Goal: Task Accomplishment & Management: Use online tool/utility

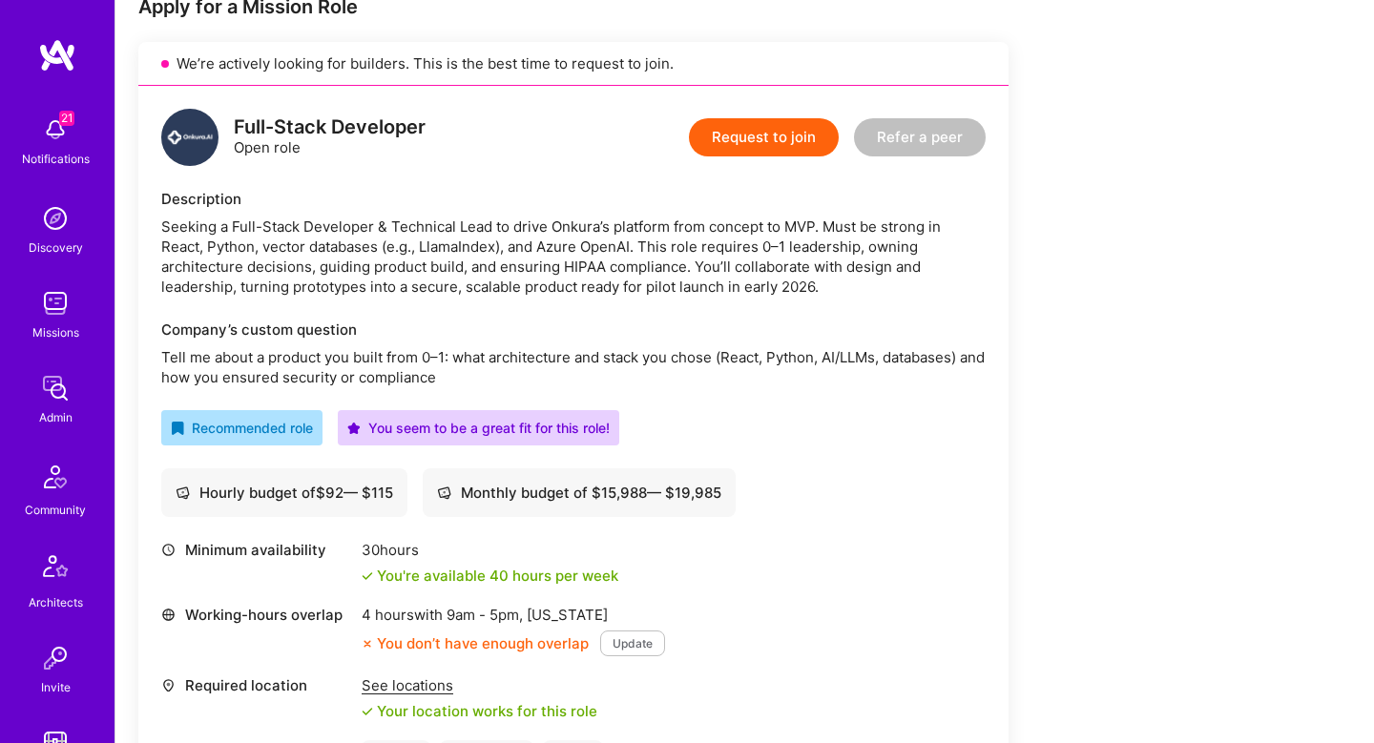
scroll to position [367, 0]
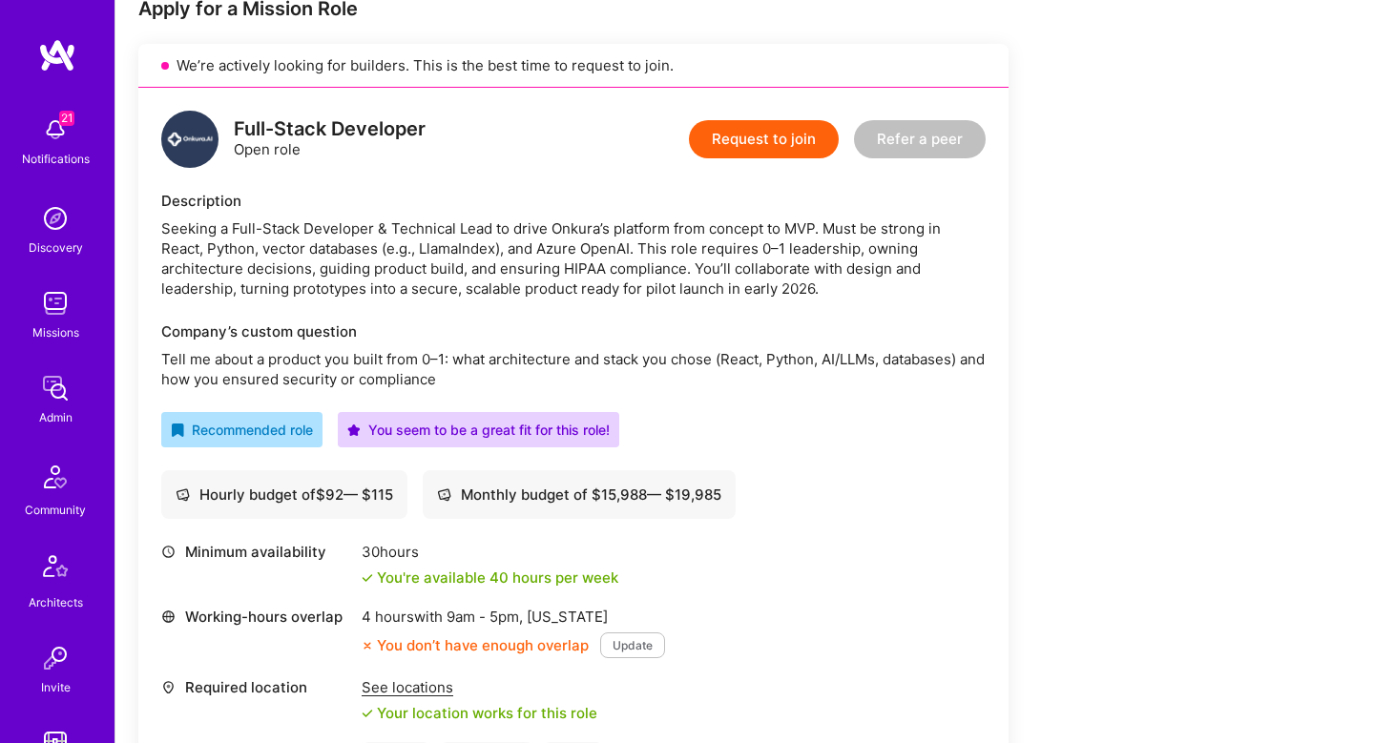
click at [327, 234] on div "Seeking a Full-Stack Developer & Technical Lead to drive Onkura’s platform from…" at bounding box center [573, 258] width 824 height 80
click at [468, 234] on div "Seeking a Full-Stack Developer & Technical Lead to drive Onkura’s platform from…" at bounding box center [573, 258] width 824 height 80
click at [617, 228] on div "Seeking a Full-Stack Developer & Technical Lead to drive Onkura’s platform from…" at bounding box center [573, 258] width 824 height 80
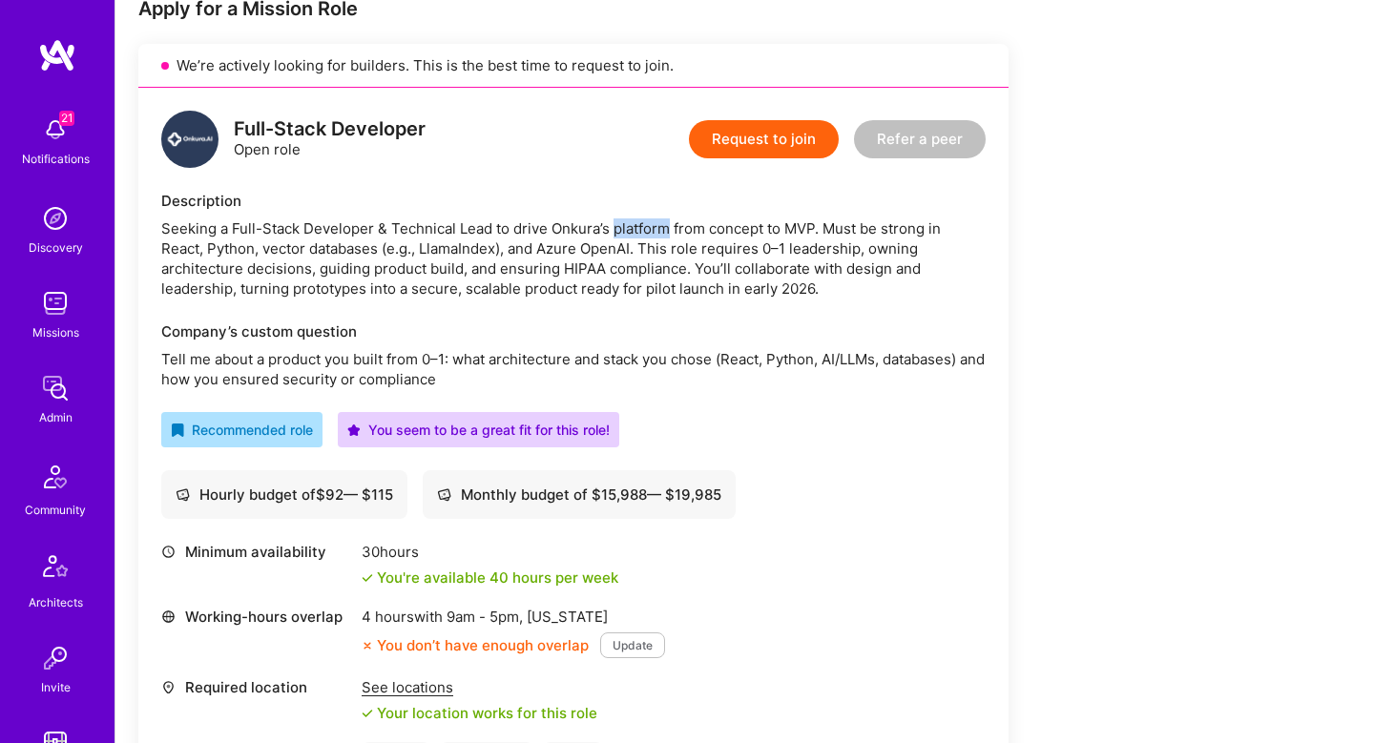
click at [617, 228] on div "Seeking a Full-Stack Developer & Technical Lead to drive Onkura’s platform from…" at bounding box center [573, 258] width 824 height 80
click at [722, 239] on div "Seeking a Full-Stack Developer & Technical Lead to drive Onkura’s platform from…" at bounding box center [573, 258] width 824 height 80
click at [760, 232] on div "Seeking a Full-Stack Developer & Technical Lead to drive Onkura’s platform from…" at bounding box center [573, 258] width 824 height 80
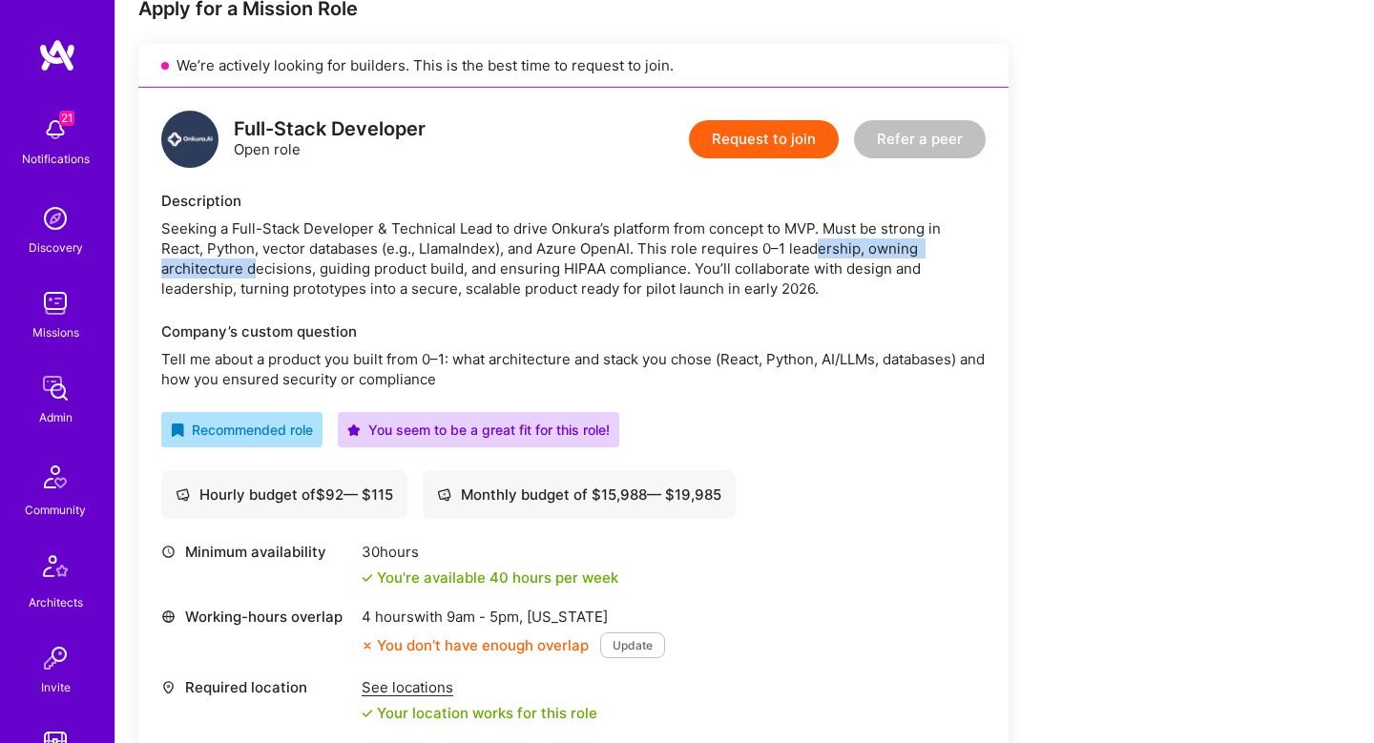
drag, startPoint x: 816, startPoint y: 240, endPoint x: 256, endPoint y: 267, distance: 560.7
click at [256, 267] on div "Seeking a Full-Stack Developer & Technical Lead to drive Onkura’s platform from…" at bounding box center [573, 258] width 824 height 80
click at [277, 234] on div "Seeking a Full-Stack Developer & Technical Lead to drive Onkura’s platform from…" at bounding box center [573, 258] width 824 height 80
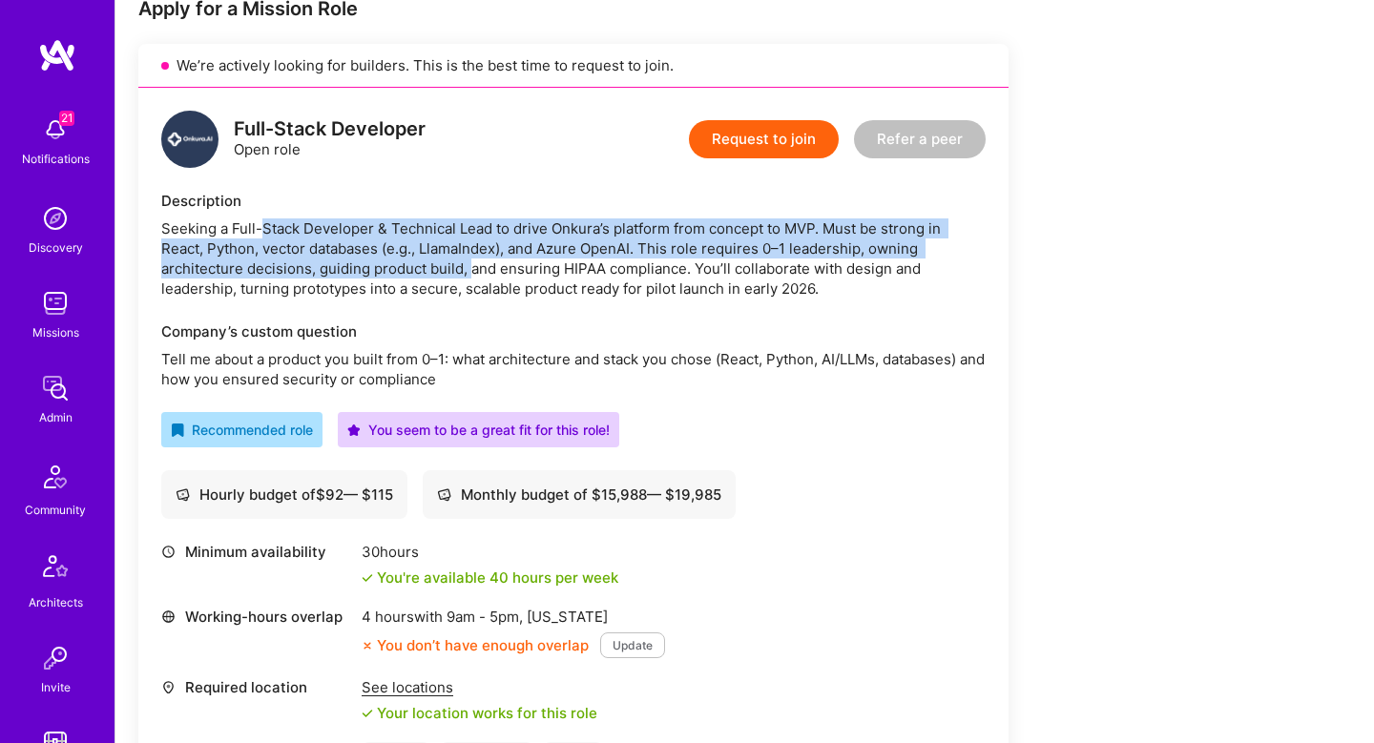
drag, startPoint x: 277, startPoint y: 234, endPoint x: 467, endPoint y: 258, distance: 191.4
click at [467, 258] on div "Seeking a Full-Stack Developer & Technical Lead to drive Onkura’s platform from…" at bounding box center [573, 258] width 824 height 80
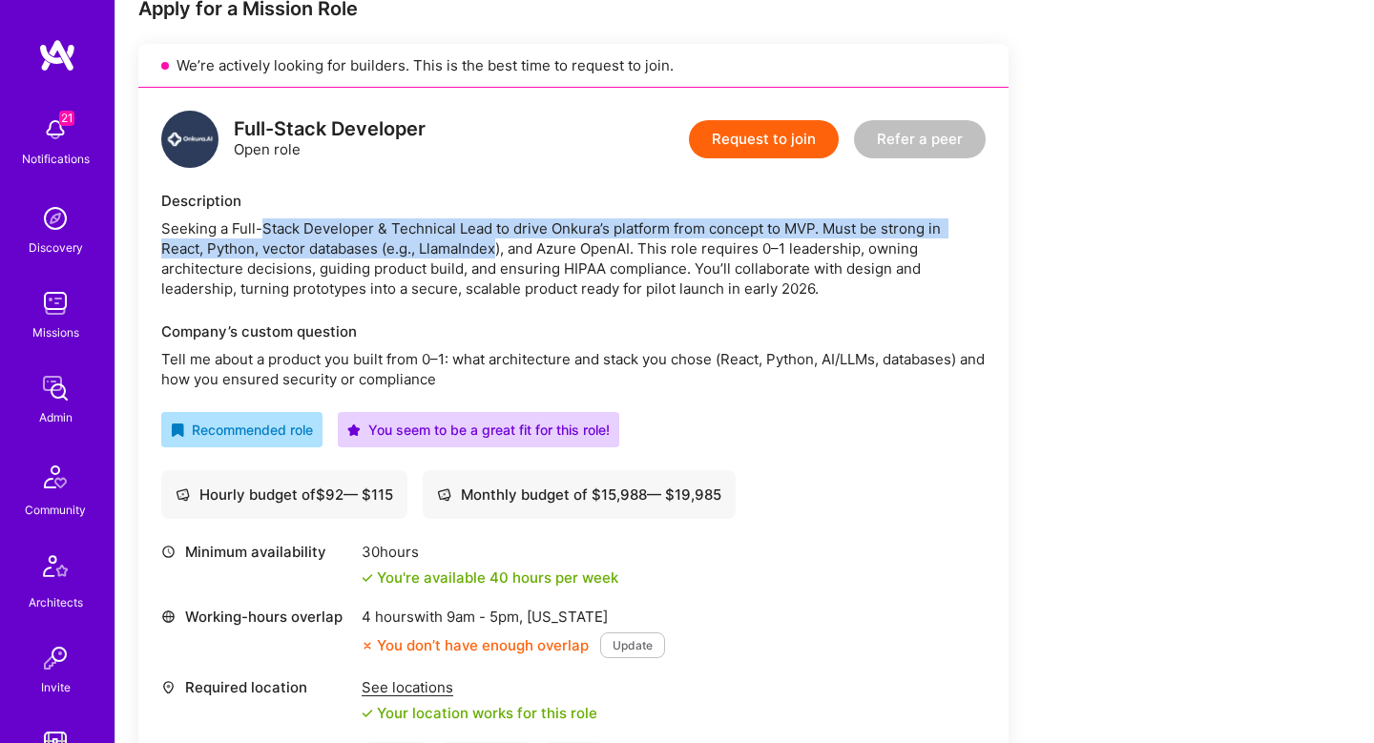
click at [467, 258] on div "Seeking a Full-Stack Developer & Technical Lead to drive Onkura’s platform from…" at bounding box center [573, 258] width 824 height 80
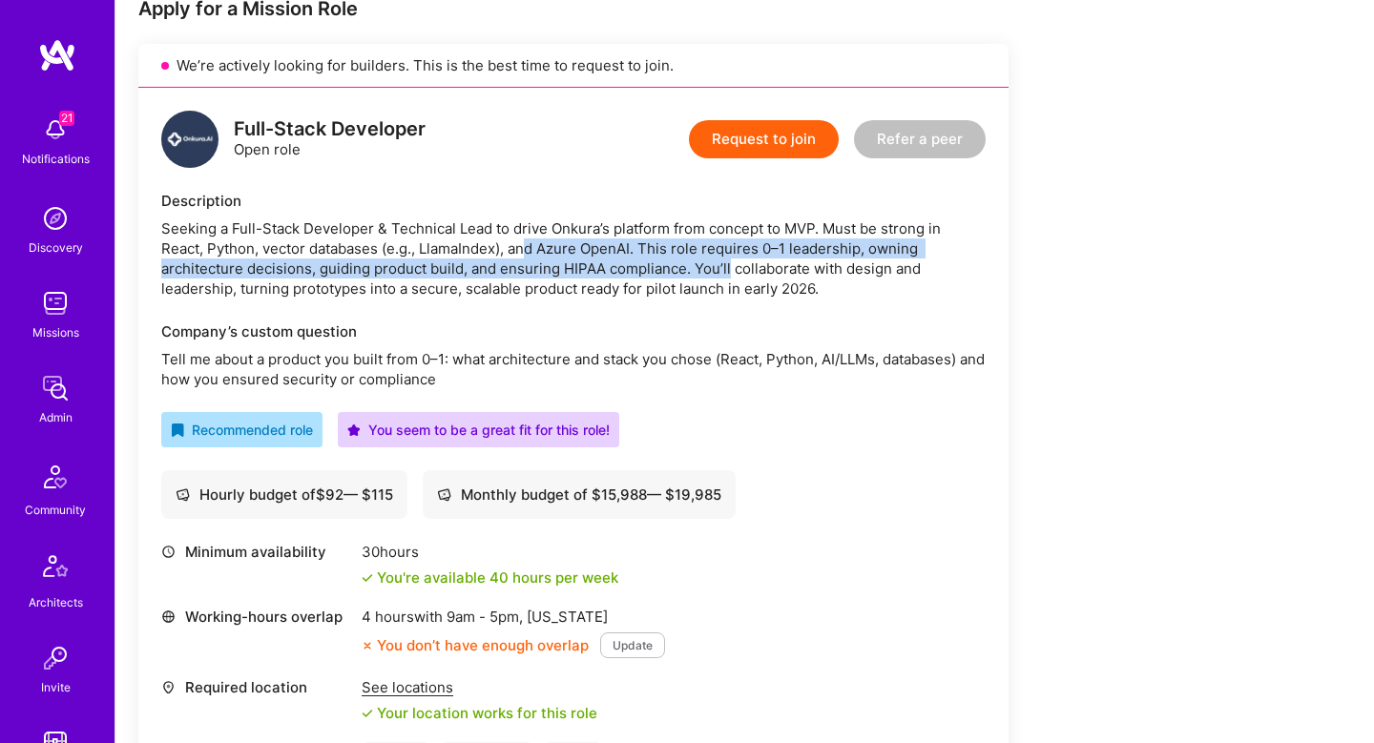
drag, startPoint x: 528, startPoint y: 258, endPoint x: 725, endPoint y: 269, distance: 197.8
click at [725, 269] on div "Seeking a Full-Stack Developer & Technical Lead to drive Onkura’s platform from…" at bounding box center [573, 258] width 824 height 80
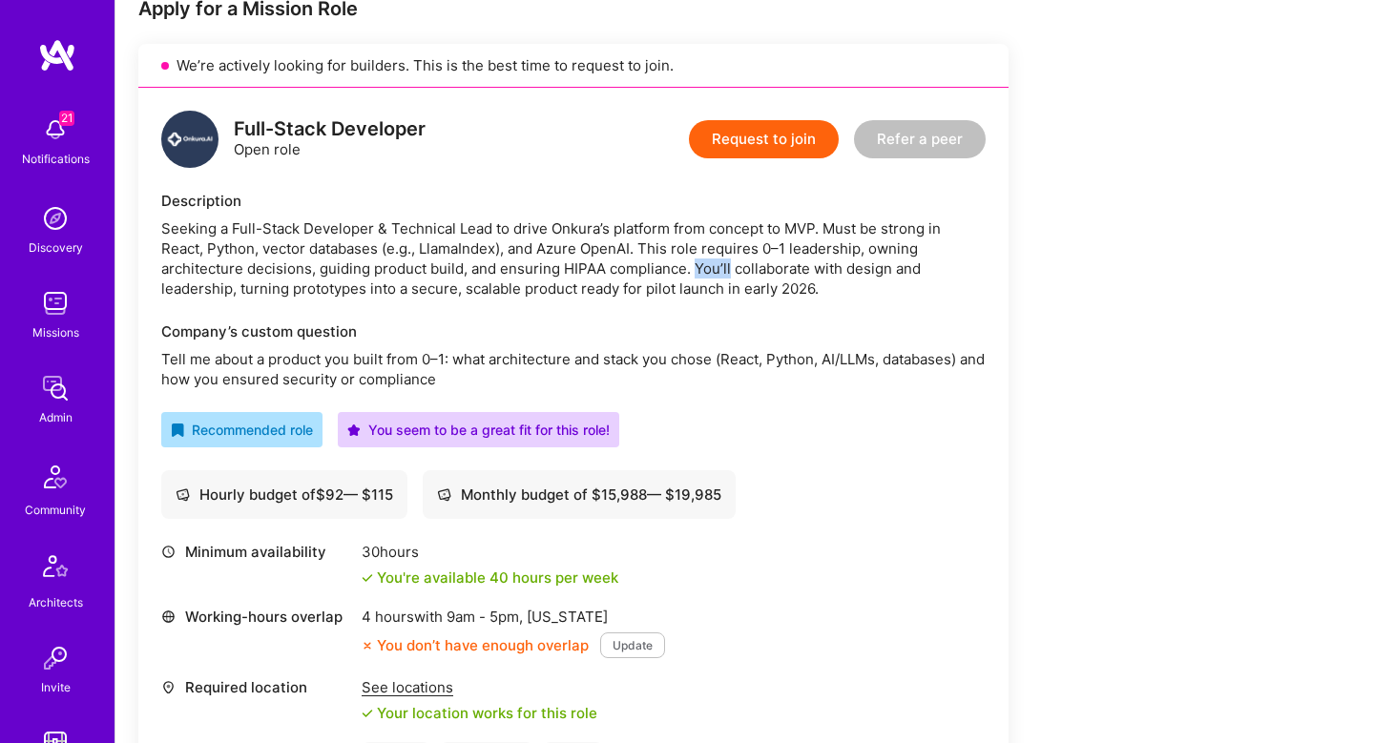
click at [725, 269] on div "Seeking a Full-Stack Developer & Technical Lead to drive Onkura’s platform from…" at bounding box center [573, 258] width 824 height 80
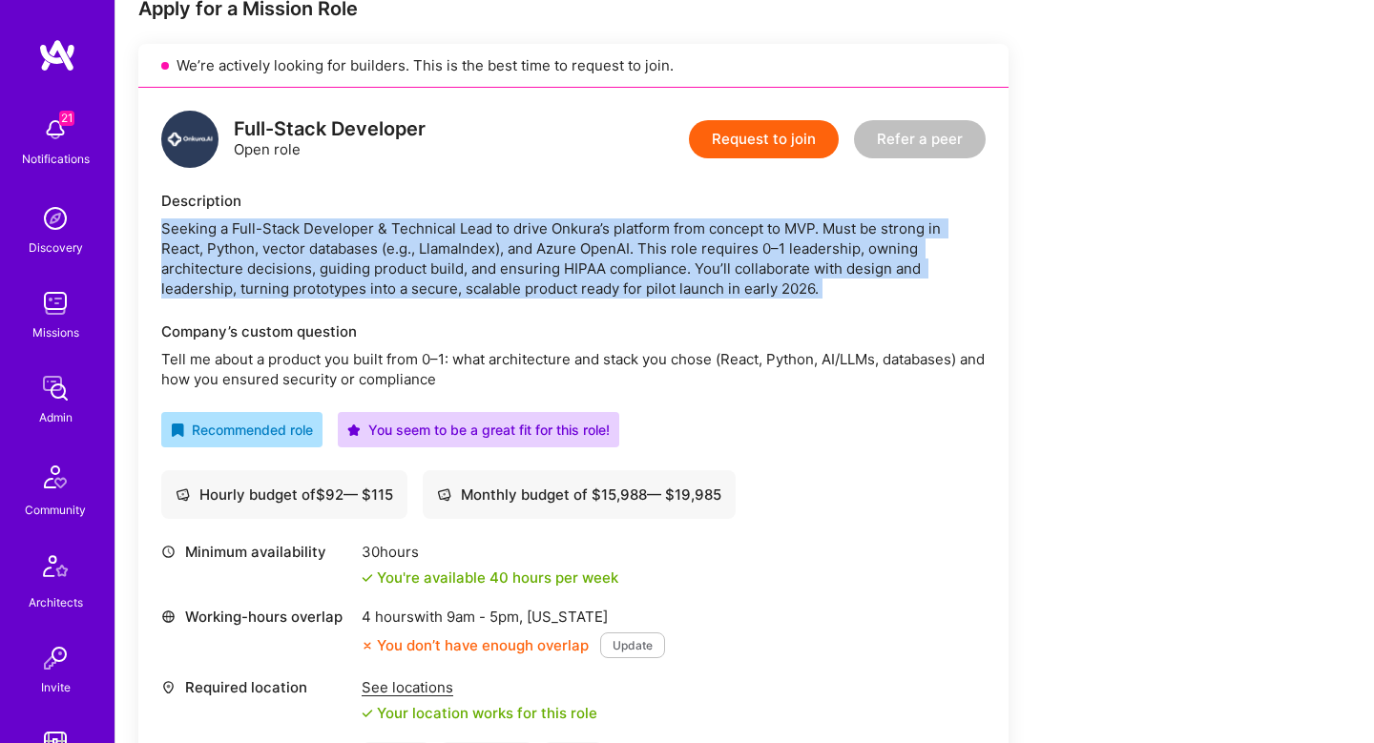
drag, startPoint x: 725, startPoint y: 269, endPoint x: 339, endPoint y: 282, distance: 386.7
click at [725, 269] on div "Seeking a Full-Stack Developer & Technical Lead to drive Onkura’s platform from…" at bounding box center [573, 258] width 824 height 80
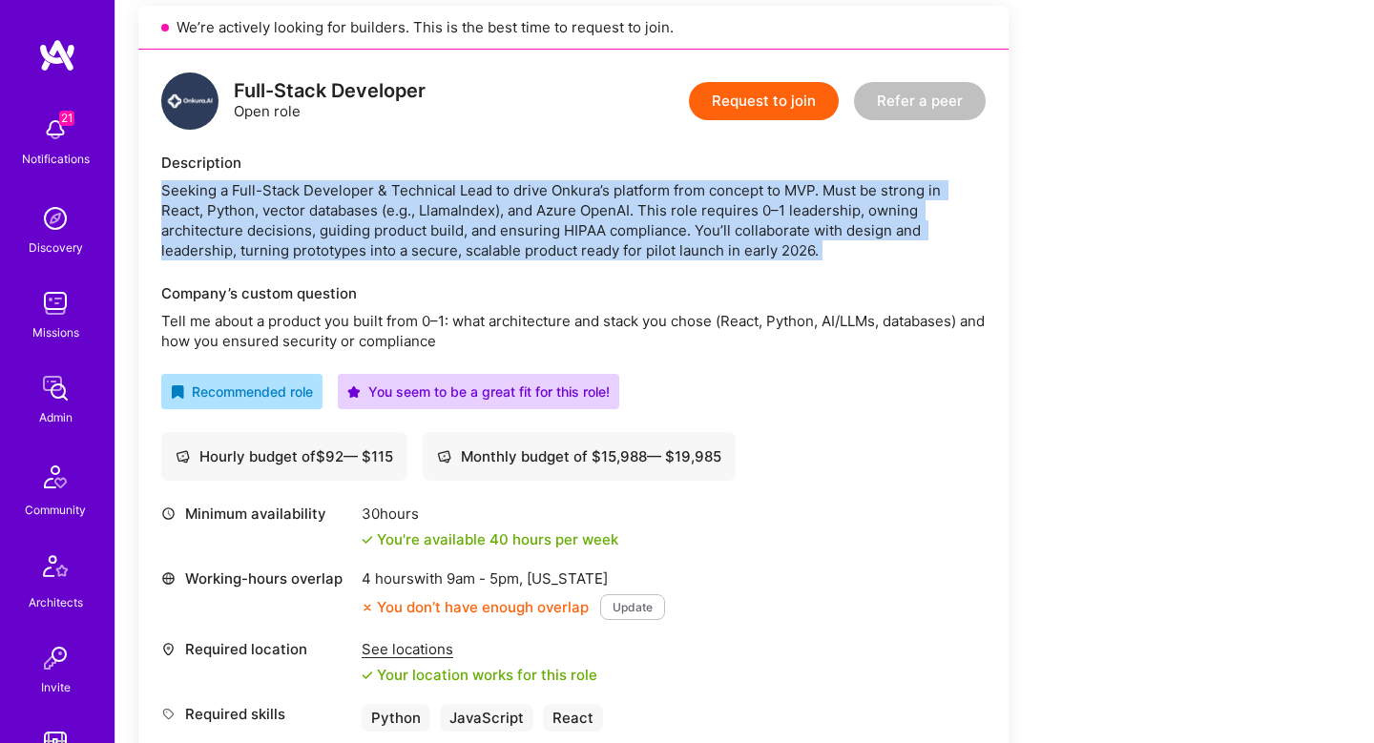
scroll to position [409, 0]
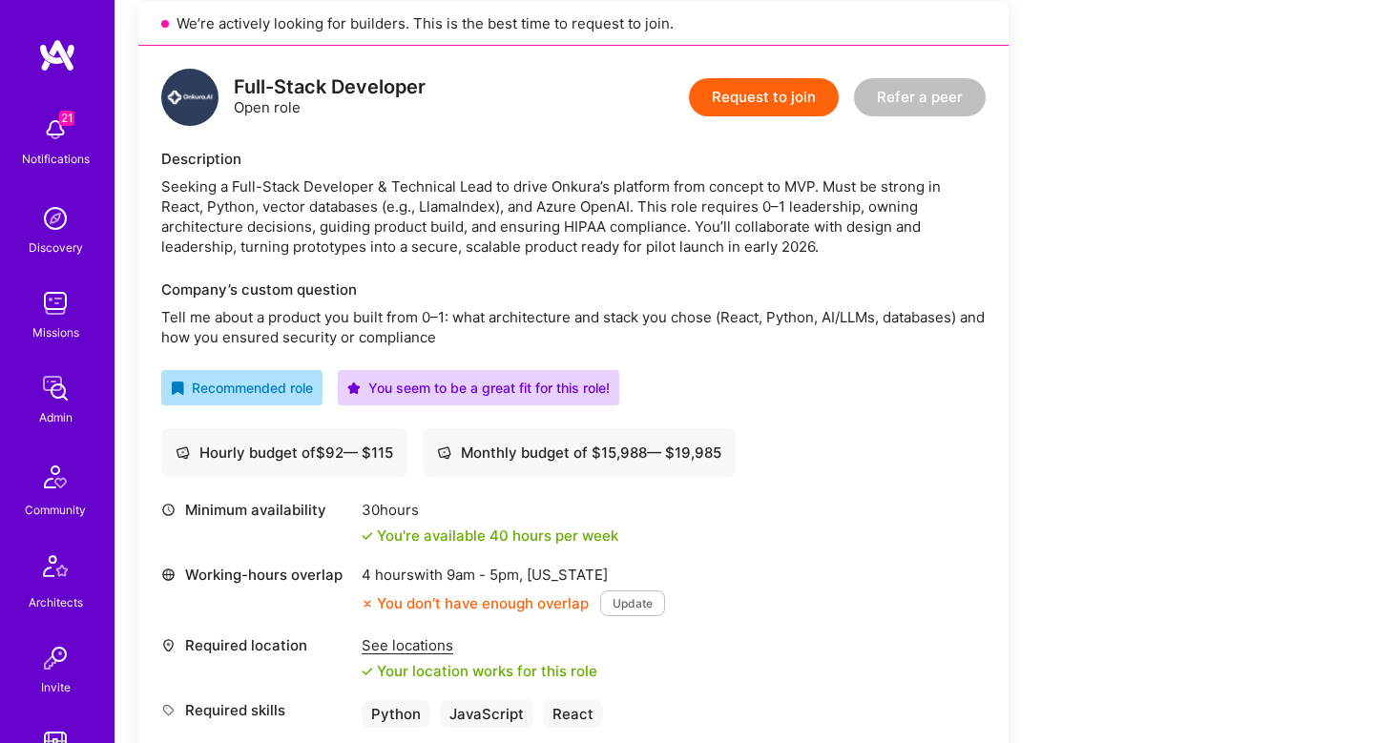
click at [432, 333] on p "Tell me about a product you built from 0–1: what architecture and stack you cho…" at bounding box center [573, 327] width 824 height 40
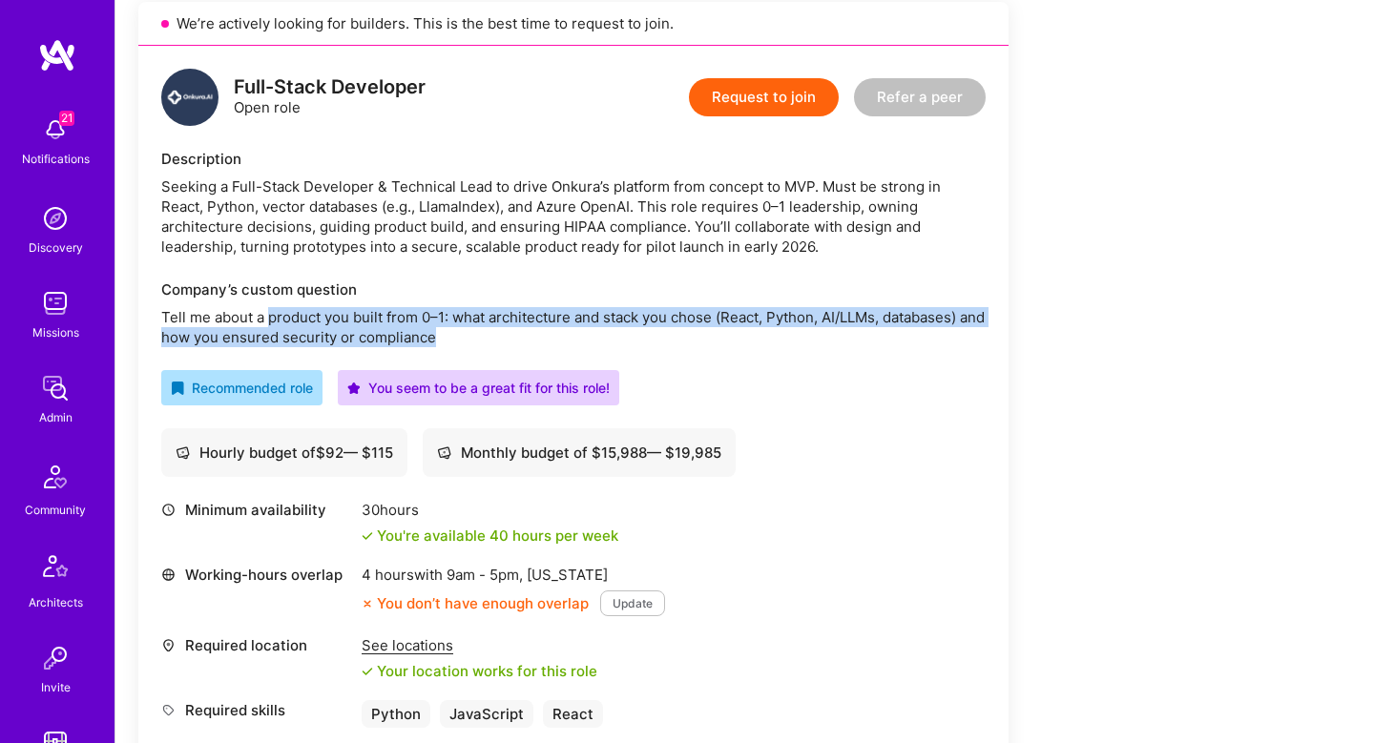
drag, startPoint x: 432, startPoint y: 333, endPoint x: 308, endPoint y: 325, distance: 124.3
click at [308, 325] on p "Tell me about a product you built from 0–1: what architecture and stack you cho…" at bounding box center [573, 327] width 824 height 40
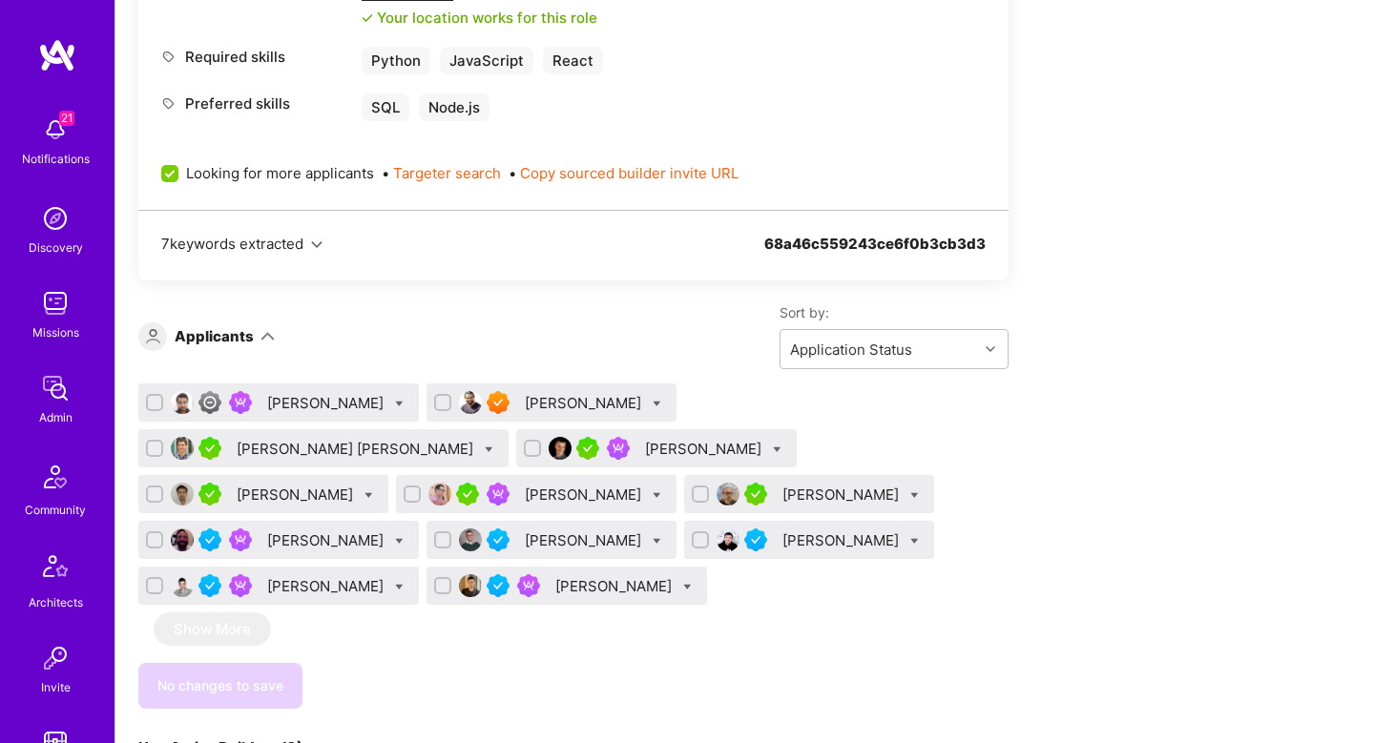
scroll to position [1225, 0]
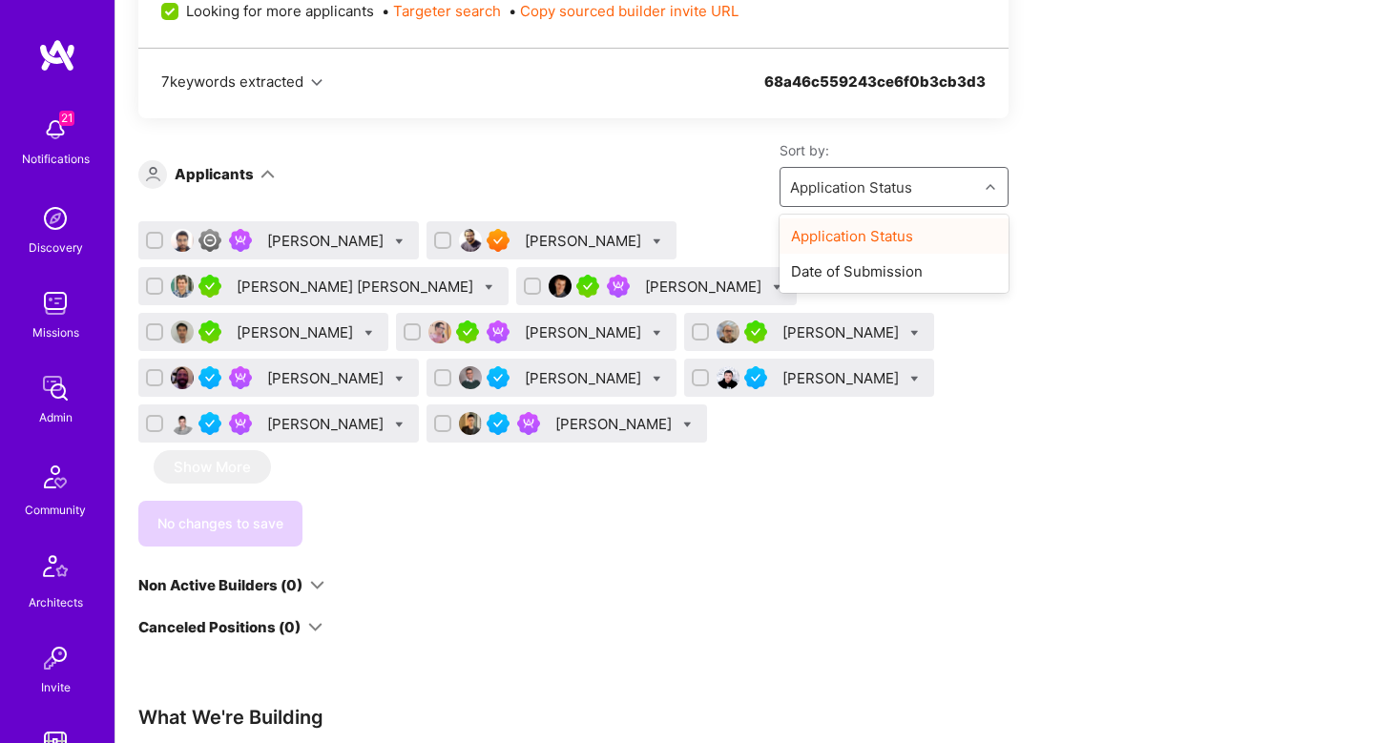
click at [815, 177] on div "Application Status" at bounding box center [851, 187] width 122 height 20
click at [820, 282] on div "Date of Submission" at bounding box center [894, 271] width 229 height 35
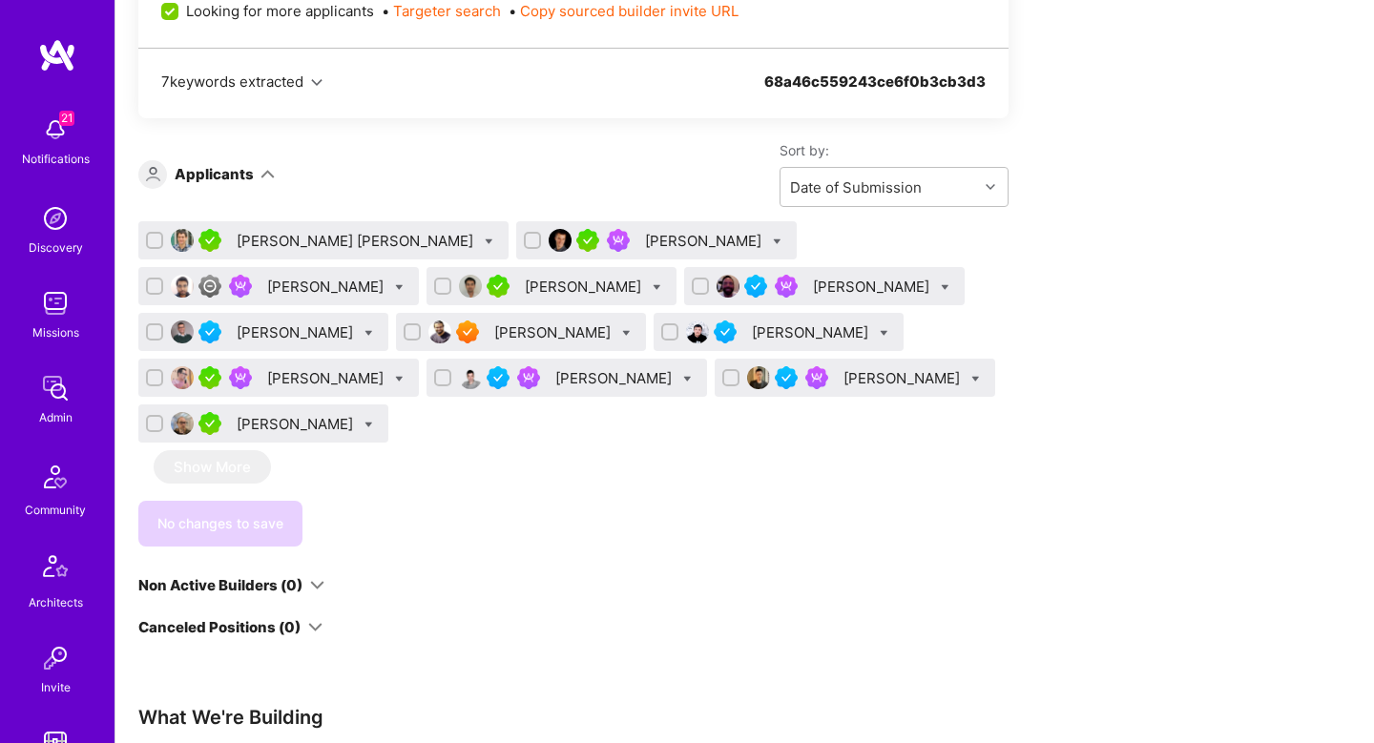
click at [971, 380] on icon at bounding box center [975, 379] width 9 height 9
checkbox input "true"
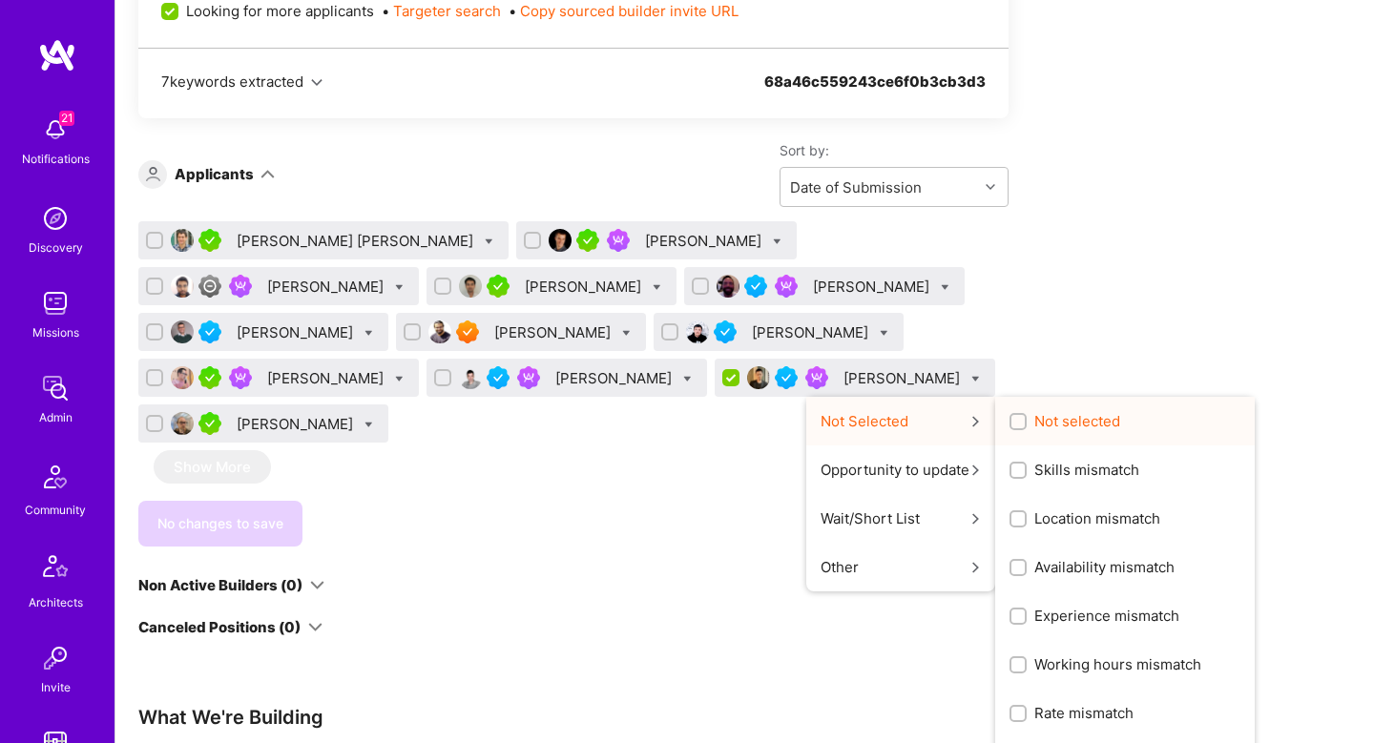
click at [1034, 421] on span "Not selected" at bounding box center [1077, 421] width 86 height 20
click at [1013, 421] on input "Not selected" at bounding box center [1019, 422] width 13 height 13
checkbox input "true"
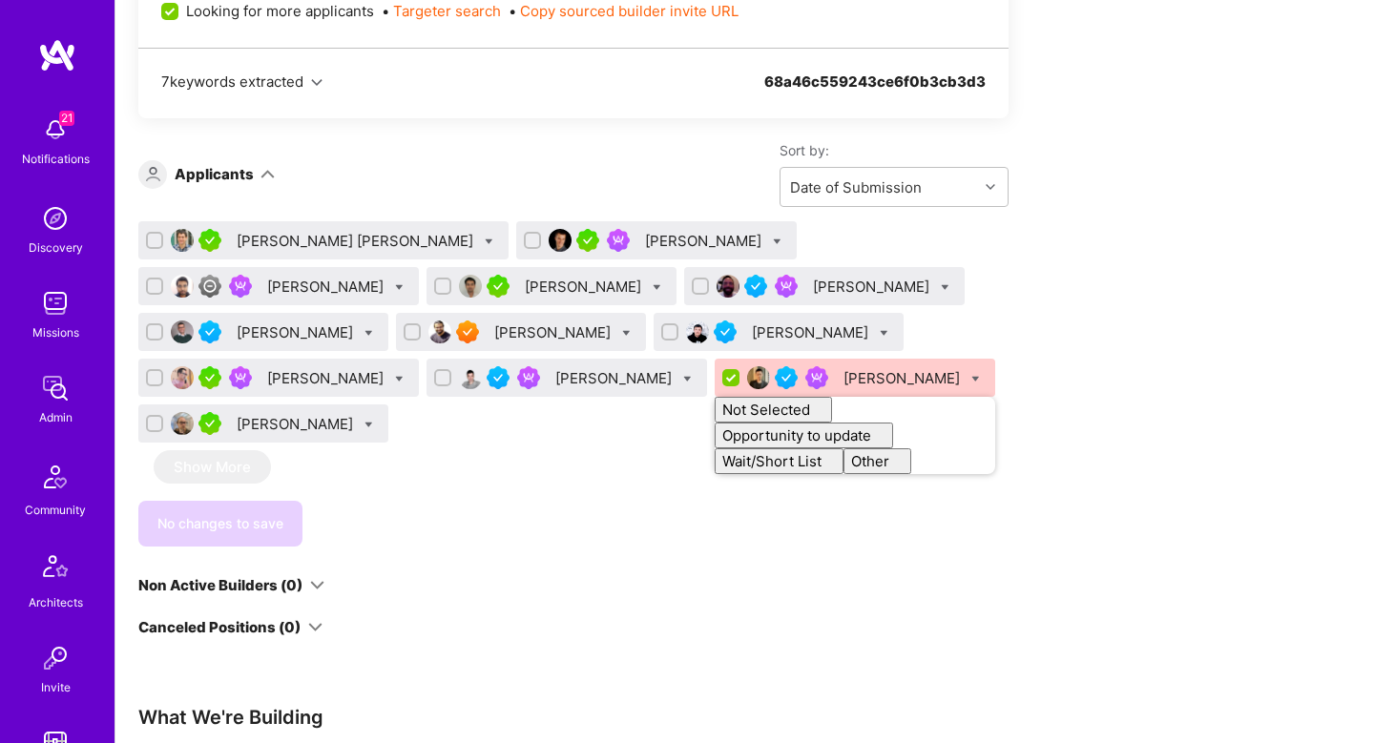
checkbox input "false"
click at [447, 501] on div "No changes to save" at bounding box center [573, 524] width 870 height 46
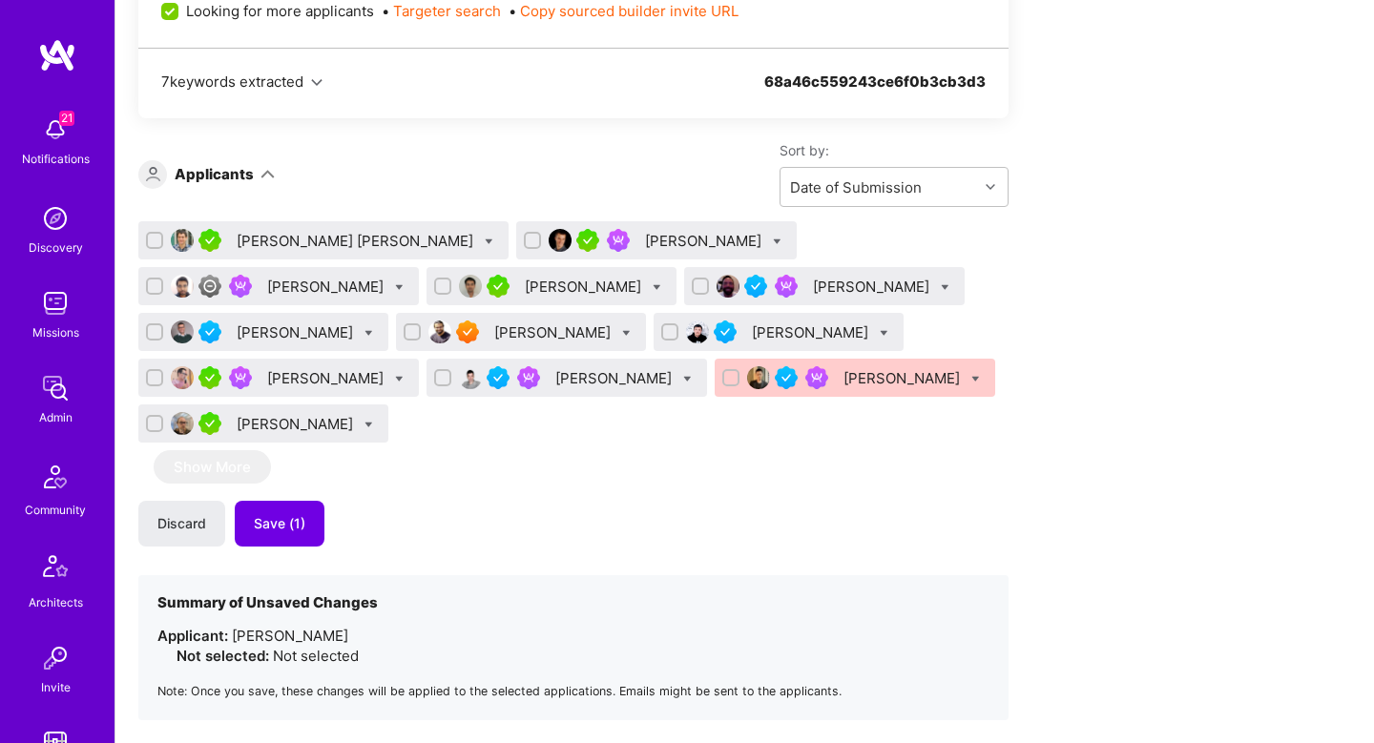
click at [683, 380] on icon at bounding box center [687, 379] width 9 height 9
checkbox input "true"
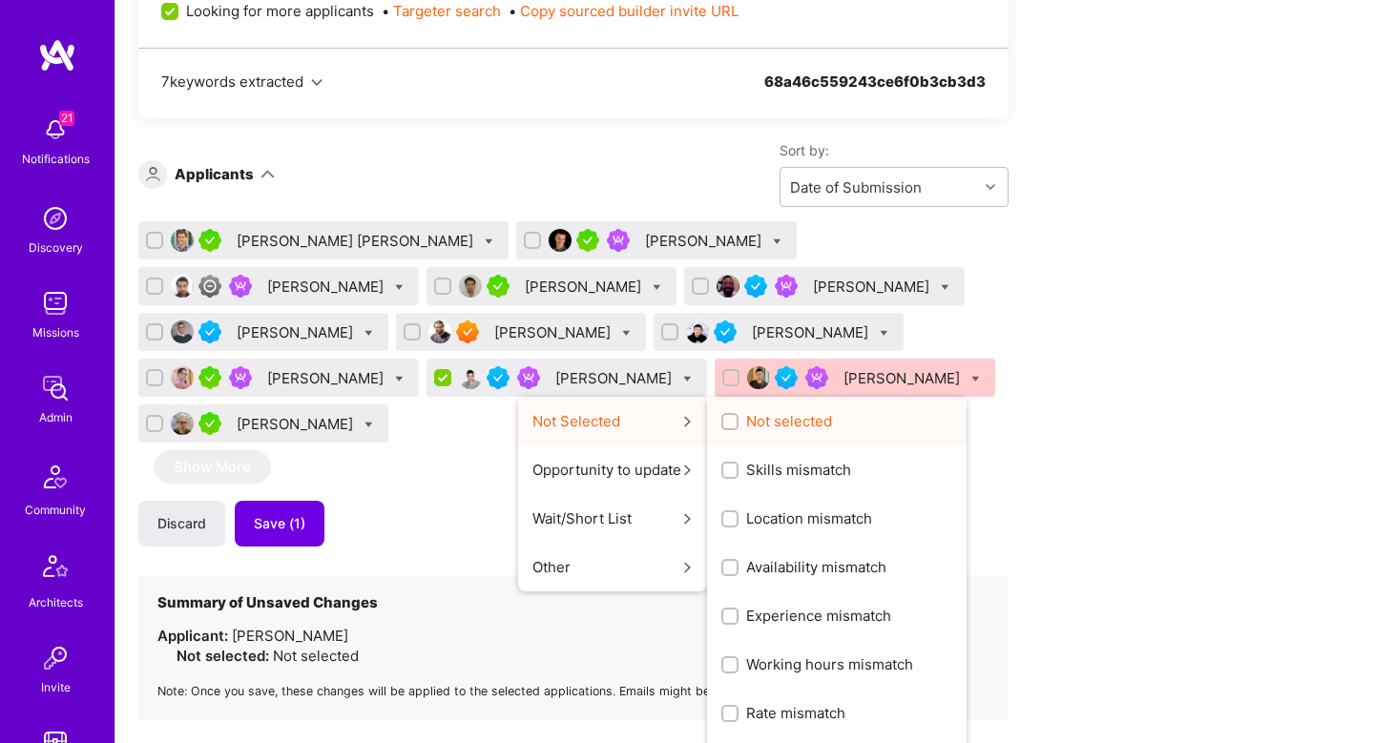
click at [721, 422] on label "Not selected" at bounding box center [776, 421] width 111 height 20
click at [725, 422] on input "Not selected" at bounding box center [731, 422] width 13 height 13
checkbox input "true"
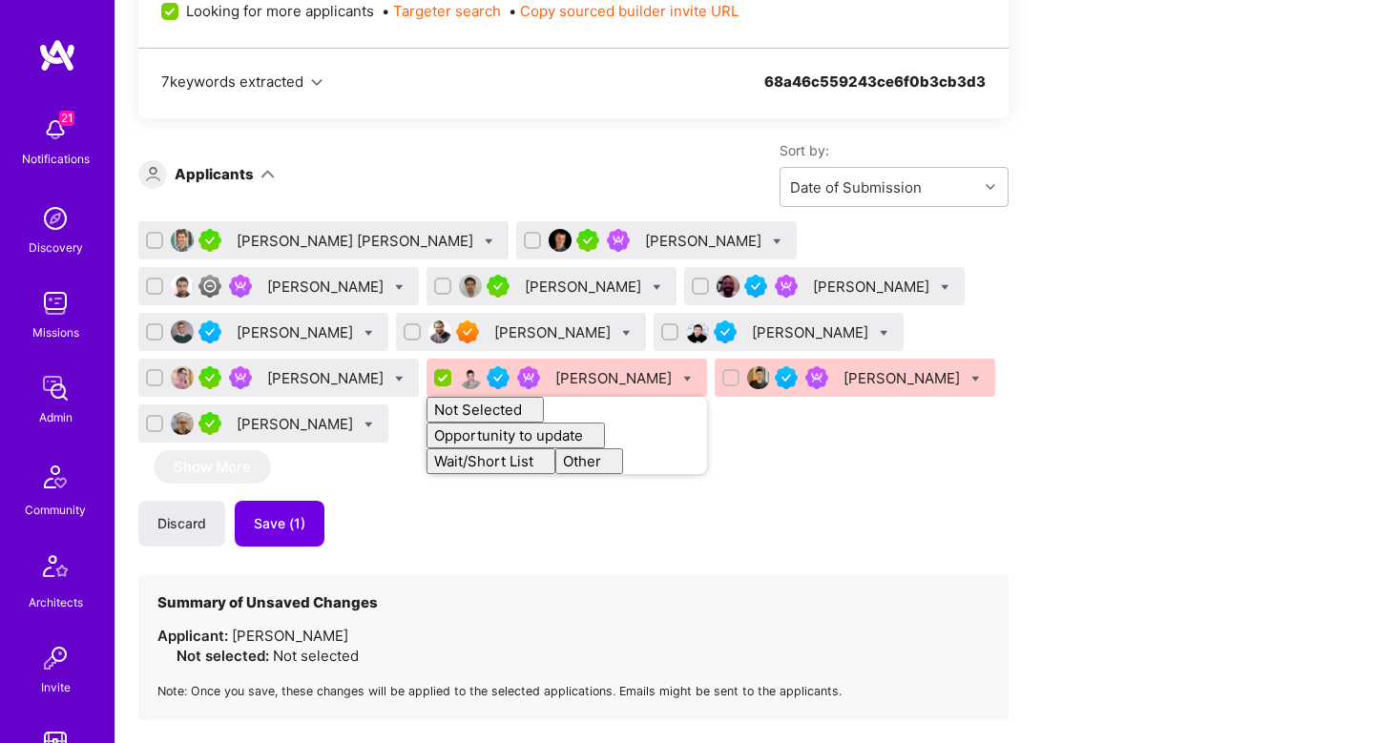
checkbox input "false"
click at [915, 501] on div "Discard Save (1)" at bounding box center [573, 524] width 870 height 46
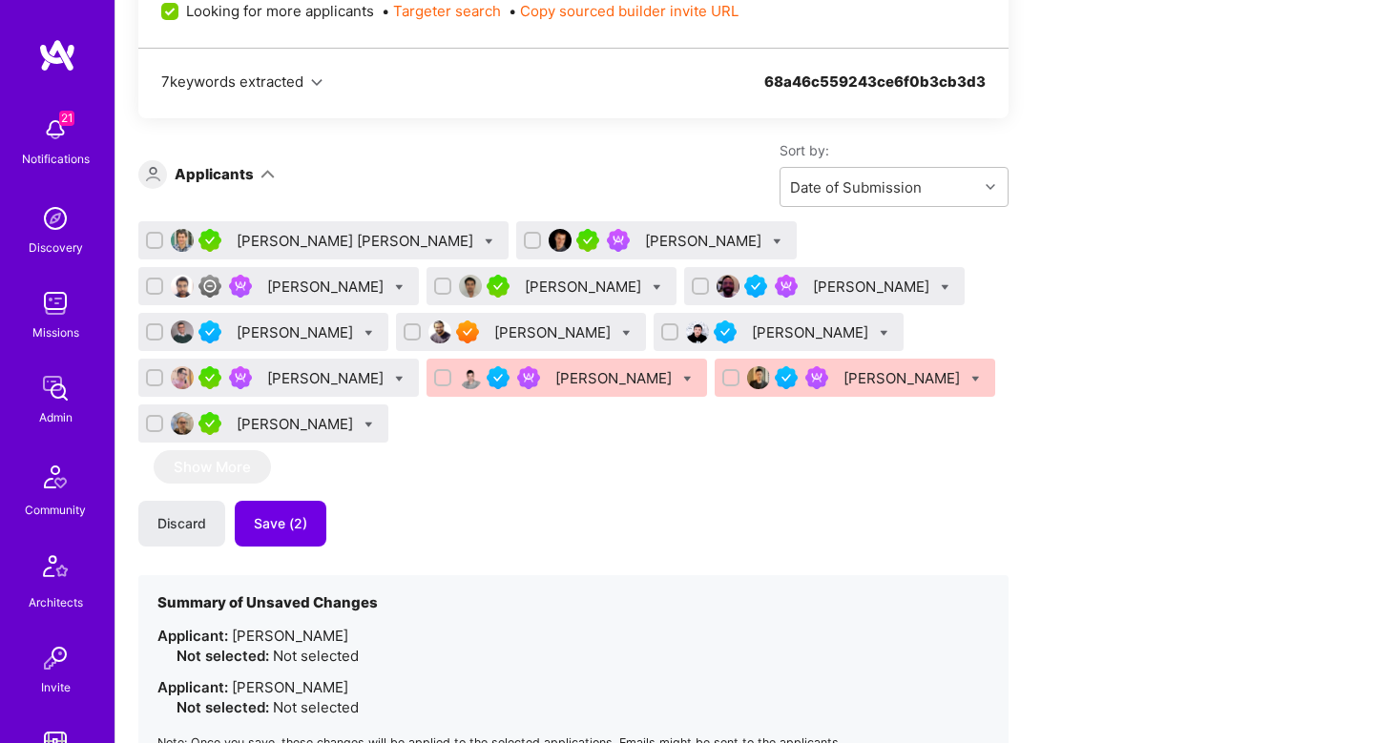
click at [373, 322] on div at bounding box center [368, 332] width 9 height 20
checkbox input "true"
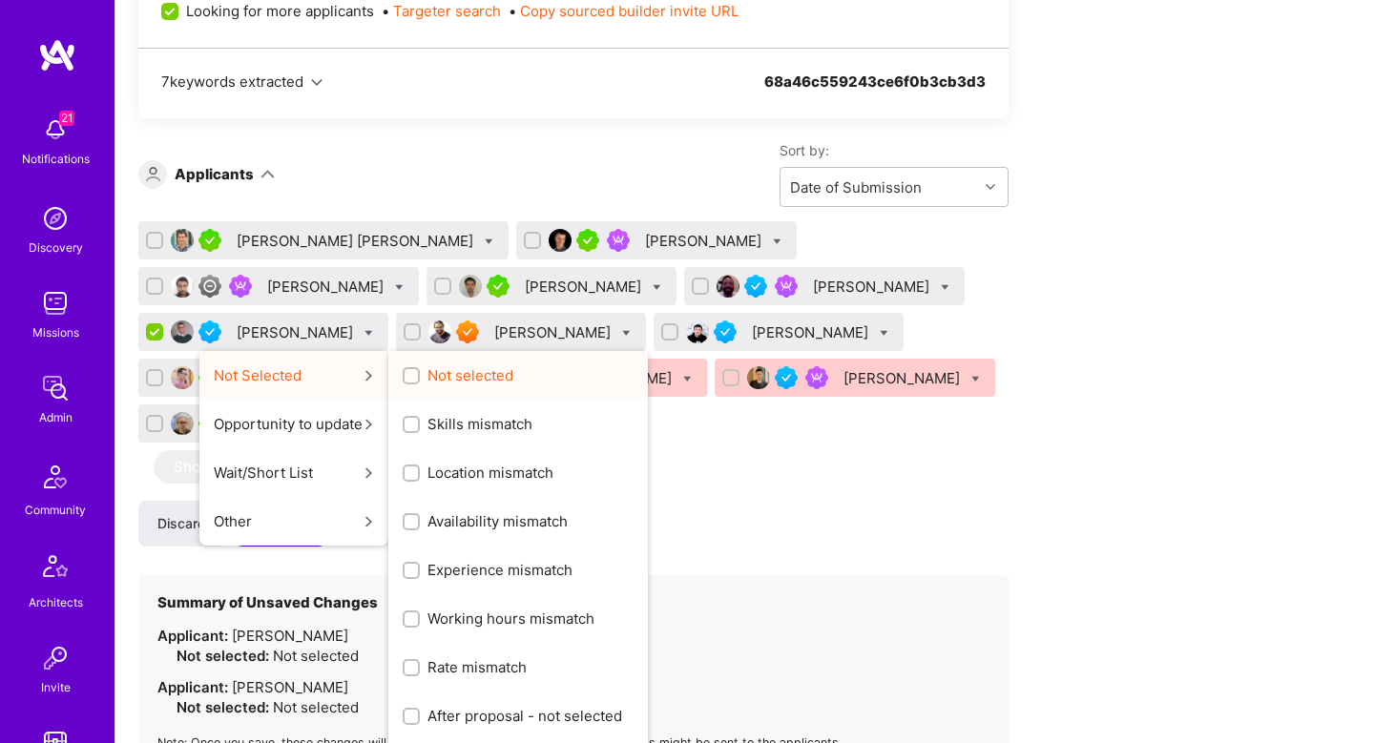
click at [513, 365] on label "Not selected" at bounding box center [458, 375] width 111 height 20
click at [420, 370] on input "Not selected" at bounding box center [412, 376] width 13 height 13
checkbox input "true"
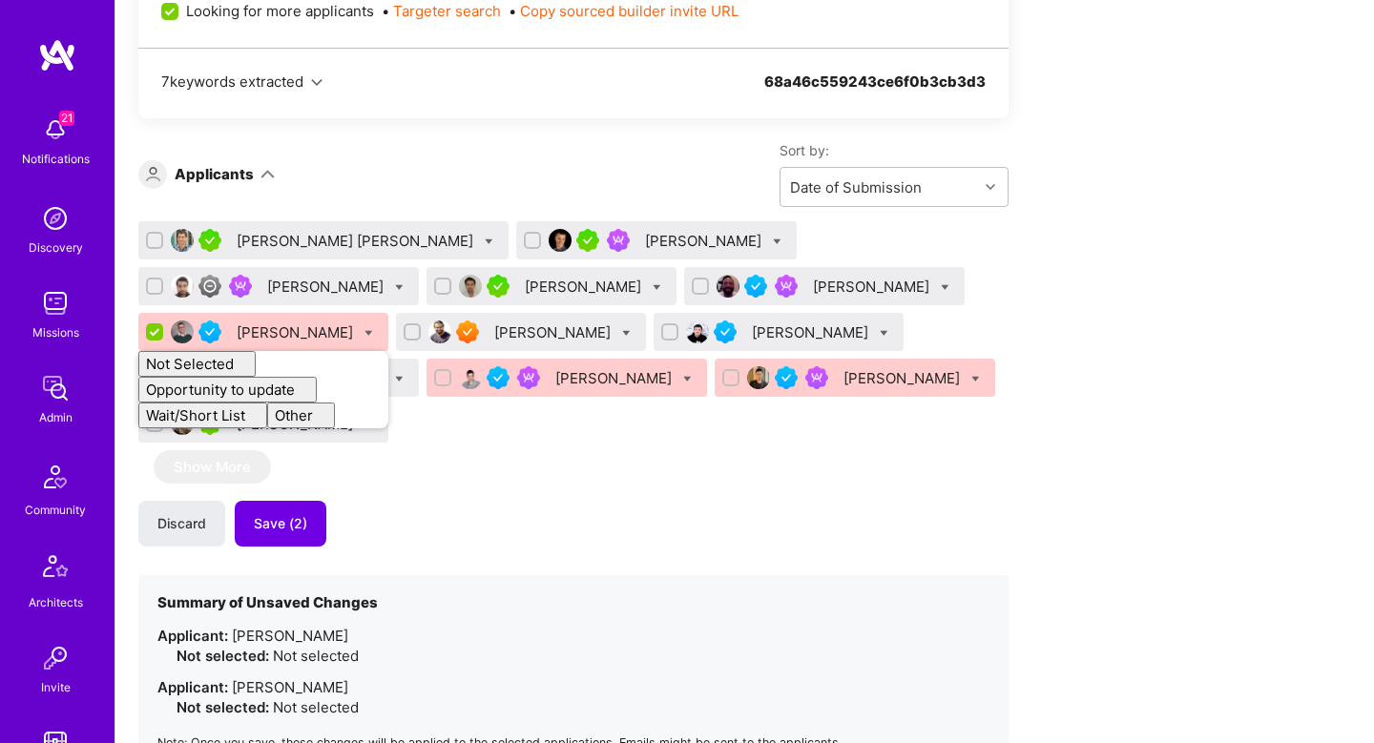
checkbox input "false"
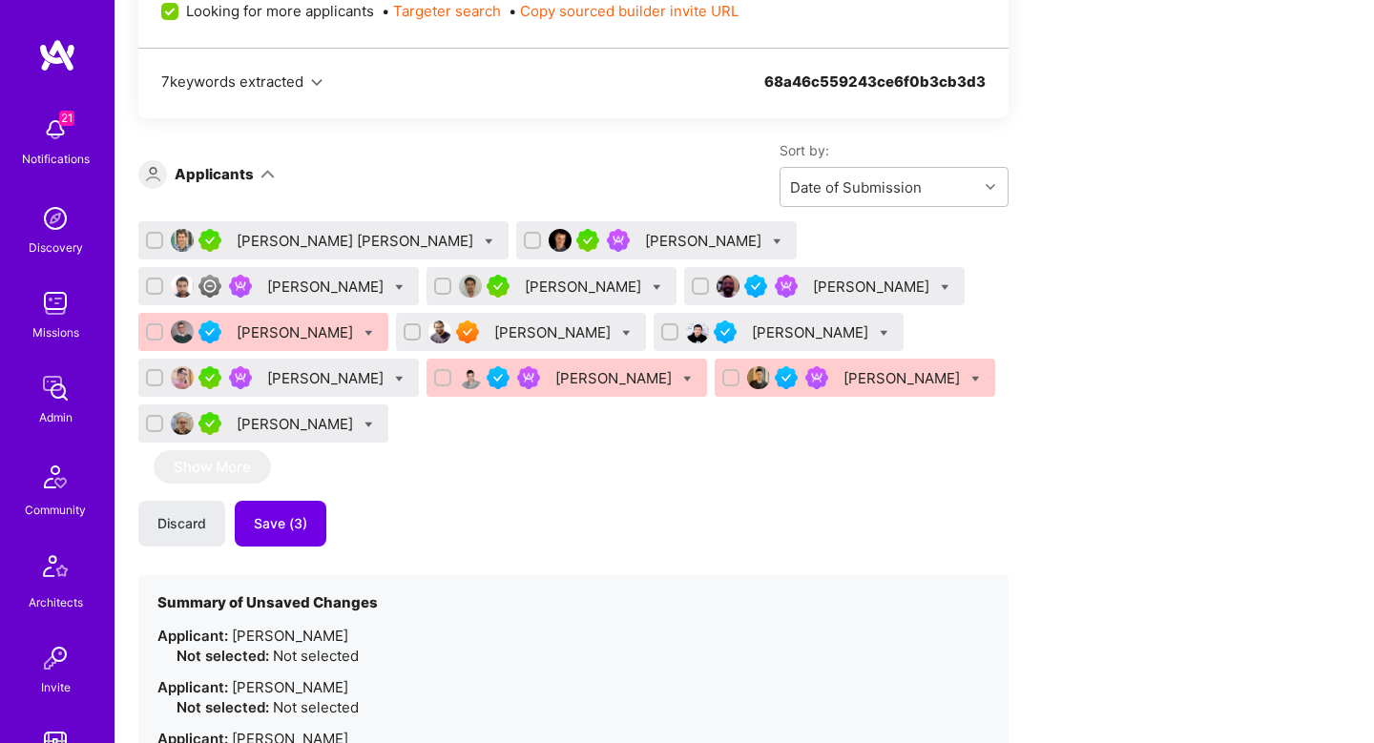
click at [577, 125] on div "We’re actively looking for builders. This is the best time to request to join. …" at bounding box center [573, 46] width 870 height 1720
click at [485, 241] on icon at bounding box center [489, 242] width 9 height 9
checkbox input "true"
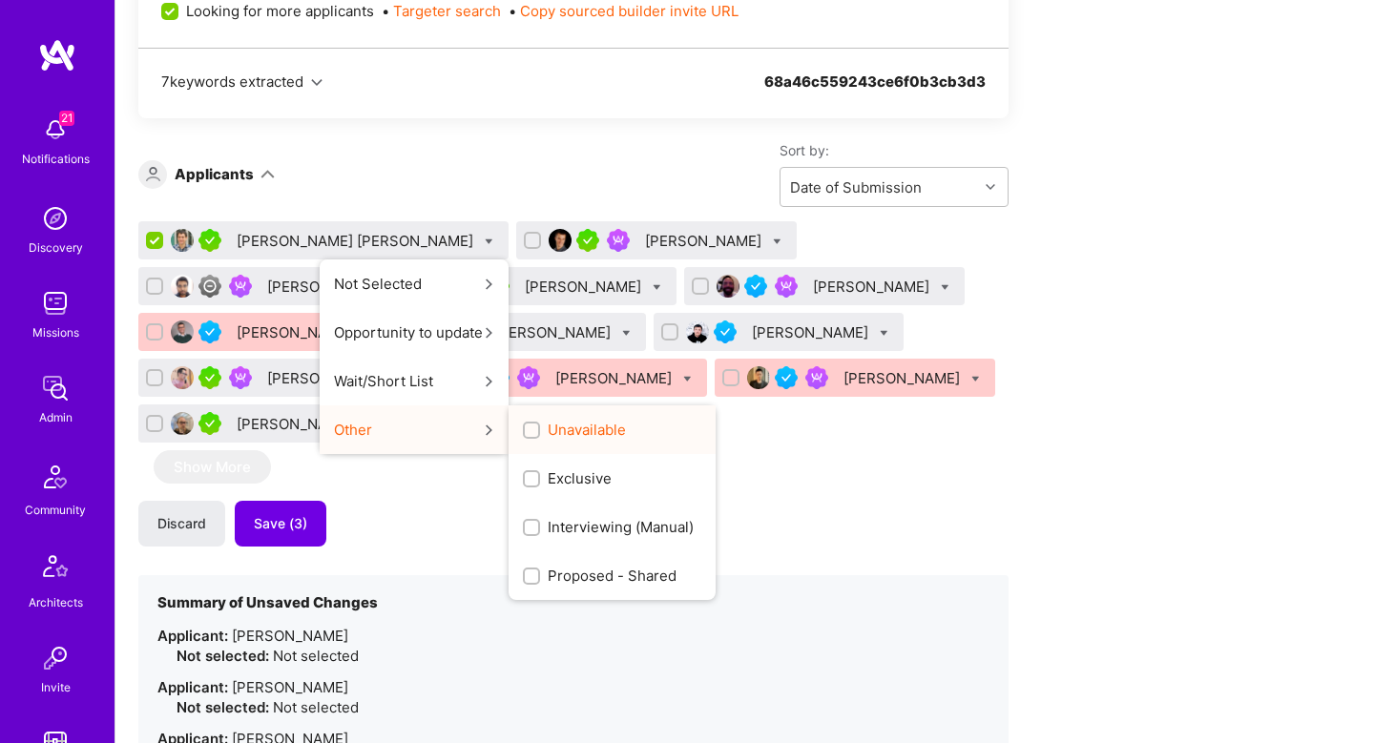
click at [548, 425] on span "Unavailable" at bounding box center [587, 430] width 78 height 20
click at [527, 425] on input "Unavailable" at bounding box center [533, 431] width 13 height 13
checkbox input "true"
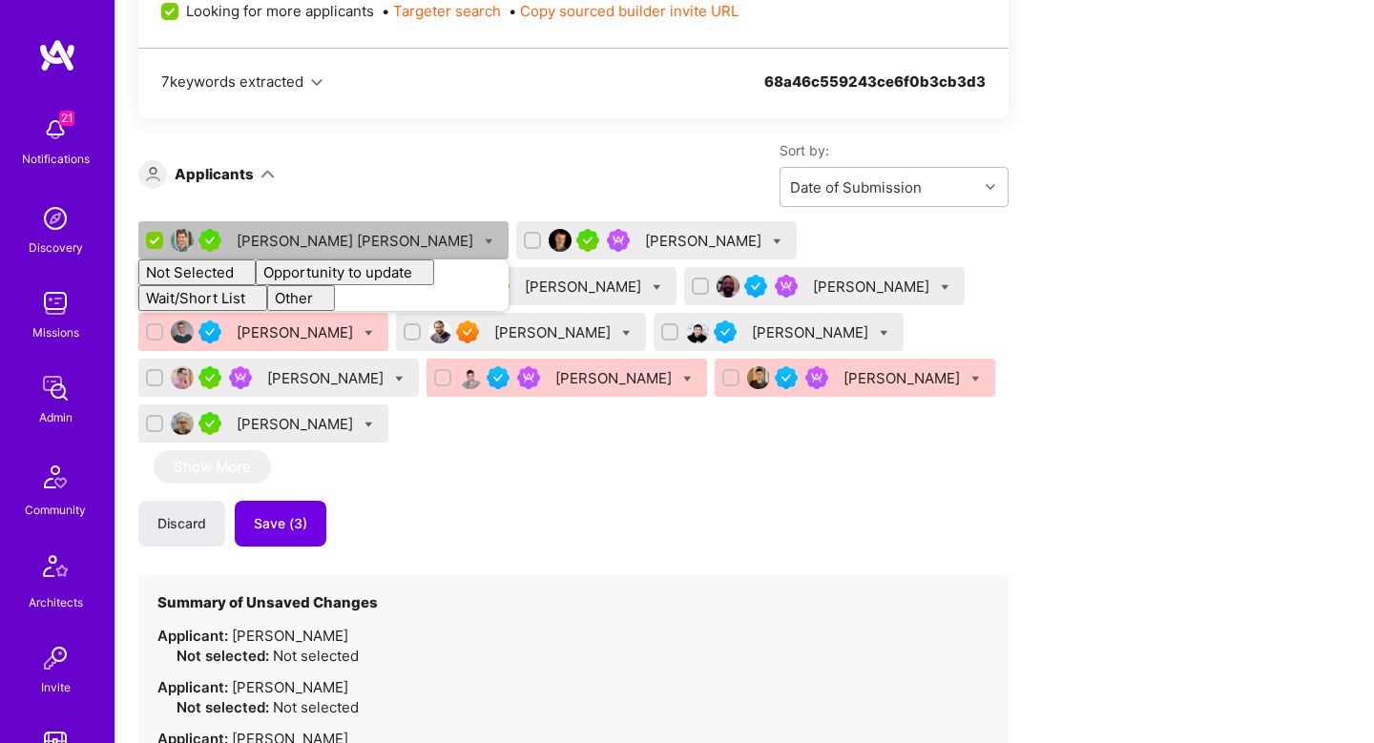
checkbox input "false"
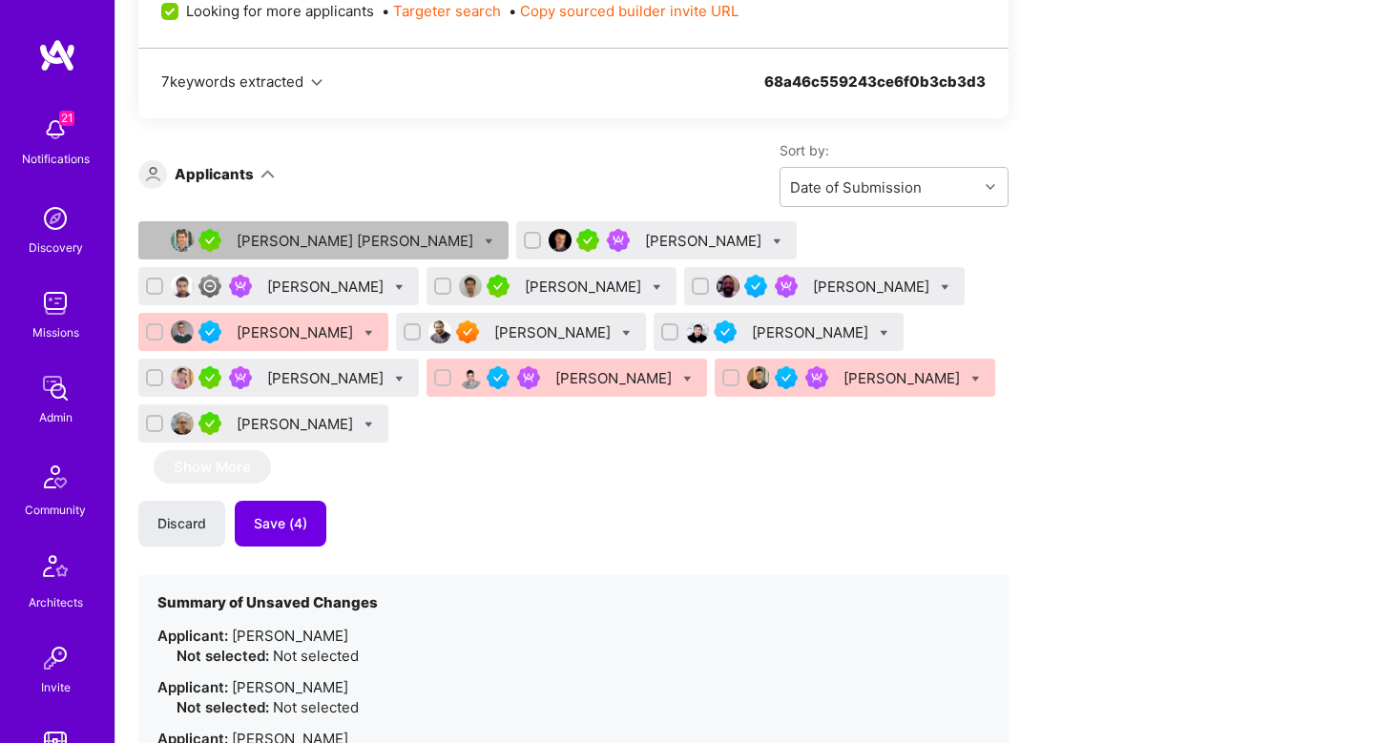
click at [449, 195] on div "Sort by: Date of Submission" at bounding box center [642, 174] width 734 height 66
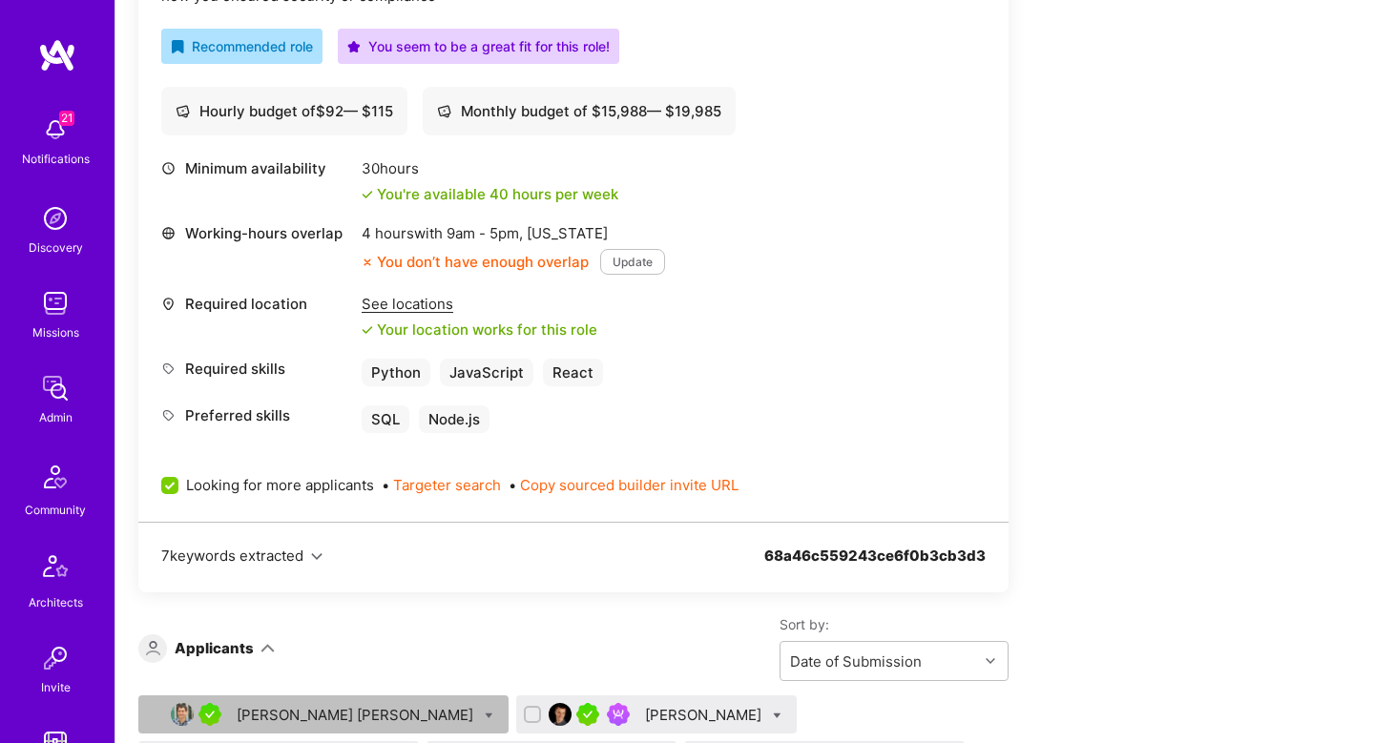
scroll to position [659, 0]
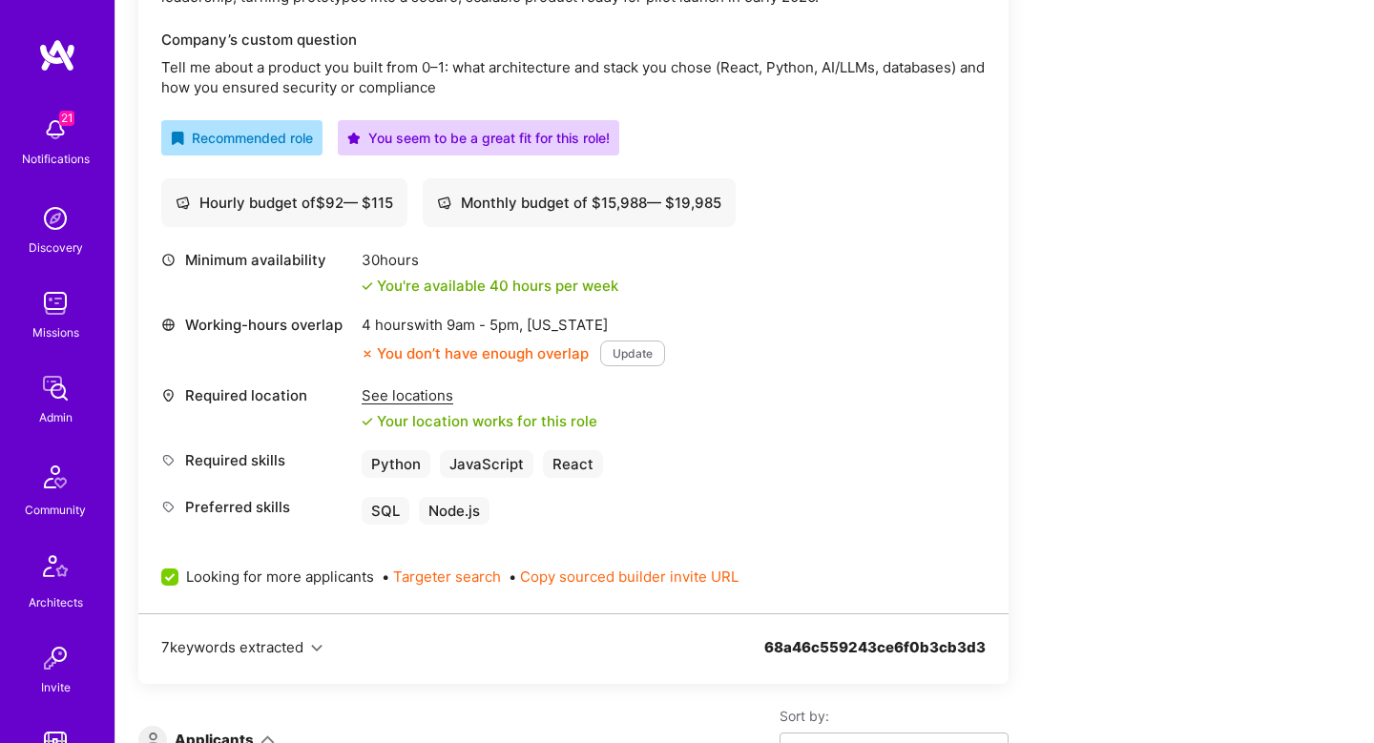
click at [396, 400] on div "See locations" at bounding box center [480, 395] width 236 height 20
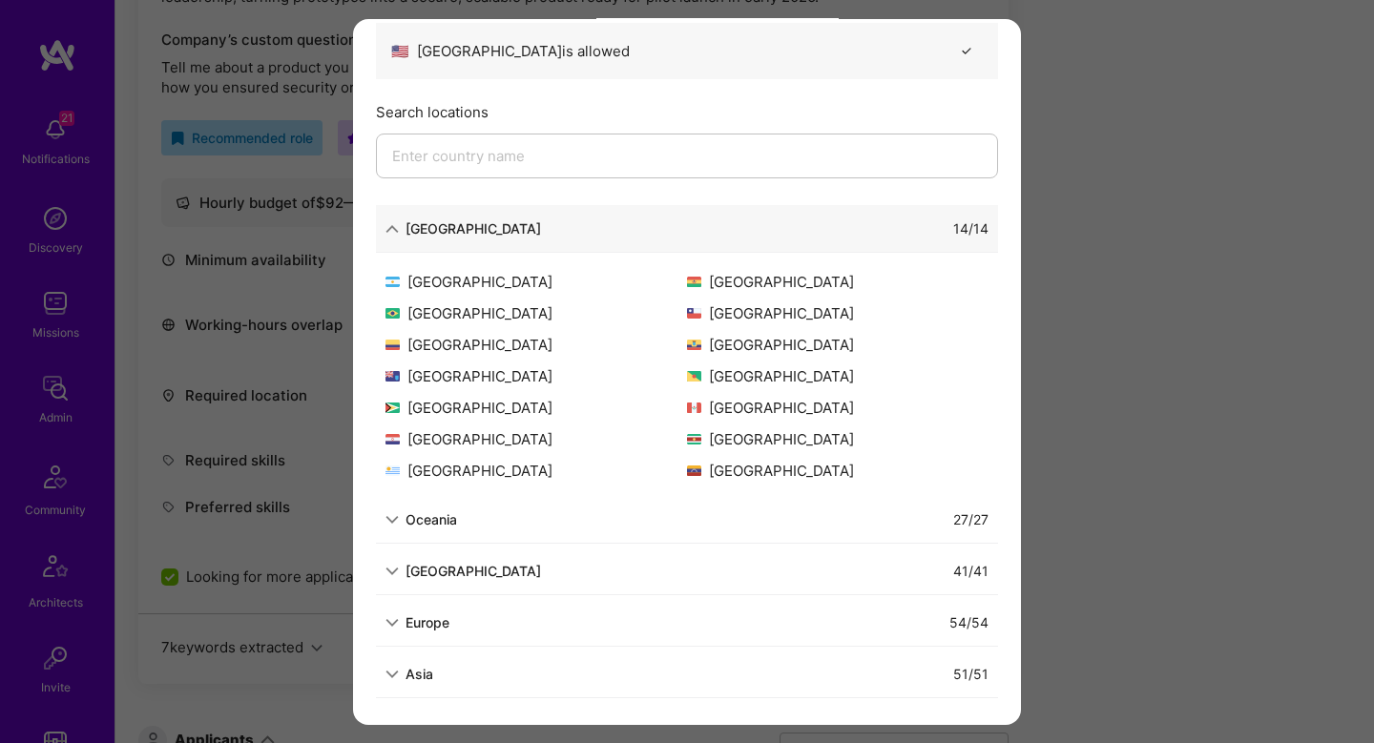
scroll to position [116, 0]
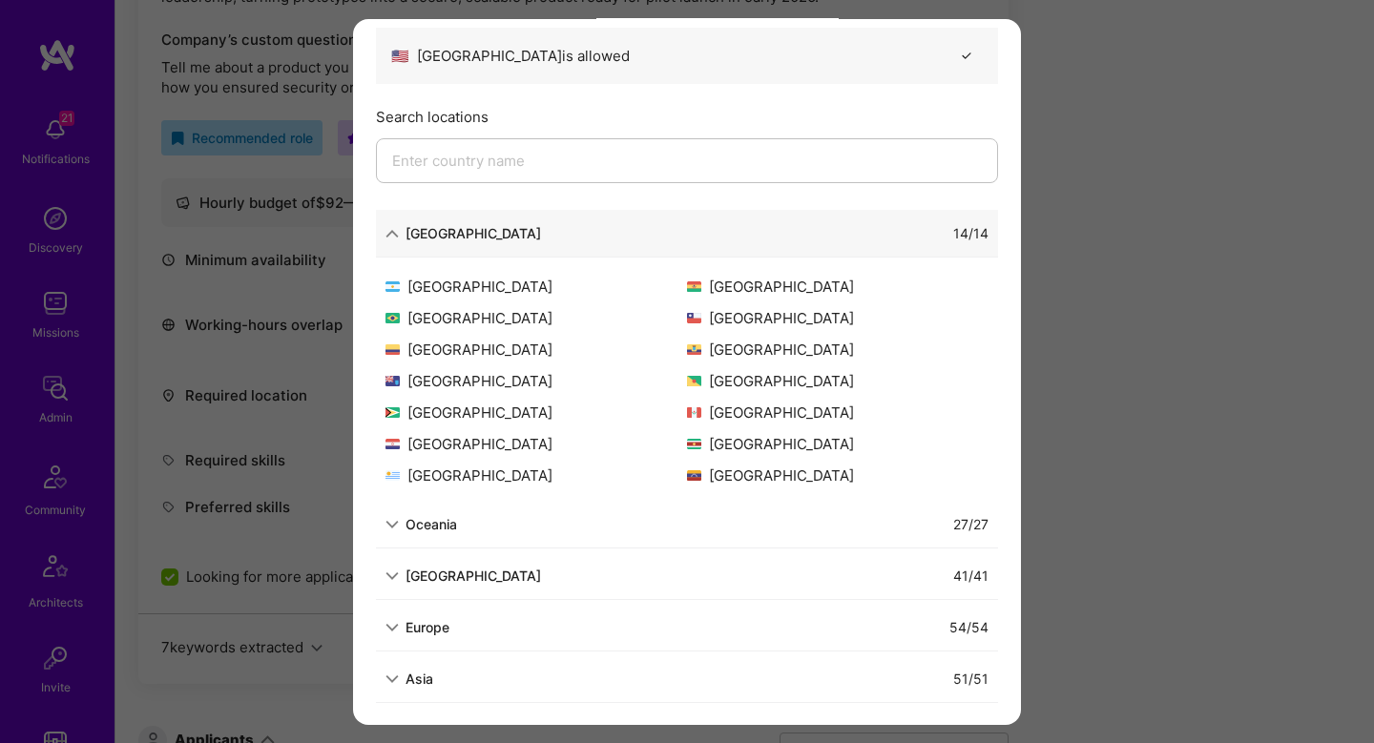
click at [1297, 433] on div "Allowed Locations The locations that client marked as required will show up her…" at bounding box center [687, 371] width 1374 height 743
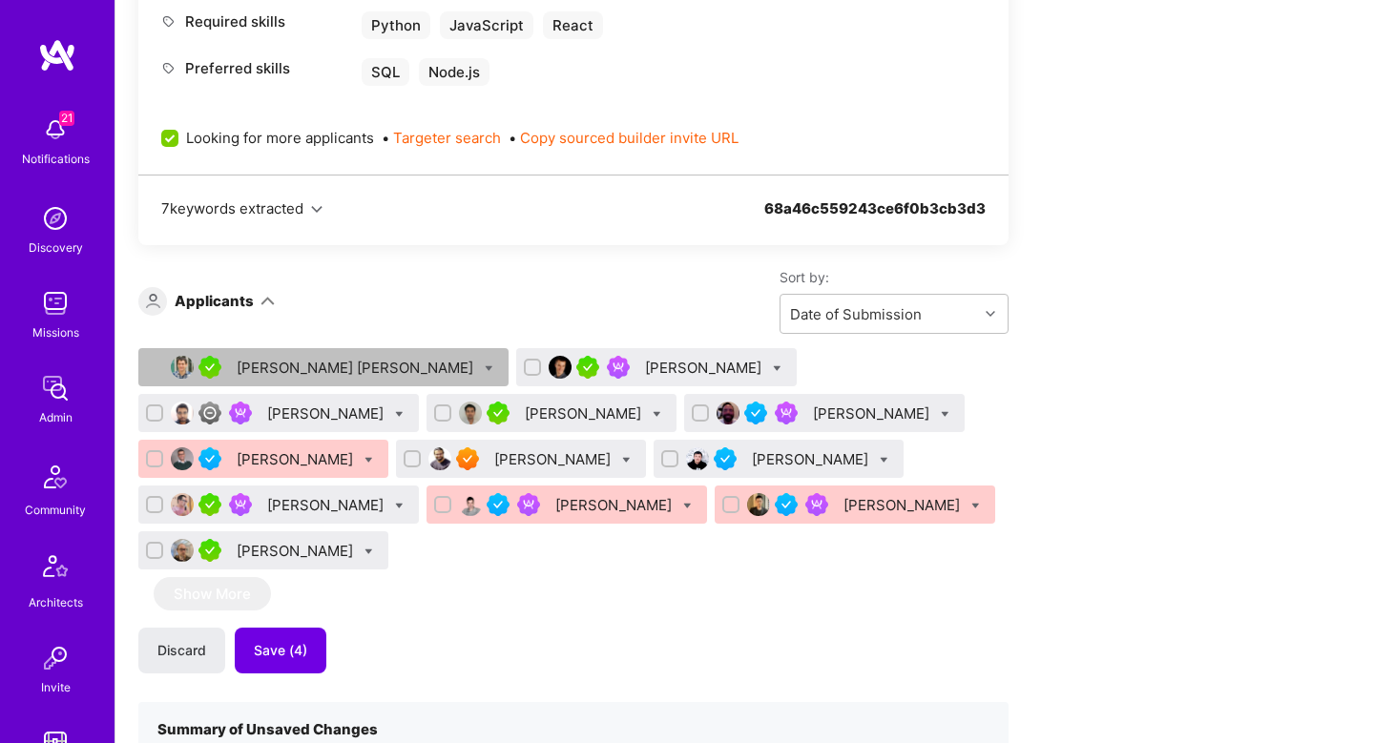
scroll to position [1097, 0]
click at [941, 411] on icon at bounding box center [945, 415] width 9 height 9
checkbox input "true"
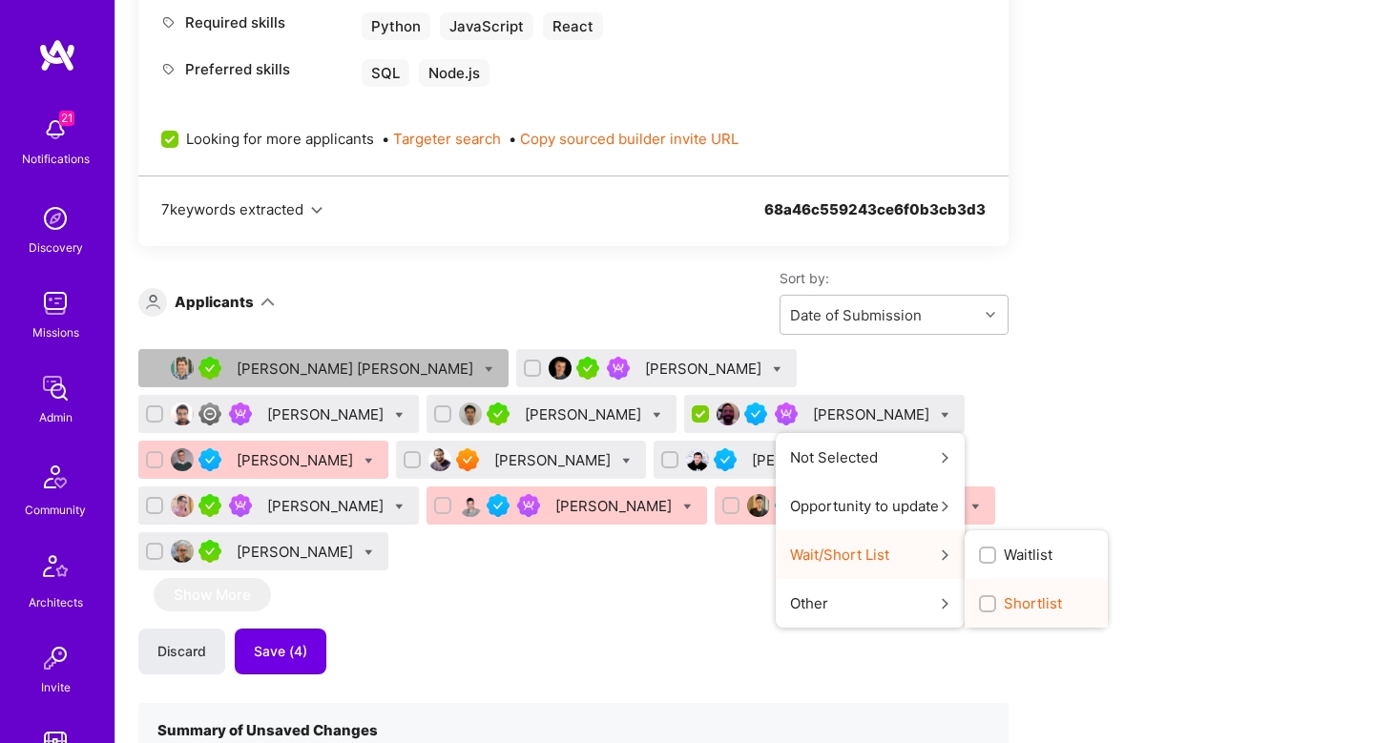
click at [1004, 607] on span "Shortlist" at bounding box center [1033, 603] width 58 height 20
click at [983, 607] on input "Shortlist" at bounding box center [989, 604] width 13 height 13
checkbox input "true"
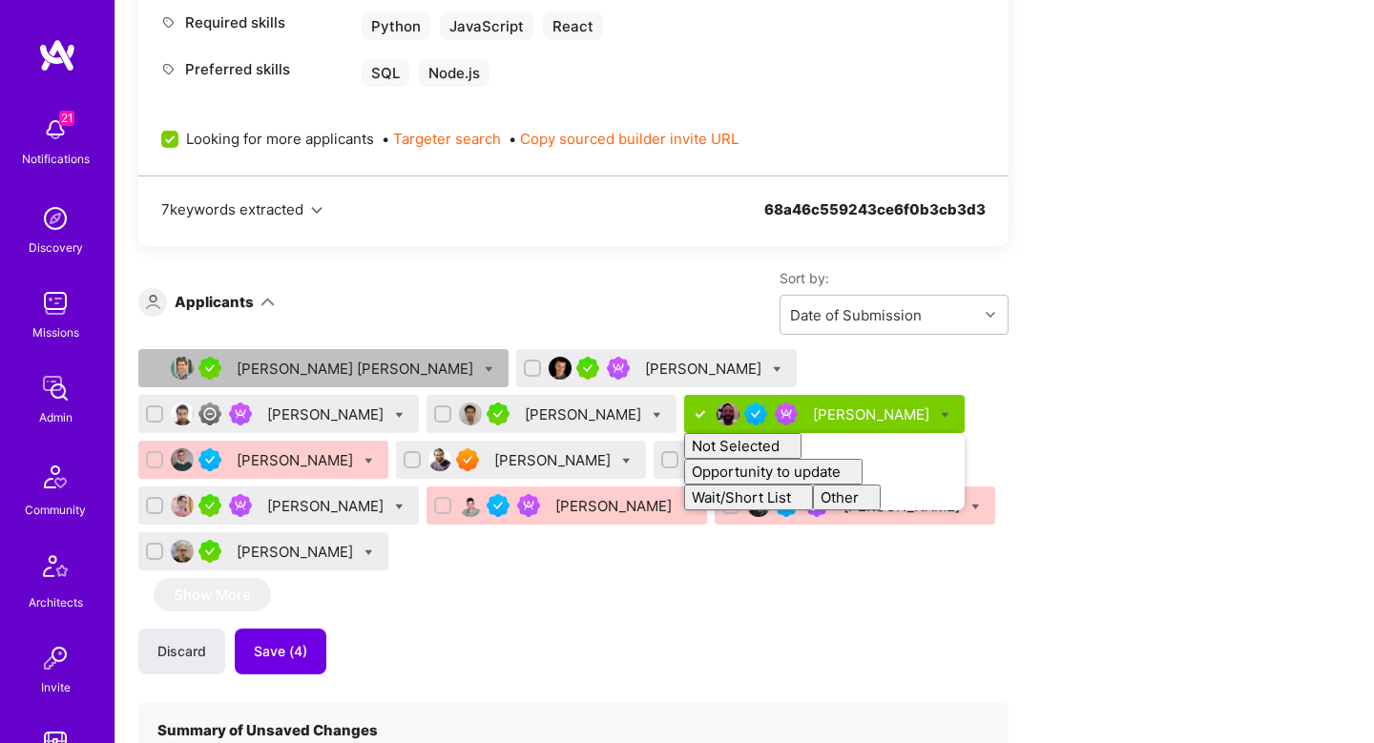
checkbox input "false"
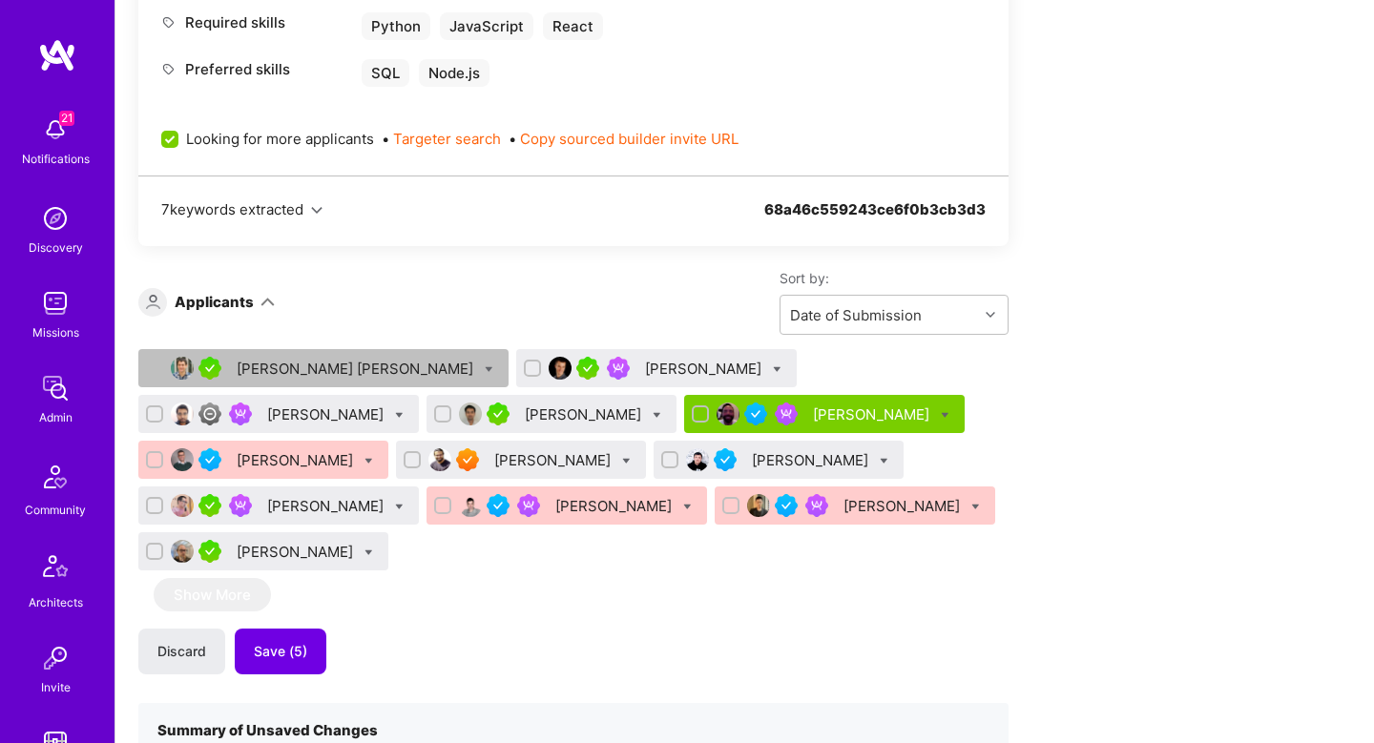
click at [985, 572] on div "Ivan Radigales Creus Bojan Aleksic Mani Shankar Kevin Vo Christopher Shepherd T…" at bounding box center [573, 701] width 870 height 705
click at [813, 408] on div "Christopher Shepherd" at bounding box center [873, 415] width 120 height 20
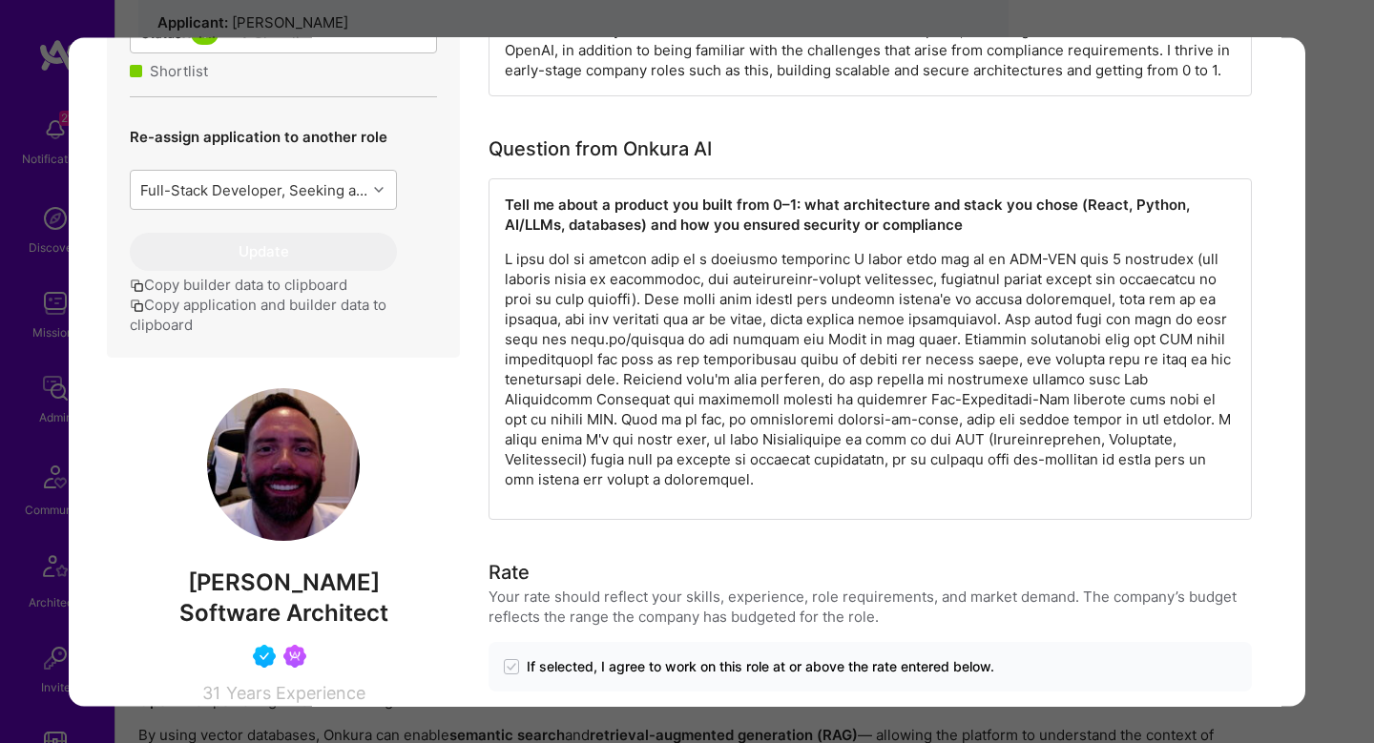
scroll to position [244, 0]
click at [859, 435] on p "modal" at bounding box center [870, 369] width 731 height 240
click at [1367, 395] on div "Application 5 of 12 Evaluation scores Expertise level Good Interpersonal skills…" at bounding box center [687, 371] width 1374 height 743
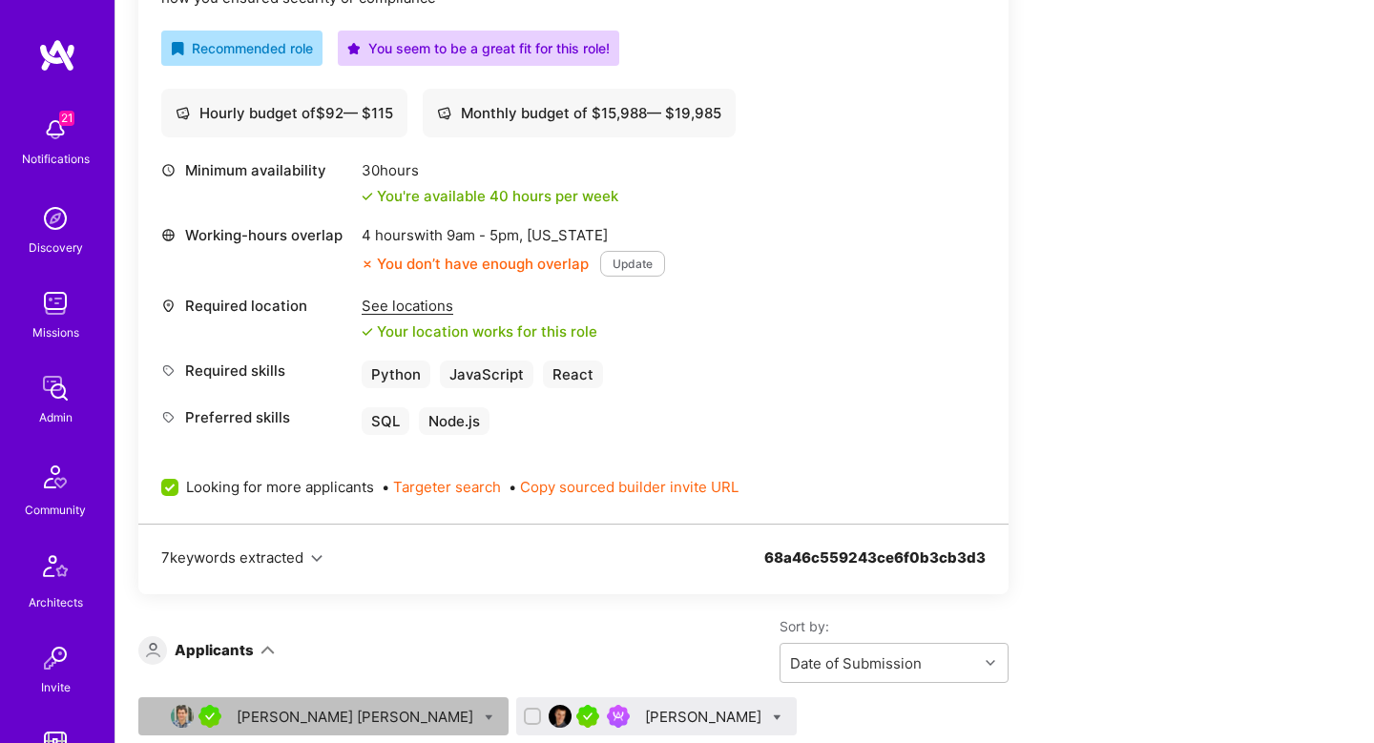
scroll to position [985, 0]
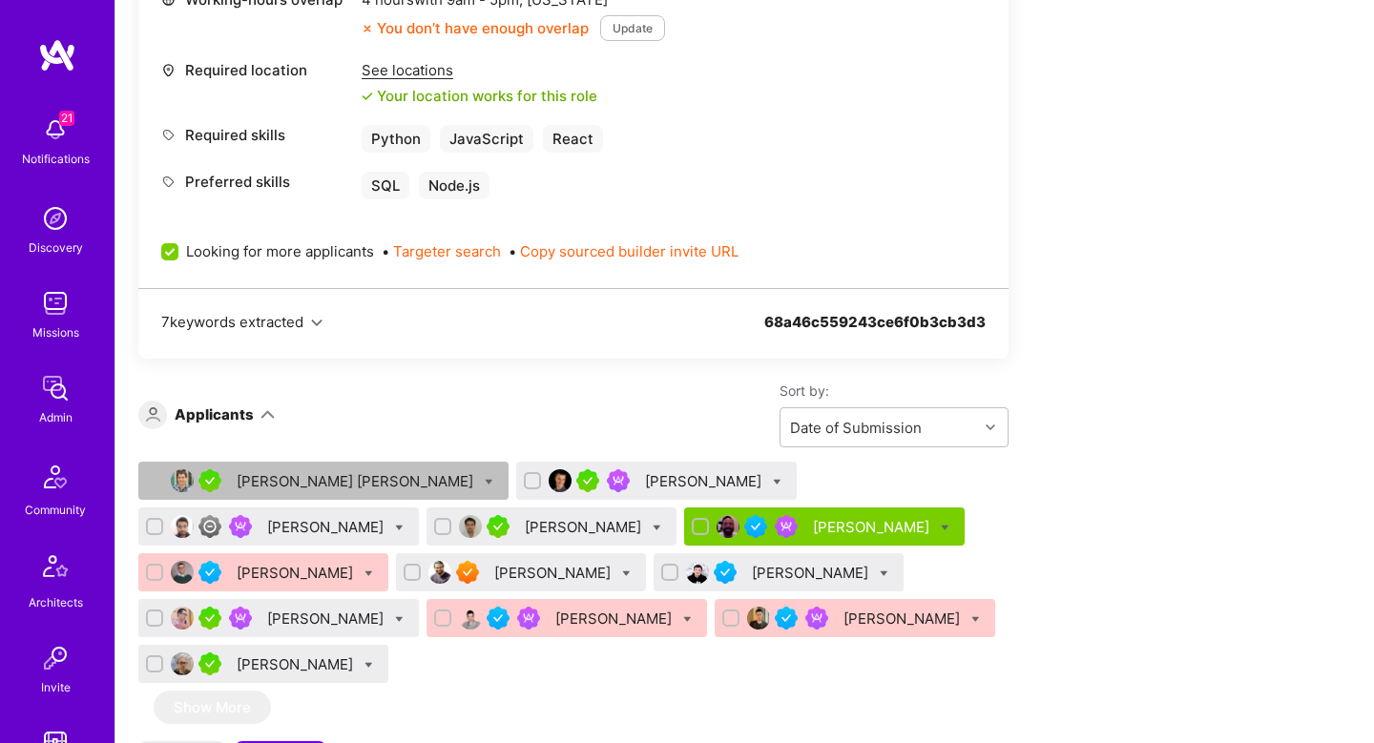
click at [813, 519] on div "Christopher Shepherd" at bounding box center [873, 527] width 120 height 20
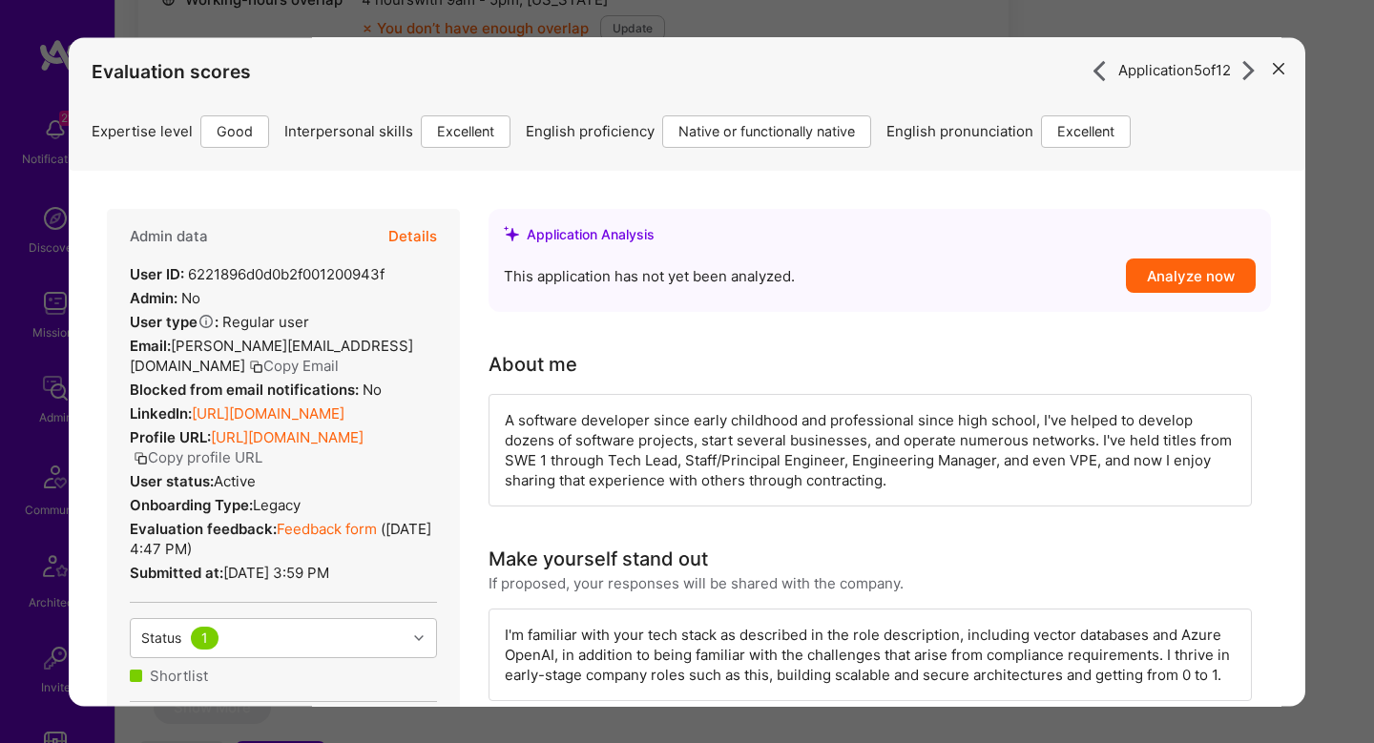
click at [1319, 500] on div "Application 5 of 12 Evaluation scores Expertise level Good Interpersonal skills…" at bounding box center [687, 371] width 1374 height 743
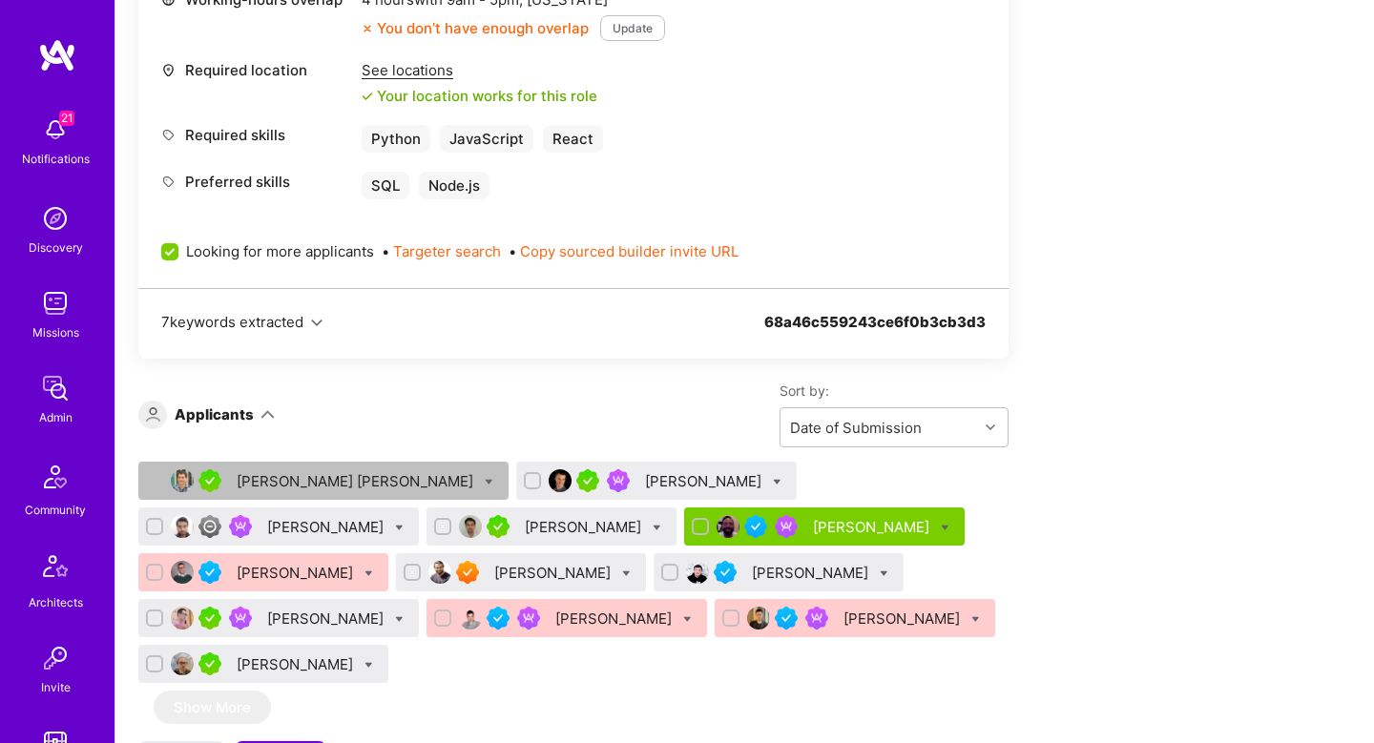
click at [357, 655] on div "Bryan Kraus" at bounding box center [297, 665] width 120 height 20
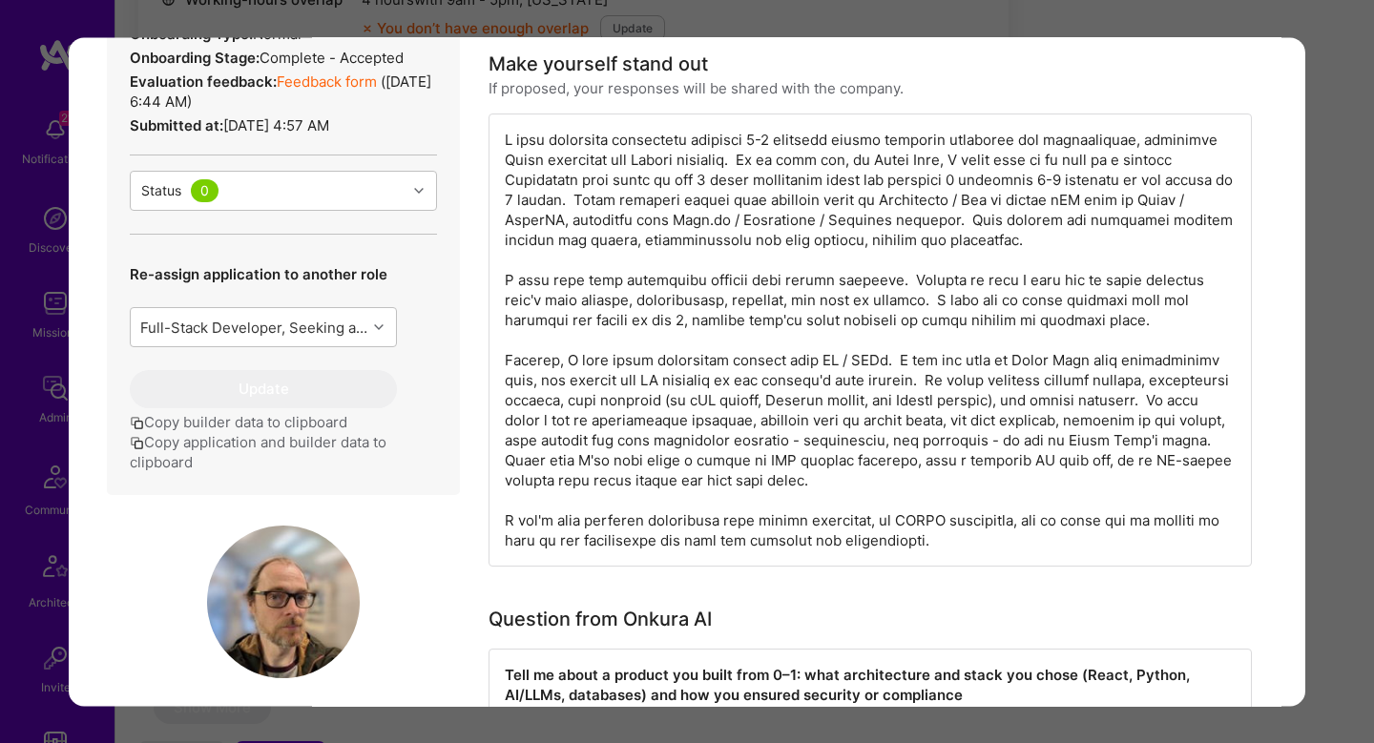
scroll to position [639, 0]
click at [659, 283] on div "modal" at bounding box center [870, 341] width 763 height 453
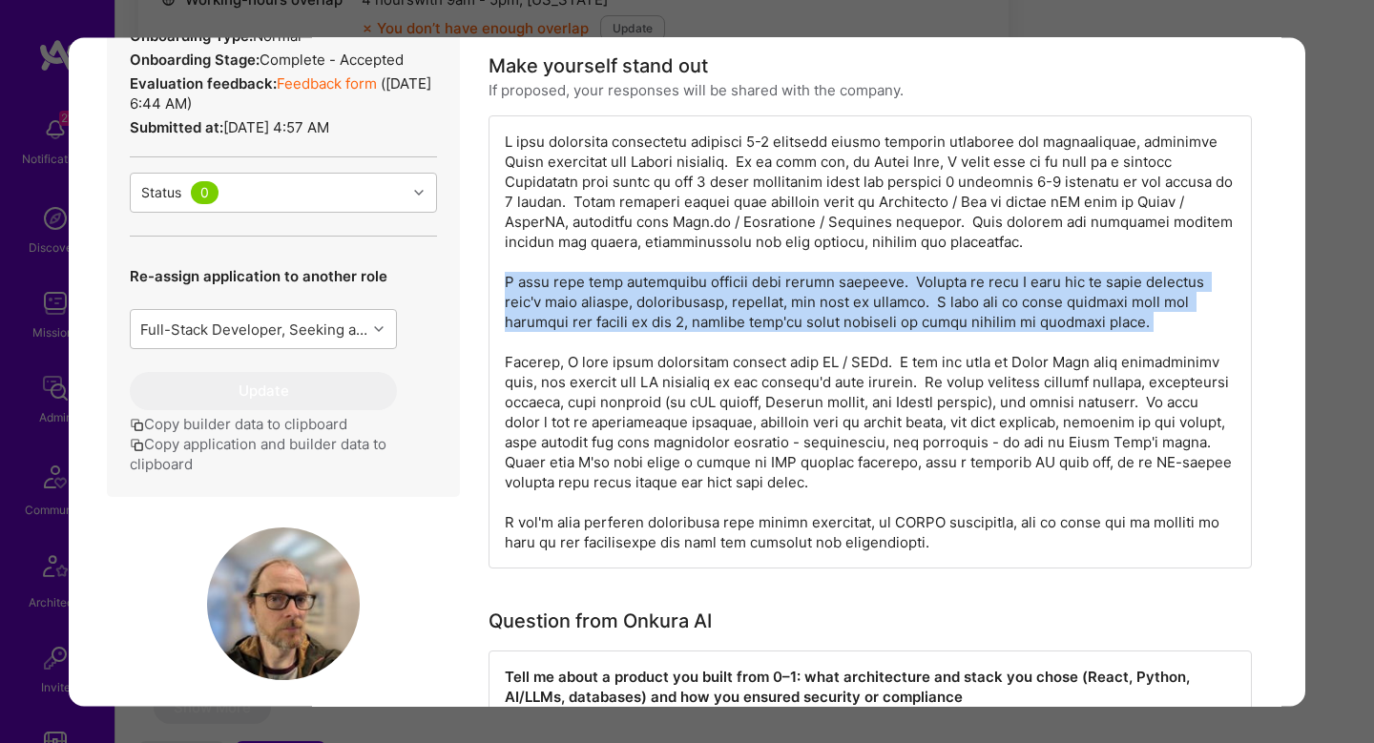
click at [659, 283] on div "modal" at bounding box center [870, 341] width 763 height 453
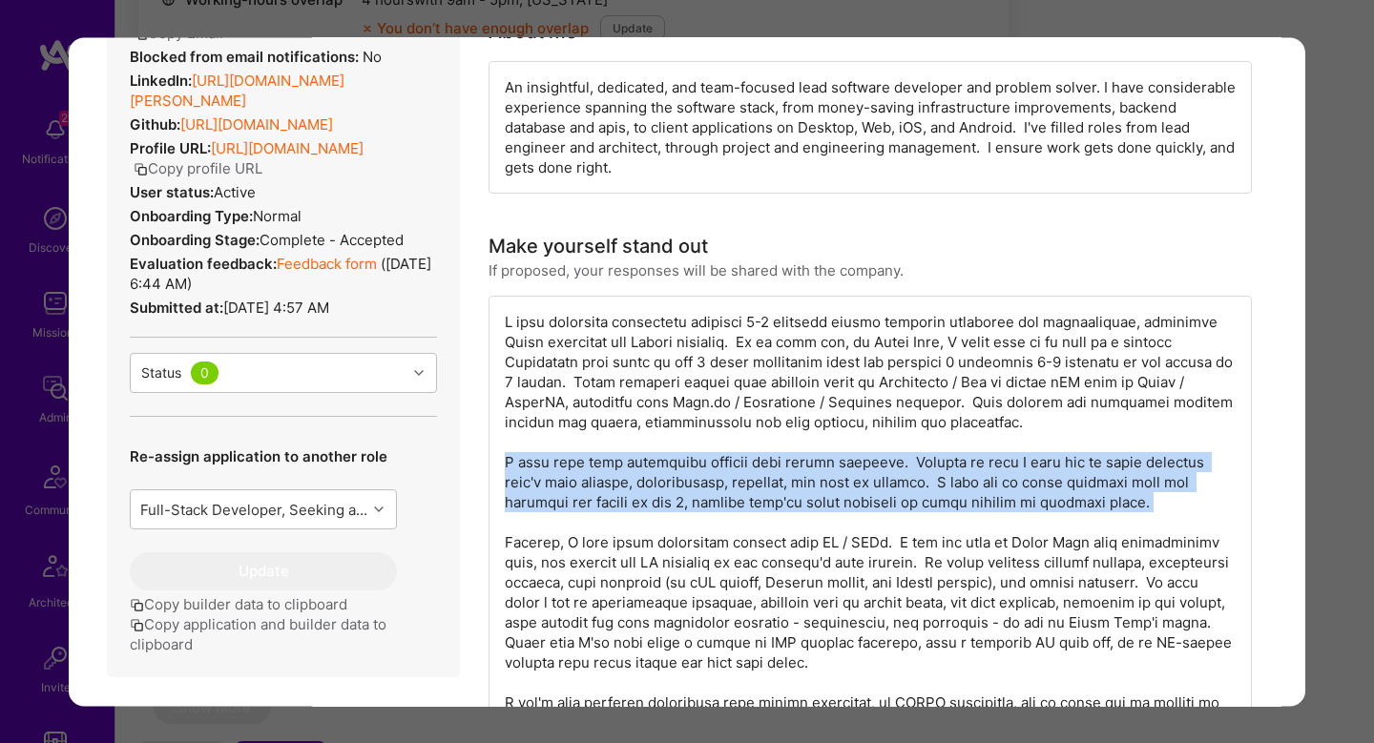
scroll to position [458, 0]
click at [346, 263] on link "Feedback form" at bounding box center [327, 265] width 100 height 18
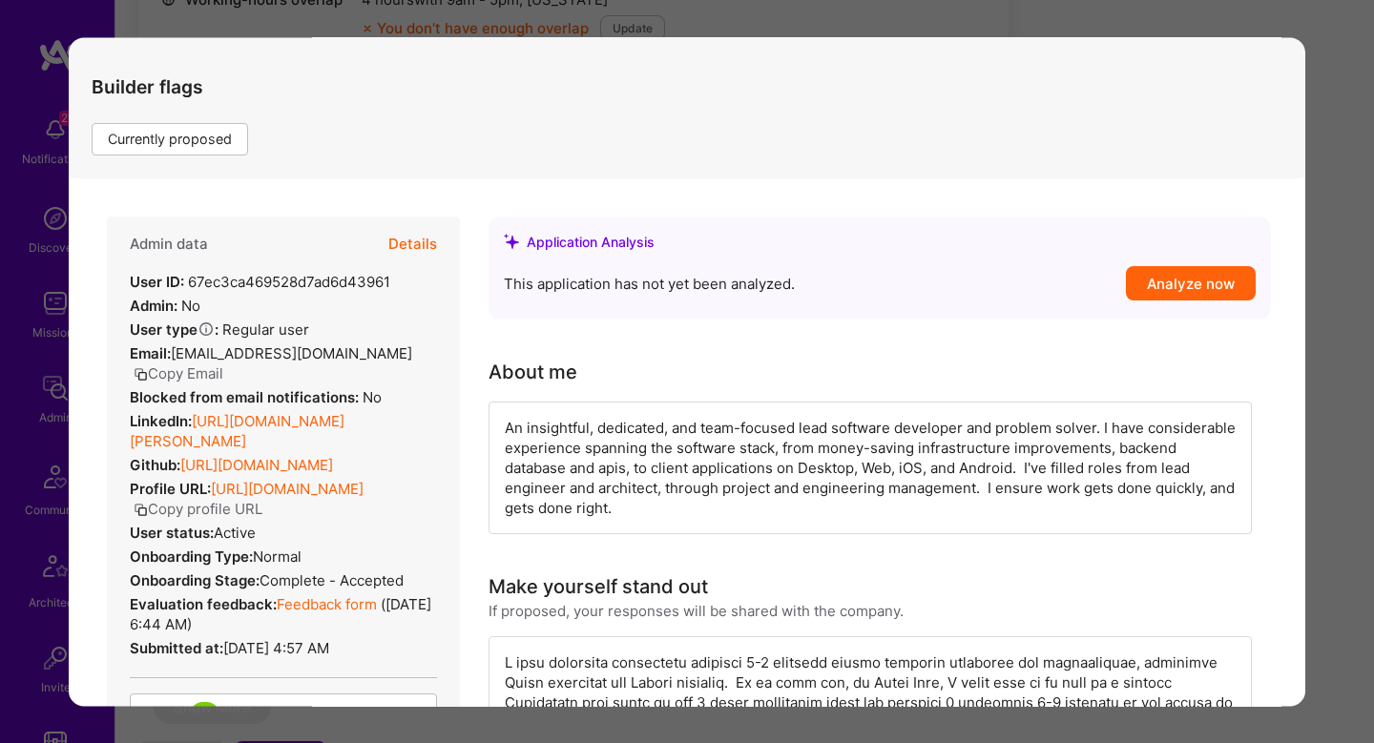
scroll to position [27, 0]
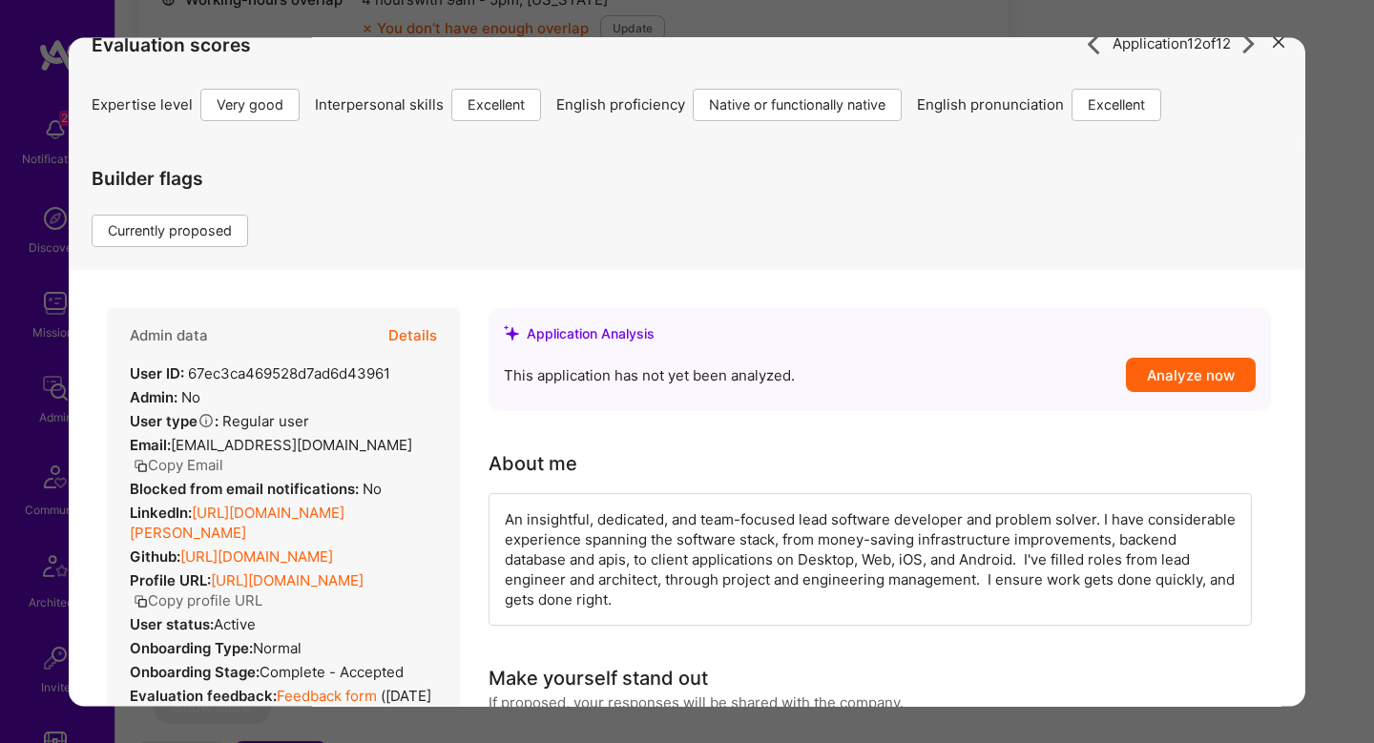
click at [286, 504] on link "https://linkedin.com/in/bryan-kraus-10x" at bounding box center [237, 523] width 215 height 38
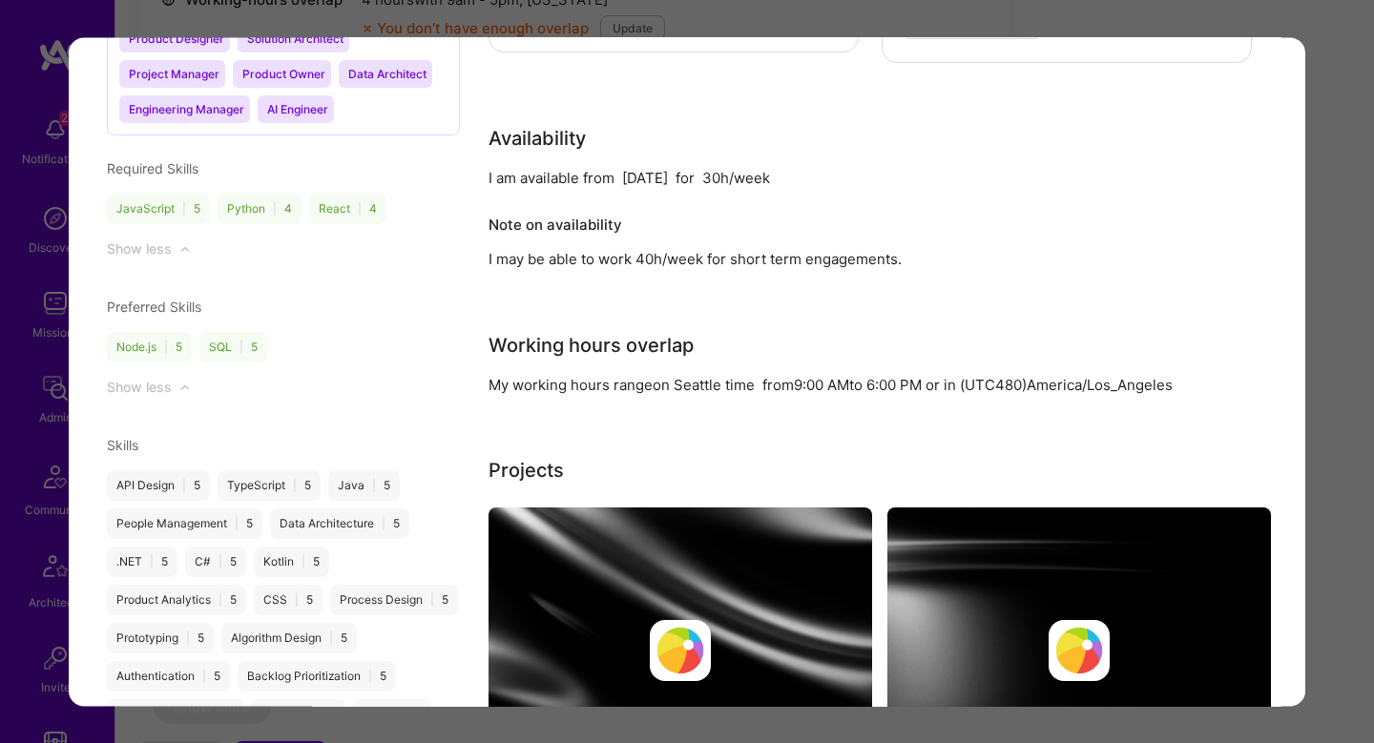
scroll to position [2353, 0]
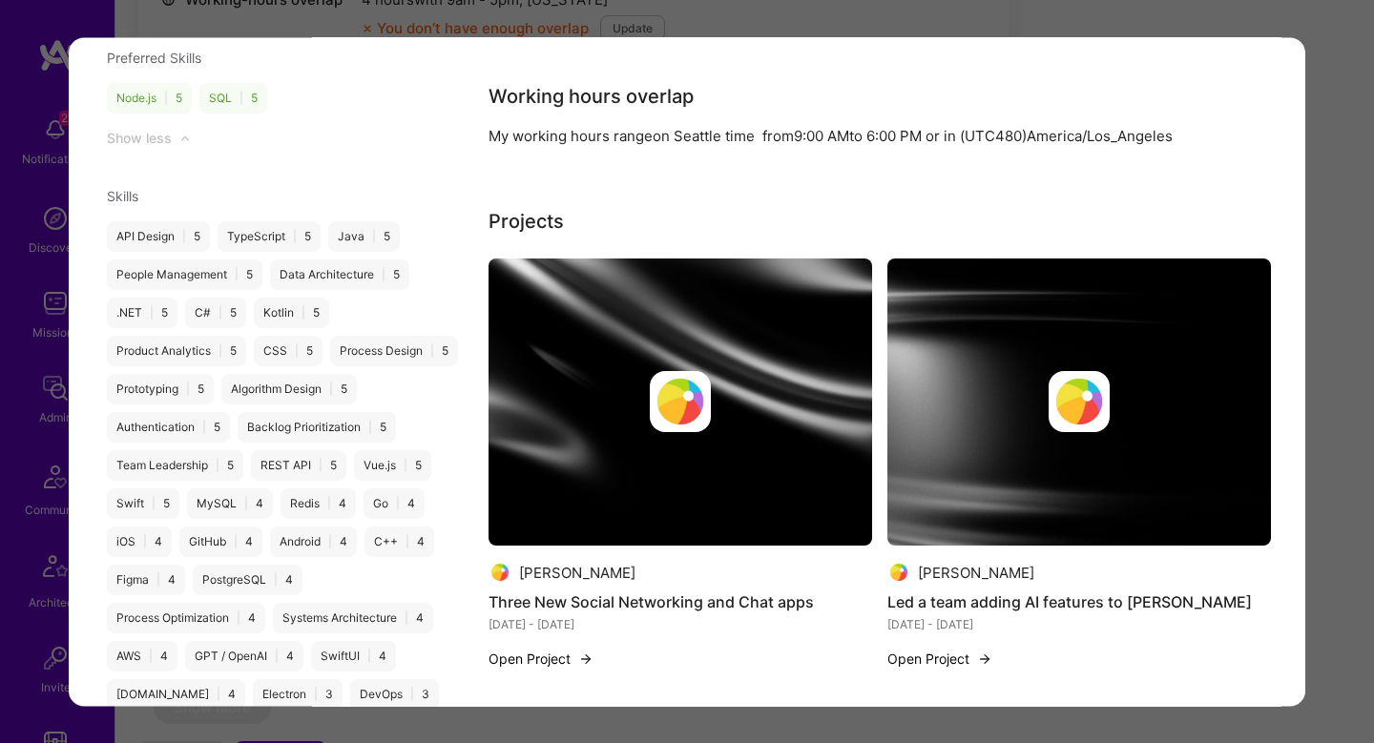
click at [1335, 337] on div "Application 12 of 12 Evaluation scores Expertise level Very good Interpersonal …" at bounding box center [687, 371] width 1374 height 743
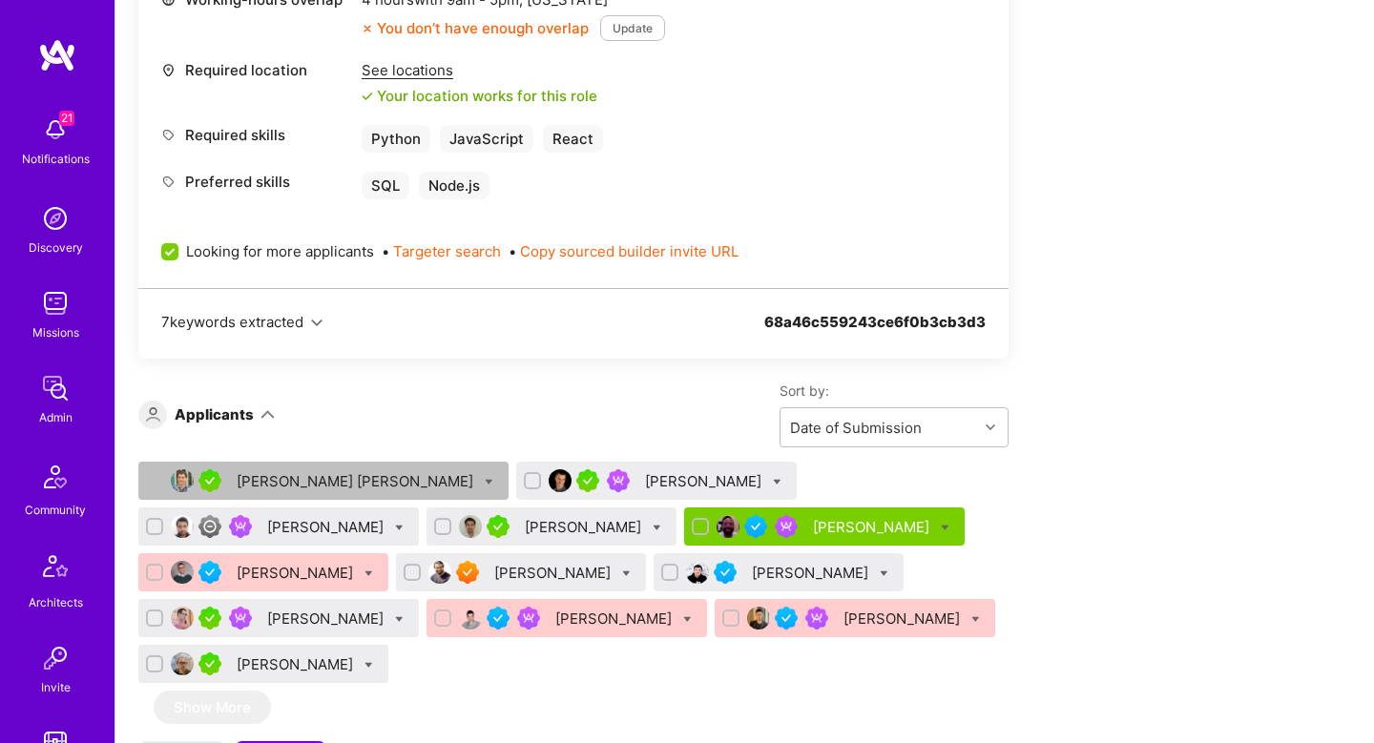
click at [373, 661] on icon at bounding box center [368, 665] width 9 height 9
checkbox input "true"
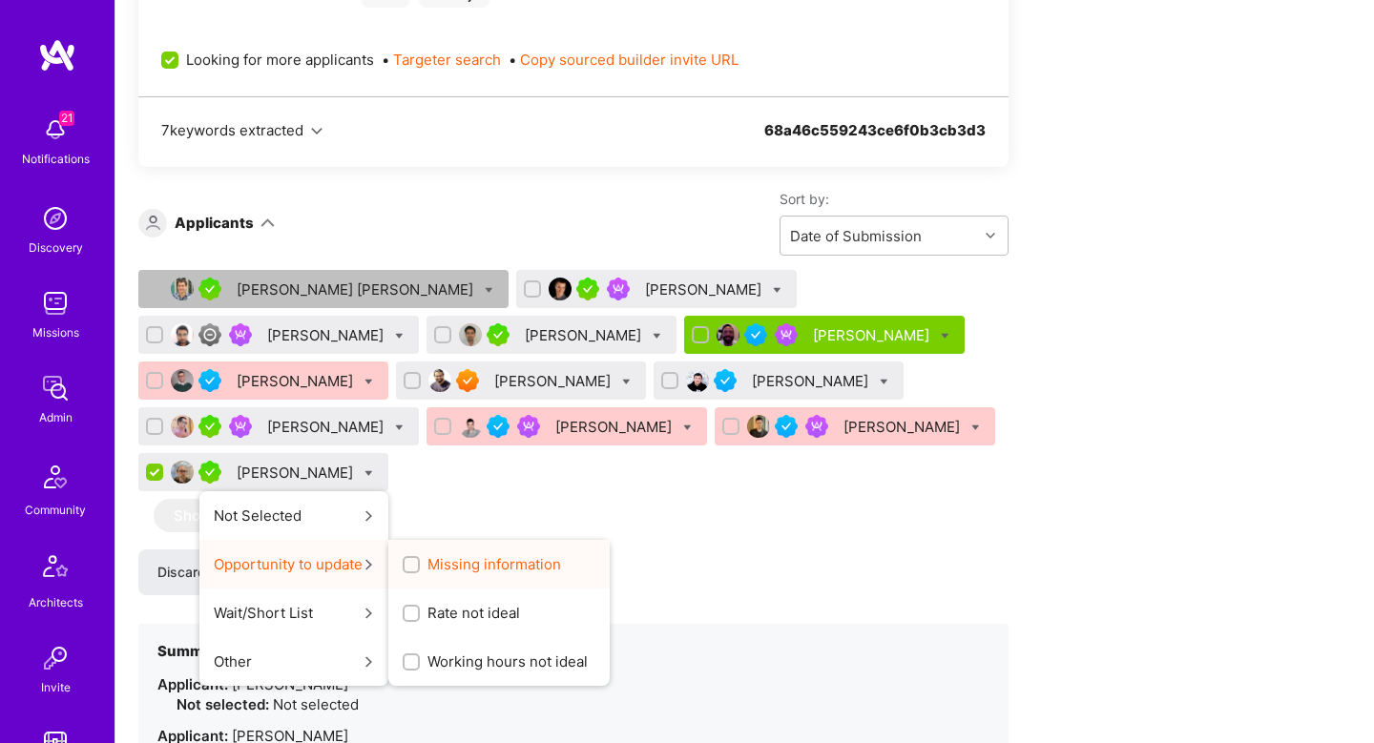
scroll to position [1235, 0]
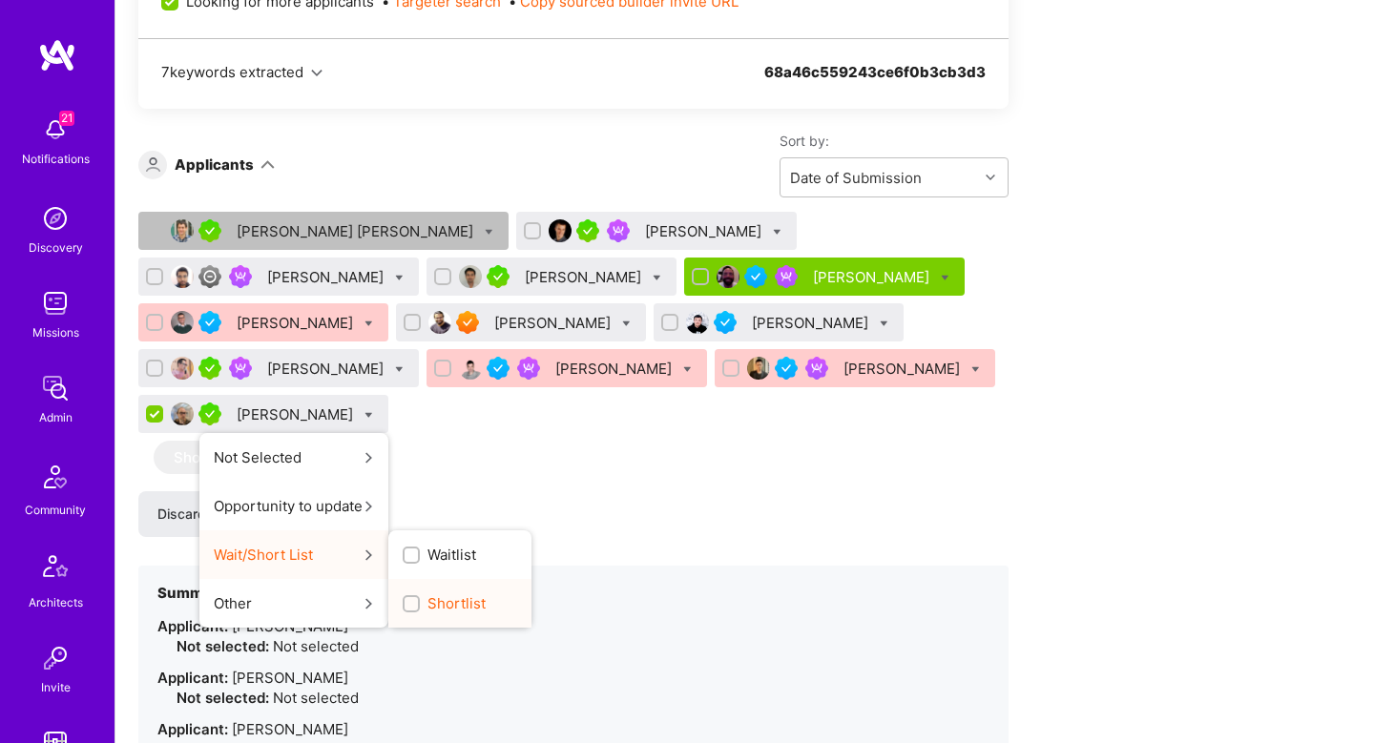
click at [486, 593] on span "Shortlist" at bounding box center [456, 603] width 58 height 20
click at [420, 598] on input "Shortlist" at bounding box center [412, 604] width 13 height 13
checkbox input "true"
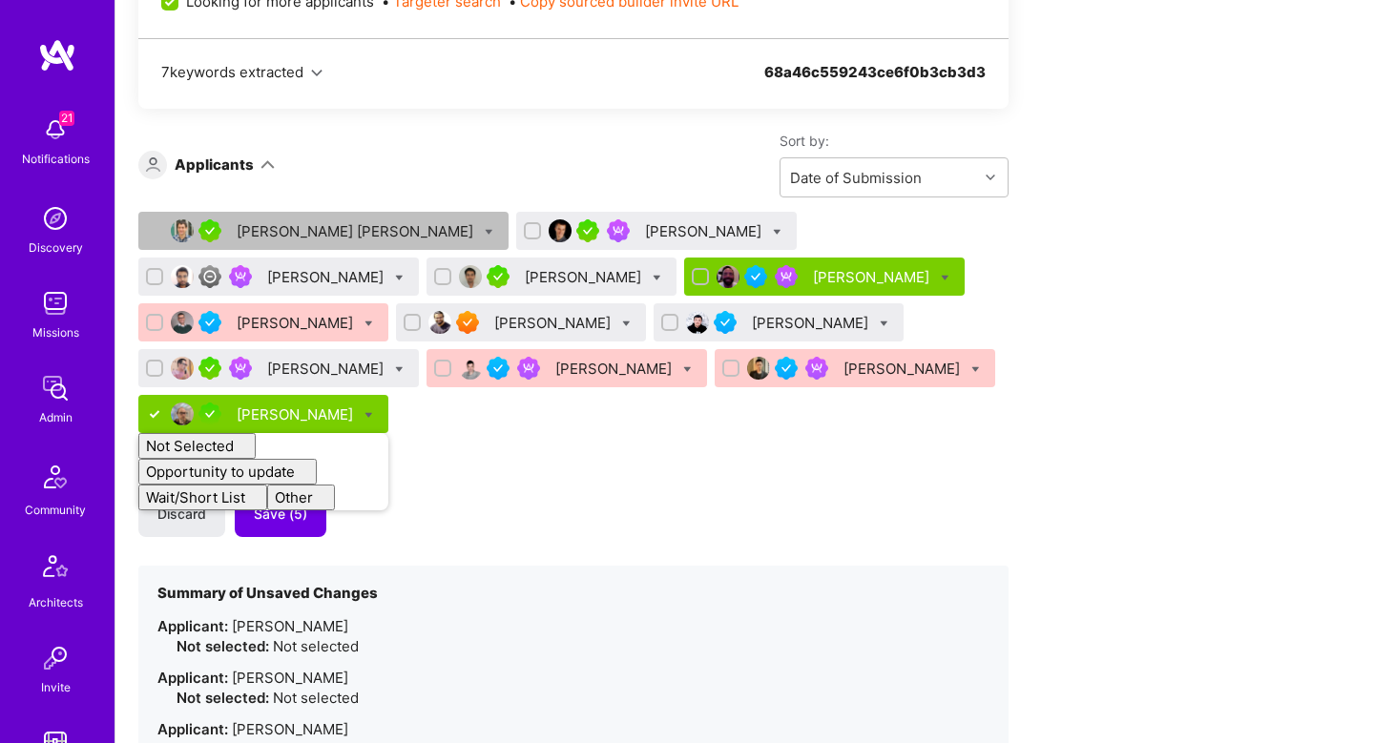
checkbox input "false"
click at [517, 491] on div "Discard Save (5)" at bounding box center [573, 514] width 870 height 46
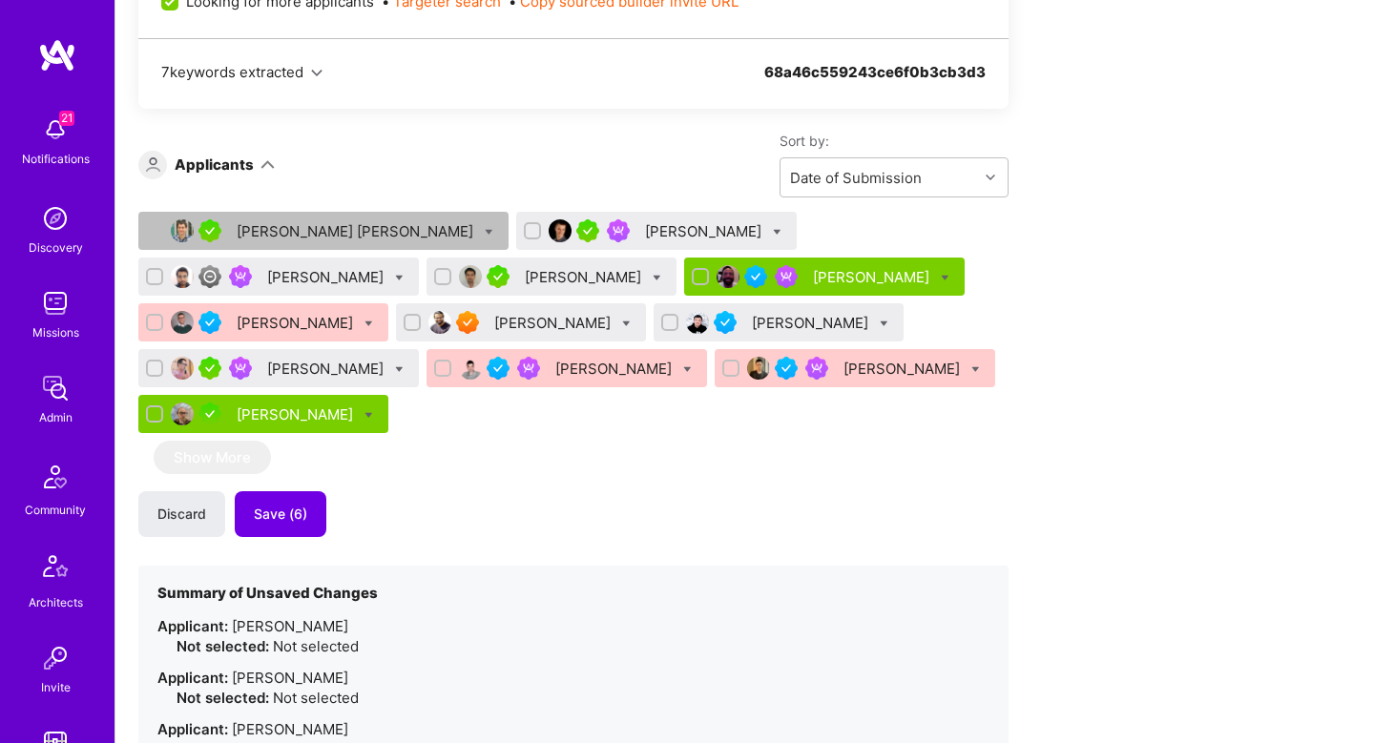
click at [622, 322] on icon at bounding box center [626, 324] width 9 height 9
checkbox input "true"
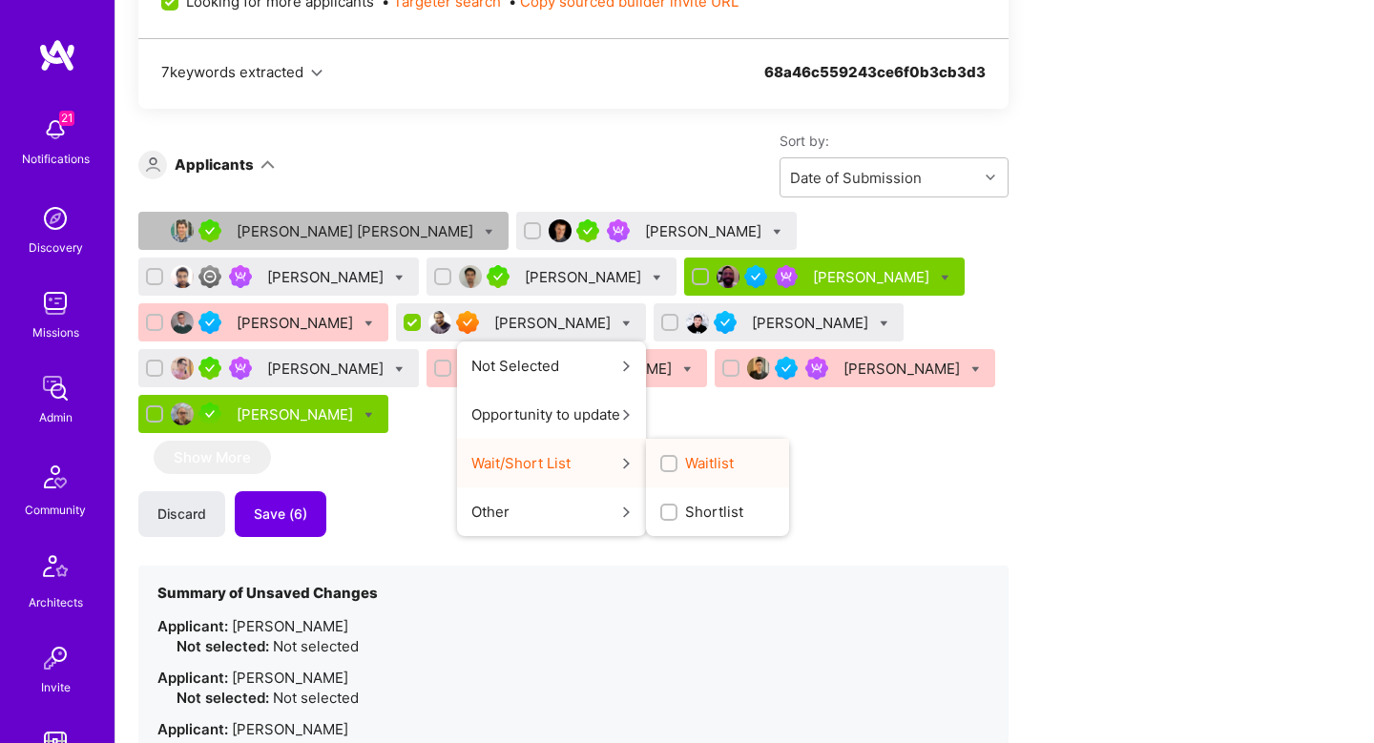
click at [660, 468] on label "Waitlist" at bounding box center [696, 463] width 73 height 20
click at [664, 468] on input "Waitlist" at bounding box center [670, 464] width 13 height 13
checkbox input "true"
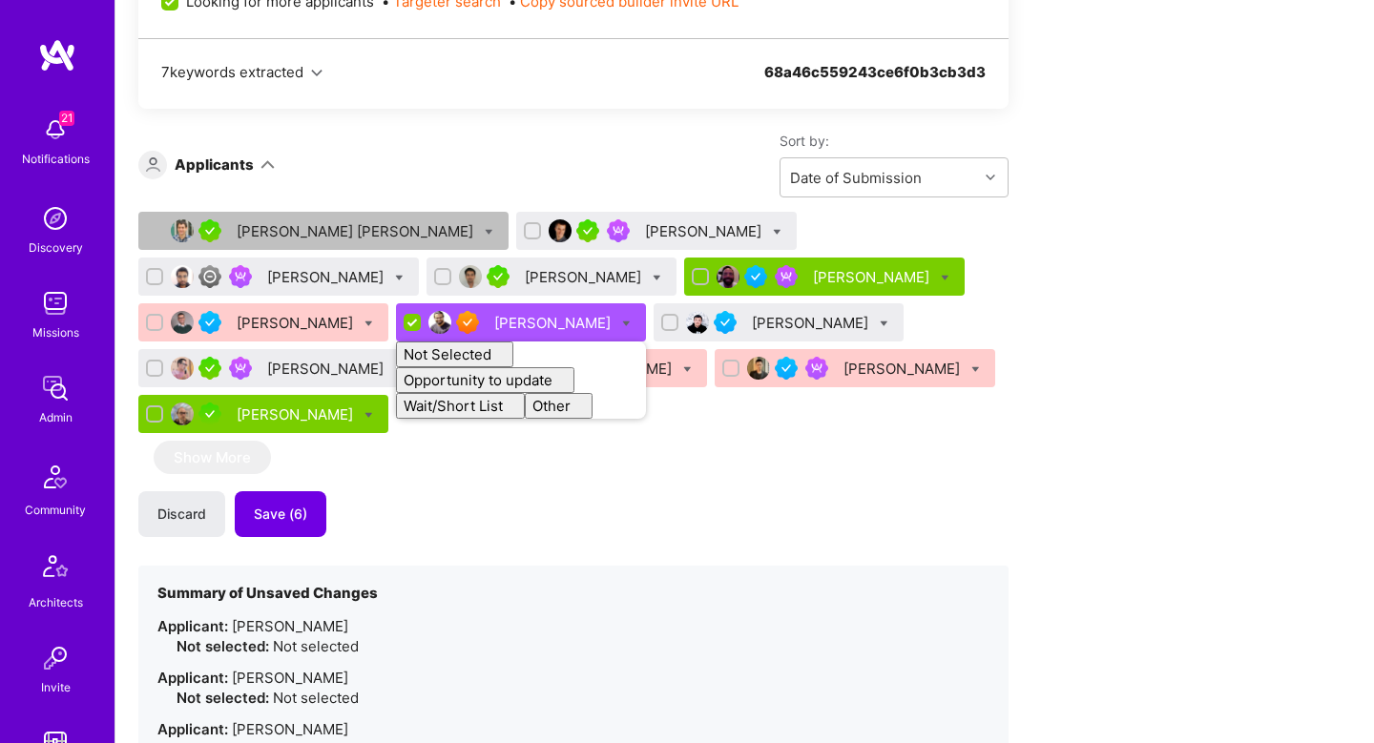
checkbox input "false"
click at [531, 437] on div "Ivan Radigales Creus Bojan Aleksic Mani Shankar Kevin Vo Christopher Shepherd T…" at bounding box center [573, 590] width 870 height 757
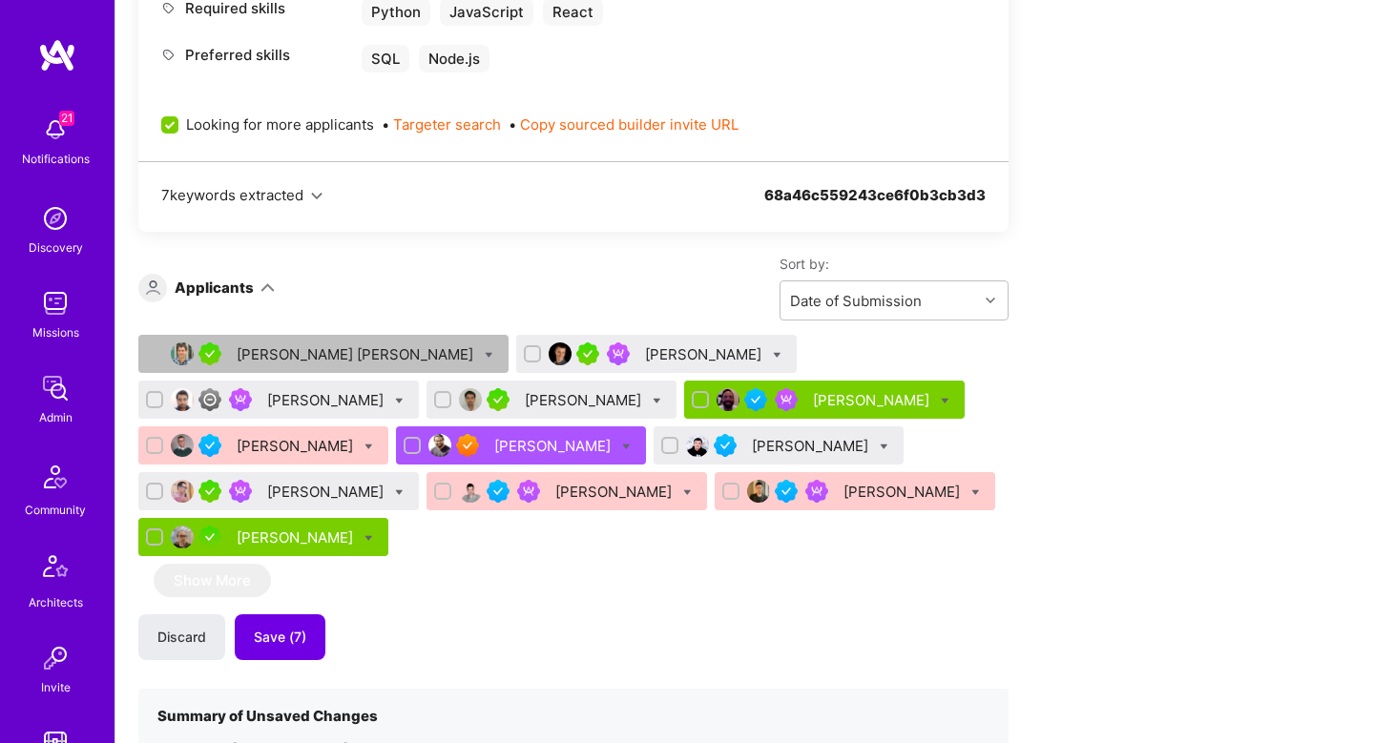
scroll to position [1110, 0]
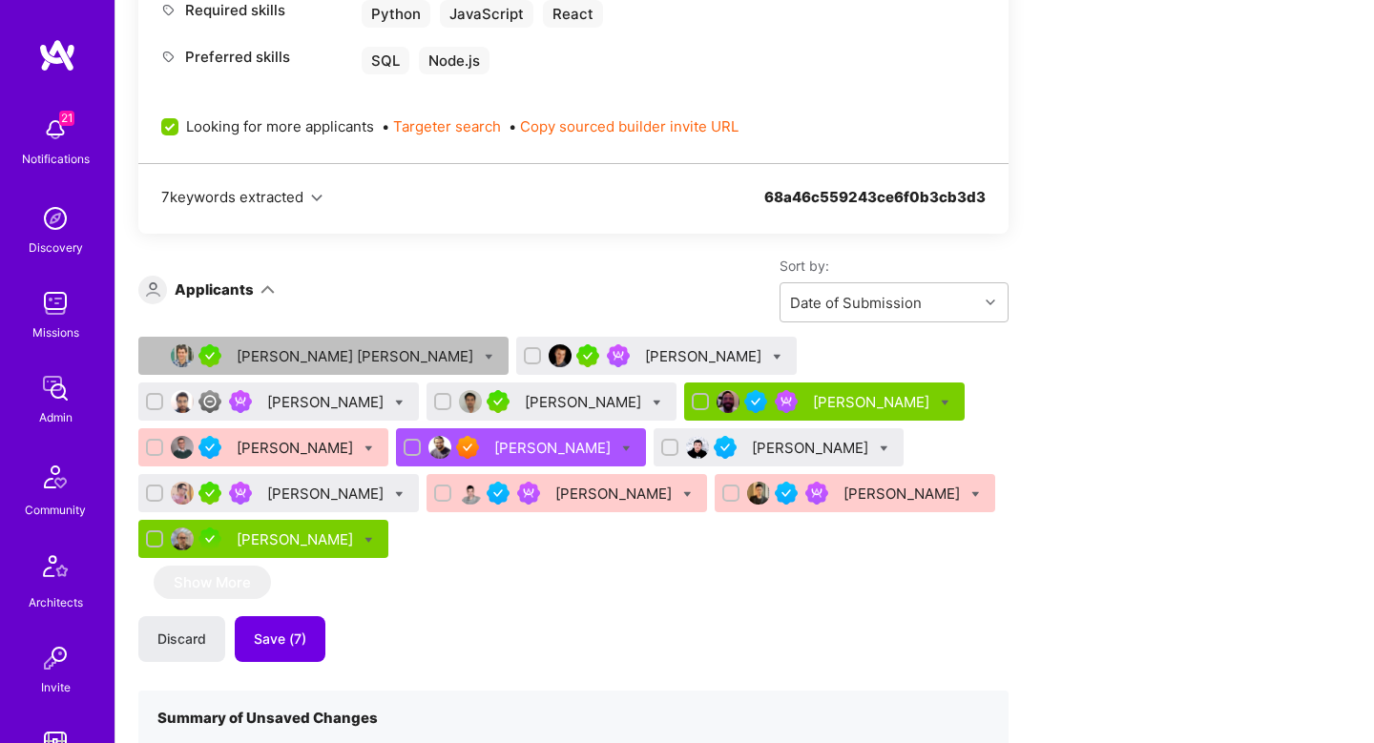
click at [645, 348] on div "Bojan Aleksic" at bounding box center [705, 356] width 120 height 20
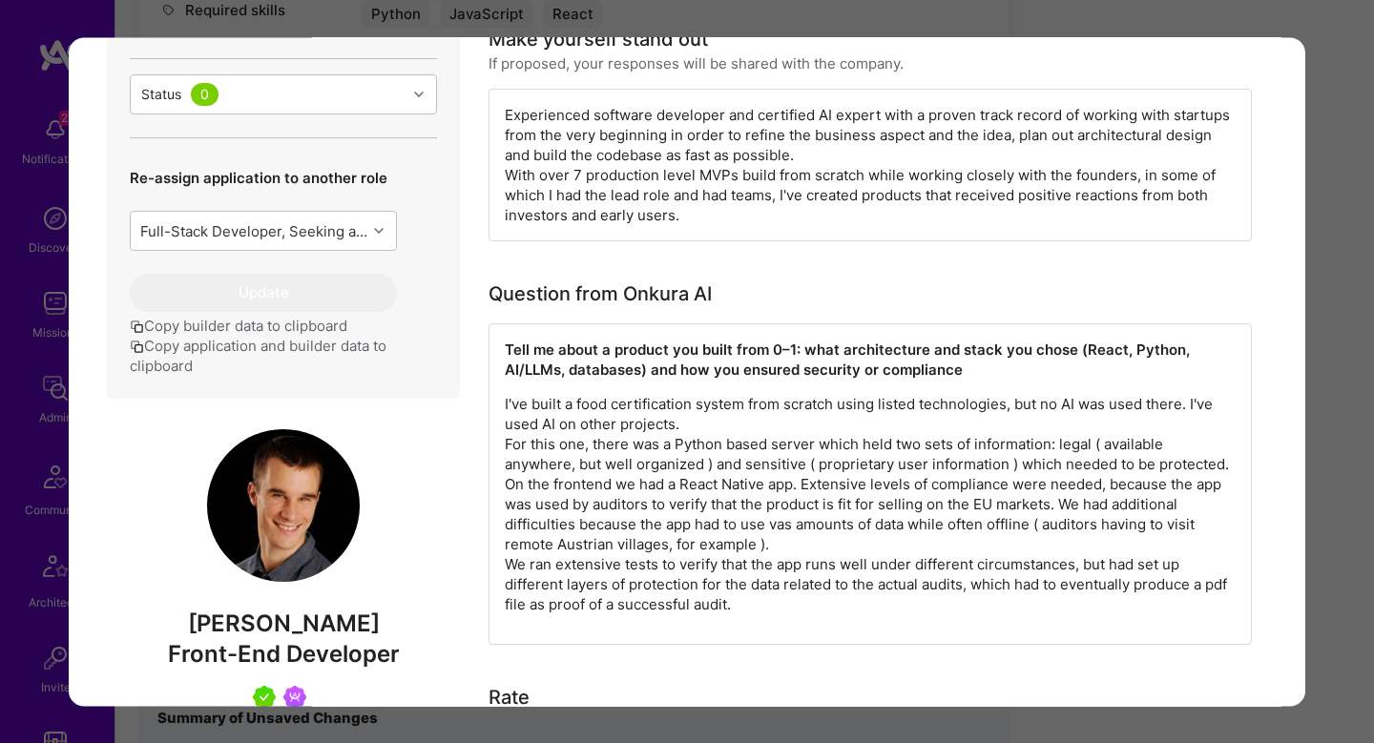
scroll to position [565, 0]
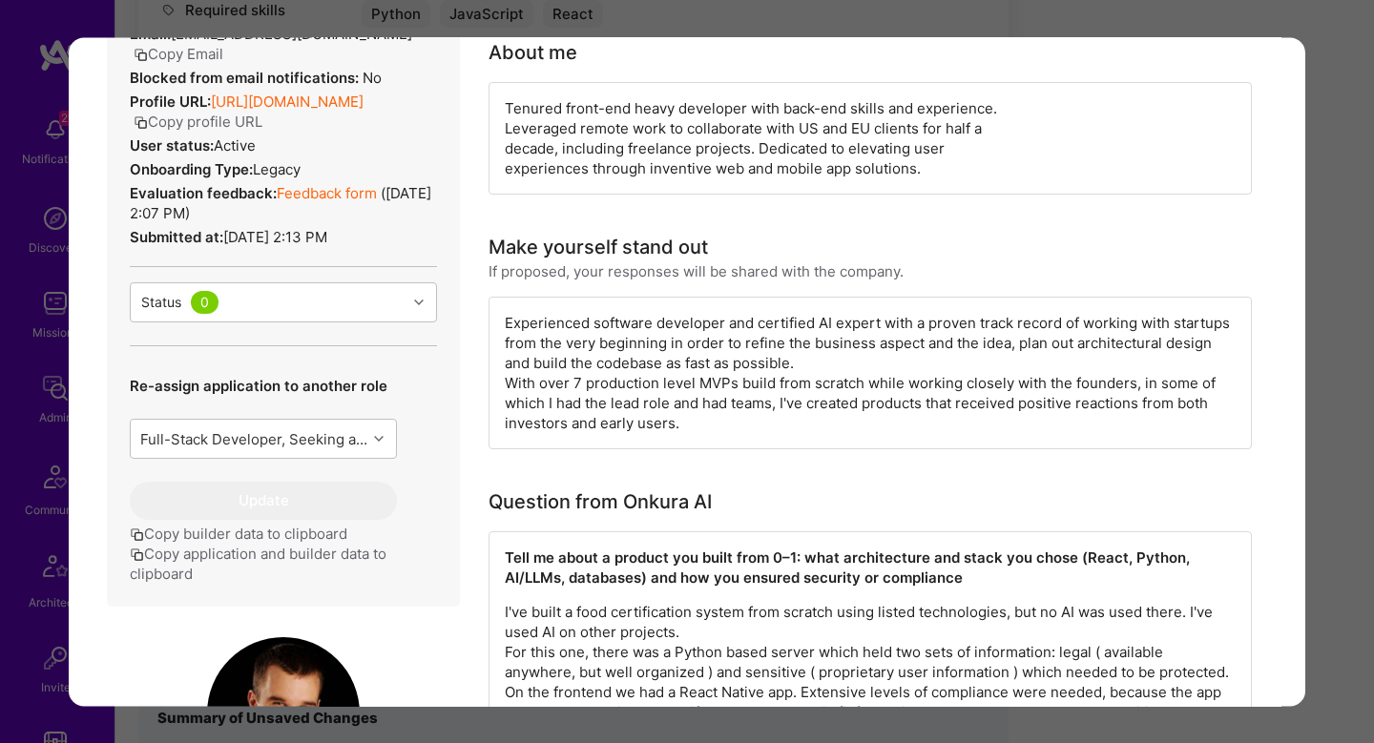
click at [633, 385] on div "Experienced software developer and certified AI expert with a proven track reco…" at bounding box center [870, 373] width 763 height 153
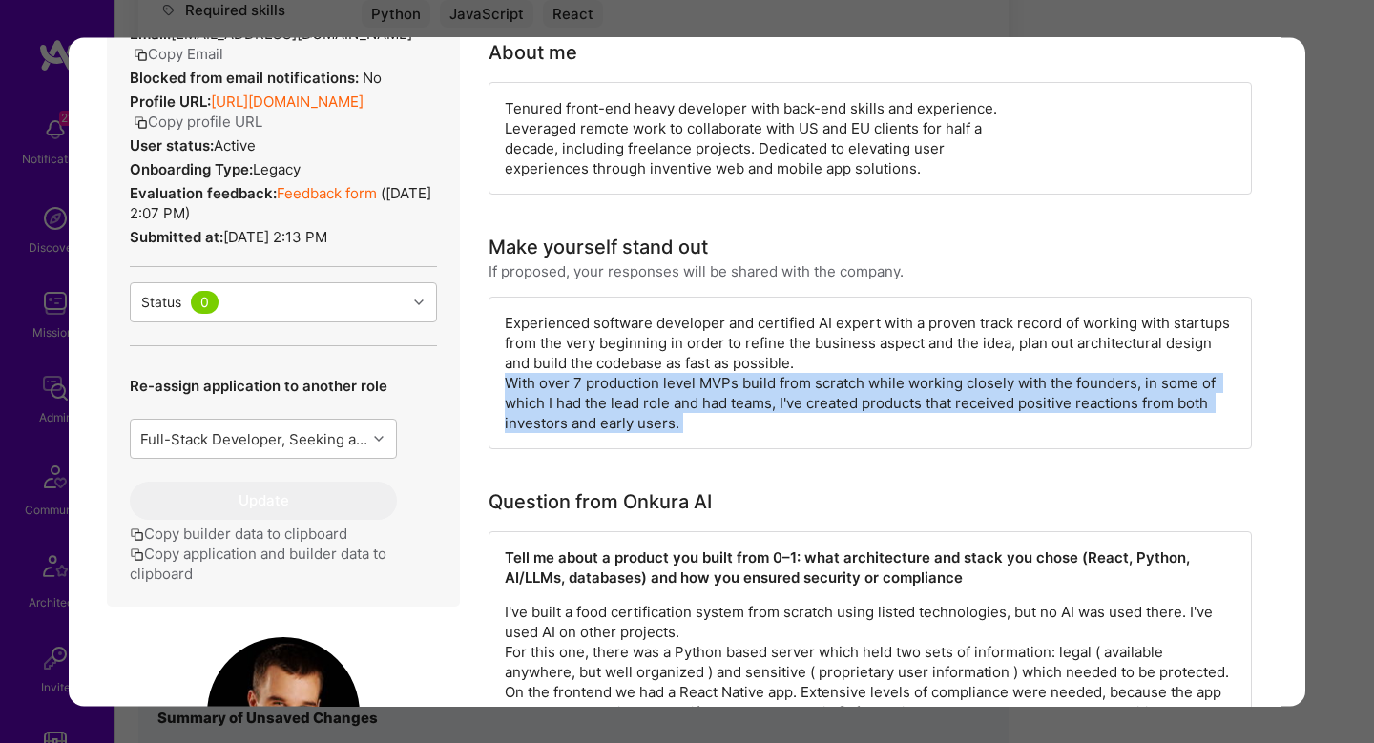
click at [633, 385] on div "Experienced software developer and certified AI expert with a proven track reco…" at bounding box center [870, 373] width 763 height 153
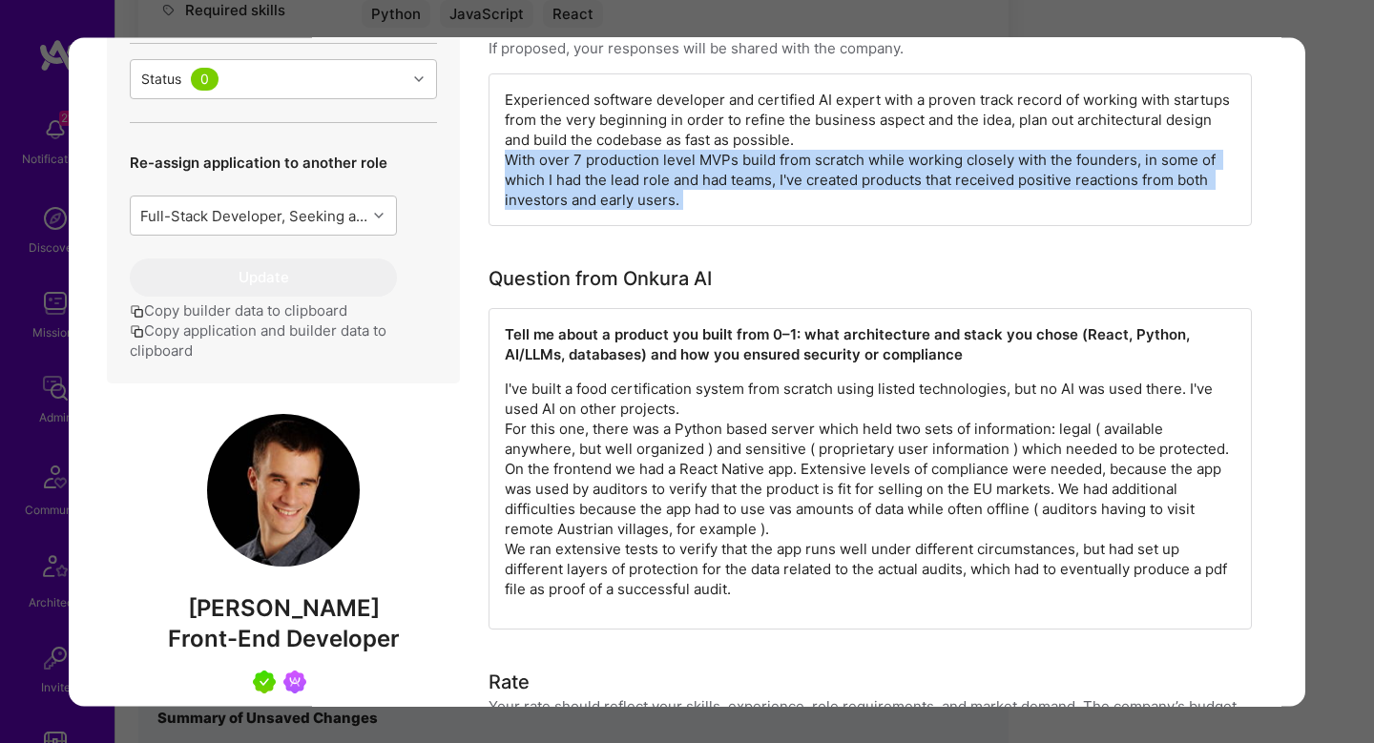
scroll to position [786, 0]
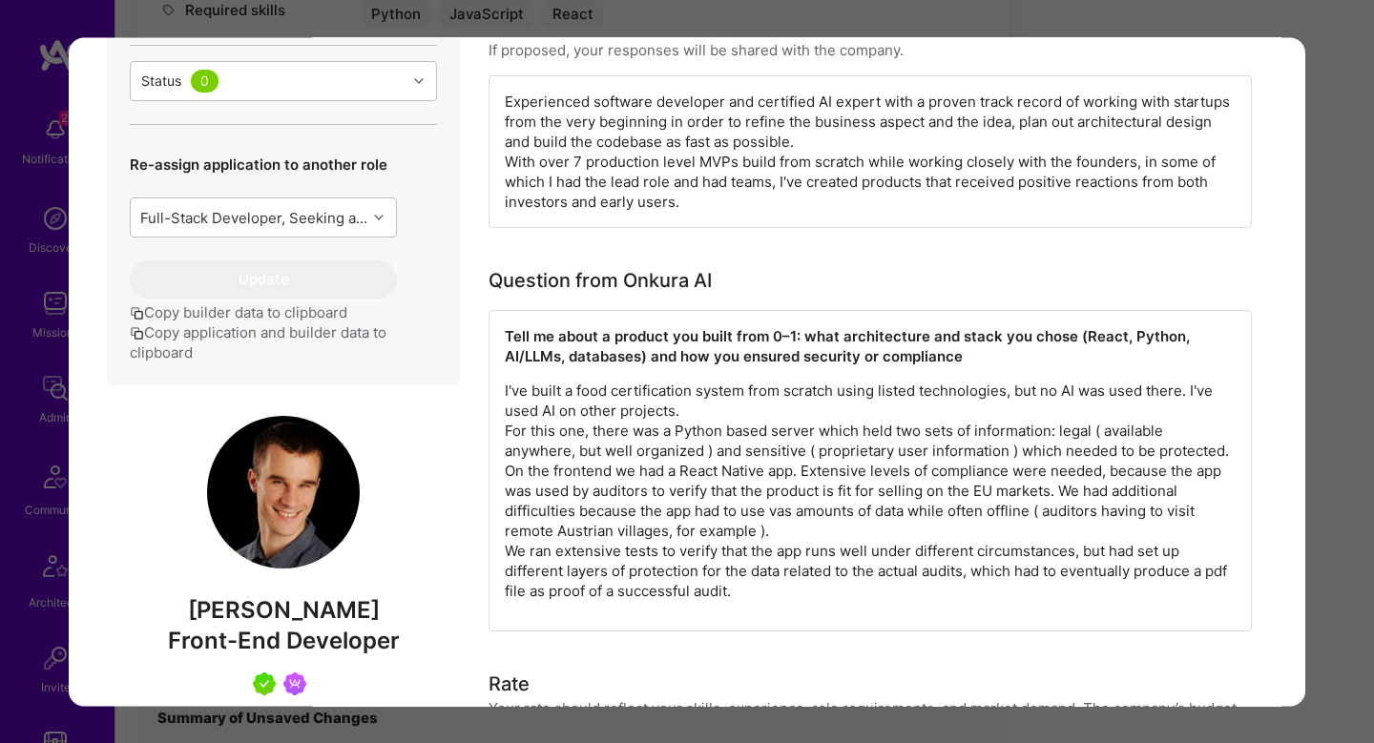
click at [863, 398] on p "I've built a food certification system from scratch using listed technologies, …" at bounding box center [870, 491] width 731 height 220
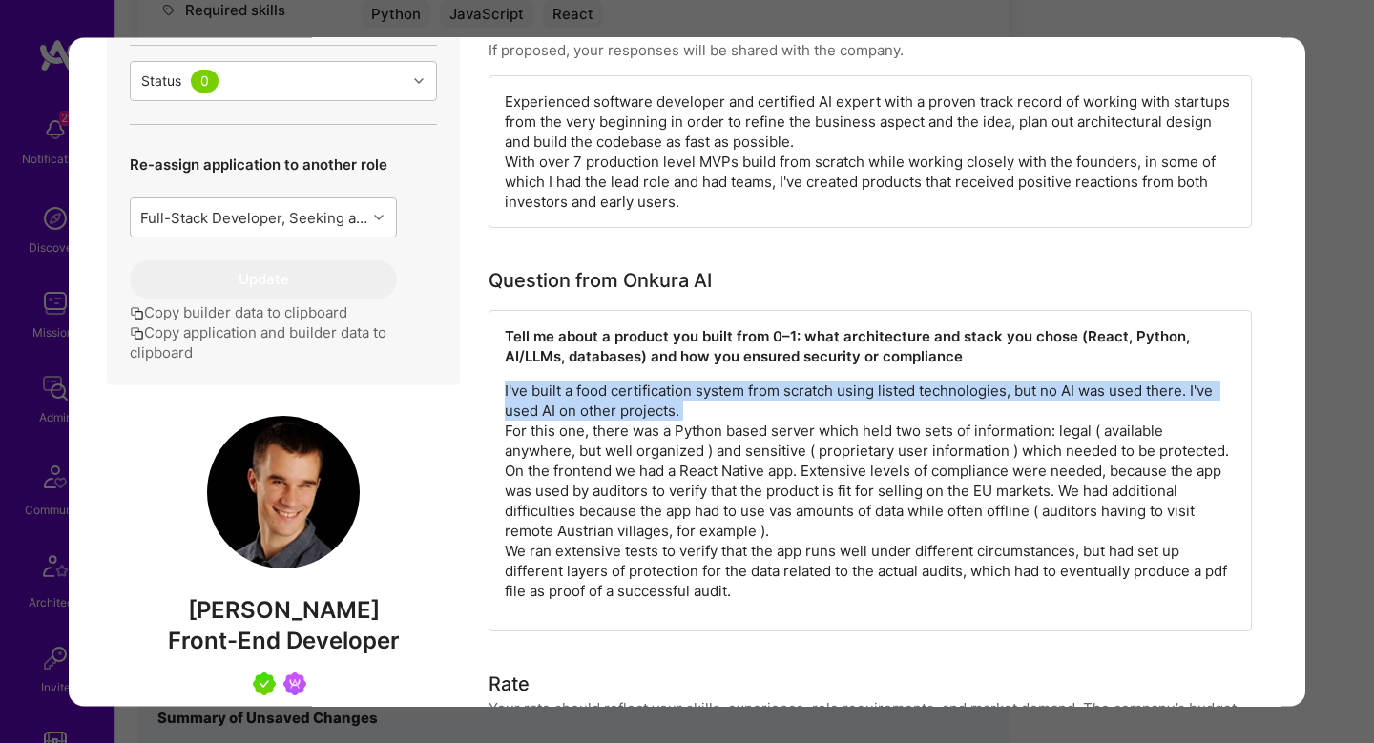
click at [863, 398] on p "I've built a food certification system from scratch using listed technologies, …" at bounding box center [870, 491] width 731 height 220
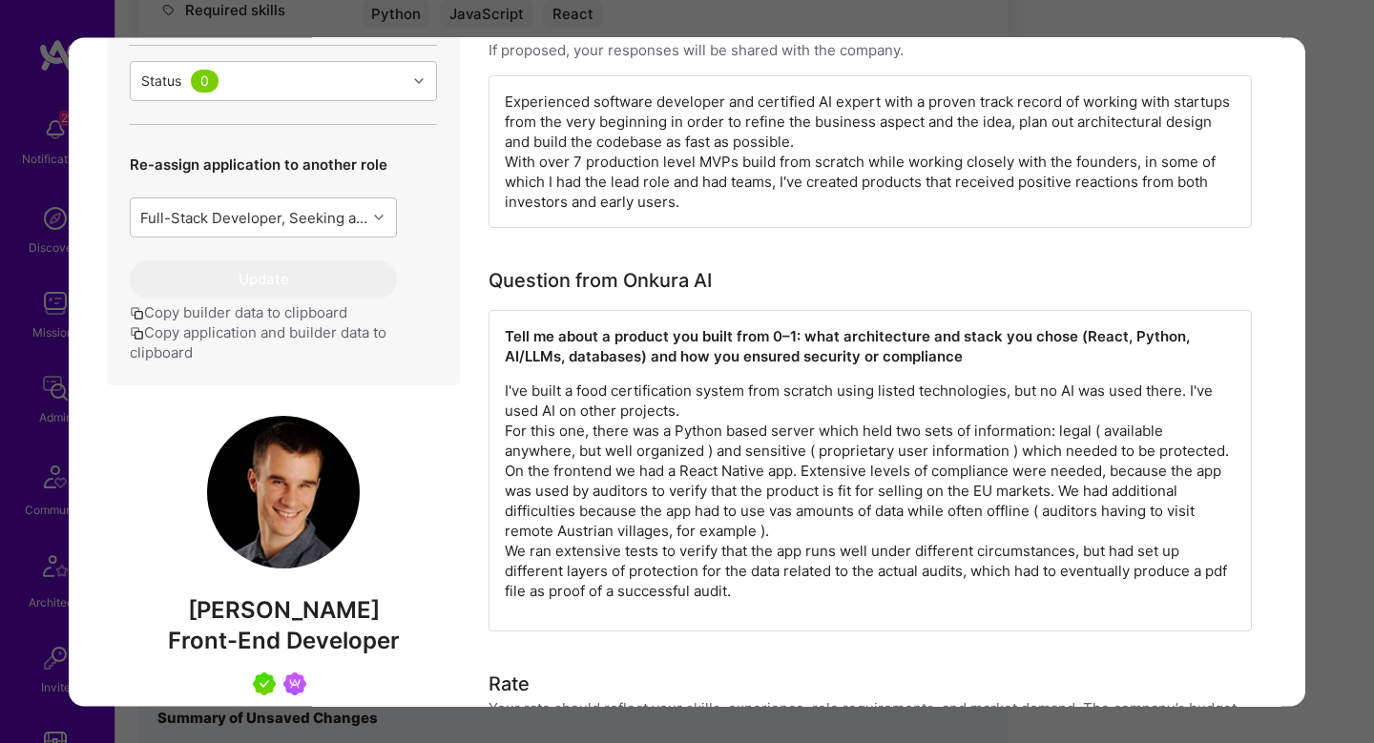
click at [885, 459] on p "I've built a food certification system from scratch using listed technologies, …" at bounding box center [870, 491] width 731 height 220
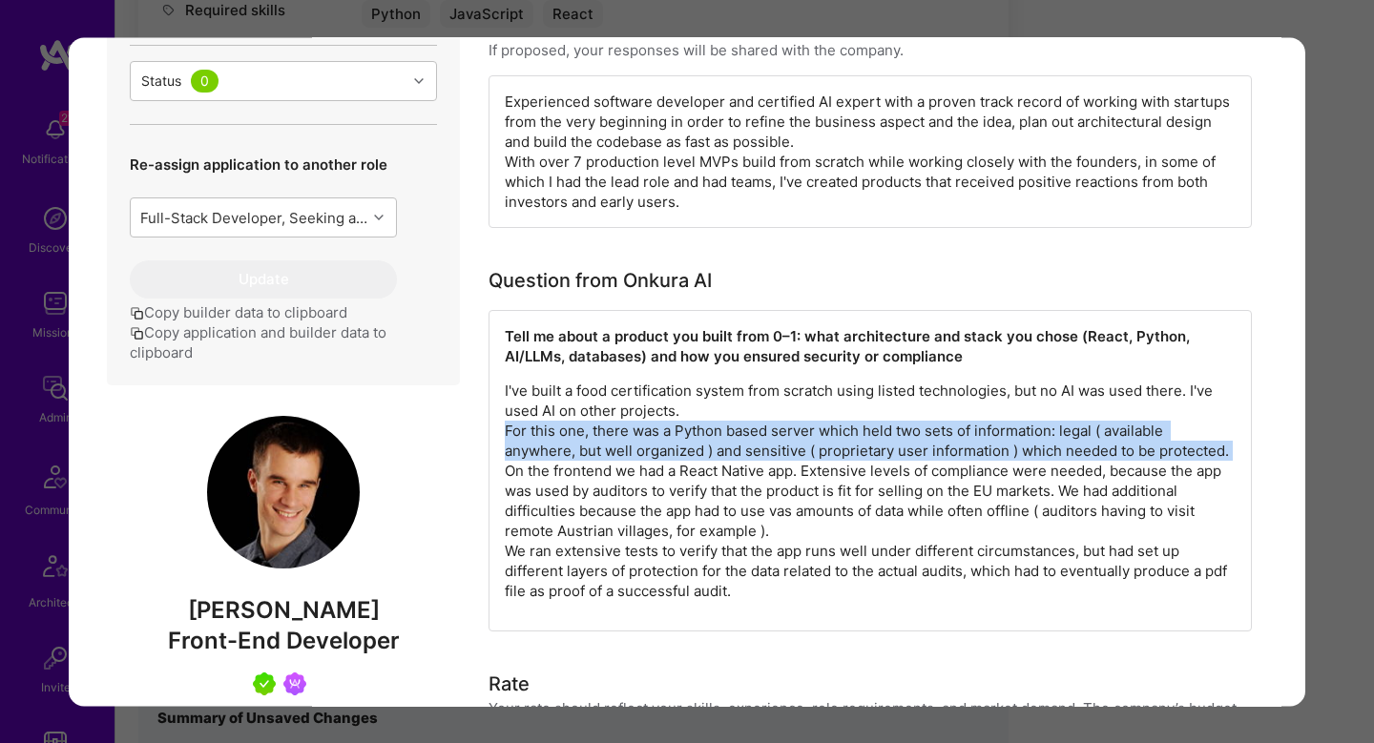
click at [885, 459] on p "I've built a food certification system from scratch using listed technologies, …" at bounding box center [870, 491] width 731 height 220
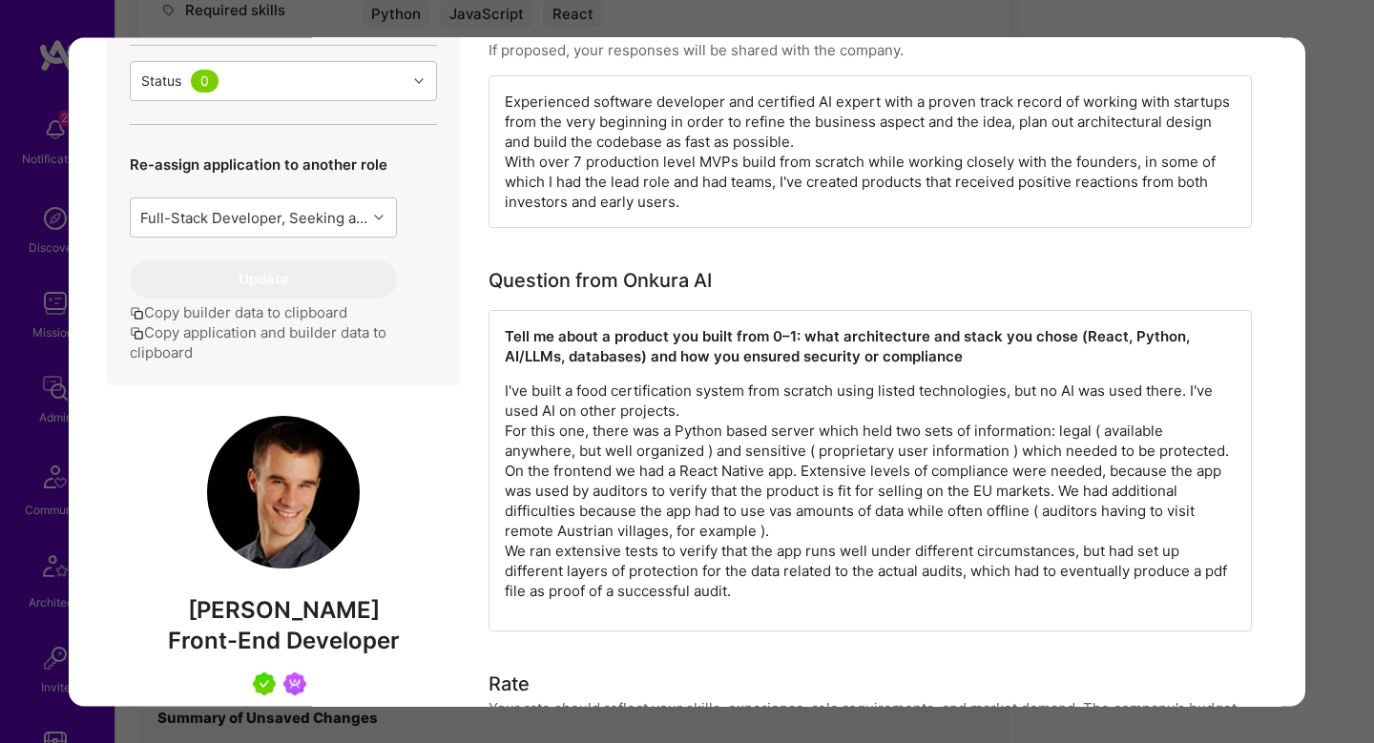
click at [812, 480] on p "I've built a food certification system from scratch using listed technologies, …" at bounding box center [870, 491] width 731 height 220
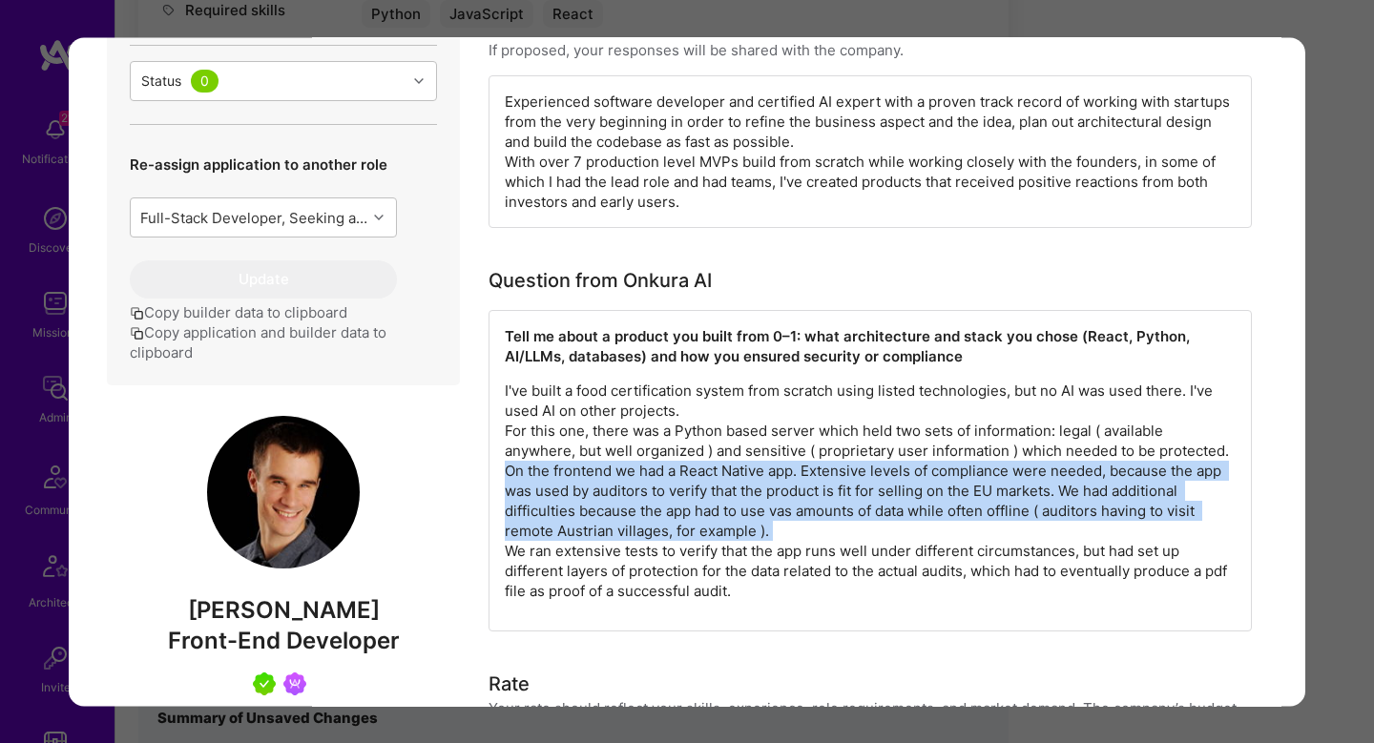
click at [812, 480] on p "I've built a food certification system from scratch using listed technologies, …" at bounding box center [870, 491] width 731 height 220
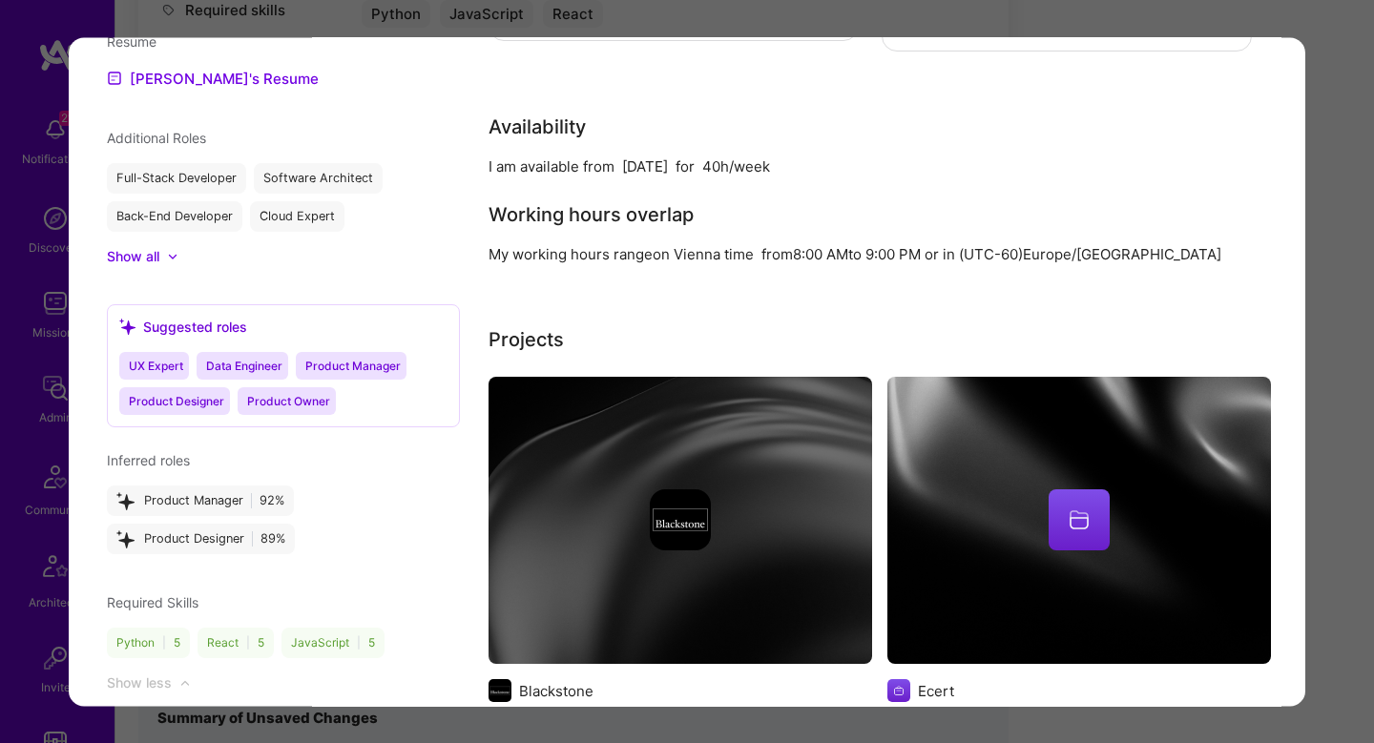
scroll to position [2011, 0]
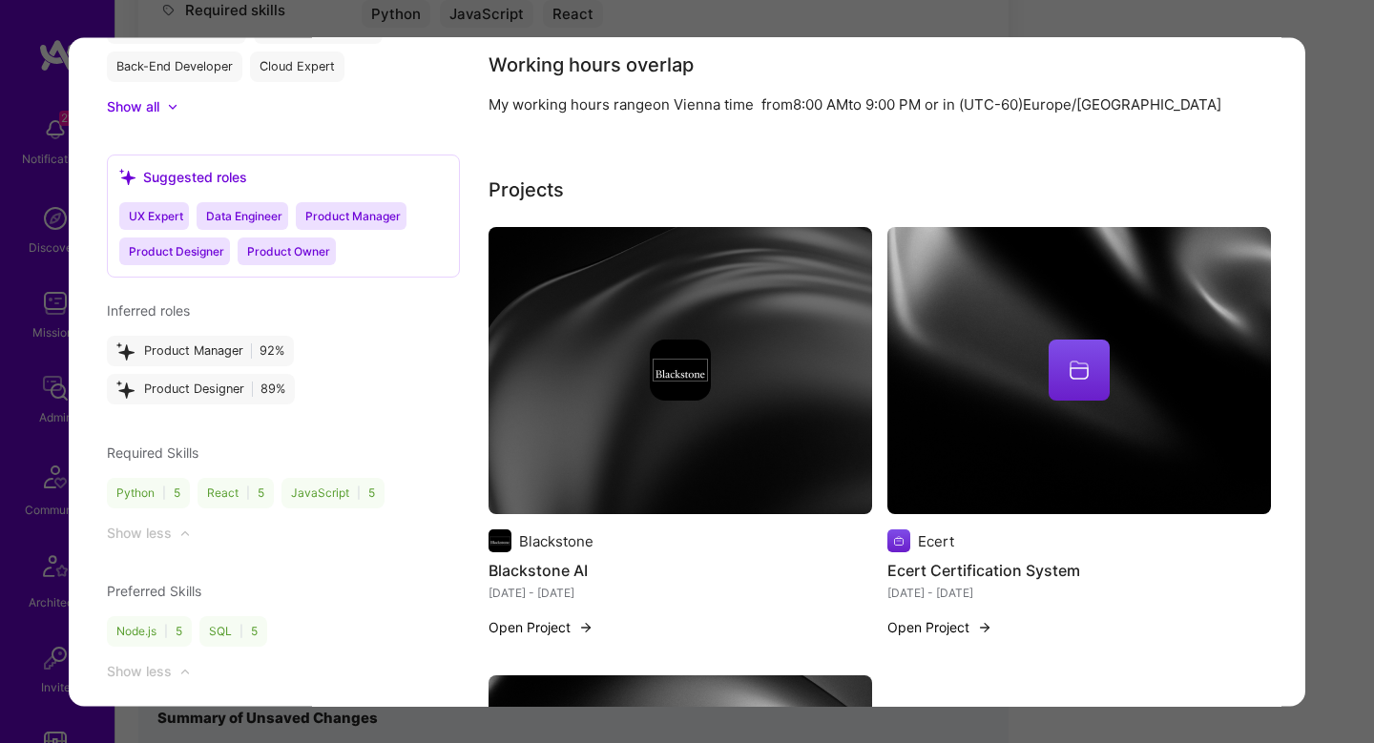
click at [744, 374] on div "modal" at bounding box center [681, 371] width 384 height 61
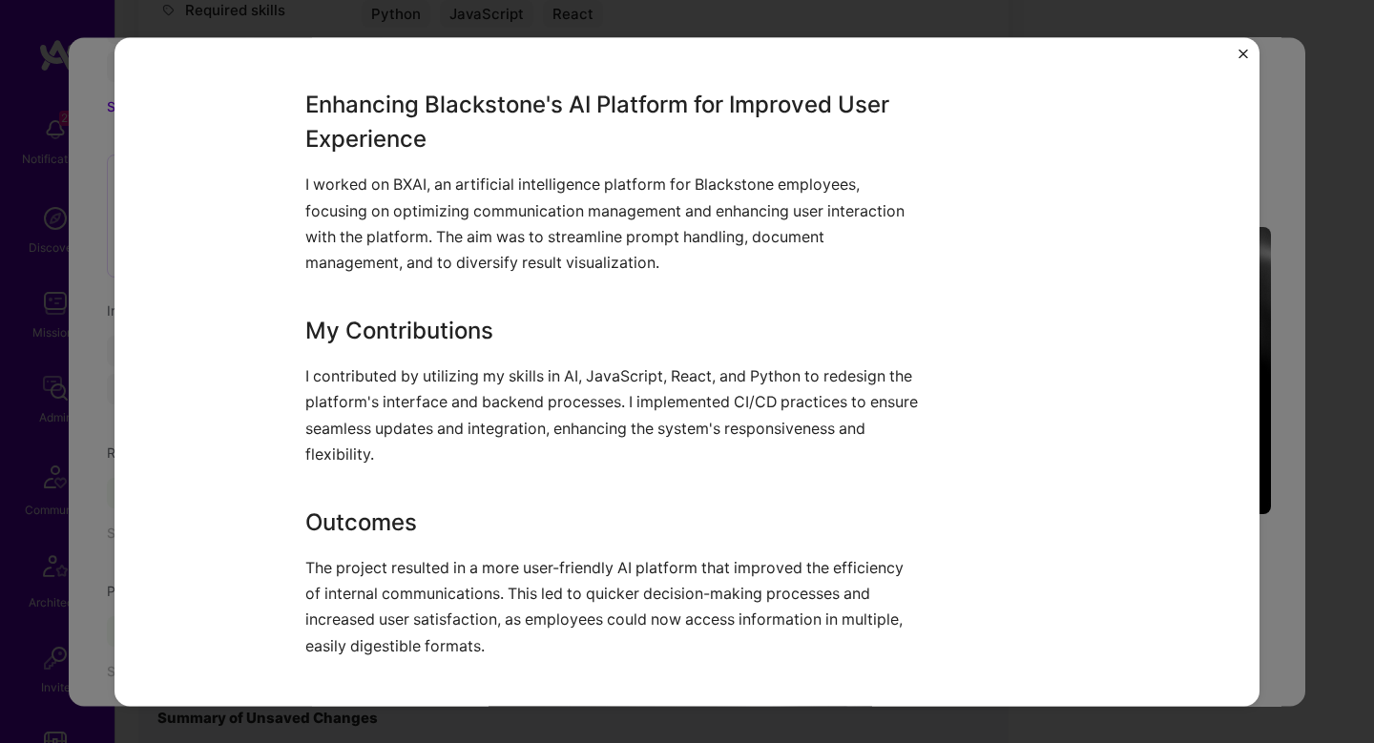
scroll to position [320, 0]
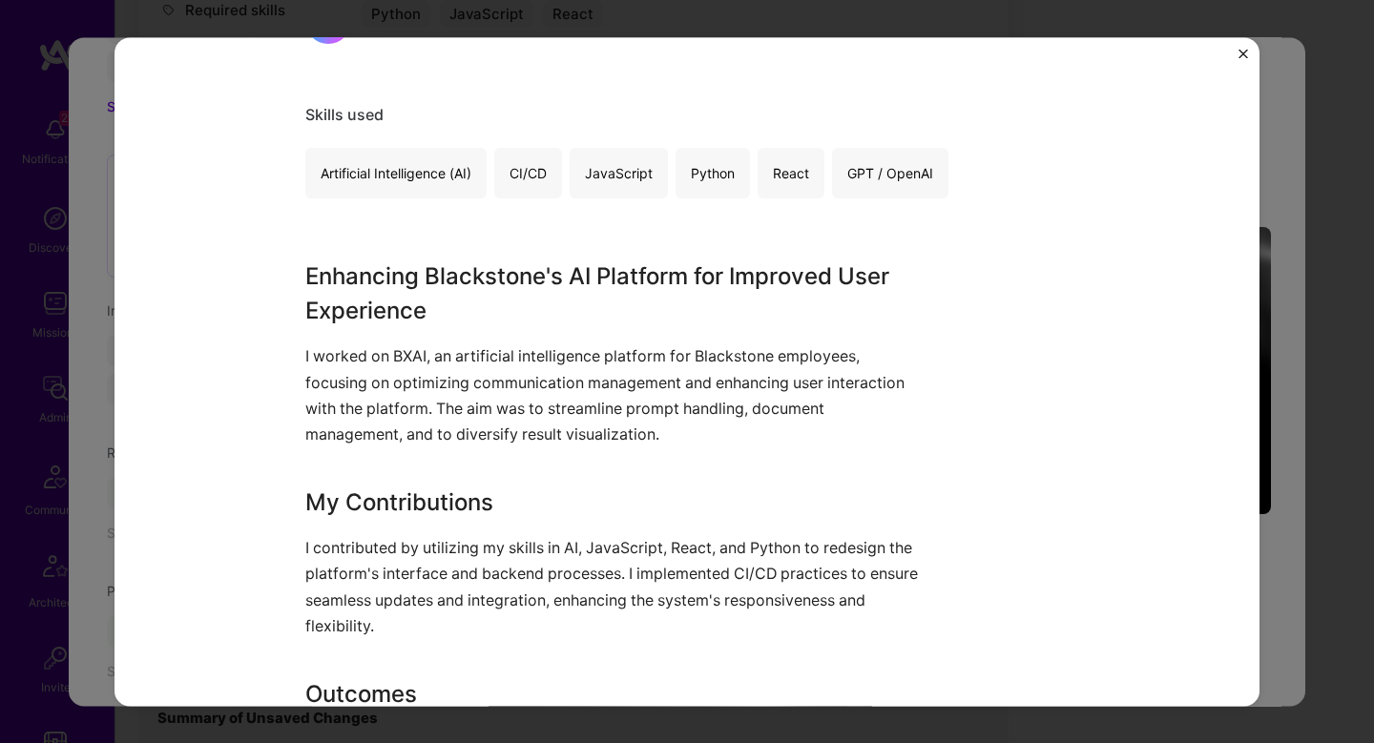
click at [1328, 491] on div "Blackstone AI Blackstone Enterprise Software Role Front-End Developer Oct, 2024…" at bounding box center [687, 371] width 1374 height 743
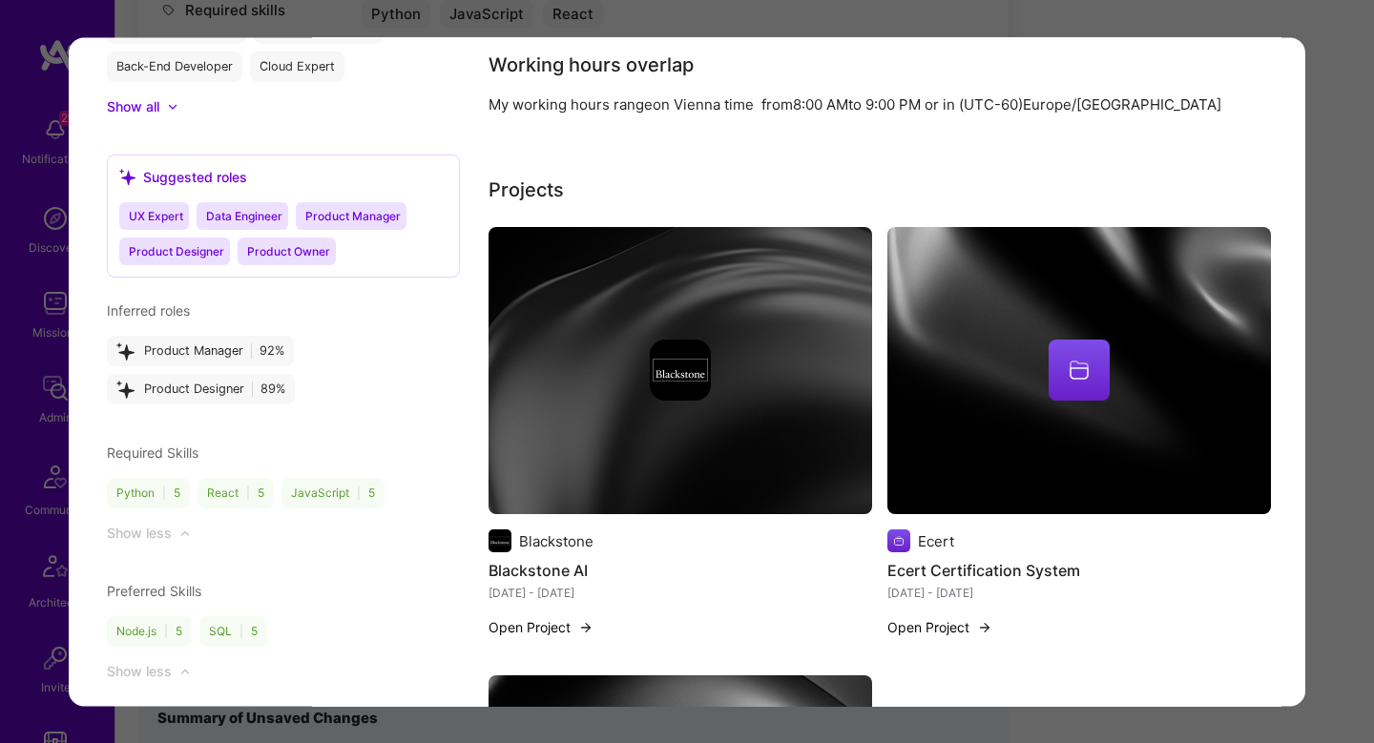
click at [1328, 491] on div "Application 2 of 12 Builder Missing Requirements Required Location See location…" at bounding box center [687, 371] width 1374 height 743
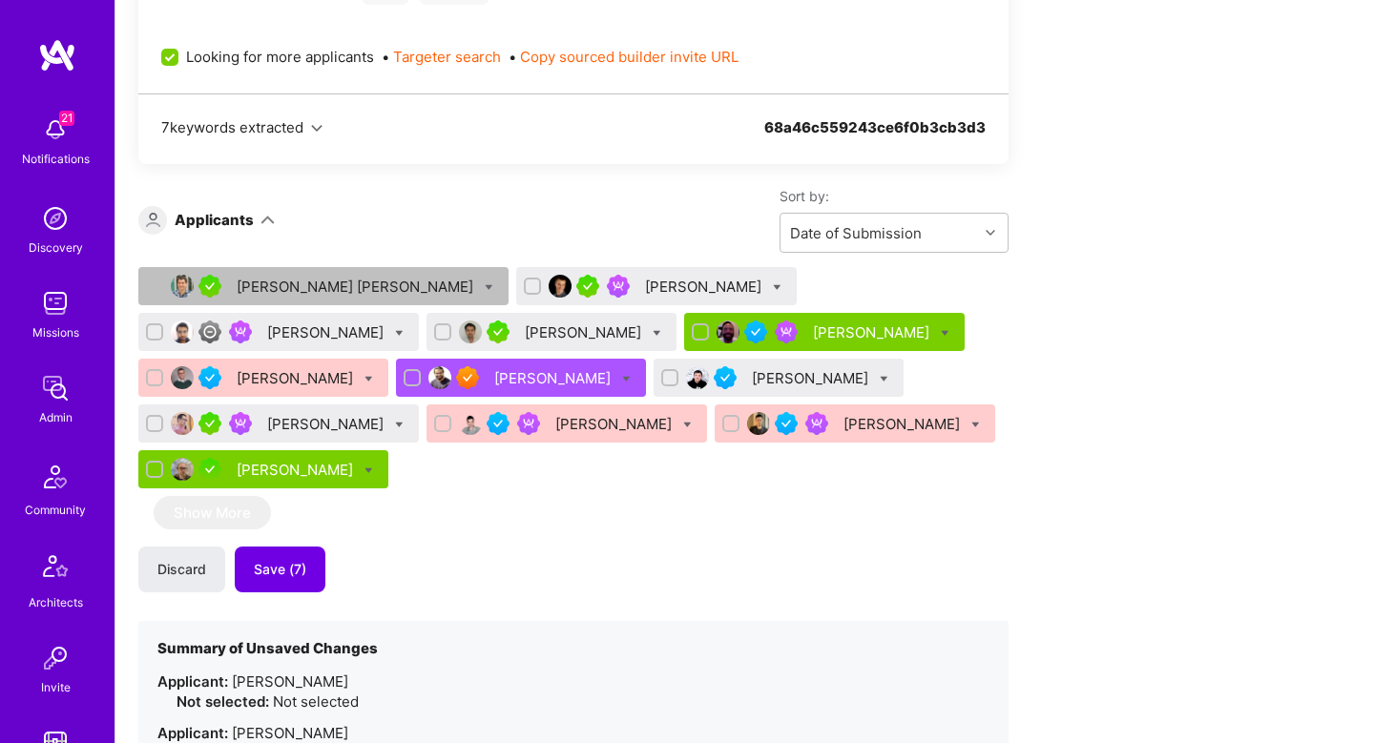
scroll to position [1180, 0]
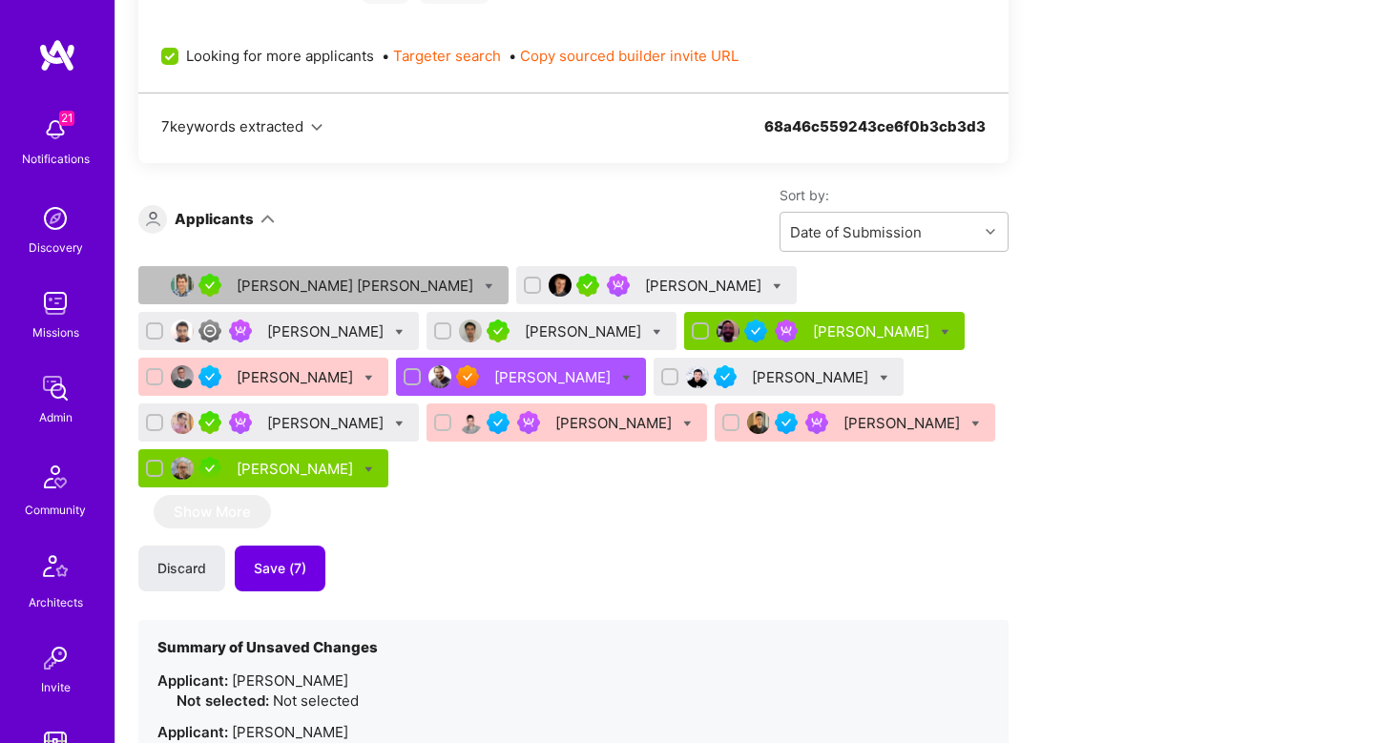
click at [659, 285] on div "[PERSON_NAME]" at bounding box center [656, 285] width 281 height 38
click at [773, 286] on icon at bounding box center [777, 286] width 9 height 9
checkbox input "true"
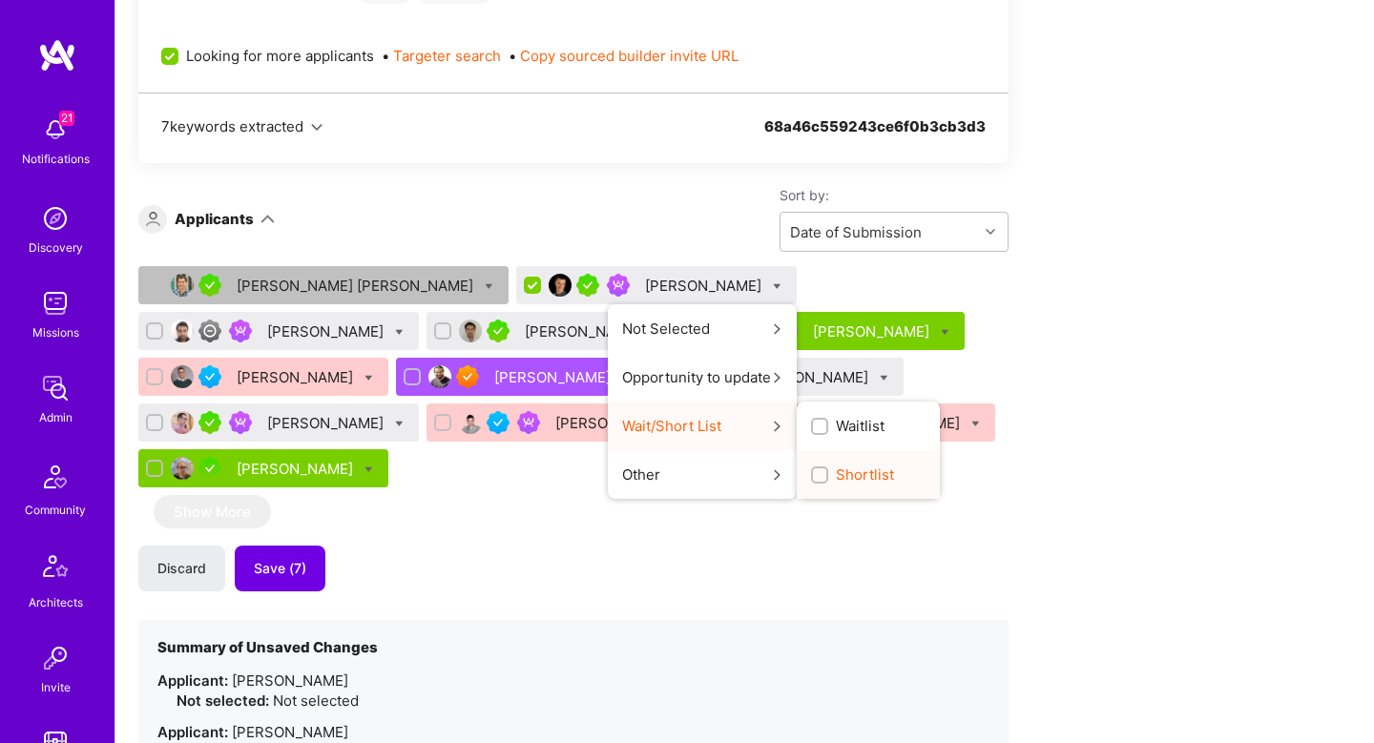
click at [836, 479] on span "Shortlist" at bounding box center [865, 475] width 58 height 20
click at [815, 479] on input "Shortlist" at bounding box center [821, 475] width 13 height 13
checkbox input "true"
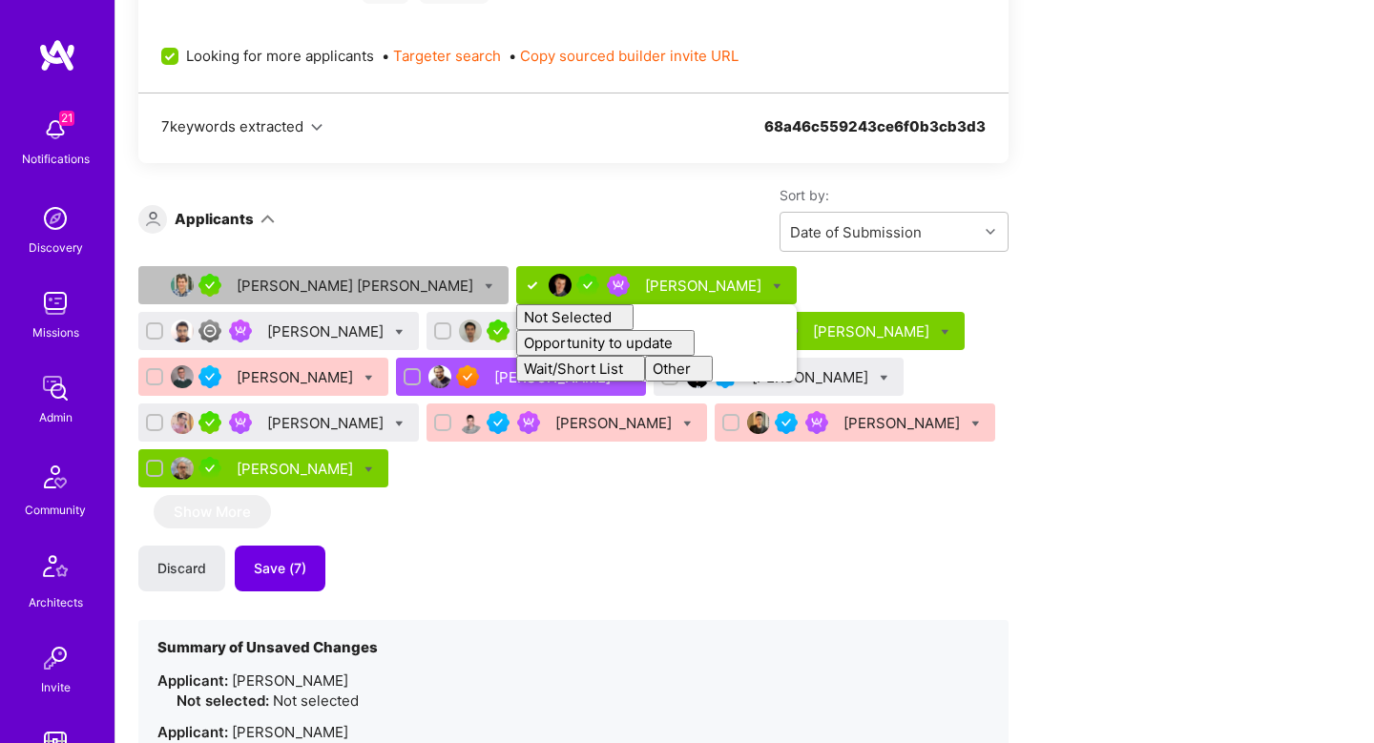
checkbox input "false"
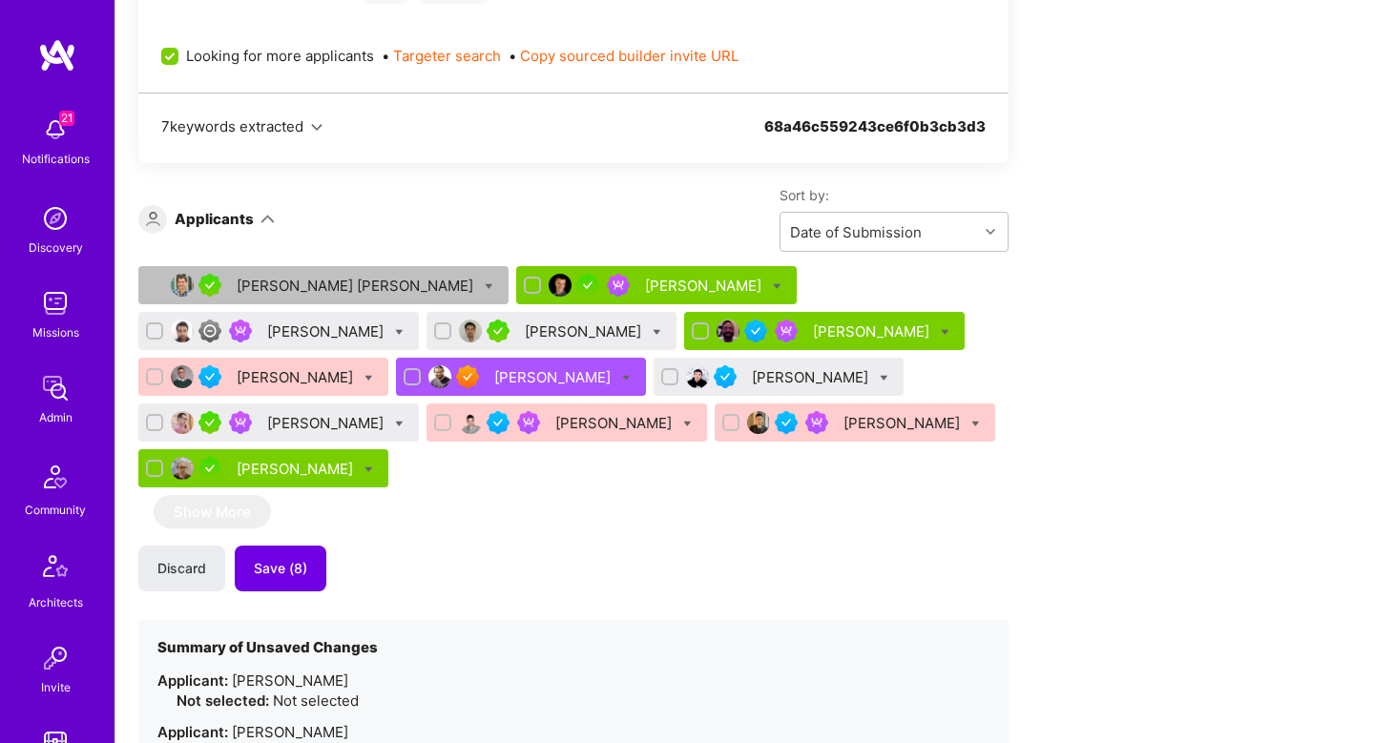
click at [426, 332] on div "Kevin Vo" at bounding box center [551, 331] width 250 height 38
click at [653, 332] on icon at bounding box center [657, 332] width 9 height 9
checkbox input "true"
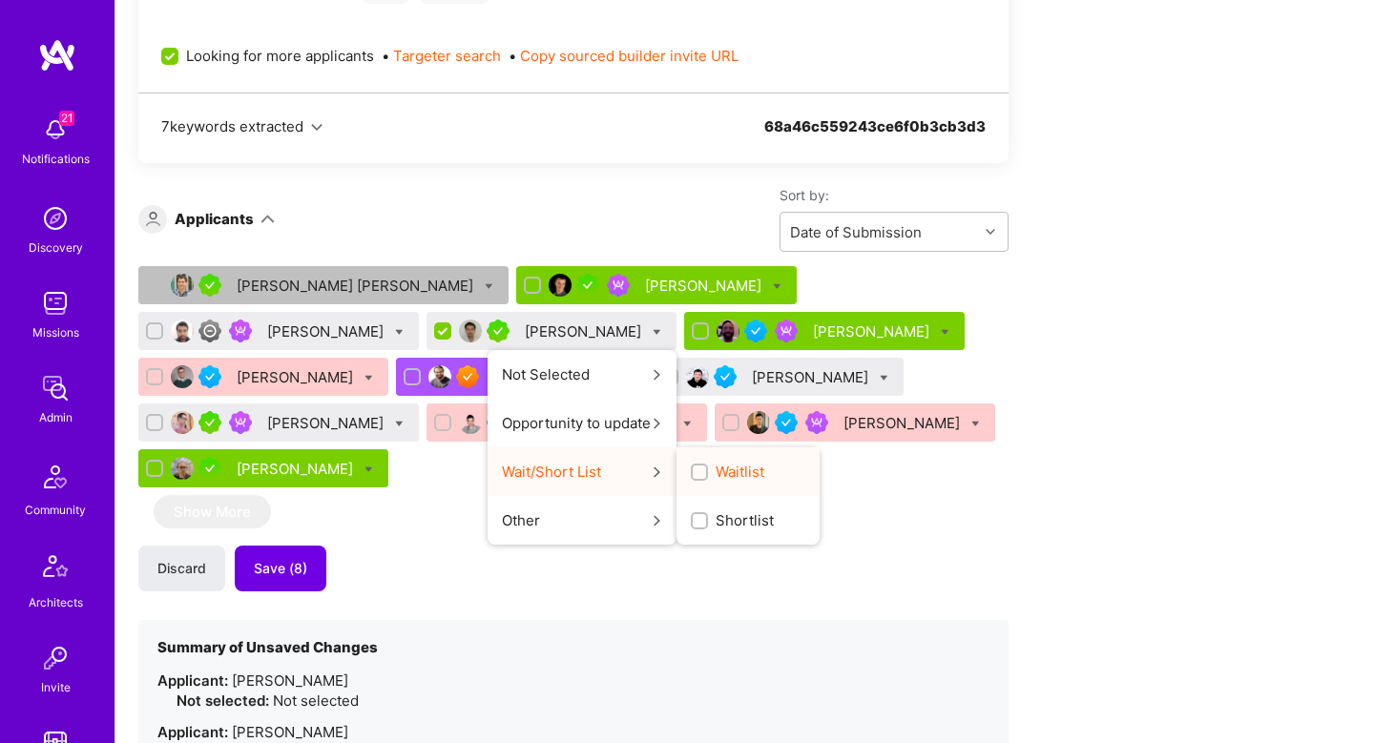
click at [691, 480] on label "Waitlist" at bounding box center [727, 472] width 73 height 20
click at [695, 480] on input "Waitlist" at bounding box center [701, 473] width 13 height 13
checkbox input "true"
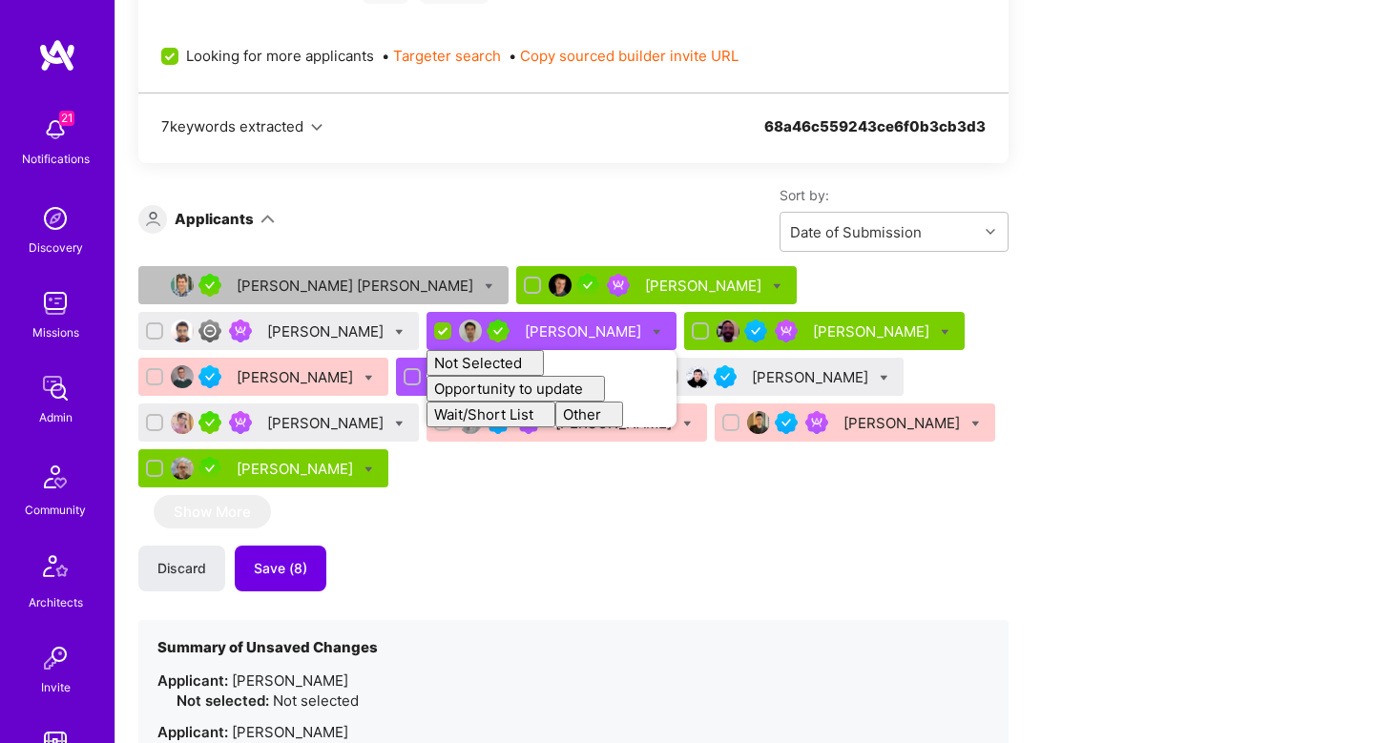
checkbox input "false"
click at [539, 546] on div "Discard Save (8)" at bounding box center [573, 569] width 870 height 46
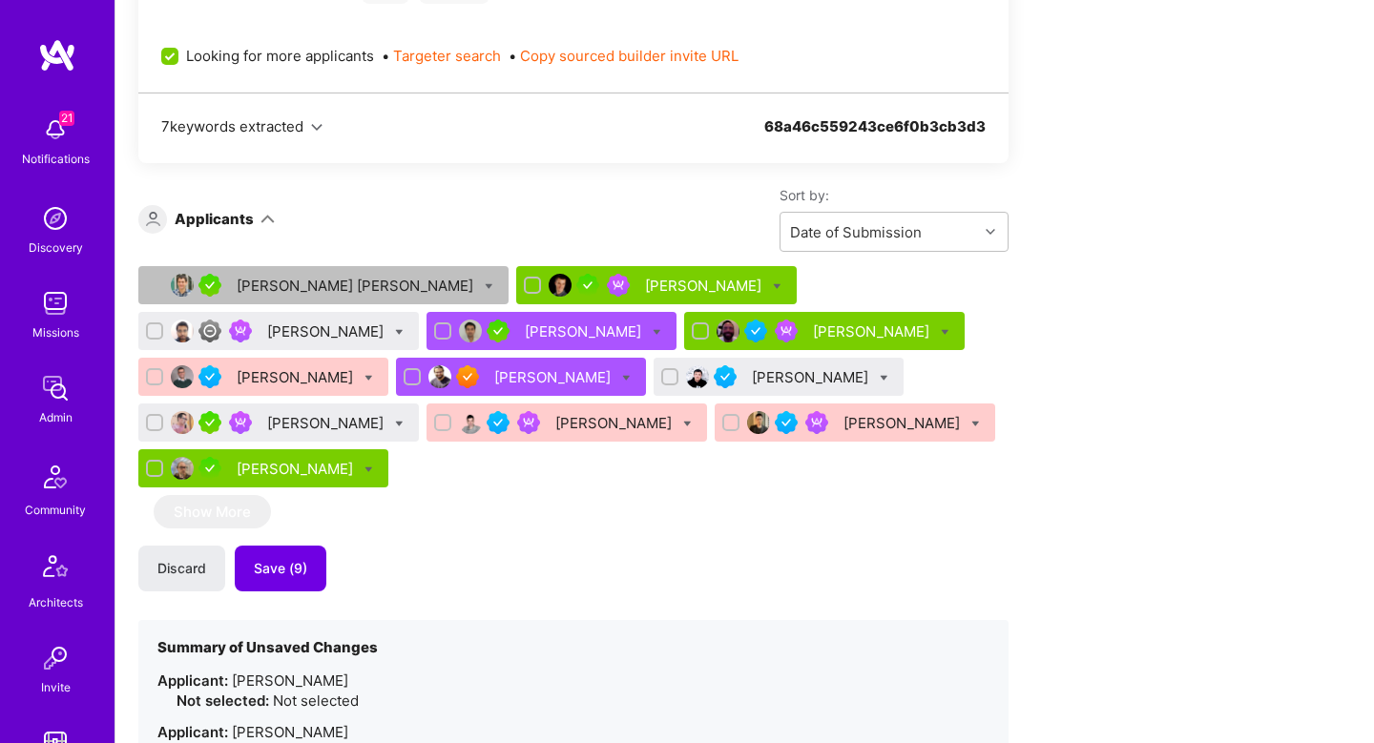
click at [813, 322] on div "Christopher Shepherd" at bounding box center [873, 332] width 120 height 20
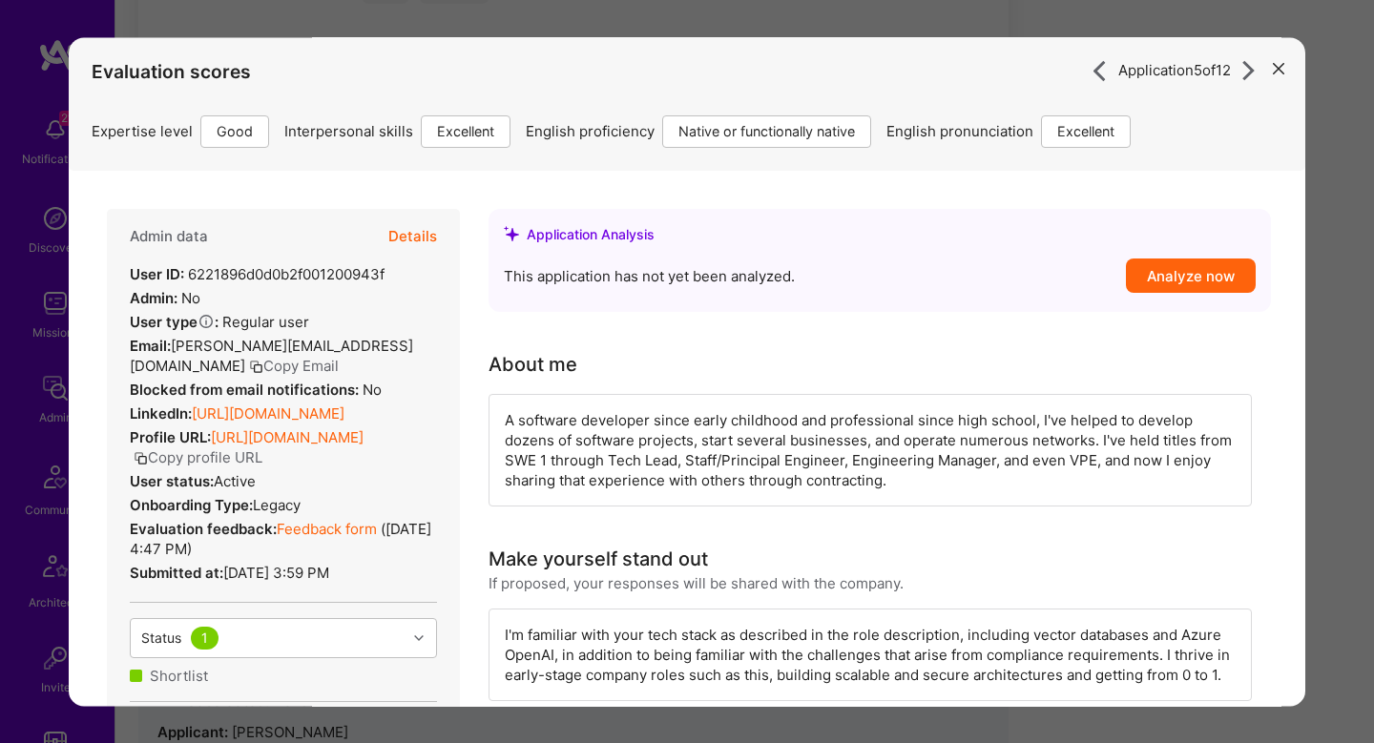
click at [1345, 248] on div "Application 5 of 12 Evaluation scores Expertise level Good Interpersonal skills…" at bounding box center [687, 371] width 1374 height 743
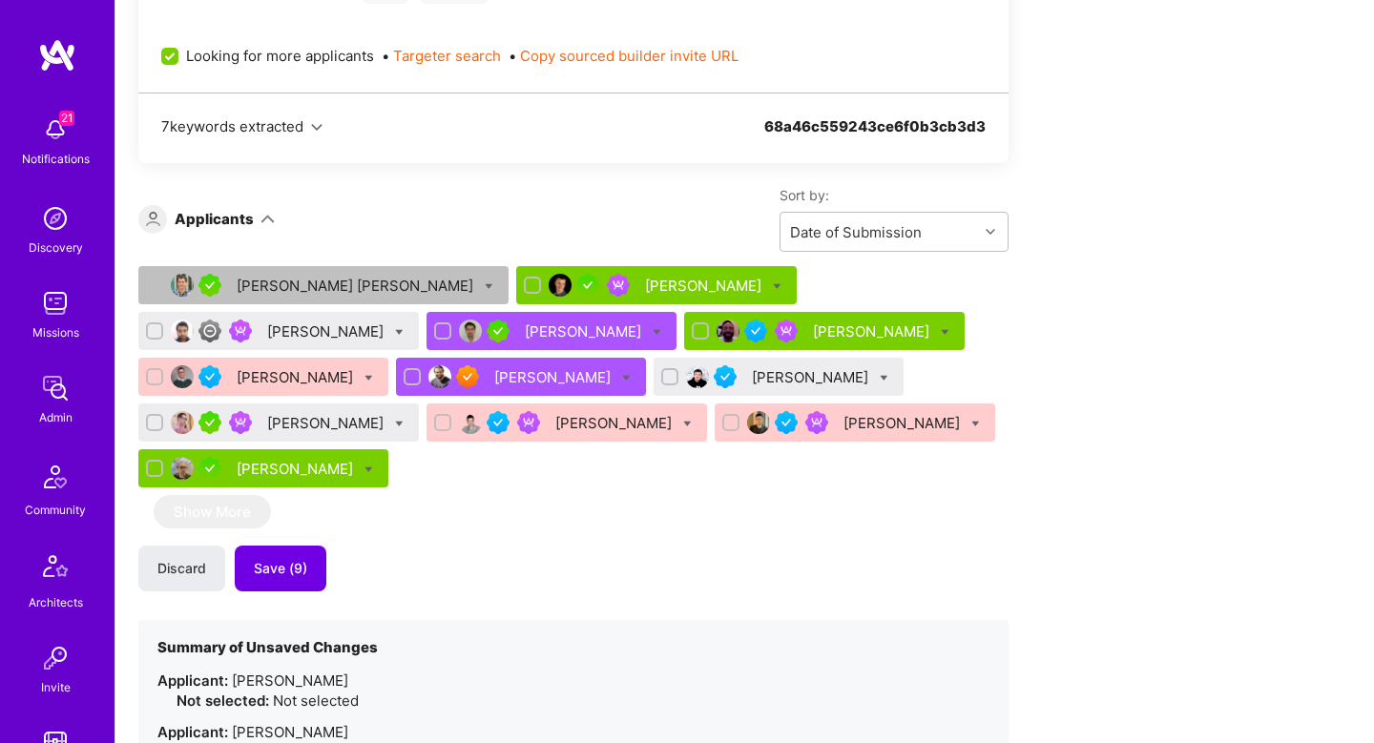
click at [387, 413] on div "Szymon Stasik" at bounding box center [327, 423] width 120 height 20
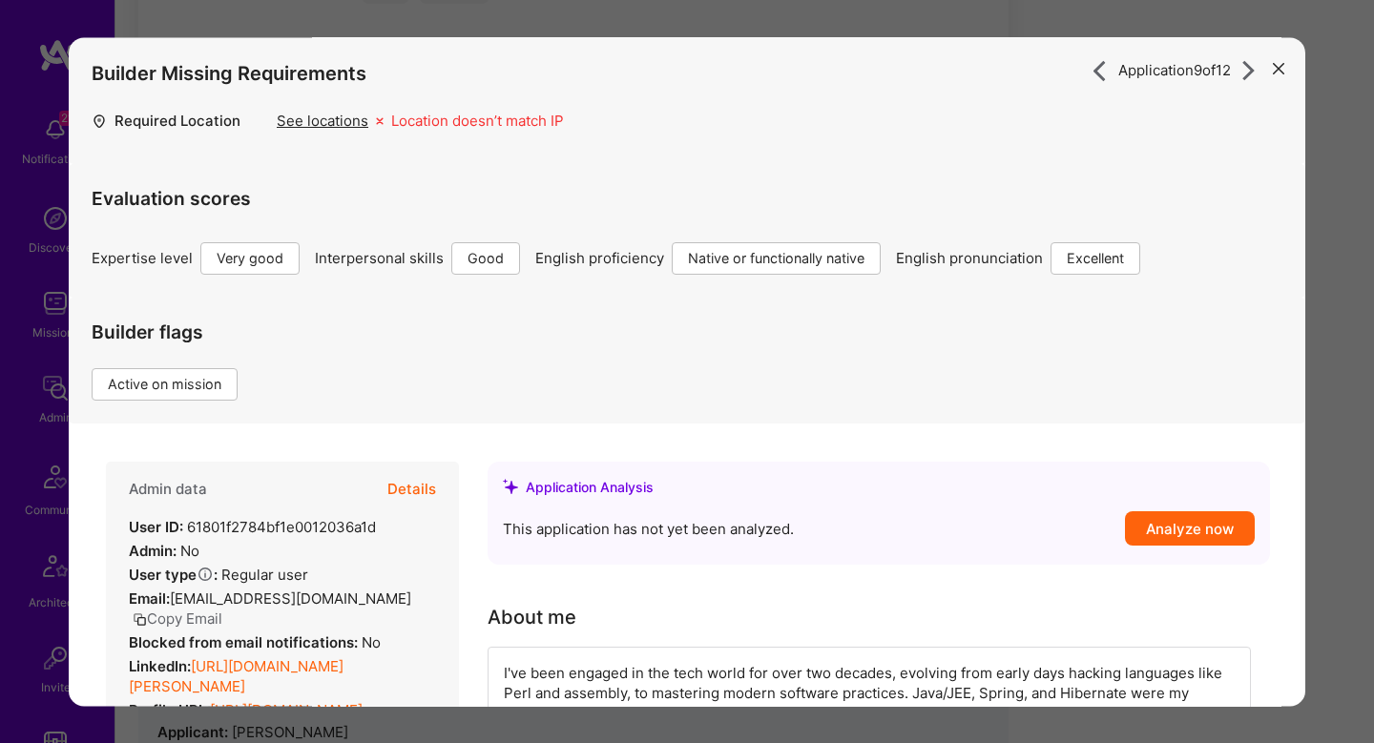
click at [425, 501] on button "Details" at bounding box center [411, 489] width 49 height 55
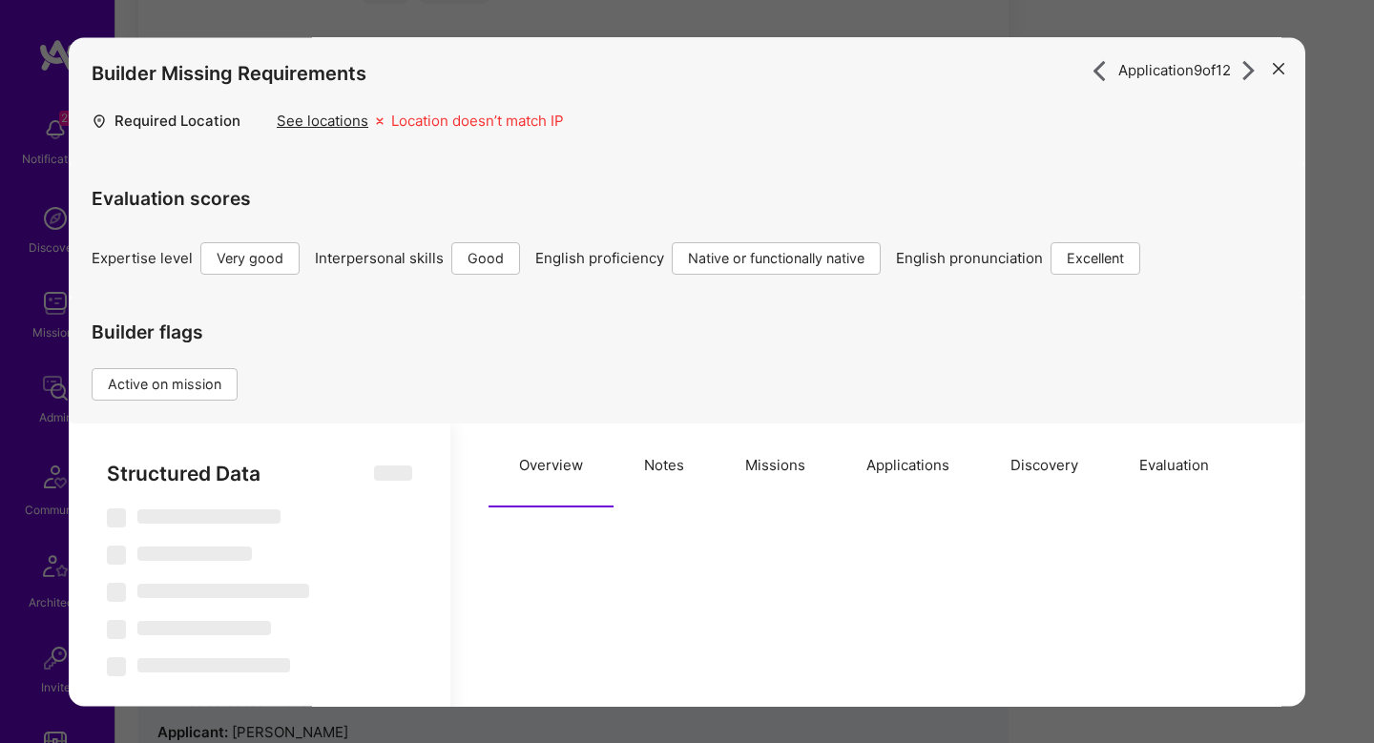
click at [744, 470] on button "Missions" at bounding box center [775, 466] width 121 height 84
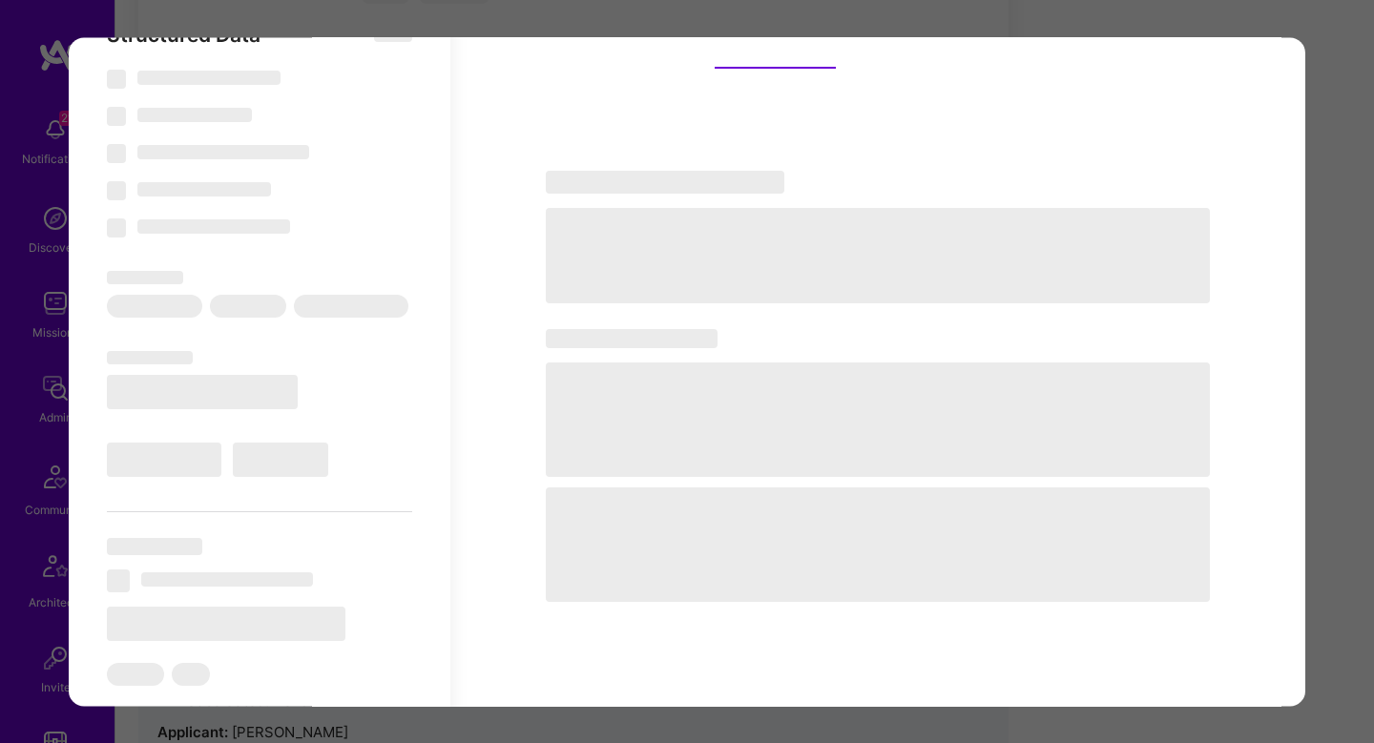
scroll to position [570, 0]
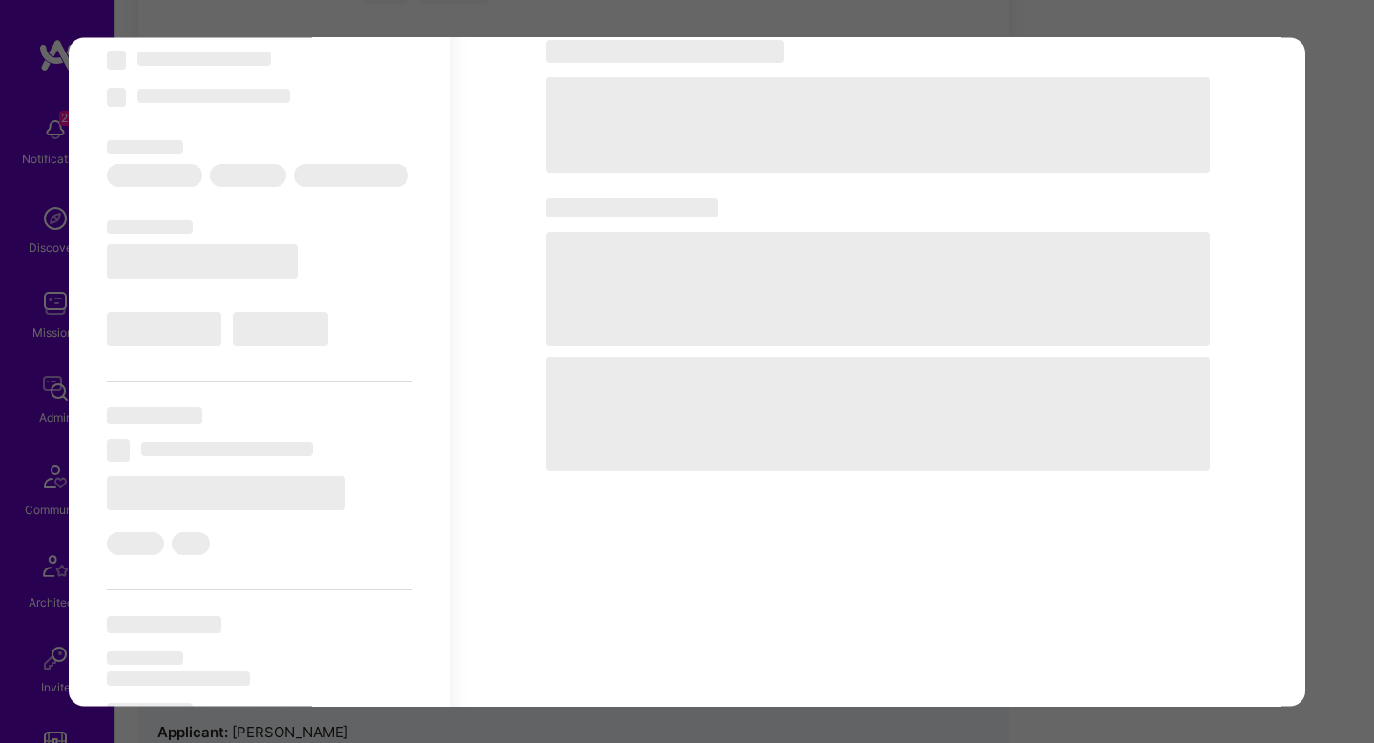
select select "Right Now"
select select "5"
select select "4"
select select "7"
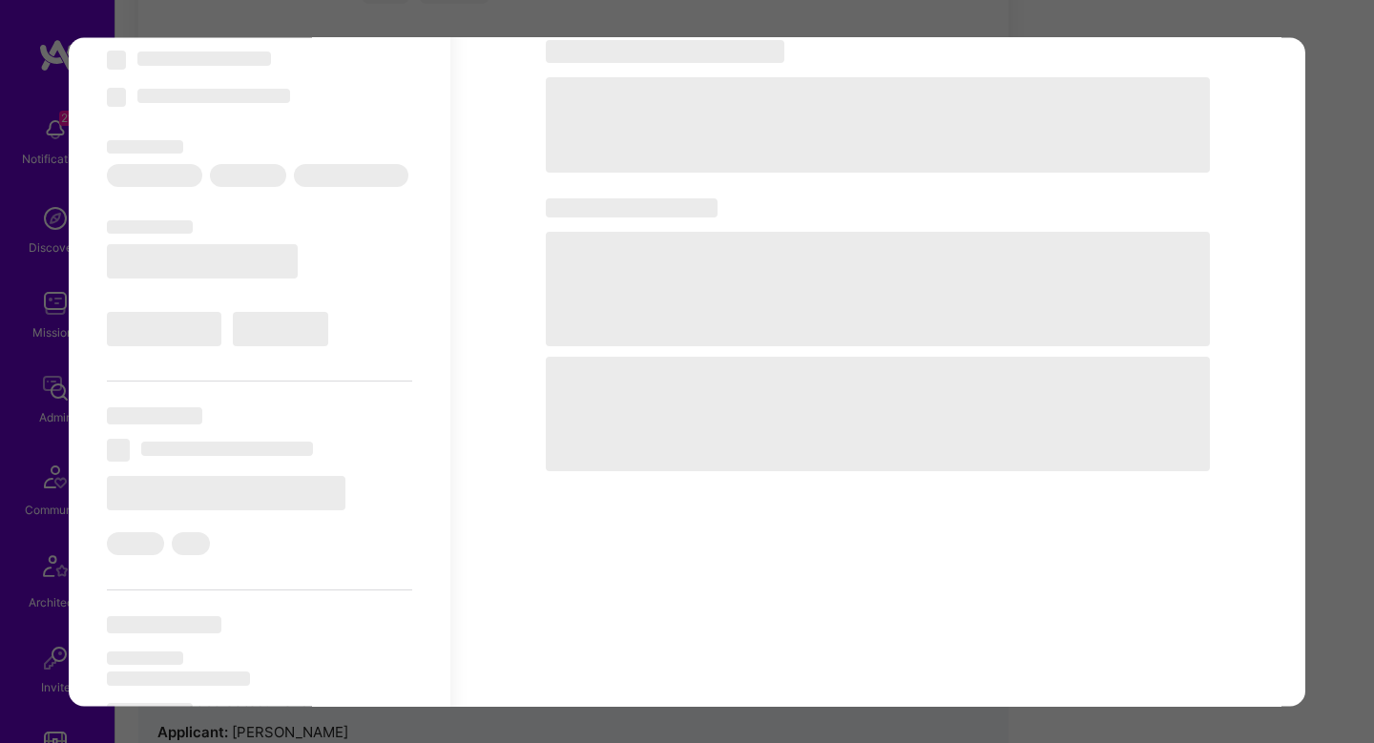
select select "PL"
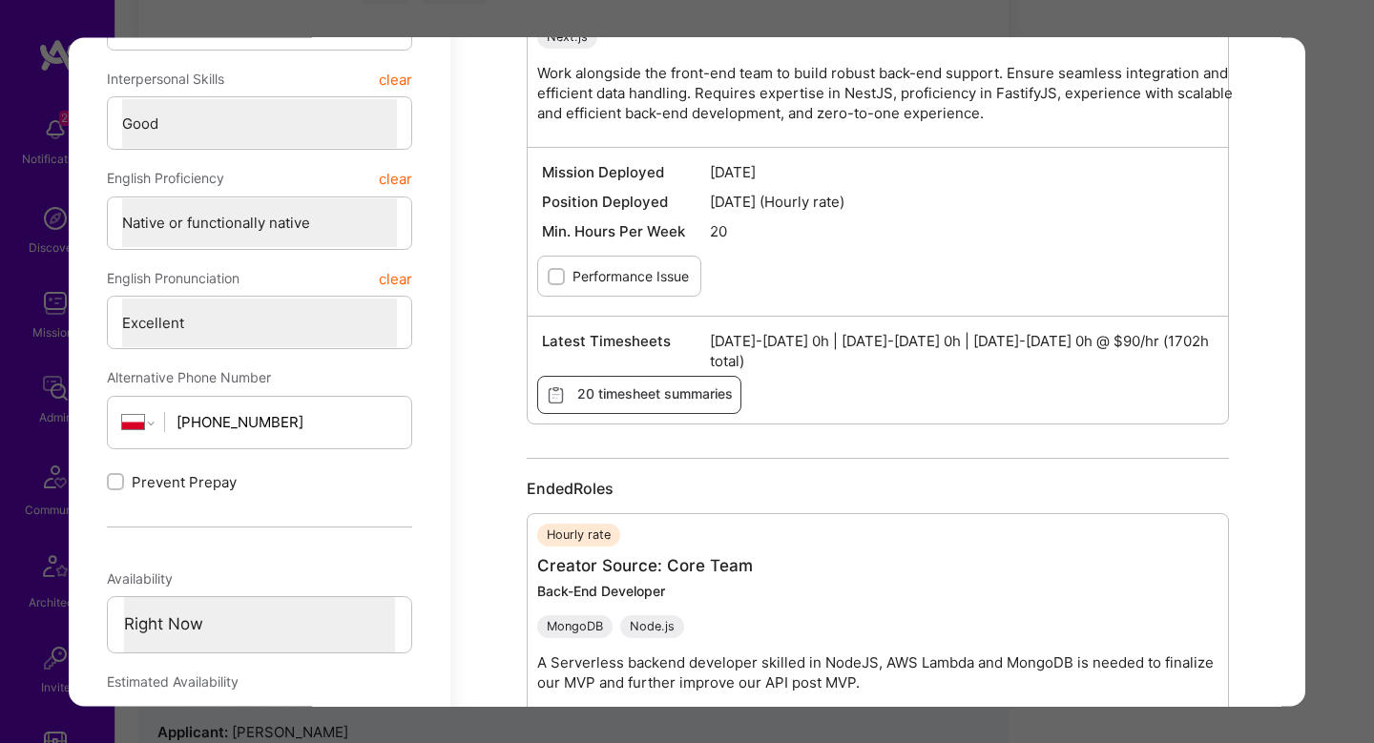
scroll to position [279, 0]
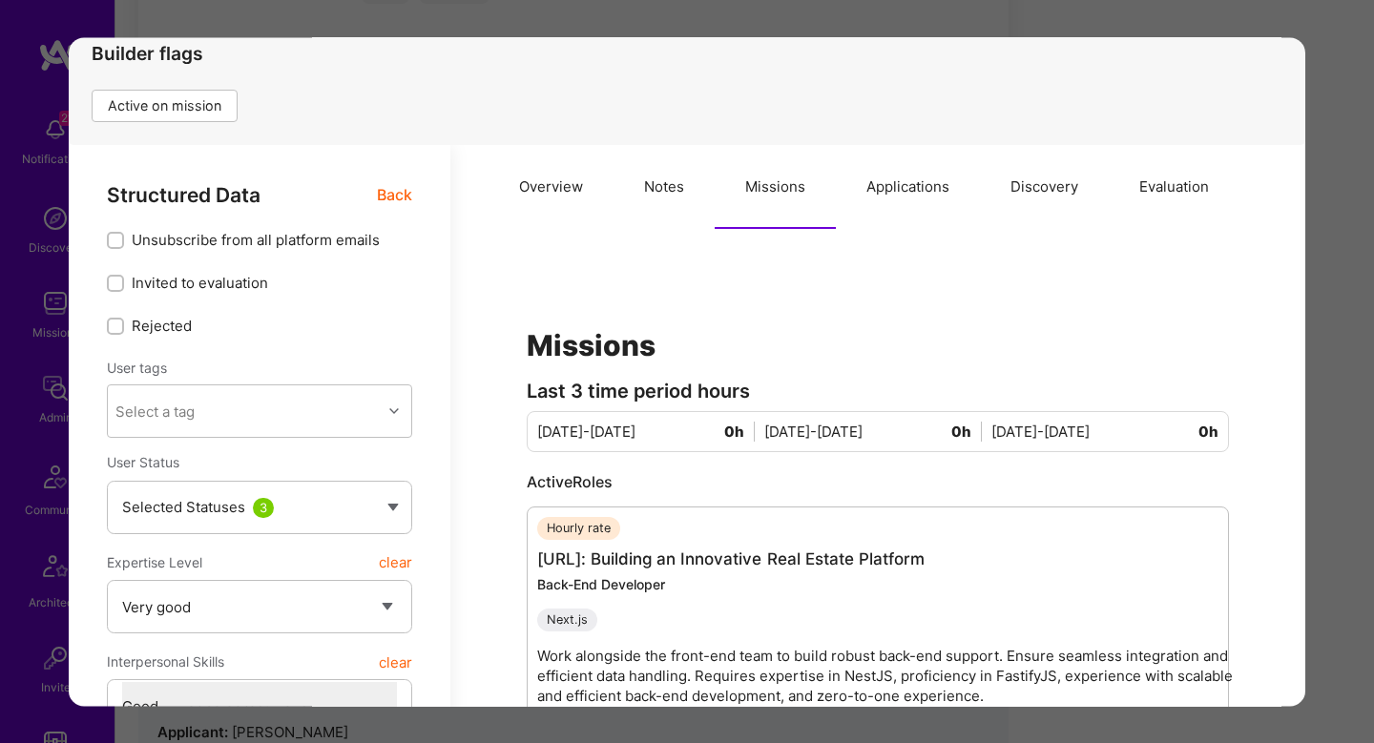
click at [383, 197] on span "Back" at bounding box center [394, 195] width 35 height 24
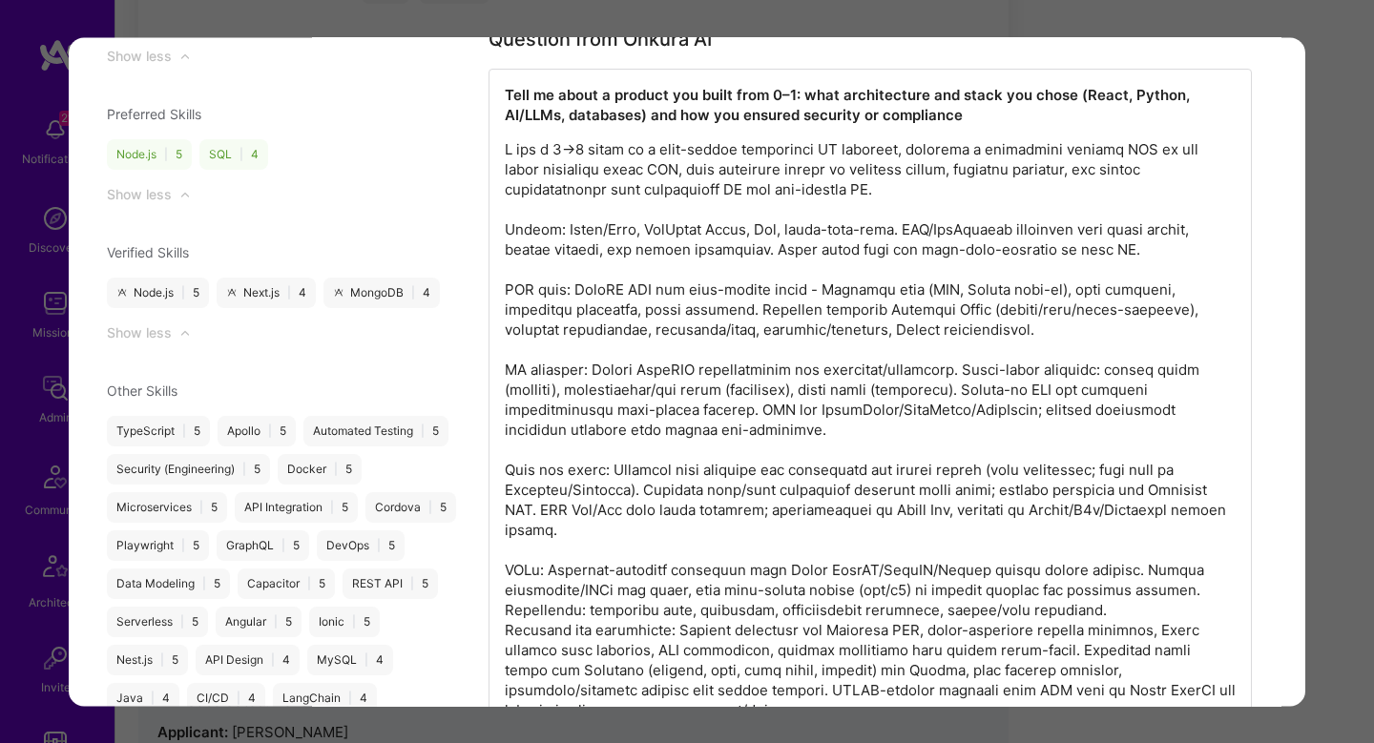
scroll to position [2423, 0]
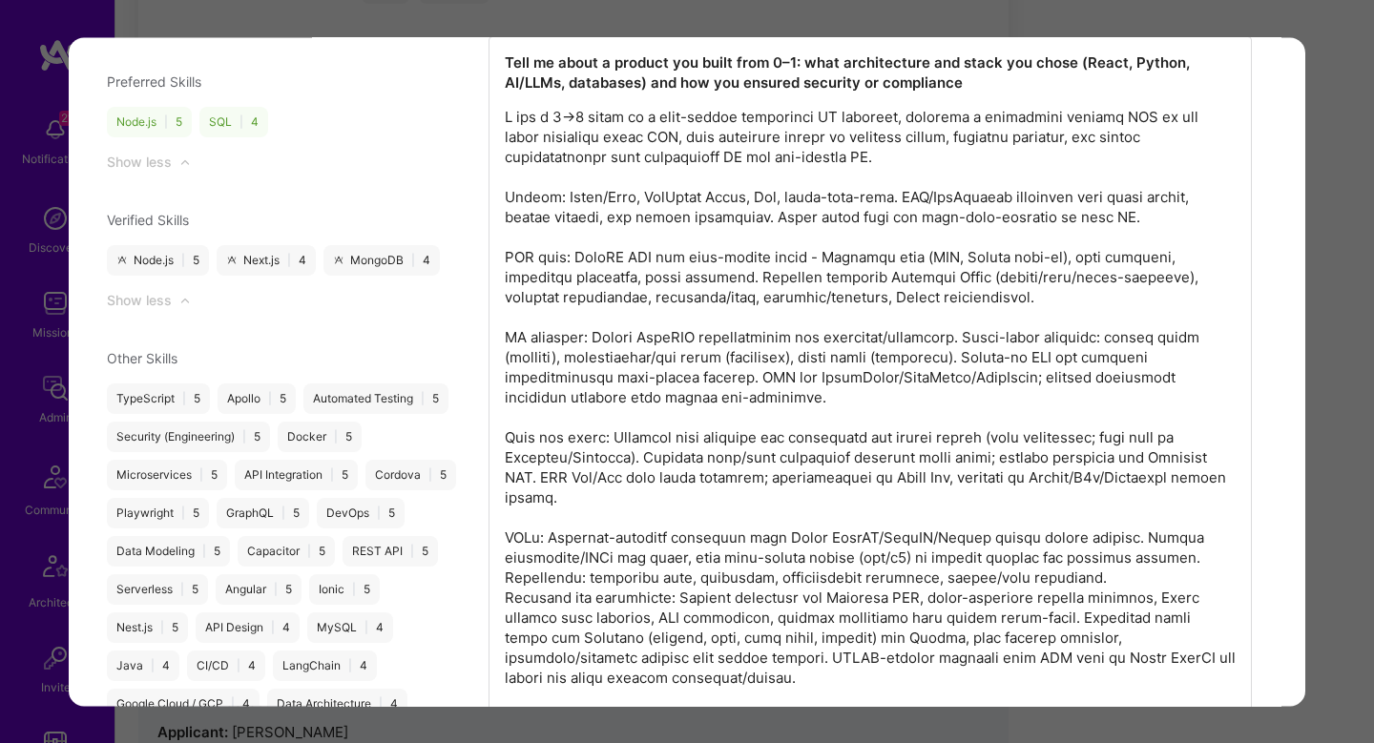
click at [1358, 466] on div "Application 9 of 12 Builder Missing Requirements Required Location See location…" at bounding box center [687, 371] width 1374 height 743
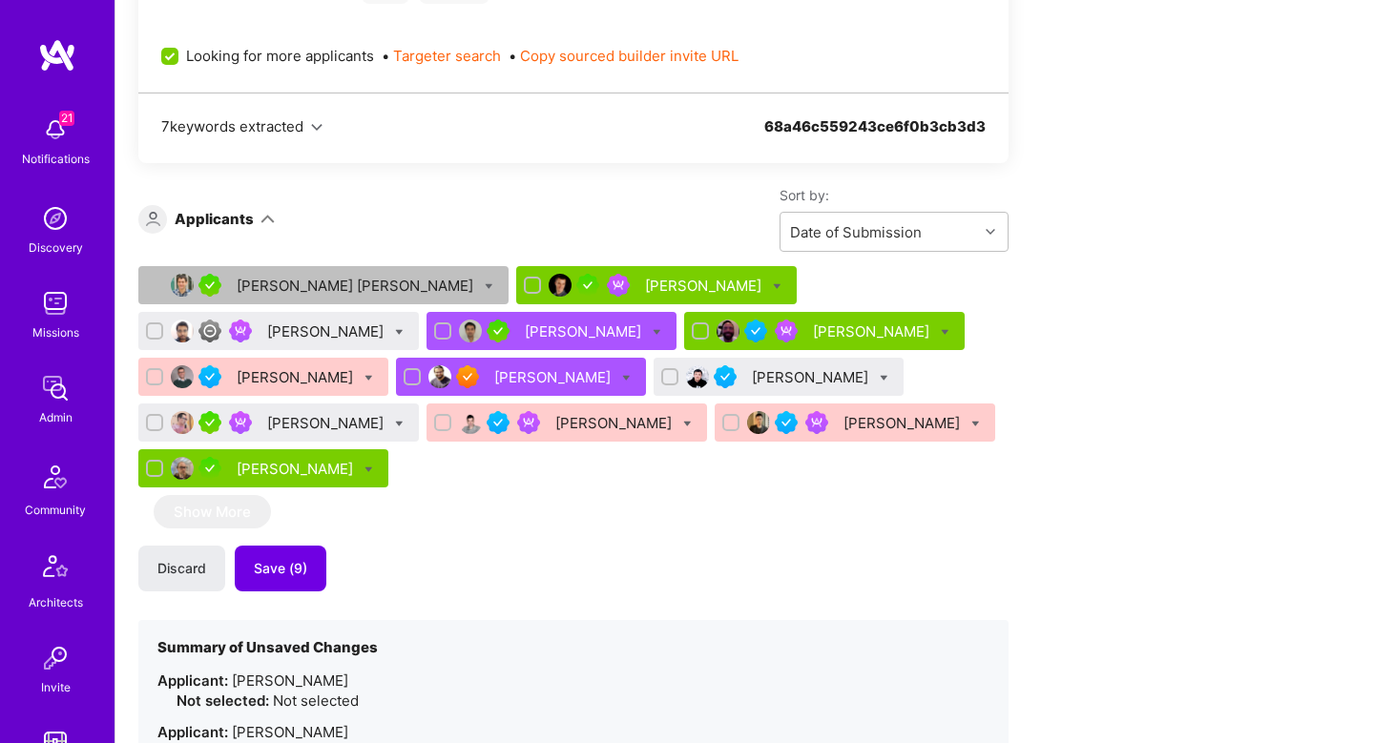
click at [404, 420] on icon at bounding box center [399, 424] width 9 height 9
checkbox input "true"
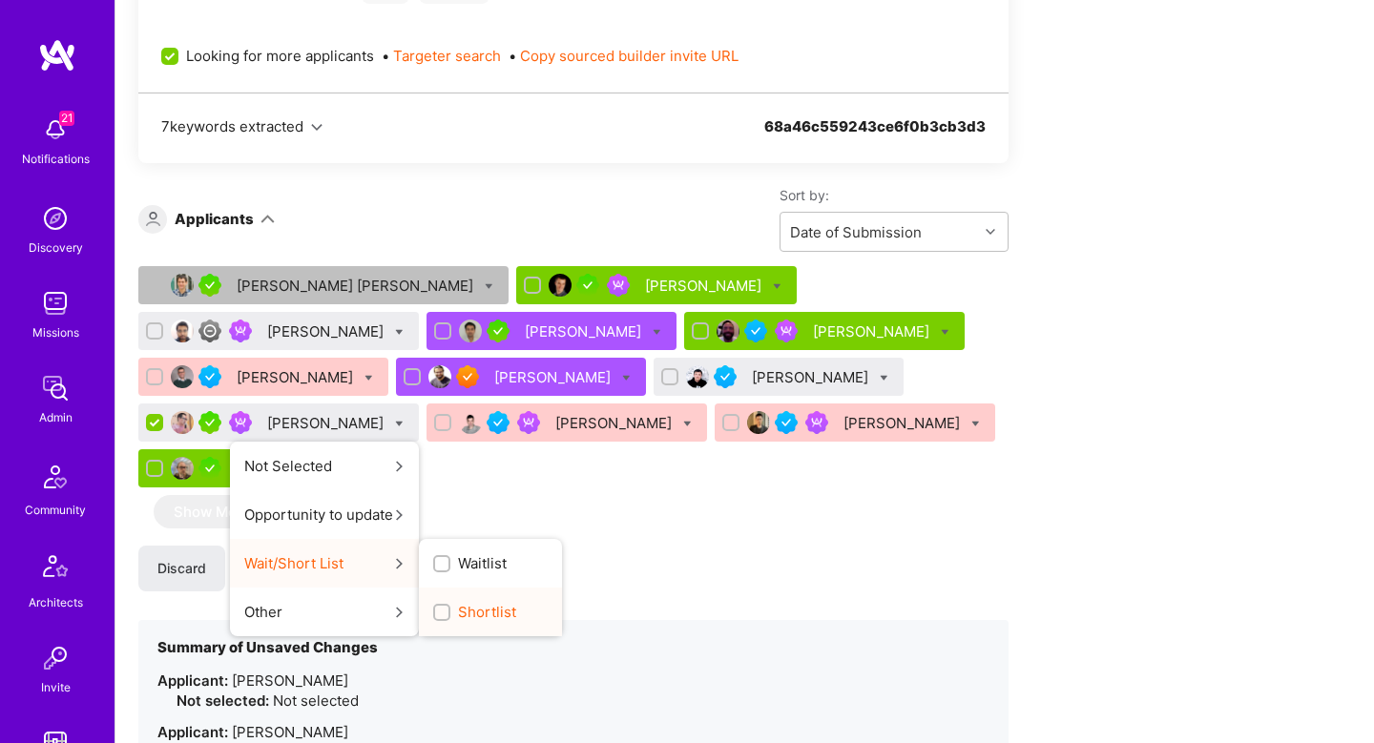
click at [516, 602] on span "Shortlist" at bounding box center [487, 612] width 58 height 20
click at [450, 607] on input "Shortlist" at bounding box center [443, 613] width 13 height 13
checkbox input "true"
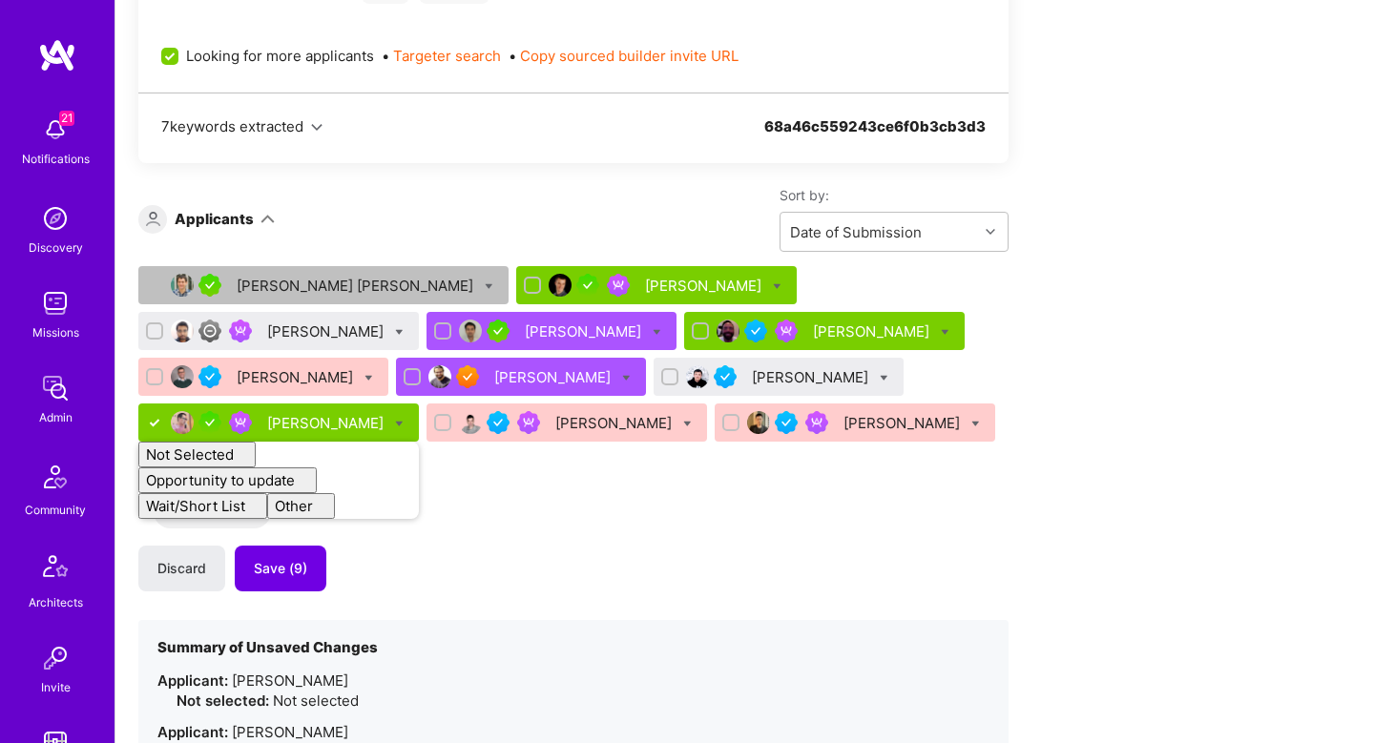
checkbox input "false"
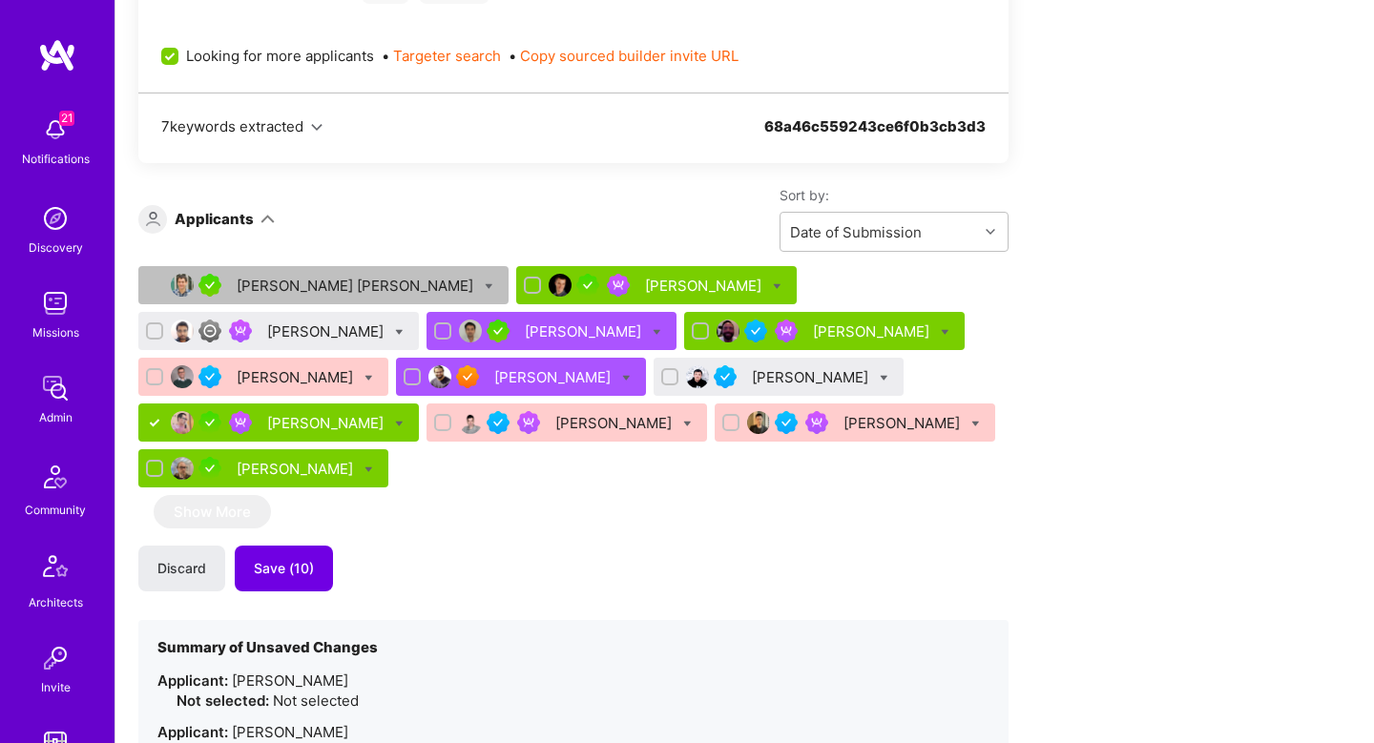
click at [486, 546] on div "Ivan Radigales Creus Bojan Aleksic Mani Shankar Kevin Vo Christopher Shepherd T…" at bounding box center [573, 747] width 870 height 963
click at [665, 378] on input "checkbox" at bounding box center [671, 377] width 13 height 13
checkbox input "true"
click at [163, 325] on input "checkbox" at bounding box center [156, 331] width 13 height 13
checkbox input "true"
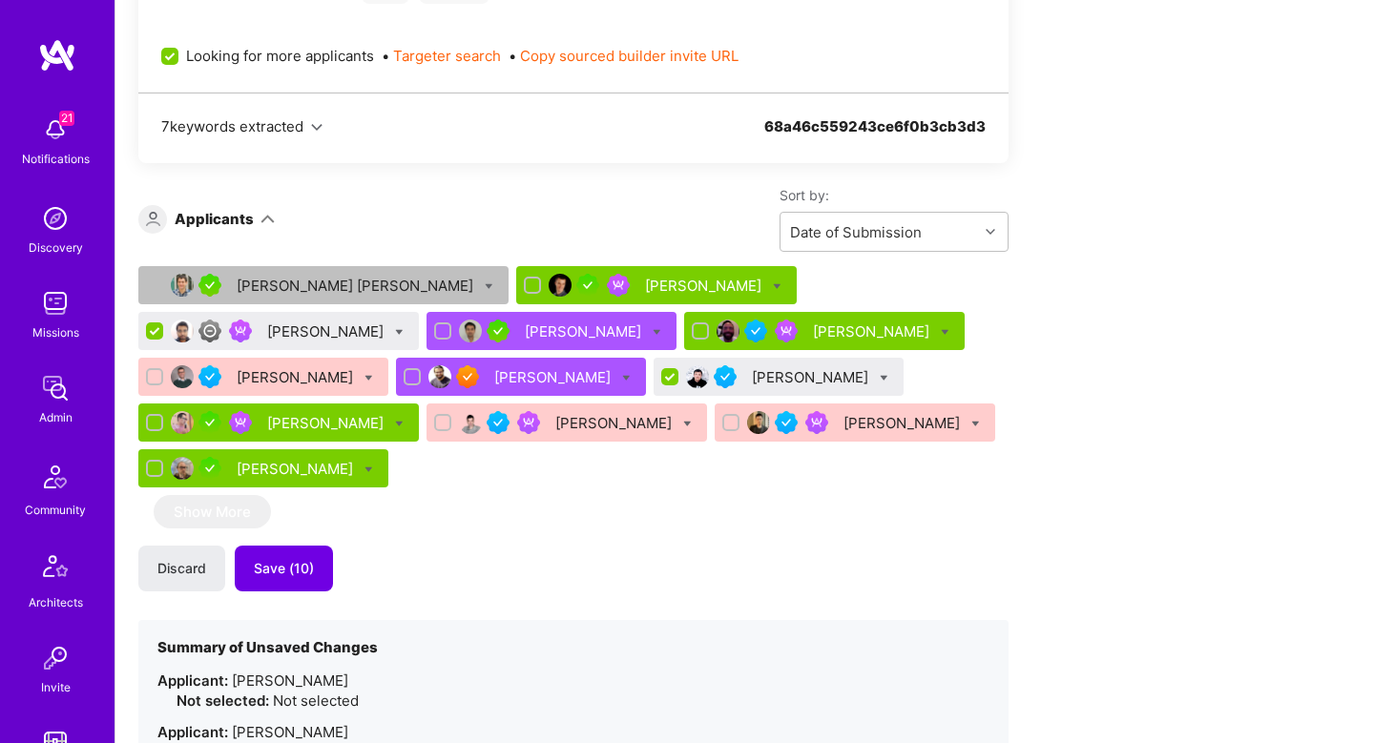
click at [404, 328] on icon at bounding box center [399, 332] width 9 height 9
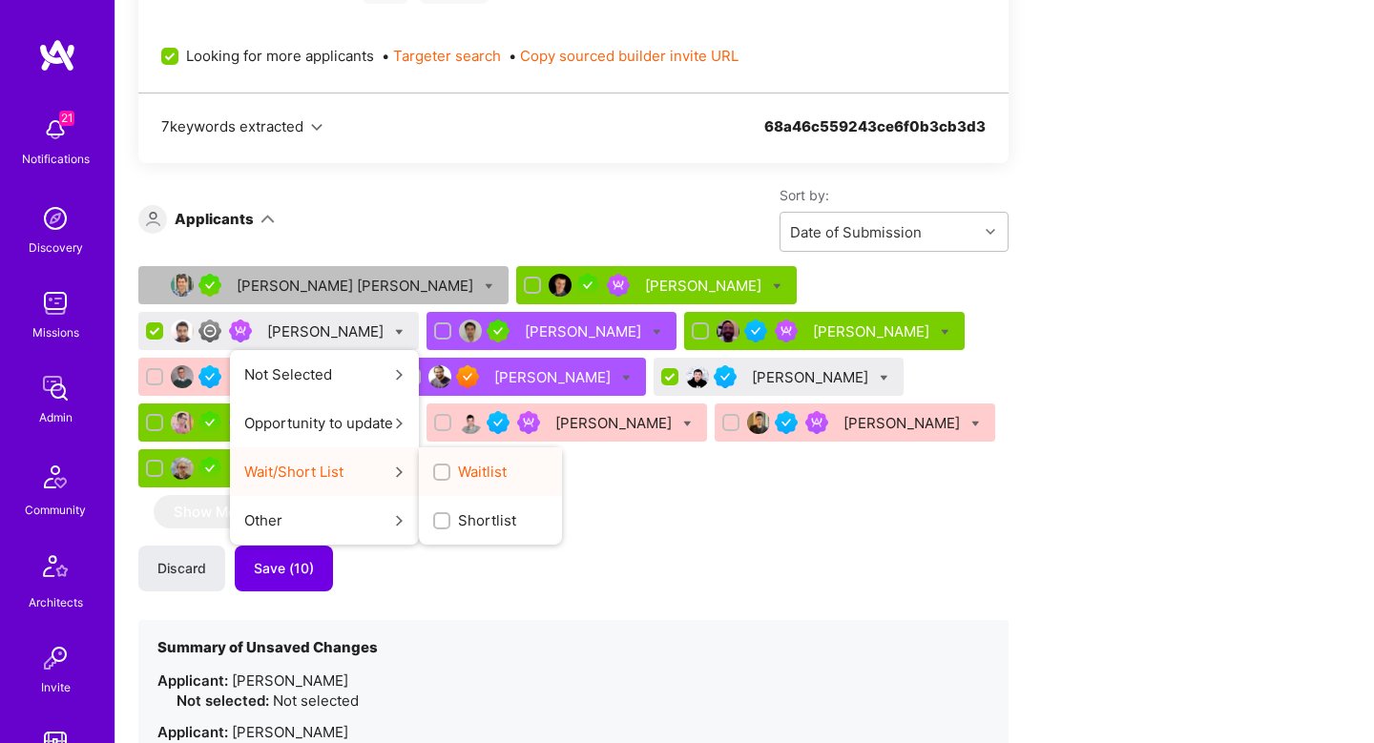
click at [450, 467] on input "Waitlist" at bounding box center [443, 473] width 13 height 13
checkbox input "true"
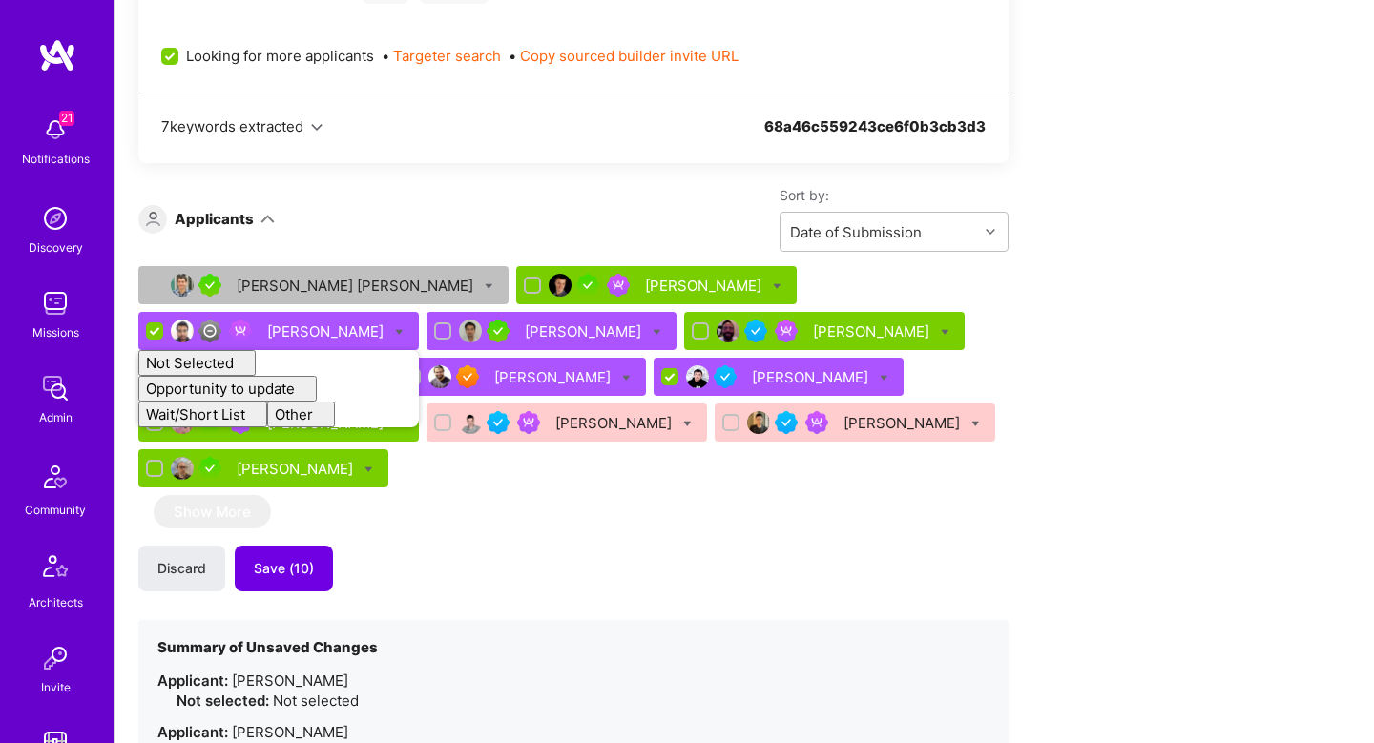
checkbox input "false"
click at [443, 478] on div "Ivan Radigales Creus Bojan Aleksic Mani Shankar Not Selected Not selected Skill…" at bounding box center [573, 747] width 870 height 963
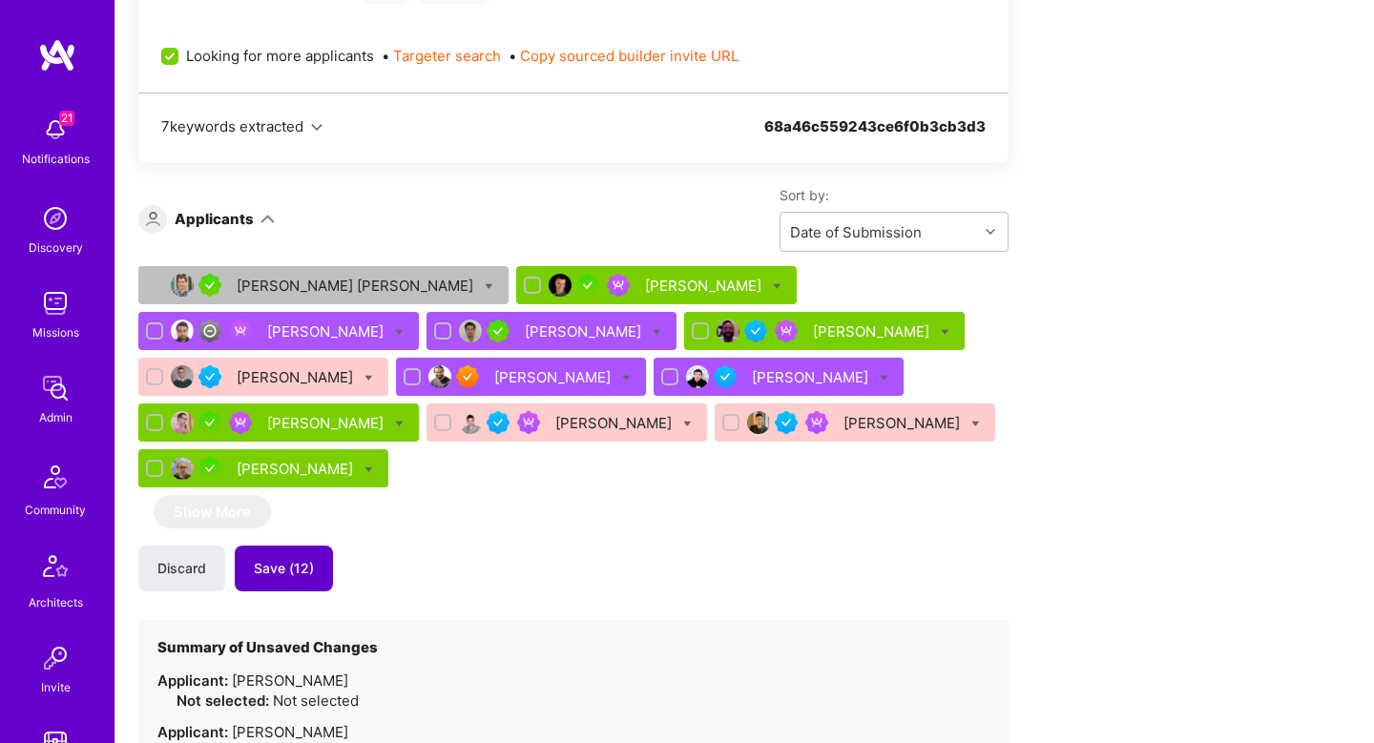
click at [273, 559] on span "Save (12)" at bounding box center [284, 568] width 60 height 19
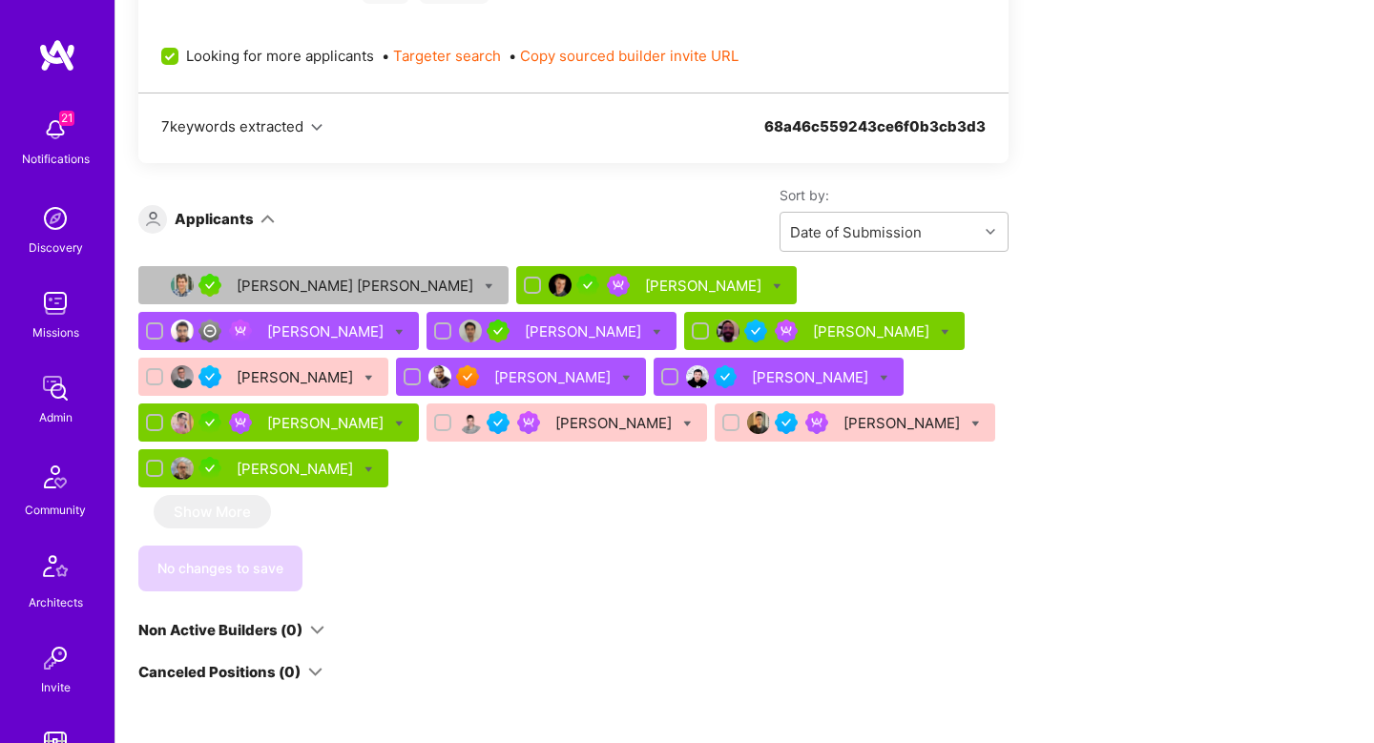
click at [299, 546] on div "No changes to save" at bounding box center [573, 569] width 870 height 46
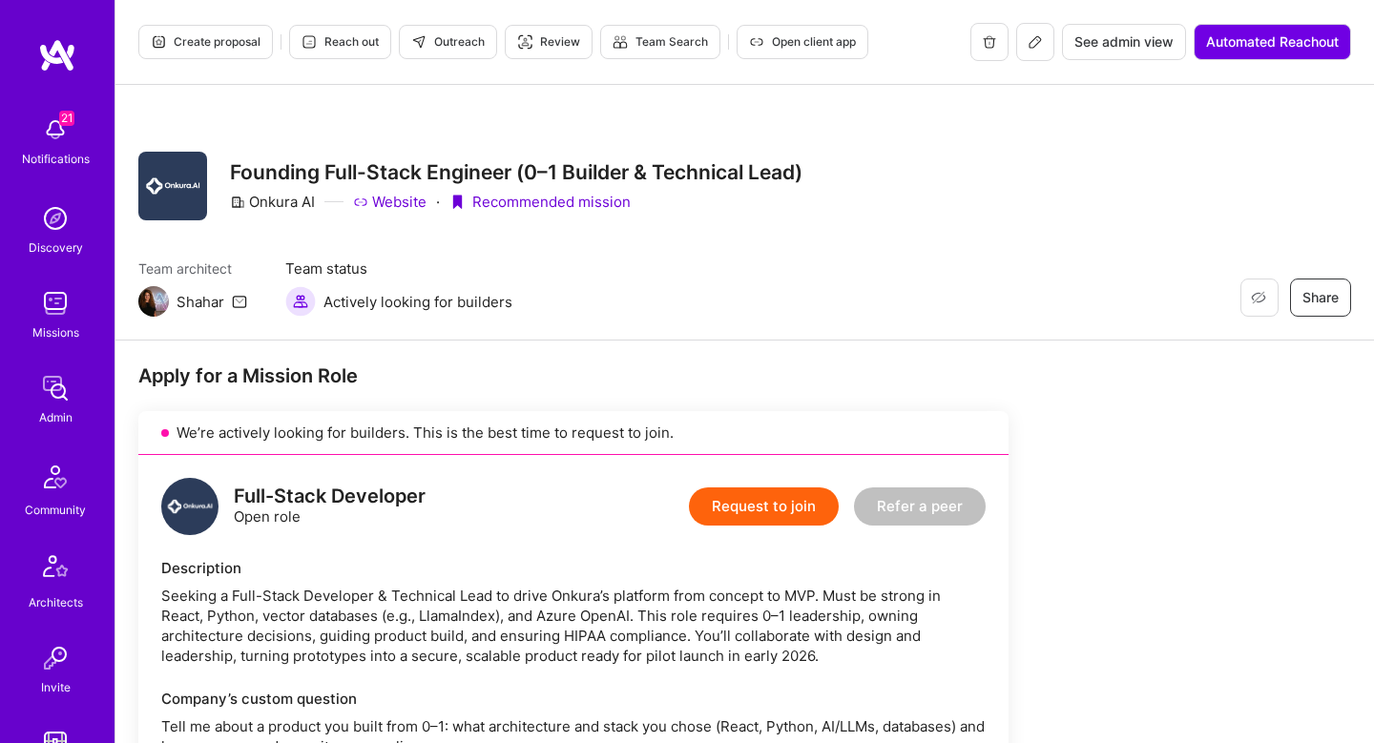
click at [184, 33] on span "Create proposal" at bounding box center [206, 41] width 110 height 17
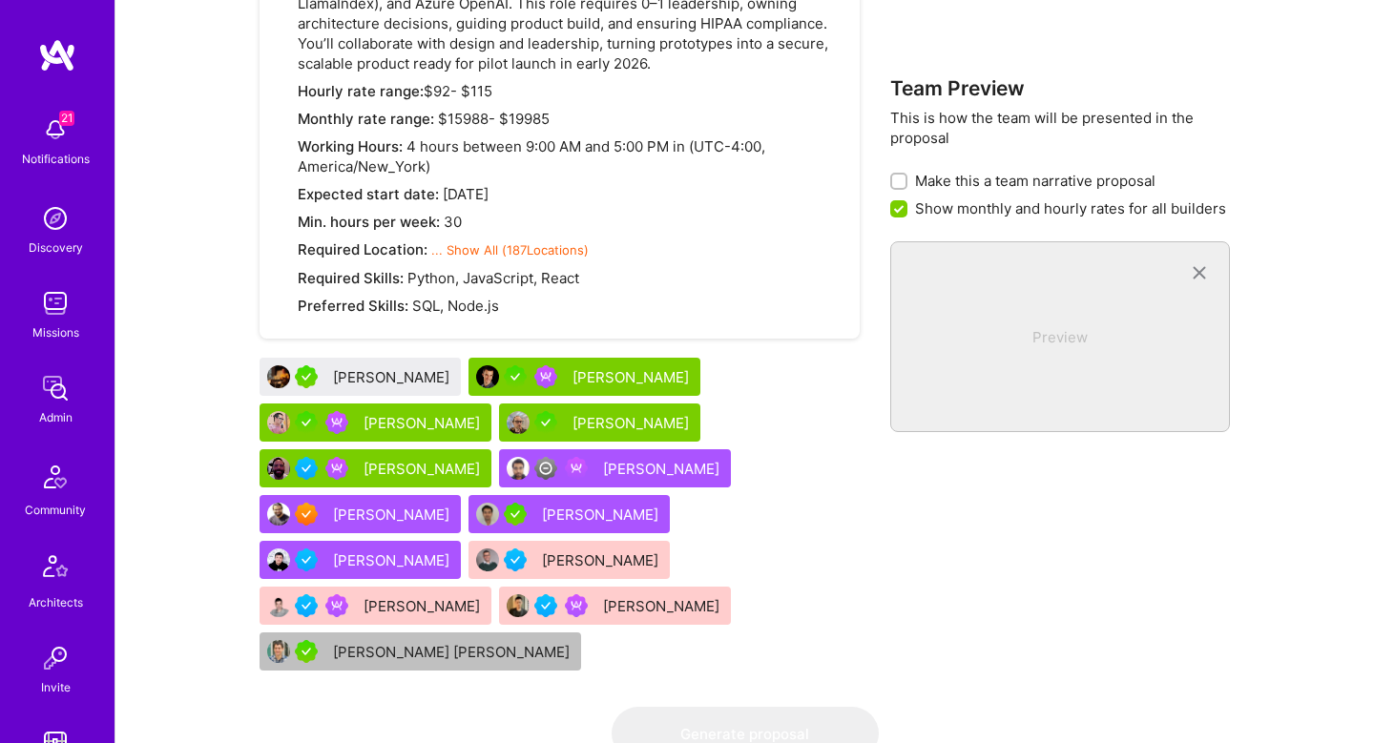
scroll to position [820, 0]
click at [361, 375] on div "Kirill Zonov" at bounding box center [393, 378] width 120 height 20
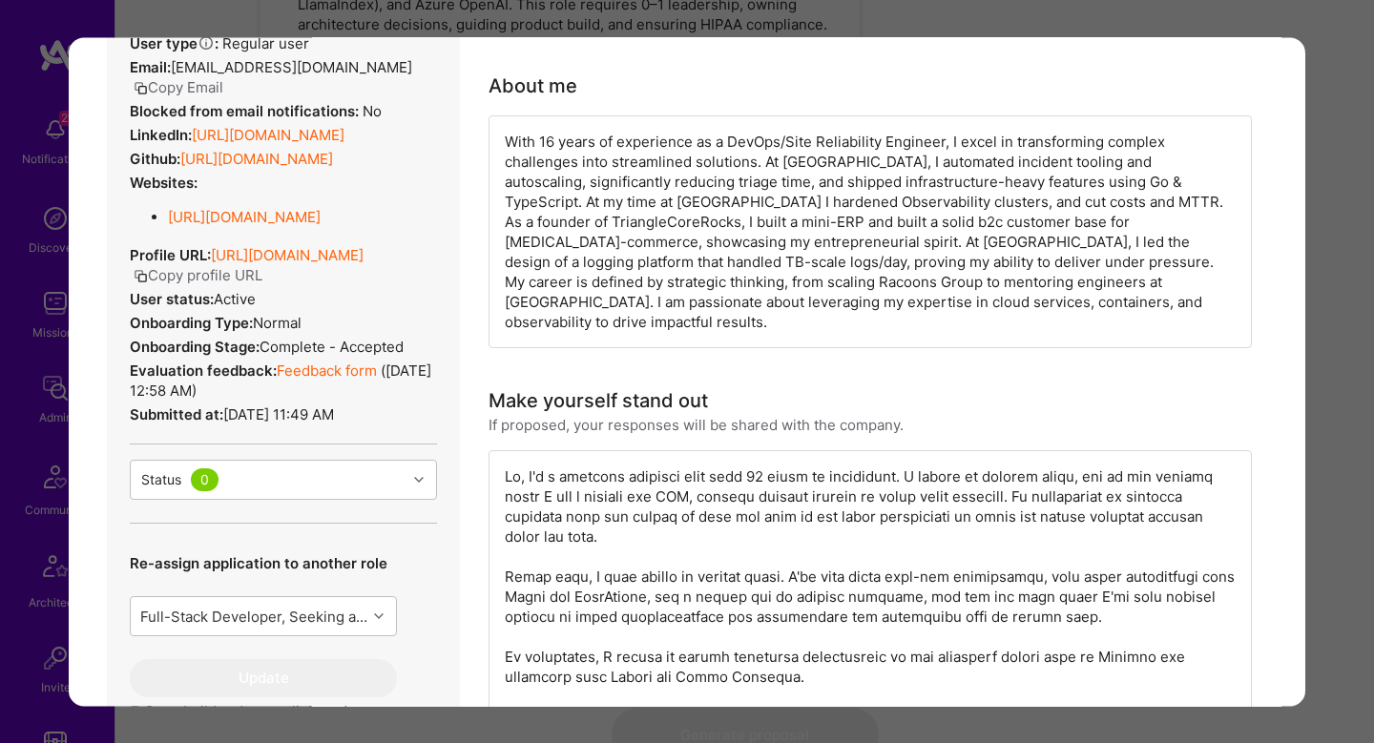
scroll to position [286, 0]
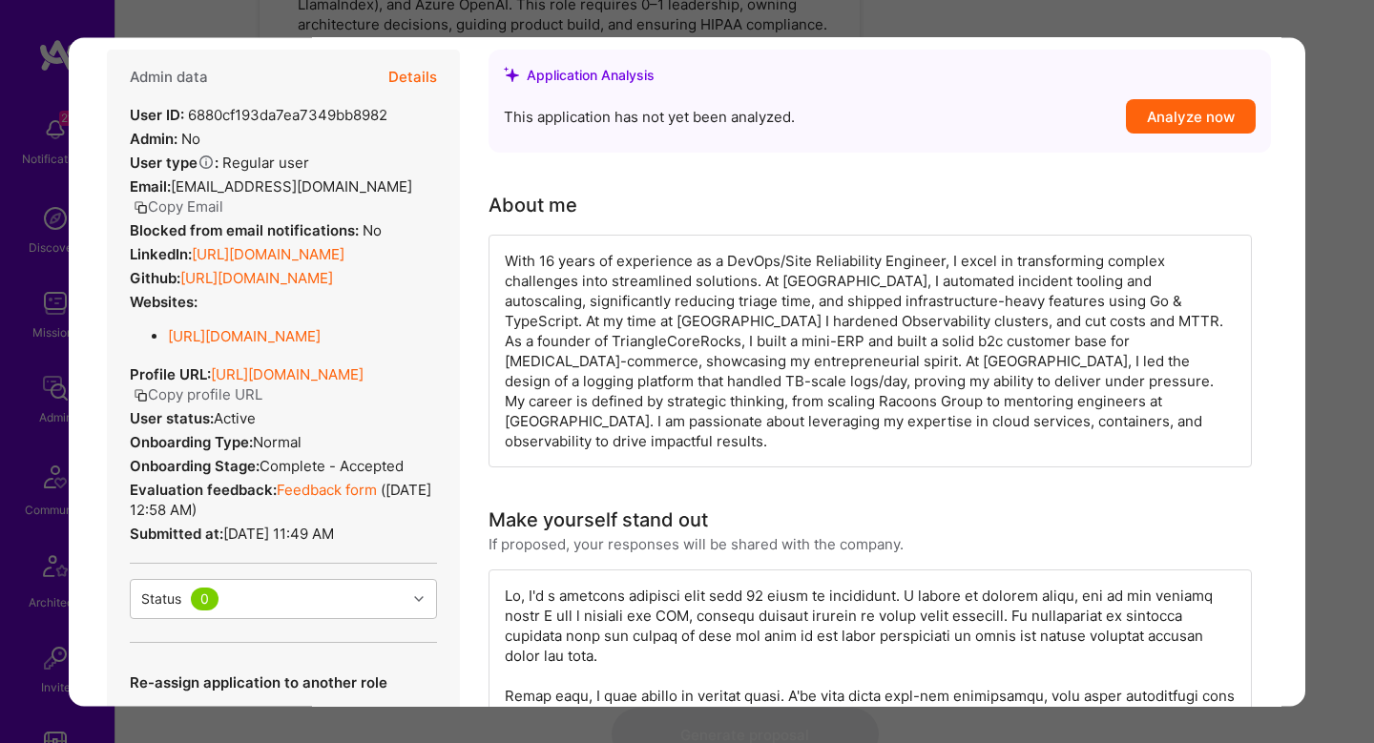
click at [1342, 537] on div "Builder Missing Requirements Required Location See locations Location doesn’t m…" at bounding box center [687, 371] width 1374 height 743
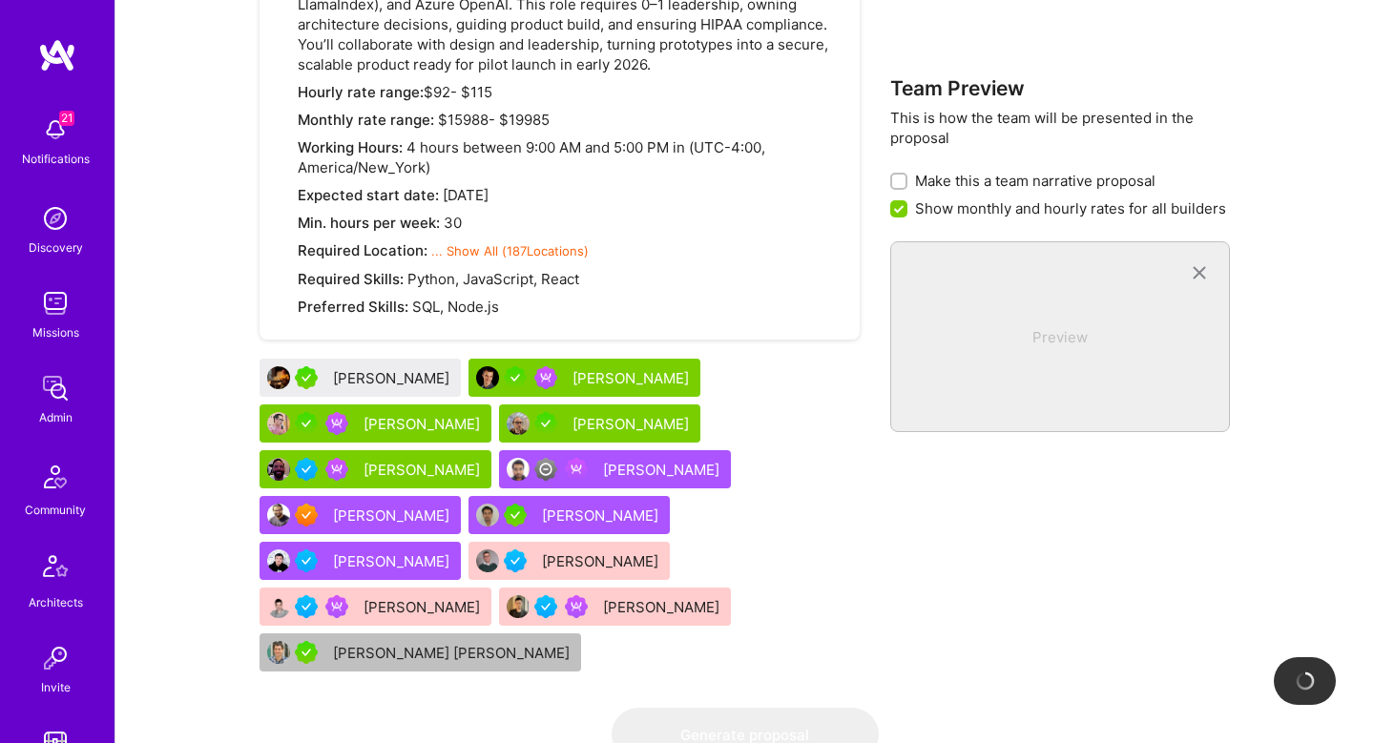
checkbox input "false"
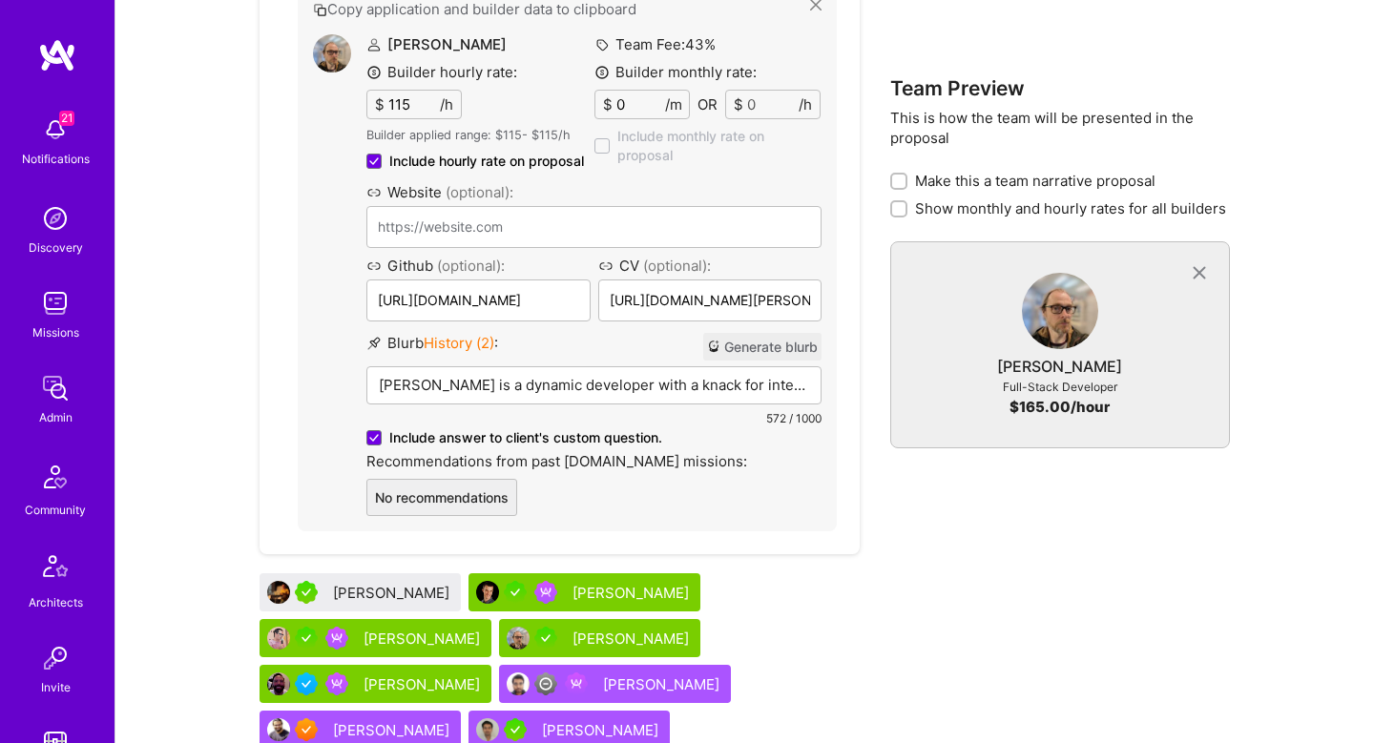
scroll to position [1178, 0]
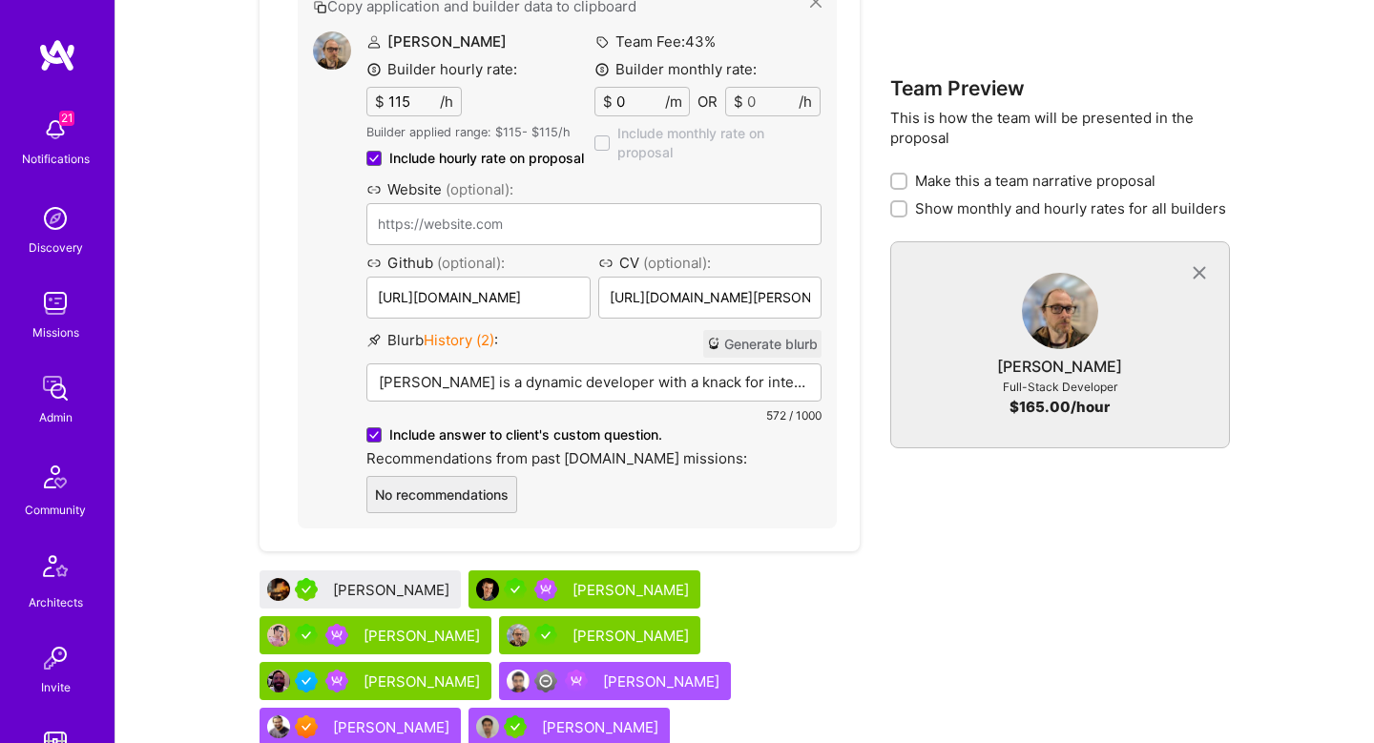
click at [600, 146] on span at bounding box center [601, 142] width 15 height 15
click at [757, 344] on button "Generate blurb" at bounding box center [762, 344] width 118 height 28
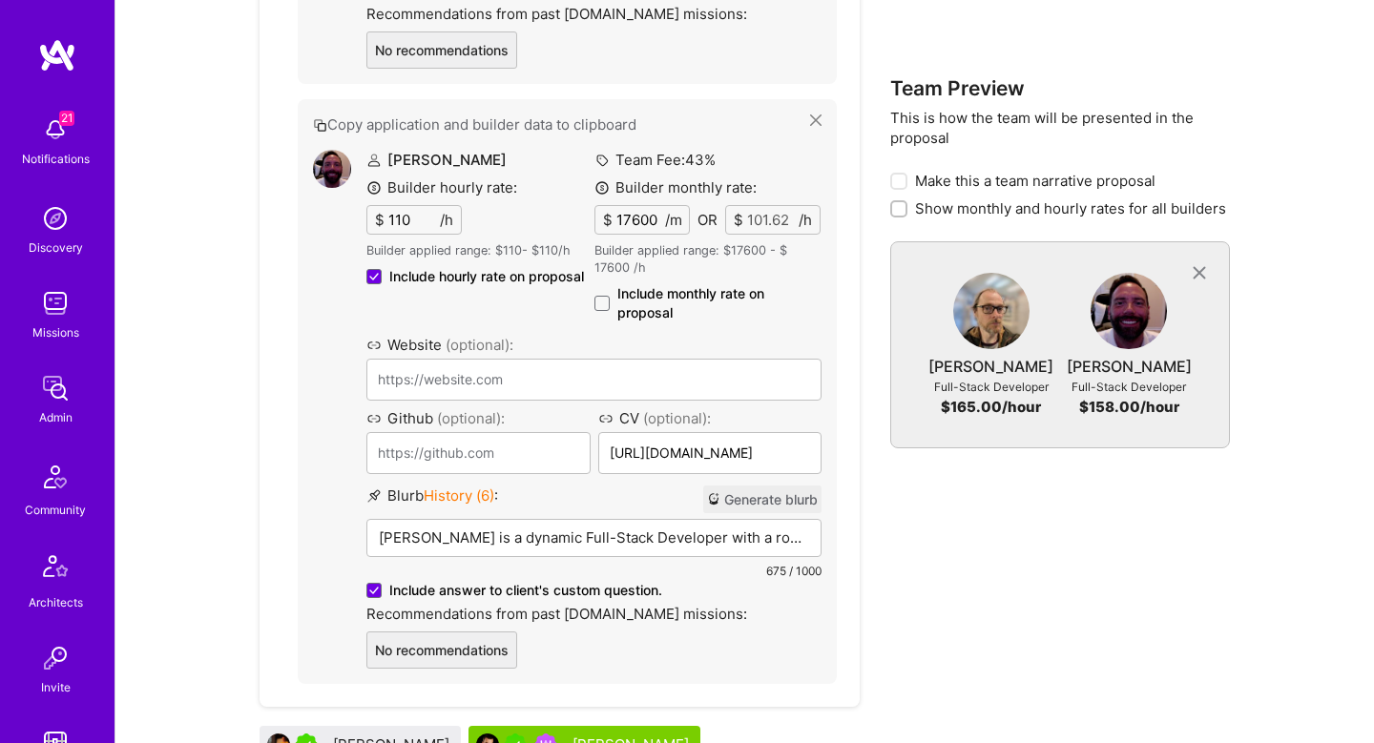
scroll to position [1626, 0]
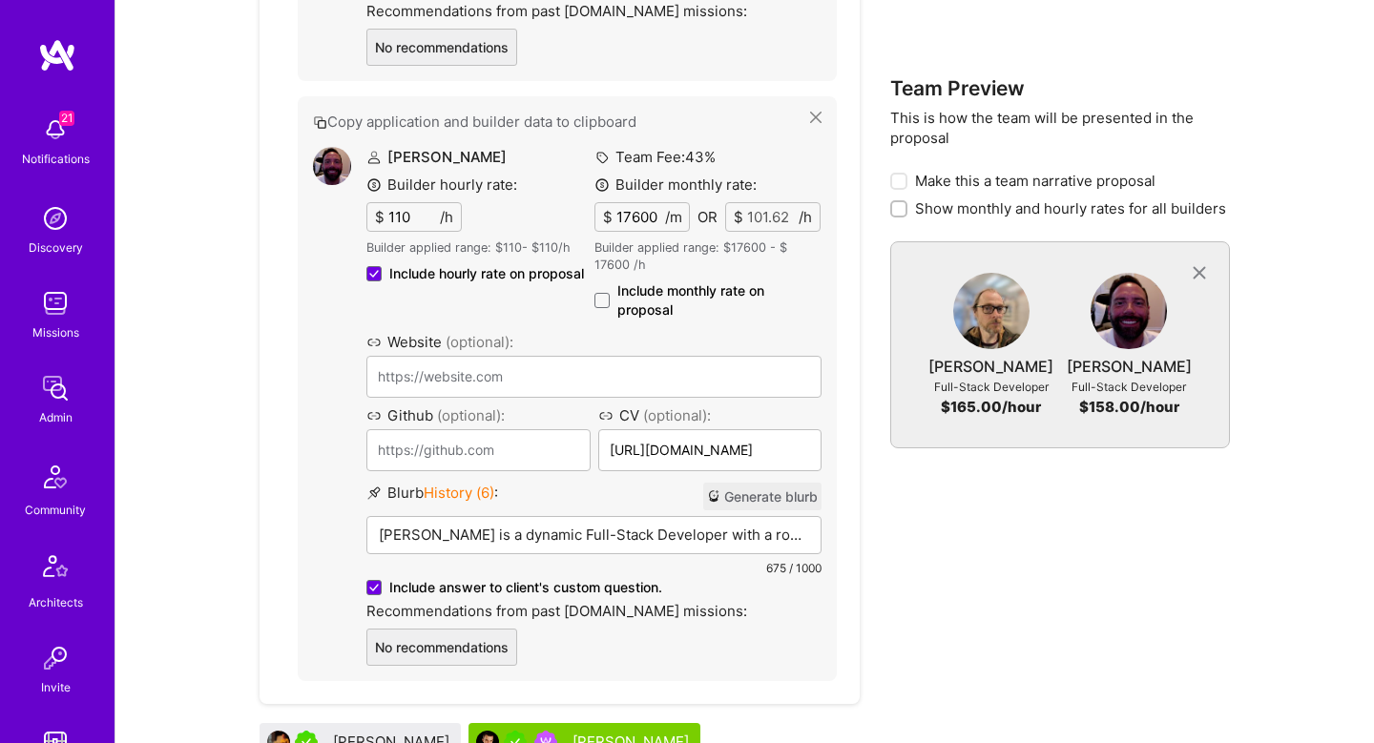
click at [598, 311] on label "Include monthly rate on proposal" at bounding box center [707, 300] width 227 height 38
click at [0, 0] on input "Include monthly rate on proposal" at bounding box center [0, 0] width 0 height 0
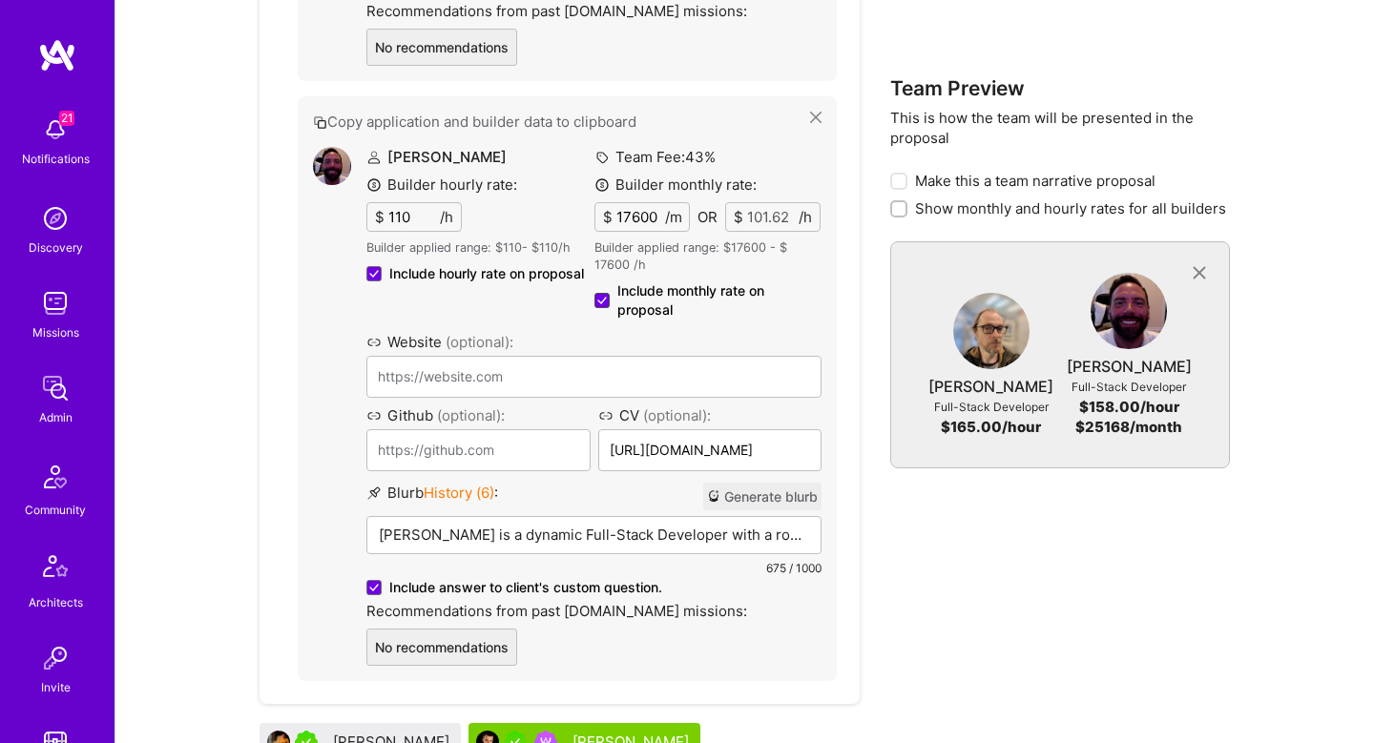
click at [594, 302] on span at bounding box center [601, 300] width 15 height 15
click at [0, 0] on input "Include monthly rate on proposal" at bounding box center [0, 0] width 0 height 0
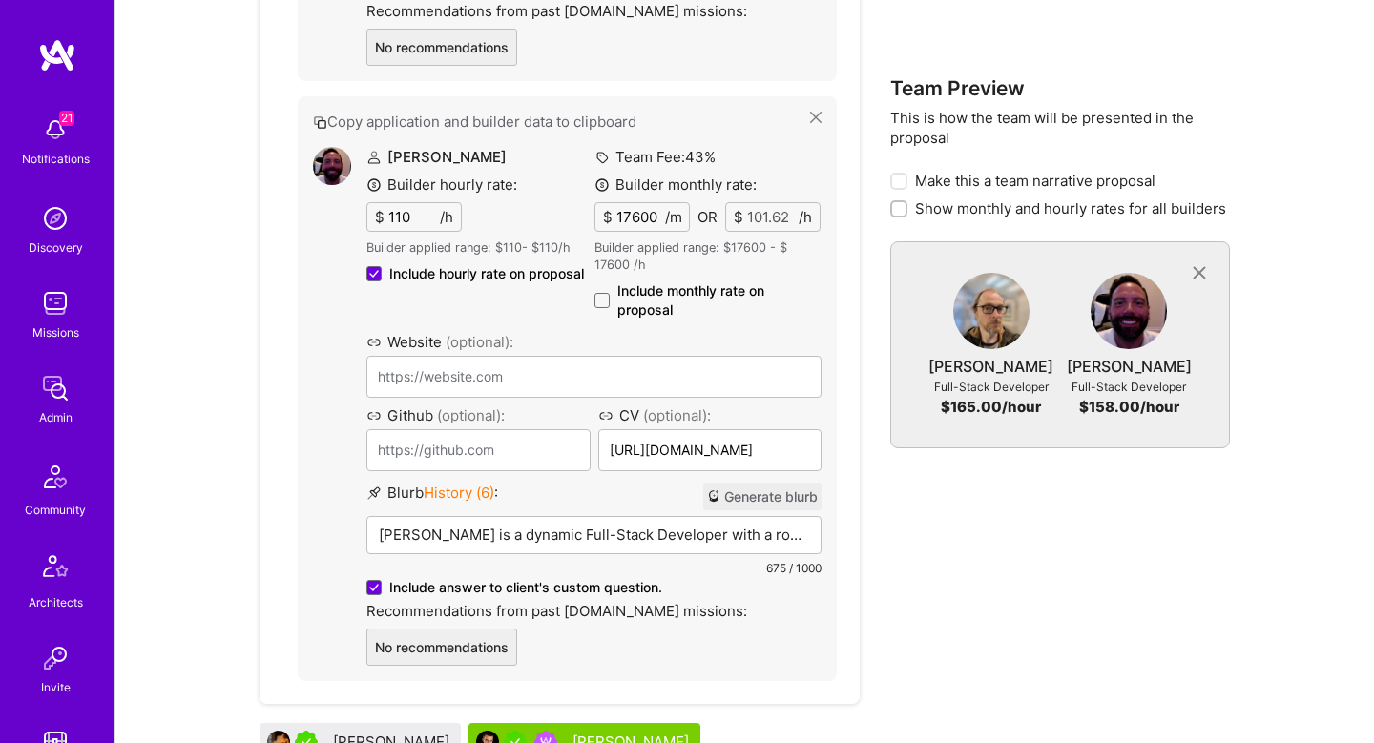
click at [745, 490] on button "Generate blurb" at bounding box center [762, 497] width 118 height 28
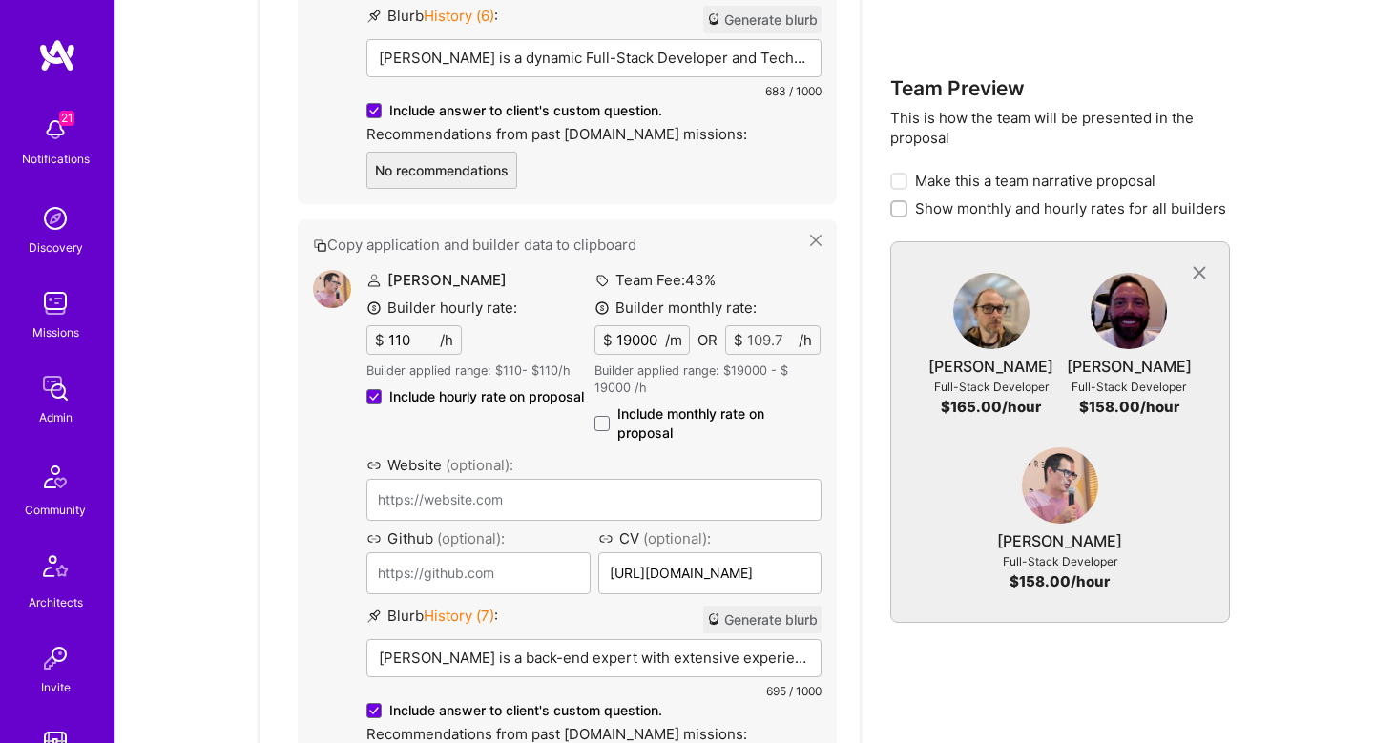
scroll to position [2102, 0]
click at [742, 624] on button "Generate blurb" at bounding box center [762, 621] width 118 height 28
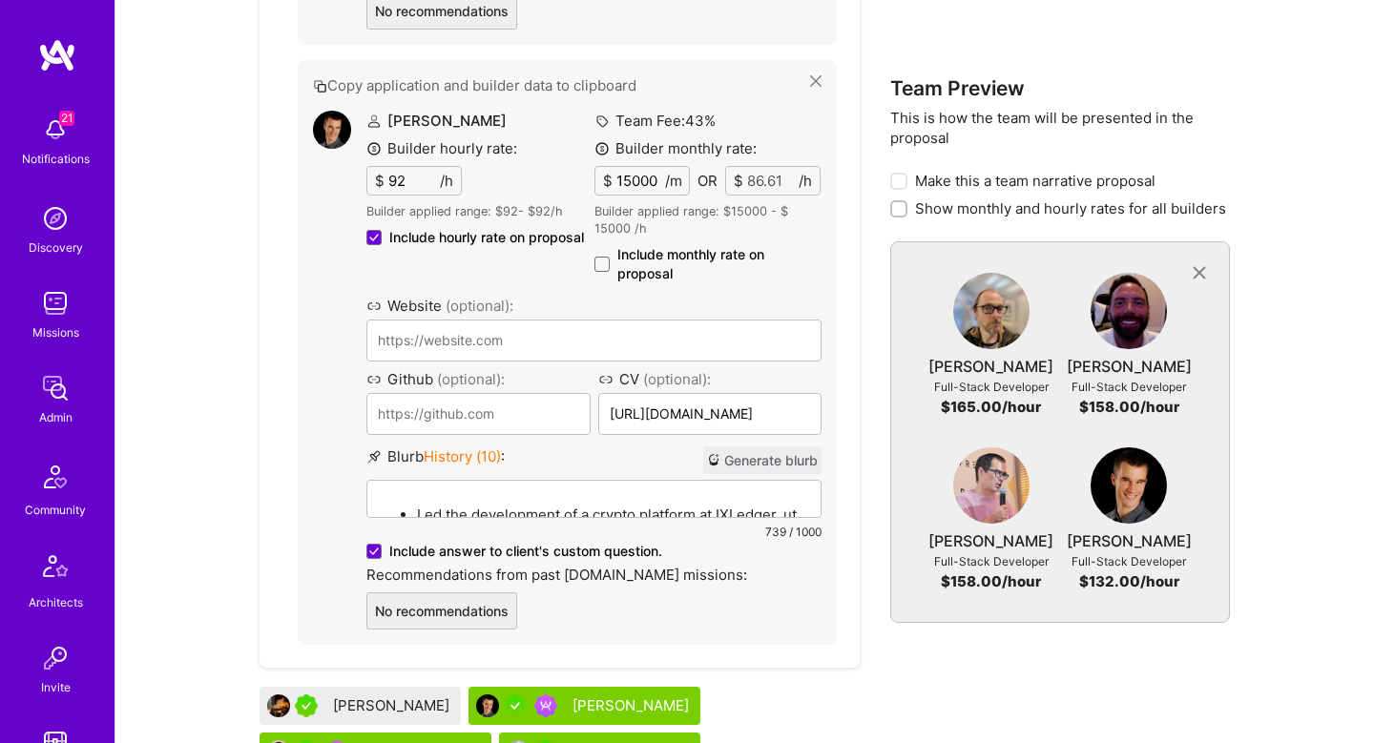
scroll to position [2902, 0]
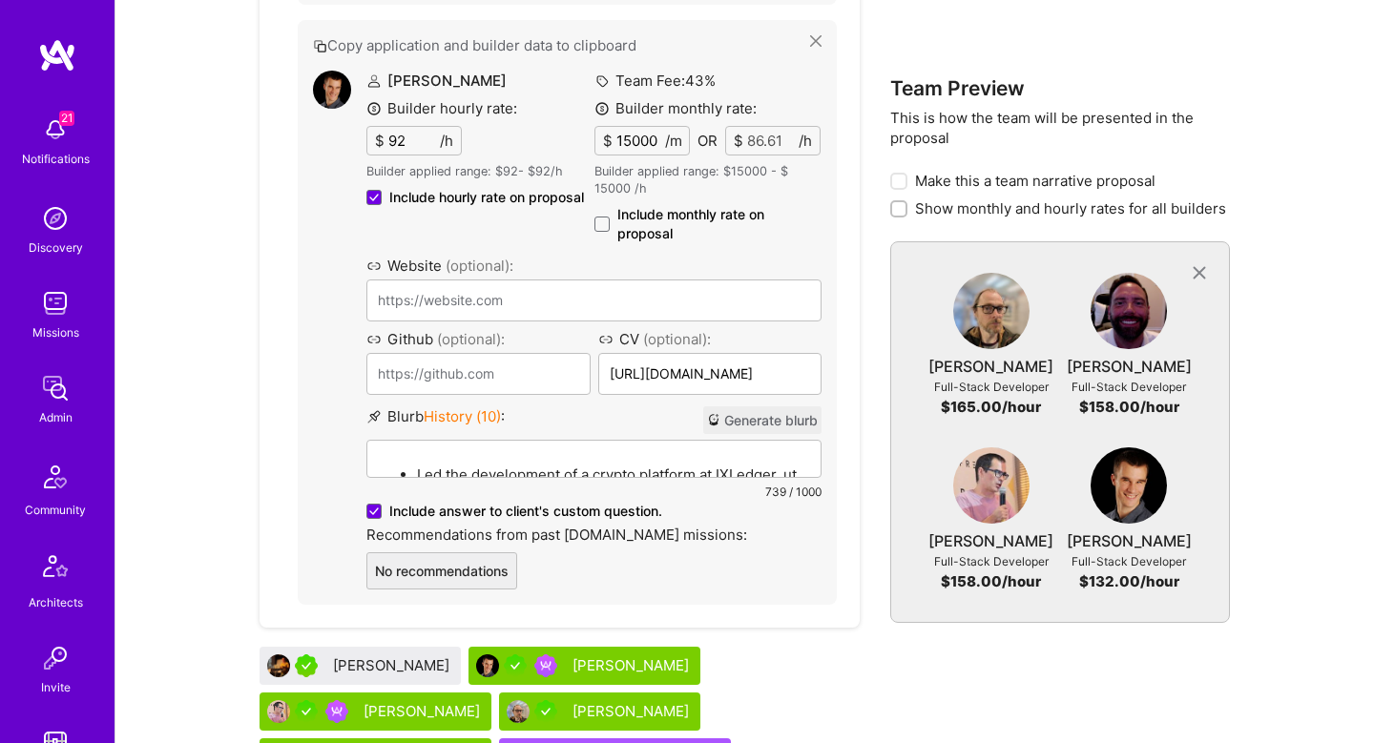
click at [757, 416] on button "Generate blurb" at bounding box center [762, 420] width 118 height 28
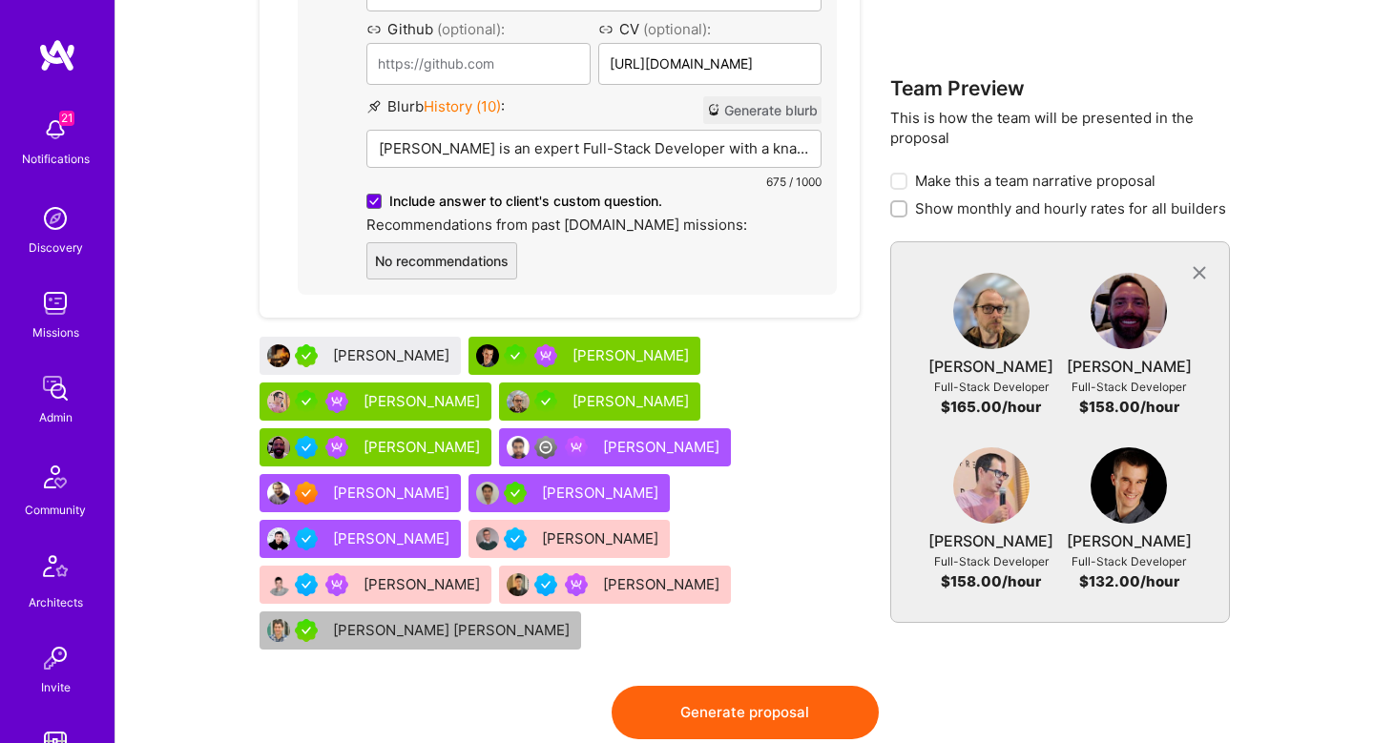
scroll to position [3238, 0]
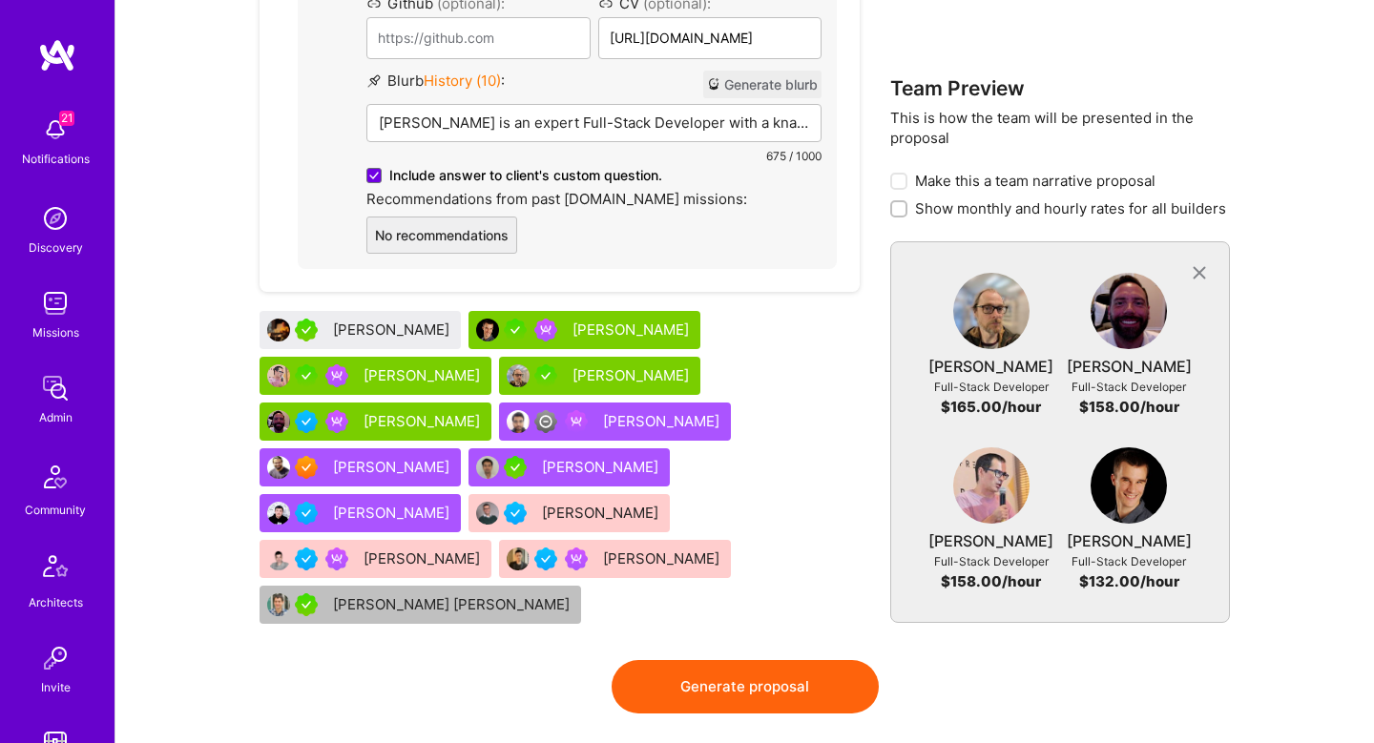
click at [758, 660] on button "Generate proposal" at bounding box center [745, 686] width 267 height 53
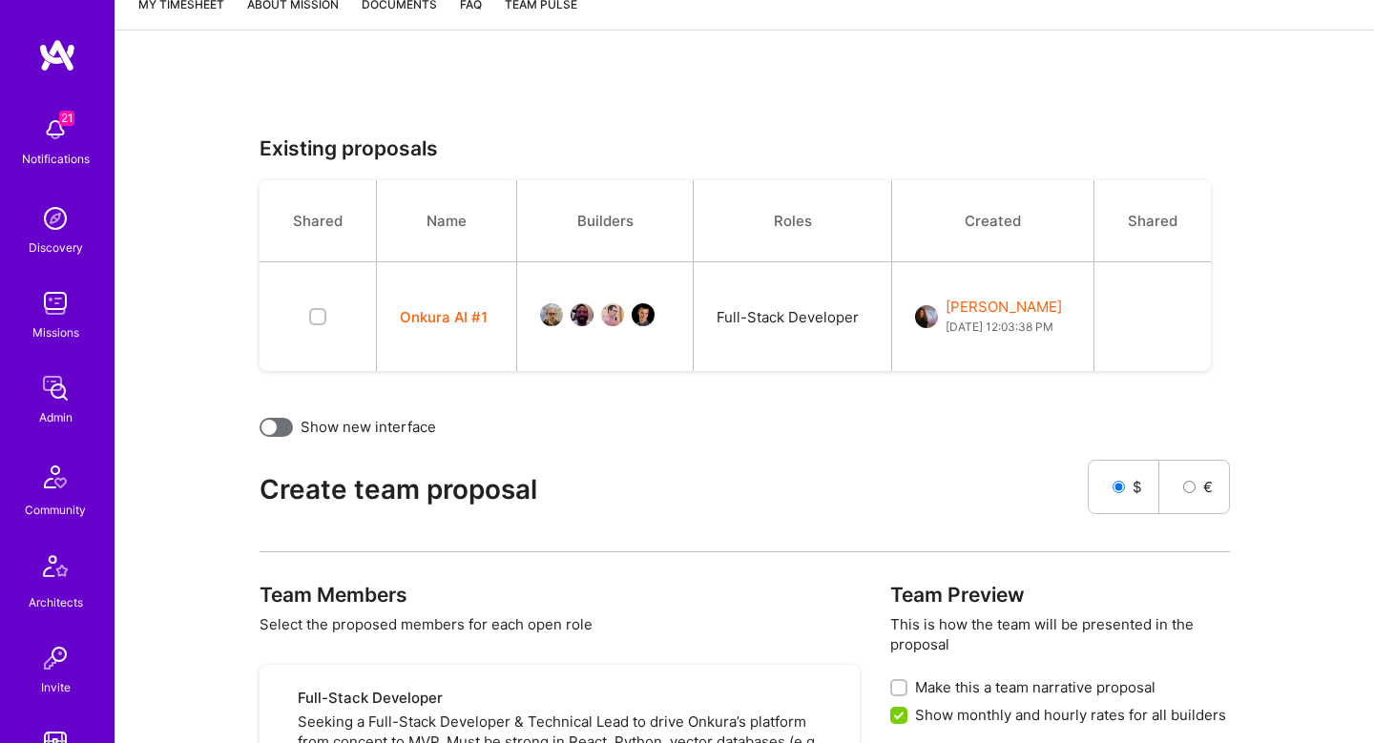
scroll to position [344, 0]
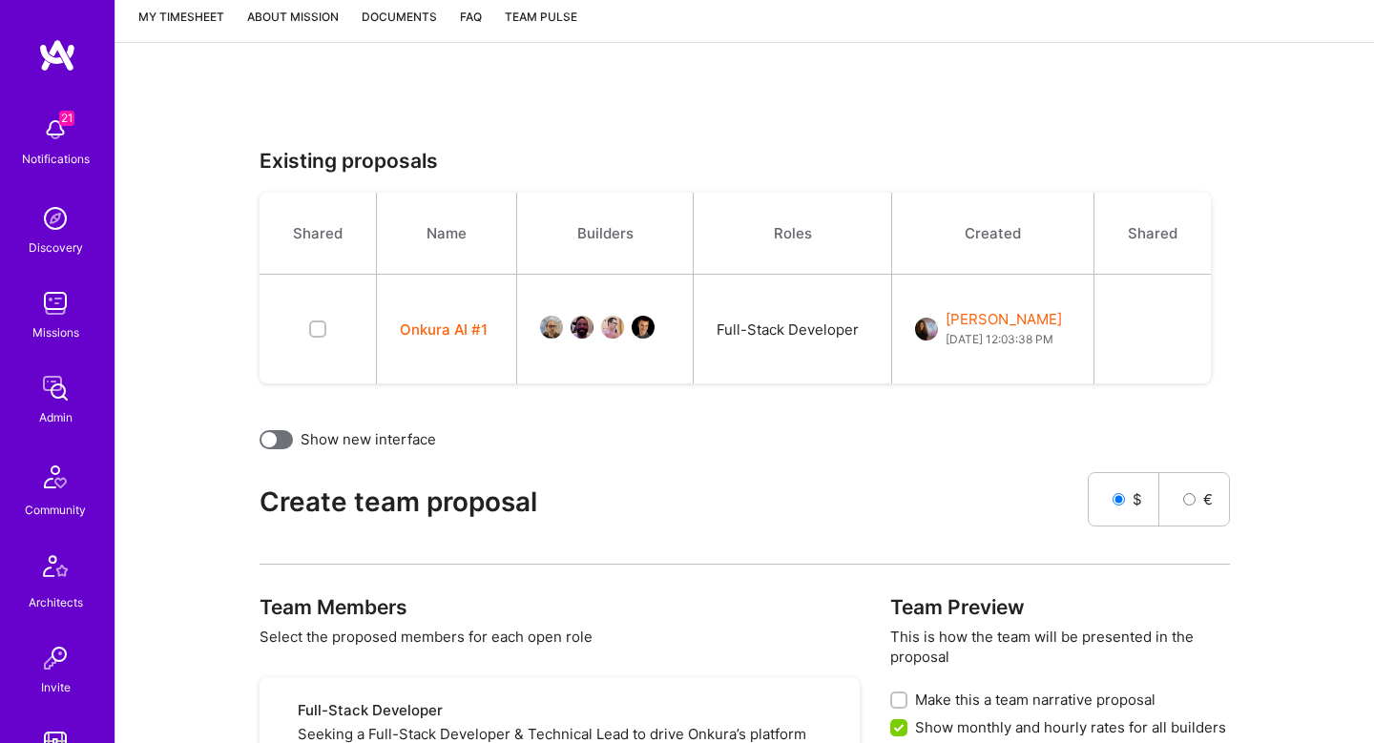
click at [298, 25] on link "About Mission" at bounding box center [293, 24] width 92 height 35
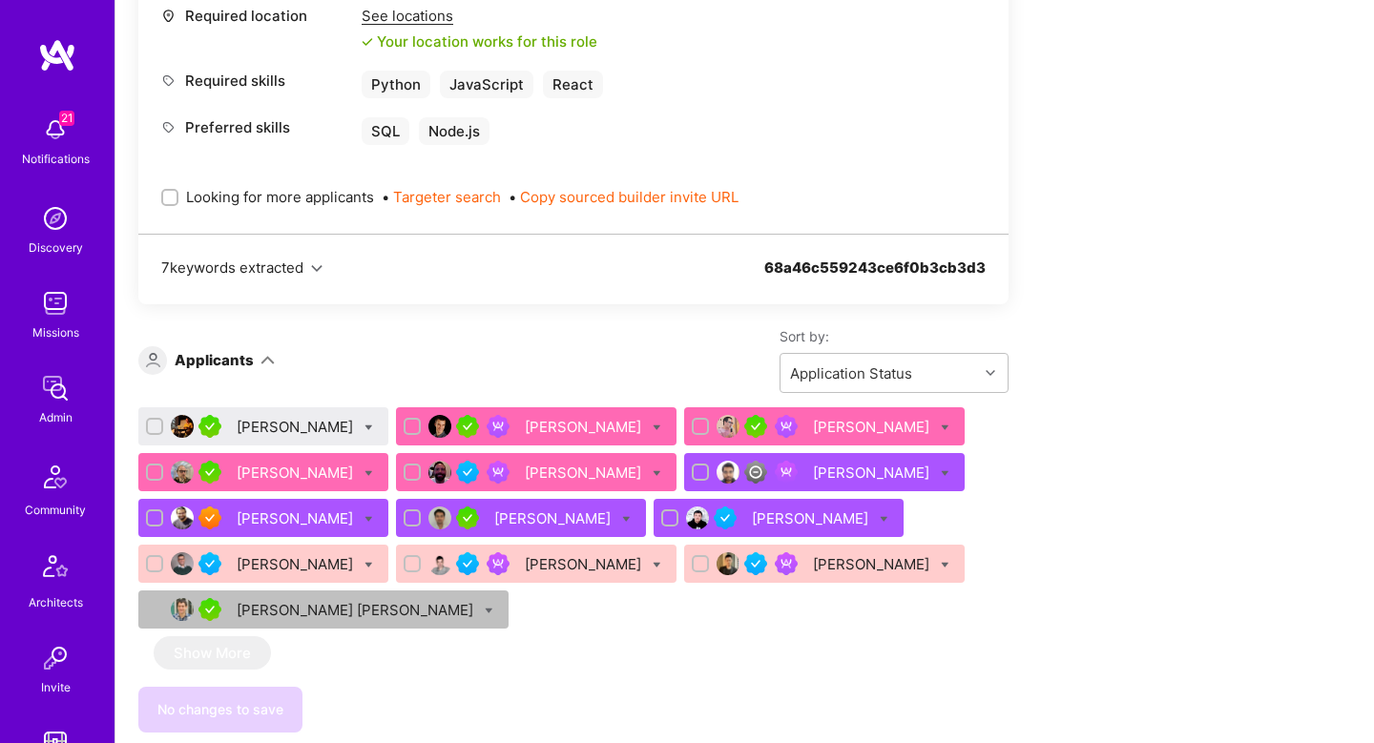
scroll to position [63, 0]
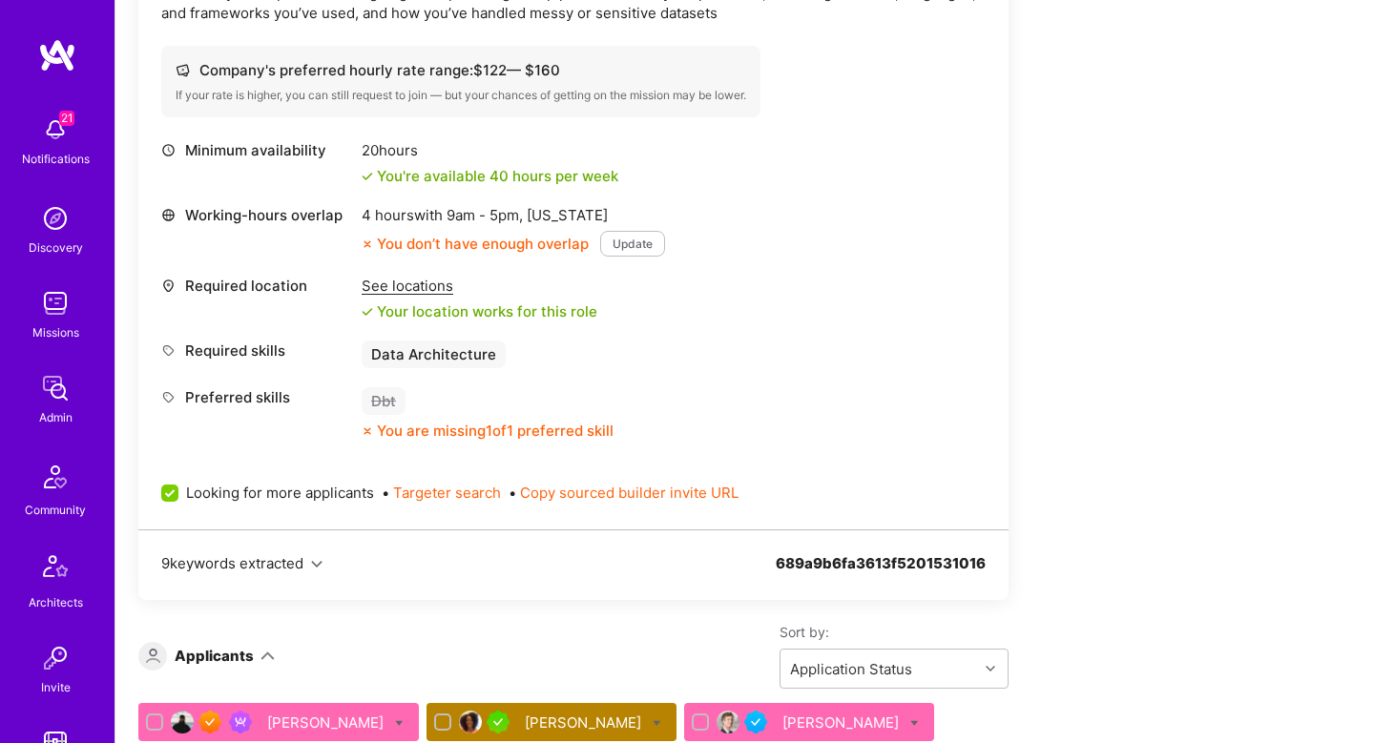
scroll to position [904, 0]
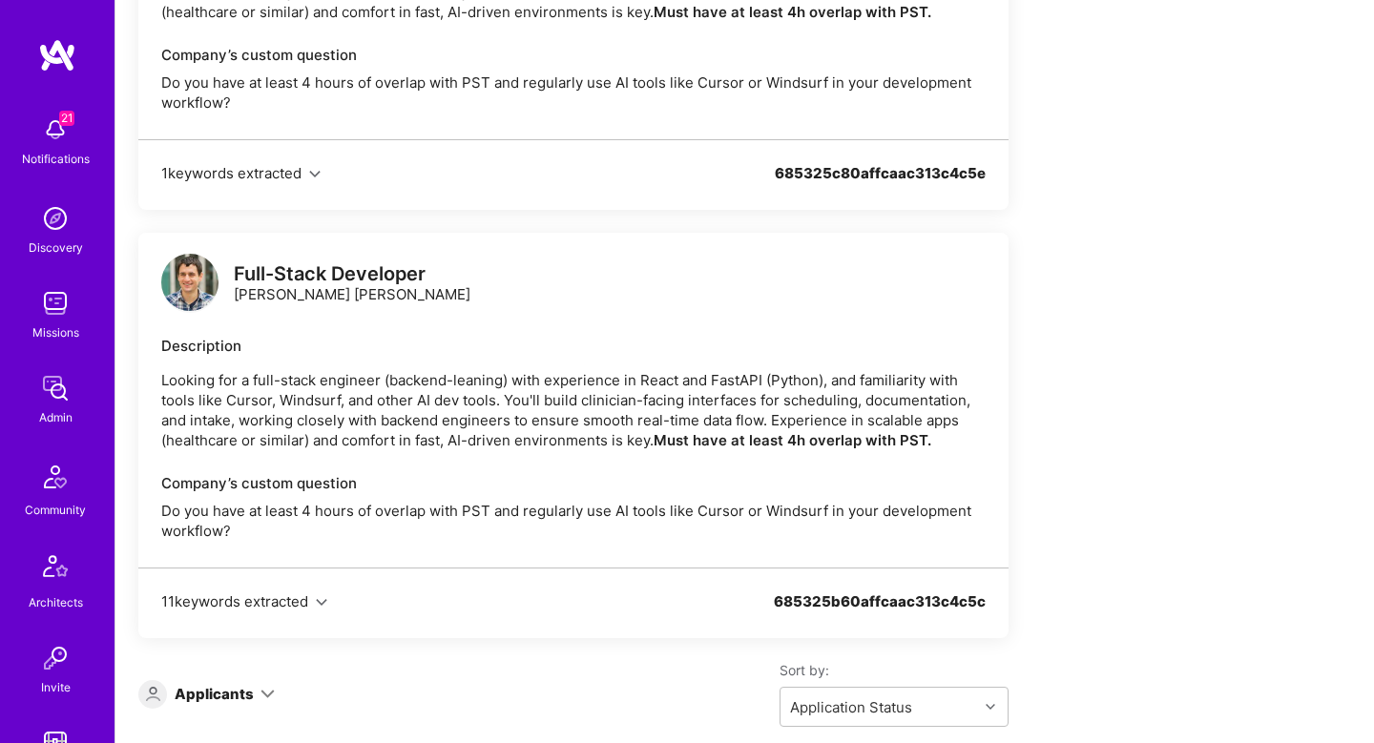
scroll to position [2277, 0]
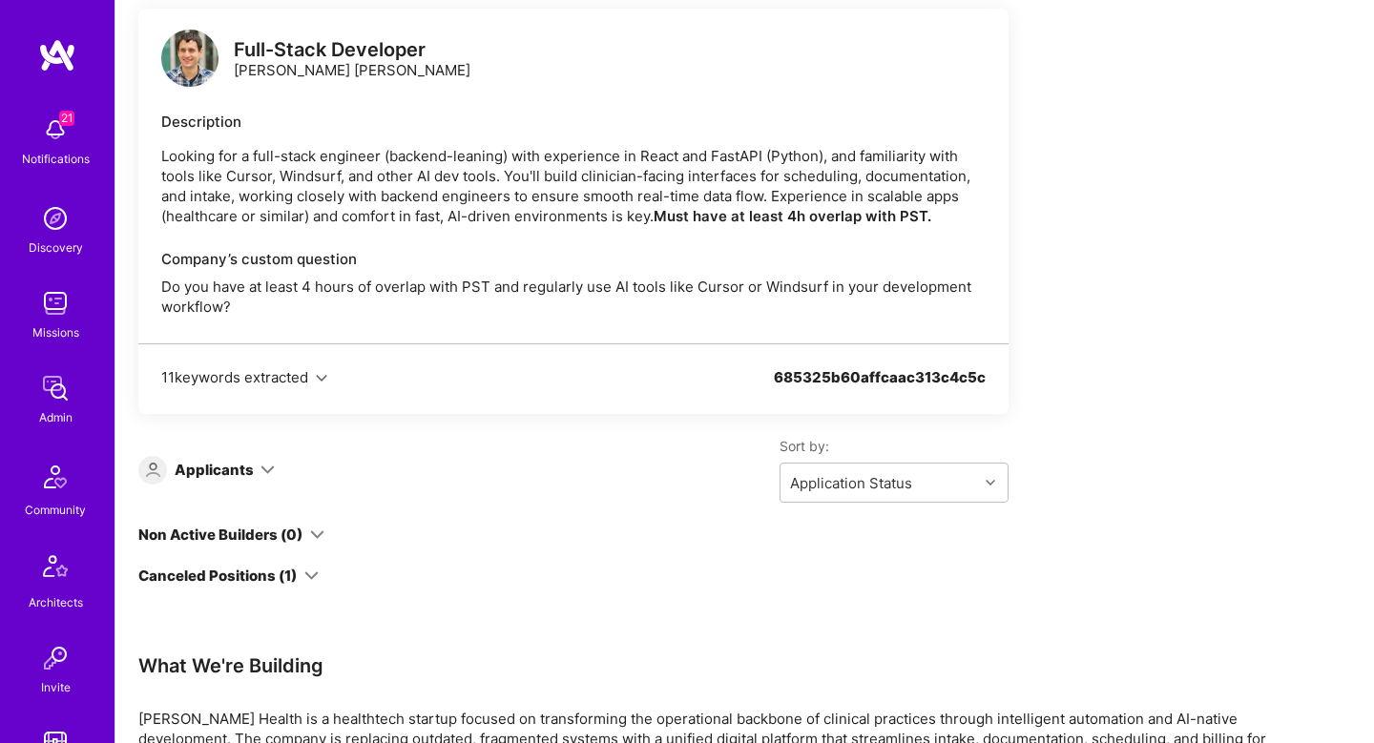
click at [243, 462] on div "Applicants" at bounding box center [214, 470] width 79 height 20
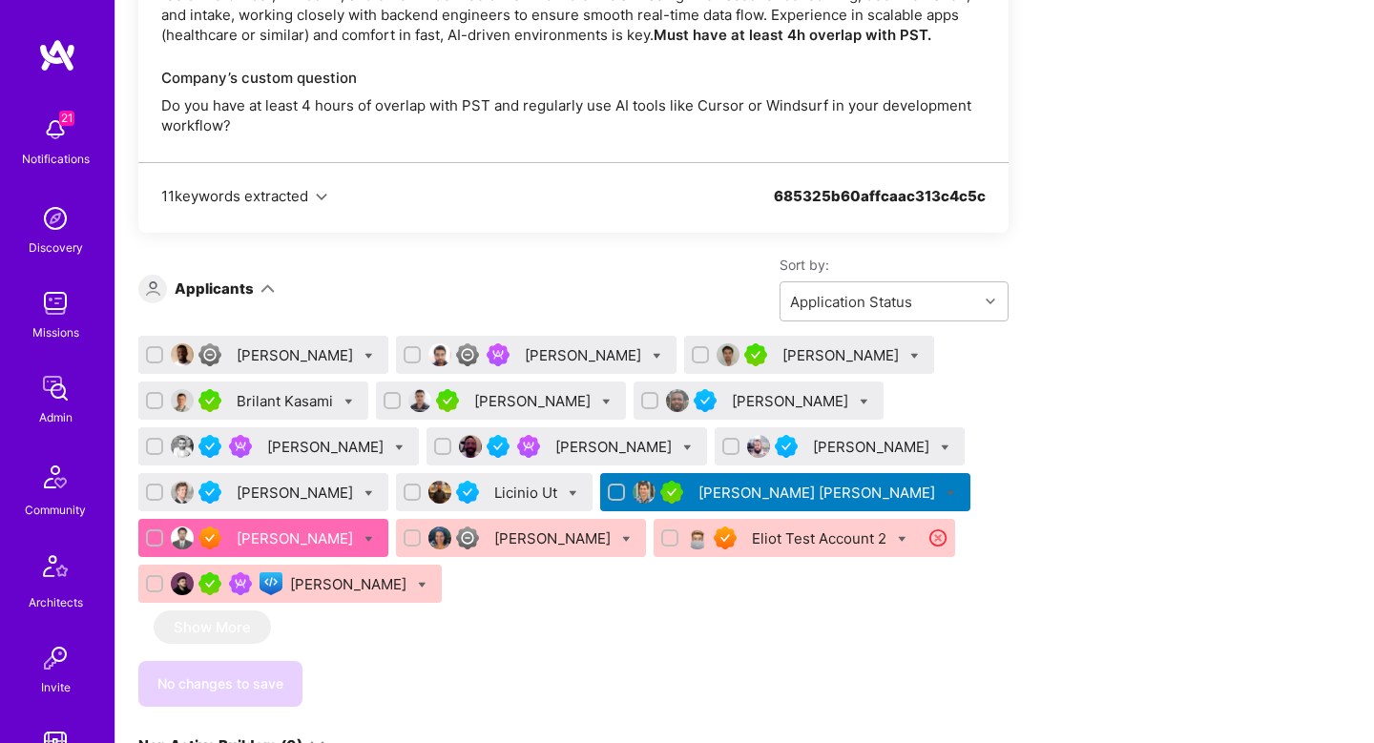
scroll to position [2456, 0]
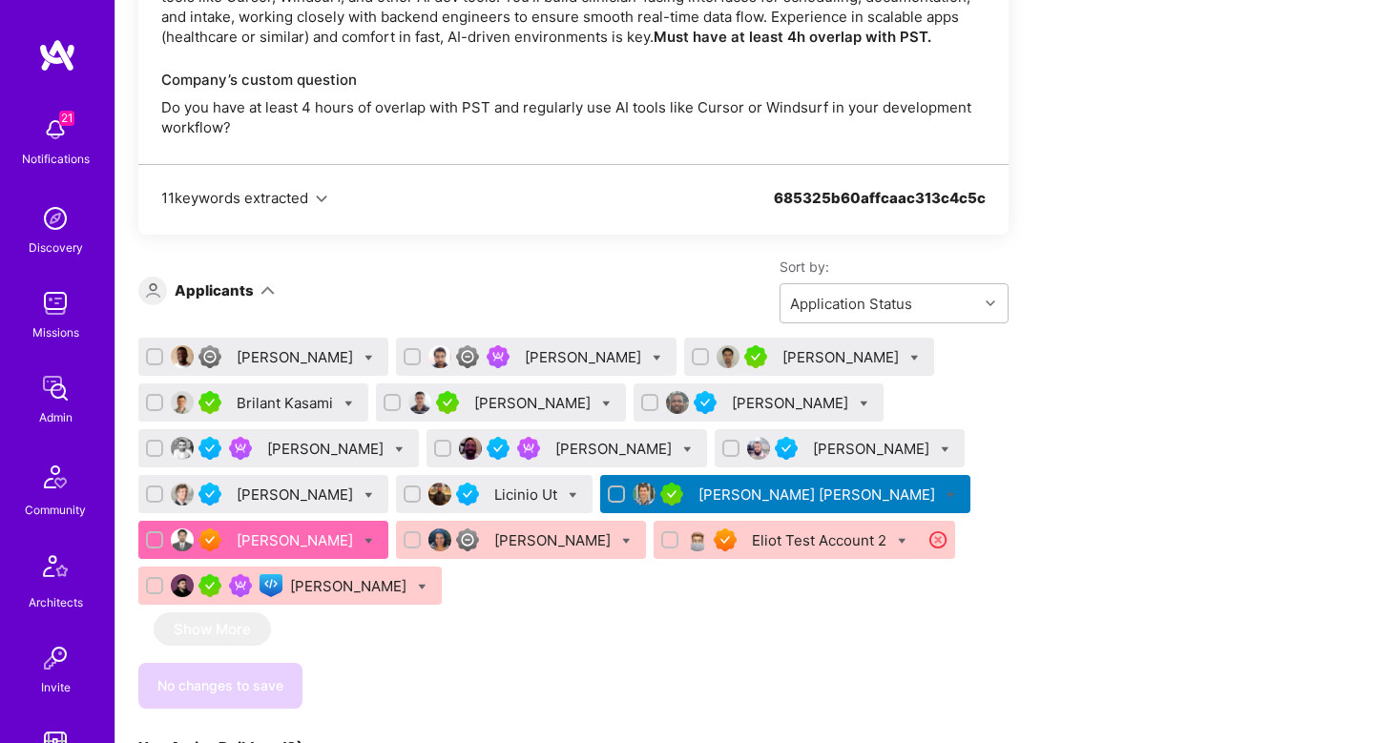
click at [910, 356] on icon at bounding box center [914, 358] width 9 height 9
checkbox input "true"
click at [803, 413] on div "bamidele Alegbe" at bounding box center [759, 403] width 250 height 38
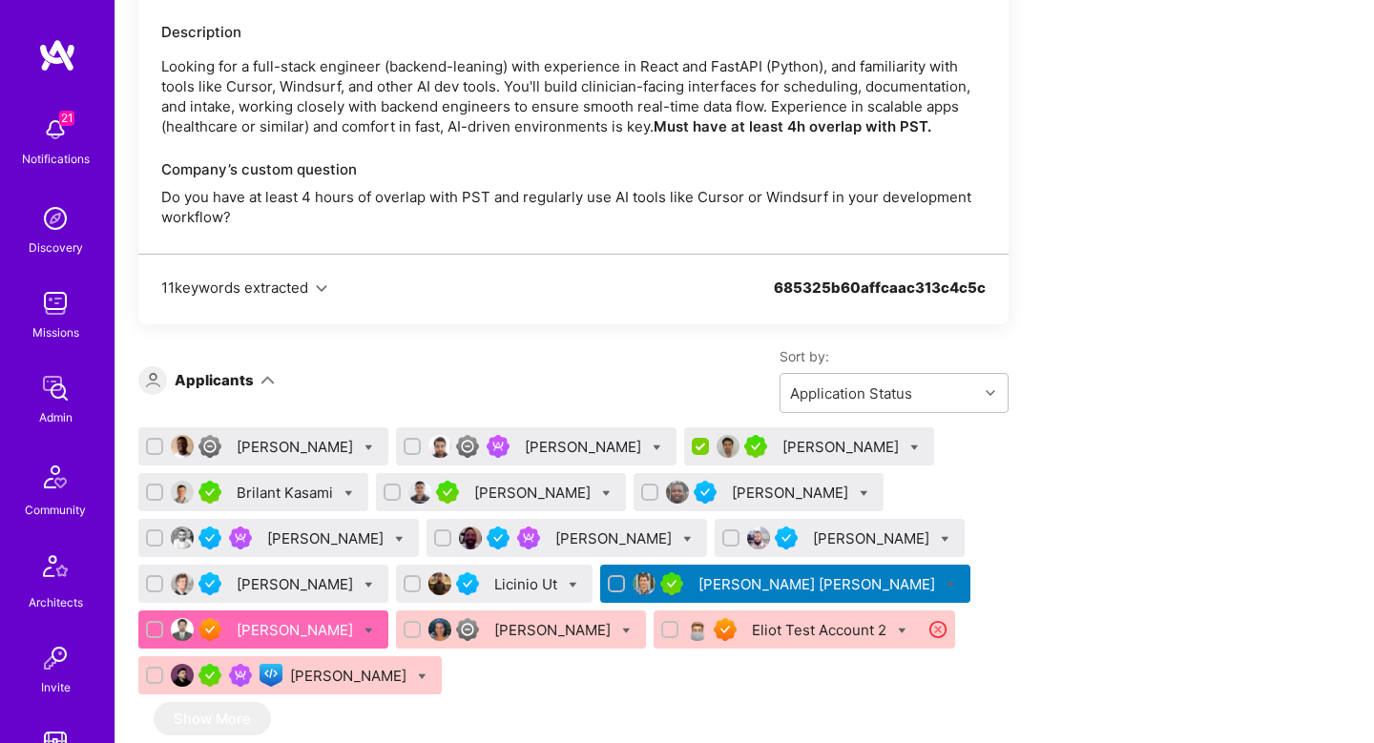
scroll to position [2364, 0]
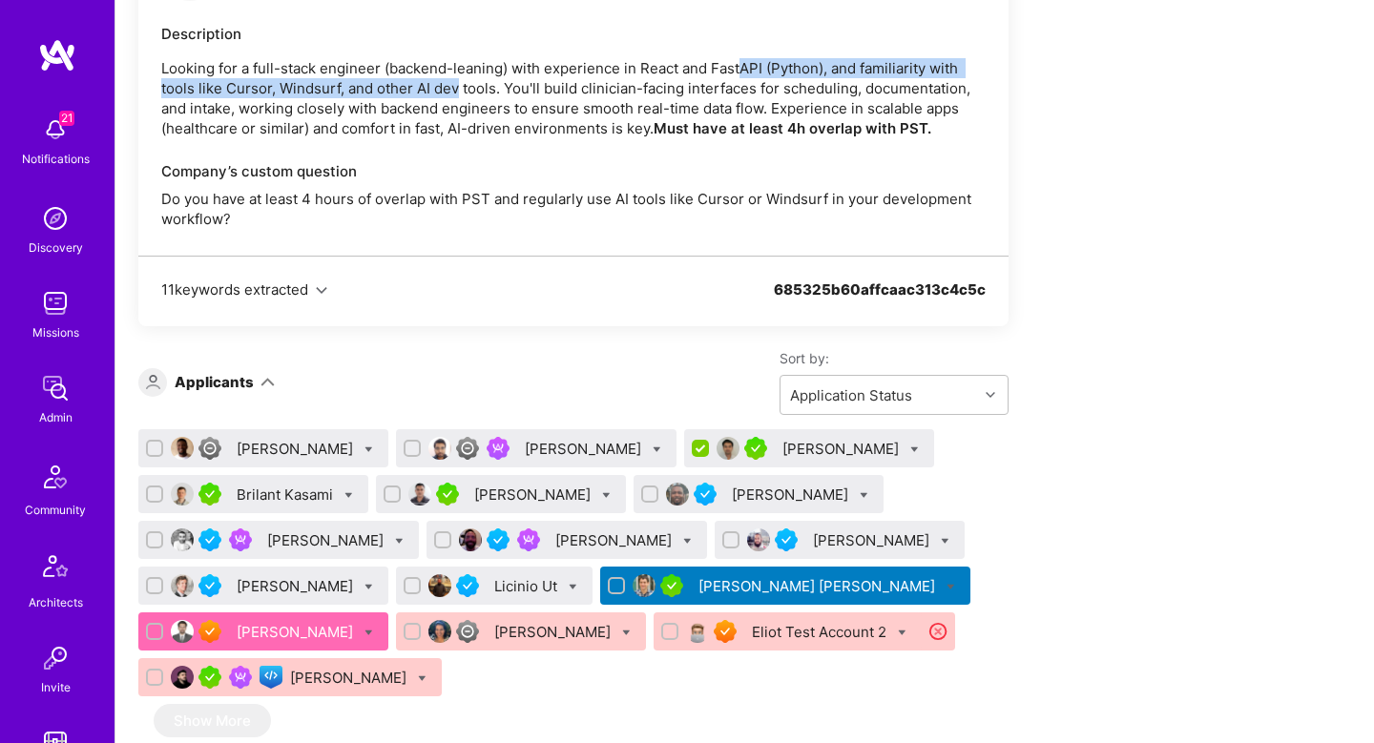
drag, startPoint x: 743, startPoint y: 64, endPoint x: 455, endPoint y: 94, distance: 289.7
click at [454, 94] on p "Looking for a full-stack engineer (backend-leaning) with experience in React an…" at bounding box center [573, 98] width 824 height 80
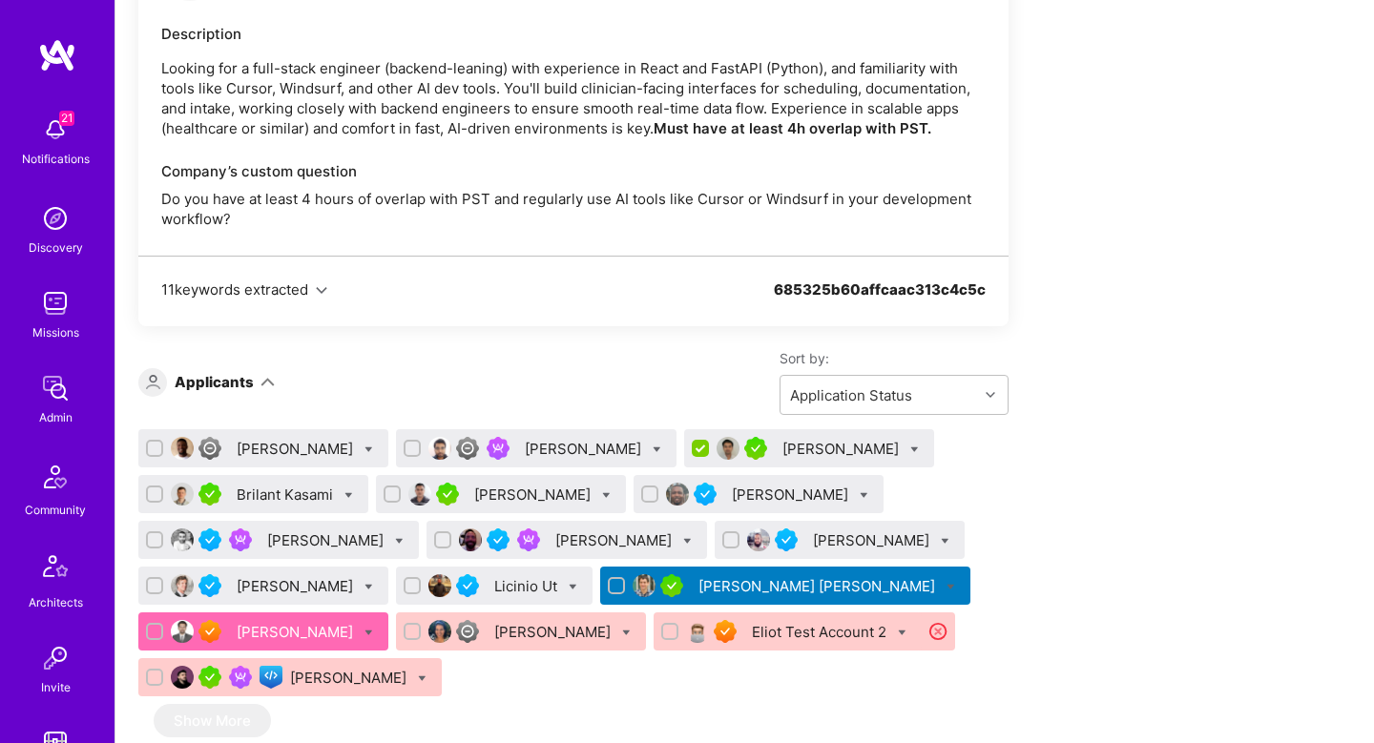
click at [798, 439] on div "Kevin Vo" at bounding box center [842, 449] width 120 height 20
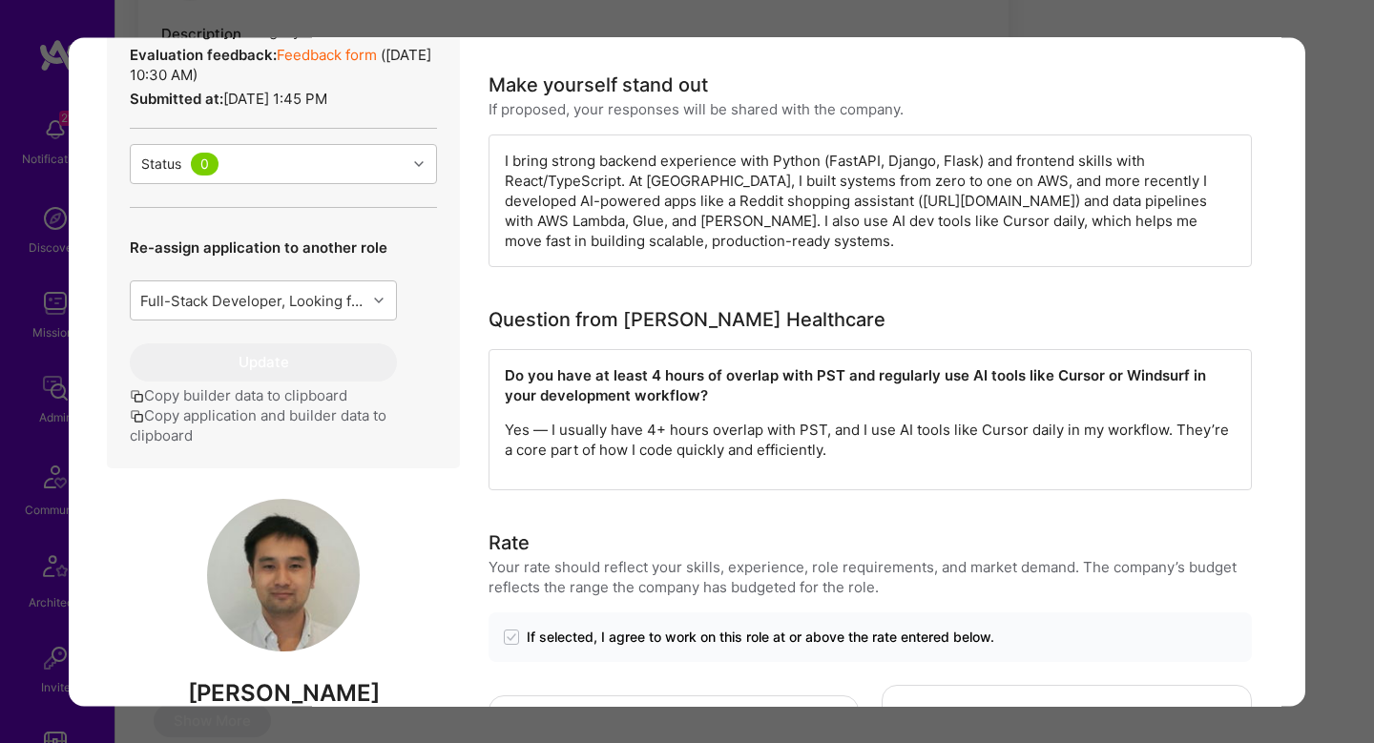
scroll to position [551, 0]
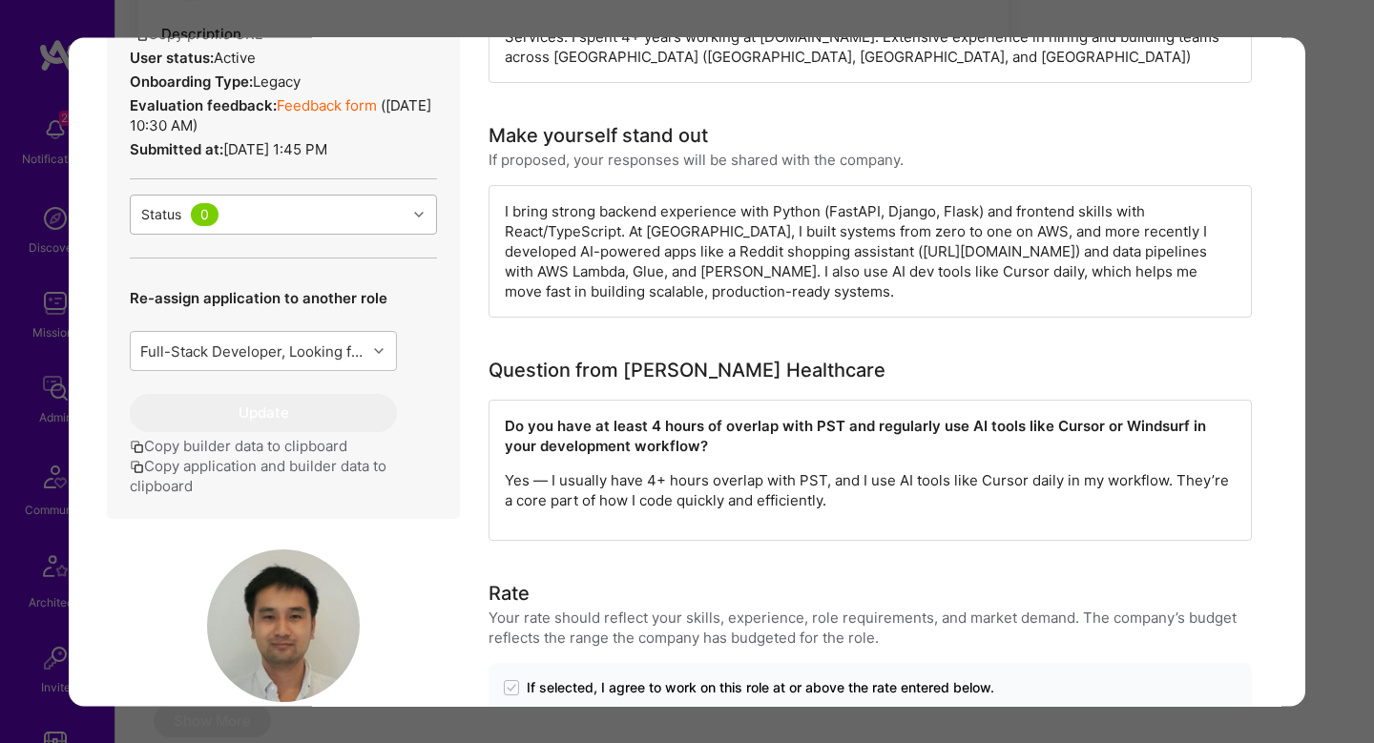
click at [351, 234] on div "Status 0" at bounding box center [269, 215] width 276 height 38
click at [343, 364] on div "Full-Stack Developer, Looking for a full-stack engineer (backend-leaning) with …" at bounding box center [263, 351] width 267 height 40
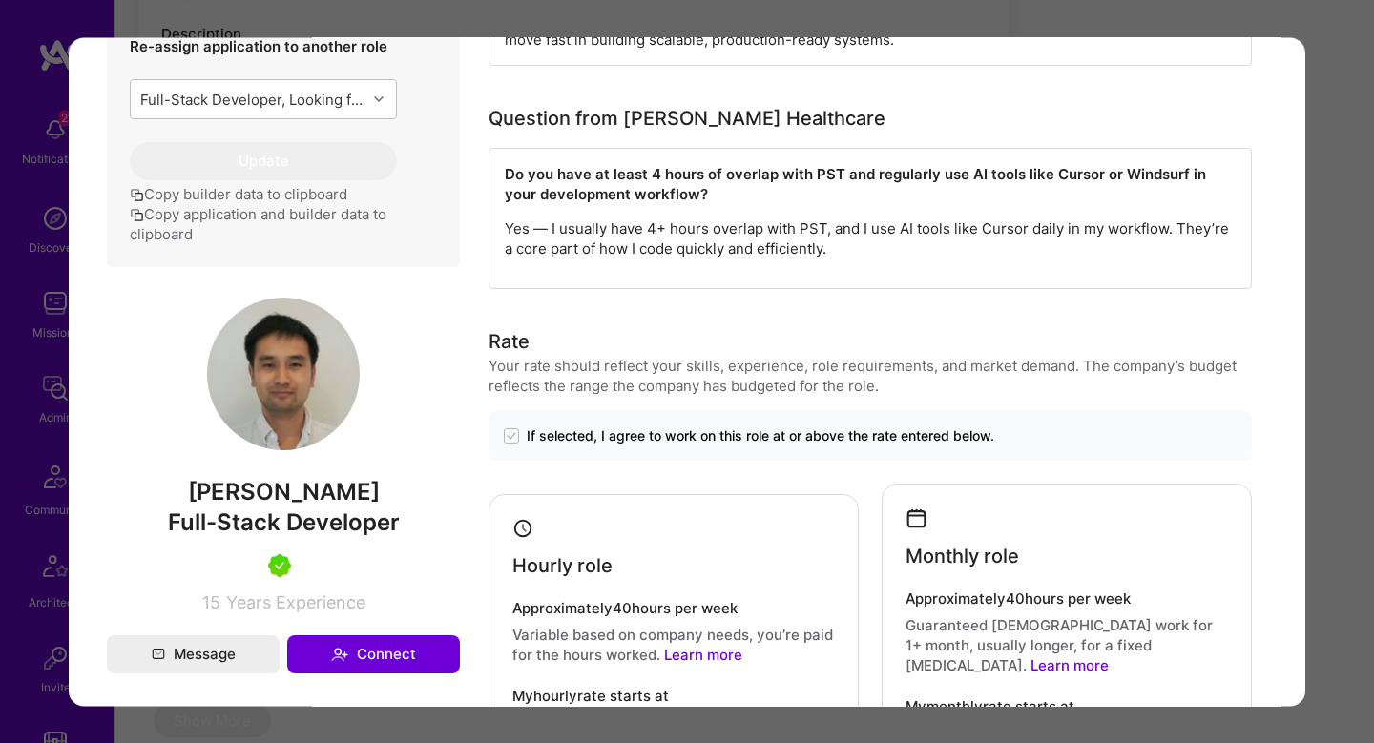
scroll to position [774, 0]
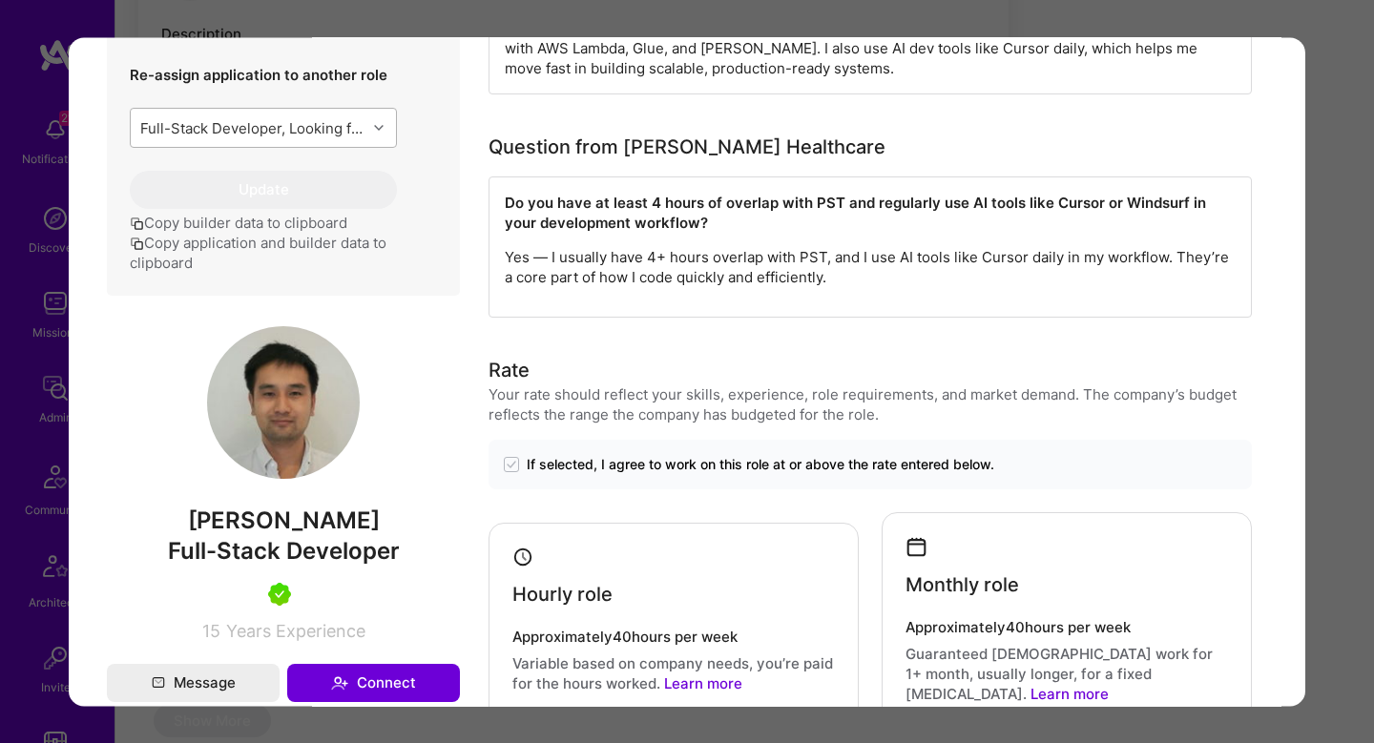
click at [380, 133] on icon "modal" at bounding box center [379, 128] width 10 height 10
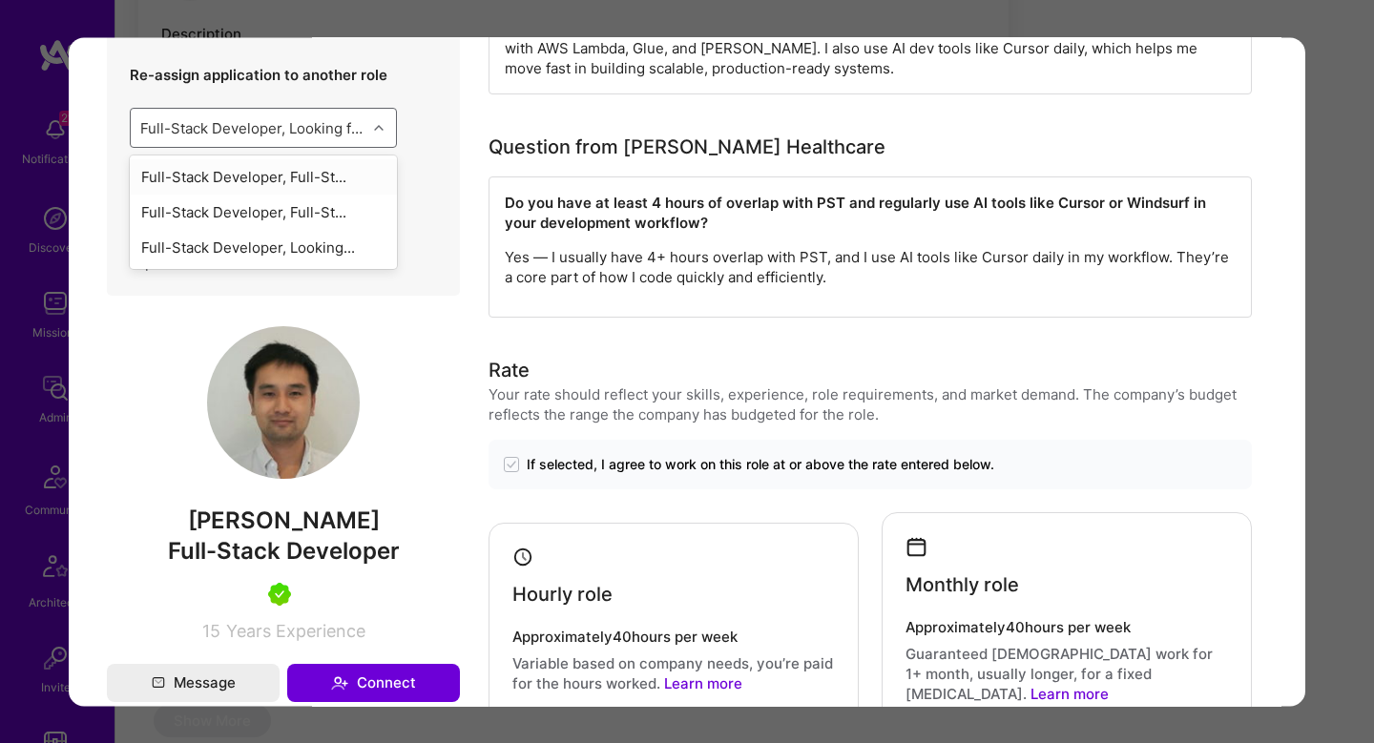
click at [355, 194] on div "Full-Stack Developer, Full-St..." at bounding box center [263, 176] width 267 height 35
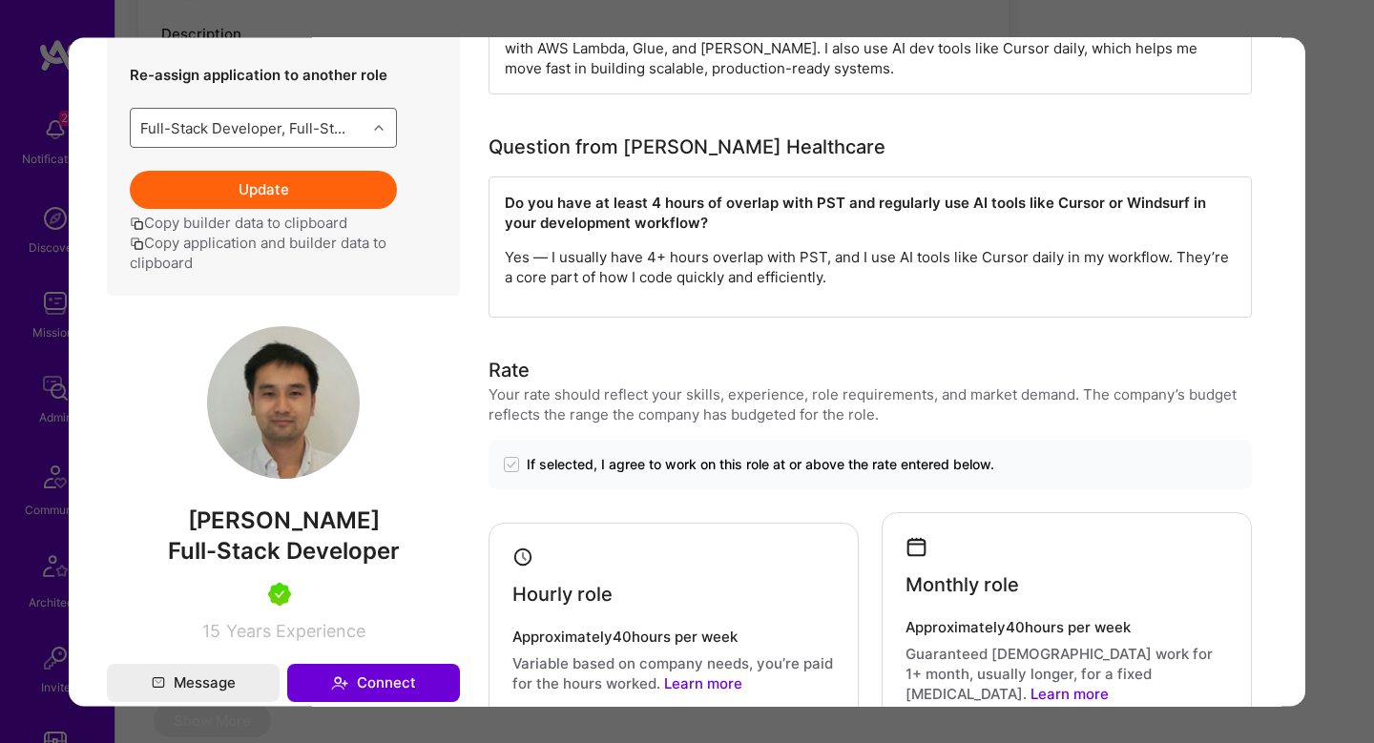
click at [362, 204] on button "Update" at bounding box center [263, 190] width 267 height 38
click at [1321, 302] on div "Application 3 of 16 Builder Missing Requirements Required Location See location…" at bounding box center [687, 371] width 1374 height 743
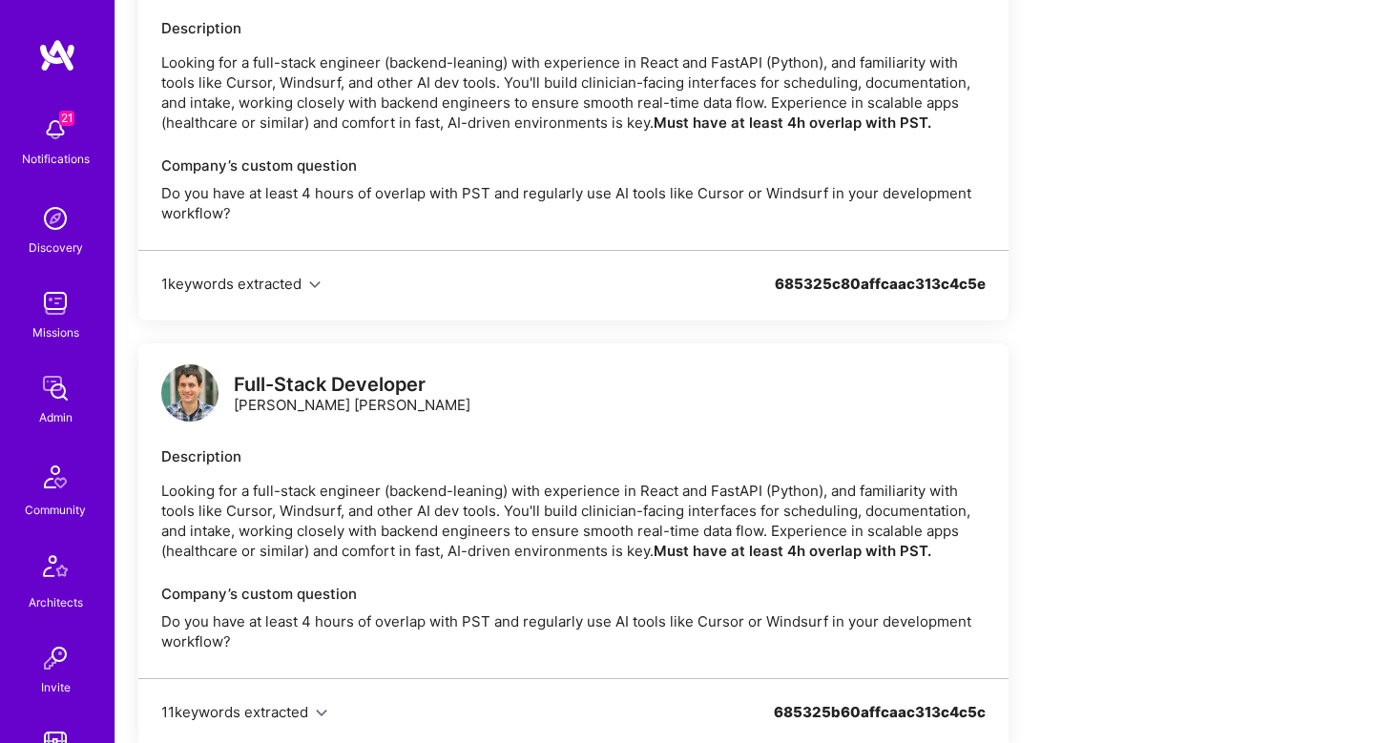
scroll to position [2078, 0]
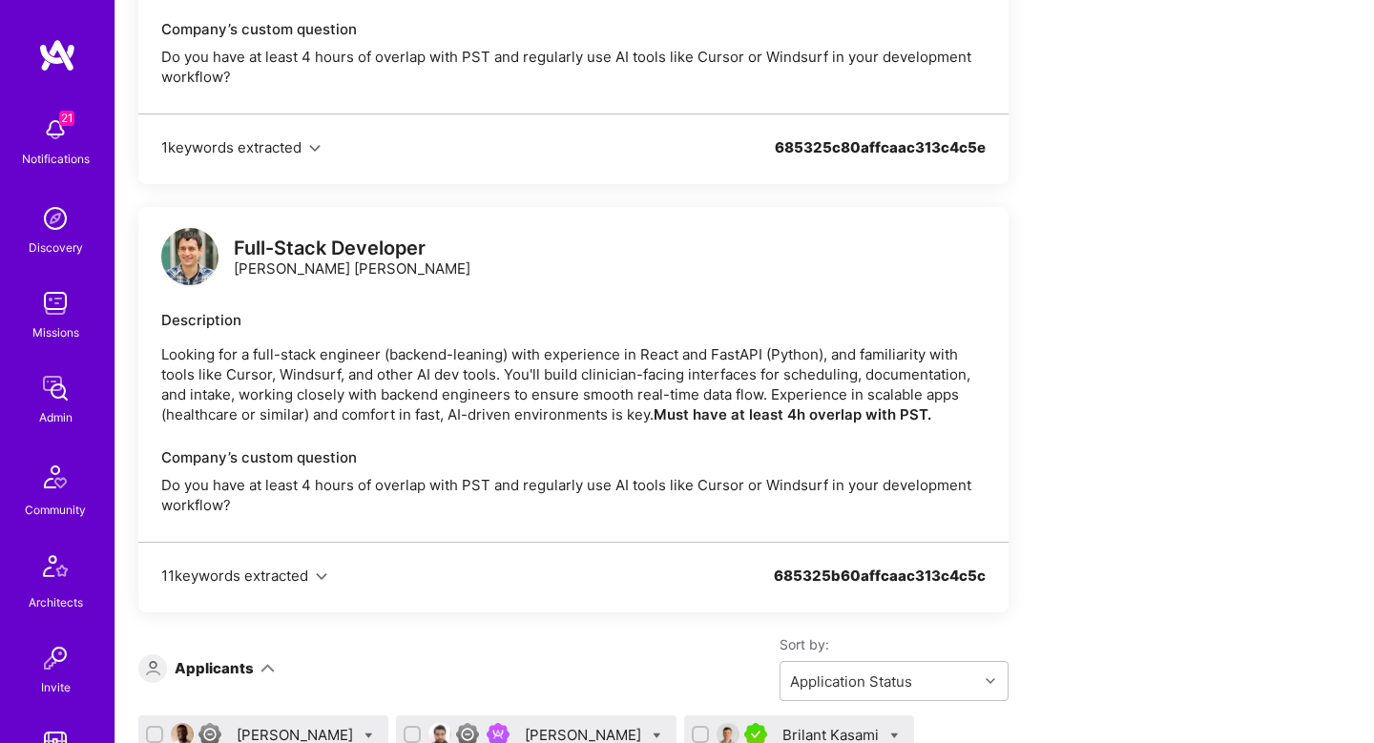
click at [322, 600] on div "11 keywords extracted 685325b60affcaac313c4c5c" at bounding box center [573, 577] width 870 height 71
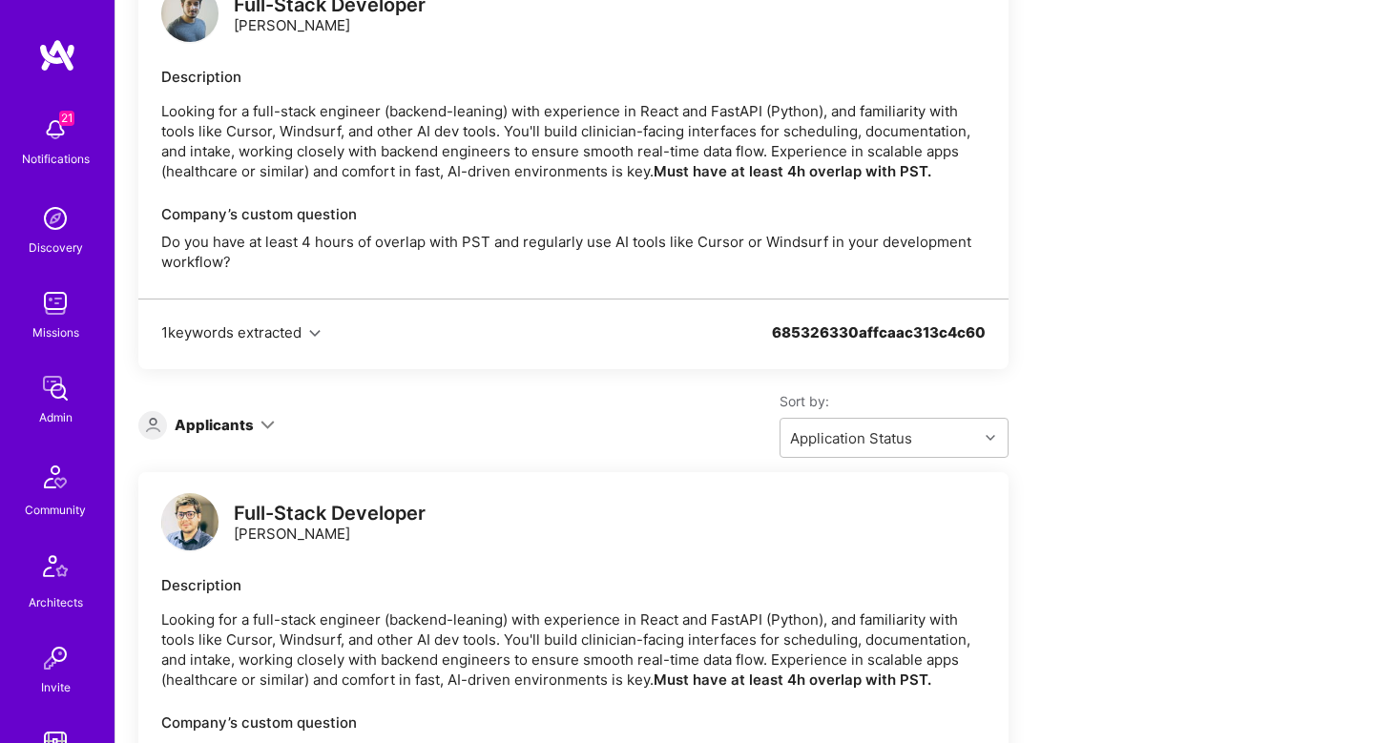
scroll to position [1380, 0]
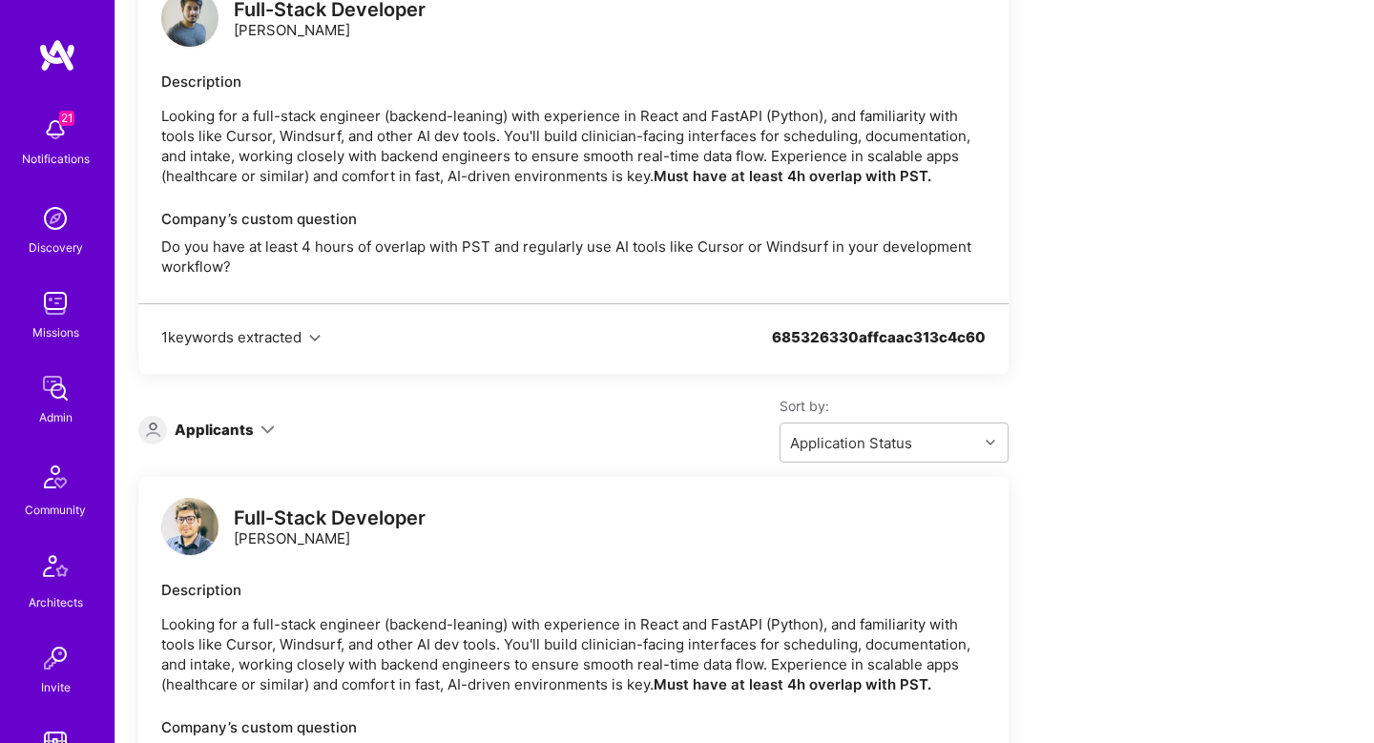
click at [242, 440] on div "Applicants" at bounding box center [206, 430] width 136 height 29
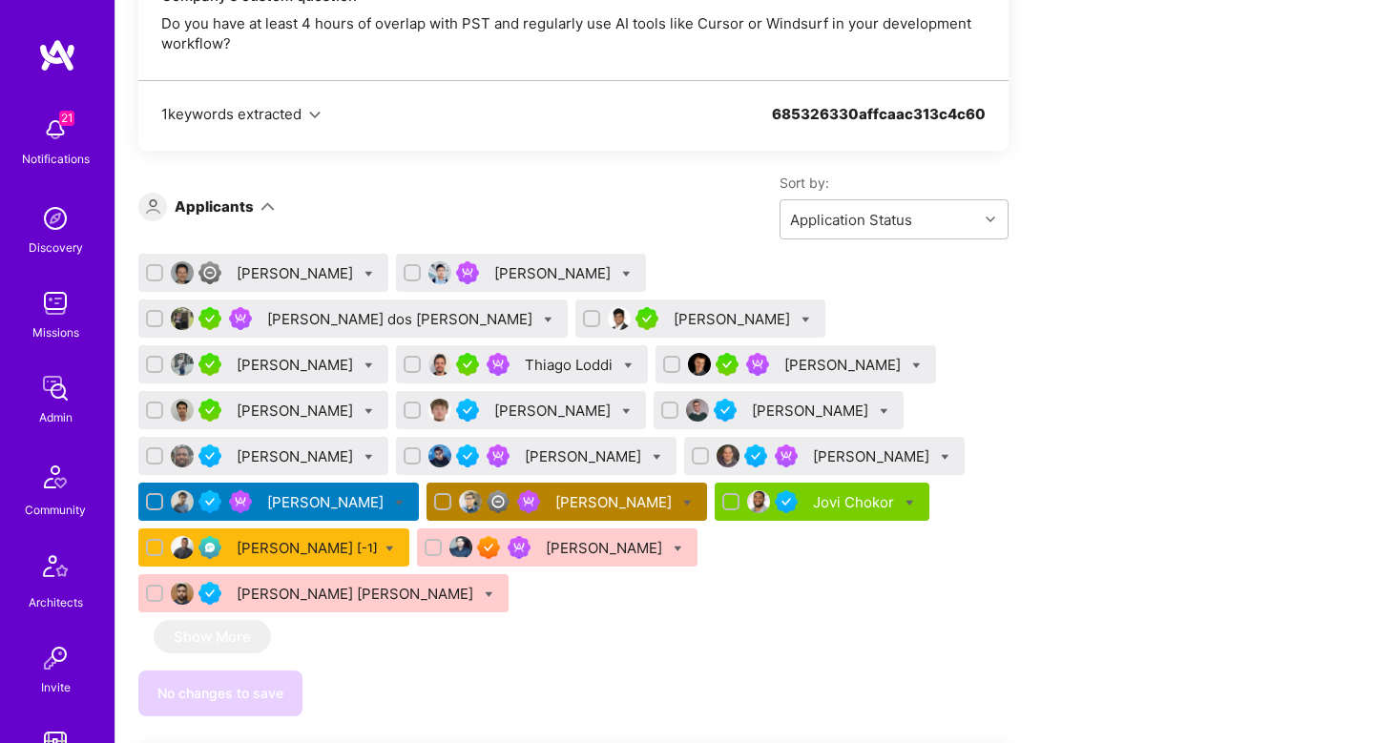
scroll to position [1596, 0]
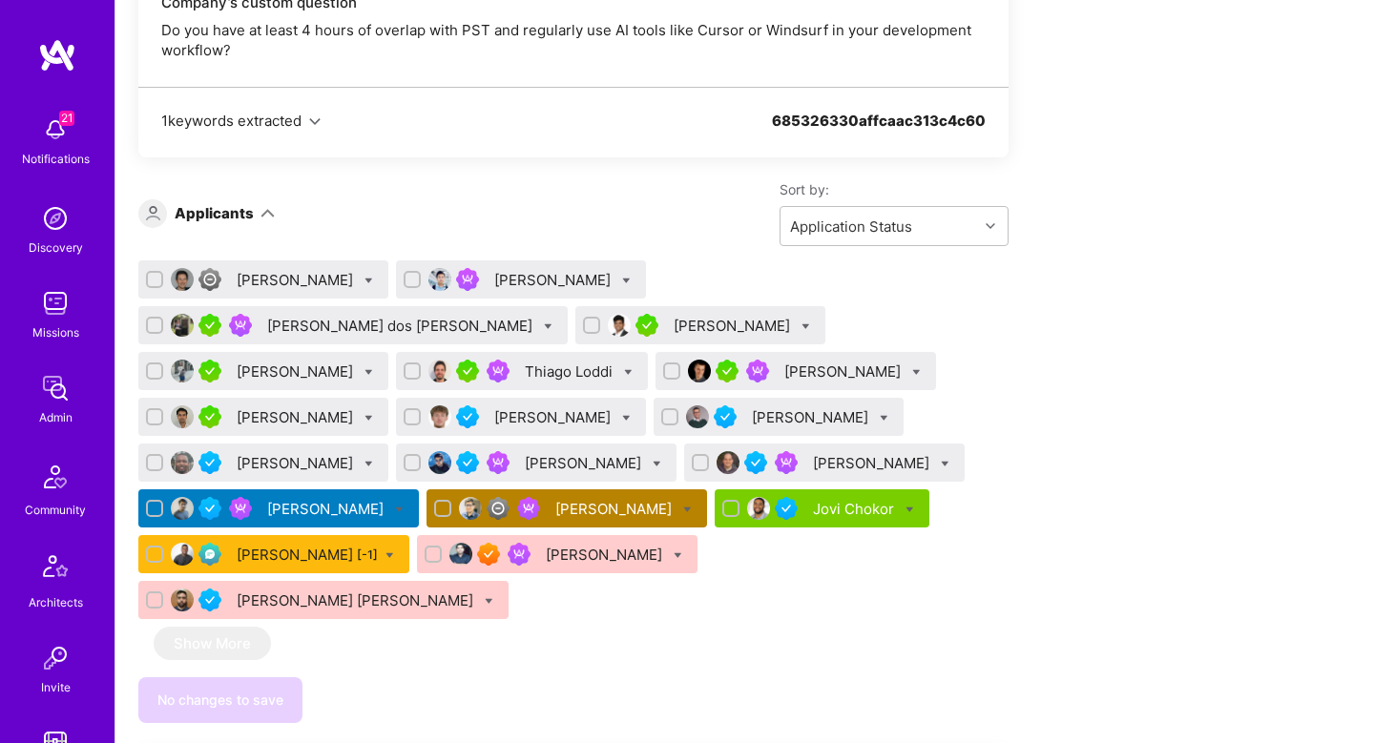
click at [373, 414] on icon at bounding box center [368, 418] width 9 height 9
checkbox input "true"
click at [388, 398] on div "Kevin Vo" at bounding box center [263, 417] width 250 height 38
click at [357, 407] on div "Kevin Vo" at bounding box center [297, 417] width 120 height 20
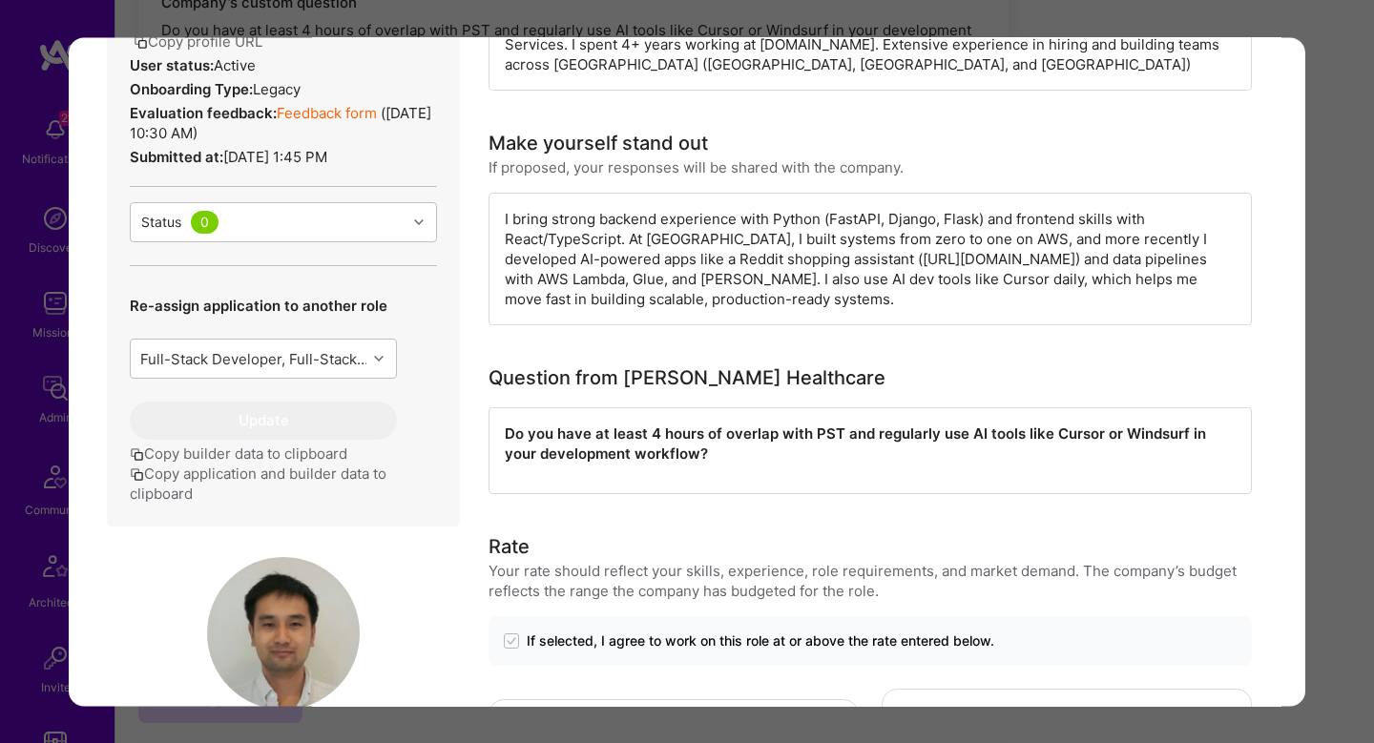
scroll to position [529, 0]
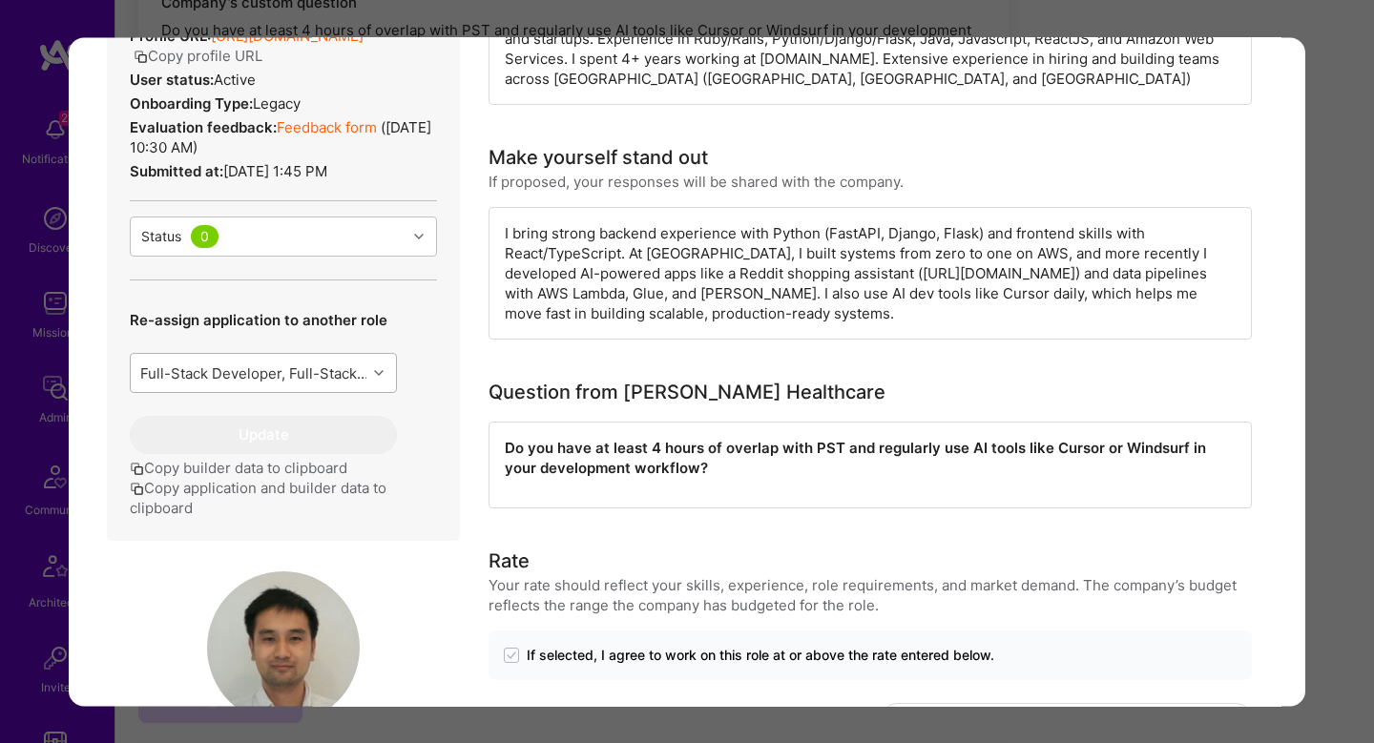
click at [321, 384] on div "Full-Stack Developer, Full-Stack Developer" at bounding box center [254, 374] width 228 height 20
click at [329, 475] on div "Full-Stack Developer, Looking..." at bounding box center [263, 457] width 267 height 35
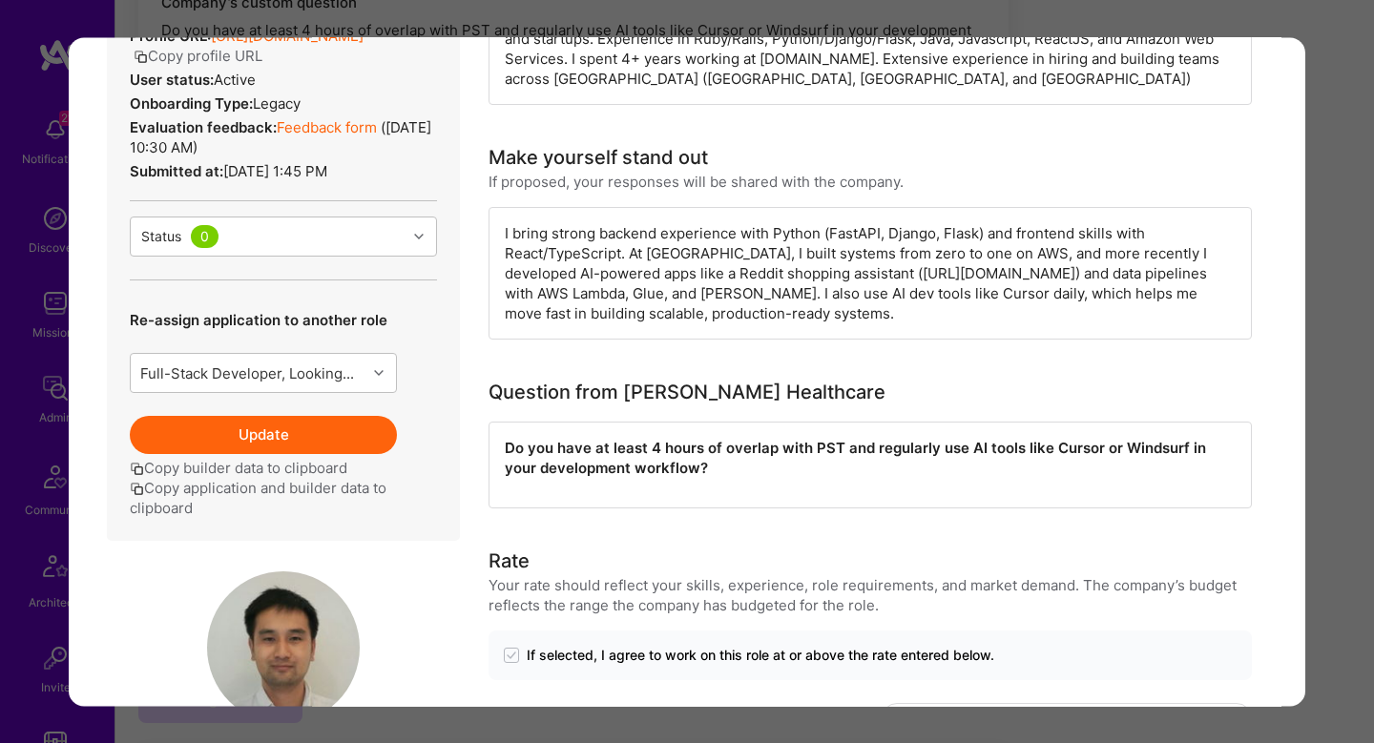
click at [241, 448] on button "Update" at bounding box center [263, 435] width 267 height 38
click at [1318, 382] on div "Application 8 of 19 Builder Missing Requirements Required Location See location…" at bounding box center [687, 371] width 1374 height 743
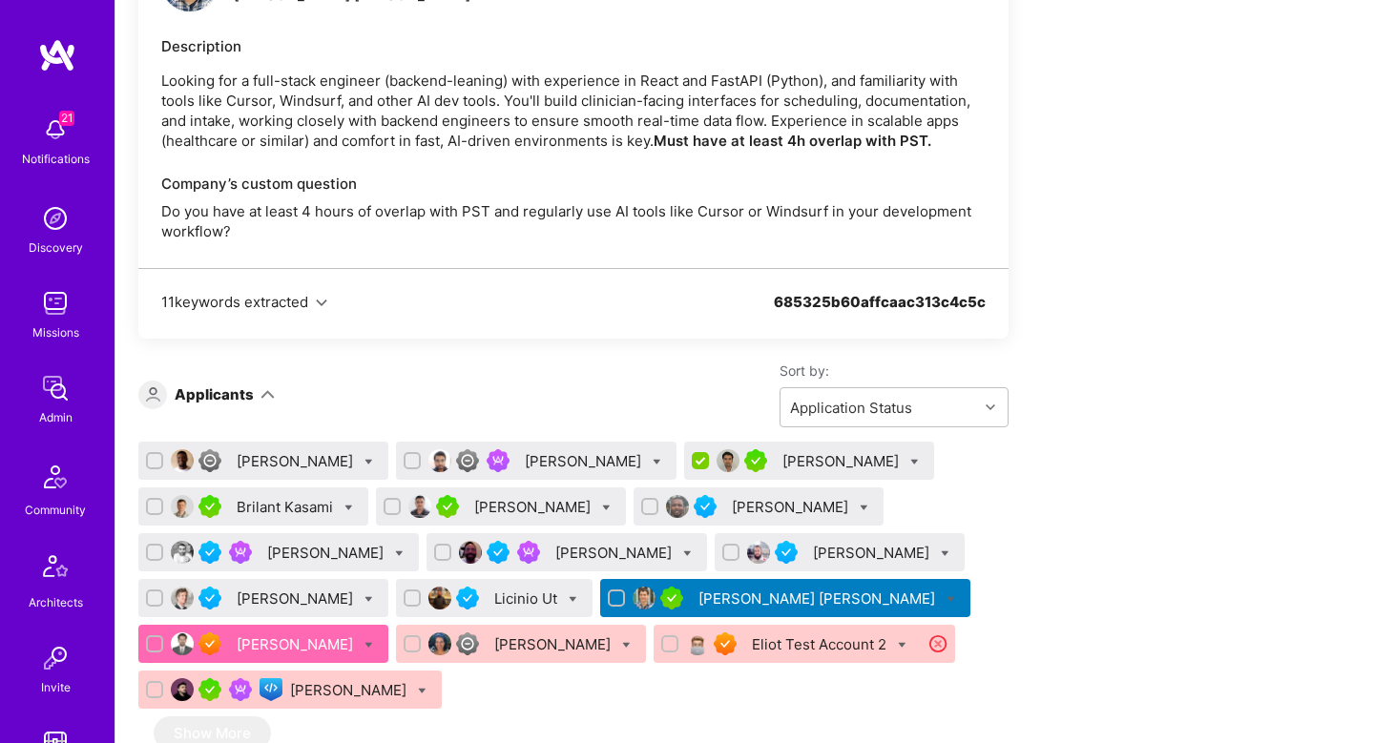
scroll to position [2846, 0]
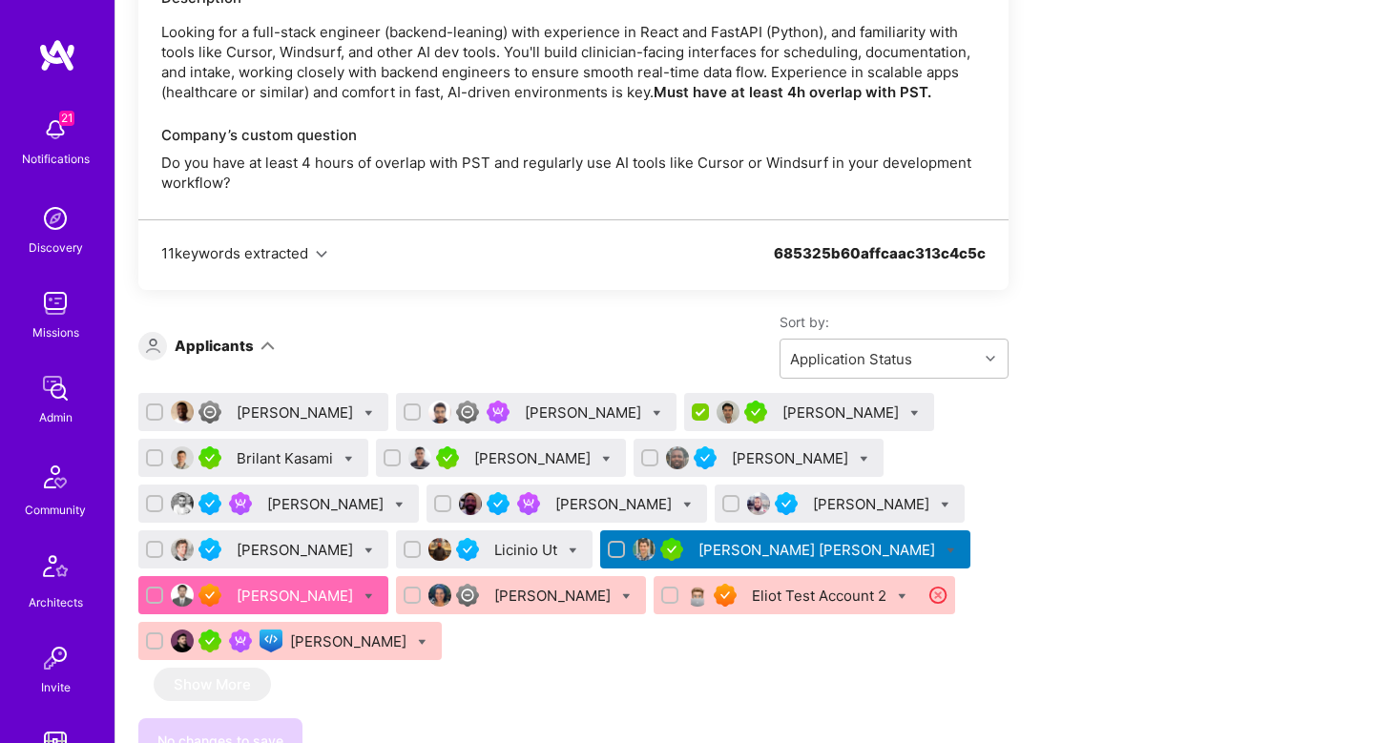
click at [946, 433] on div "Babatunde Olusola Mani Shankar Kevin Vo Brilant Kasami Mitesh Trivedi bamidele …" at bounding box center [573, 530] width 870 height 275
click at [264, 448] on div "Brilant Kasami" at bounding box center [287, 458] width 100 height 20
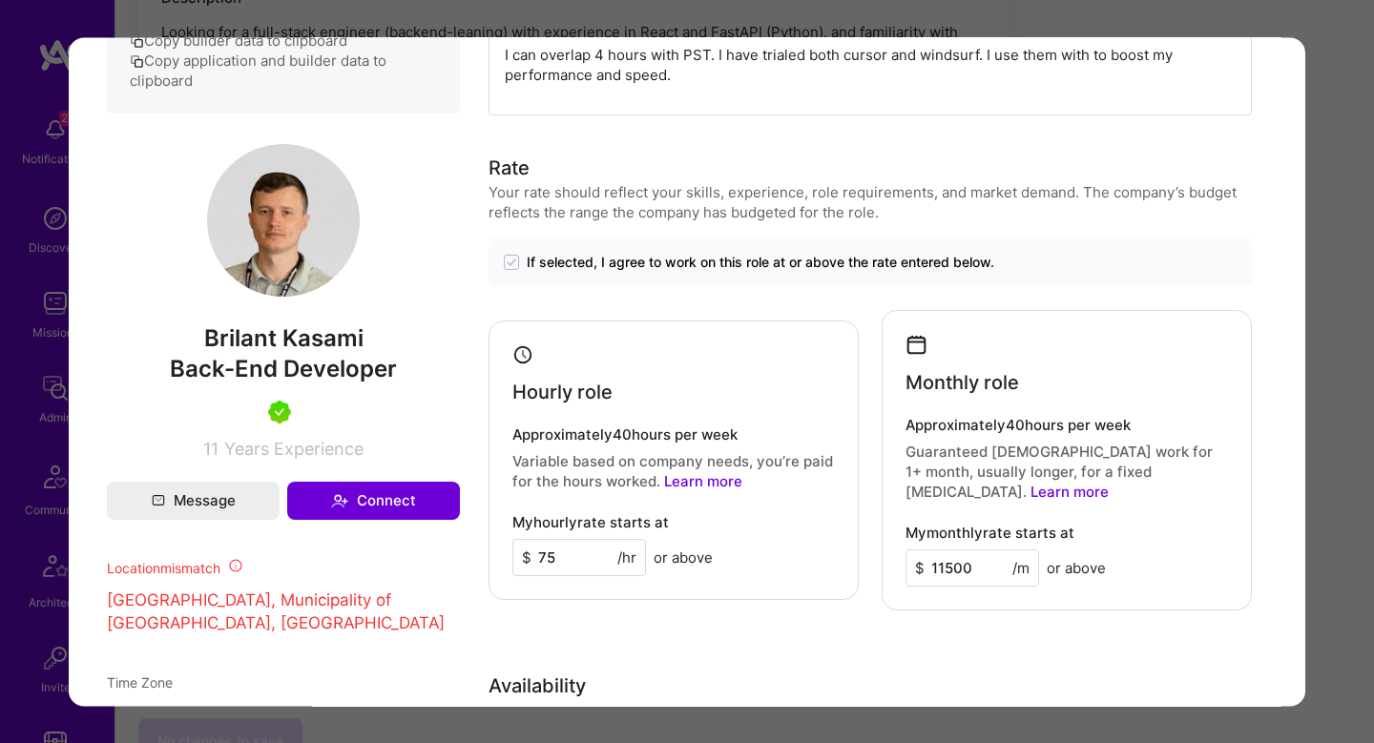
scroll to position [879, 0]
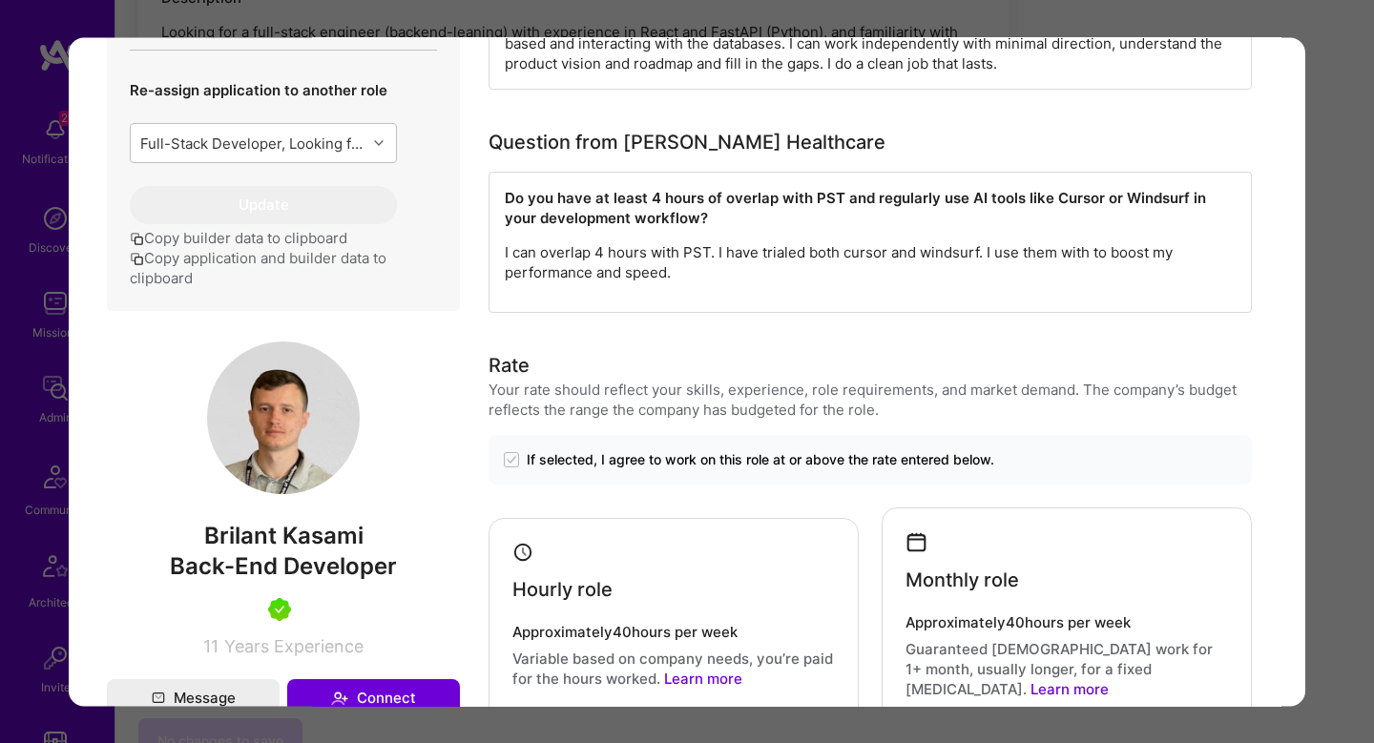
click at [766, 260] on p "I can overlap 4 hours with PST. I have trialed both cursor and windsurf. I use …" at bounding box center [870, 262] width 731 height 40
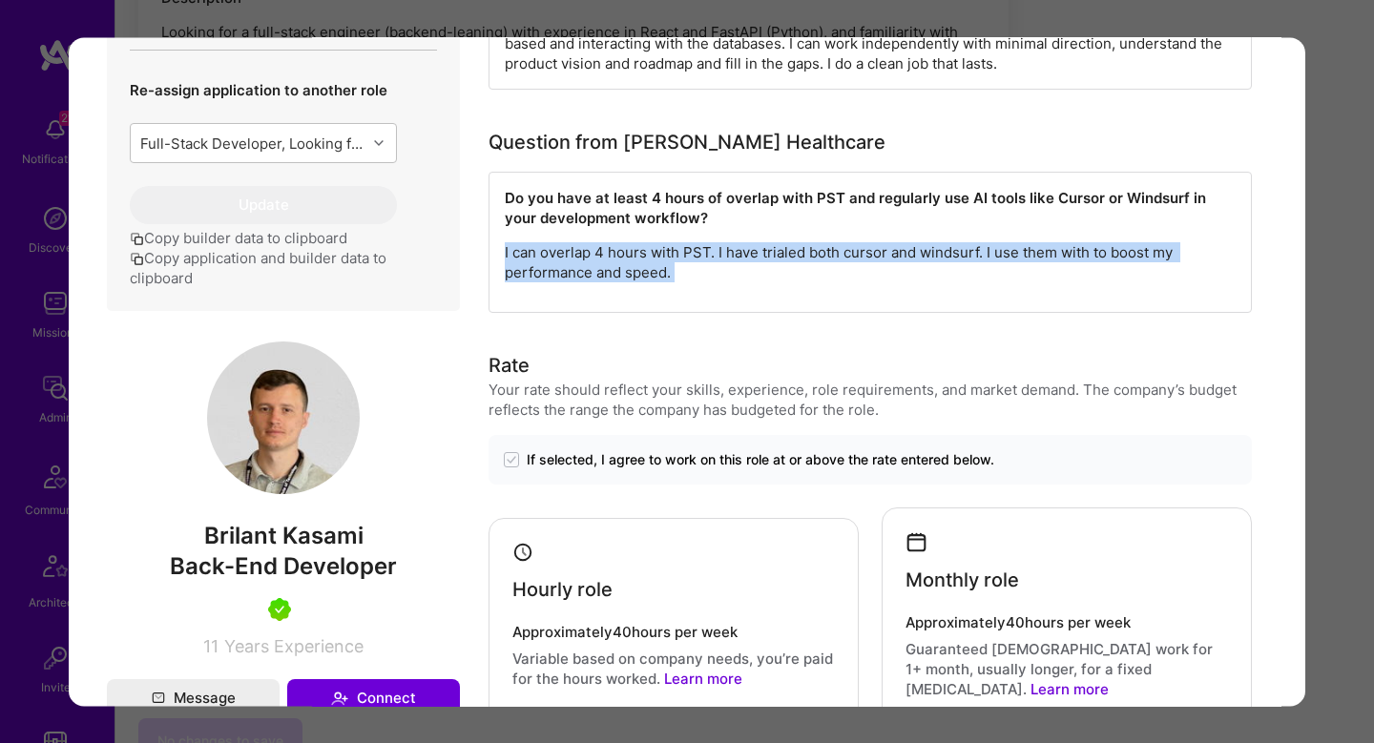
click at [766, 260] on p "I can overlap 4 hours with PST. I have trialed both cursor and windsurf. I use …" at bounding box center [870, 262] width 731 height 40
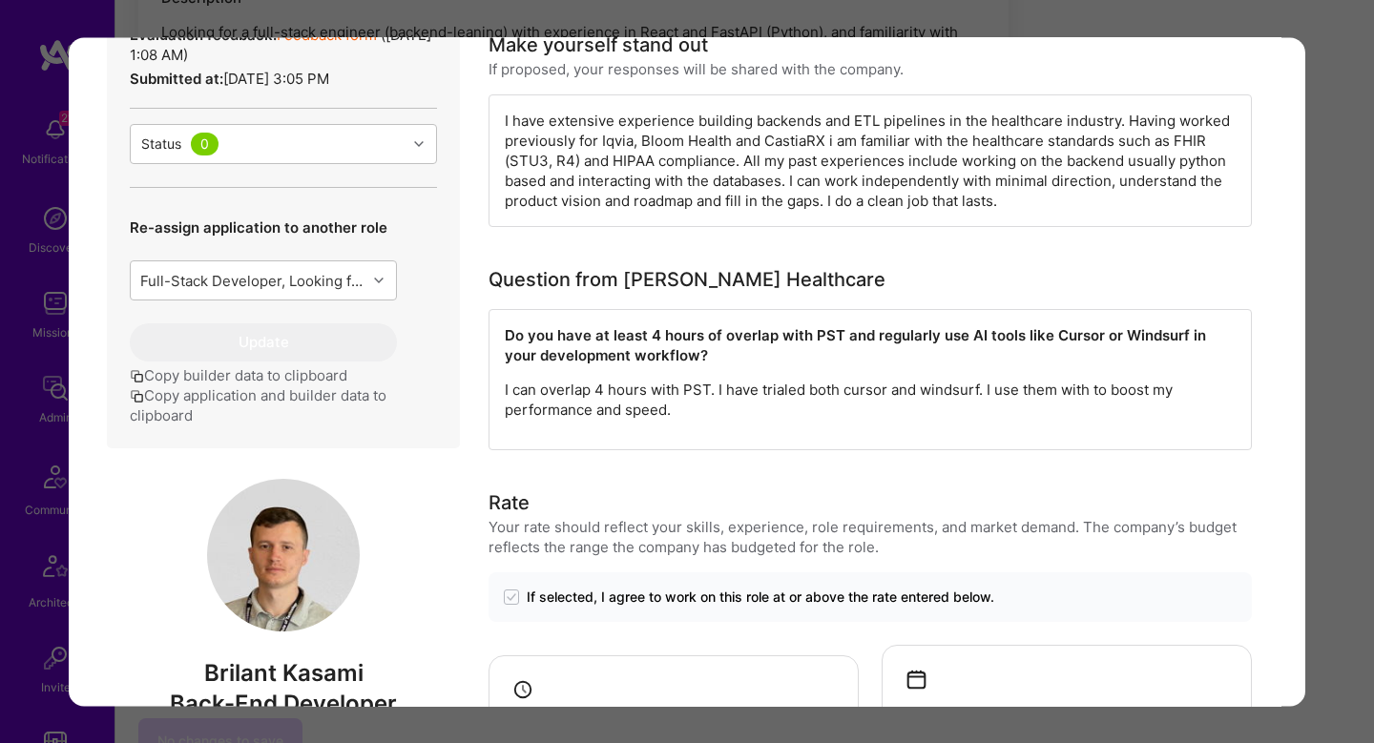
scroll to position [749, 0]
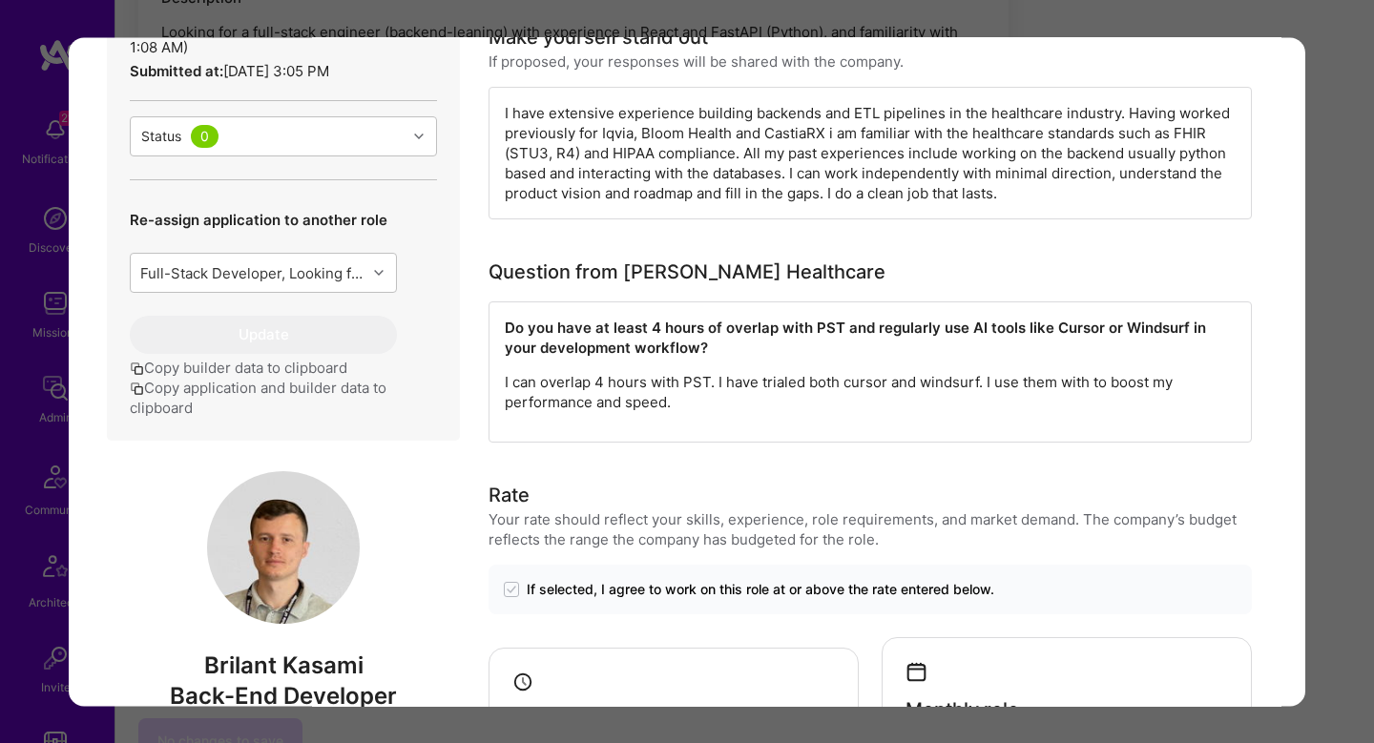
click at [1350, 403] on div "Application 4 of 16 Builder Missing Requirements Required Location See location…" at bounding box center [687, 371] width 1374 height 743
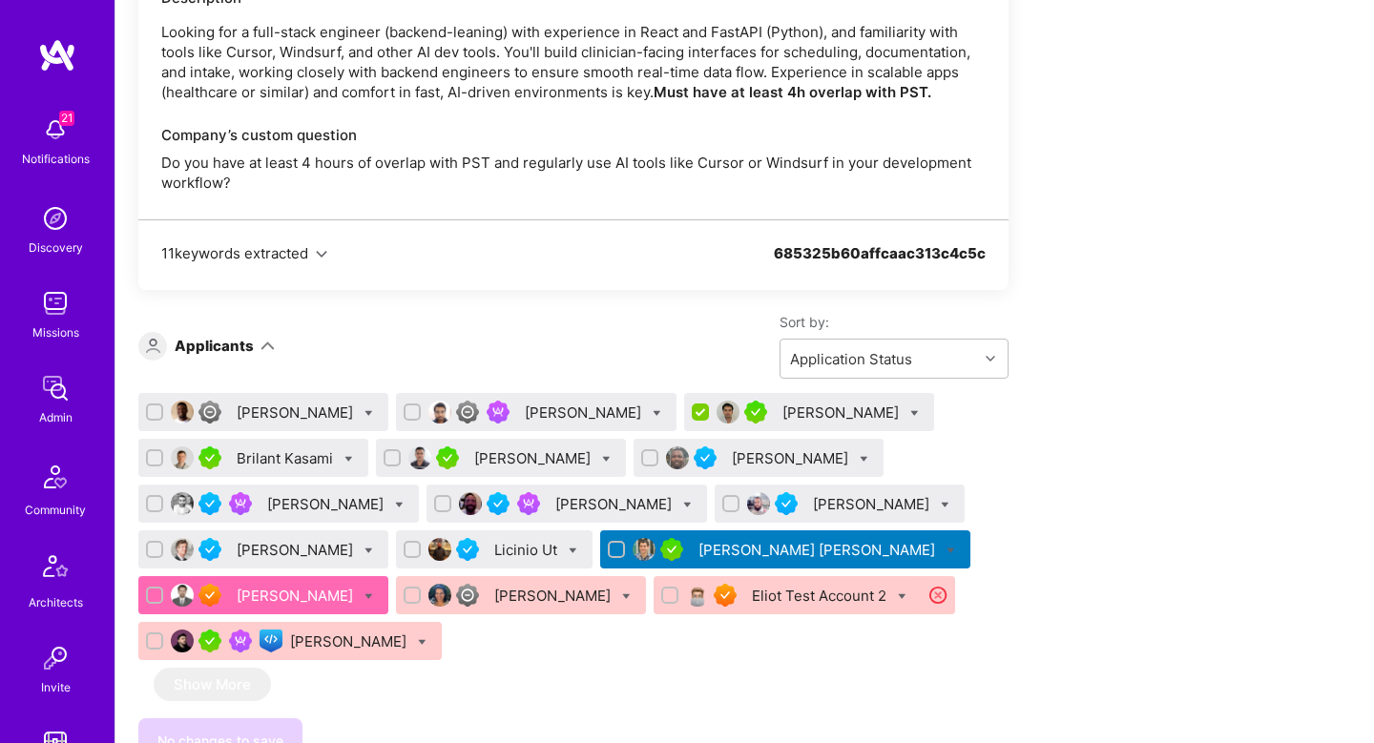
click at [505, 448] on div "Mitesh Trivedi" at bounding box center [534, 458] width 120 height 20
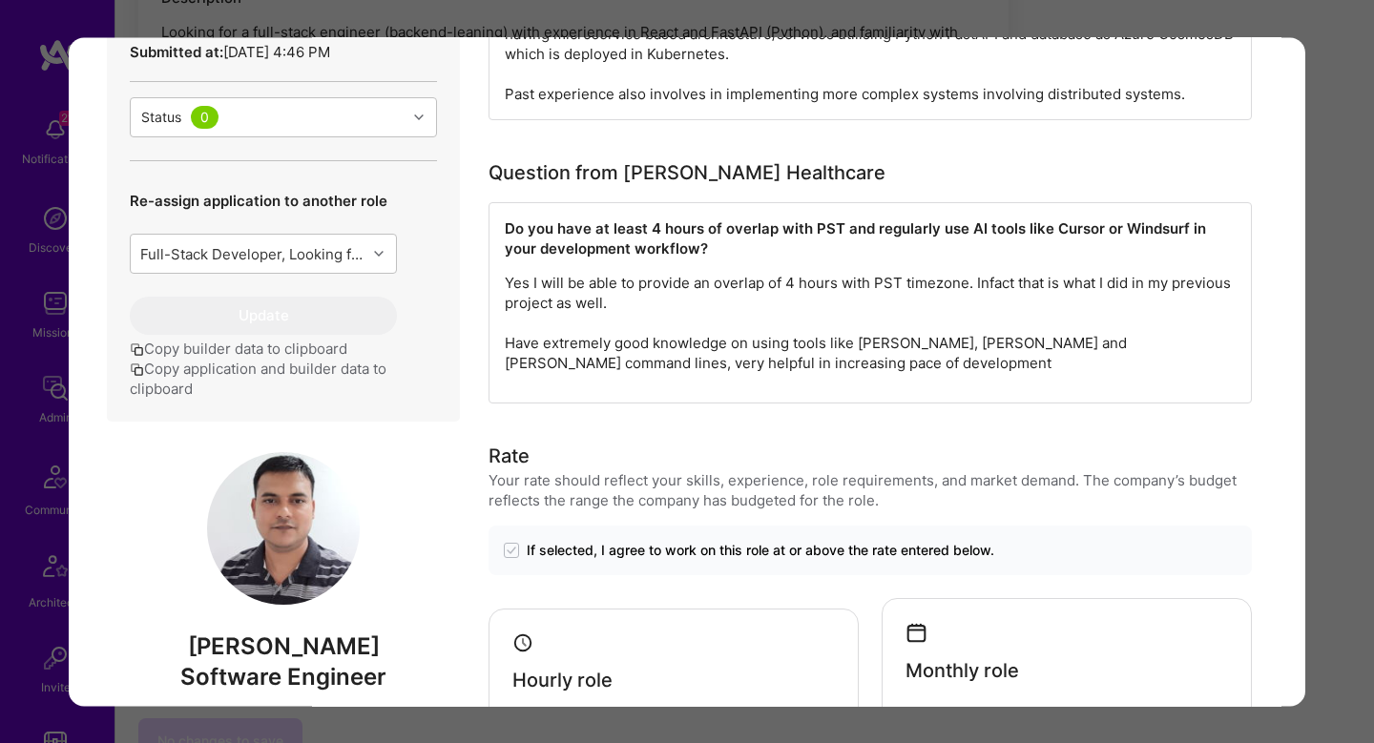
scroll to position [550, 0]
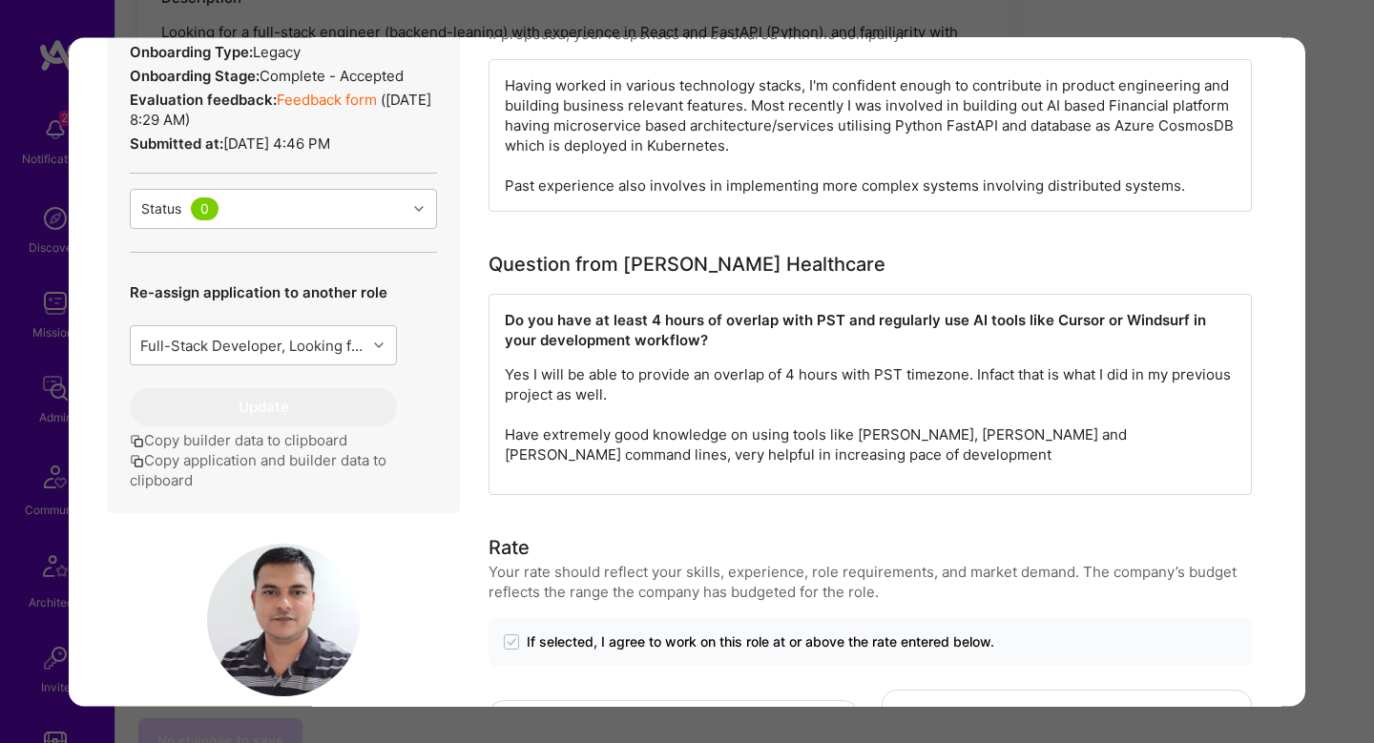
click at [1321, 454] on div "Application 5 of 16 Evaluation scores Expertise level Very good Interpersonal s…" at bounding box center [687, 371] width 1374 height 743
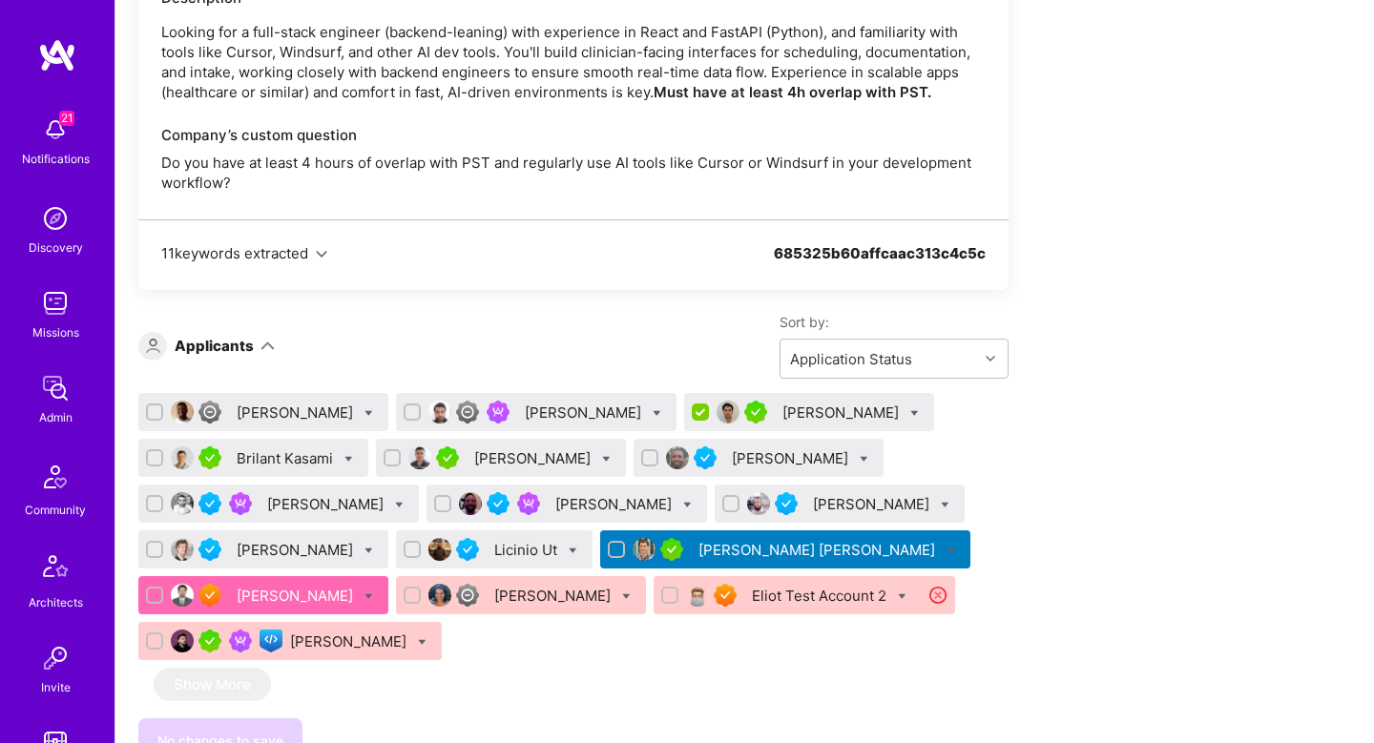
click at [505, 448] on div "Mitesh Trivedi" at bounding box center [534, 458] width 120 height 20
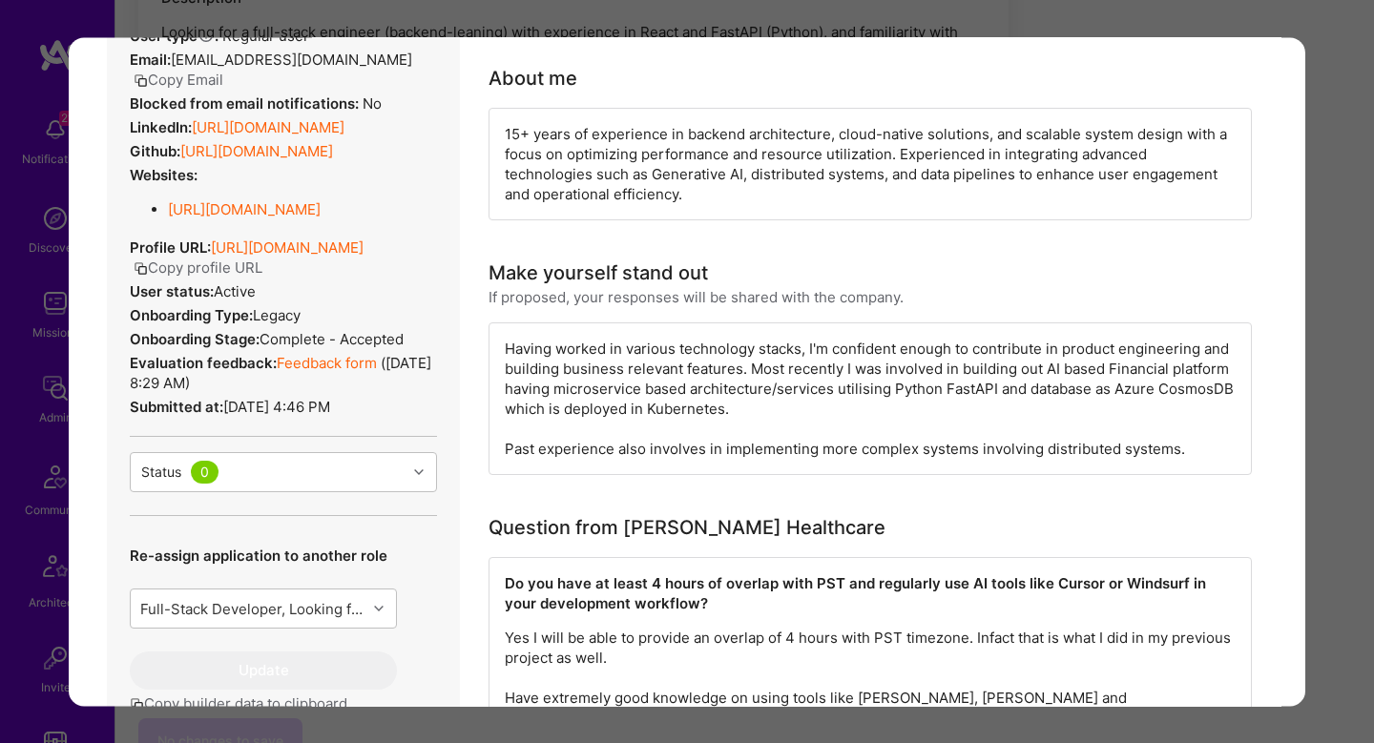
scroll to position [281, 0]
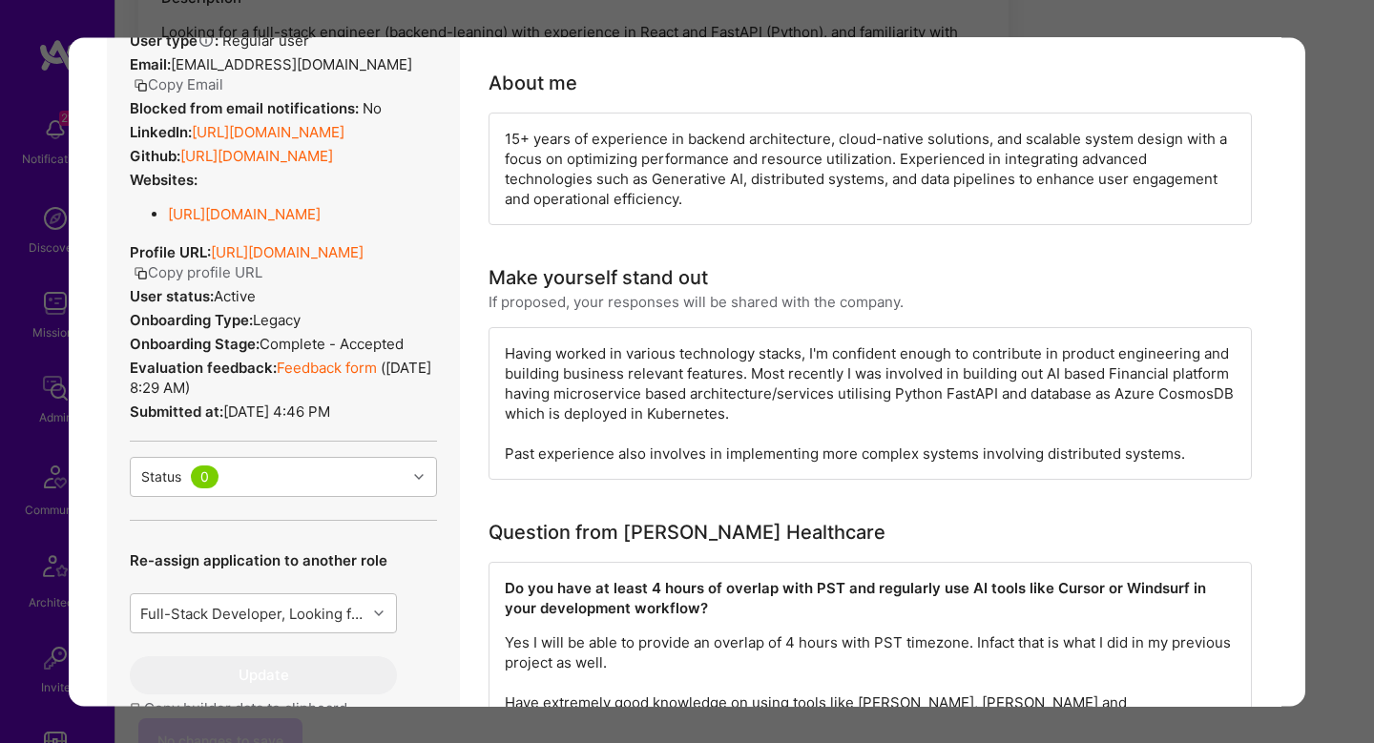
click at [905, 364] on div "Having worked in various technology stacks, I'm confident enough to contribute …" at bounding box center [870, 403] width 763 height 153
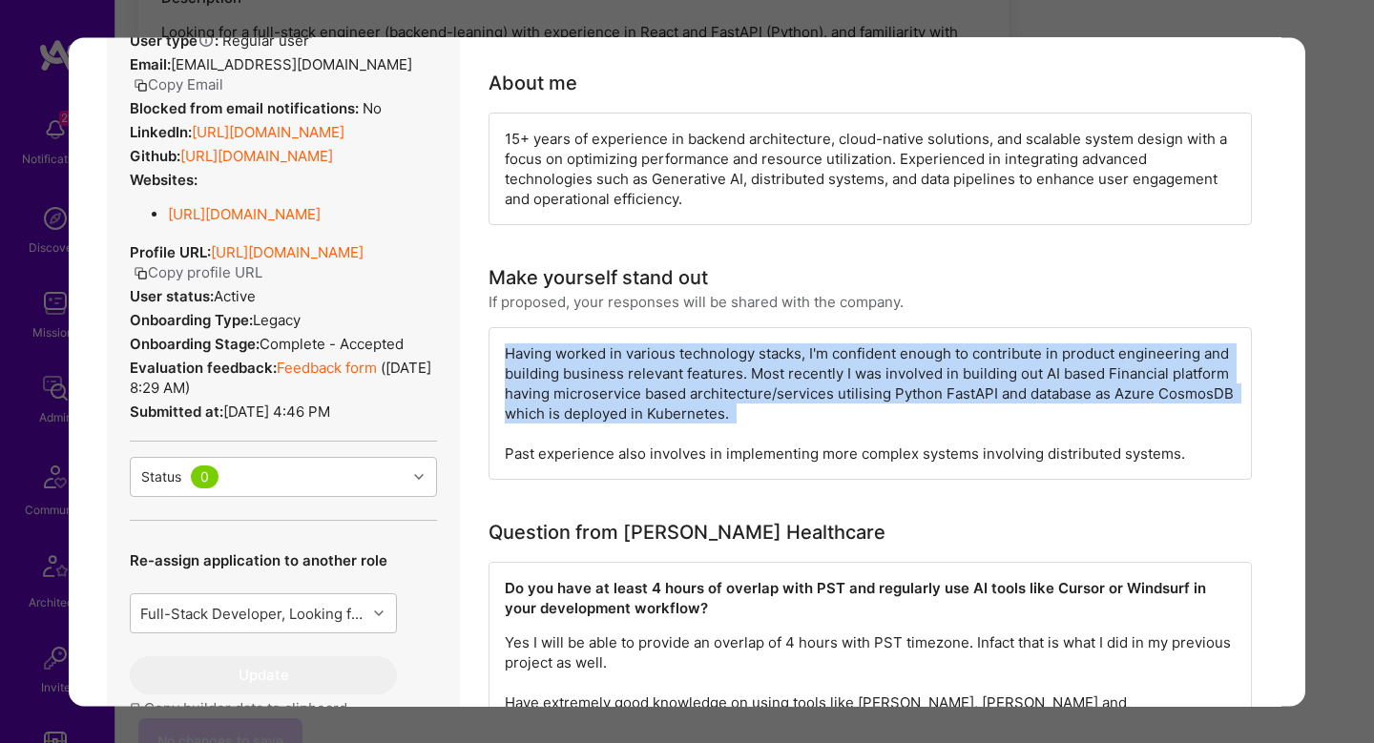
click at [905, 364] on div "Having worked in various technology stacks, I'm confident enough to contribute …" at bounding box center [870, 403] width 763 height 153
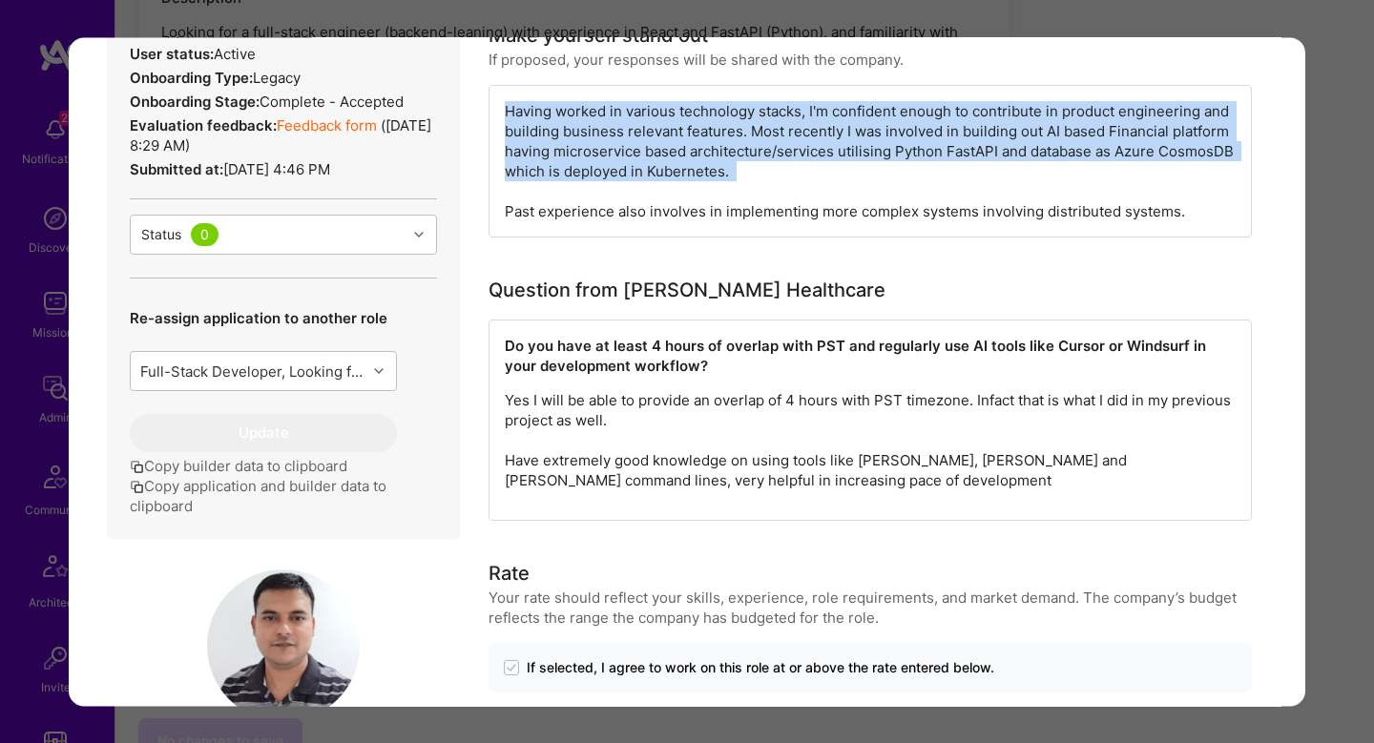
scroll to position [531, 0]
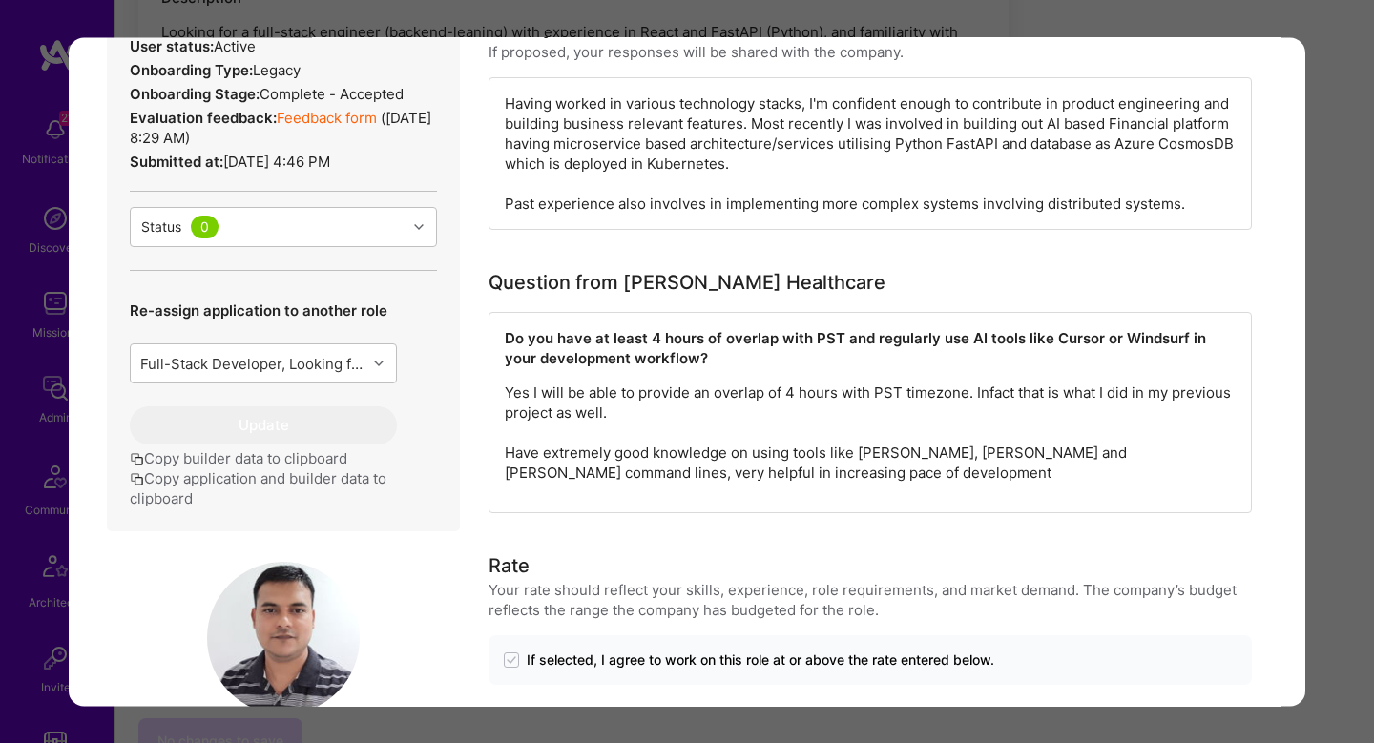
click at [1346, 435] on div "Application 5 of 16 Evaluation scores Expertise level Very good Interpersonal s…" at bounding box center [687, 371] width 1374 height 743
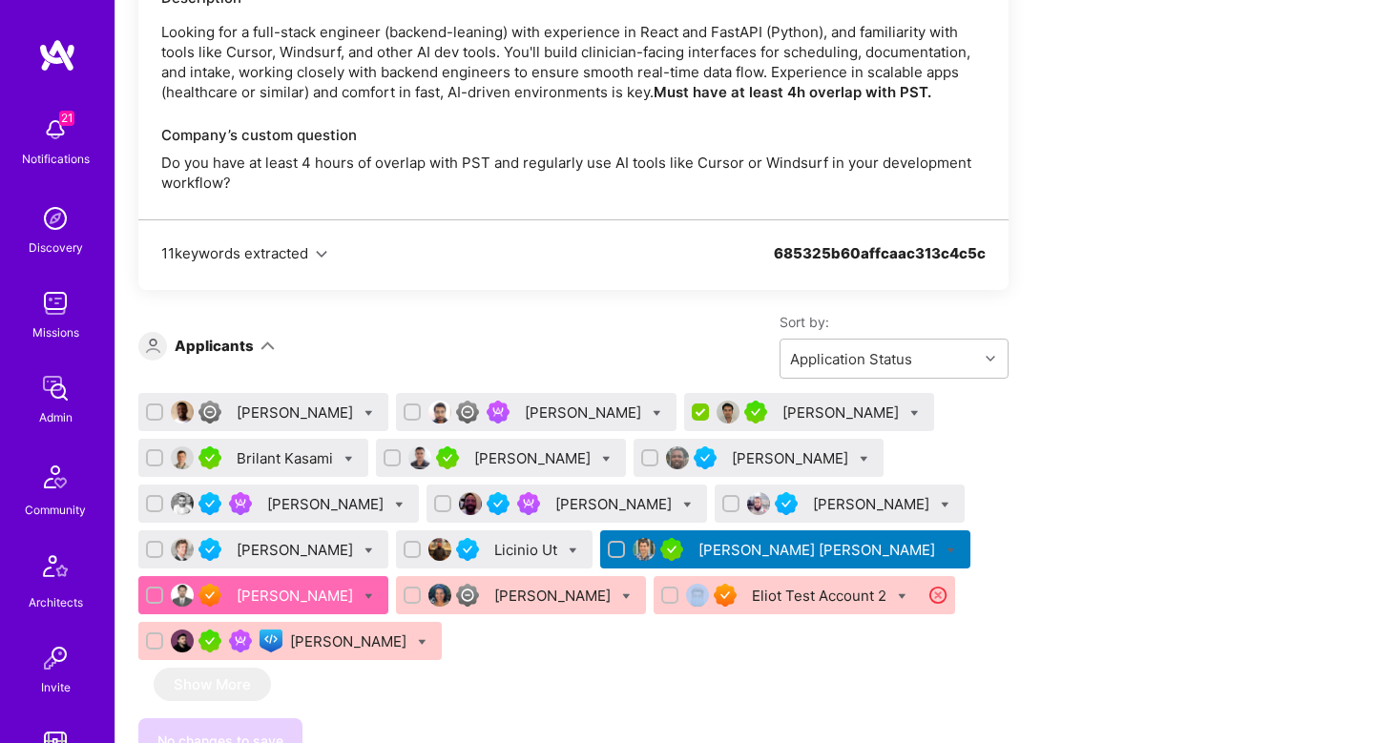
click at [158, 452] on input "checkbox" at bounding box center [156, 458] width 13 height 13
checkbox input "true"
click at [345, 455] on icon at bounding box center [348, 459] width 9 height 9
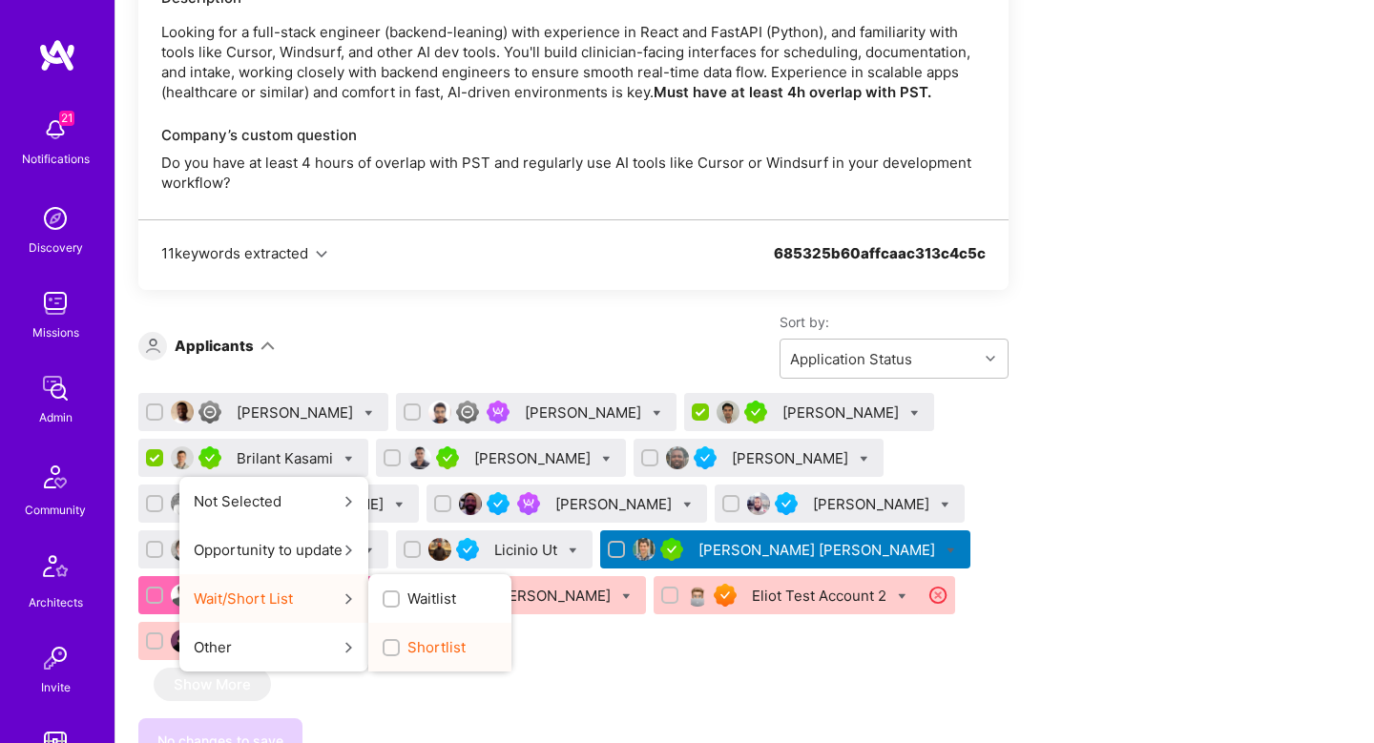
click at [406, 637] on label "Shortlist" at bounding box center [424, 647] width 83 height 20
click at [400, 642] on input "Shortlist" at bounding box center [392, 648] width 13 height 13
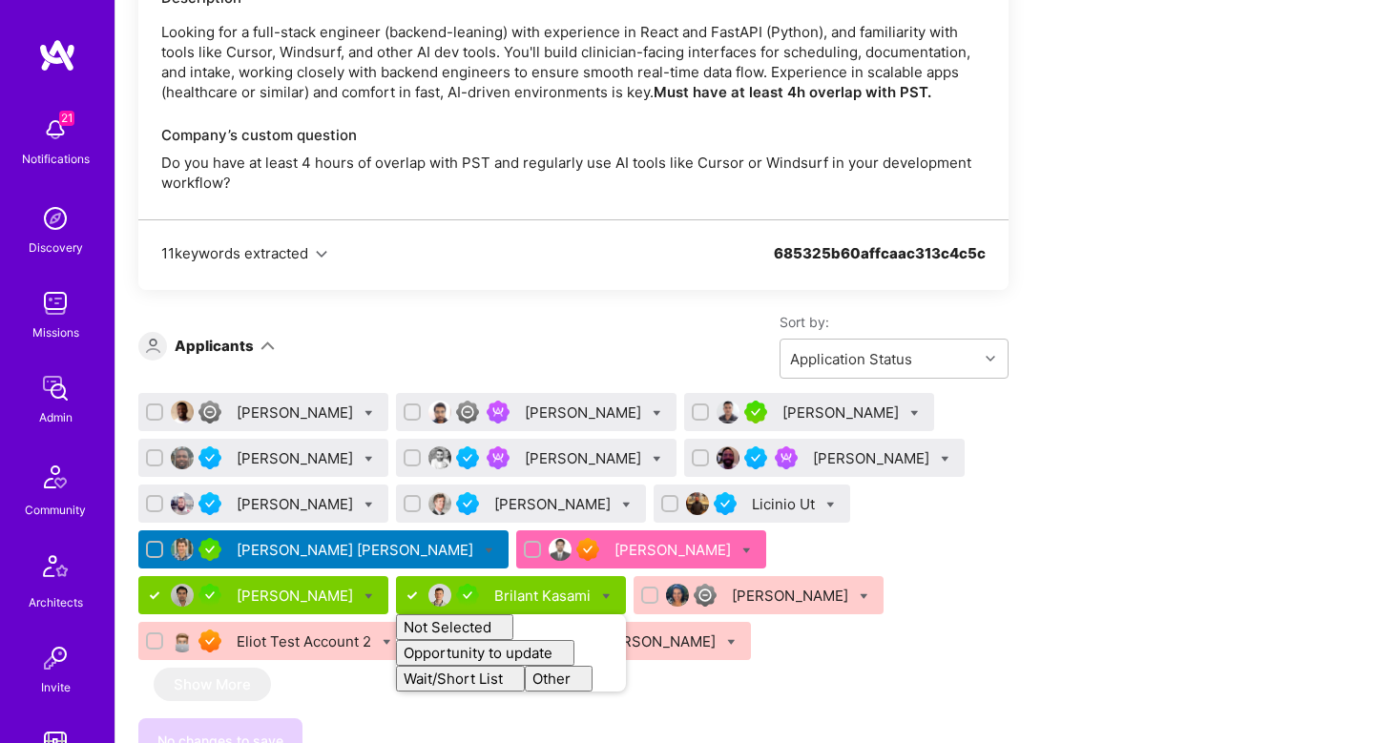
checkbox input "false"
click at [402, 323] on div "Sort by: Application Status" at bounding box center [642, 346] width 734 height 66
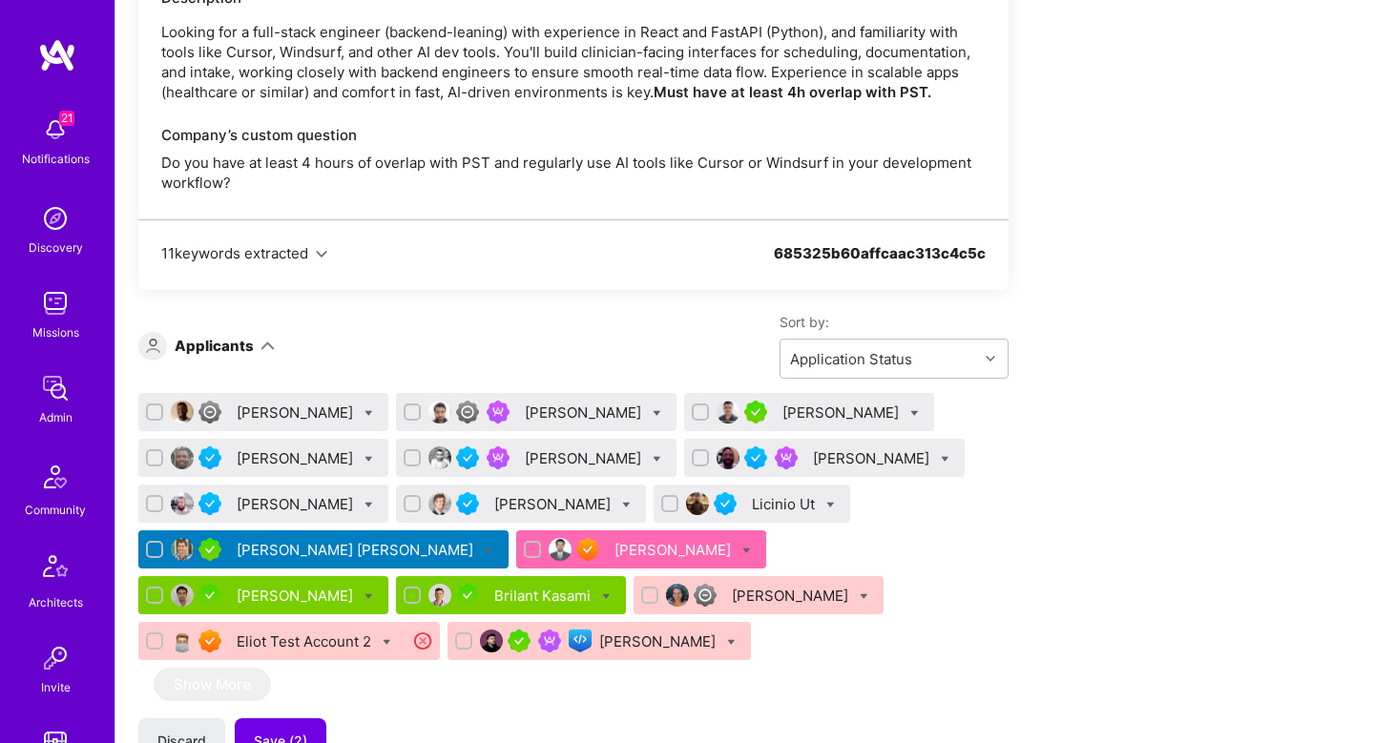
click at [684, 444] on div "Christopher Shepherd" at bounding box center [824, 458] width 281 height 38
click at [813, 460] on div "Christopher Shepherd" at bounding box center [873, 458] width 120 height 20
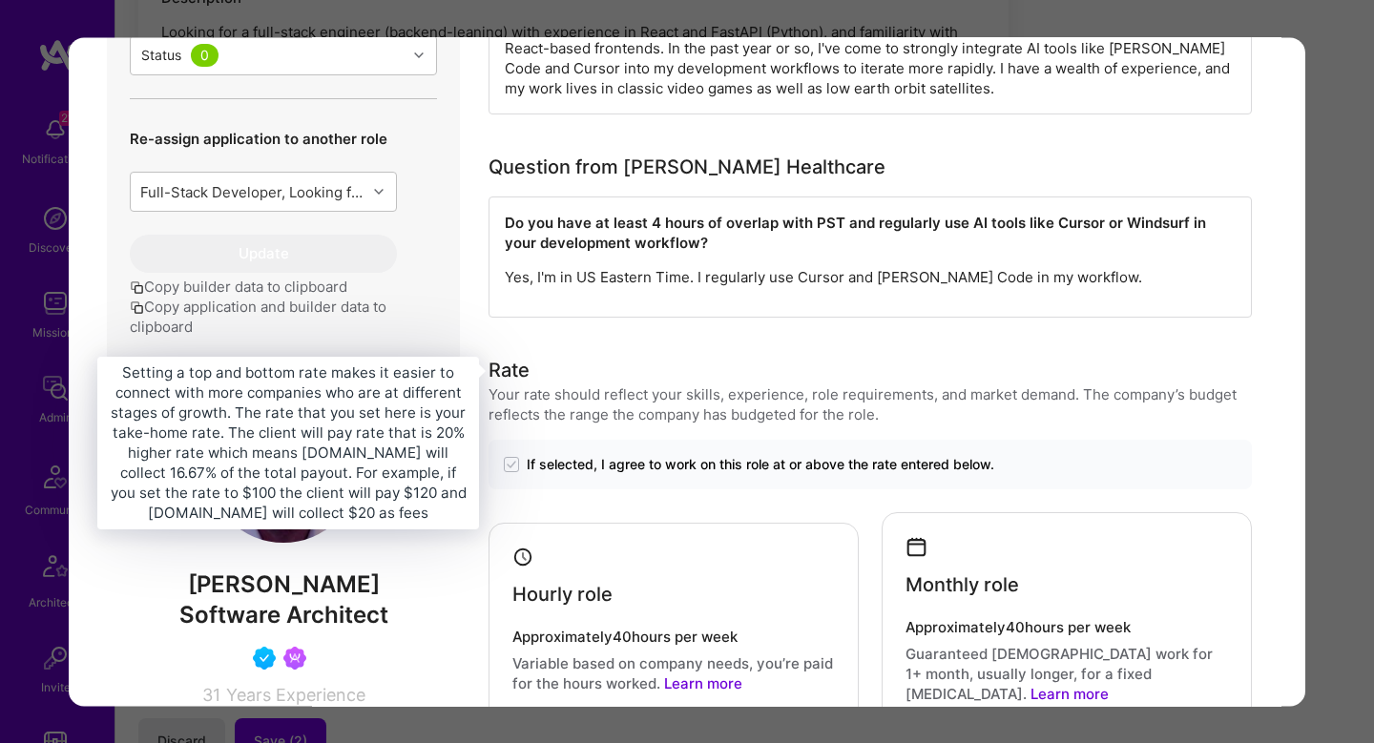
scroll to position [609, 0]
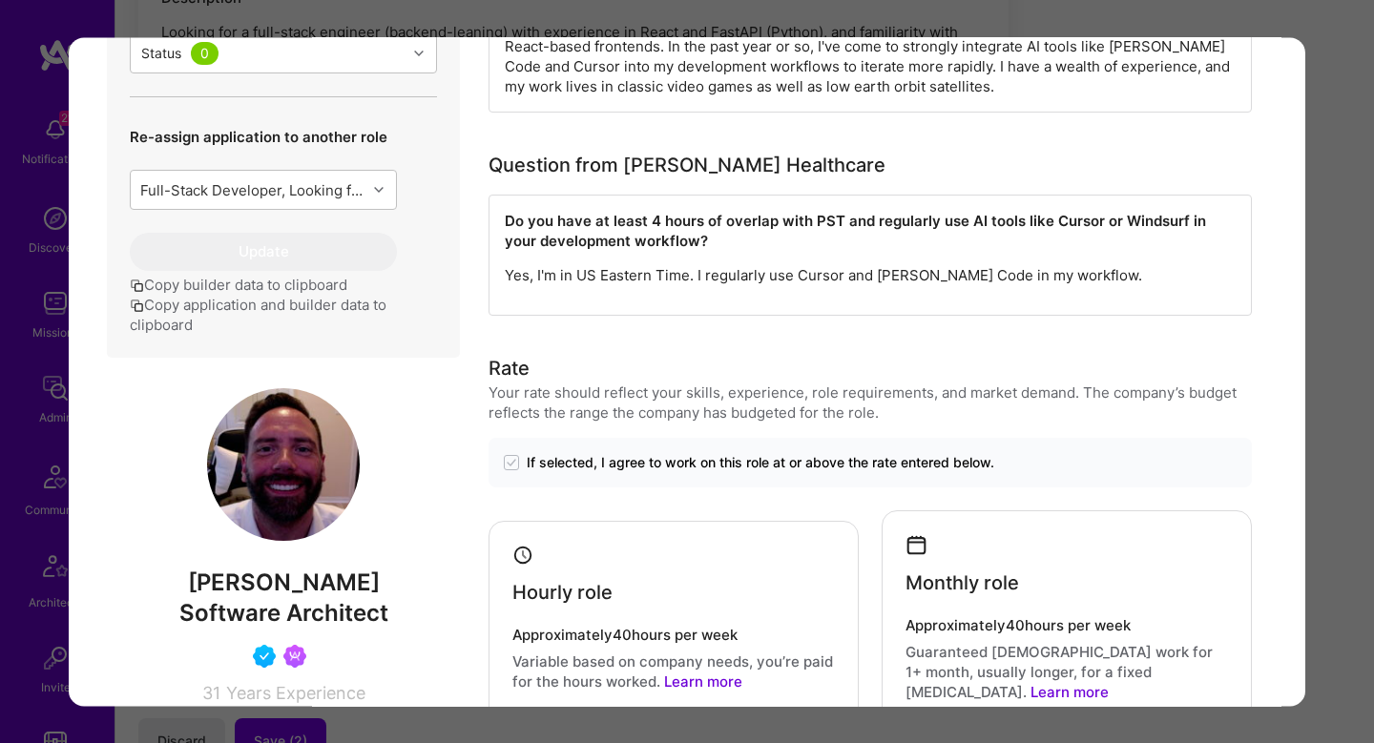
click at [719, 278] on p "Yes, I'm in US Eastern Time. I regularly use Cursor and Claude Code in my workf…" at bounding box center [870, 275] width 731 height 20
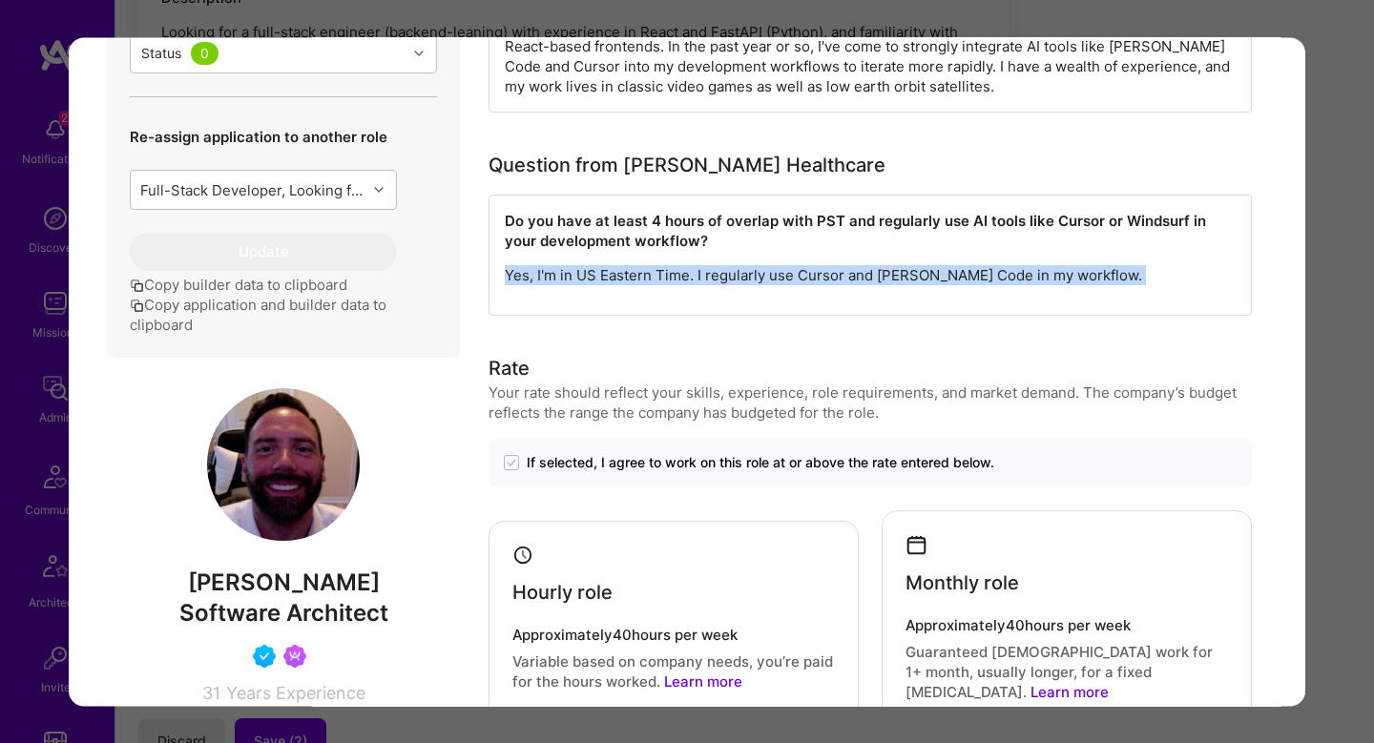
click at [719, 278] on p "Yes, I'm in US Eastern Time. I regularly use Cursor and Claude Code in my workf…" at bounding box center [870, 275] width 731 height 20
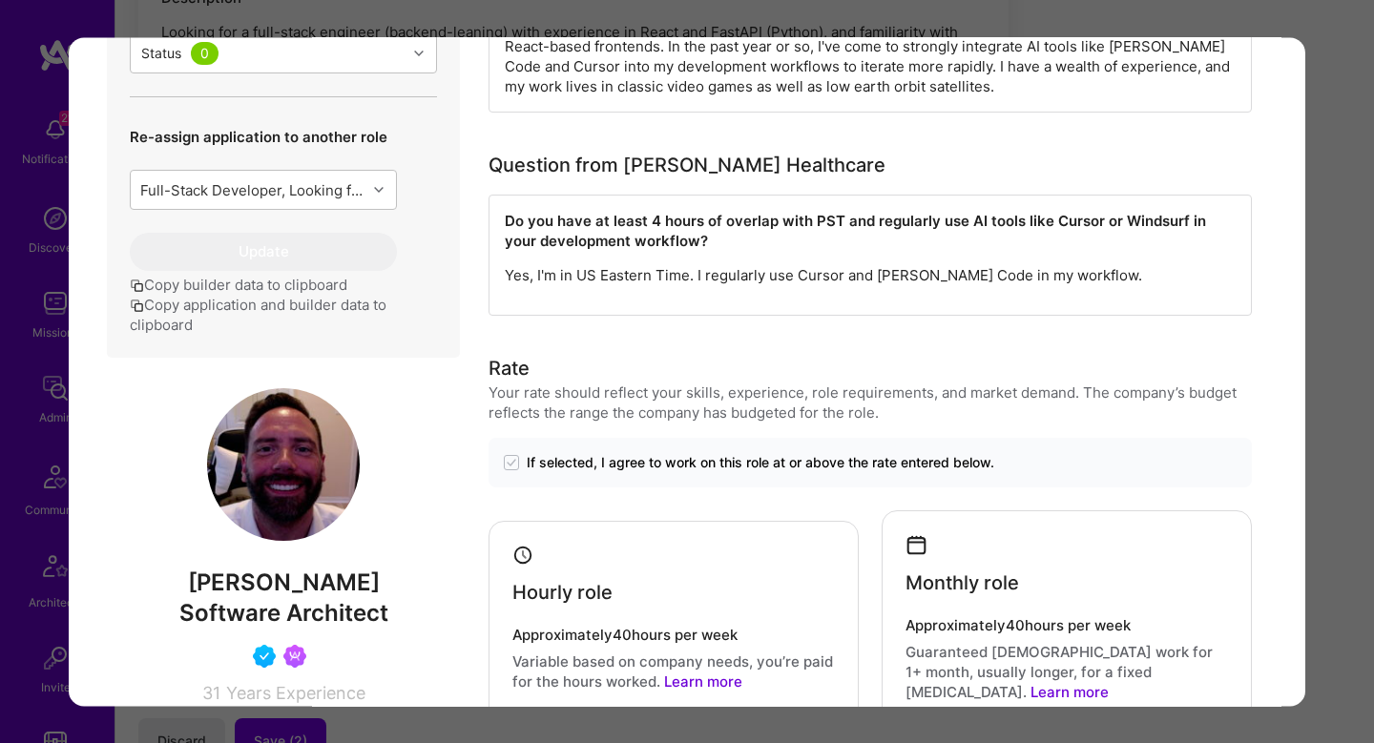
click at [824, 281] on p "Yes, I'm in US Eastern Time. I regularly use Cursor and Claude Code in my workf…" at bounding box center [870, 275] width 731 height 20
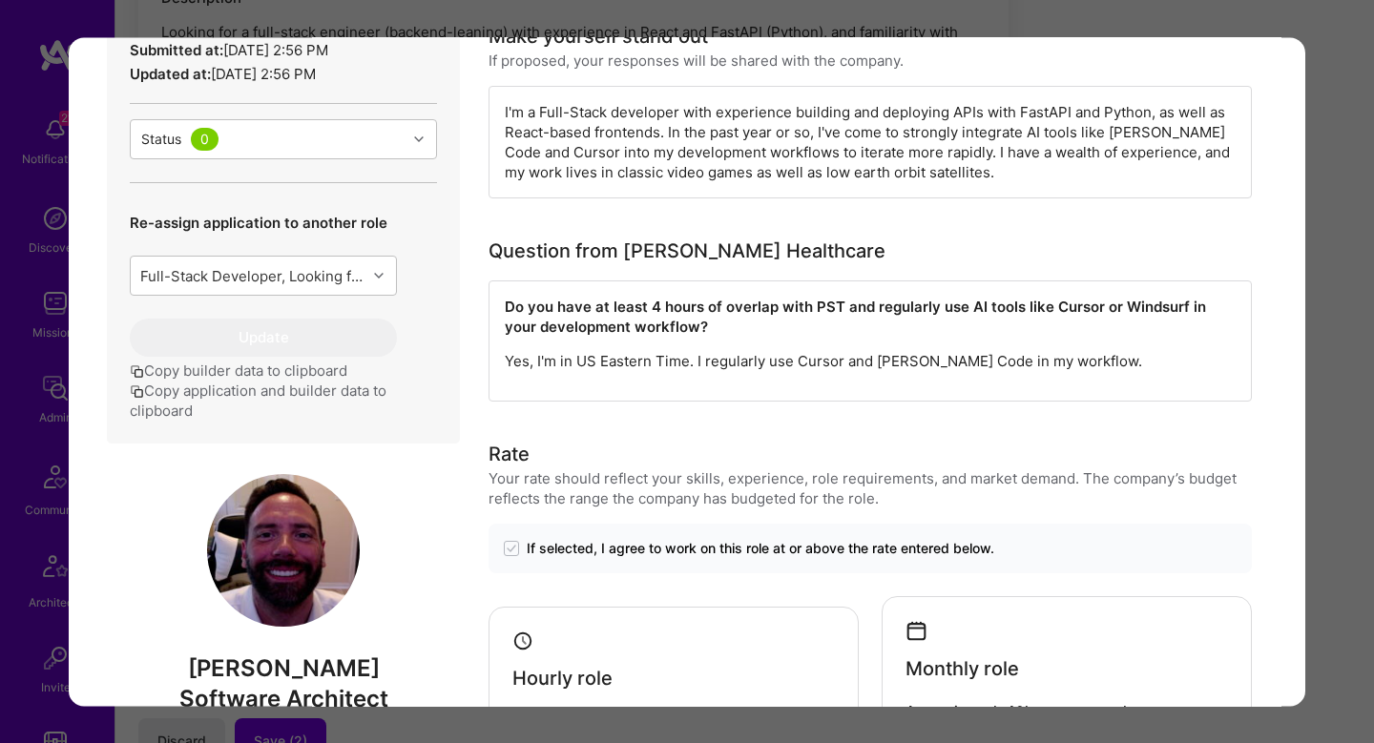
scroll to position [0, 0]
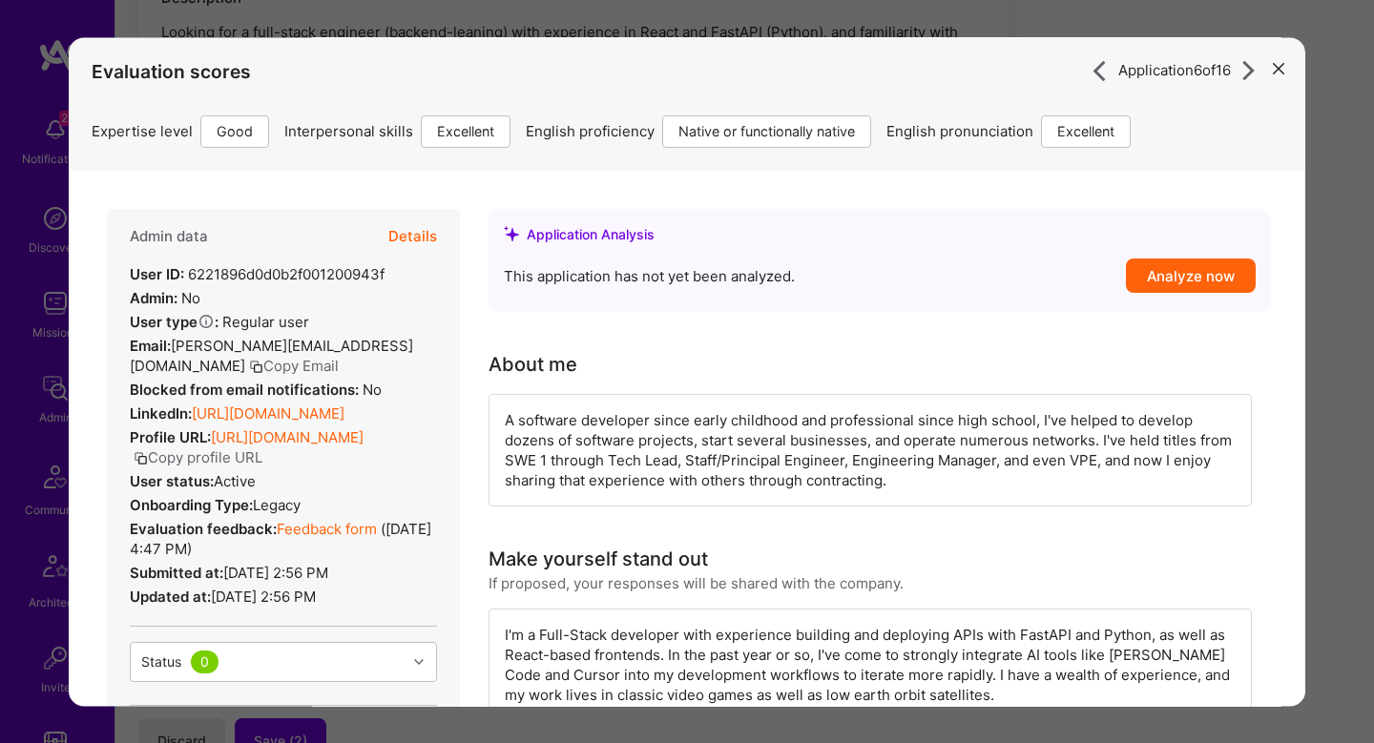
click at [406, 231] on button "Details" at bounding box center [412, 236] width 49 height 55
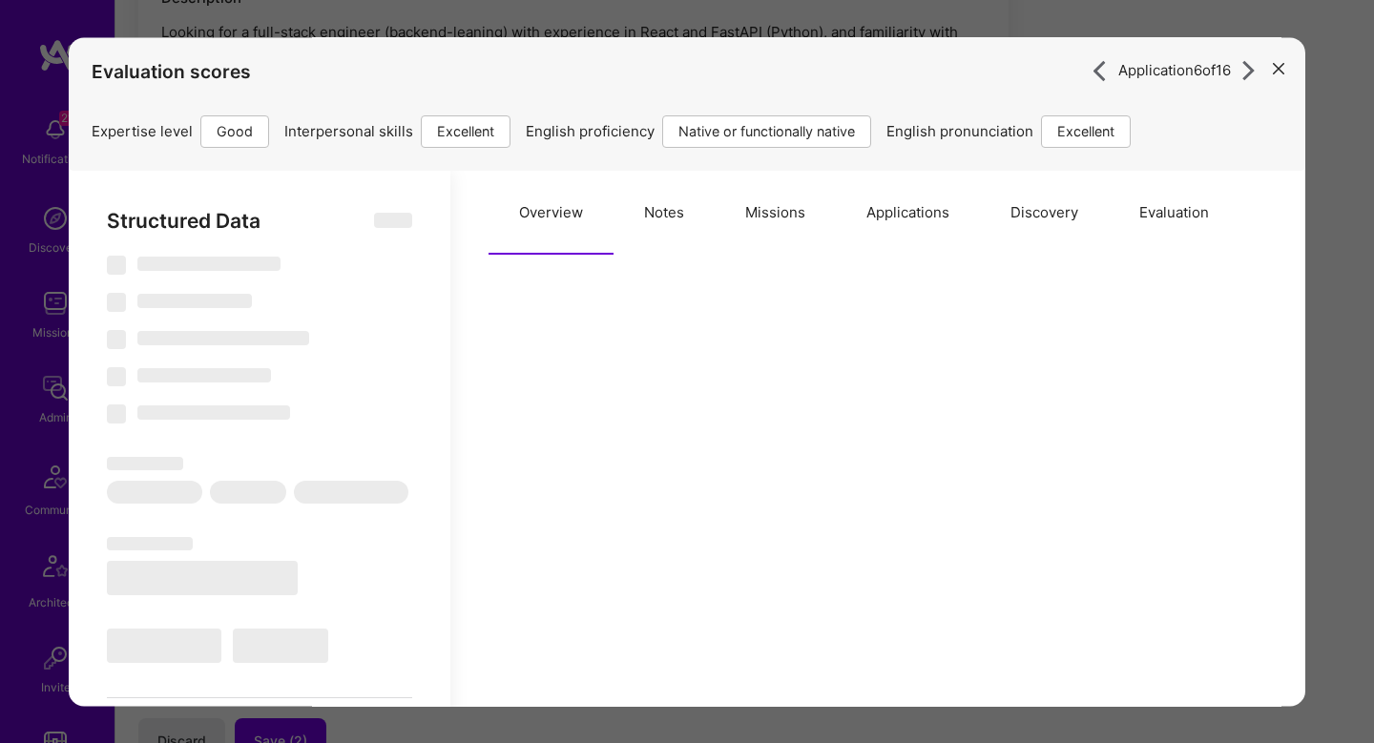
click at [780, 220] on button "Missions" at bounding box center [775, 213] width 121 height 84
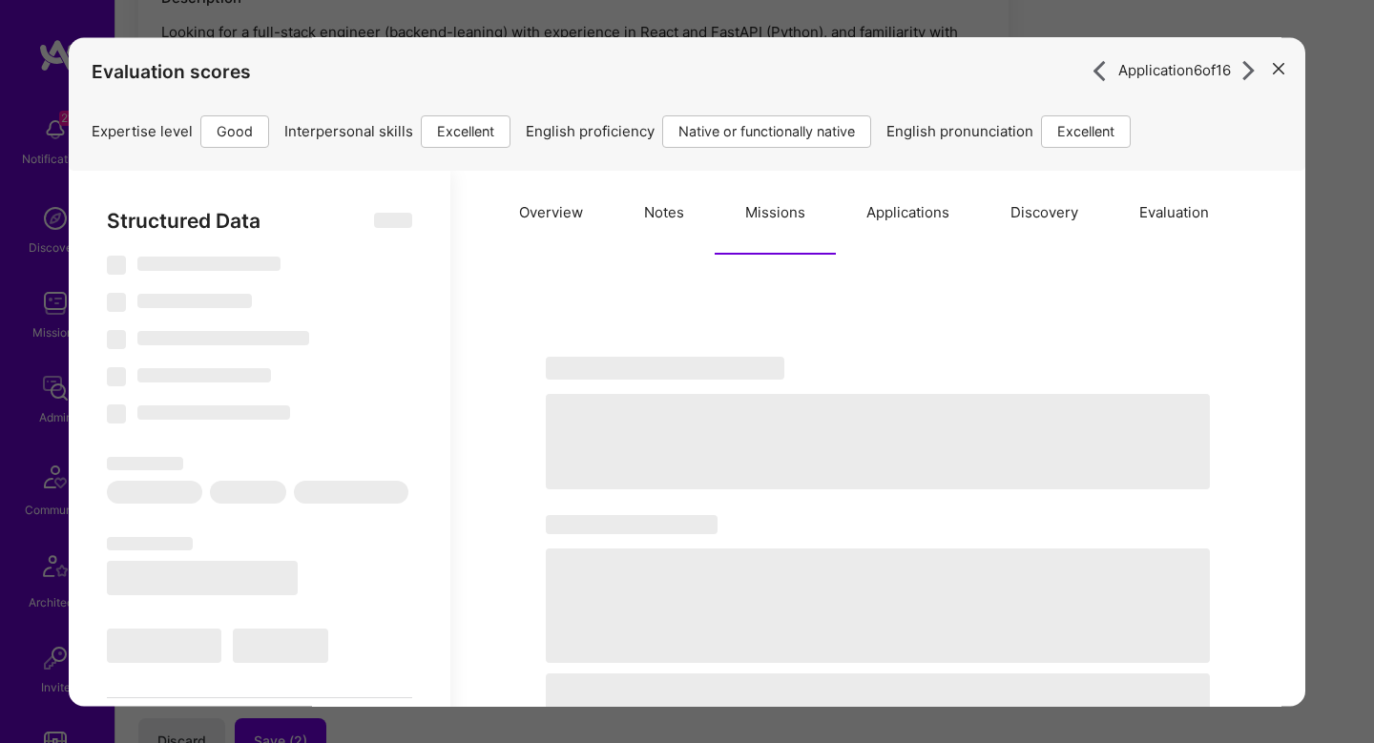
select select "Right Now"
select select "4"
select select "7"
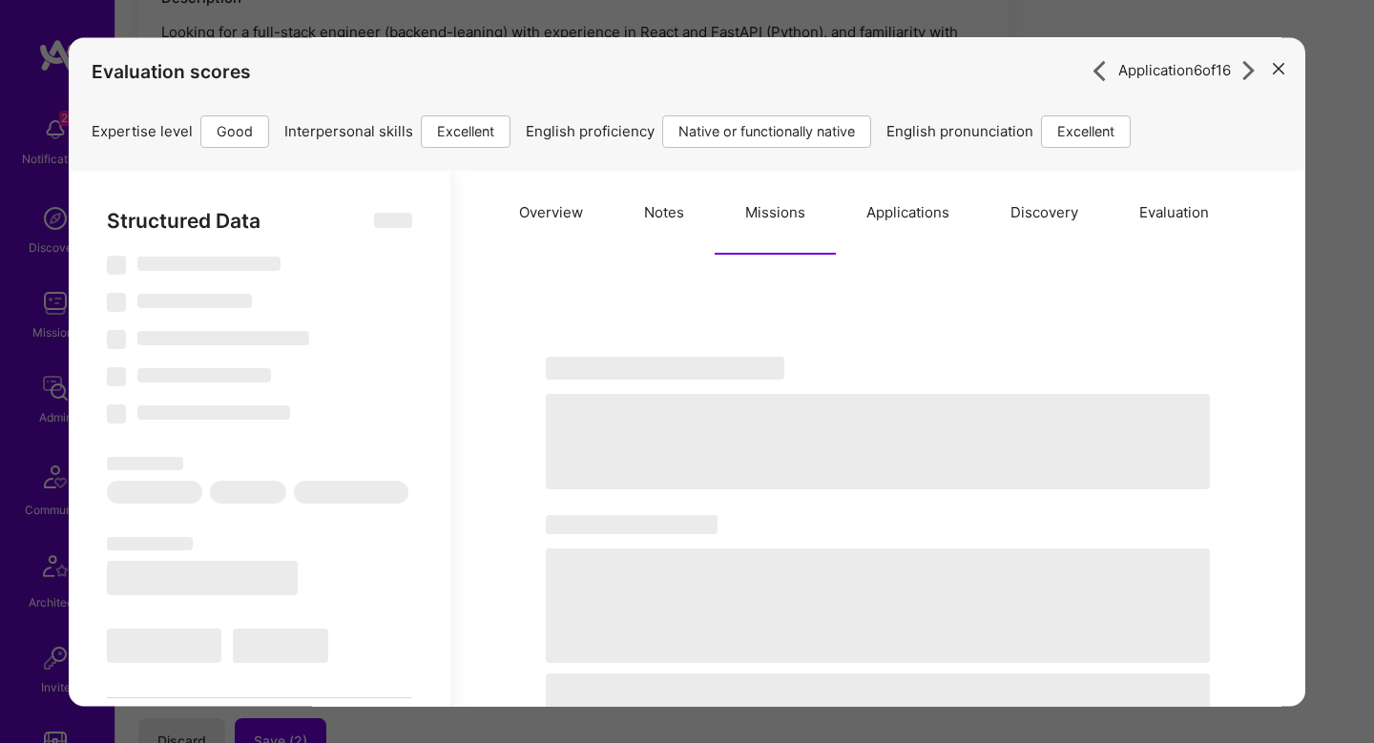
select select "US"
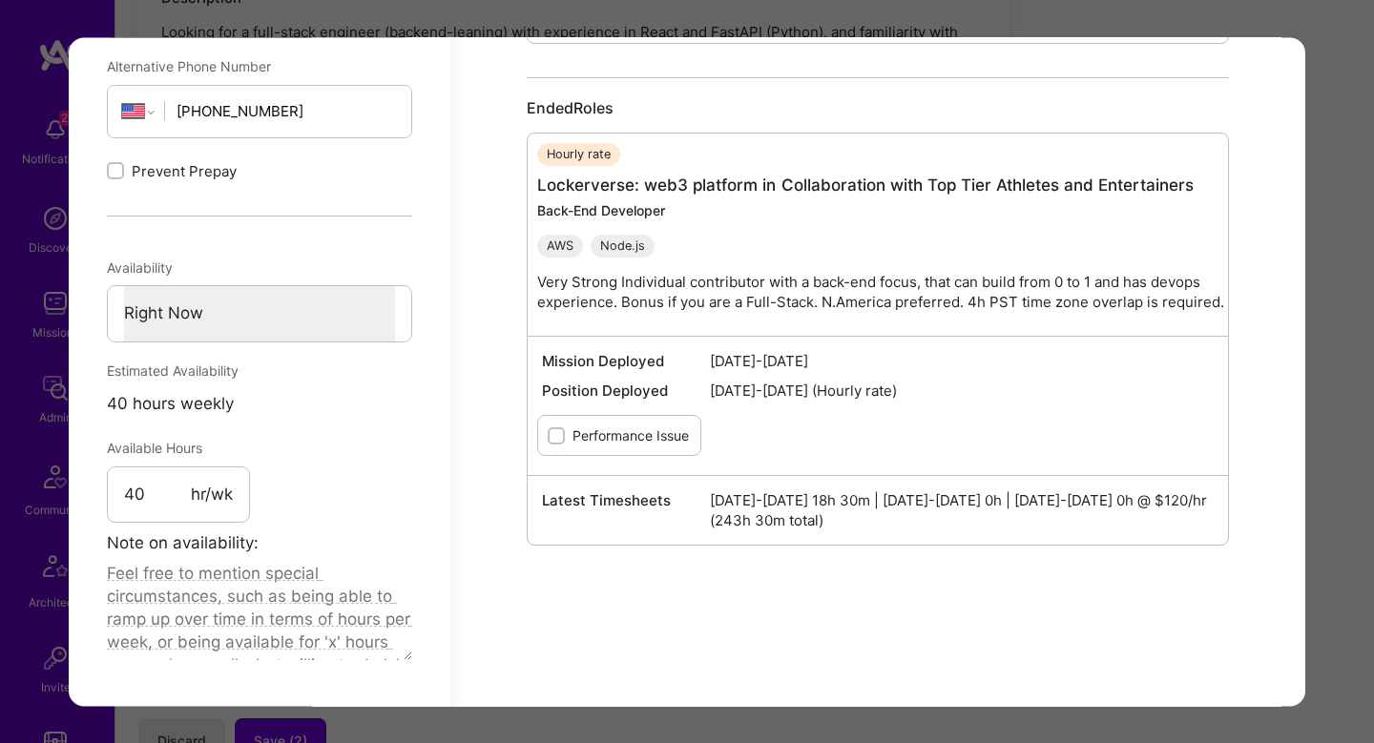
scroll to position [918, 0]
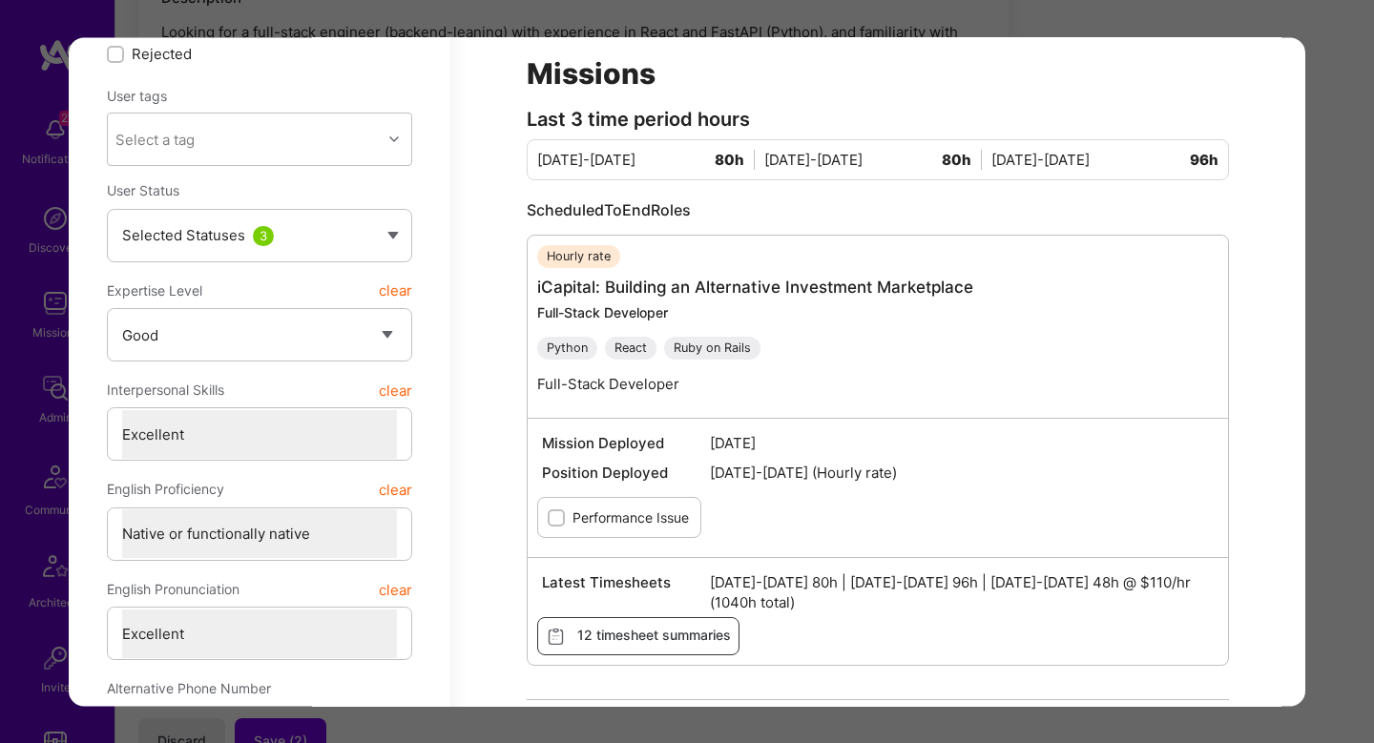
click at [851, 364] on div "Hourly rate iCapital: Building an Alternative Investment Marketplace Full-Stack…" at bounding box center [755, 326] width 436 height 163
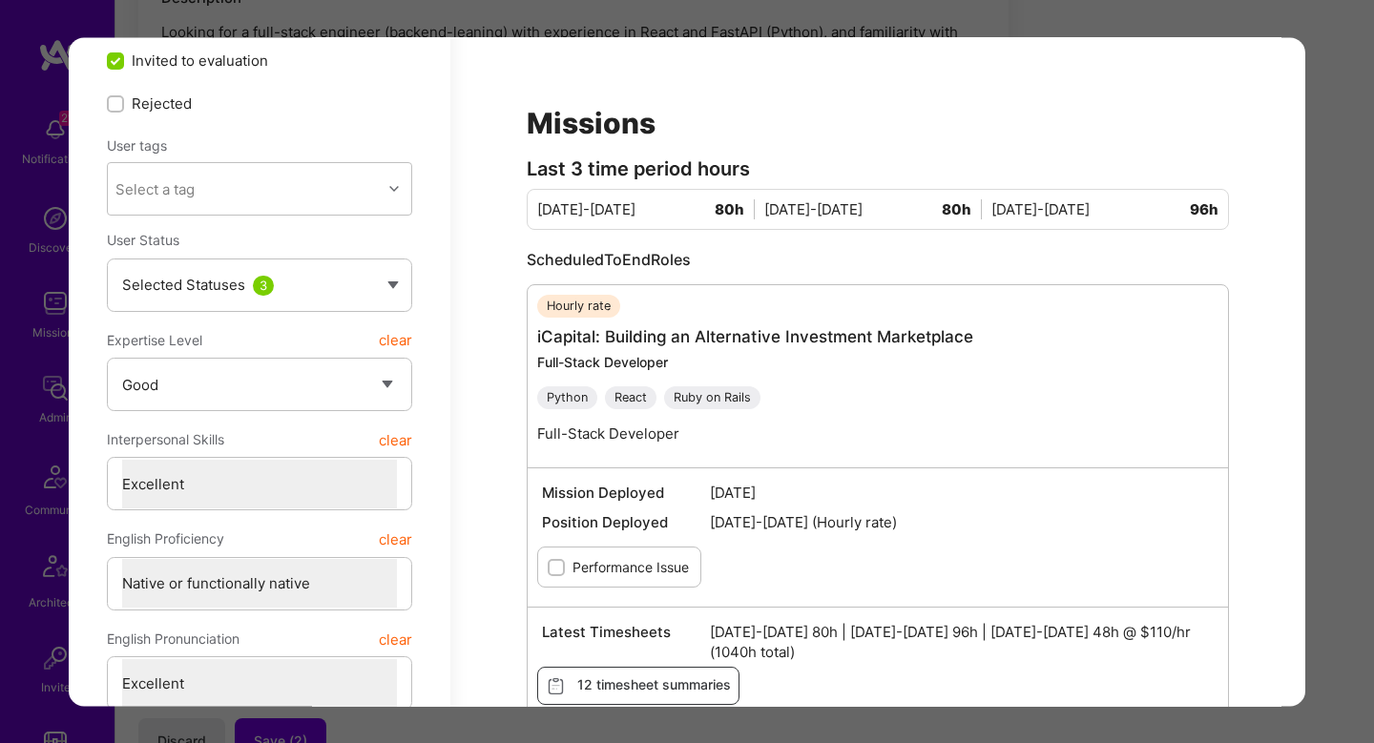
scroll to position [159, 0]
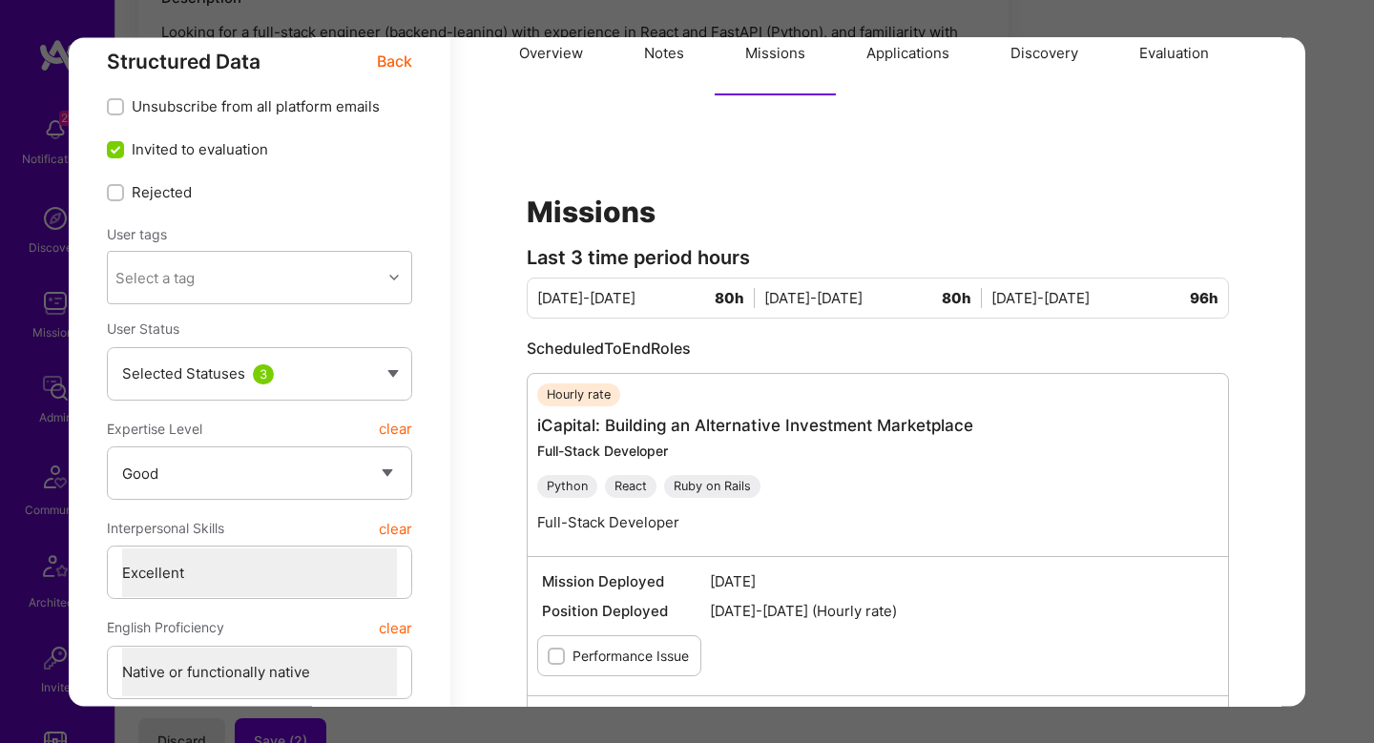
drag, startPoint x: 661, startPoint y: 94, endPoint x: 663, endPoint y: 140, distance: 46.8
click at [661, 94] on button "Notes" at bounding box center [664, 53] width 101 height 84
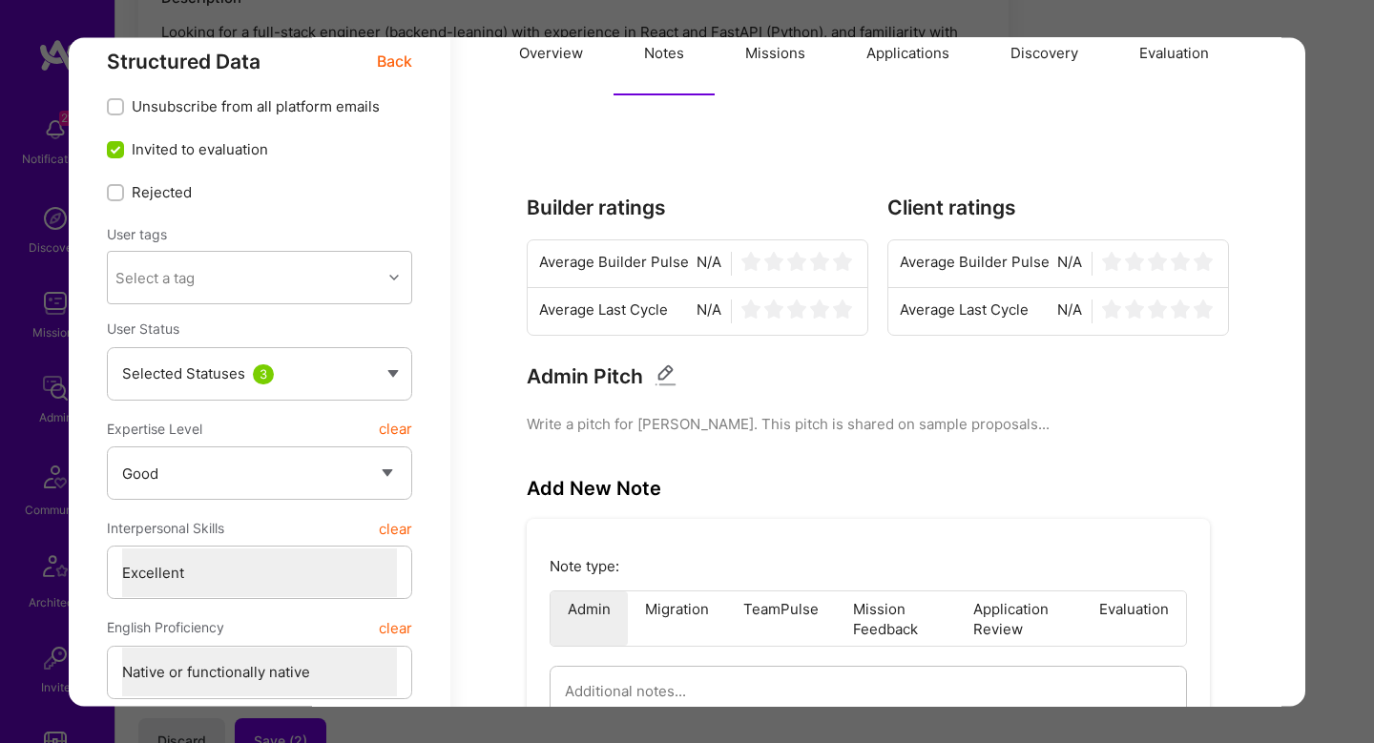
scroll to position [890, 0]
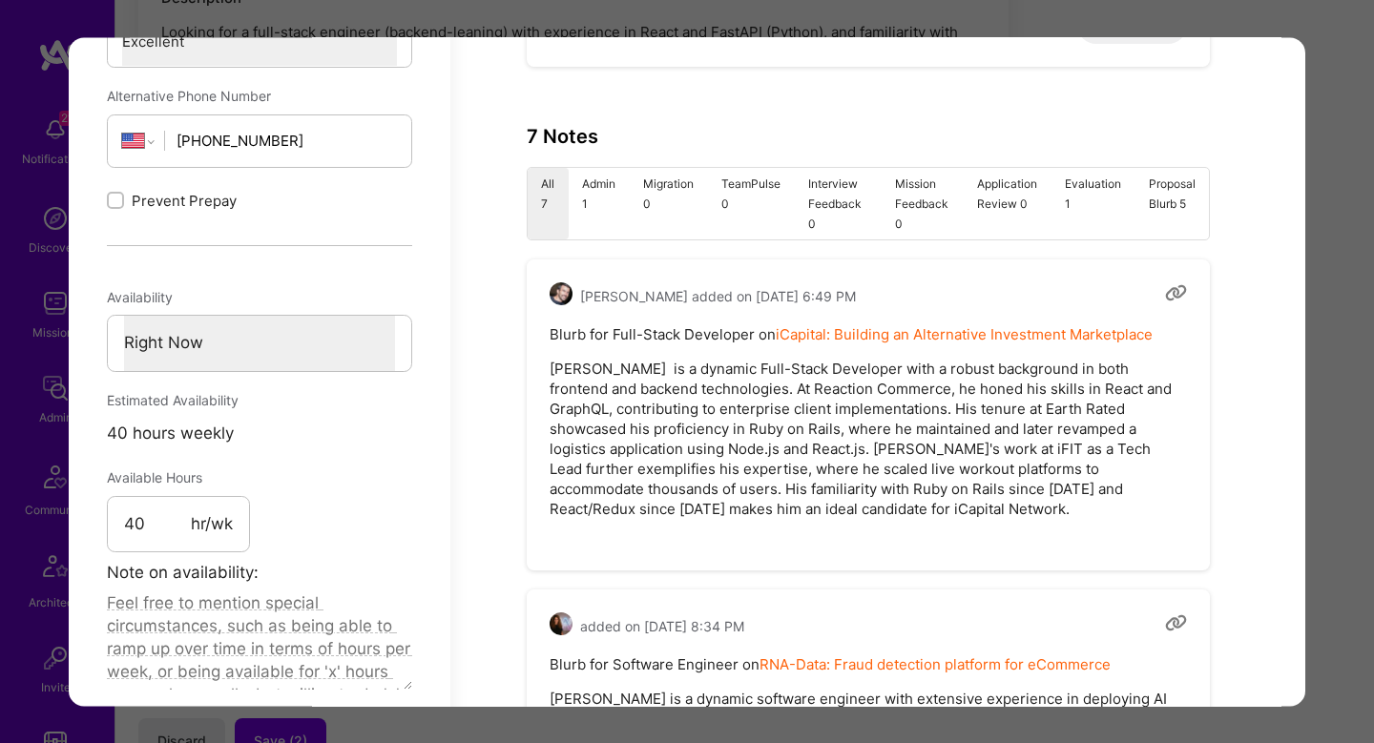
click at [584, 192] on li "Admin 1" at bounding box center [599, 204] width 61 height 72
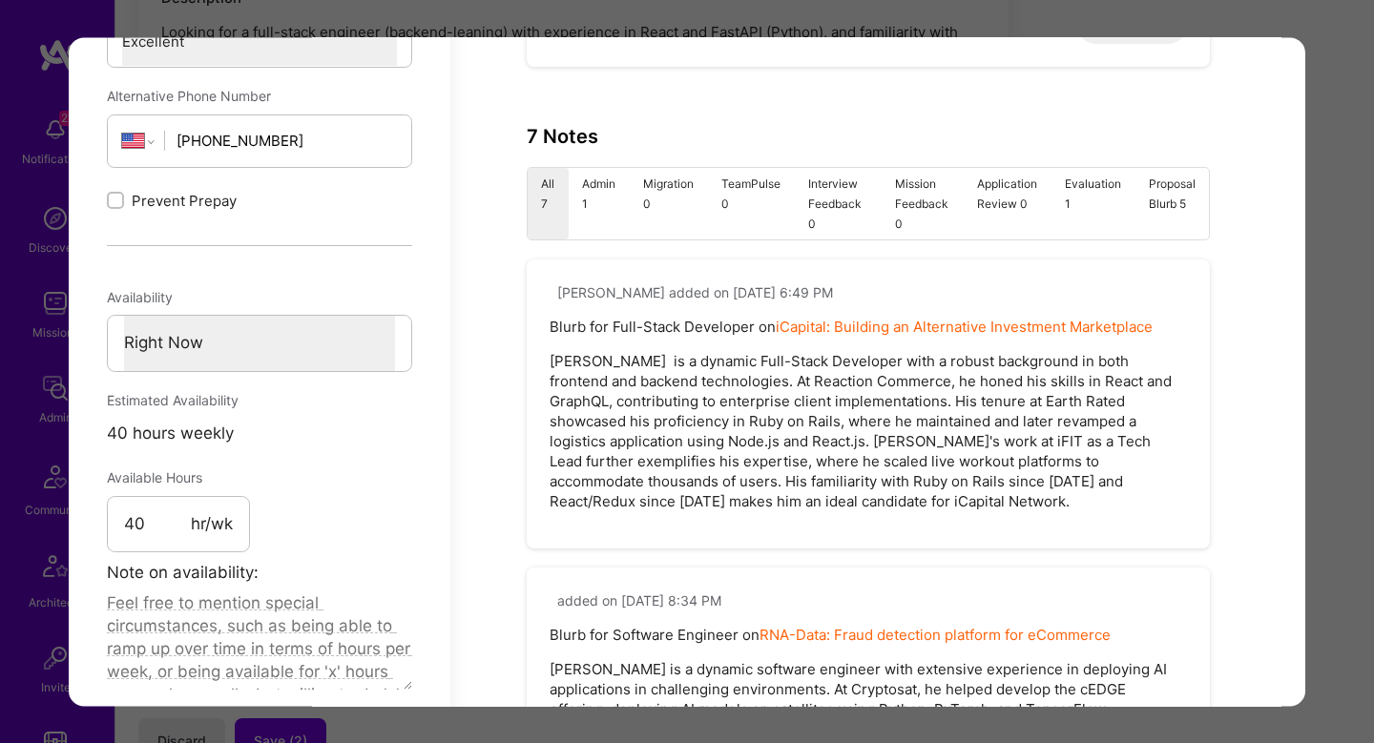
type textarea "x"
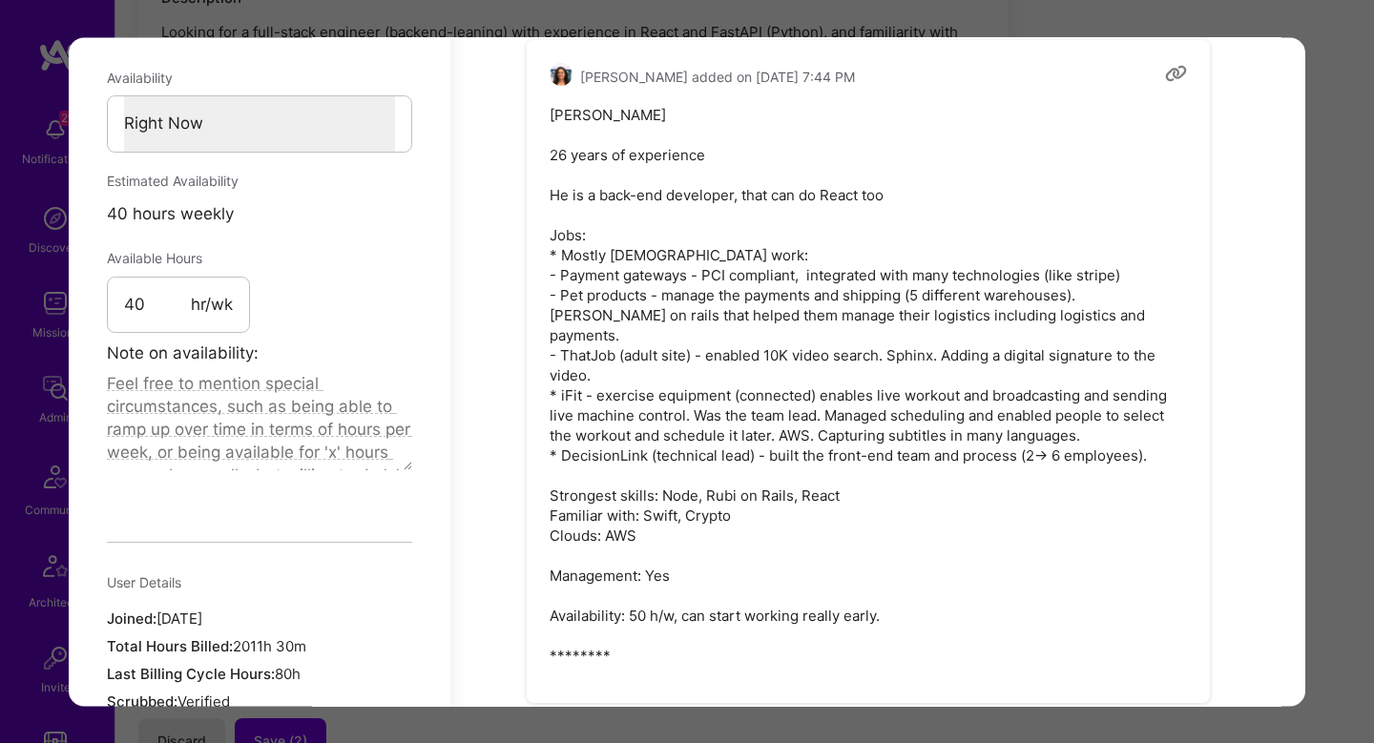
scroll to position [1109, 0]
click at [1355, 482] on div "Application 6 of 16 Evaluation scores Expertise level Good Interpersonal skills…" at bounding box center [687, 371] width 1374 height 743
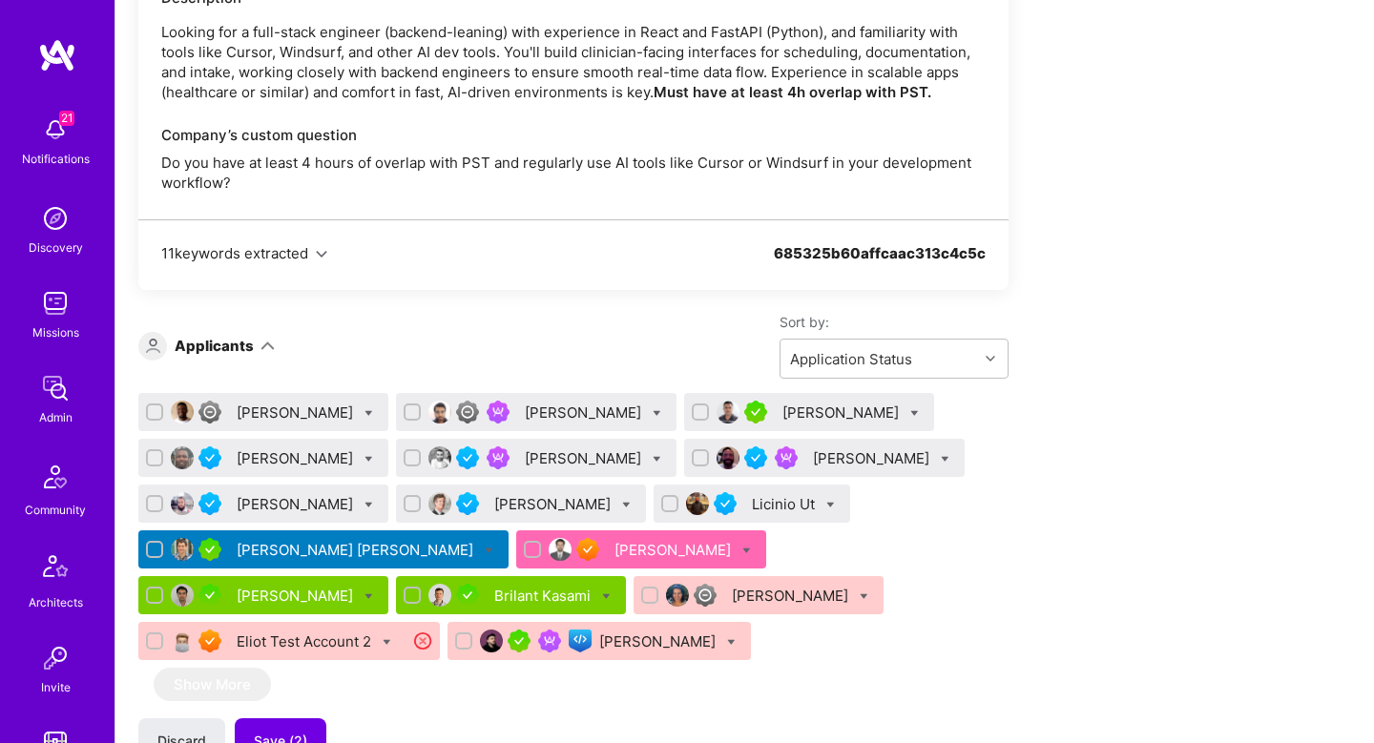
click at [684, 456] on div "Christopher Shepherd" at bounding box center [824, 458] width 281 height 38
click at [684, 463] on div "Christopher Shepherd" at bounding box center [824, 458] width 281 height 38
click at [941, 463] on icon at bounding box center [945, 459] width 9 height 9
checkbox input "true"
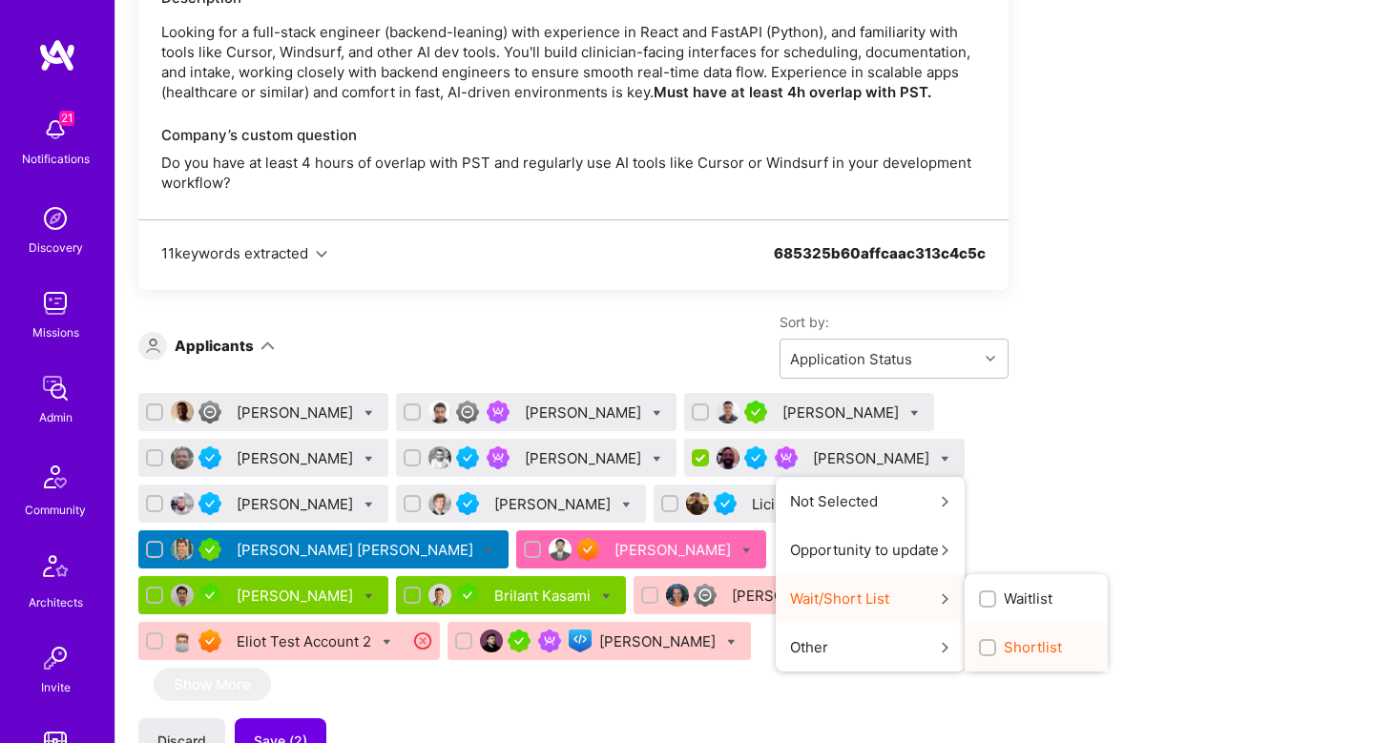
click at [1004, 644] on span "Shortlist" at bounding box center [1033, 647] width 58 height 20
click at [983, 644] on input "Shortlist" at bounding box center [989, 648] width 13 height 13
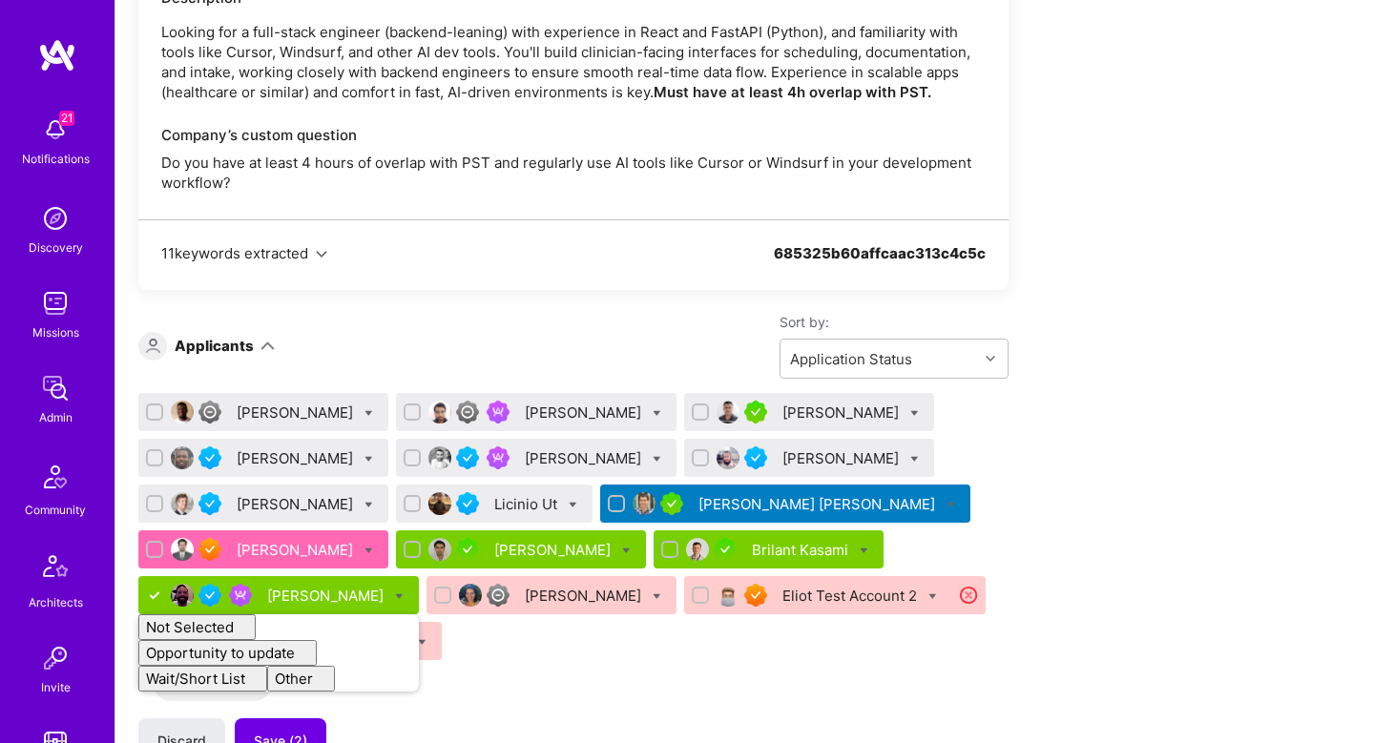
checkbox input "false"
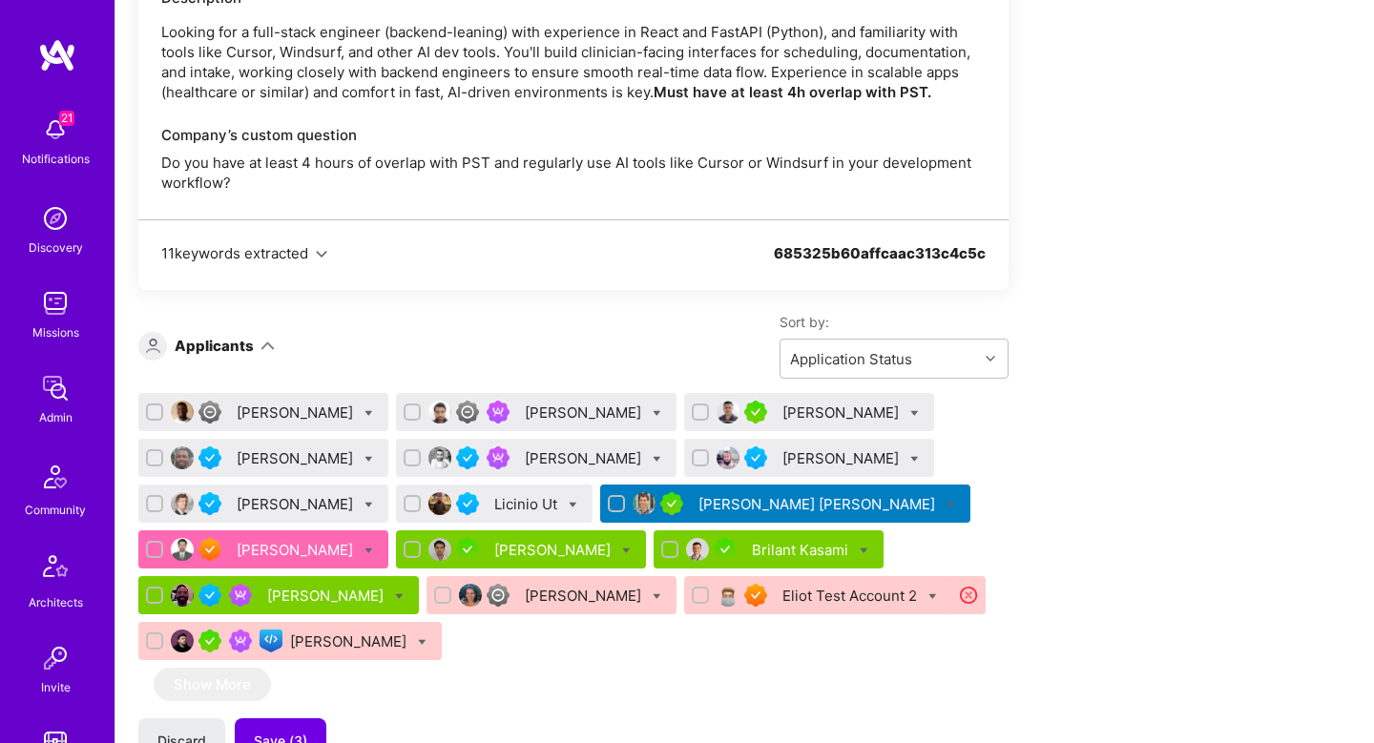
click at [729, 636] on div "Babatunde Olusola Mani Shankar Mitesh Trivedi bamidele Alegbe Siavosh Zarrasvan…" at bounding box center [573, 717] width 870 height 648
click at [498, 494] on div "Licinio Ut" at bounding box center [527, 504] width 67 height 20
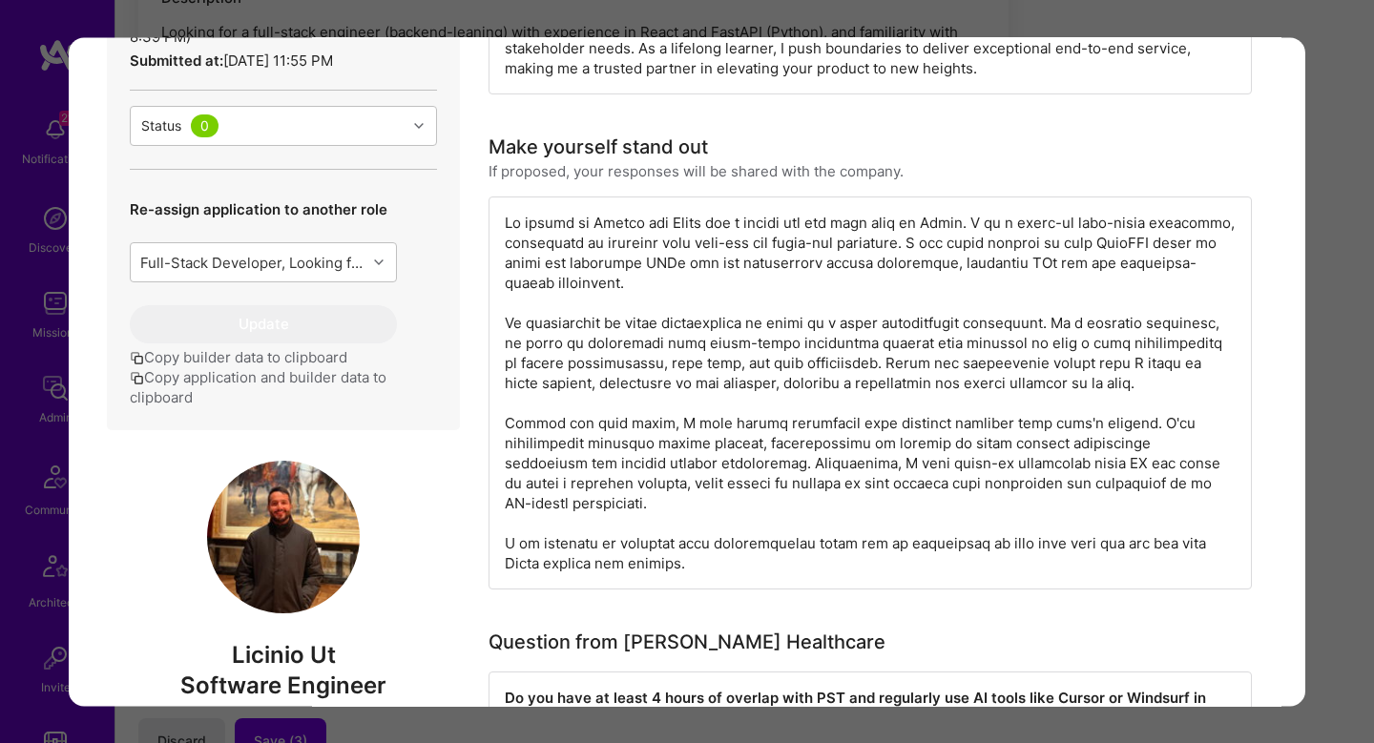
scroll to position [638, 0]
click at [830, 358] on div "modal" at bounding box center [870, 394] width 763 height 393
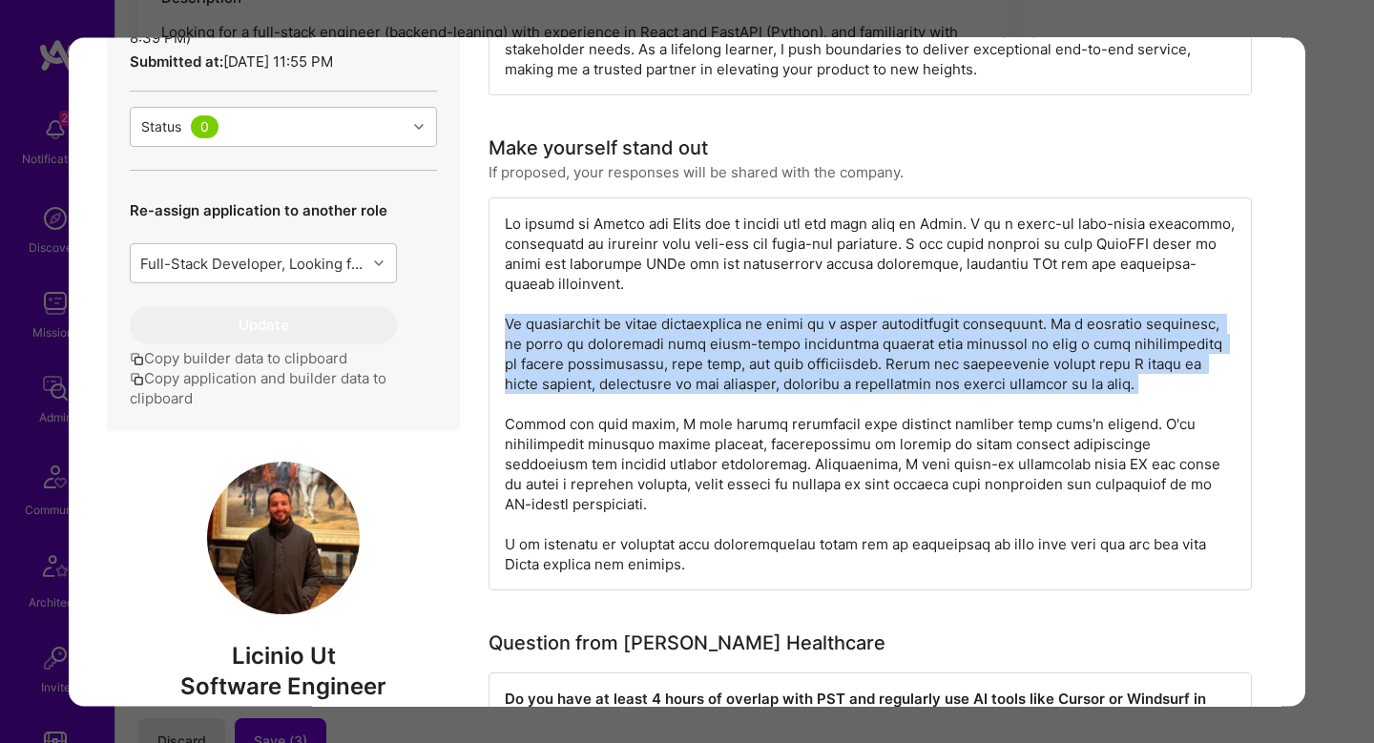
click at [830, 358] on div "modal" at bounding box center [870, 394] width 763 height 393
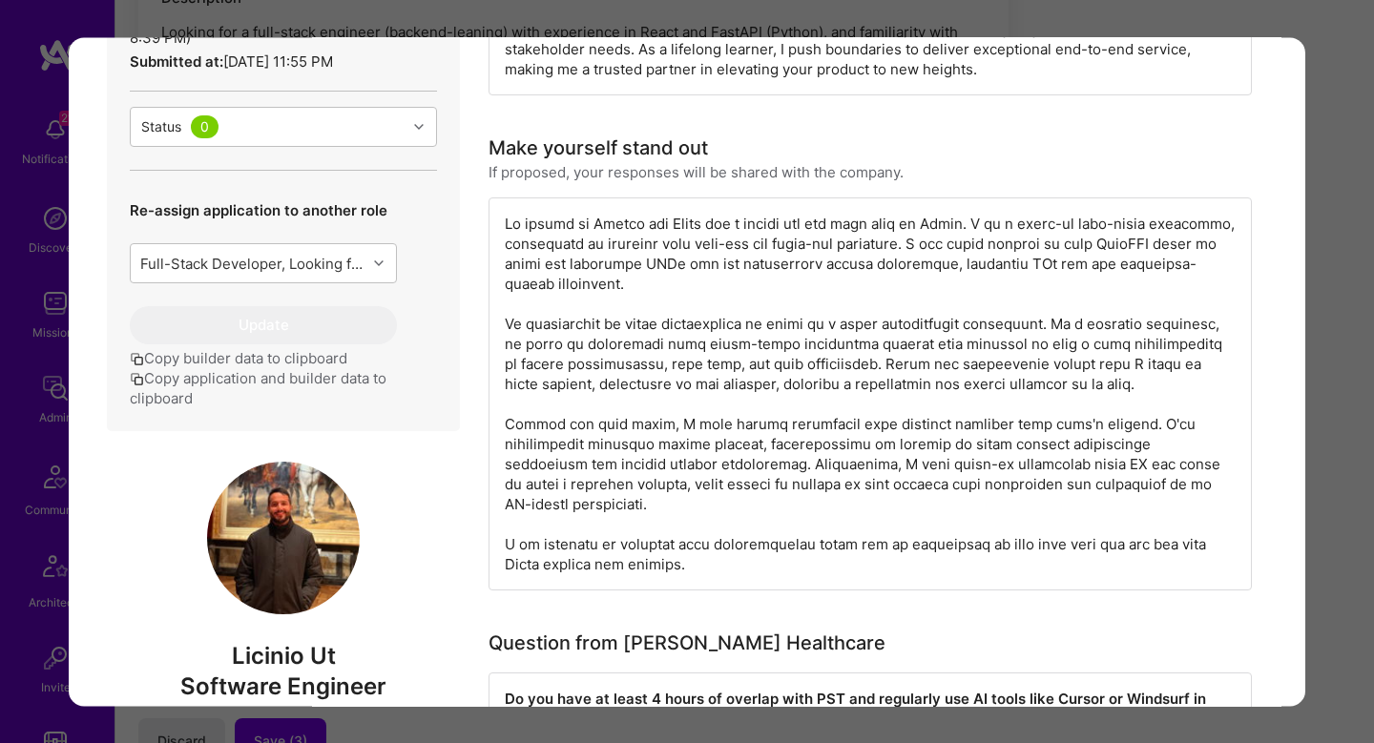
click at [830, 426] on div "modal" at bounding box center [870, 394] width 763 height 393
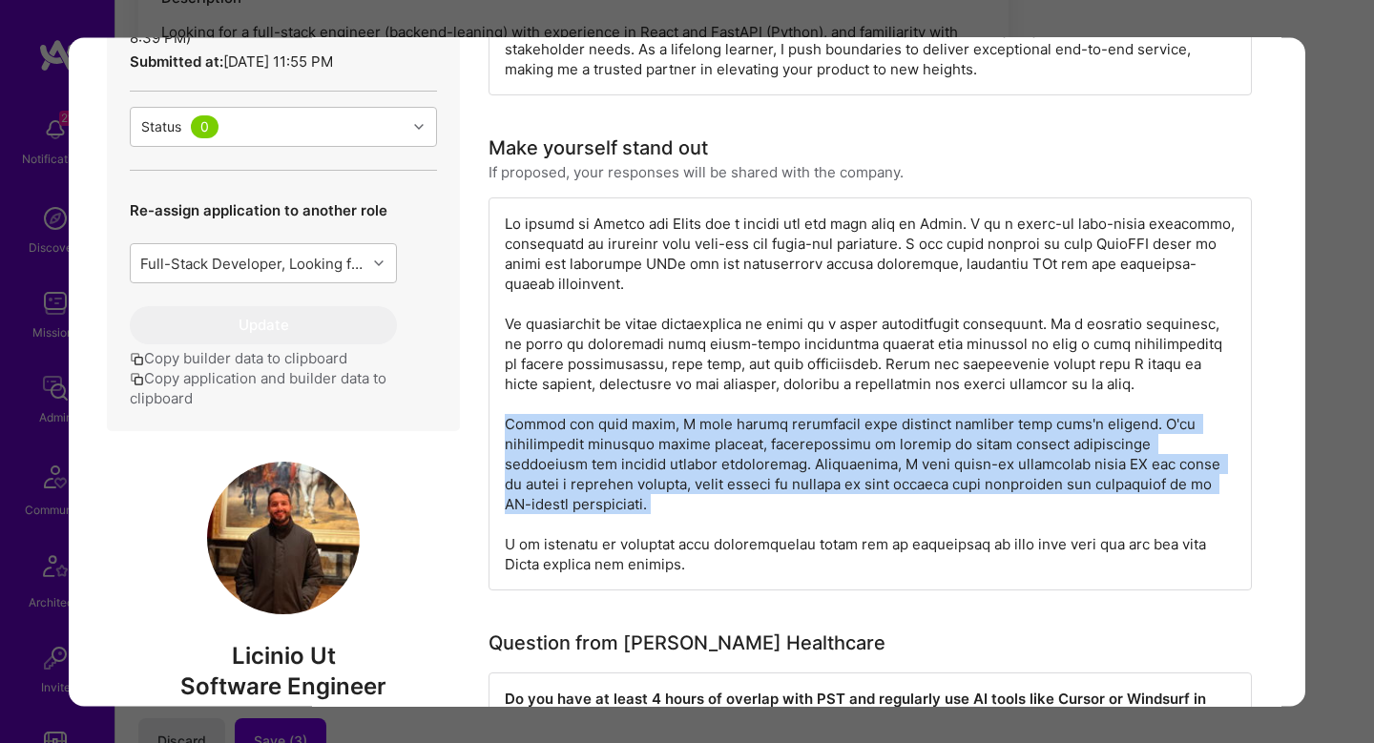
drag, startPoint x: 830, startPoint y: 426, endPoint x: 1151, endPoint y: 468, distance: 323.2
click at [832, 426] on div "modal" at bounding box center [870, 394] width 763 height 393
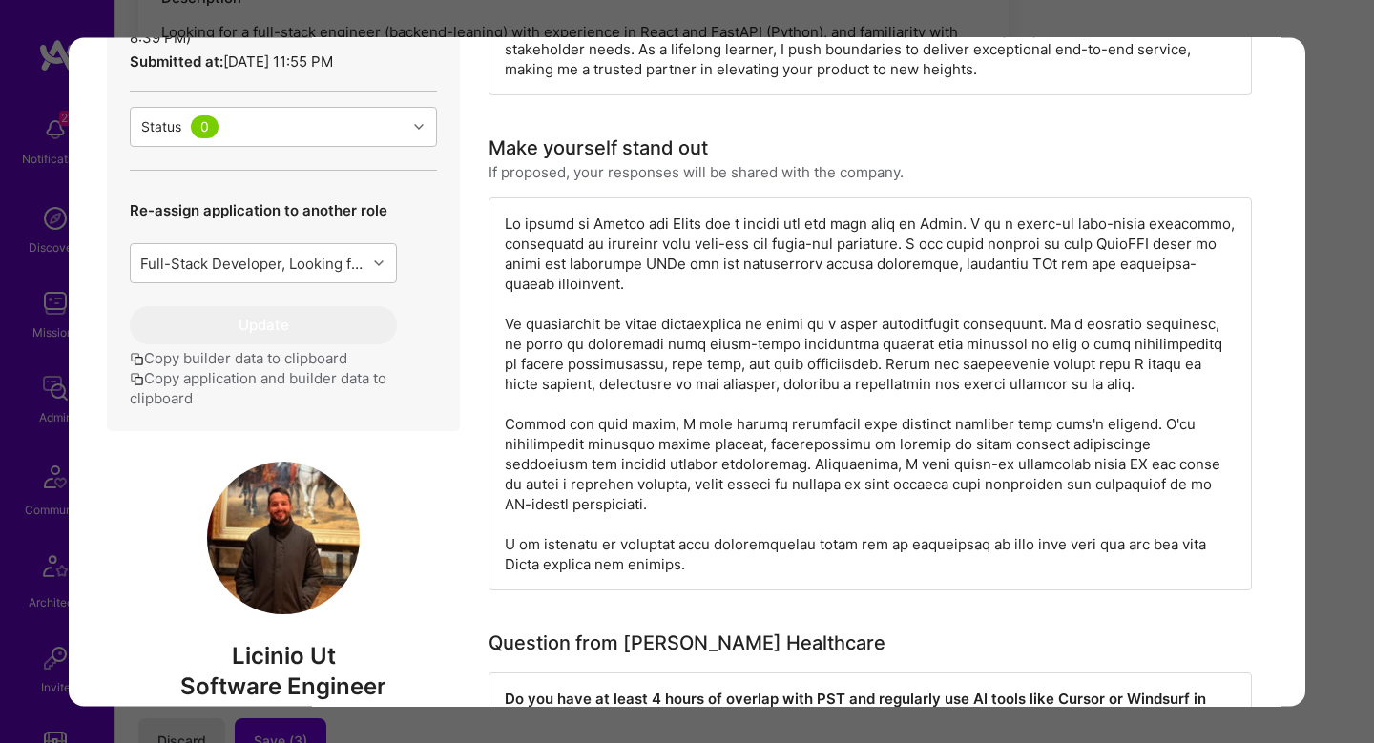
click at [1333, 469] on div "Application 8 of 16 Builder Missing Requirements Required Location See location…" at bounding box center [687, 371] width 1374 height 743
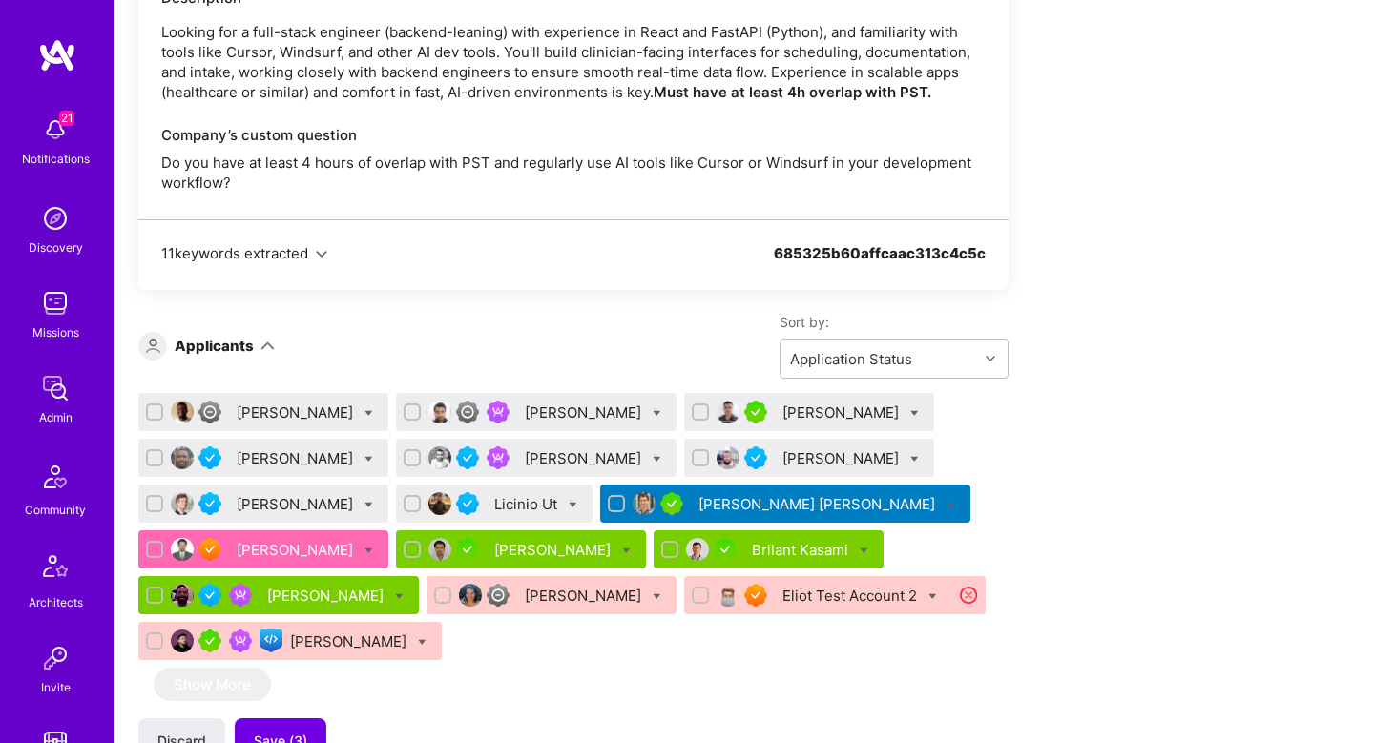
click at [552, 448] on div "Siavosh Zarrasvand" at bounding box center [585, 458] width 120 height 20
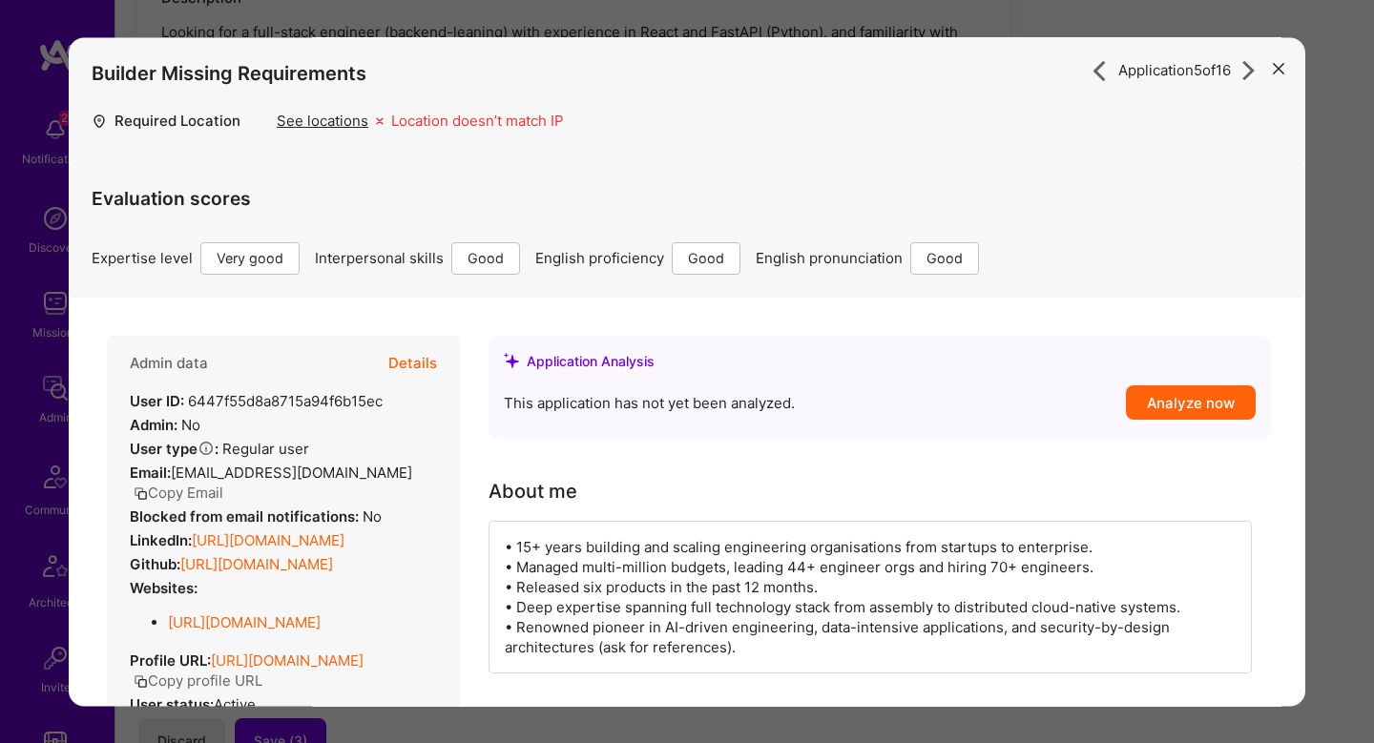
click at [405, 364] on button "Details" at bounding box center [412, 363] width 49 height 55
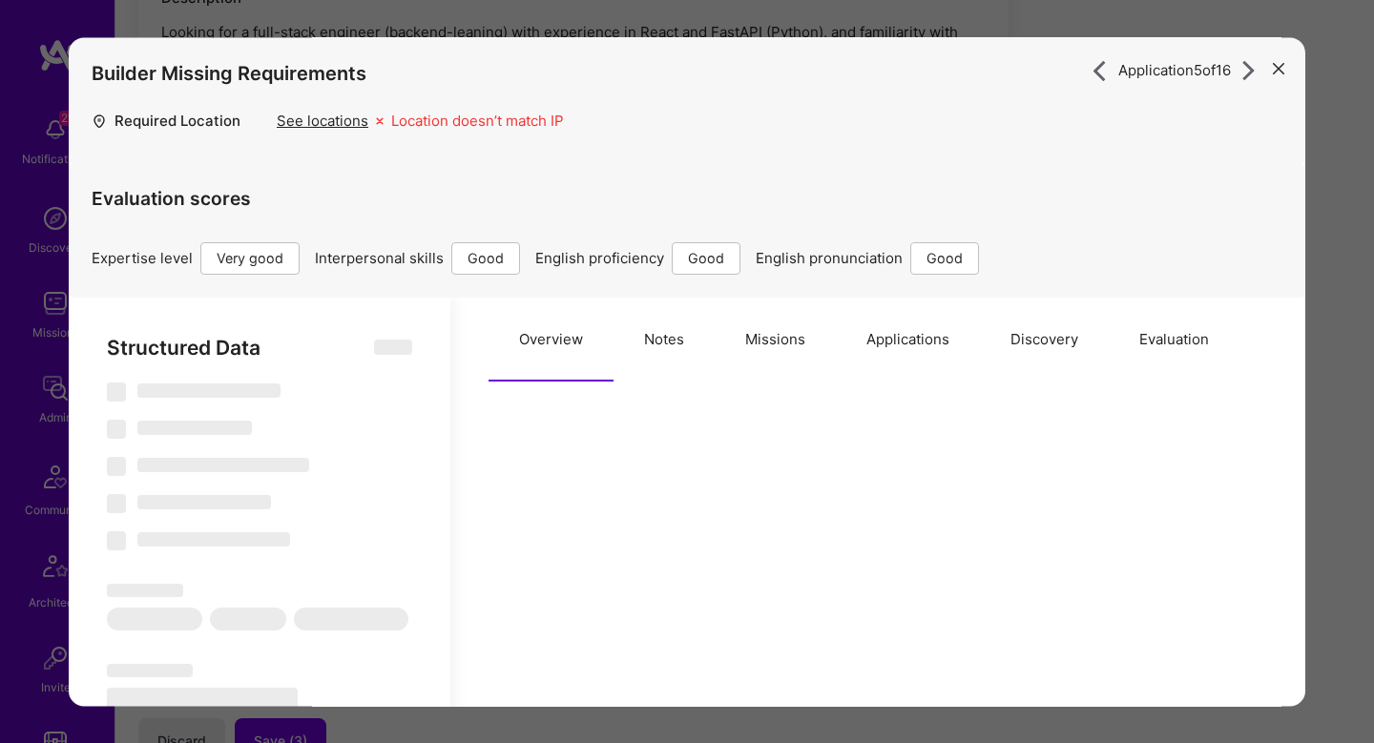
click at [715, 361] on button "Missions" at bounding box center [775, 340] width 121 height 84
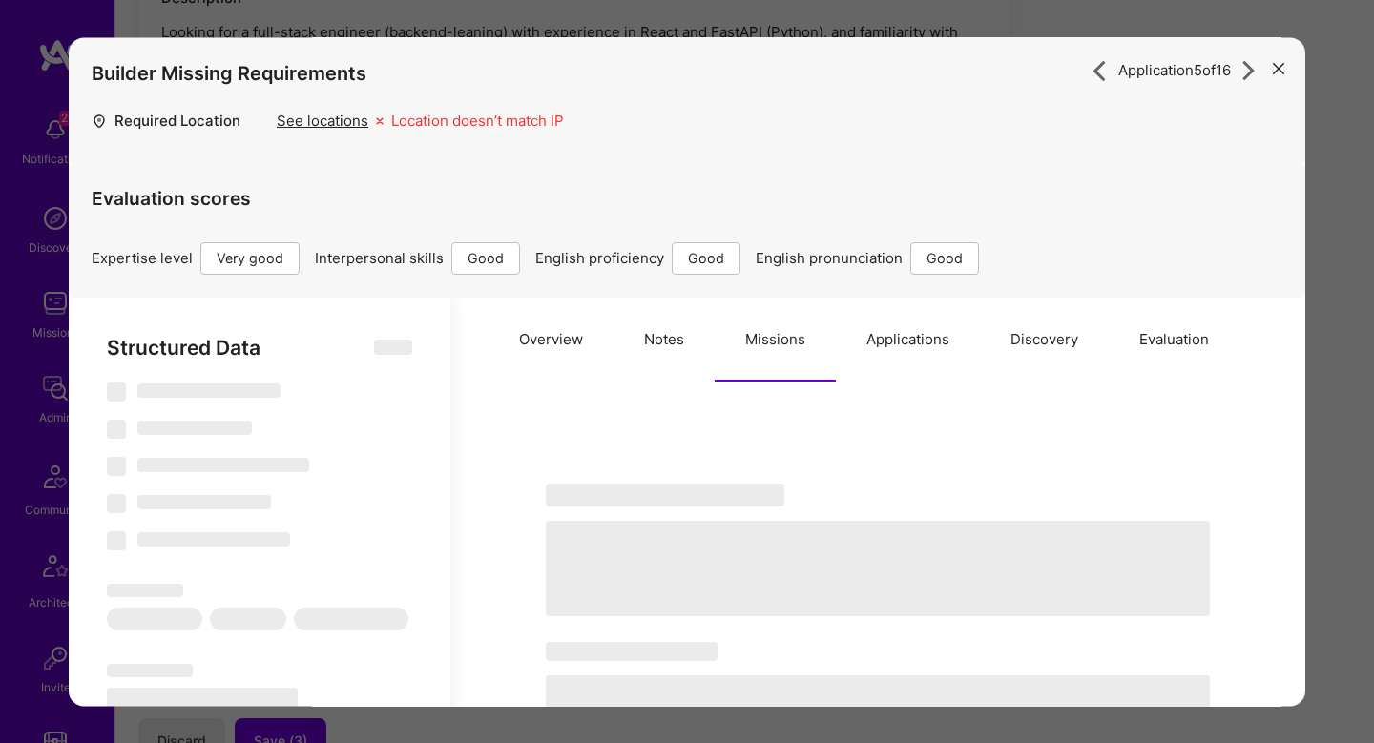
type textarea "x"
select select "Right Now"
select select "5"
select select "4"
select select "6"
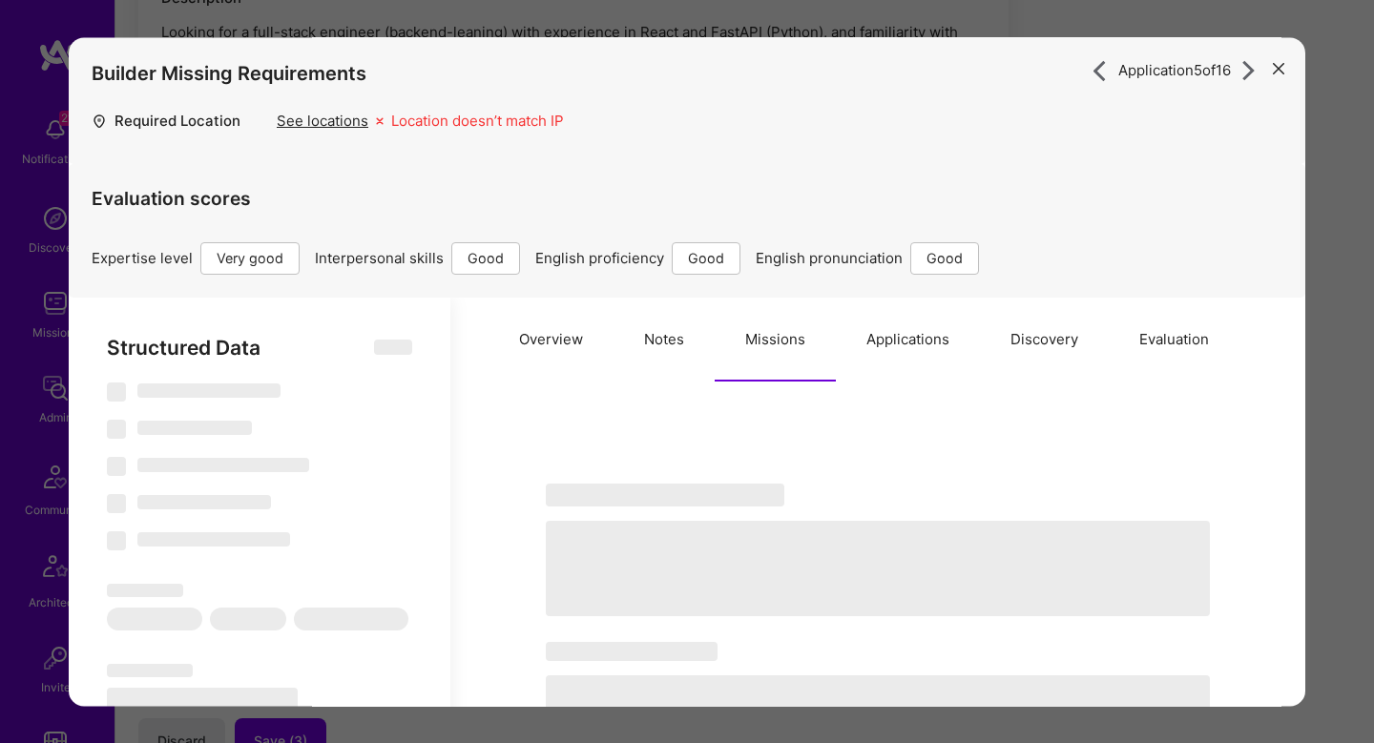
select select "6"
select select "GB"
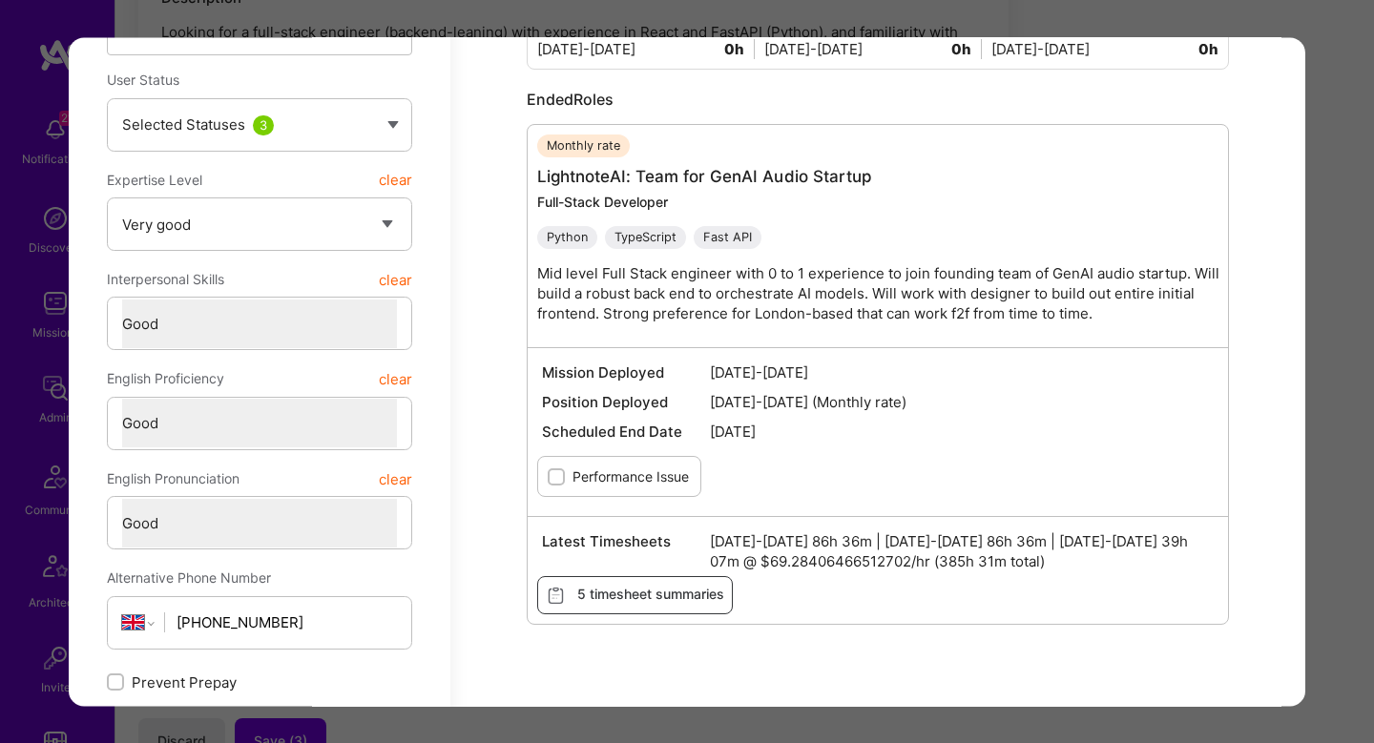
scroll to position [189, 0]
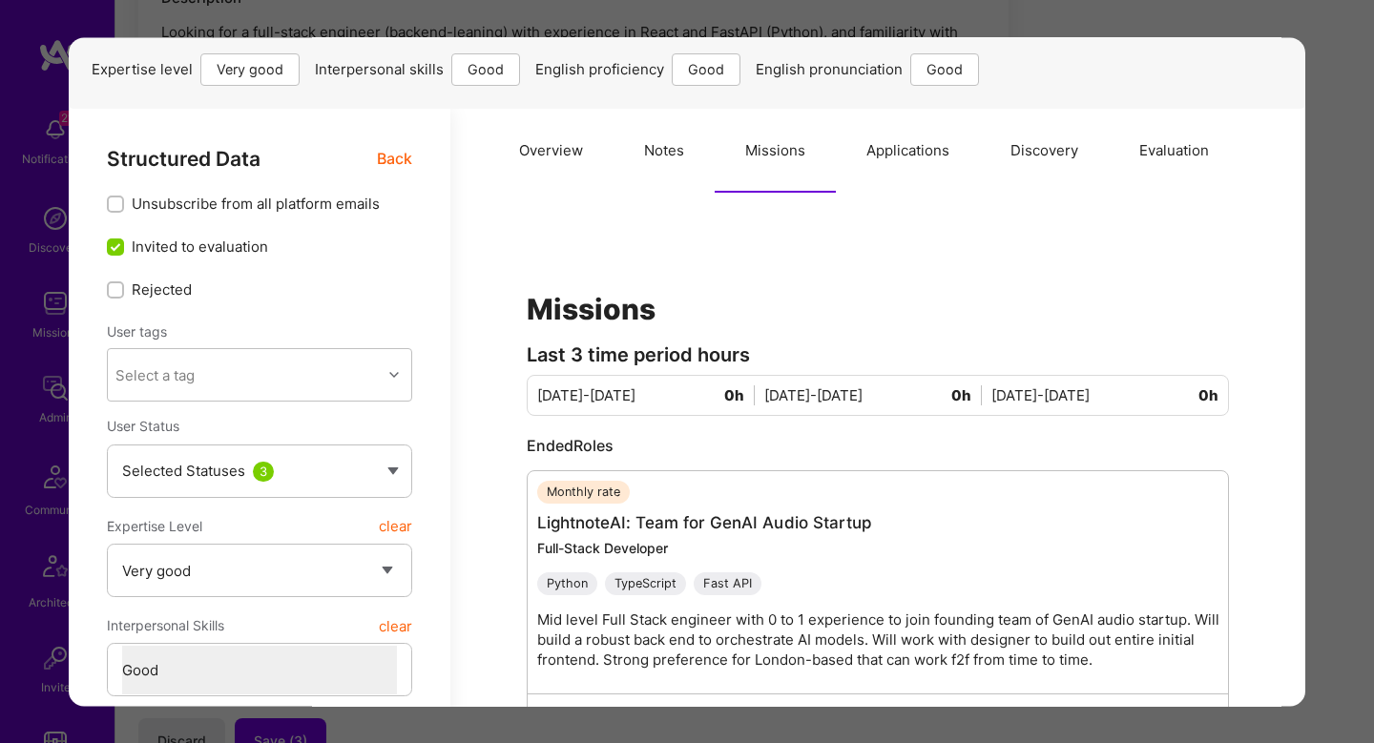
click at [663, 177] on button "Notes" at bounding box center [664, 151] width 101 height 84
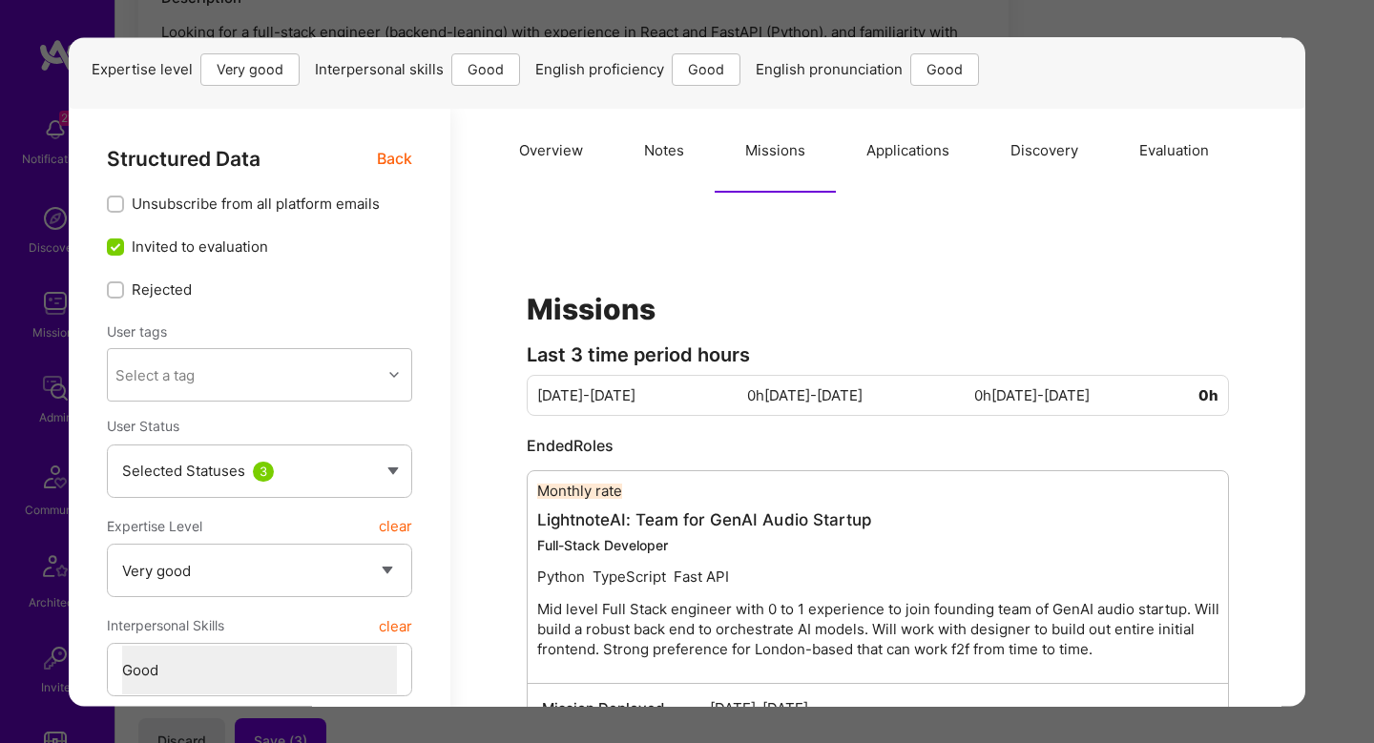
type textarea "x"
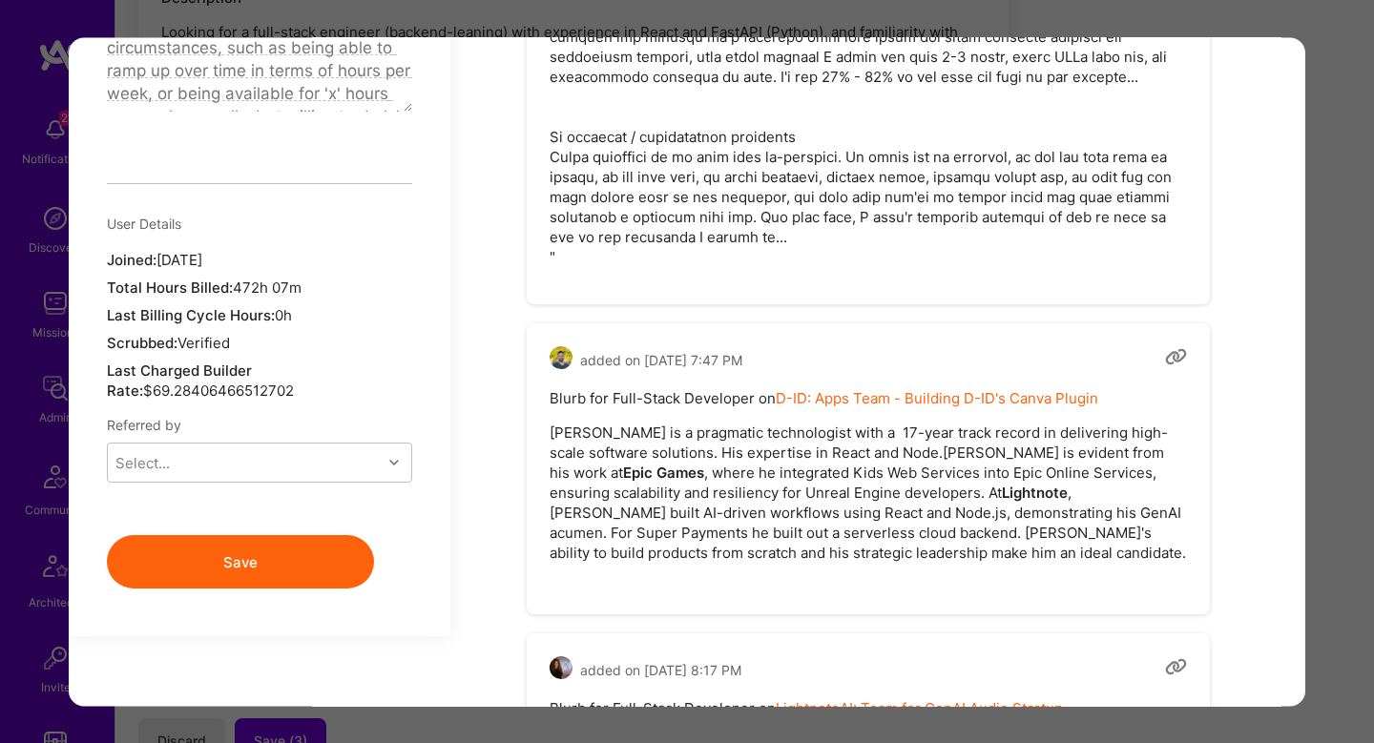
scroll to position [1598, 0]
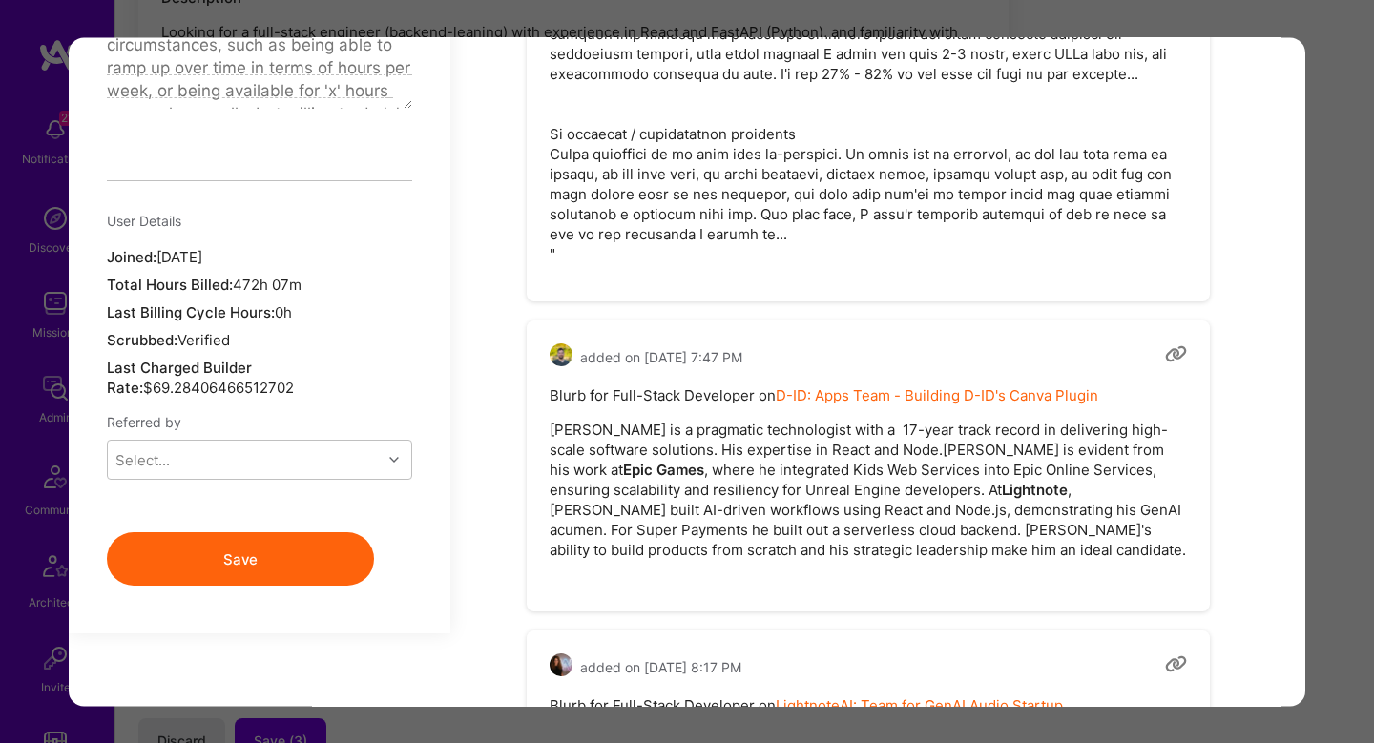
click at [1319, 361] on div "Application 5 of 16 Builder Missing Requirements Required Location See location…" at bounding box center [687, 371] width 1374 height 743
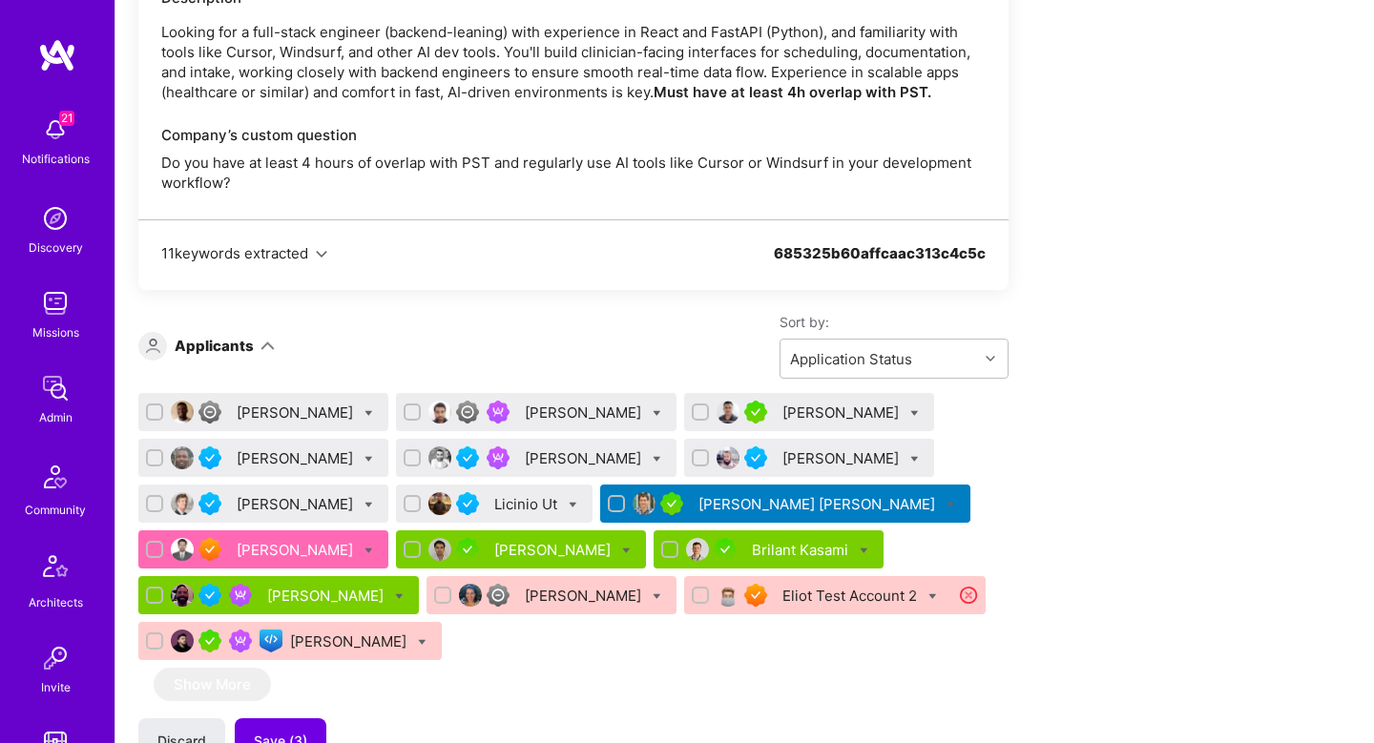
click at [661, 455] on icon at bounding box center [657, 459] width 9 height 9
checkbox input "true"
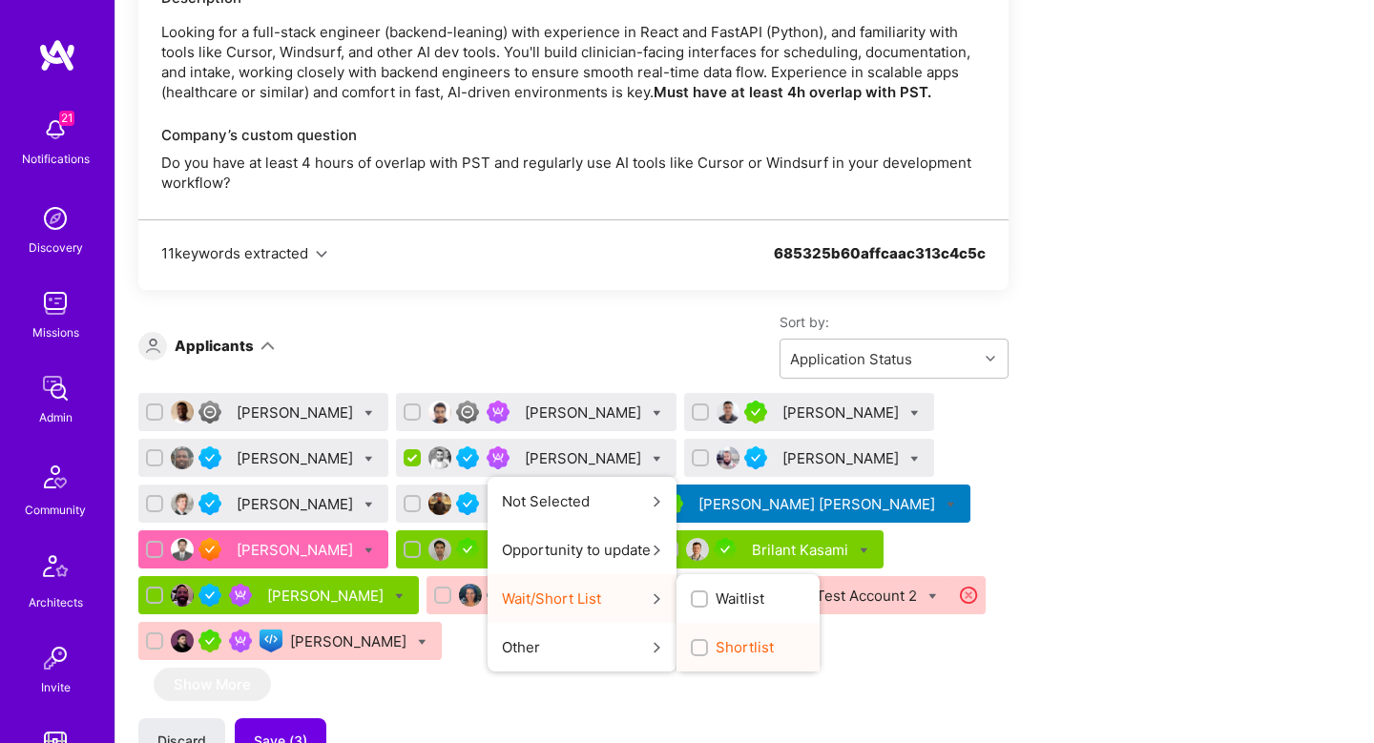
click at [741, 637] on span "Shortlist" at bounding box center [745, 647] width 58 height 20
click at [708, 642] on input "Shortlist" at bounding box center [701, 648] width 13 height 13
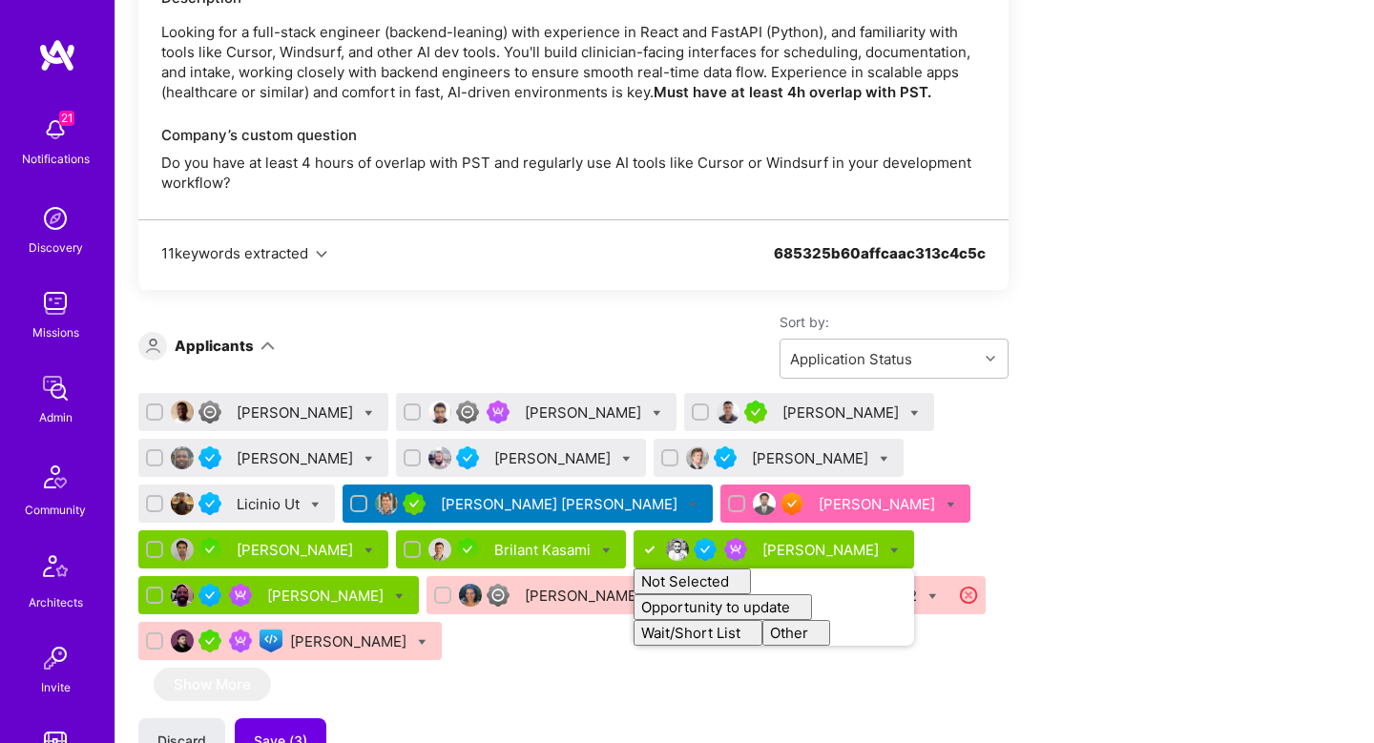
checkbox input "false"
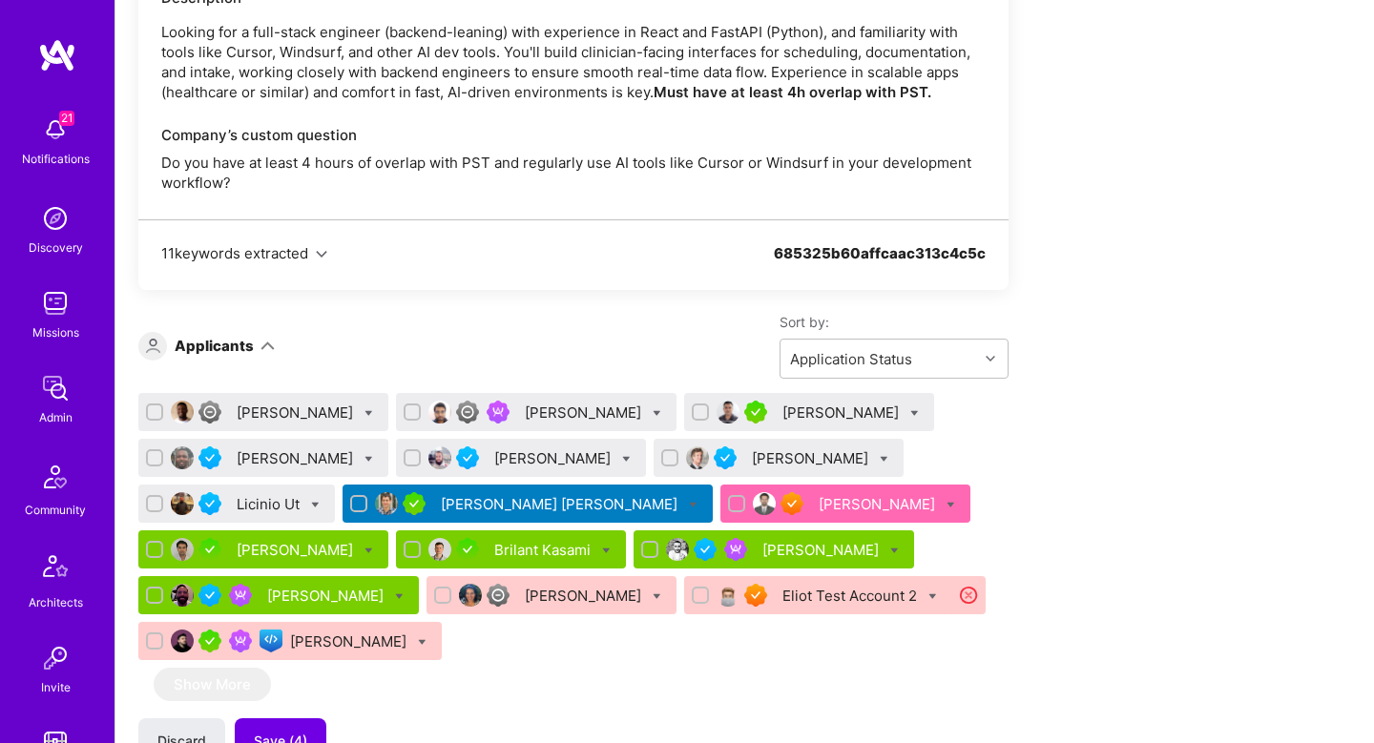
click at [510, 671] on div "Babatunde Olusola Mani Shankar Mitesh Trivedi bamidele Alegbe Muhammad Nasr Ant…" at bounding box center [573, 742] width 870 height 699
click at [303, 732] on span "Save (4)" at bounding box center [280, 741] width 53 height 19
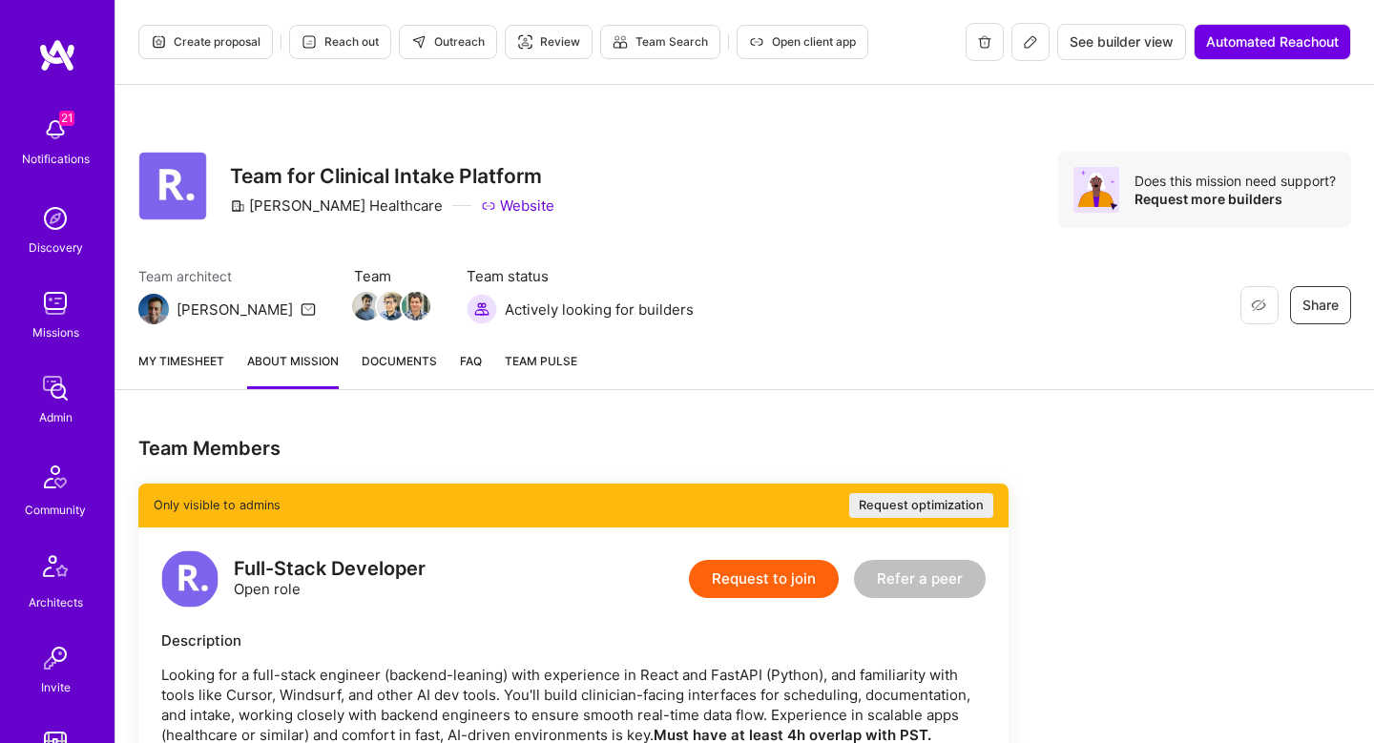
click at [215, 39] on span "Create proposal" at bounding box center [206, 41] width 110 height 17
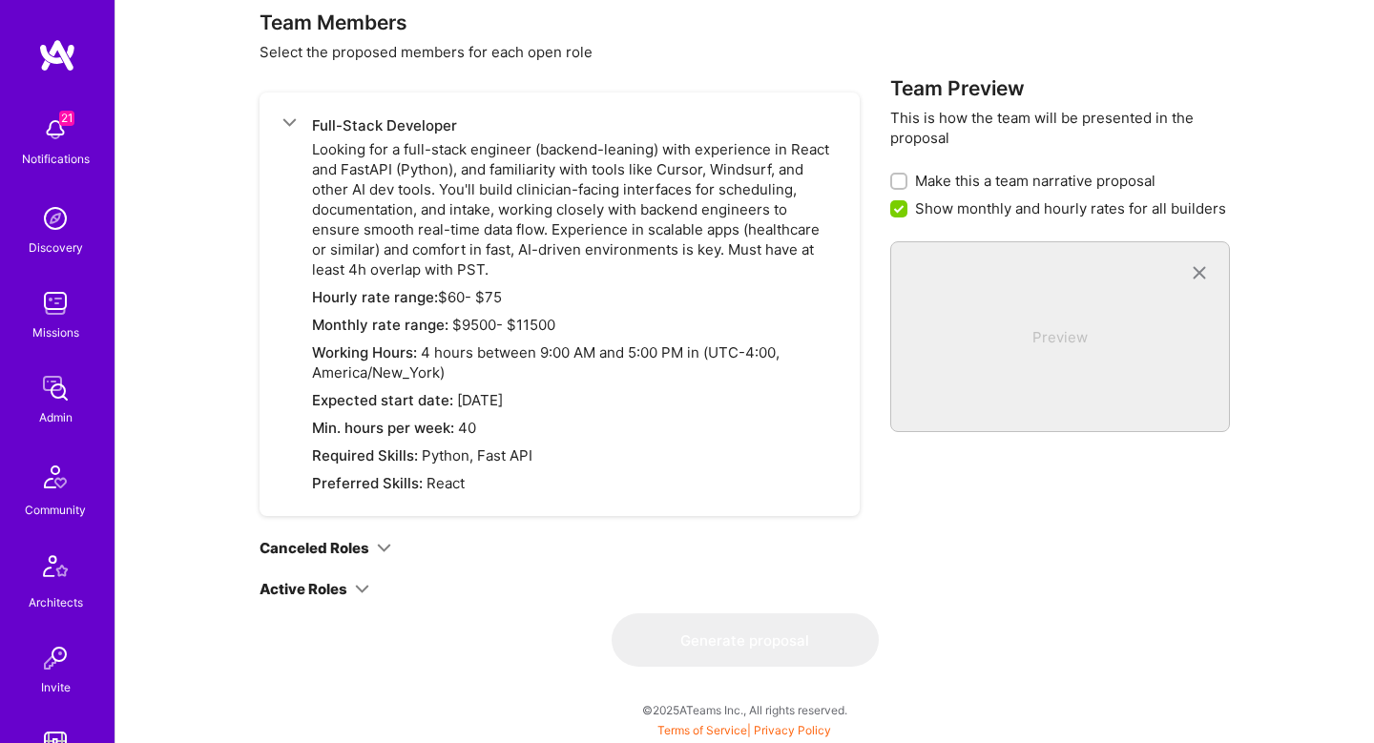
scroll to position [1495, 0]
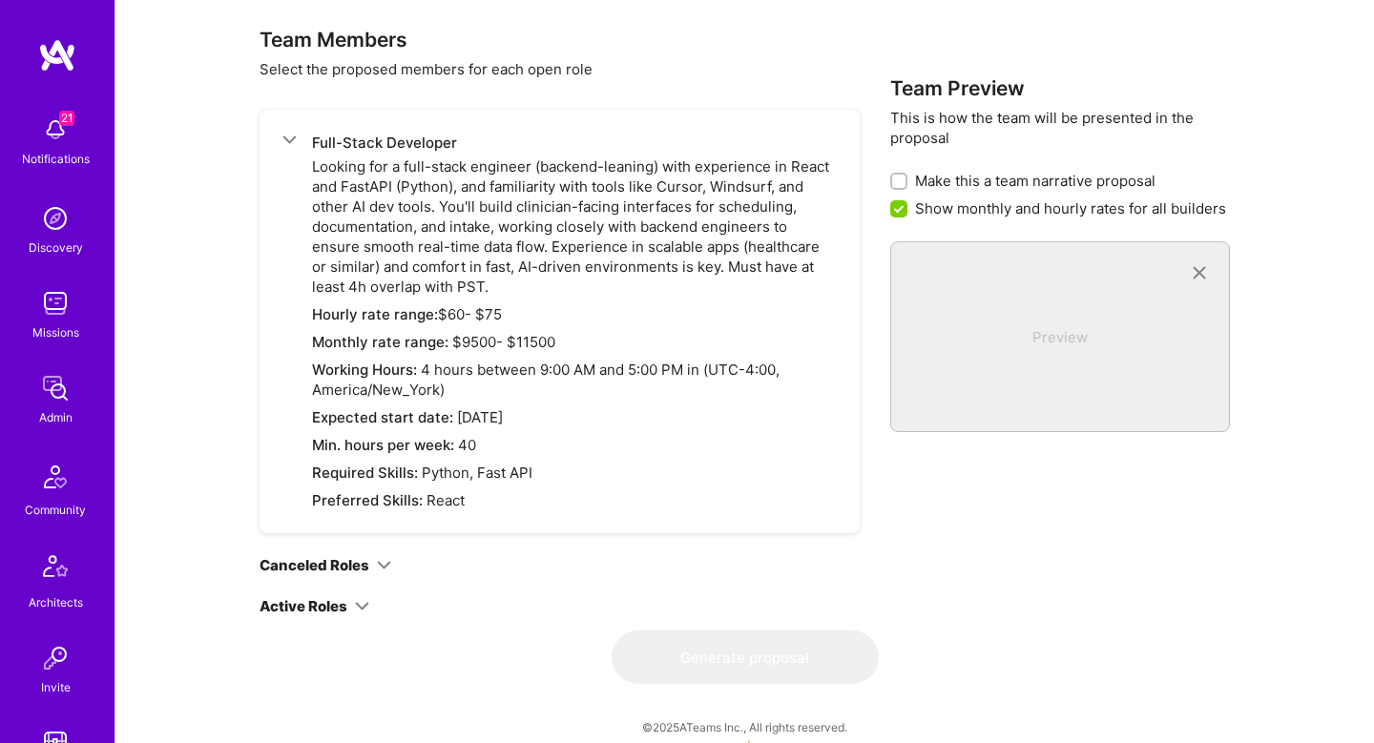
click at [358, 599] on icon at bounding box center [362, 606] width 14 height 14
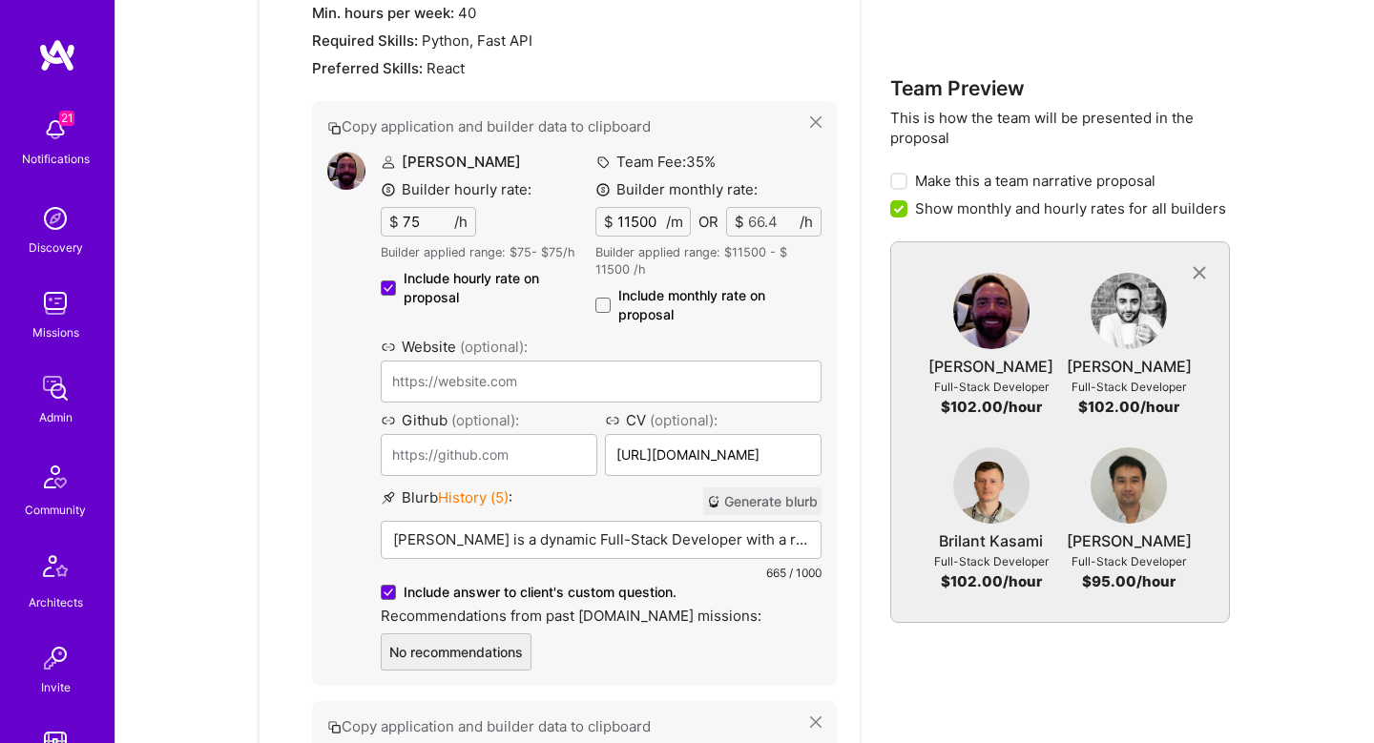
scroll to position [1758, 0]
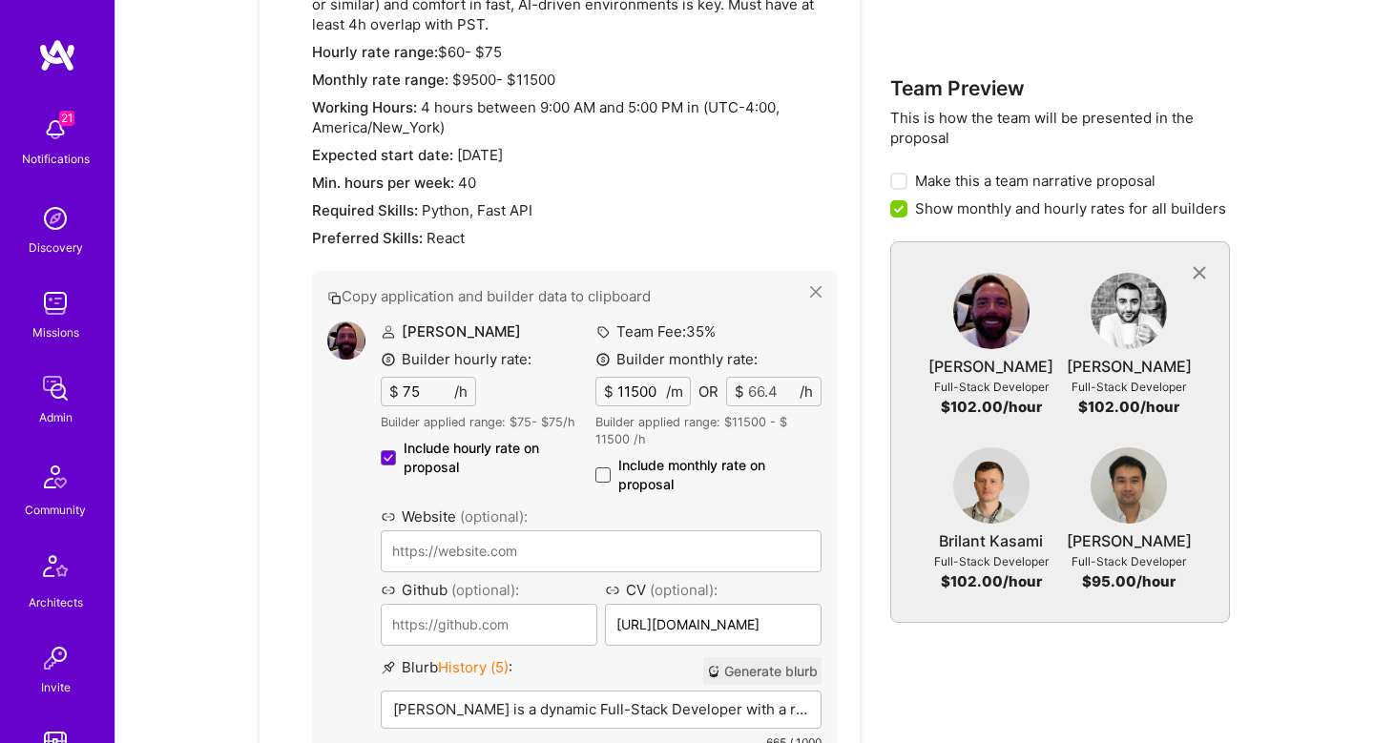
click at [604, 468] on span at bounding box center [602, 475] width 15 height 15
click at [0, 0] on input "Include monthly rate on proposal" at bounding box center [0, 0] width 0 height 0
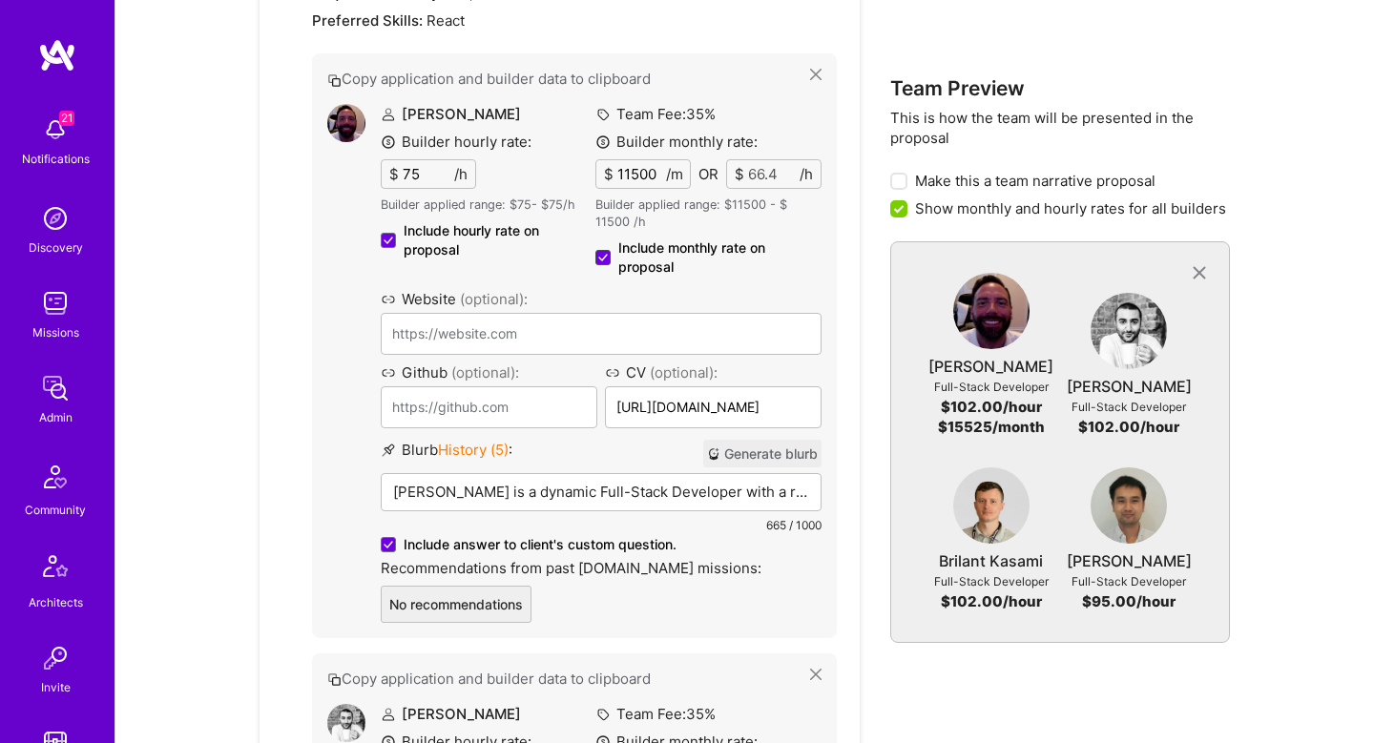
scroll to position [1972, 0]
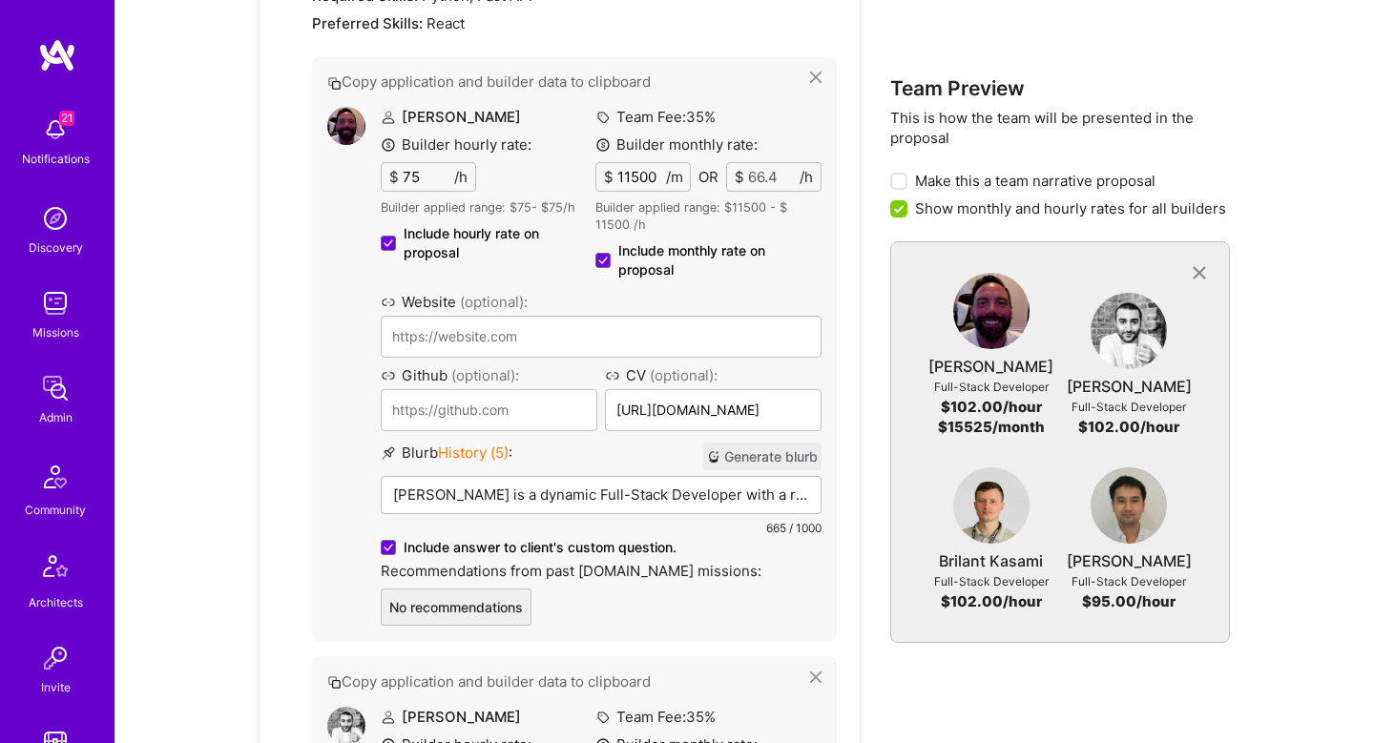
click at [767, 443] on button "Generate blurb" at bounding box center [762, 457] width 118 height 28
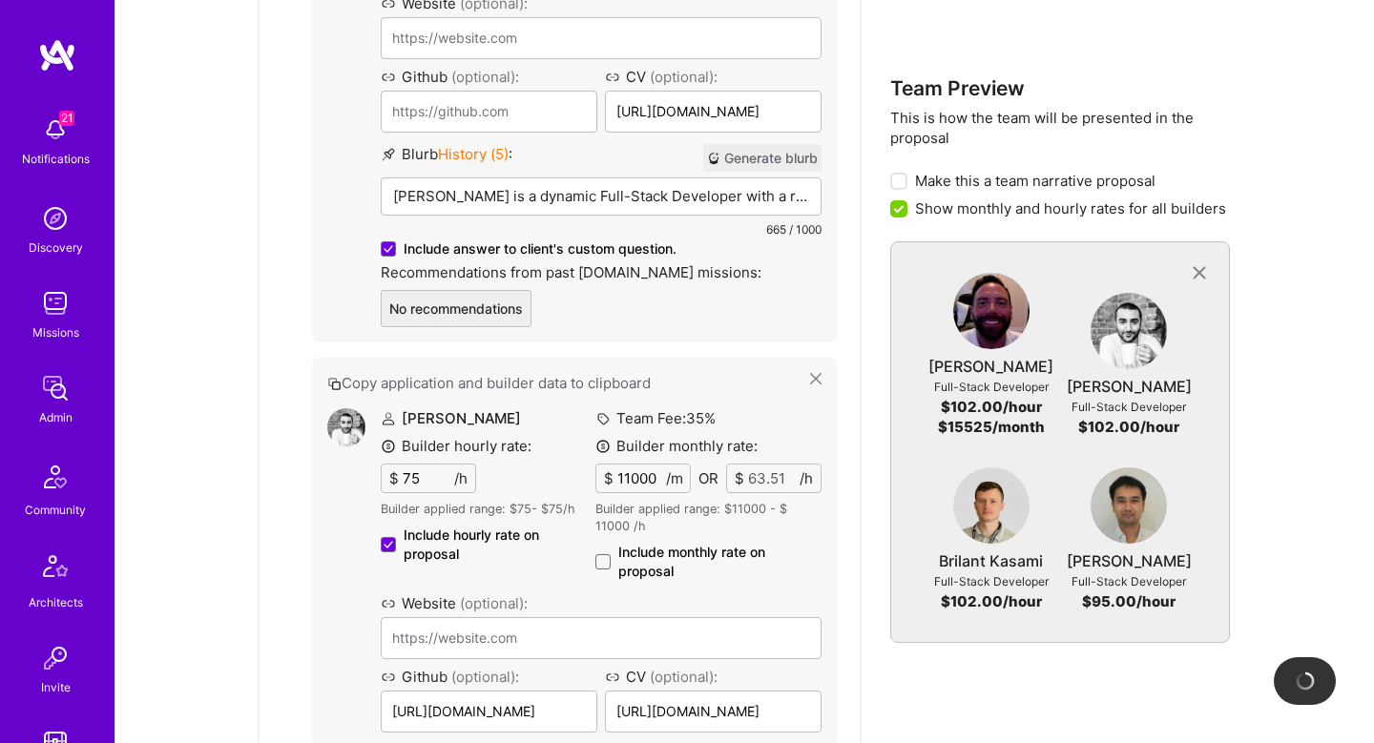
scroll to position [2278, 0]
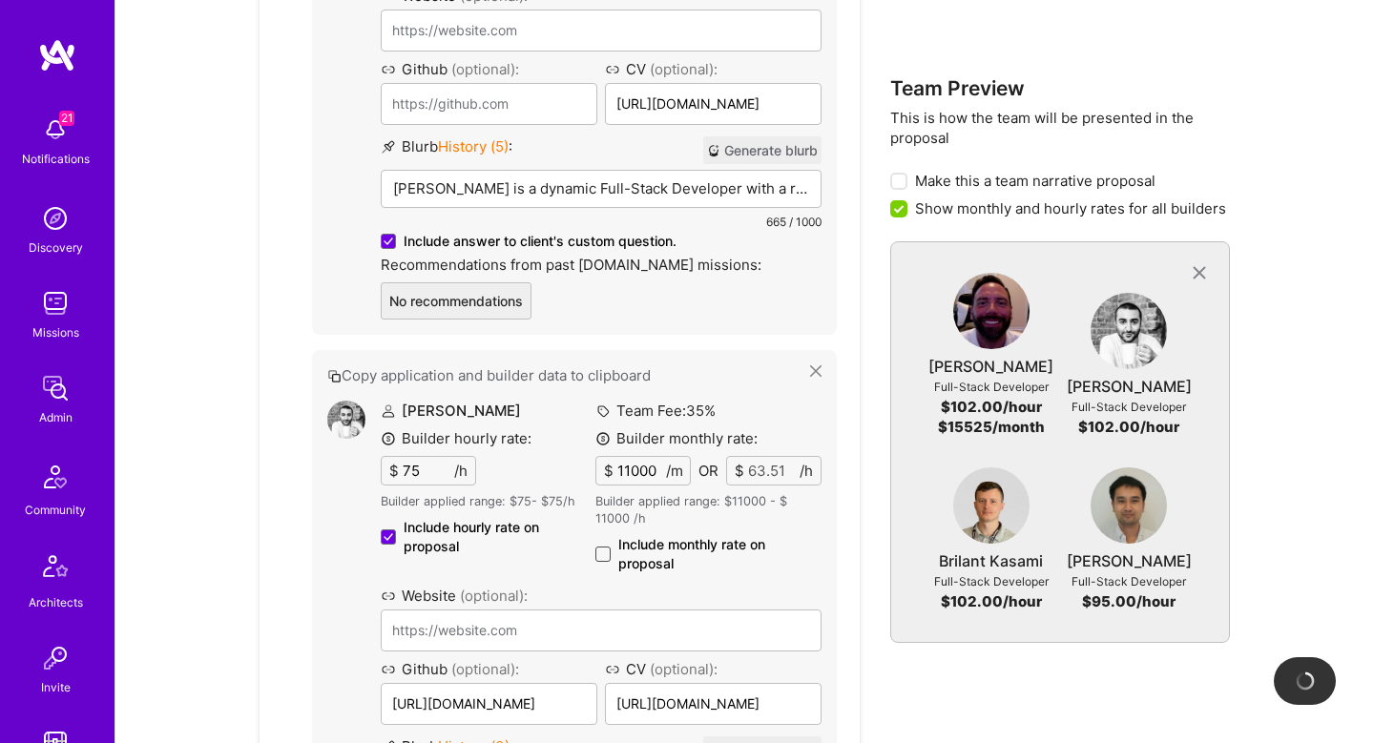
click at [605, 547] on span at bounding box center [602, 554] width 15 height 15
click at [0, 0] on input "Include monthly rate on proposal" at bounding box center [0, 0] width 0 height 0
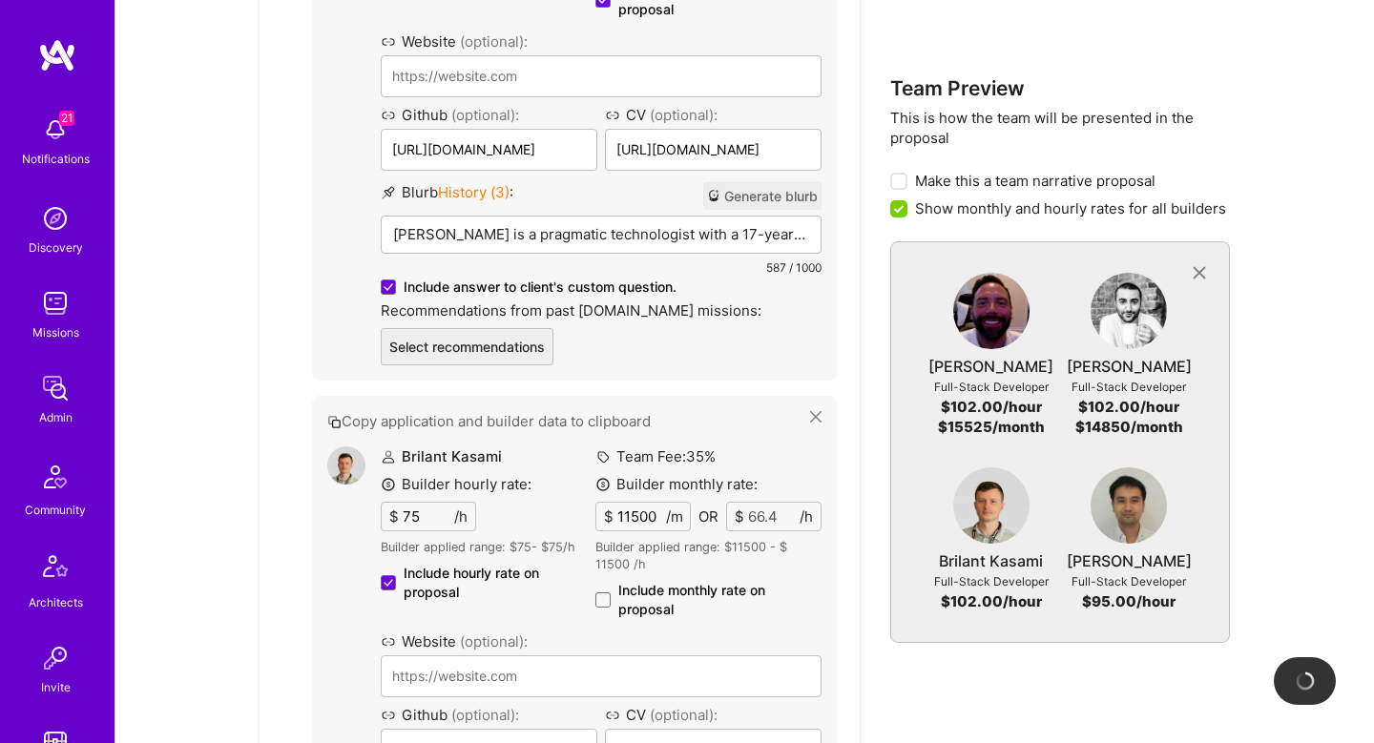
scroll to position [2840, 0]
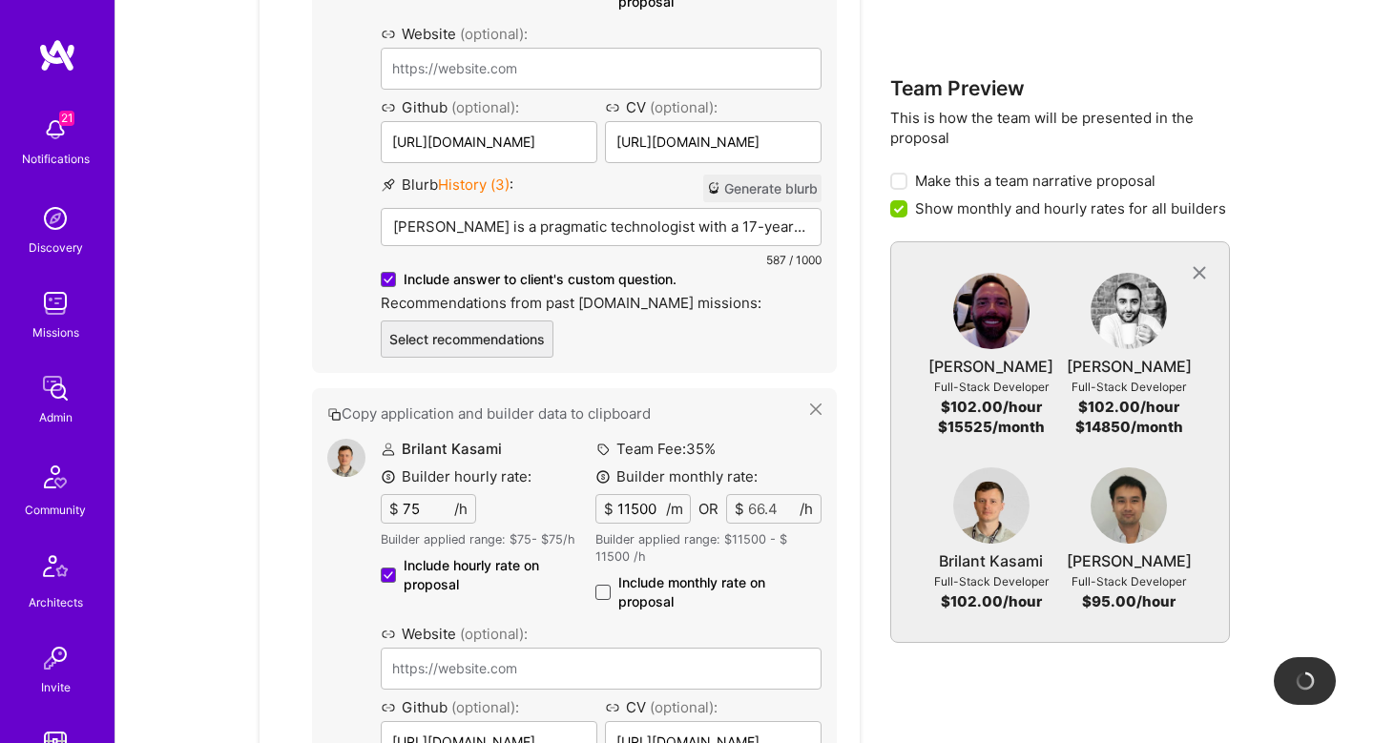
click at [601, 585] on span at bounding box center [602, 592] width 15 height 15
click at [0, 0] on input "Include monthly rate on proposal" at bounding box center [0, 0] width 0 height 0
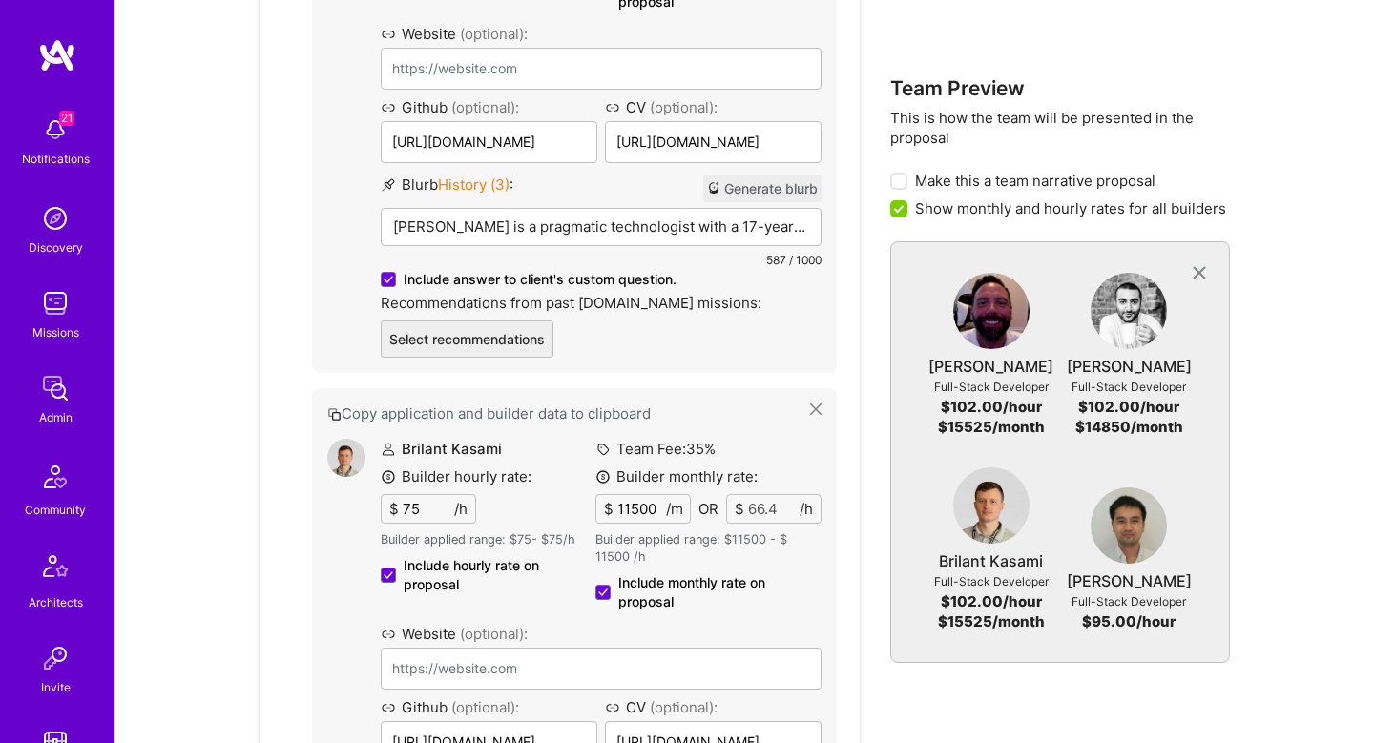
click at [737, 177] on button "Generate blurb" at bounding box center [762, 189] width 118 height 28
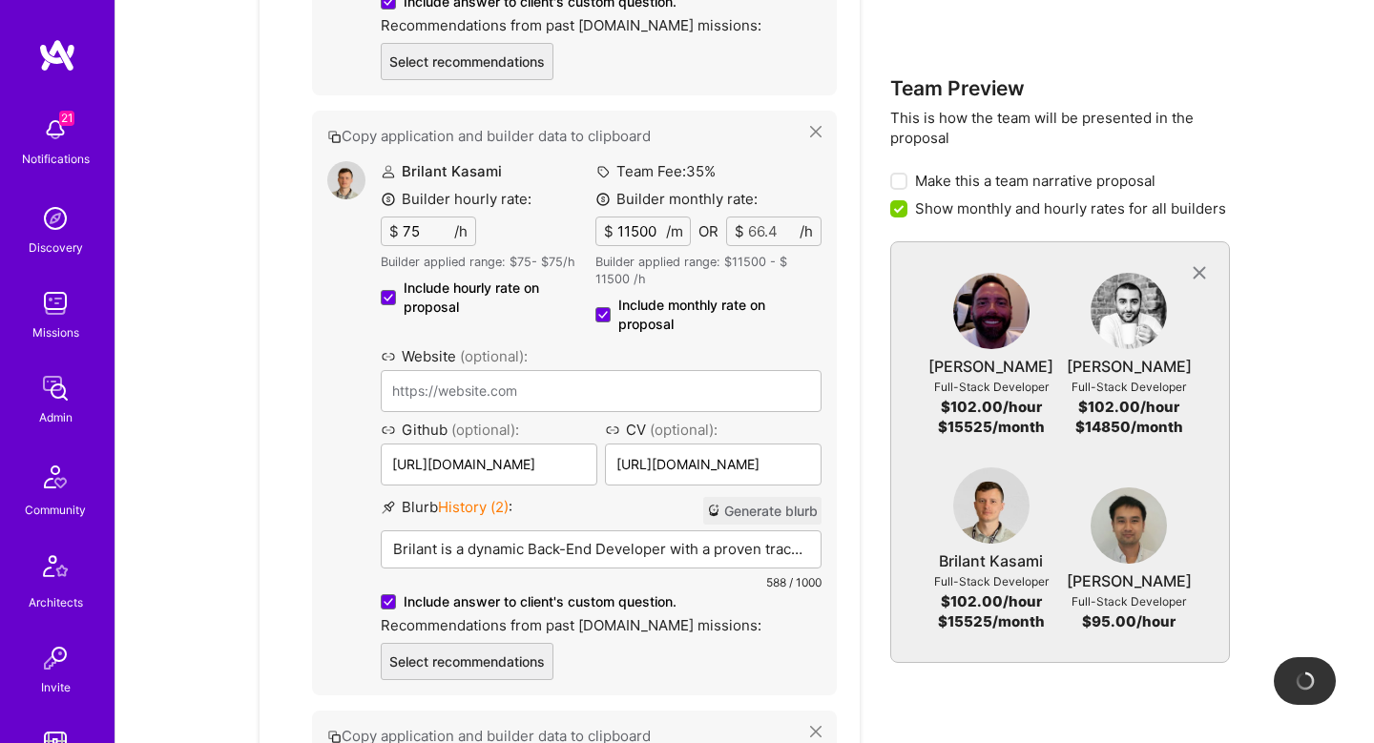
scroll to position [3113, 0]
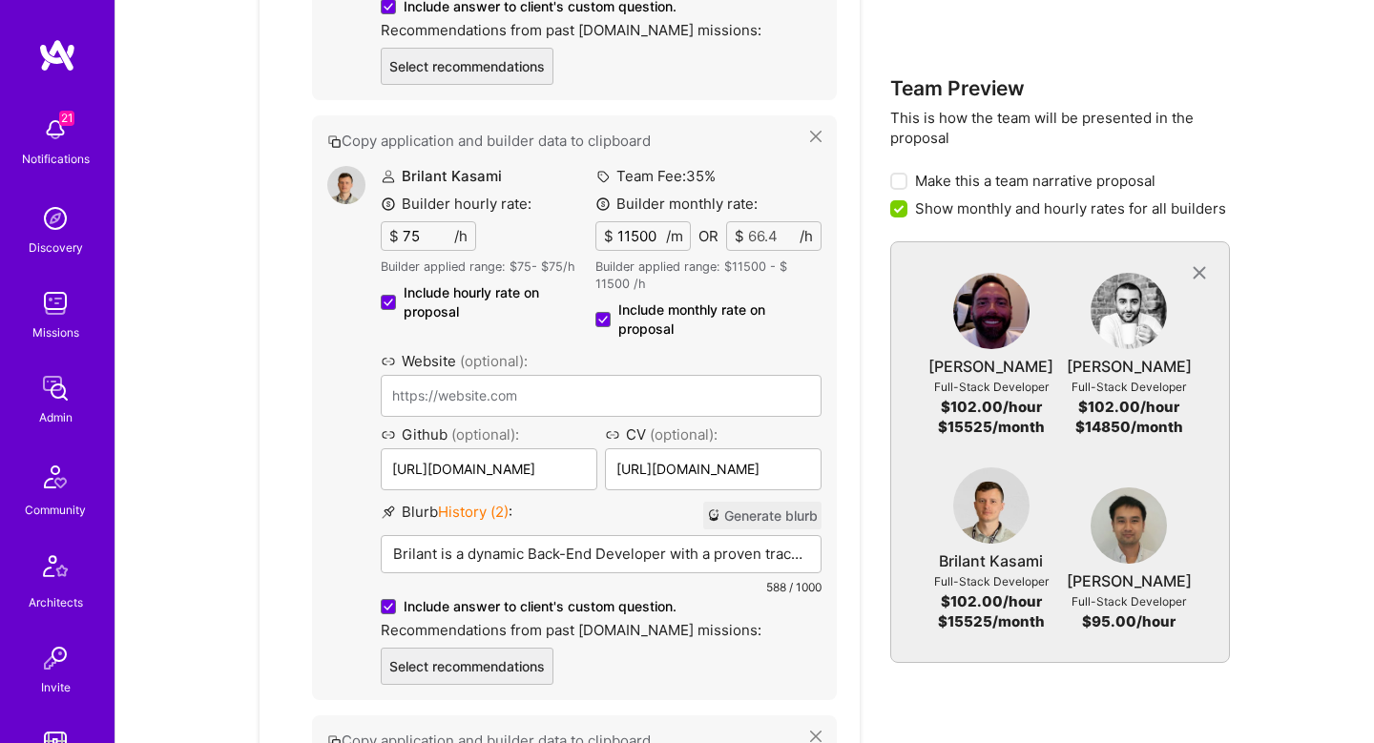
click at [779, 509] on button "Generate blurb" at bounding box center [762, 516] width 118 height 28
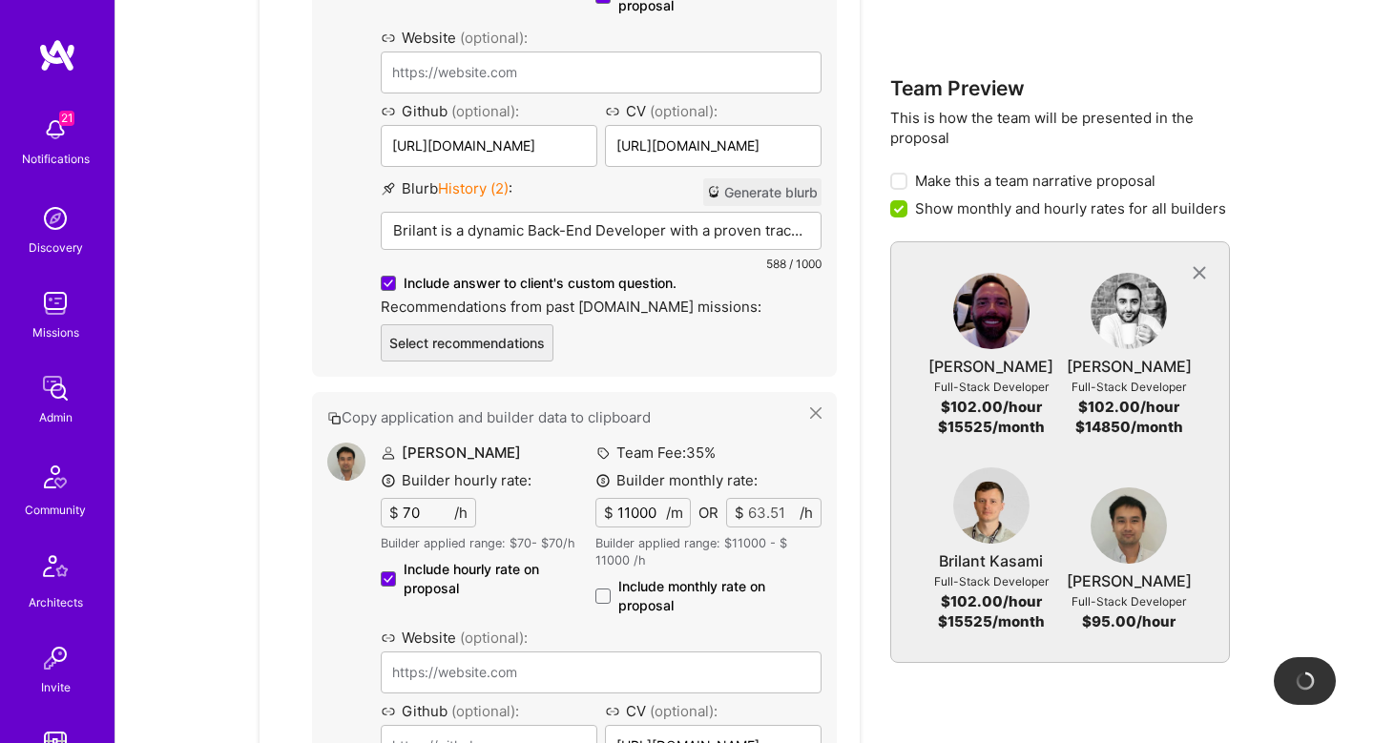
scroll to position [3430, 0]
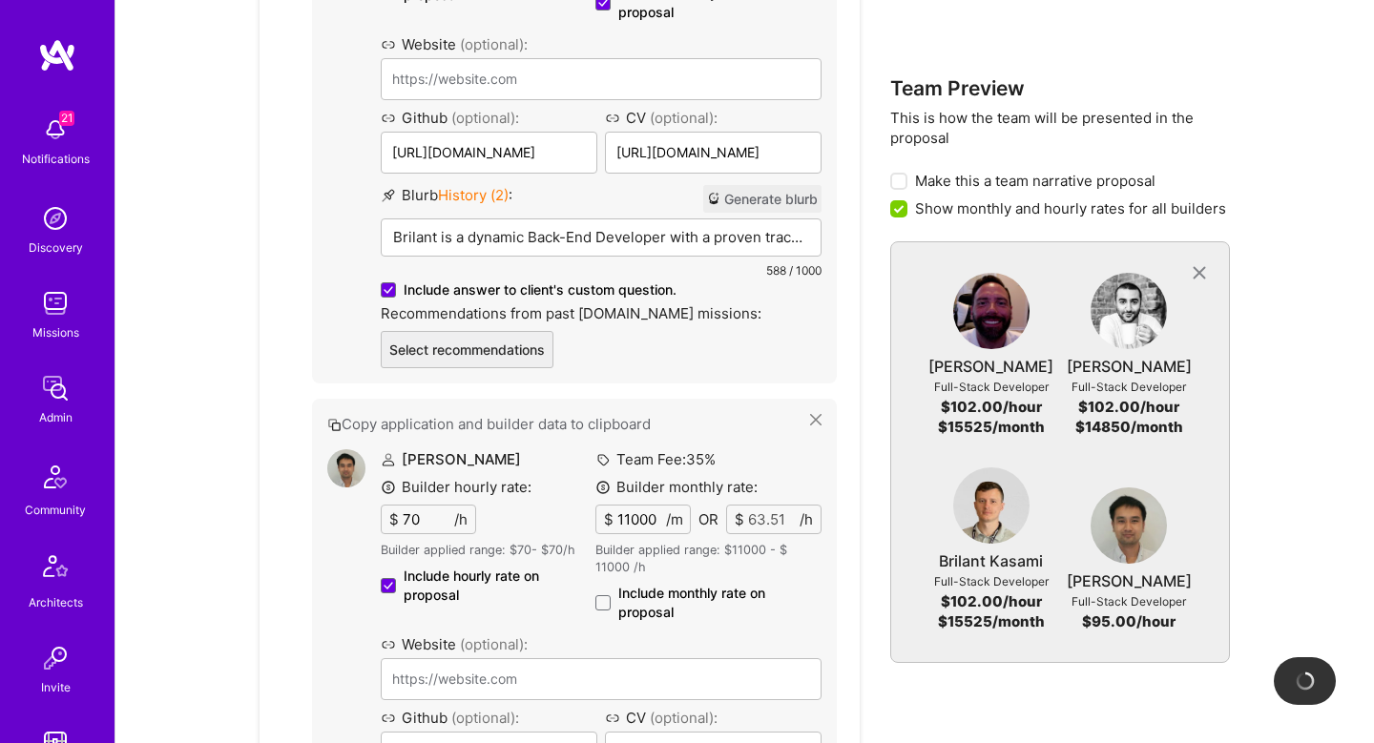
click at [601, 584] on label "Include monthly rate on proposal" at bounding box center [708, 603] width 226 height 38
click at [0, 0] on input "Include monthly rate on proposal" at bounding box center [0, 0] width 0 height 0
checkbox input "true"
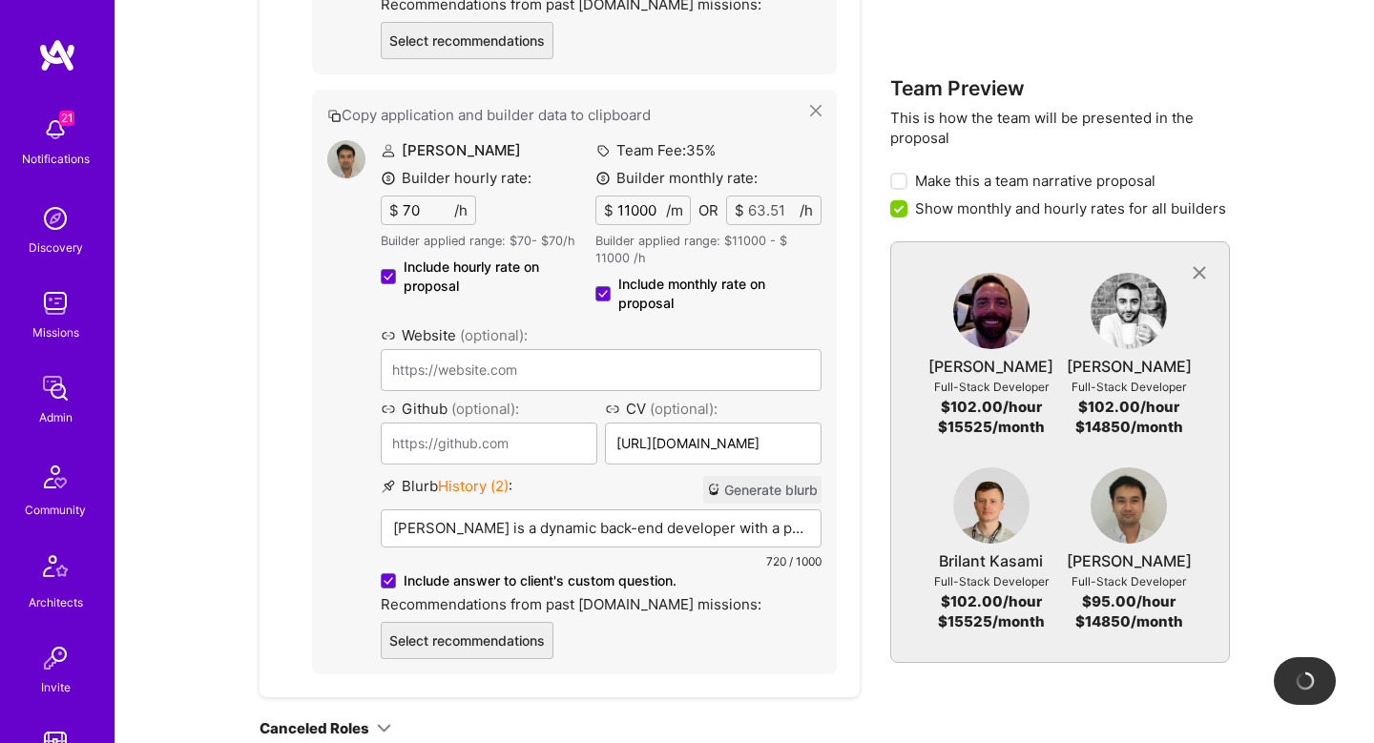
scroll to position [3756, 0]
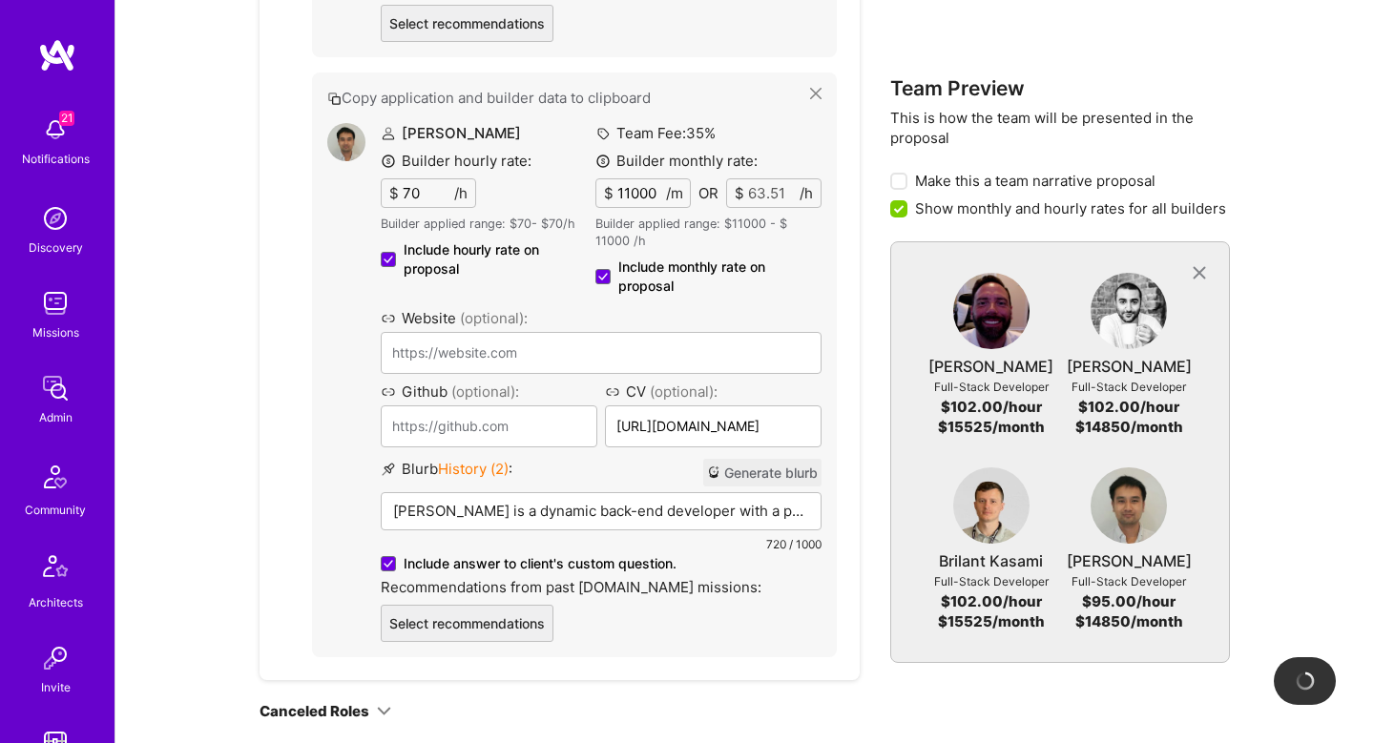
click at [736, 459] on button "Generate blurb" at bounding box center [762, 473] width 118 height 28
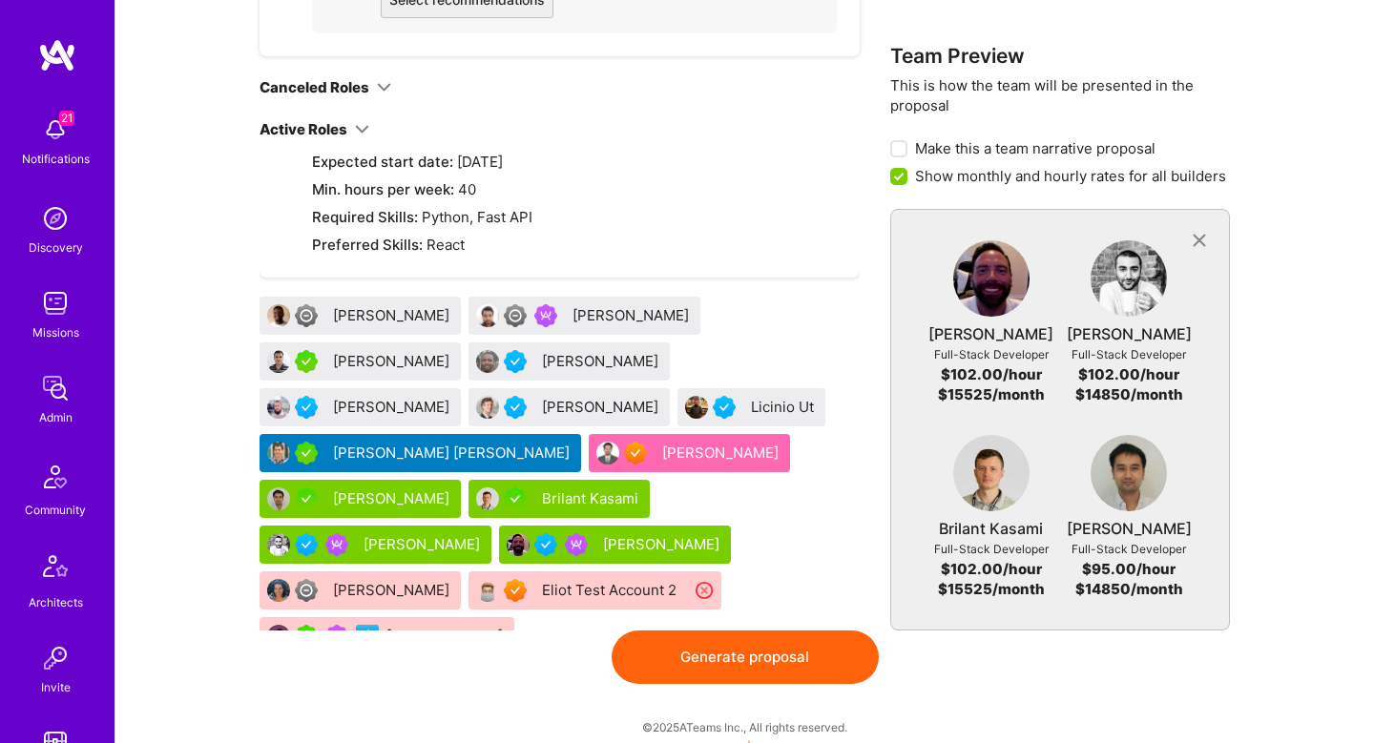
scroll to position [4380, 0]
click at [744, 631] on button "Generate proposal" at bounding box center [745, 657] width 267 height 53
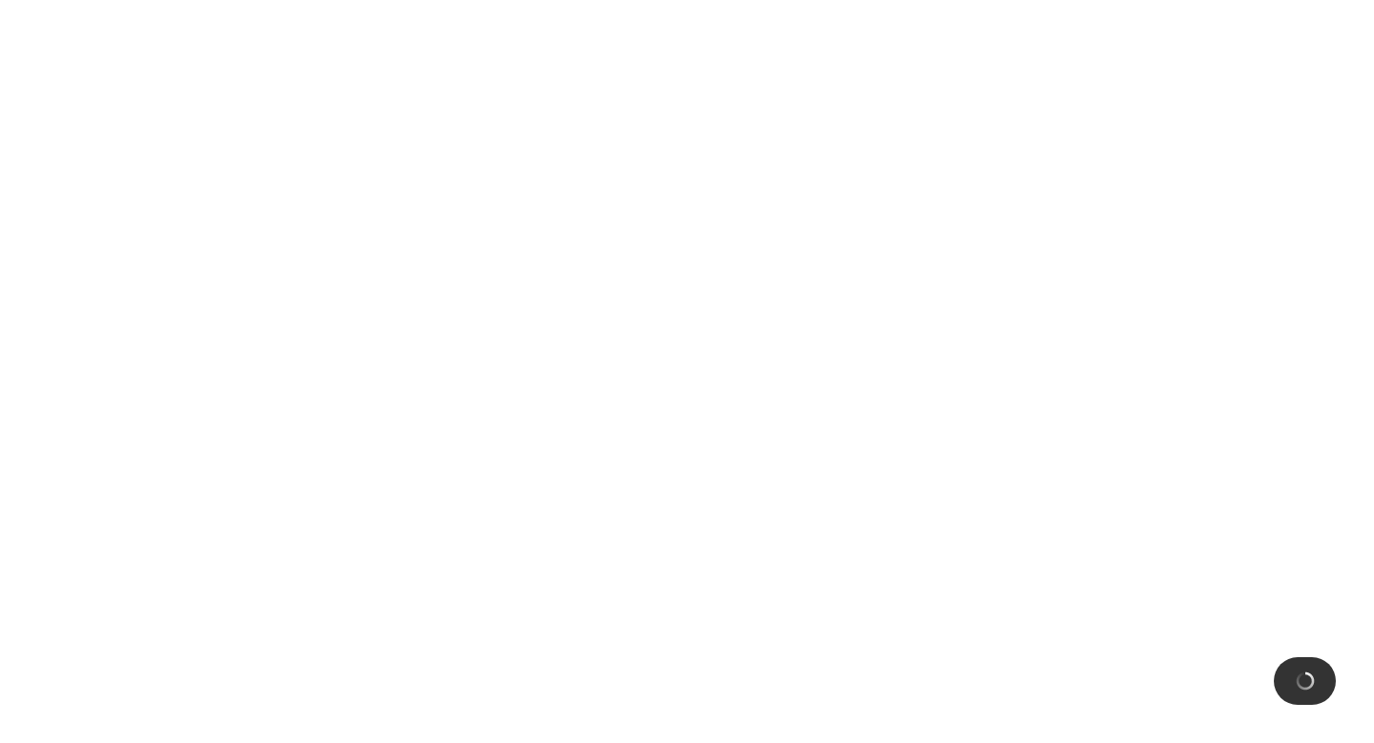
scroll to position [0, 0]
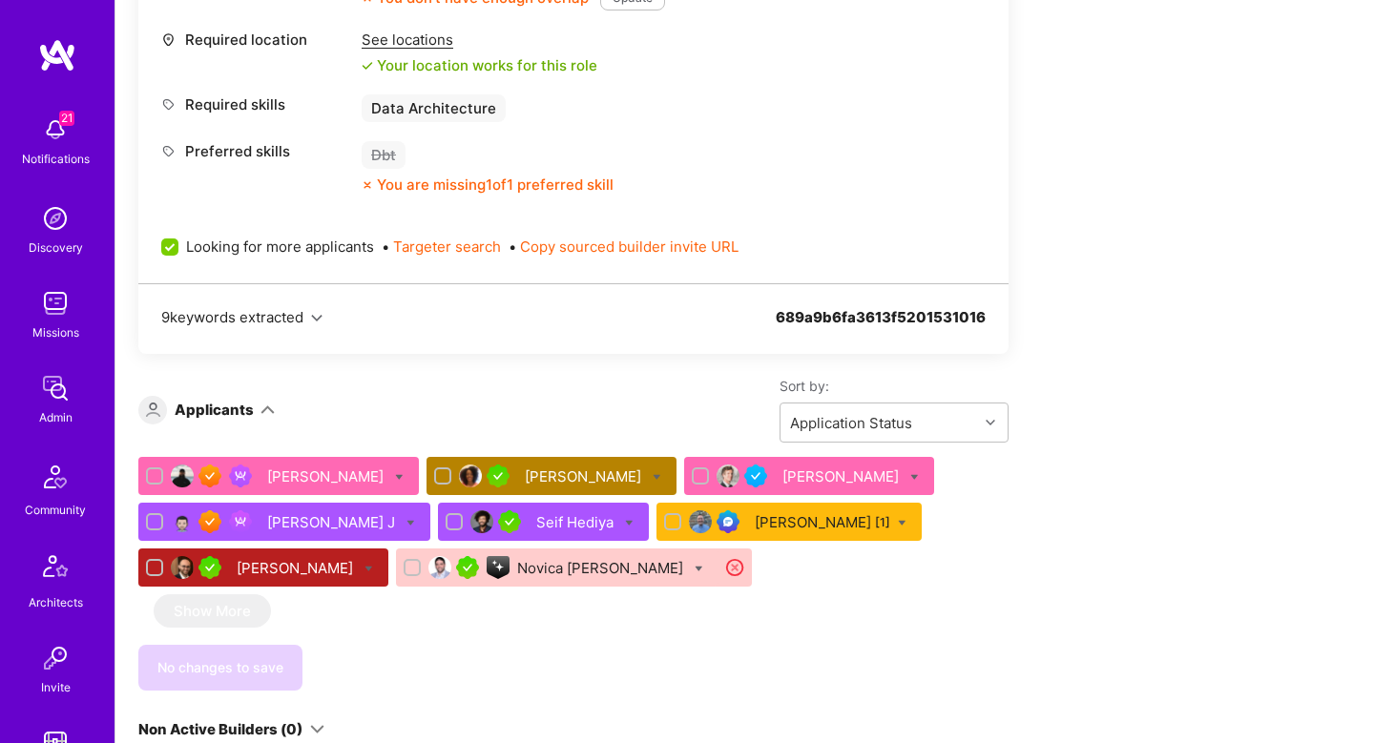
scroll to position [1047, 0]
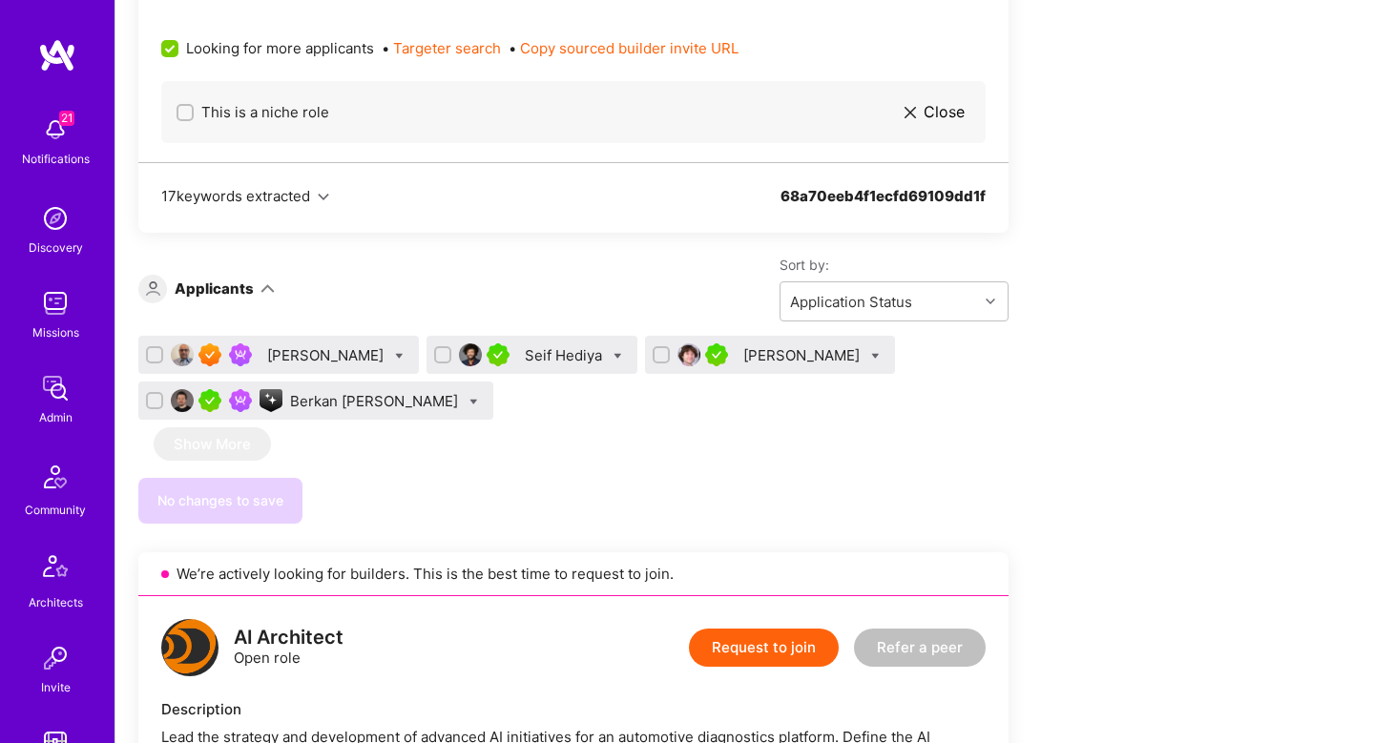
scroll to position [1257, 0]
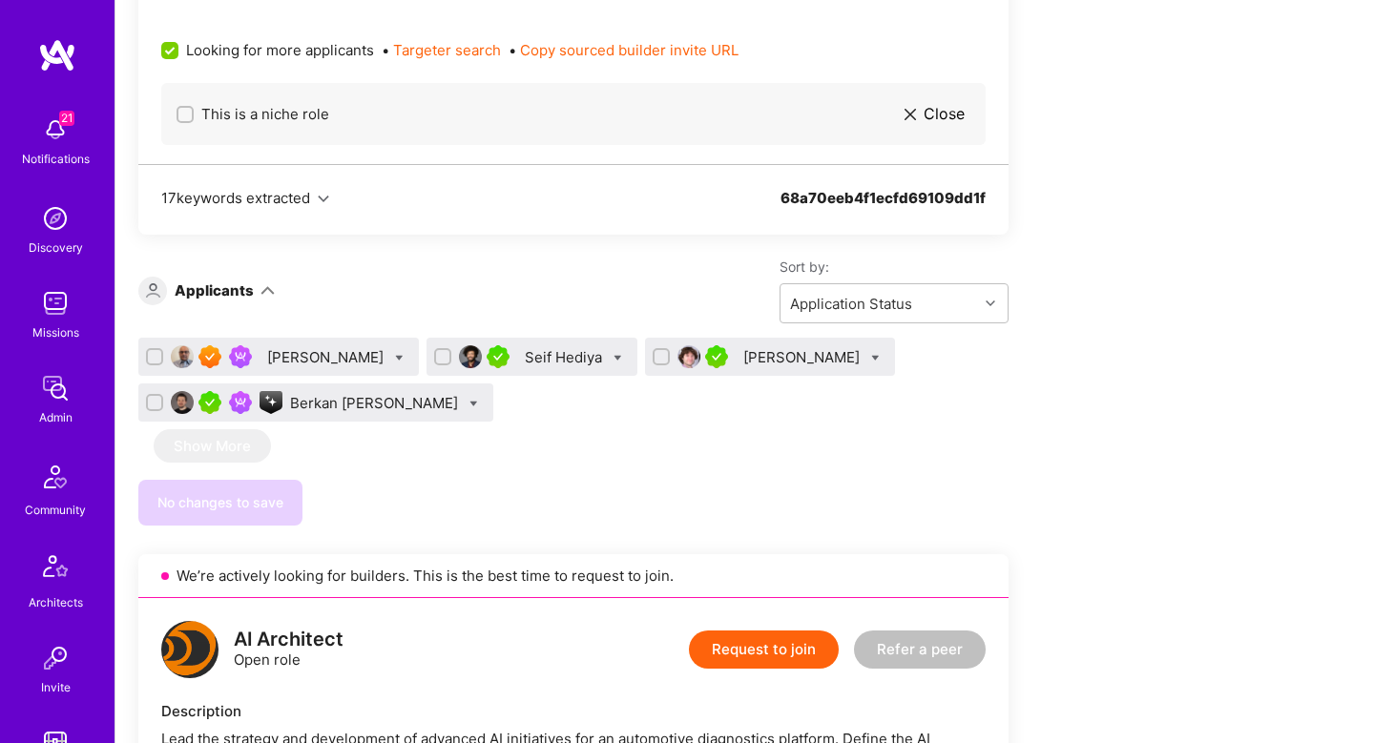
click at [871, 358] on icon at bounding box center [875, 358] width 9 height 9
checkbox input "true"
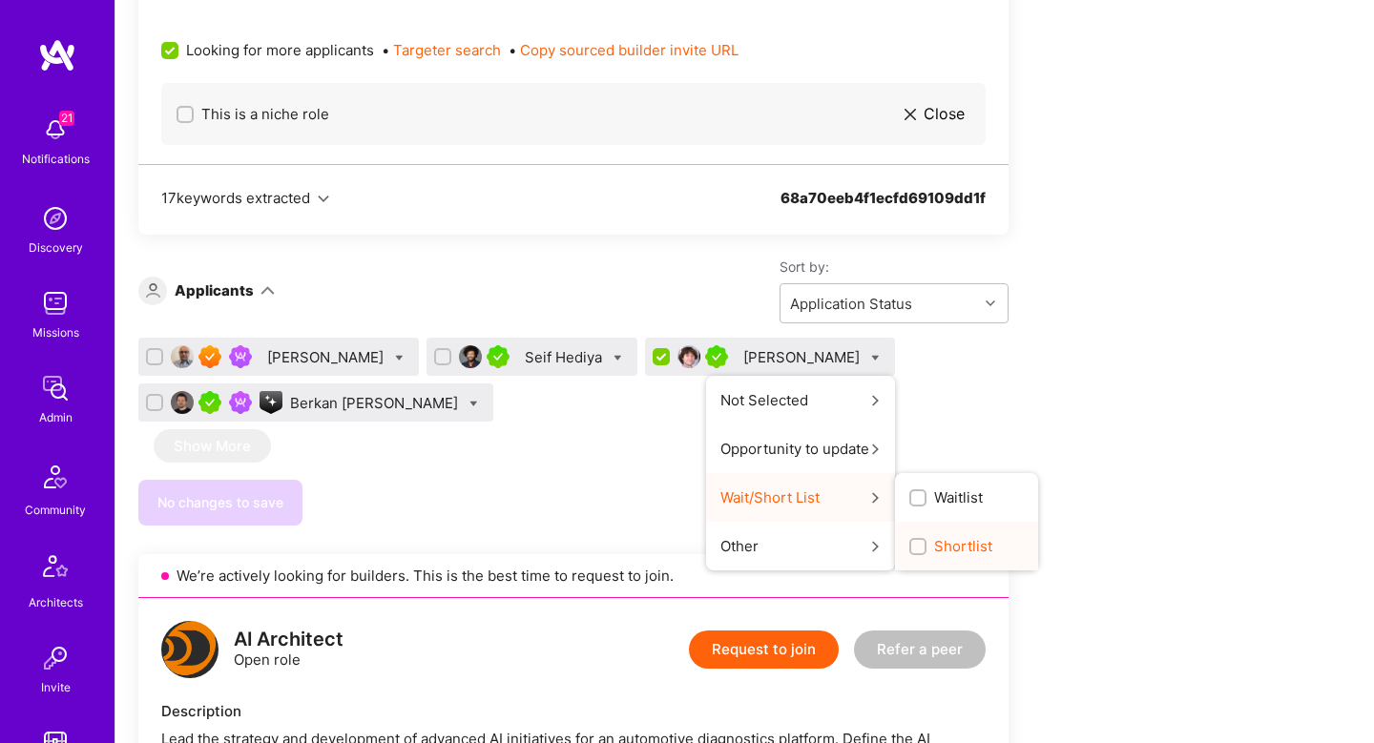
click at [934, 540] on span "Shortlist" at bounding box center [963, 546] width 58 height 20
click at [913, 541] on input "Shortlist" at bounding box center [919, 547] width 13 height 13
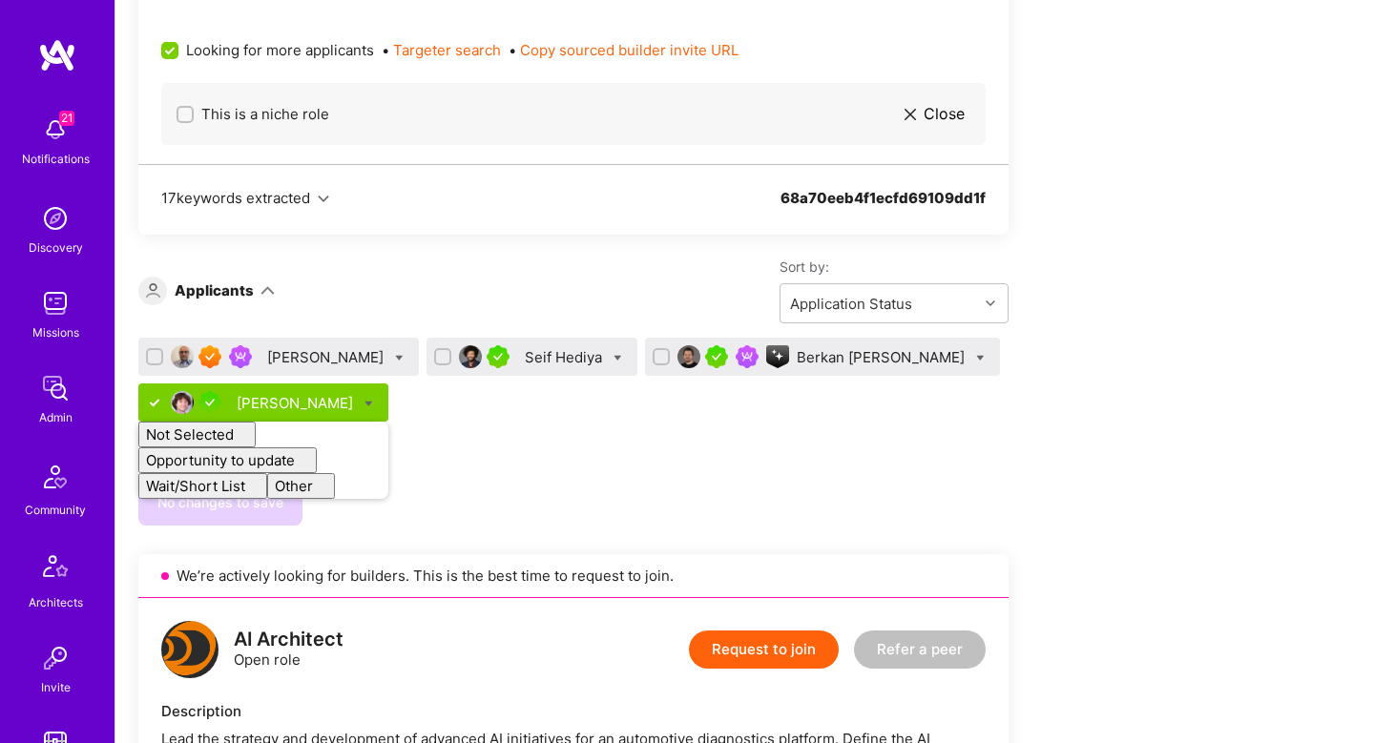
checkbox input "false"
click at [520, 435] on div "Pratik Biswas Seif Hediya Berkan Hiziroglu Eli Romm Not Selected Not selected S…" at bounding box center [573, 432] width 870 height 188
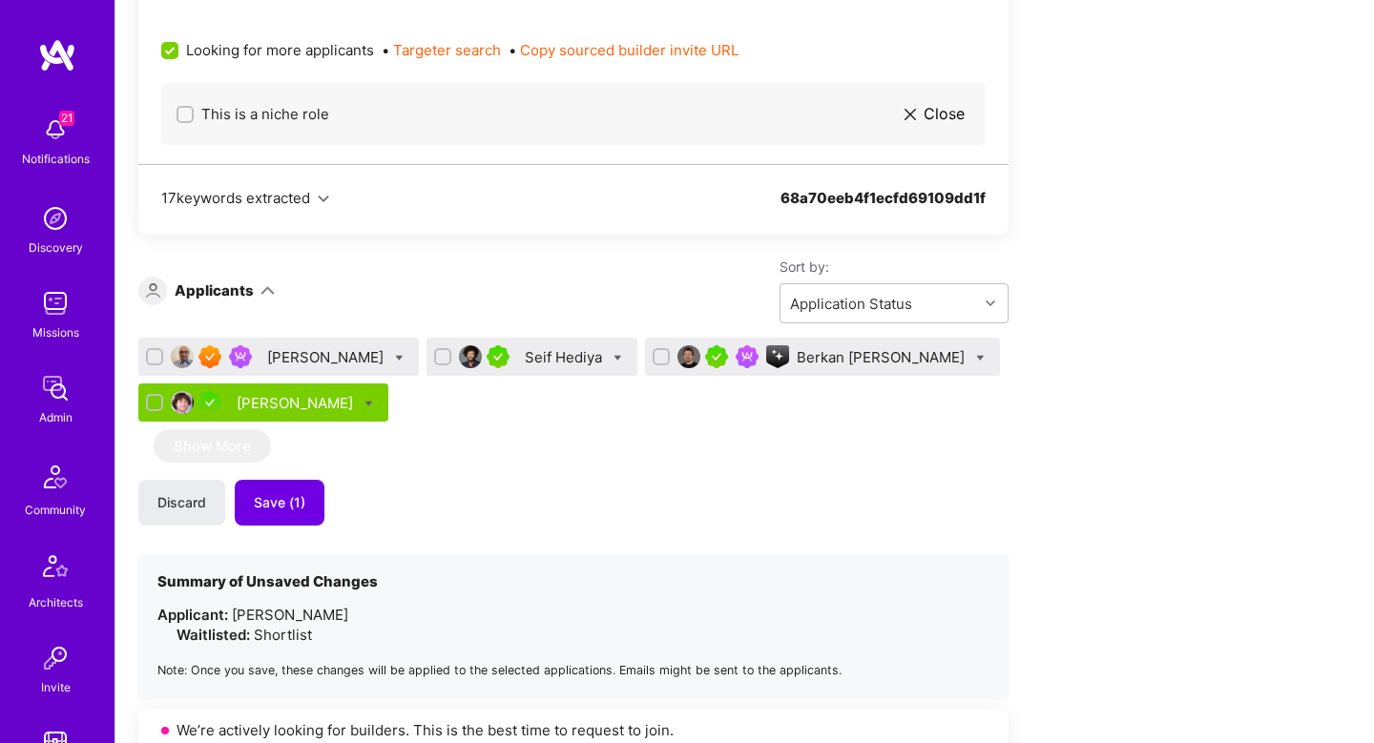
click at [976, 352] on div at bounding box center [980, 357] width 9 height 20
checkbox input "true"
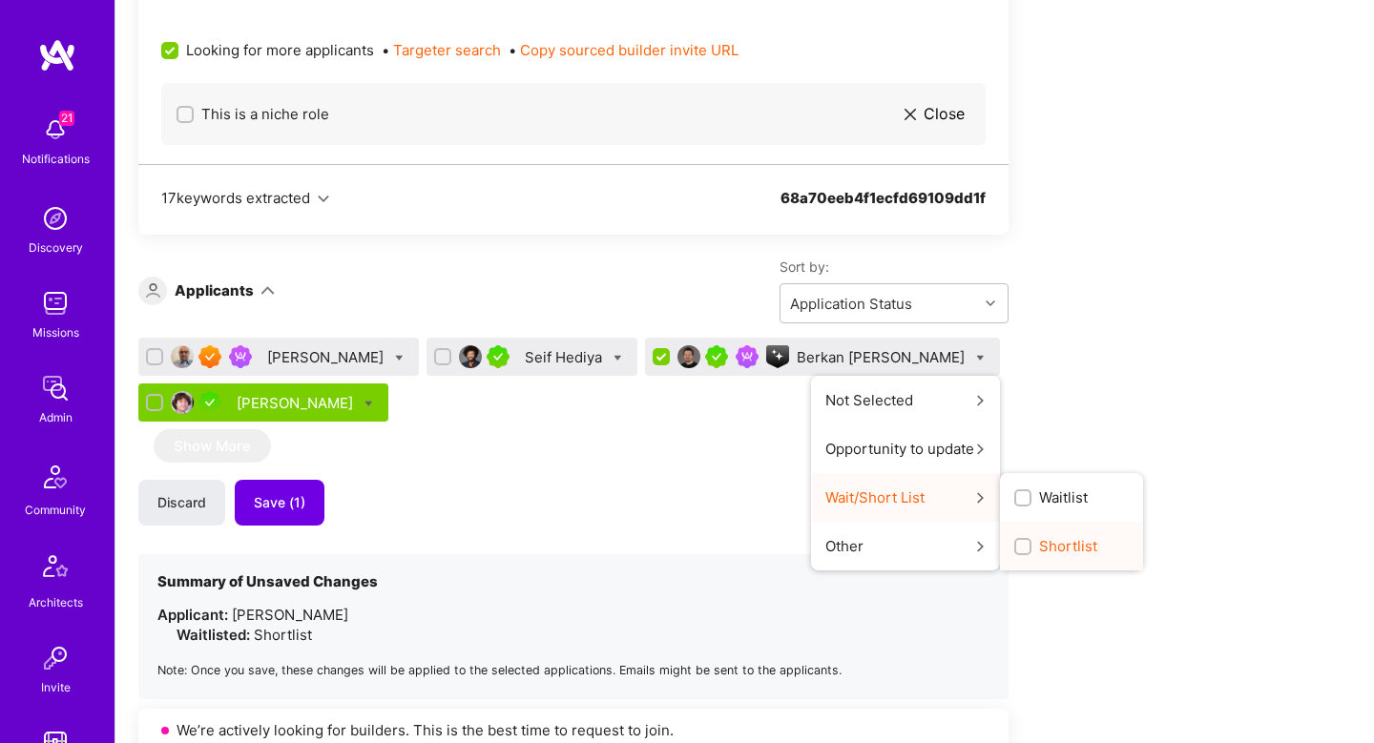
click at [1039, 541] on span "Shortlist" at bounding box center [1068, 546] width 58 height 20
click at [1018, 541] on input "Shortlist" at bounding box center [1024, 547] width 13 height 13
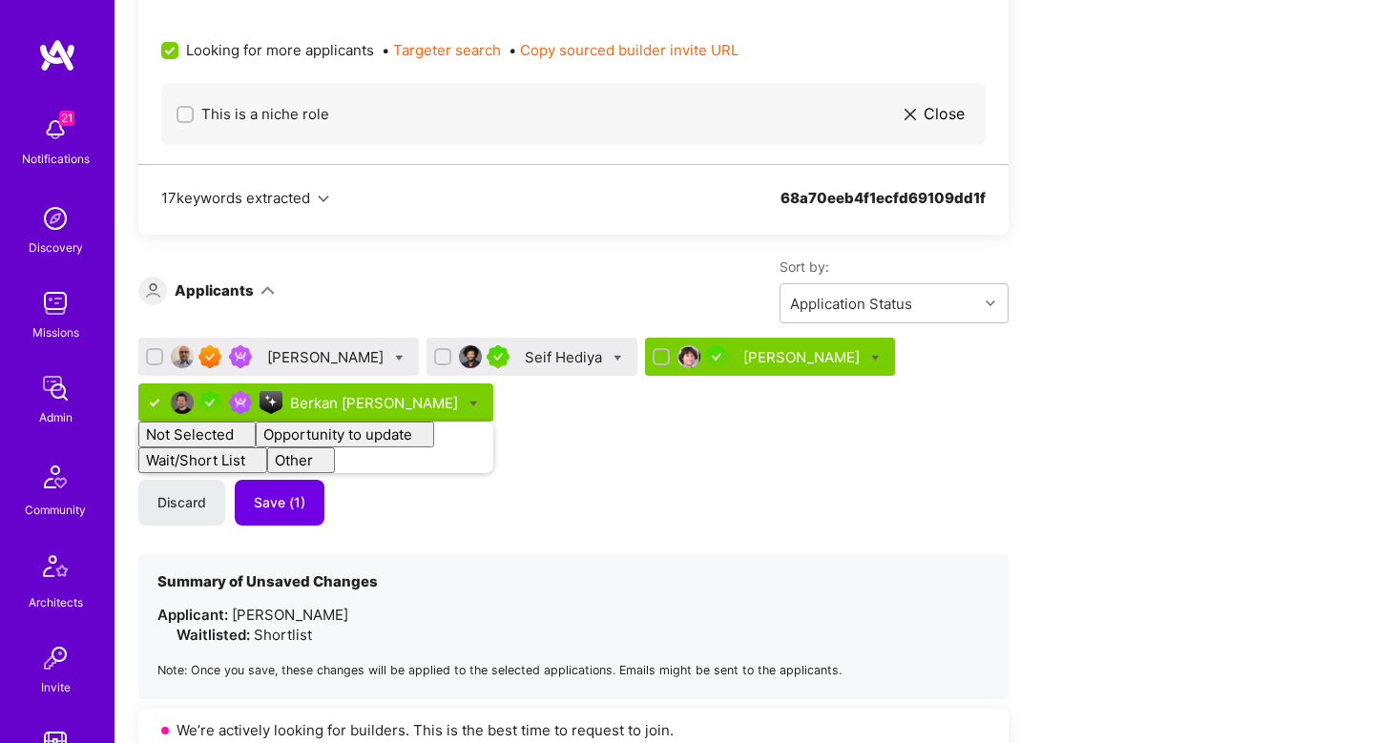
checkbox input "false"
click at [653, 457] on div "Pratik Biswas Seif Hediya Eli Romm Berkan Hiziroglu Not Selected Not selected S…" at bounding box center [573, 519] width 870 height 362
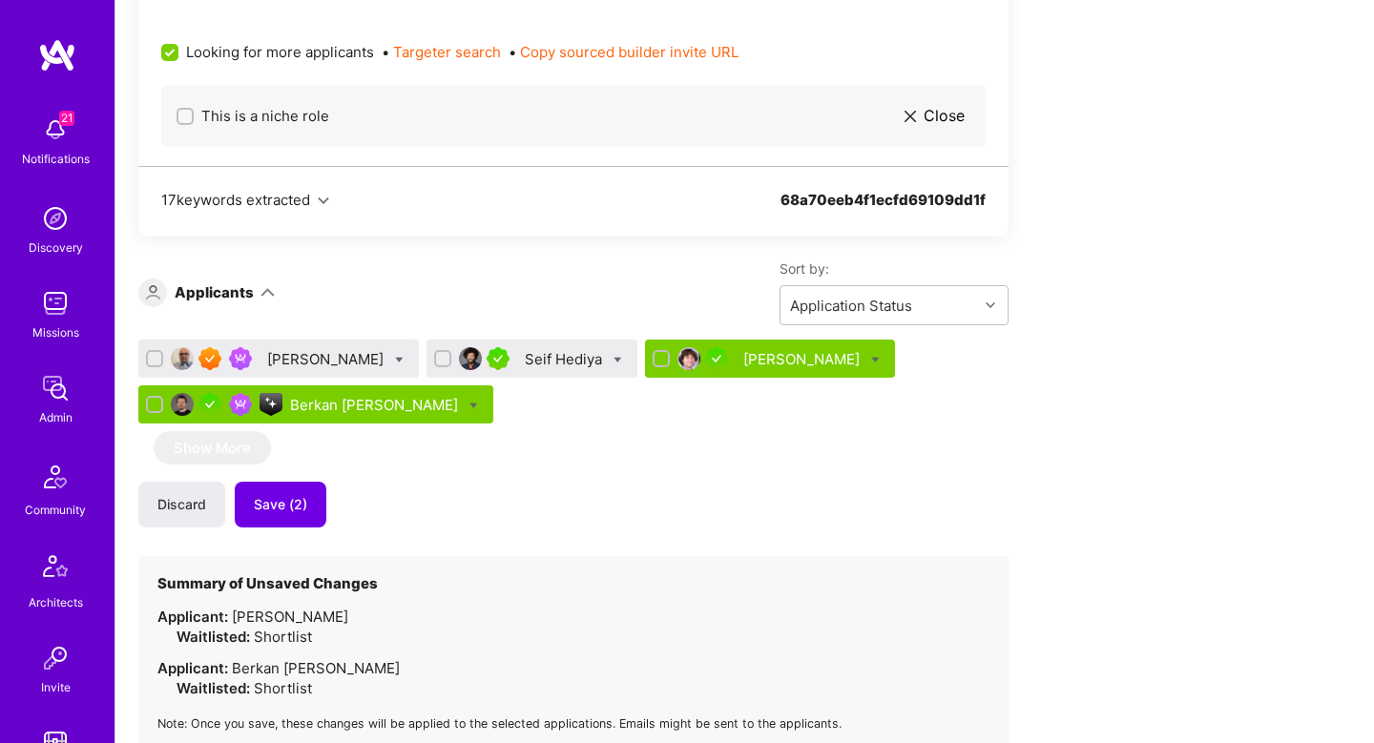
scroll to position [1212, 0]
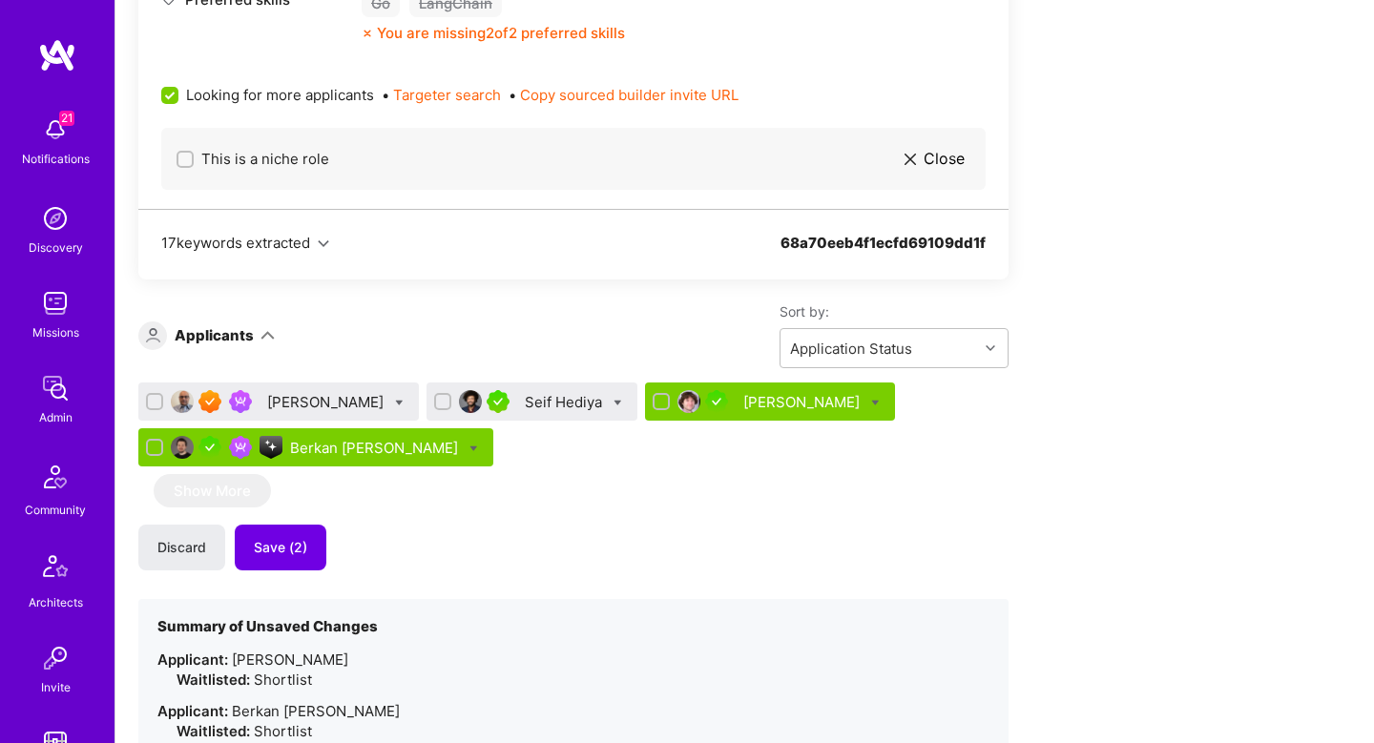
click at [614, 401] on icon at bounding box center [618, 403] width 9 height 9
checkbox input "true"
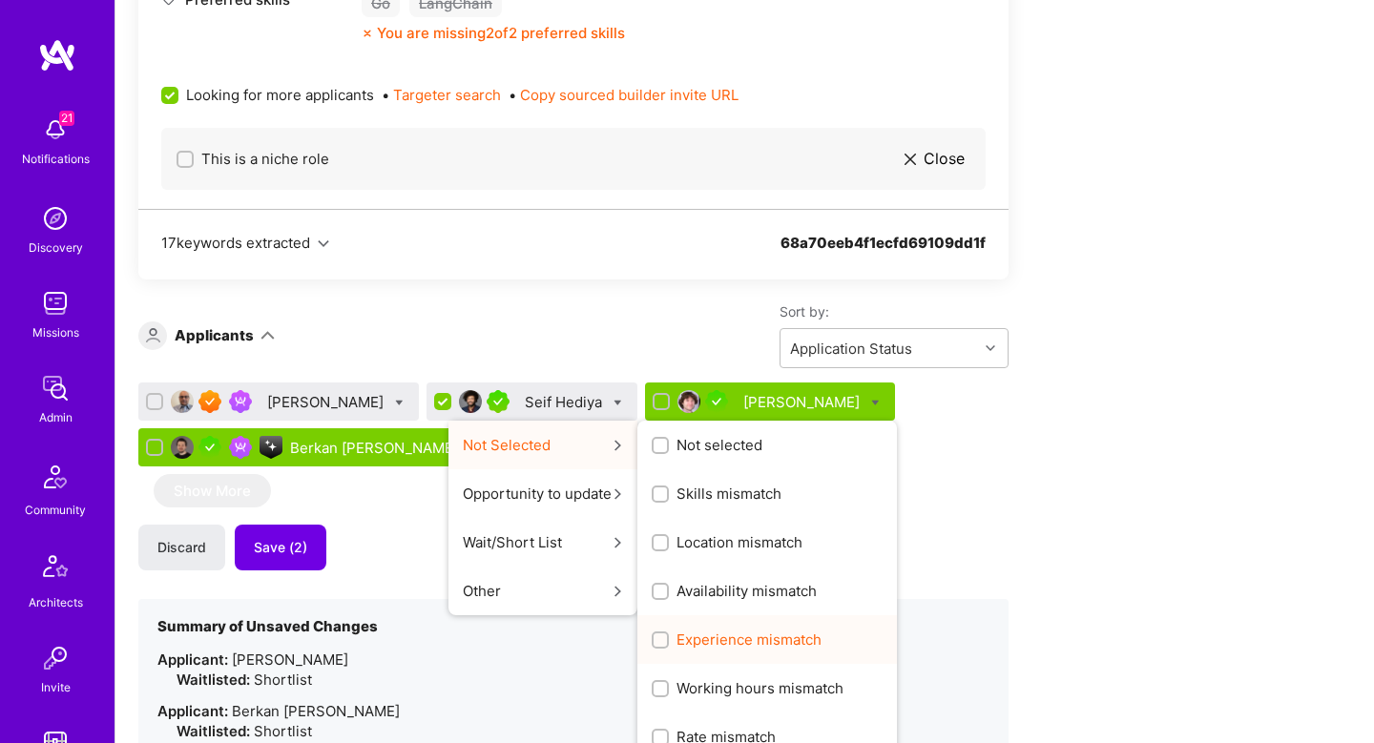
click at [693, 645] on span "Experience mismatch" at bounding box center [748, 640] width 145 height 20
click at [669, 645] on input "Experience mismatch" at bounding box center [661, 640] width 13 height 13
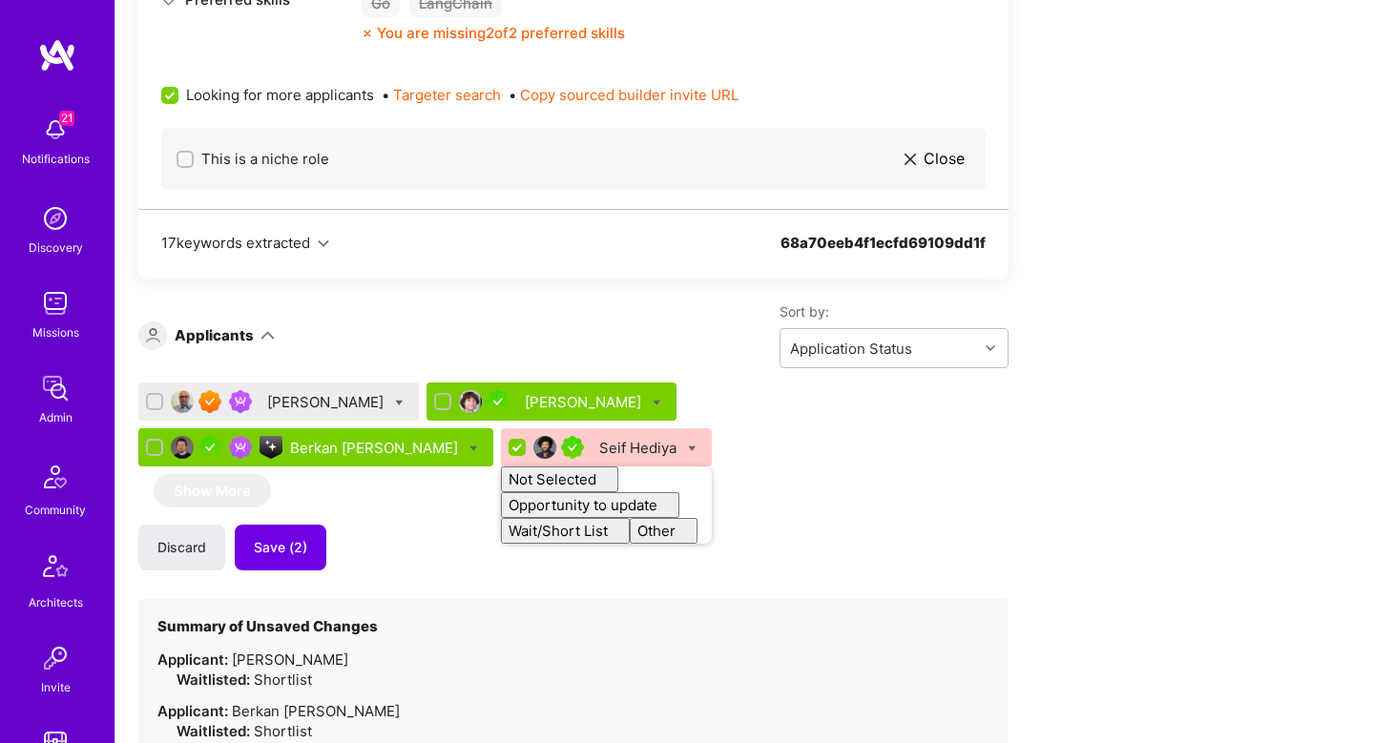
checkbox input "false"
click at [462, 343] on div "Sort by: Application Status" at bounding box center [642, 335] width 734 height 66
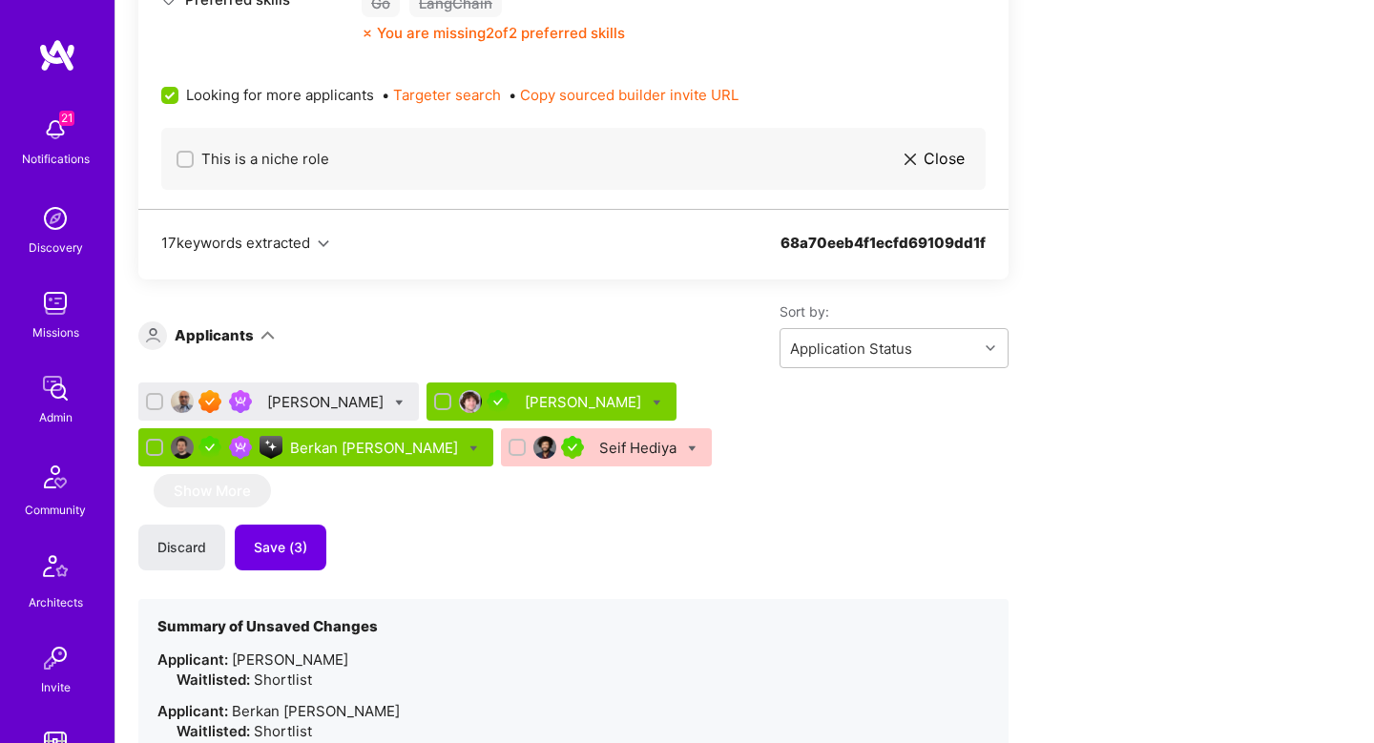
click at [395, 403] on icon at bounding box center [399, 403] width 9 height 9
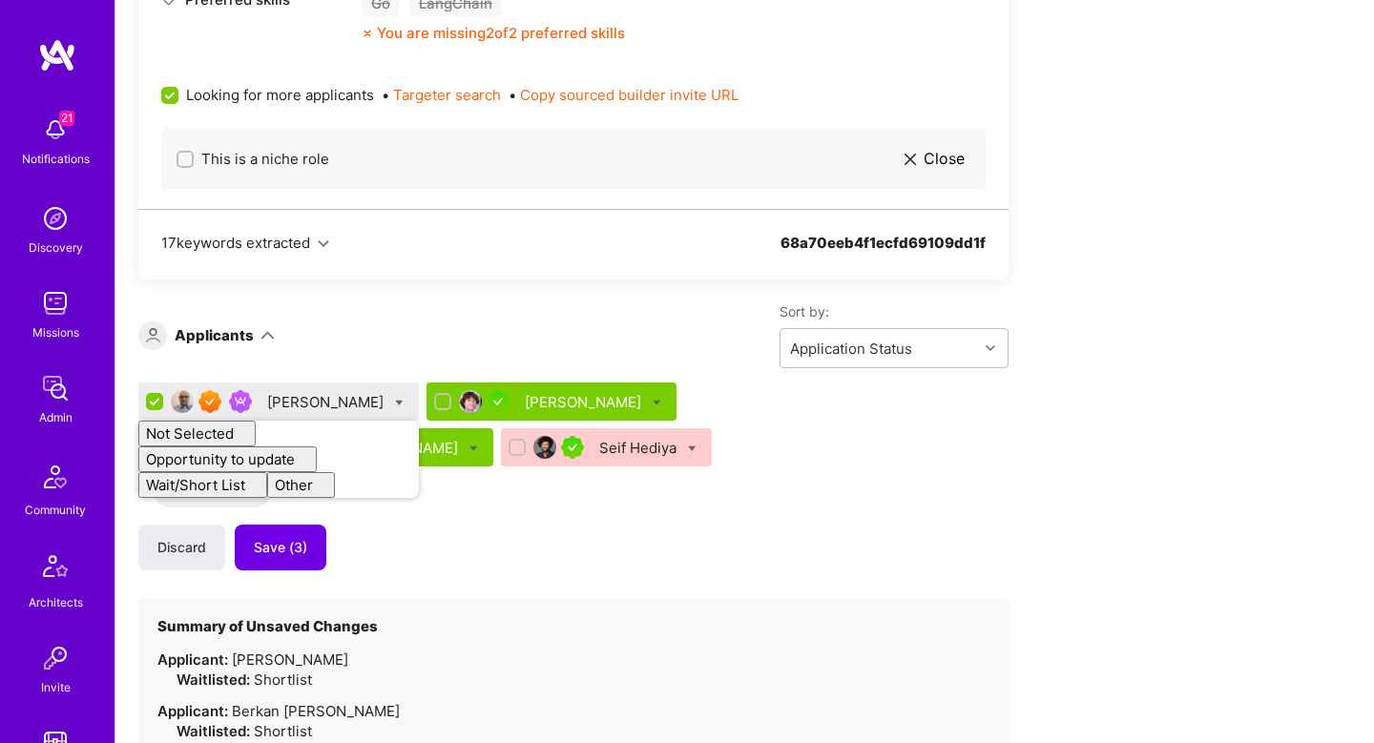
click at [395, 402] on icon at bounding box center [399, 403] width 9 height 9
click at [375, 355] on div "Sort by: Application Status" at bounding box center [642, 335] width 734 height 66
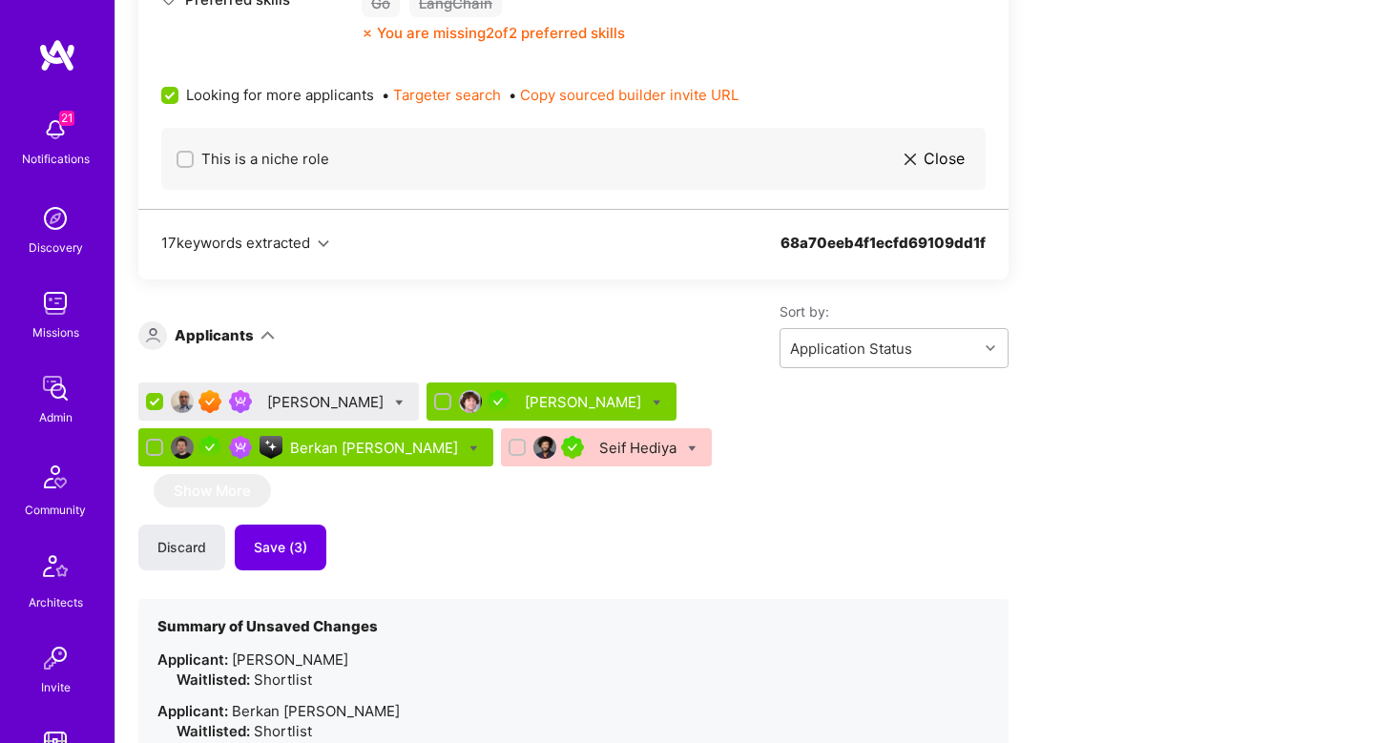
click at [151, 406] on input "checkbox" at bounding box center [156, 402] width 17 height 17
checkbox input "false"
click at [500, 469] on div "Pratik Biswas Eli Romm Berkan Hiziroglu Seif Hediya" at bounding box center [573, 429] width 870 height 92
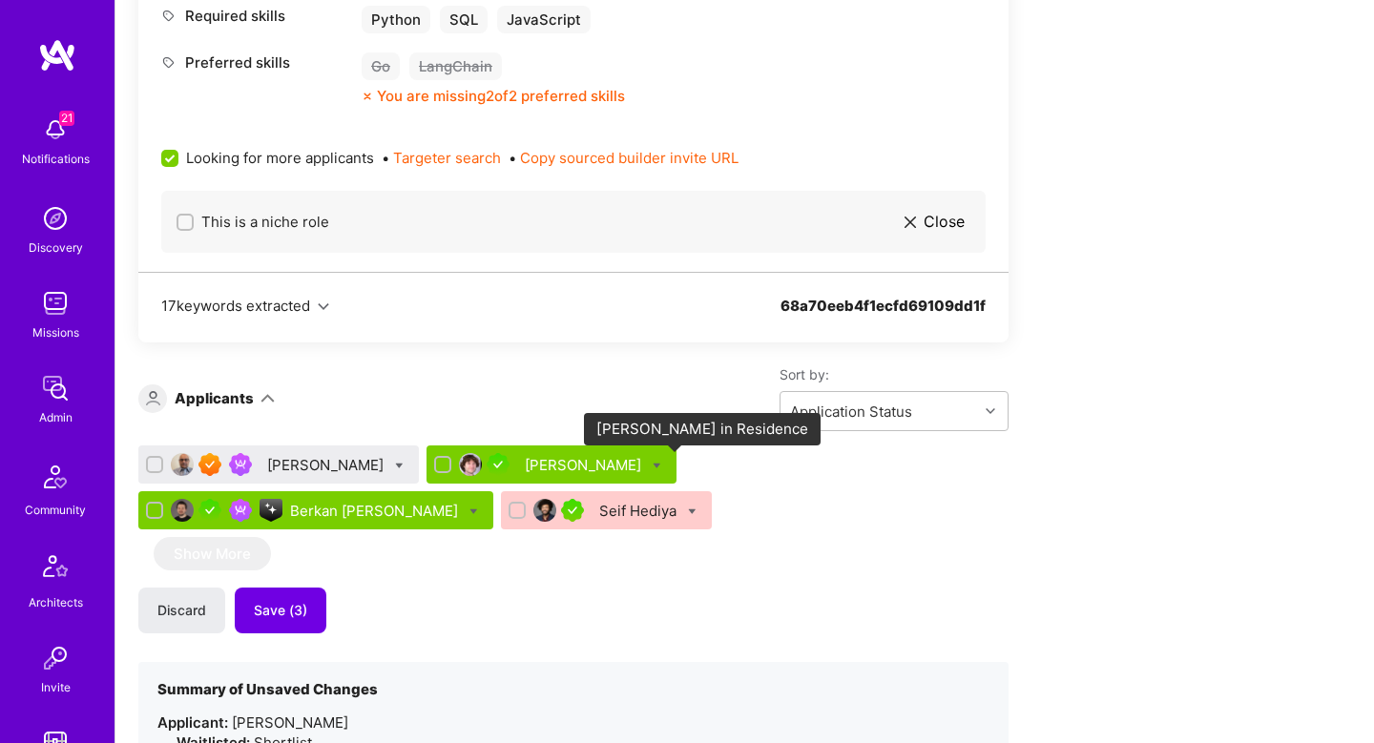
scroll to position [1253, 0]
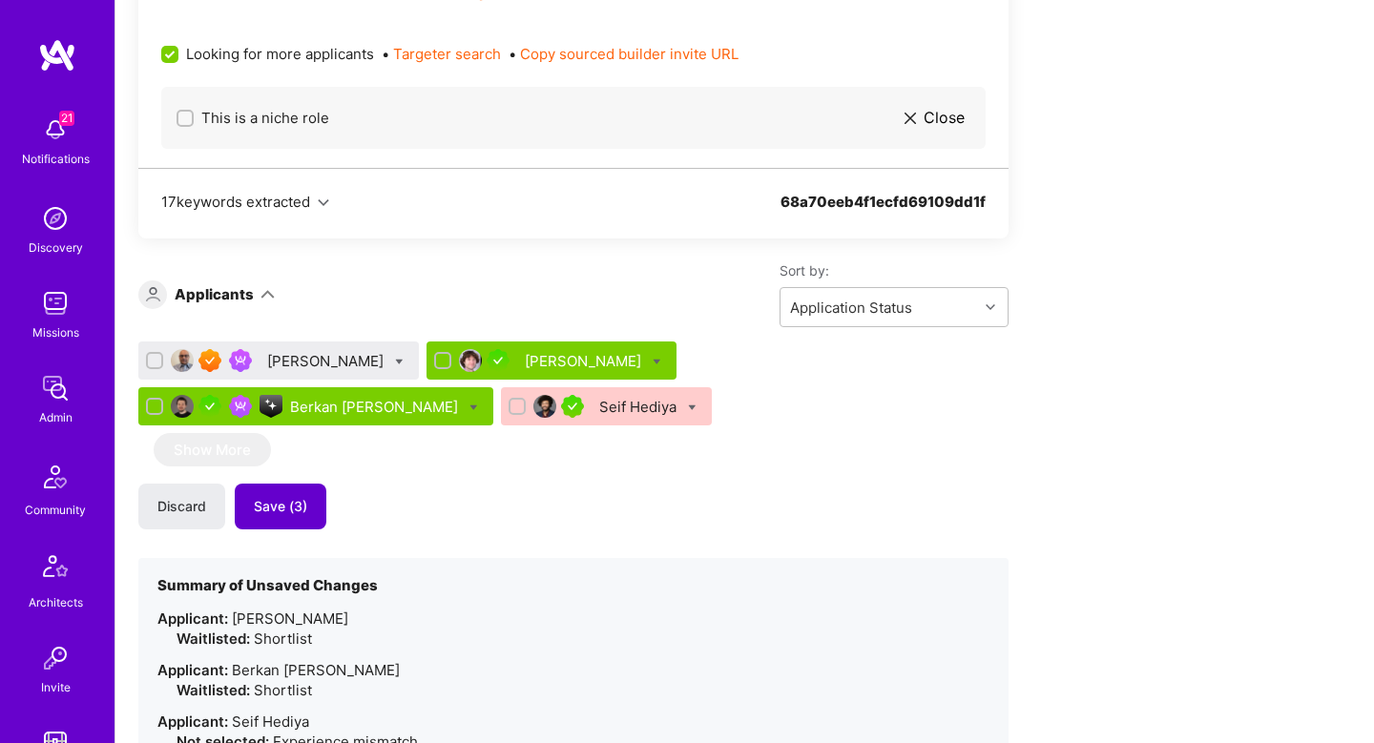
click at [293, 519] on button "Save (3)" at bounding box center [281, 507] width 92 height 46
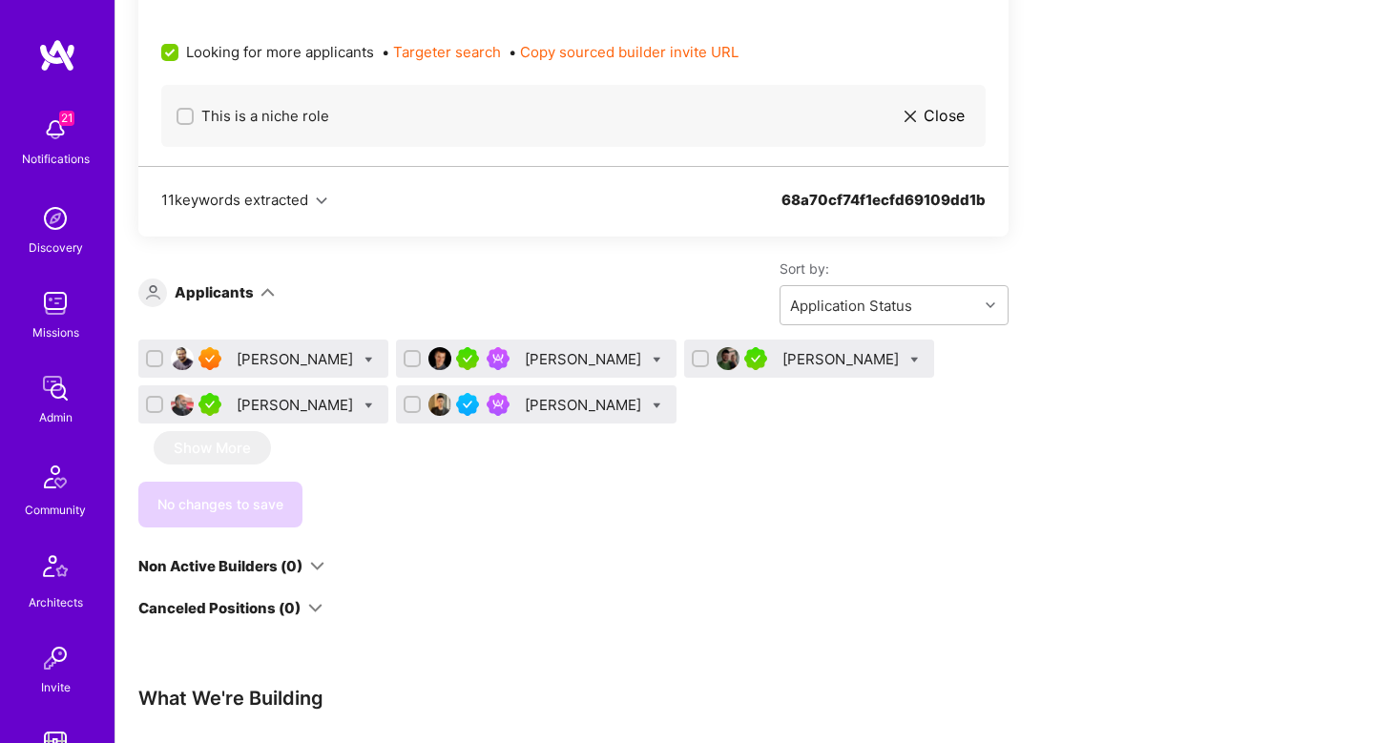
scroll to position [2364, 0]
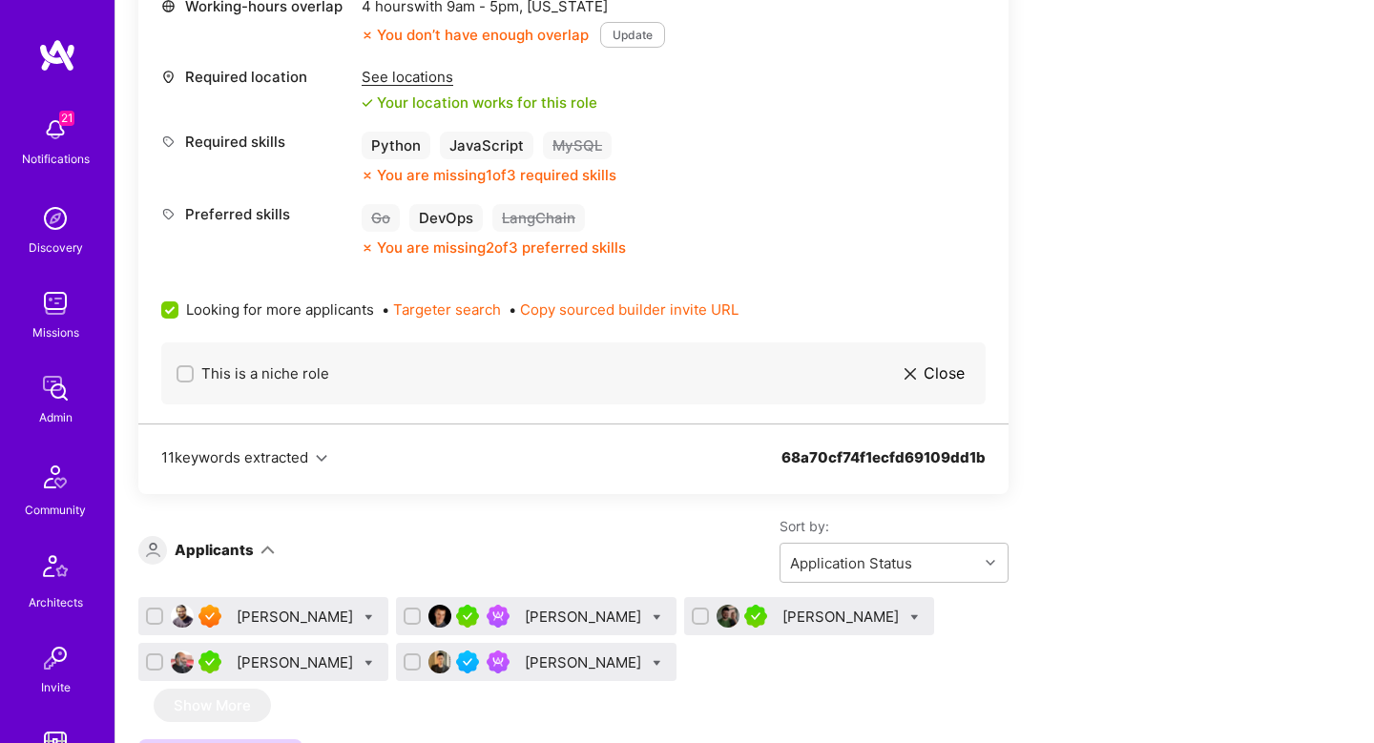
click at [782, 616] on div "Forrest Ledbetter" at bounding box center [842, 617] width 120 height 20
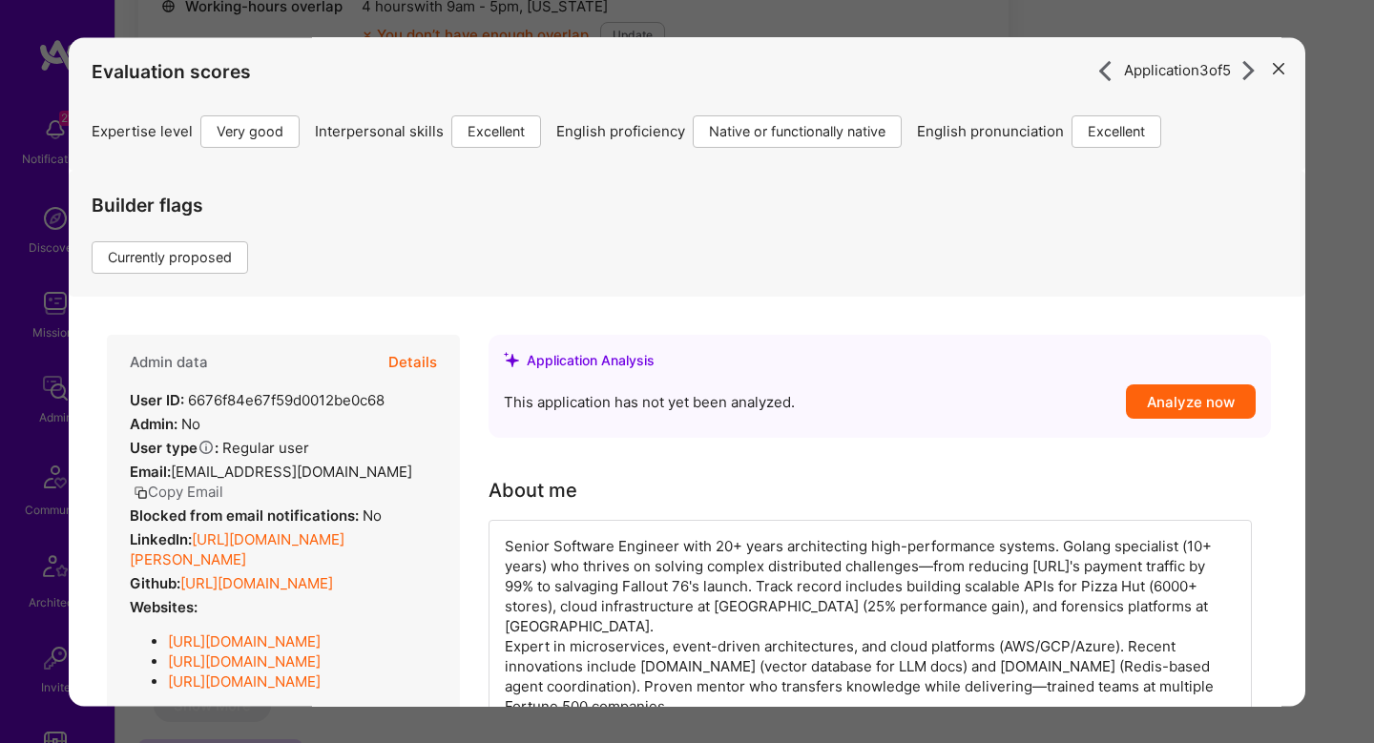
click at [420, 382] on button "Details" at bounding box center [412, 362] width 49 height 55
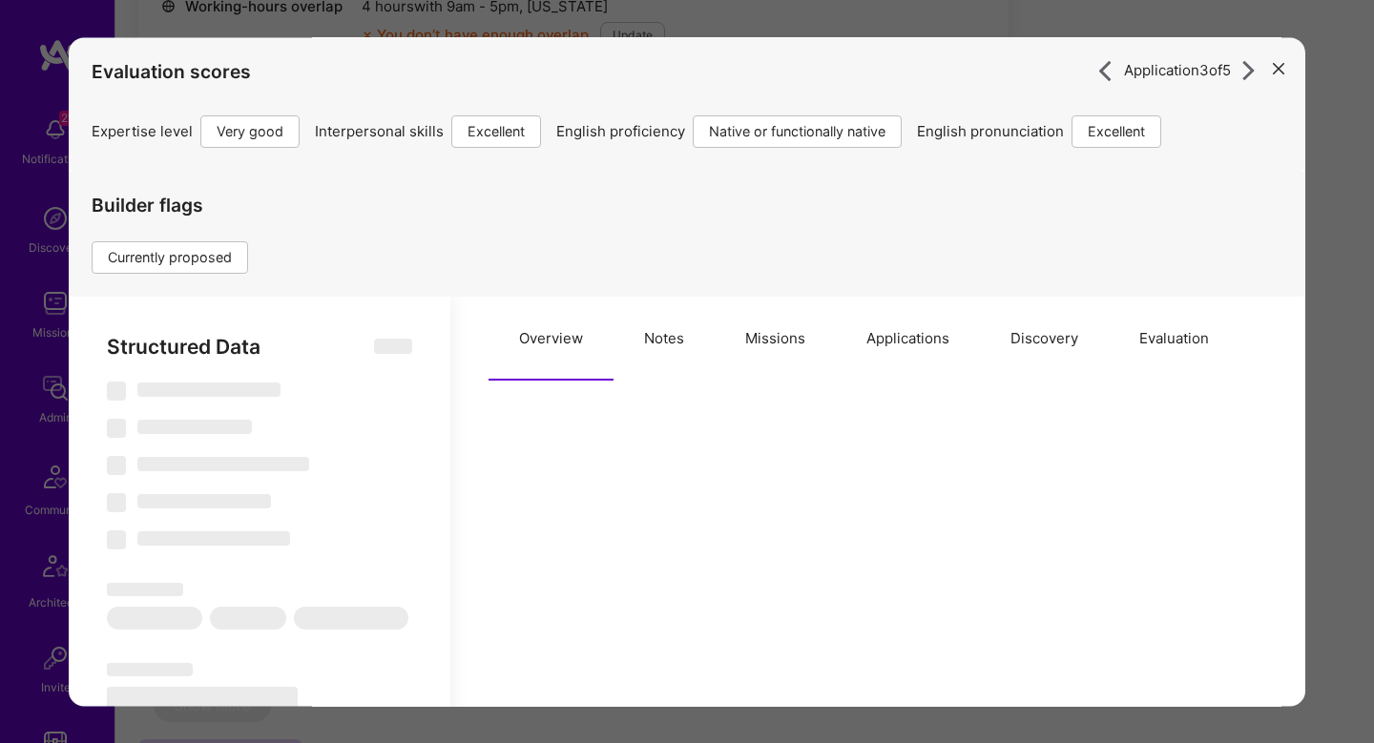
click at [1161, 343] on button "Evaluation" at bounding box center [1174, 339] width 131 height 84
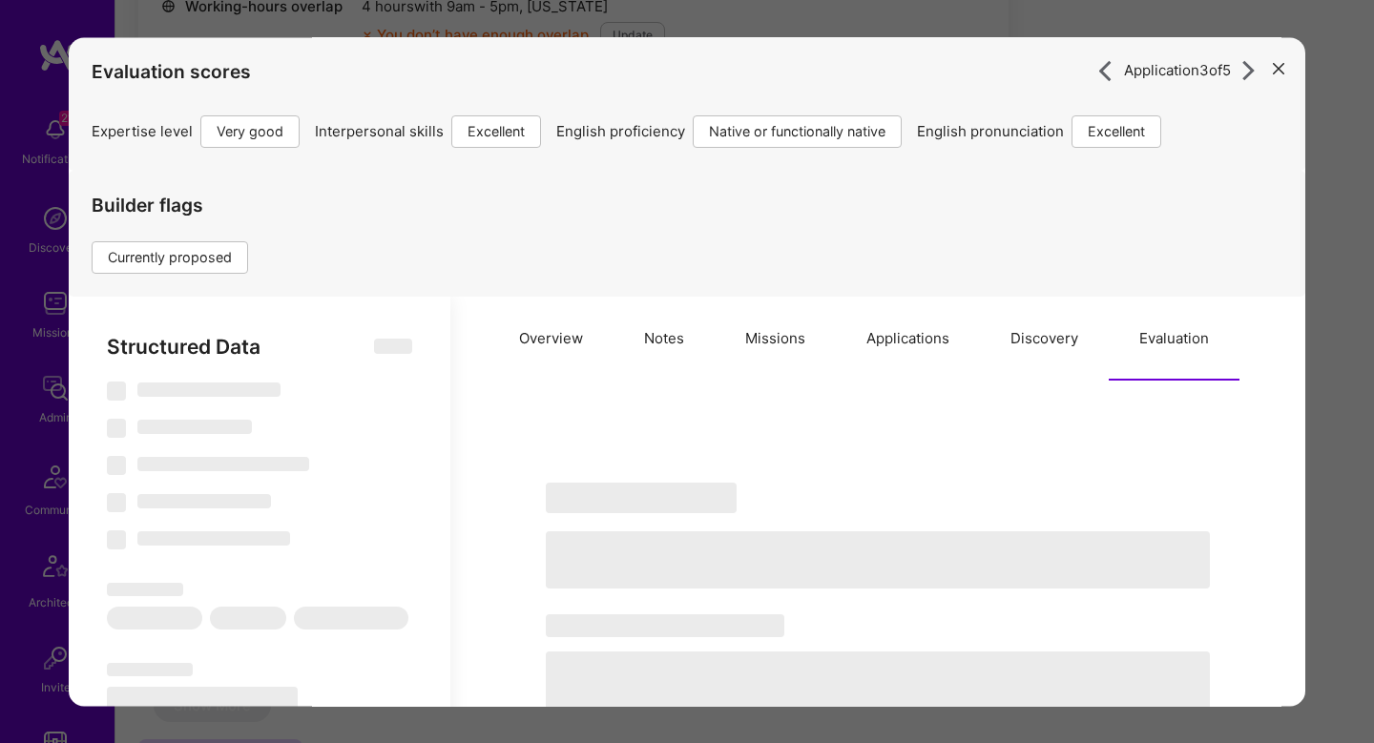
select select "Right Now"
select select "5"
select select "7"
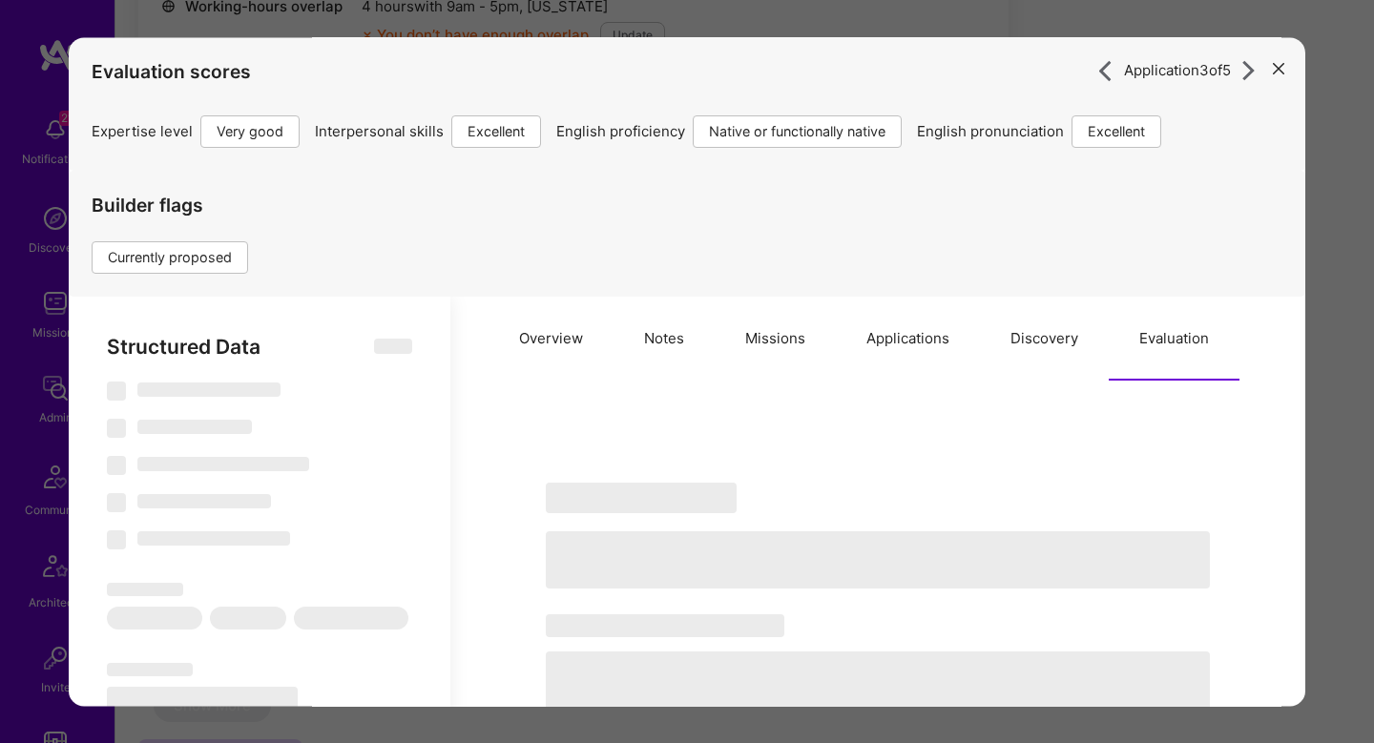
select select "US"
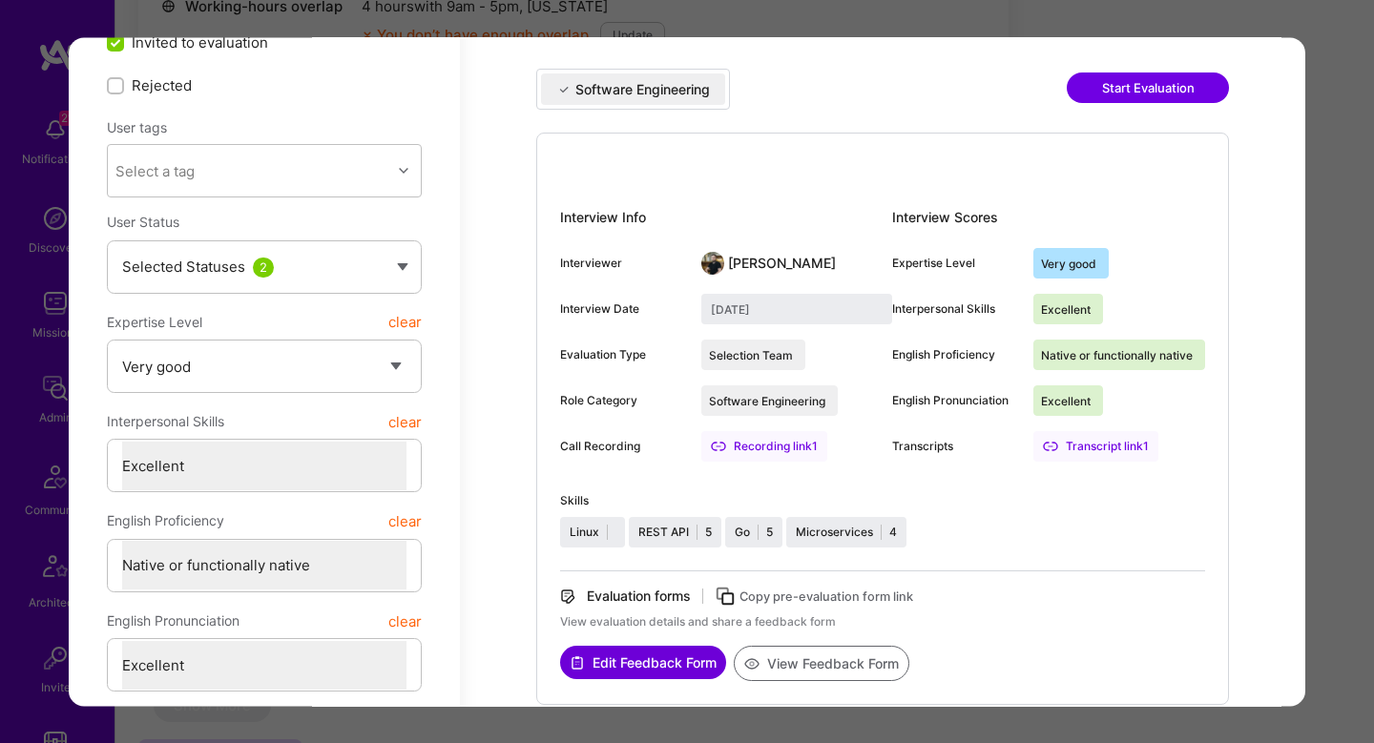
scroll to position [393, 0]
click at [1342, 478] on div "Application 3 of 5 Evaluation scores Expertise level Very good Interpersonal sk…" at bounding box center [687, 371] width 1374 height 743
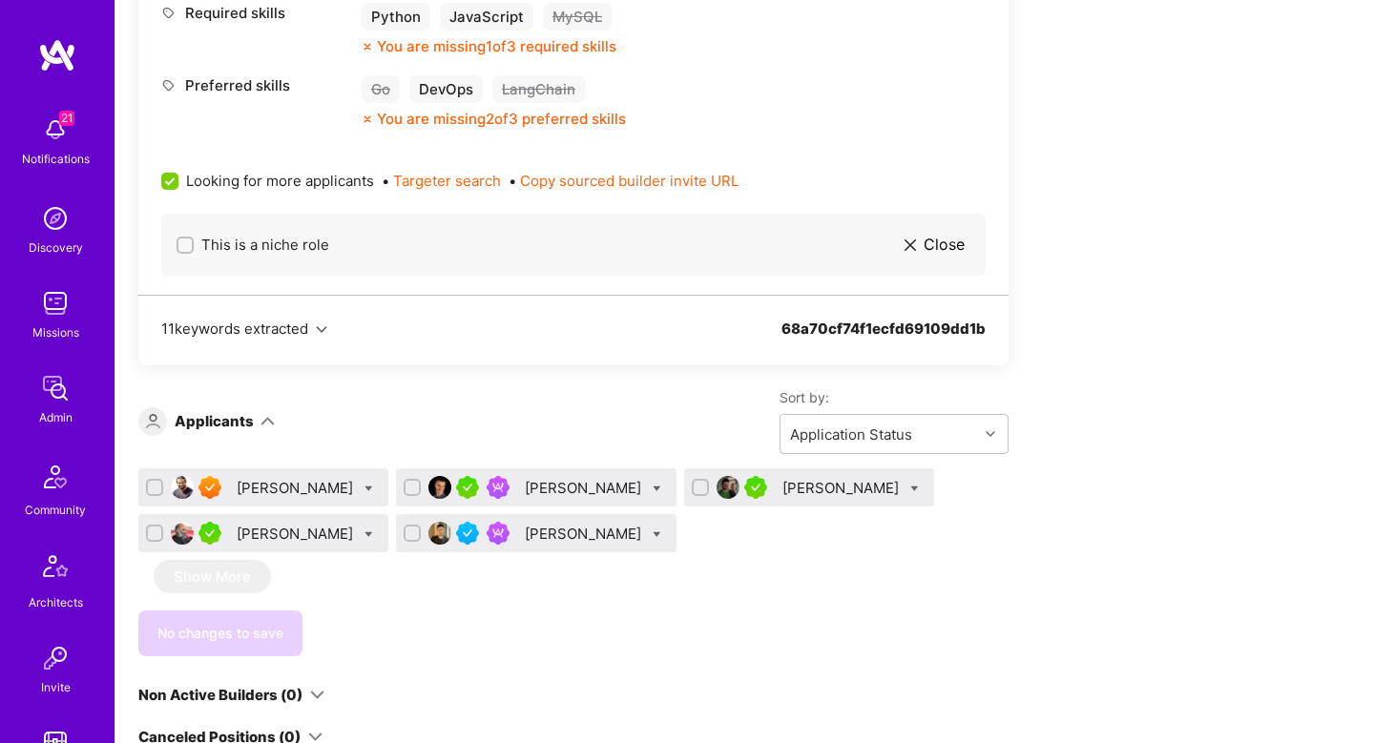
scroll to position [2490, 0]
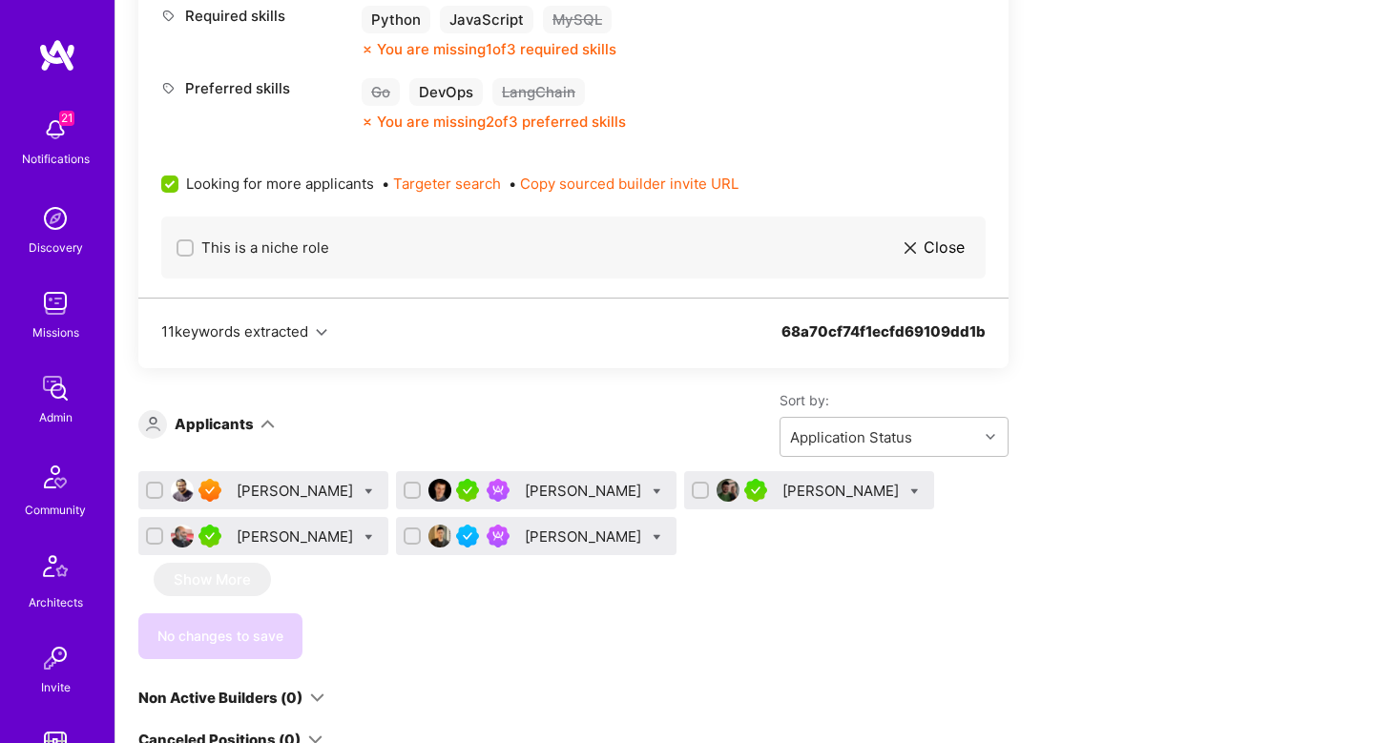
click at [550, 535] on div "Kris Chou" at bounding box center [585, 537] width 120 height 20
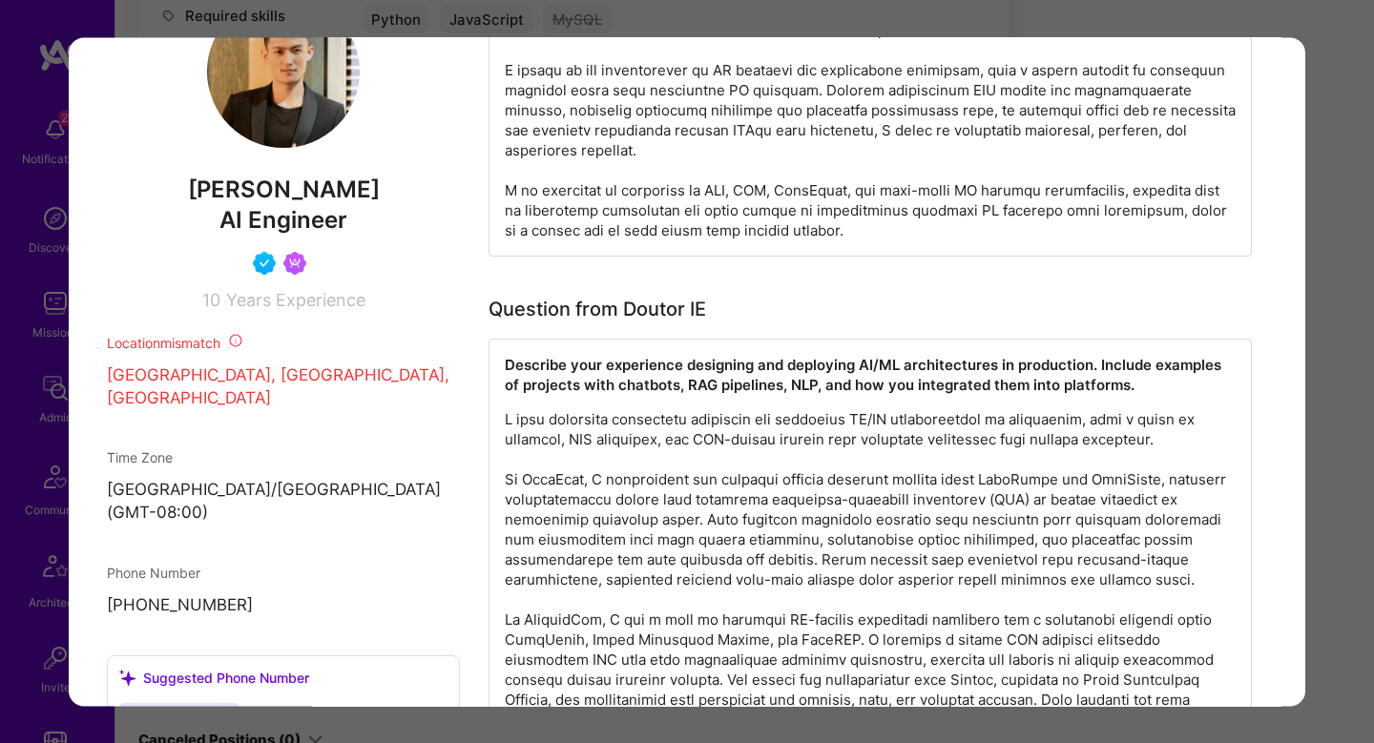
scroll to position [1450, 0]
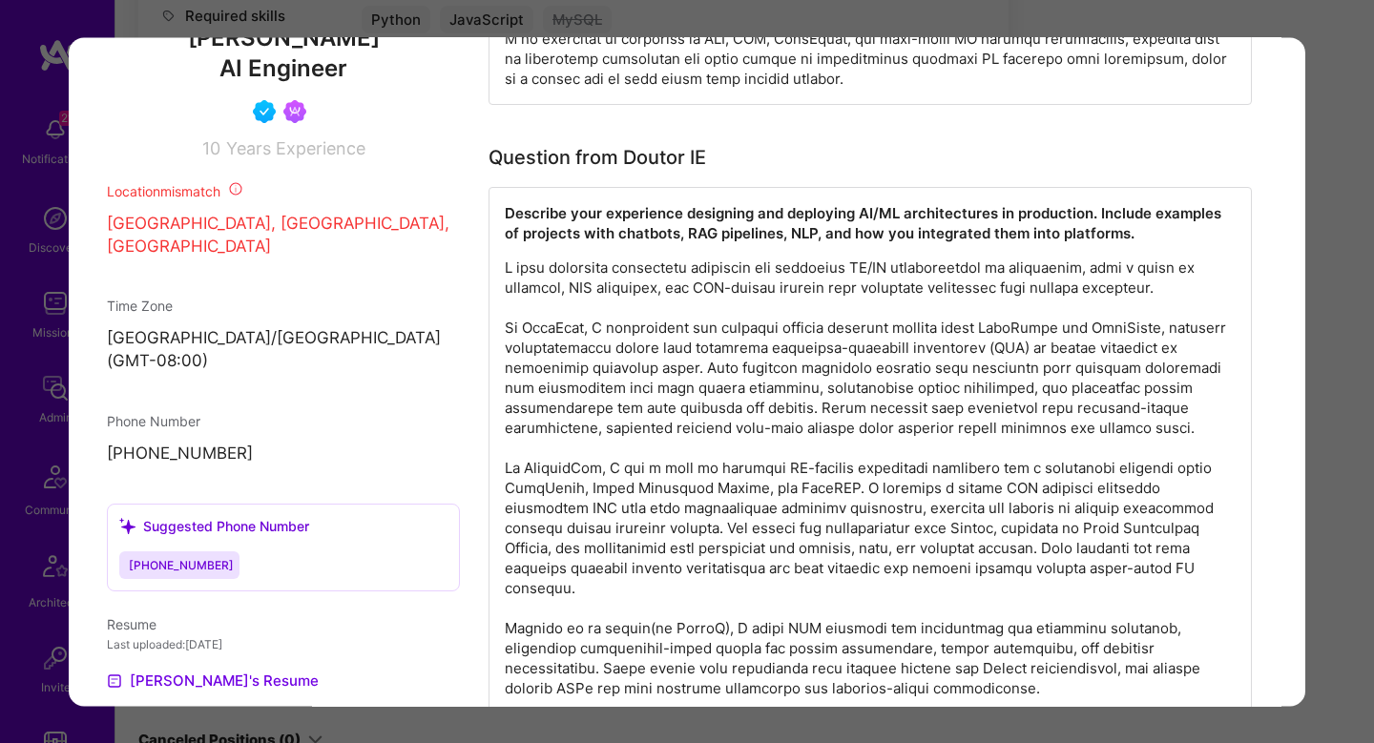
click at [1325, 505] on div "Application 5 of 5 Builder Missing Requirements Required Location See locations…" at bounding box center [687, 371] width 1374 height 743
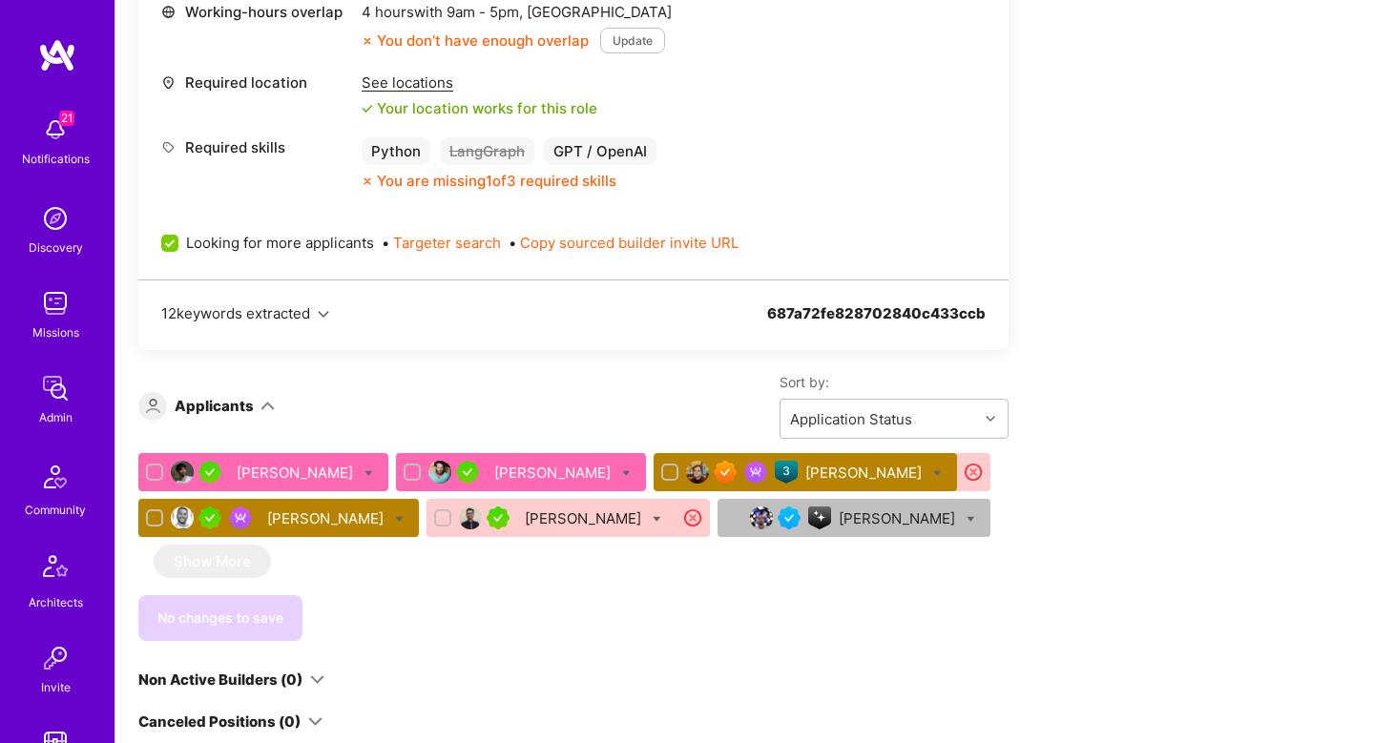
scroll to position [3306, 0]
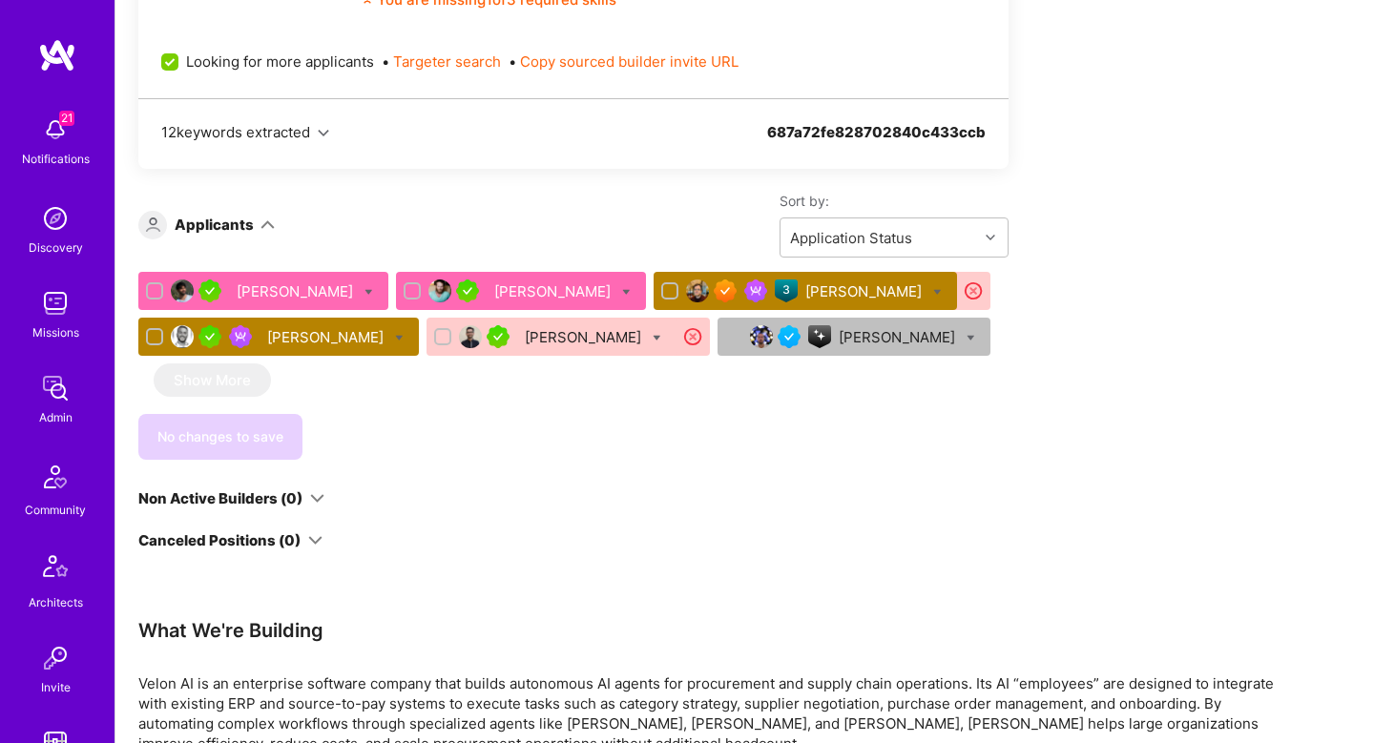
click at [933, 289] on icon at bounding box center [937, 292] width 9 height 9
checkbox input "true"
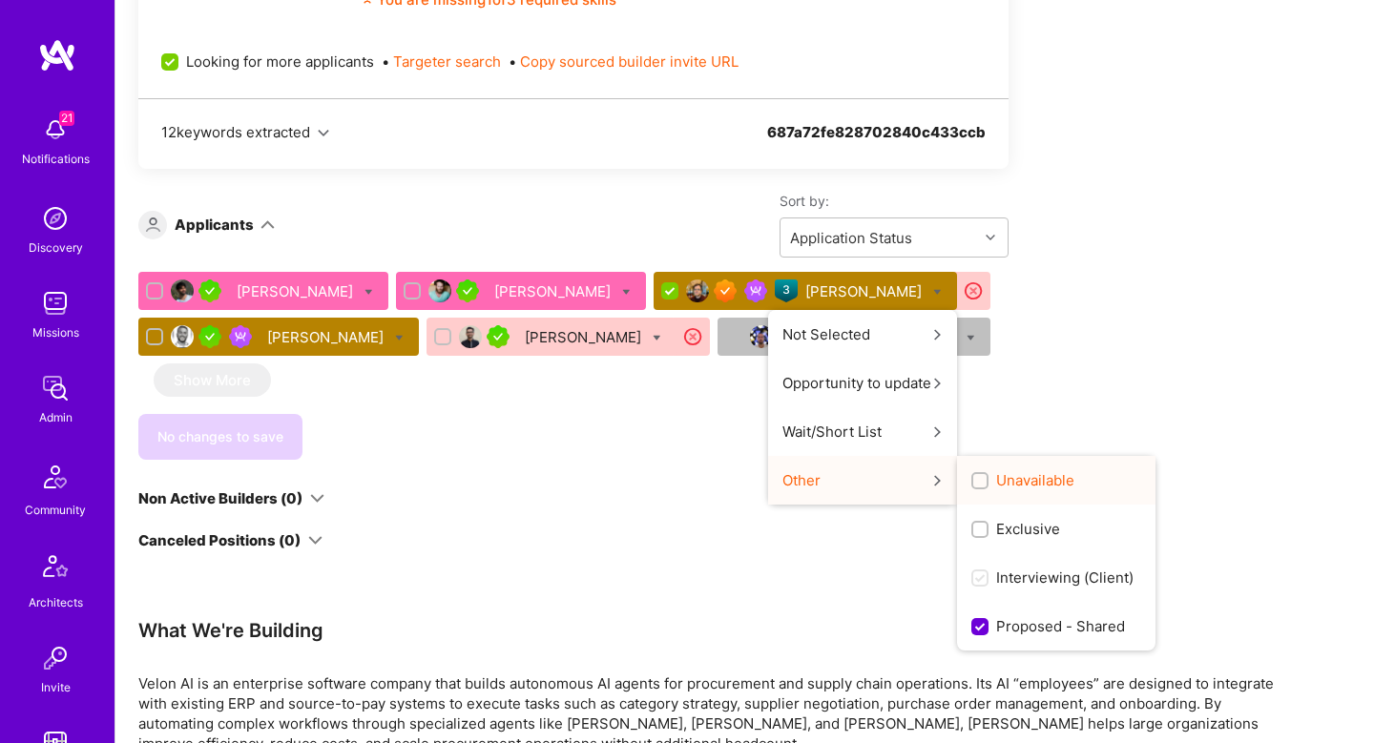
click at [957, 463] on div "Unavailable" at bounding box center [1056, 480] width 198 height 49
click at [957, 468] on div "Unavailable" at bounding box center [1056, 480] width 198 height 49
click at [996, 483] on span "Unavailable" at bounding box center [1035, 480] width 78 height 20
click at [975, 483] on input "Unavailable" at bounding box center [981, 481] width 13 height 13
checkbox input "true"
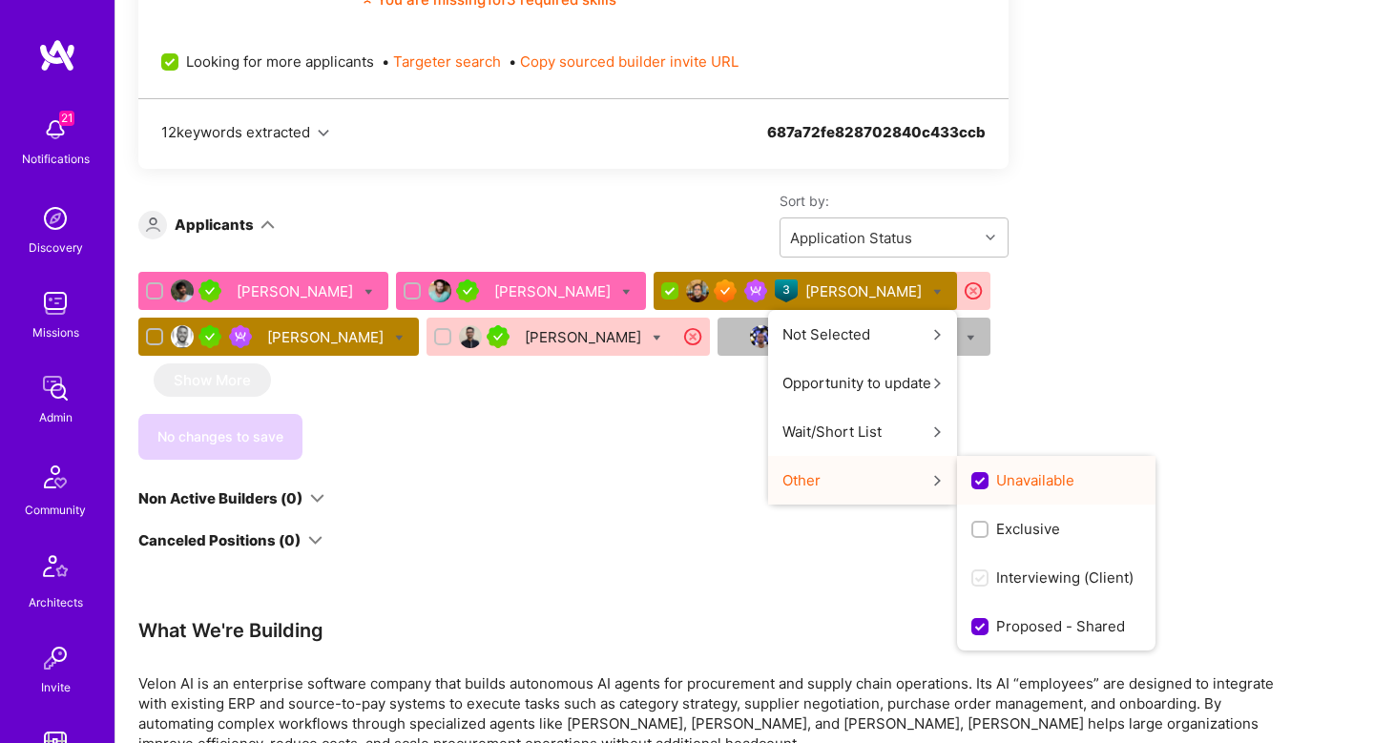
scroll to position [0, 0]
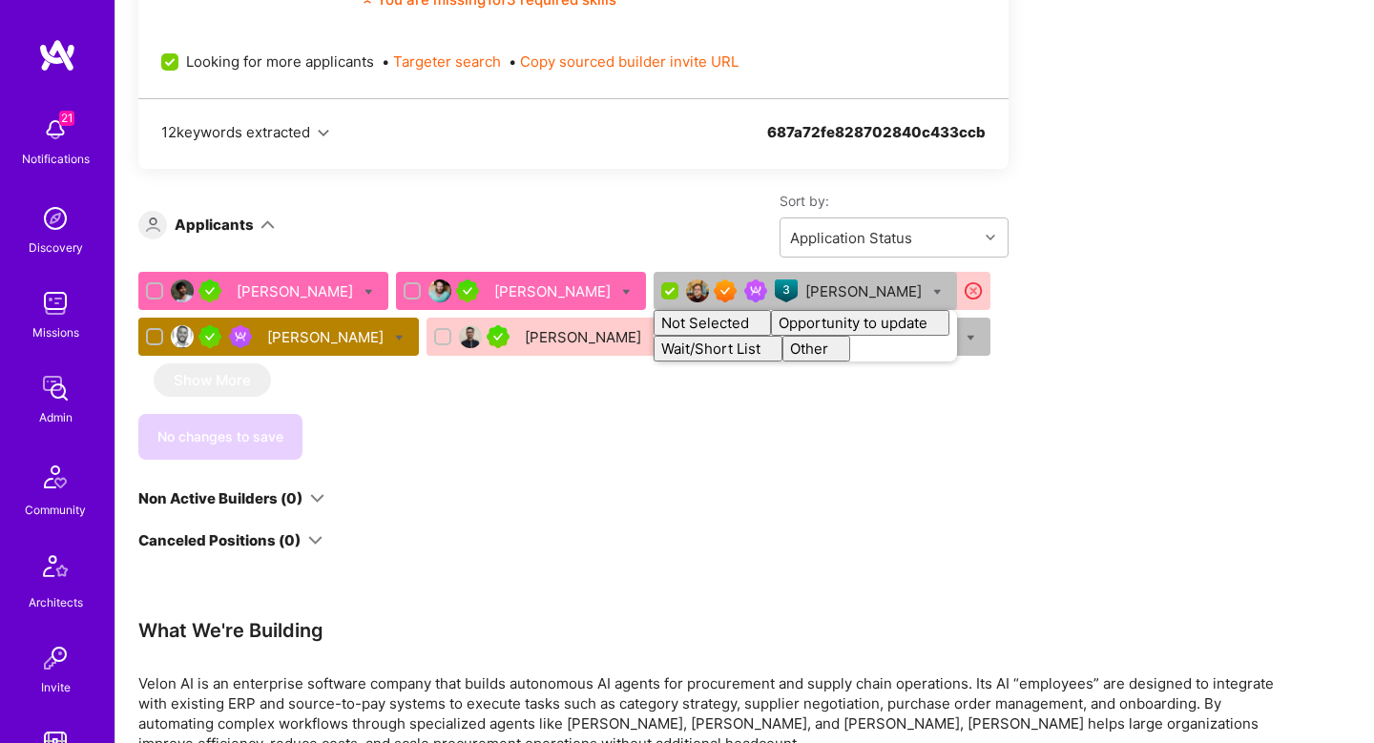
checkbox input "false"
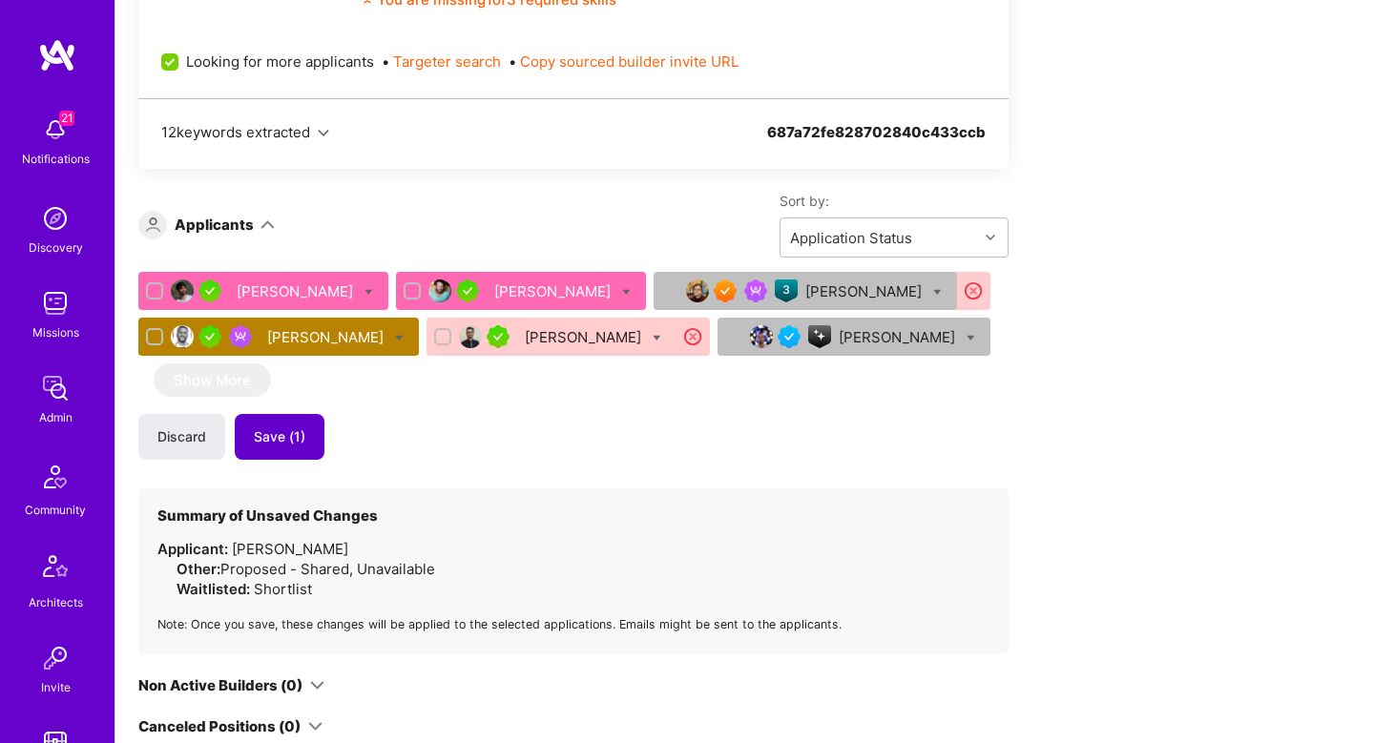
click at [306, 450] on button "Save (1)" at bounding box center [280, 437] width 90 height 46
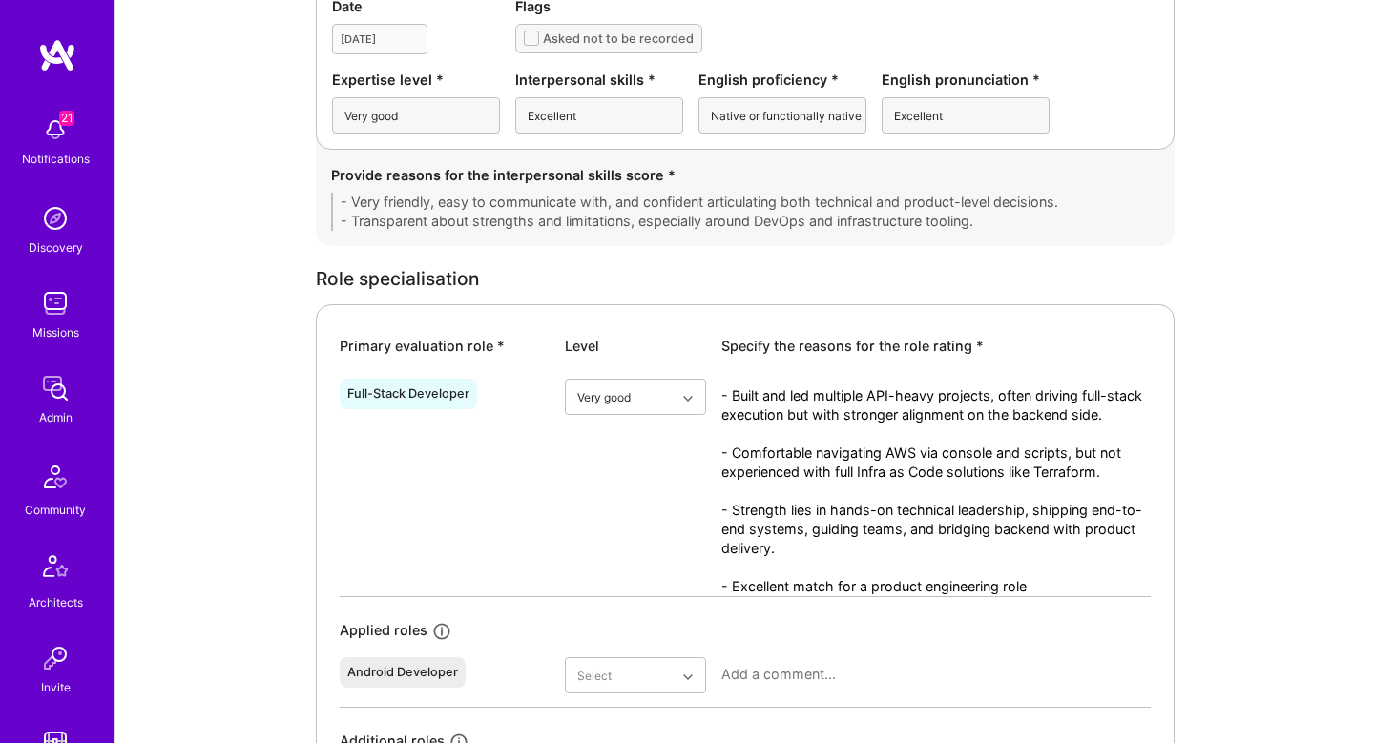
scroll to position [694, 0]
click at [799, 416] on textarea "- Built and led multiple API-heavy projects, often driving full-stack execution…" at bounding box center [935, 490] width 429 height 210
click at [801, 452] on textarea "- Built and led multiple API-heavy projects, often driving full-stack execution…" at bounding box center [935, 490] width 429 height 210
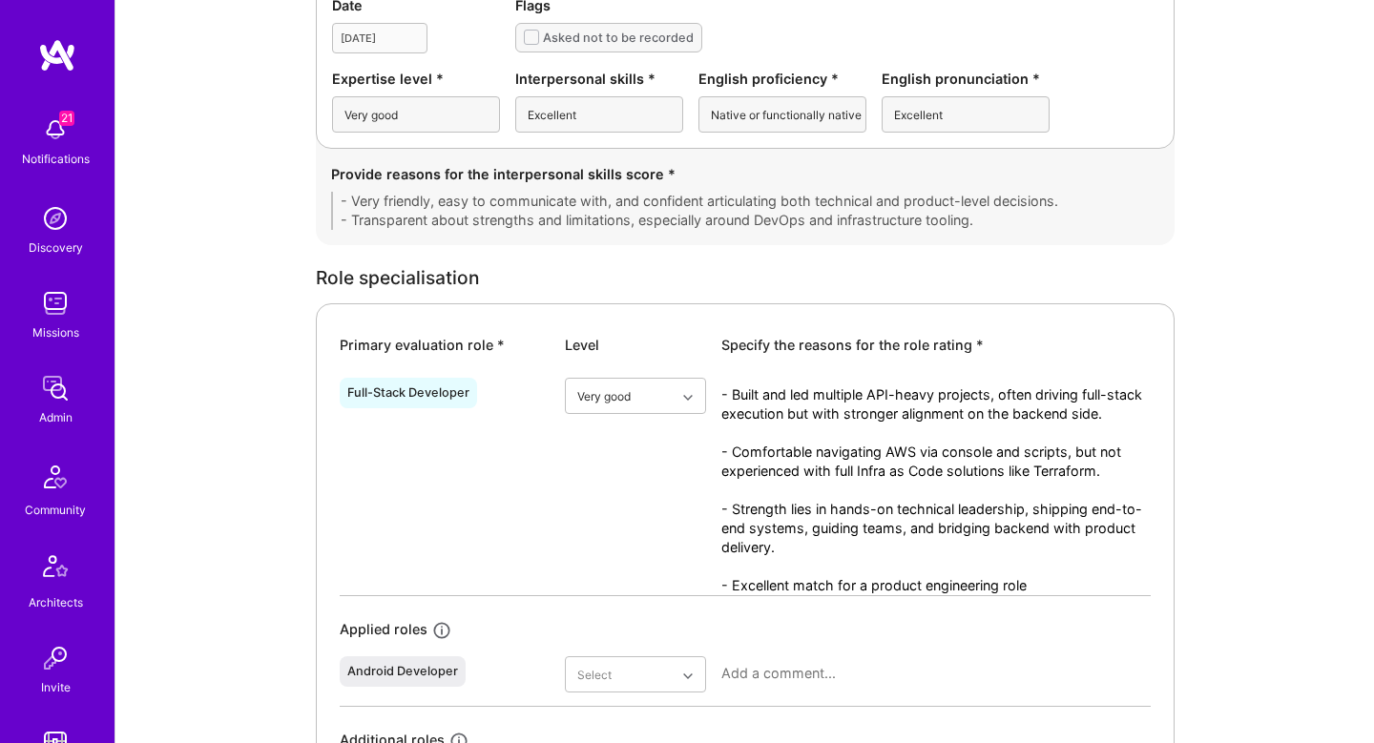
click at [801, 452] on textarea "- Built and led multiple API-heavy projects, often driving full-stack execution…" at bounding box center [935, 490] width 429 height 210
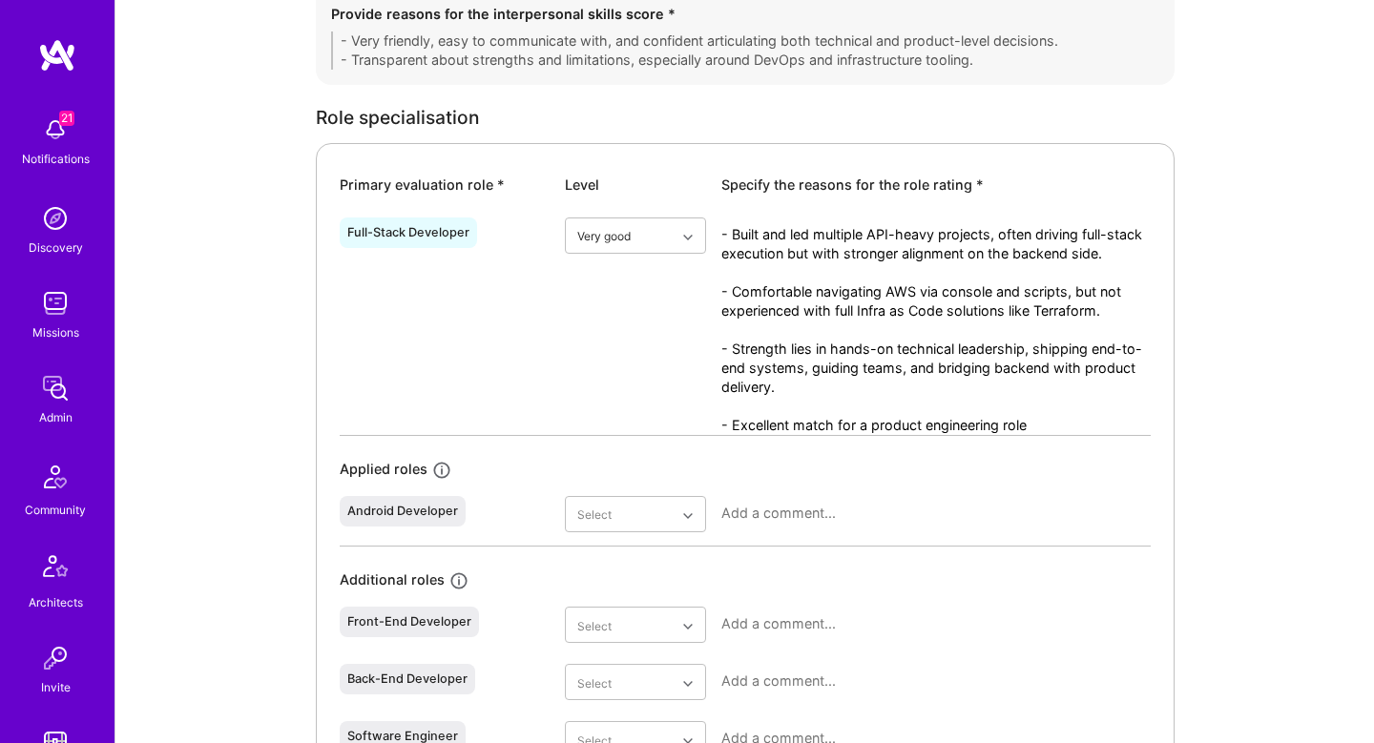
scroll to position [851, 0]
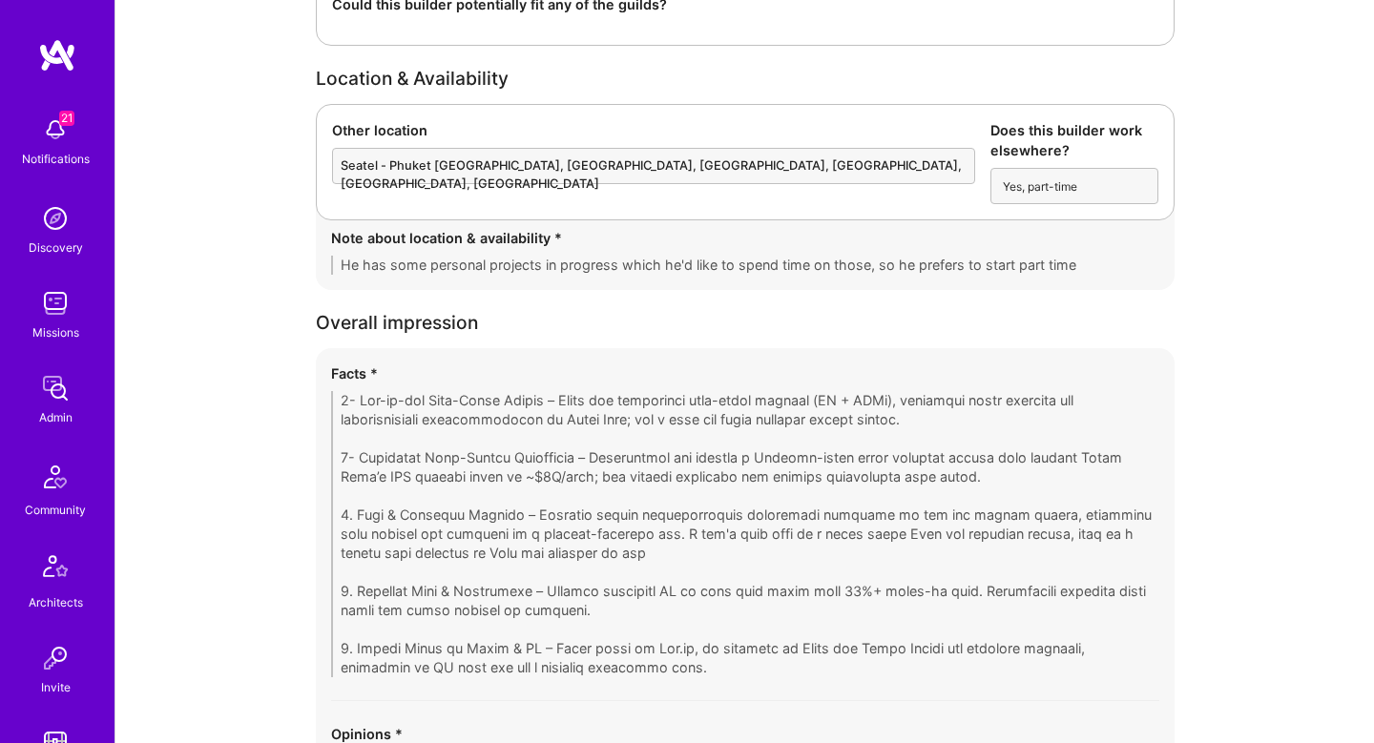
scroll to position [4142, 0]
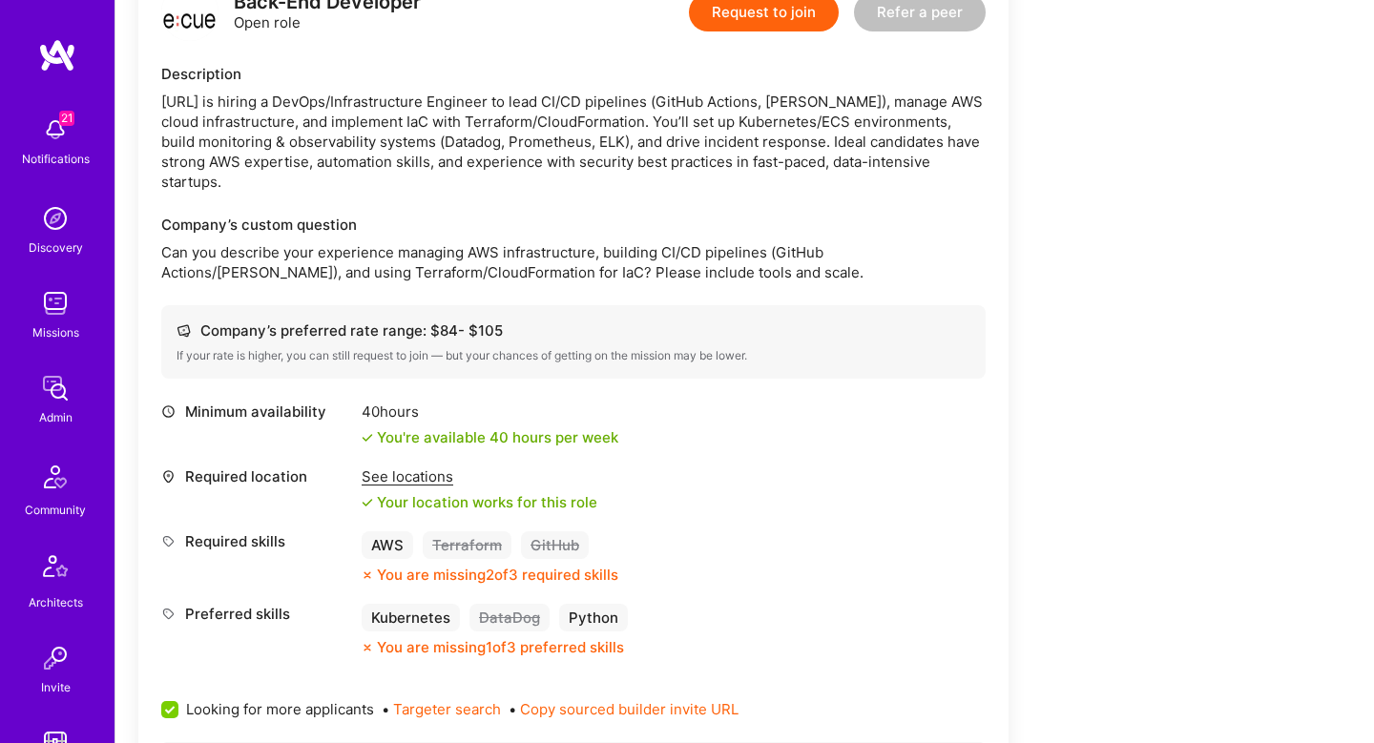
scroll to position [527, 0]
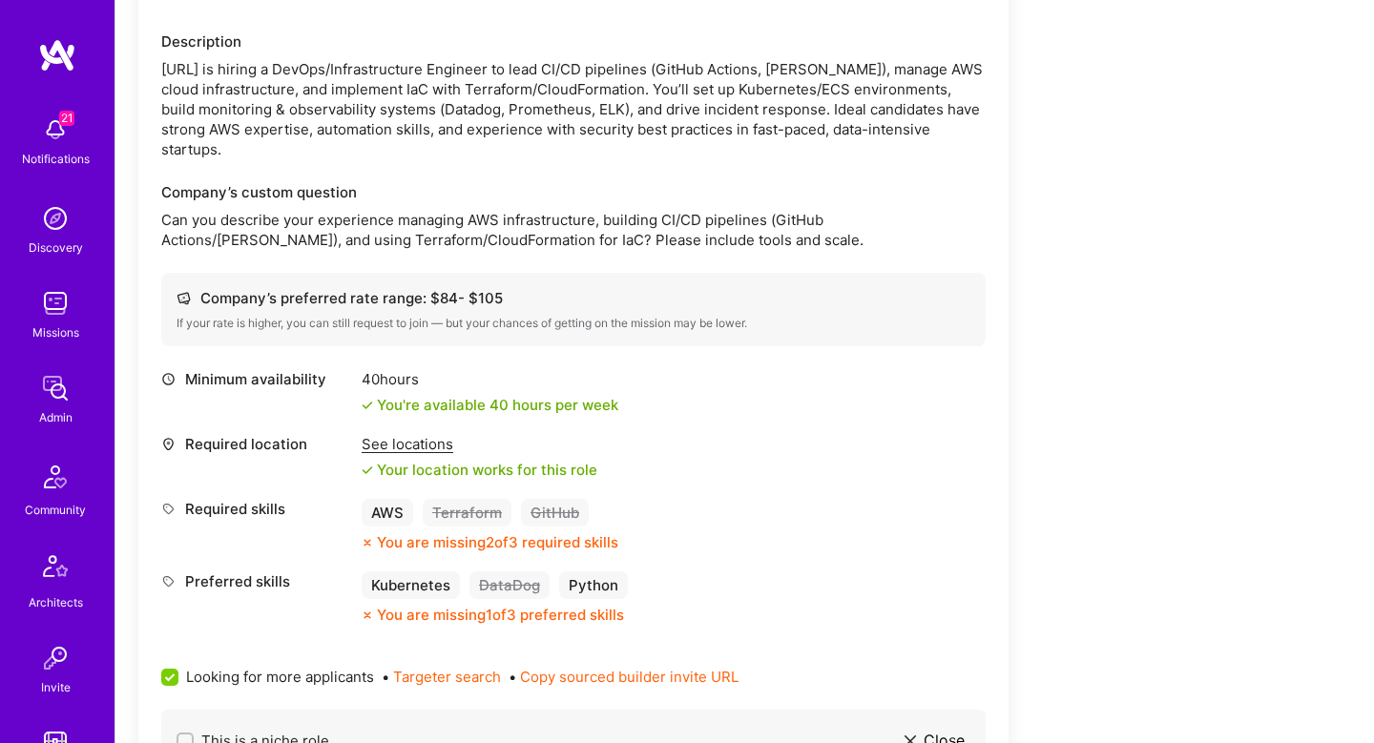
click at [396, 448] on div "See locations" at bounding box center [480, 444] width 236 height 20
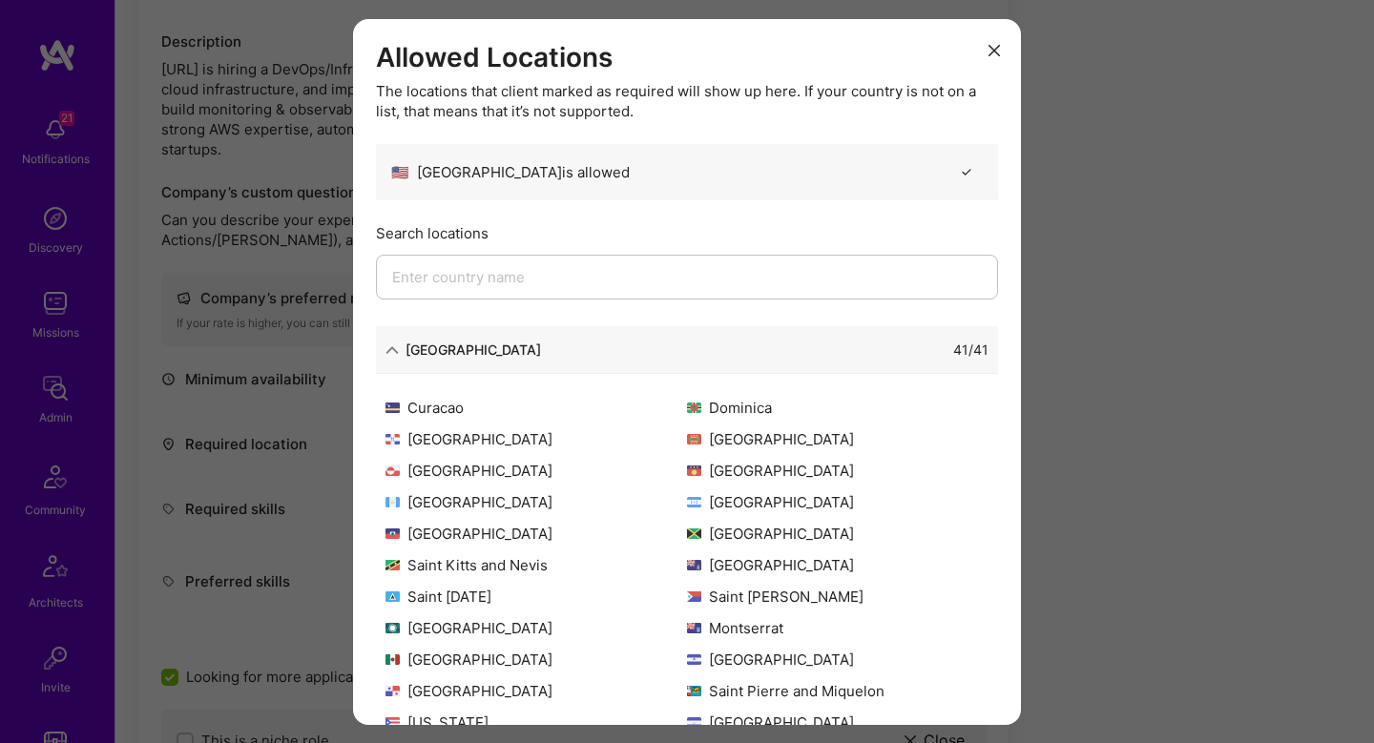
scroll to position [223, 0]
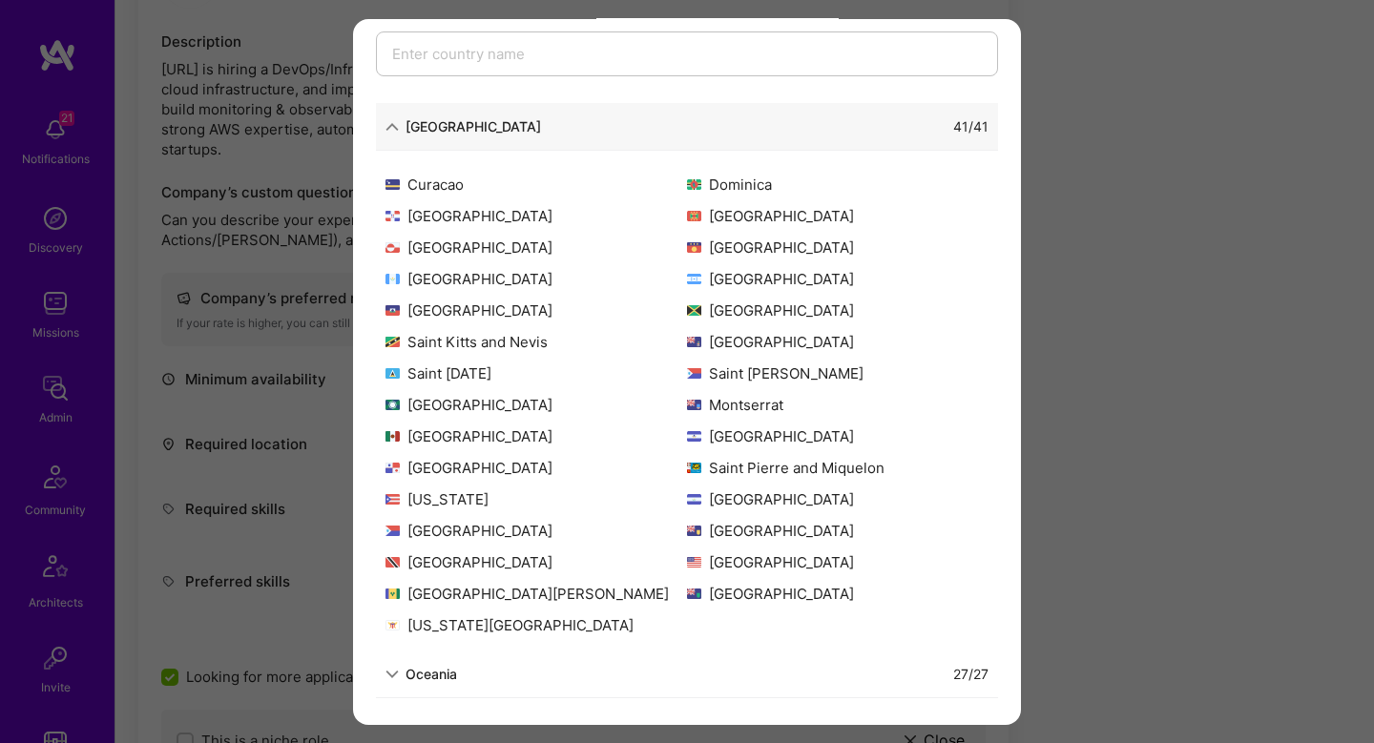
click at [1113, 487] on div "Allowed Locations The locations that client marked as required will show up her…" at bounding box center [687, 371] width 1374 height 743
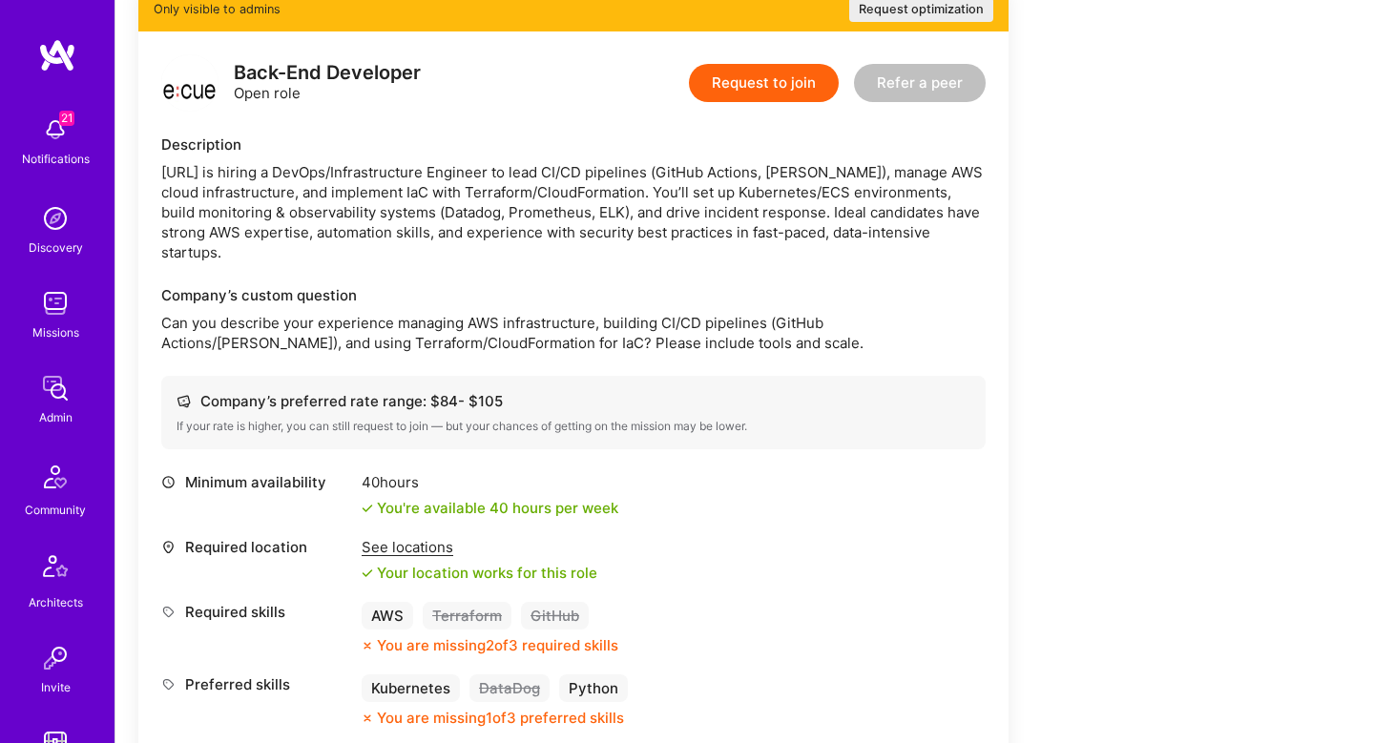
scroll to position [416, 0]
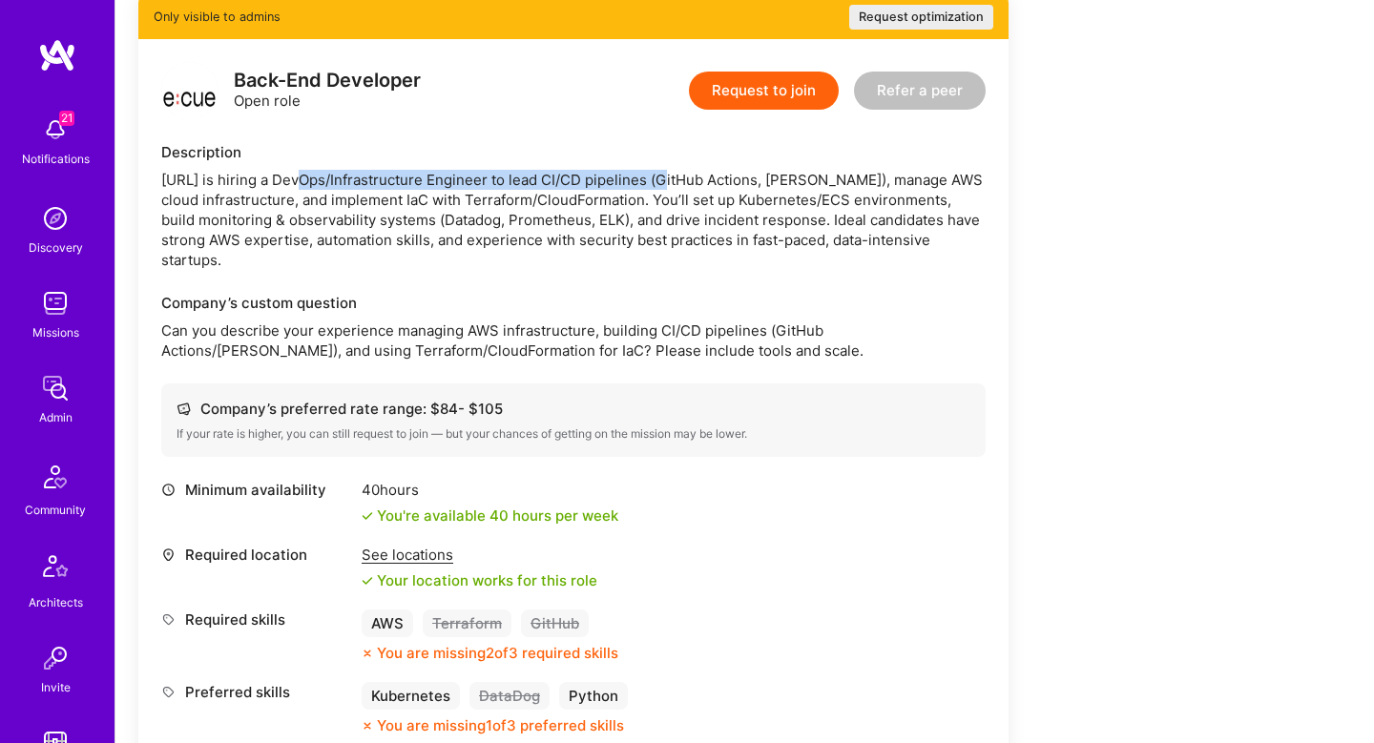
drag, startPoint x: 288, startPoint y: 177, endPoint x: 657, endPoint y: 188, distance: 369.4
click at [657, 188] on div "[URL] is hiring a DevOps/Infrastructure Engineer to lead CI/CD pipelines (GitHu…" at bounding box center [573, 220] width 824 height 100
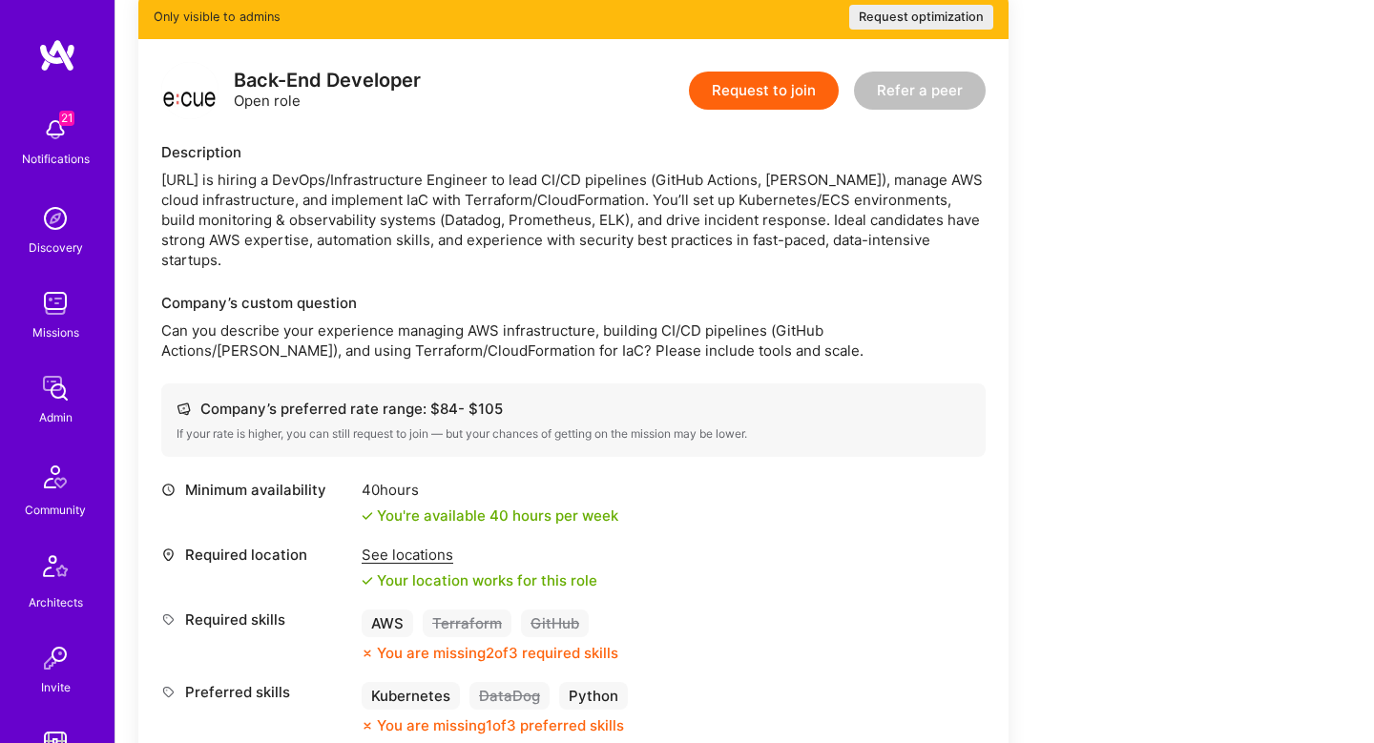
click at [834, 216] on div "[URL] is hiring a DevOps/Infrastructure Engineer to lead CI/CD pipelines (GitHu…" at bounding box center [573, 220] width 824 height 100
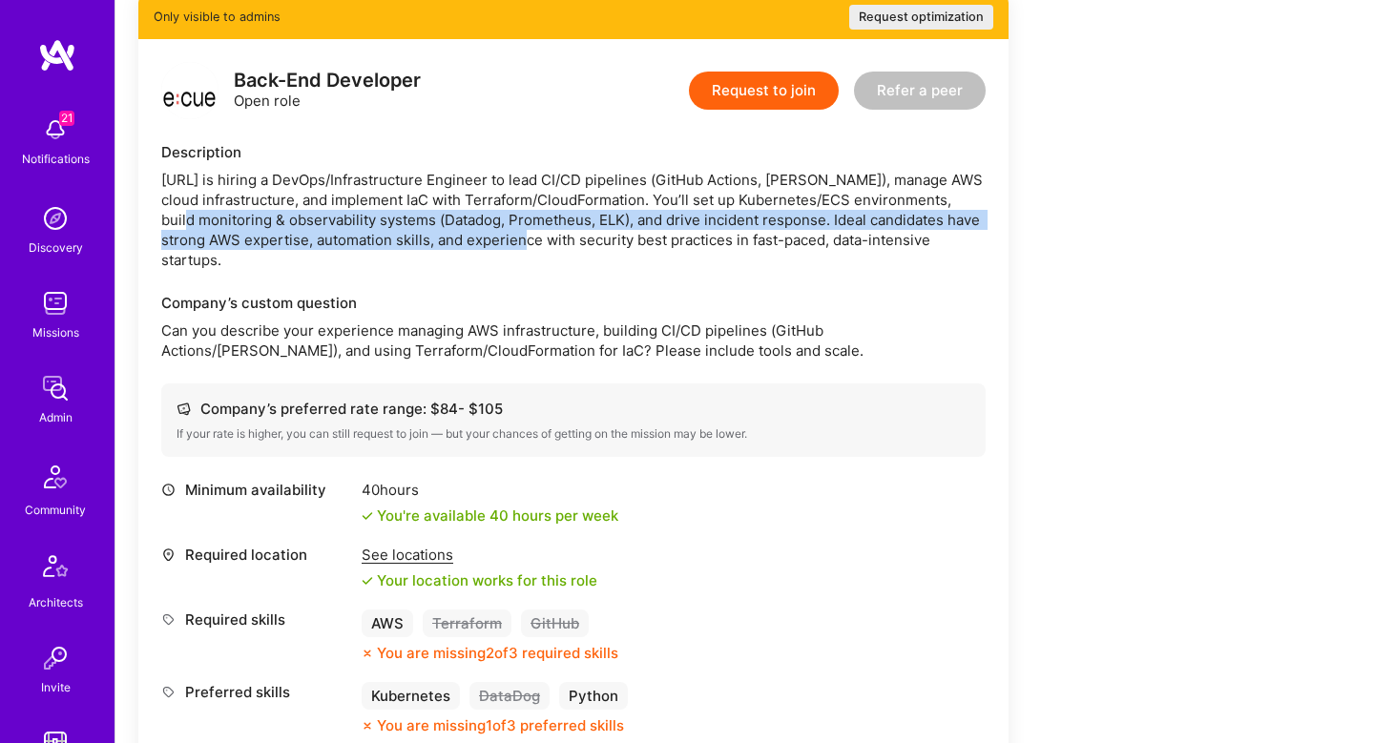
drag, startPoint x: 179, startPoint y: 214, endPoint x: 556, endPoint y: 230, distance: 377.2
click at [556, 230] on div "[URL] is hiring a DevOps/Infrastructure Engineer to lead CI/CD pipelines (GitHu…" at bounding box center [573, 220] width 824 height 100
click at [613, 211] on div "[URL] is hiring a DevOps/Infrastructure Engineer to lead CI/CD pipelines (GitHu…" at bounding box center [573, 220] width 824 height 100
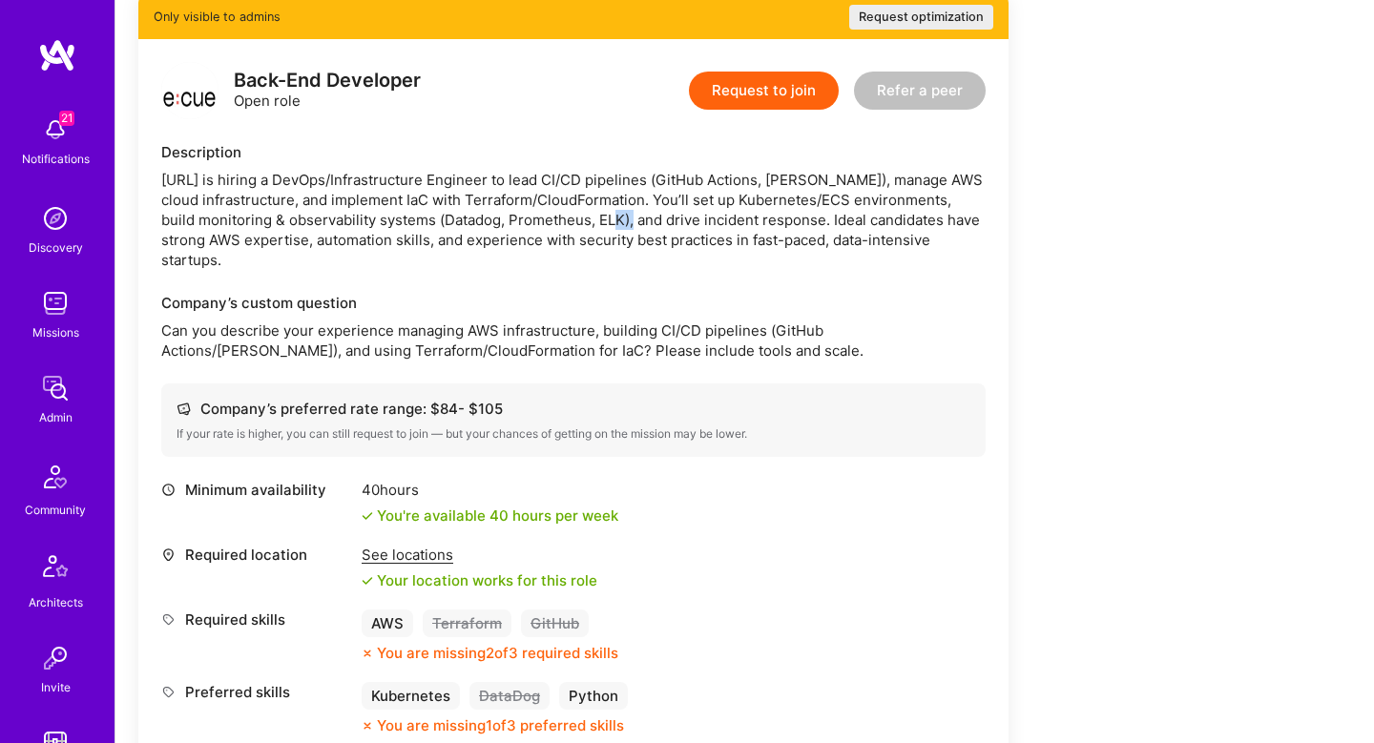
click at [613, 211] on div "[URL] is hiring a DevOps/Infrastructure Engineer to lead CI/CD pipelines (GitHu…" at bounding box center [573, 220] width 824 height 100
click at [209, 249] on div "[URL] is hiring a DevOps/Infrastructure Engineer to lead CI/CD pipelines (GitHu…" at bounding box center [573, 220] width 824 height 100
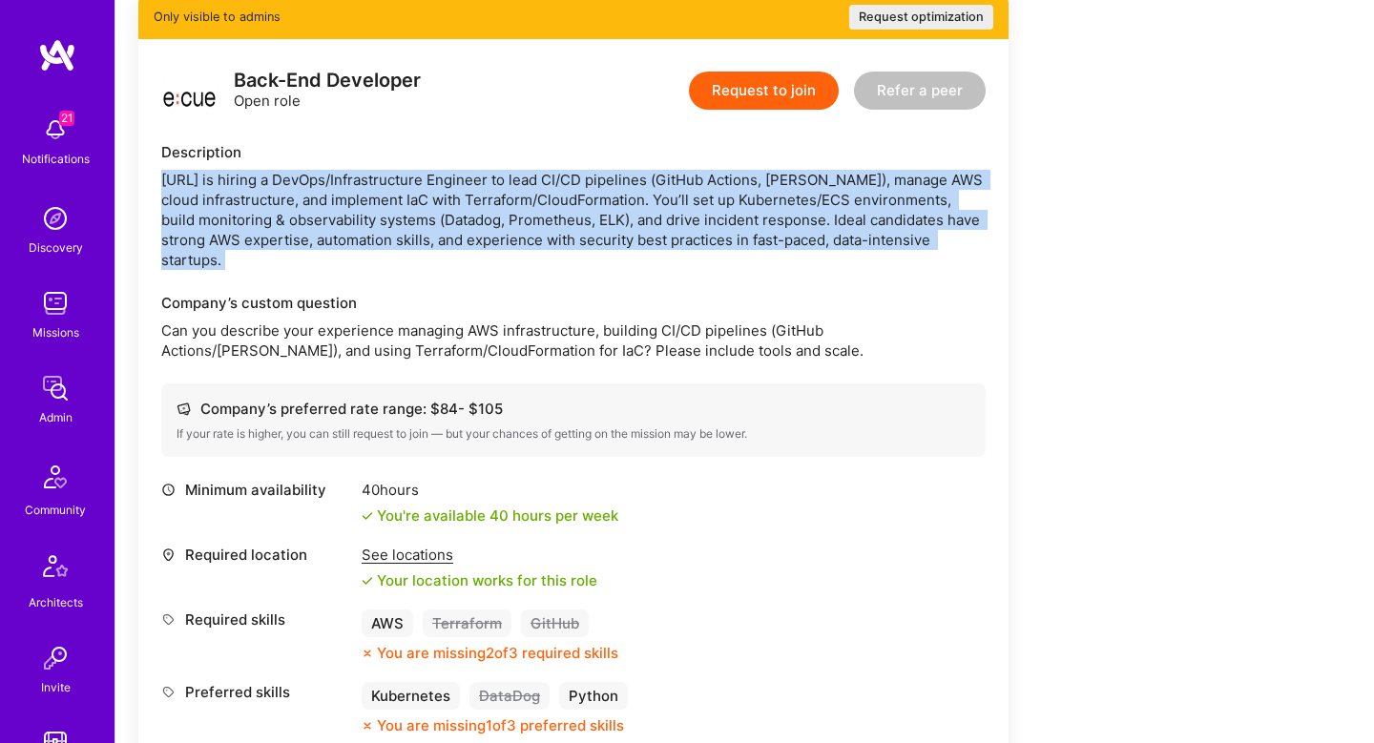
click at [209, 249] on div "[URL] is hiring a DevOps/Infrastructure Engineer to lead CI/CD pipelines (GitHu…" at bounding box center [573, 220] width 824 height 100
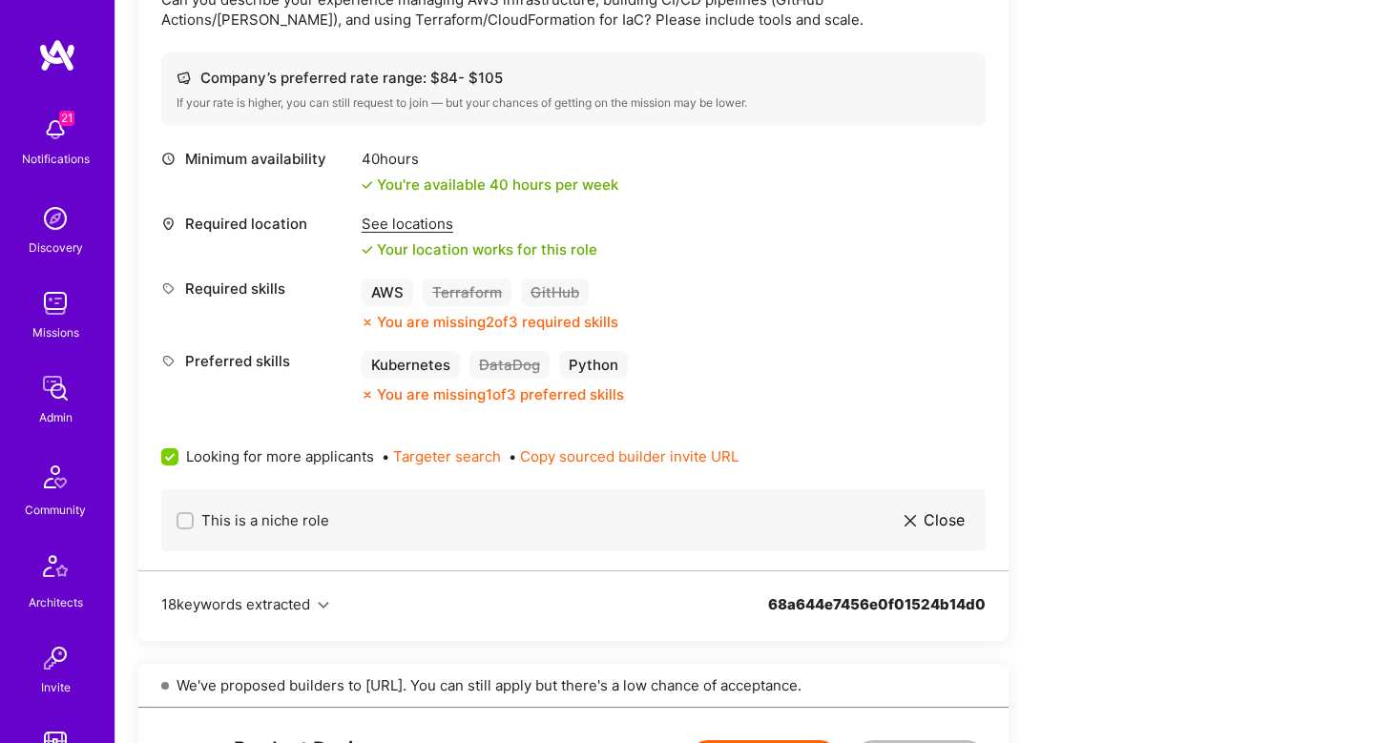
scroll to position [750, 0]
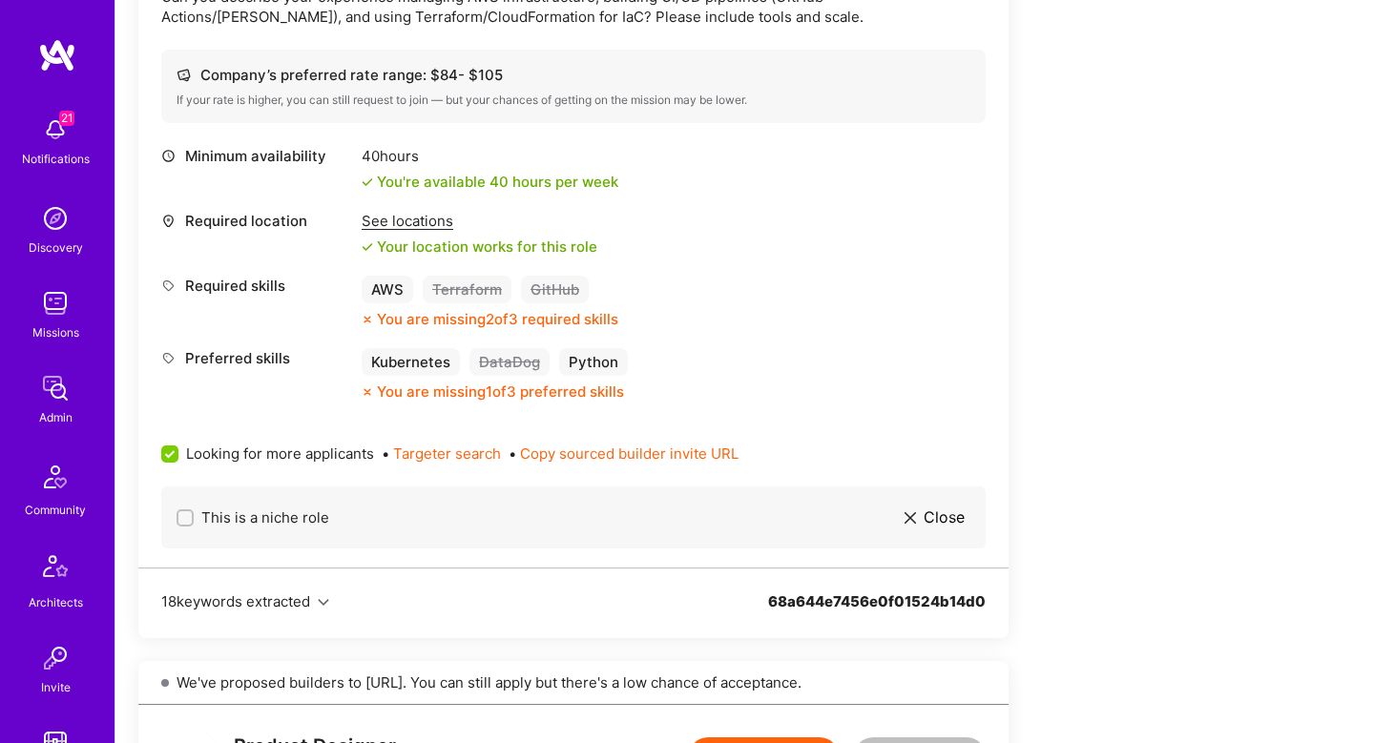
click at [947, 522] on span "Close" at bounding box center [944, 518] width 41 height 20
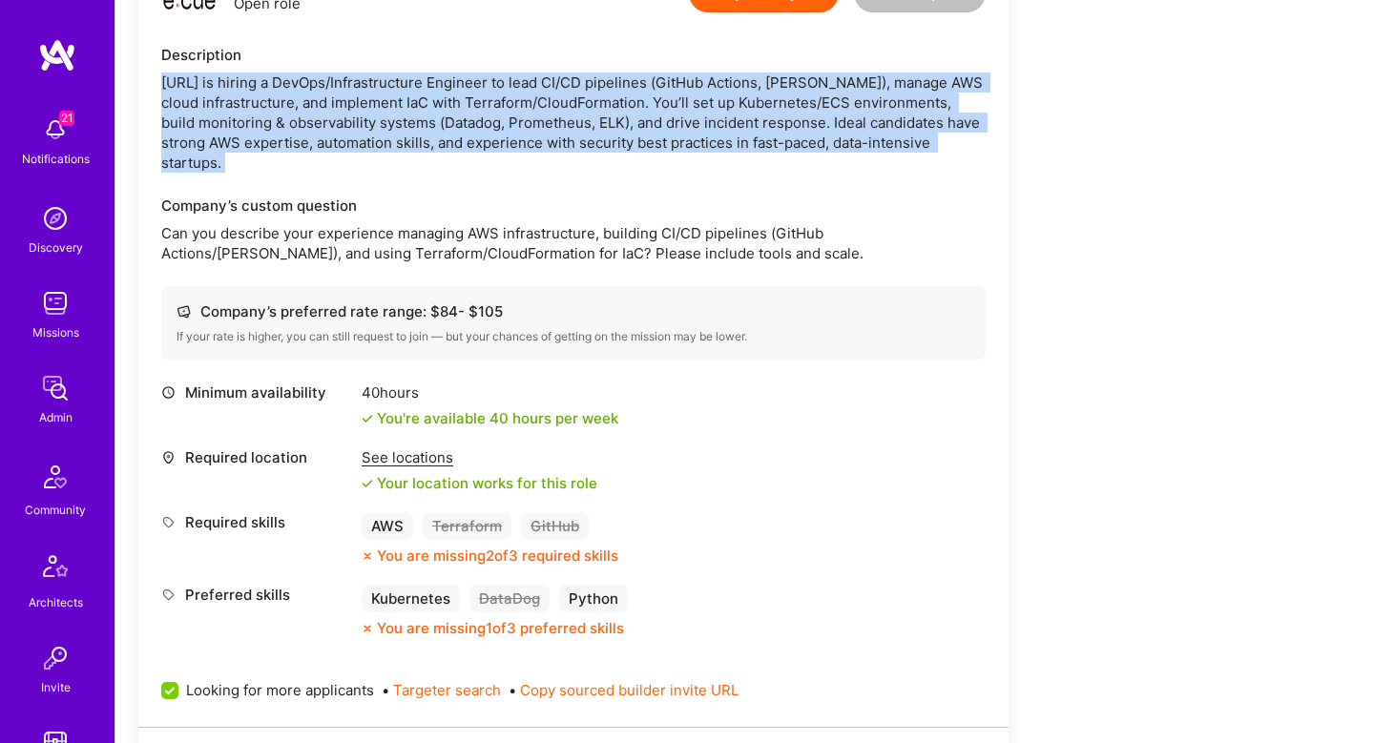
scroll to position [515, 0]
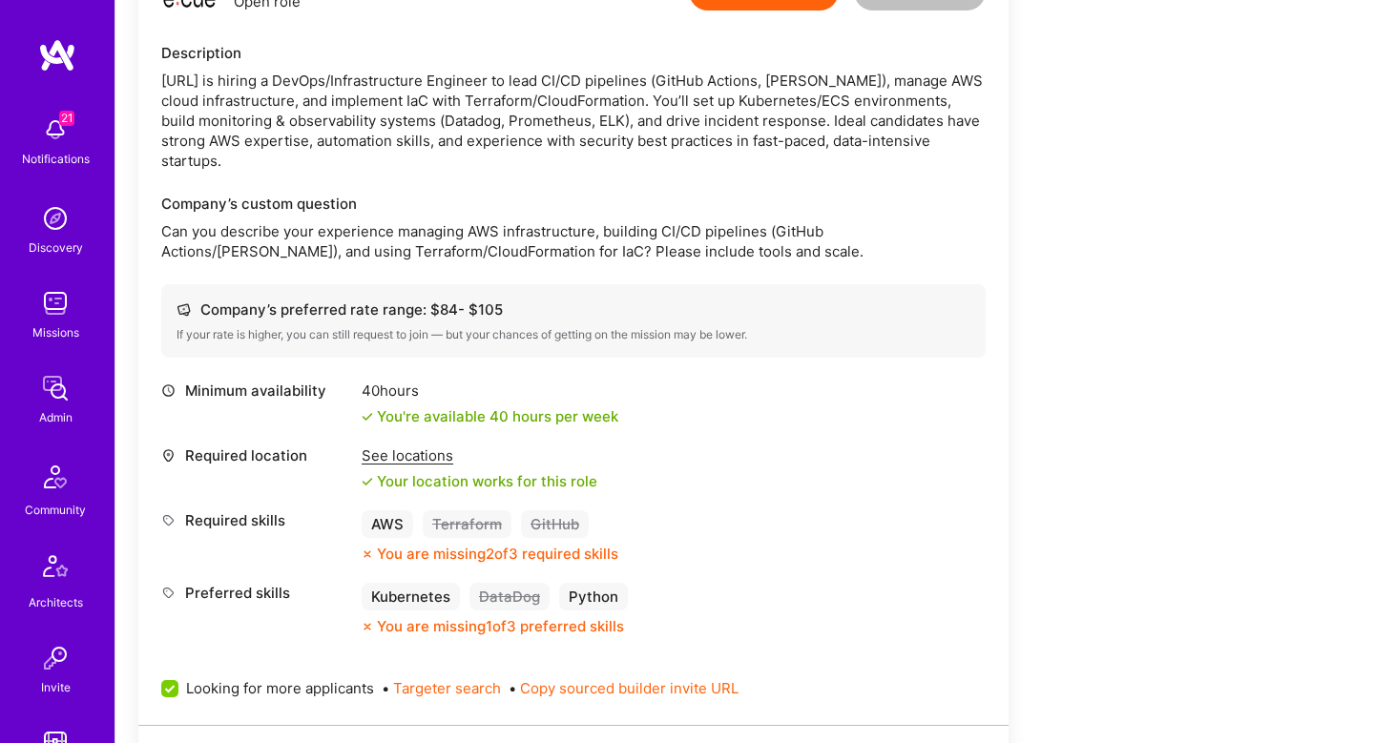
click at [404, 454] on div "See locations" at bounding box center [480, 456] width 236 height 20
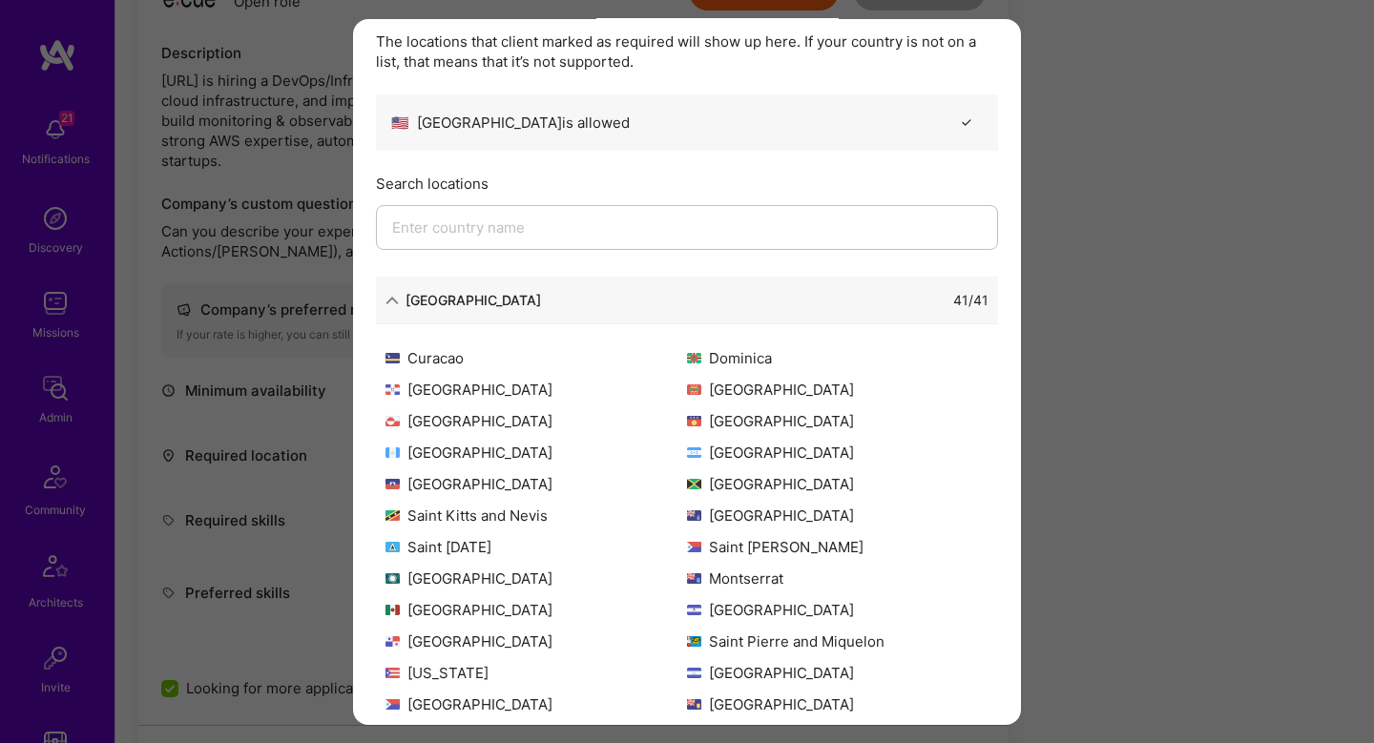
scroll to position [223, 0]
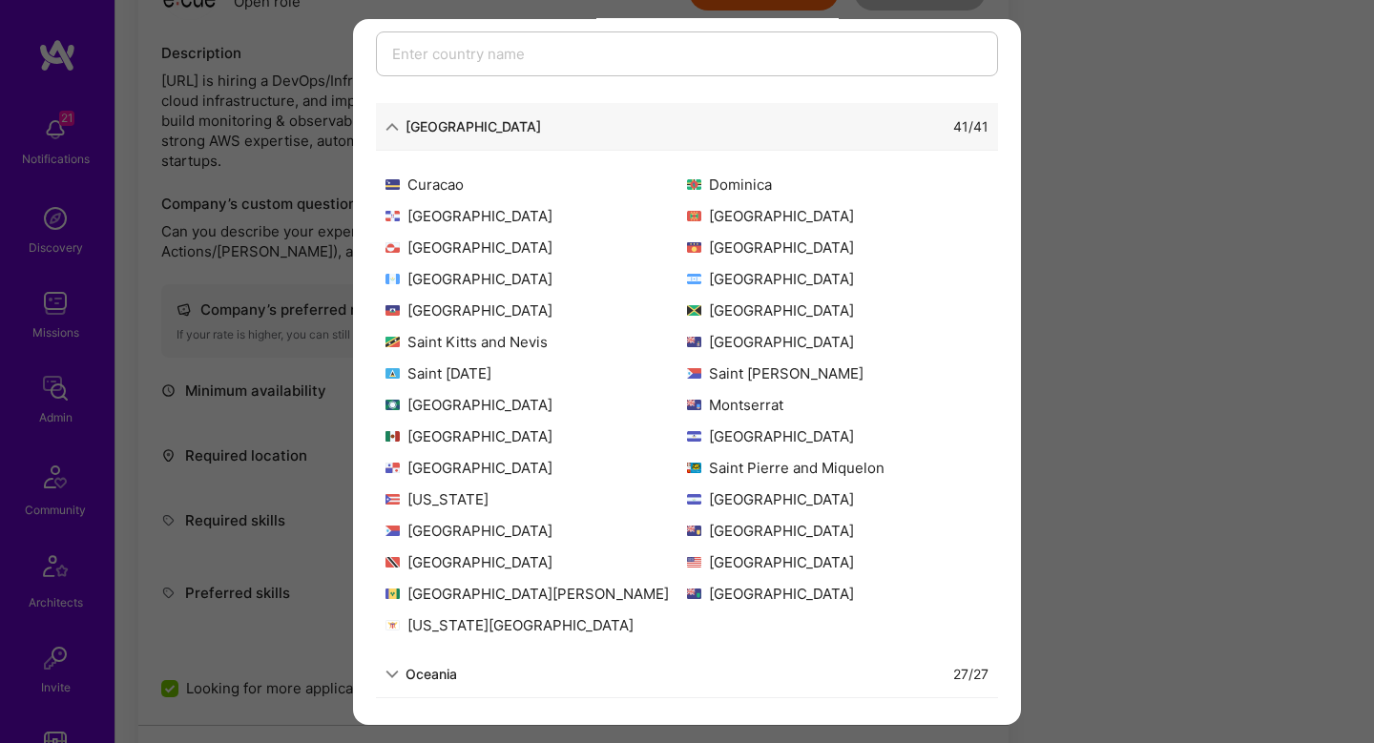
click at [1122, 391] on div "Allowed Locations The locations that client marked as required will show up her…" at bounding box center [687, 371] width 1374 height 743
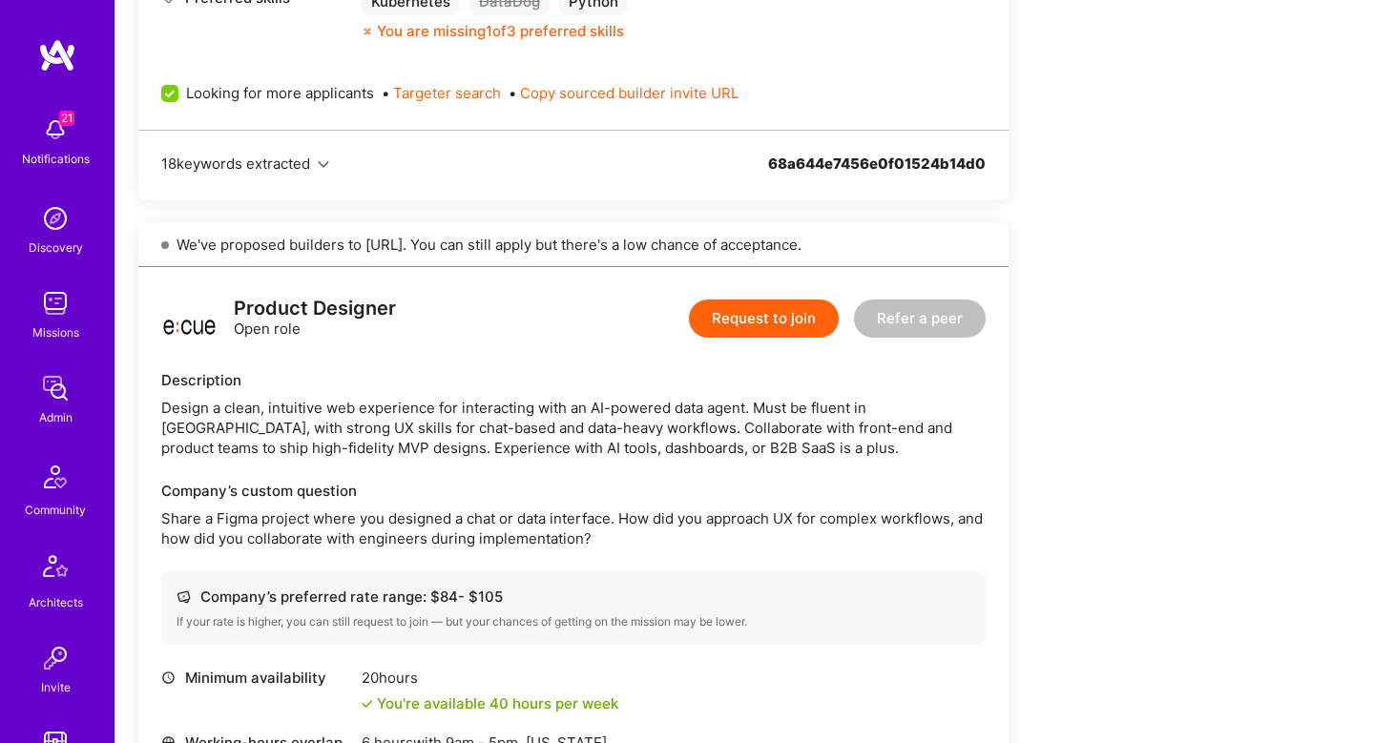
scroll to position [1120, 0]
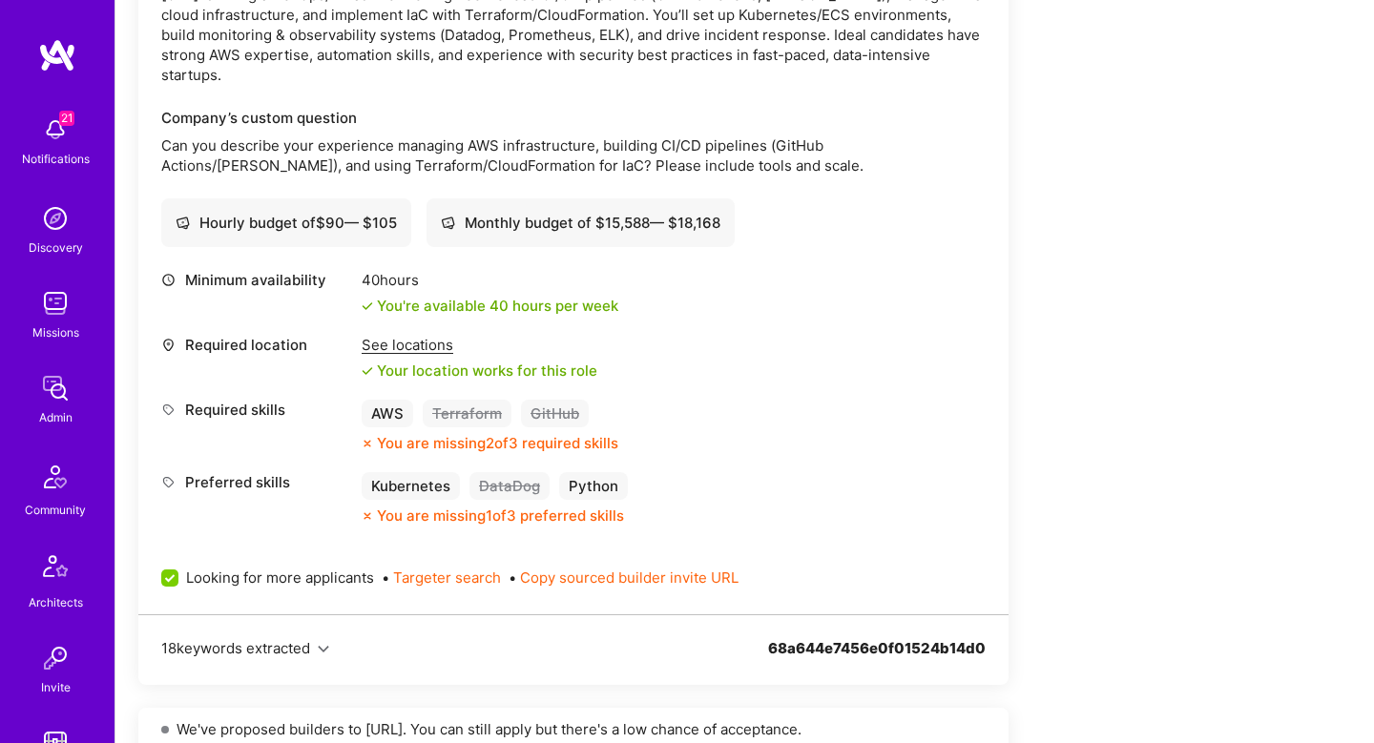
scroll to position [603, 0]
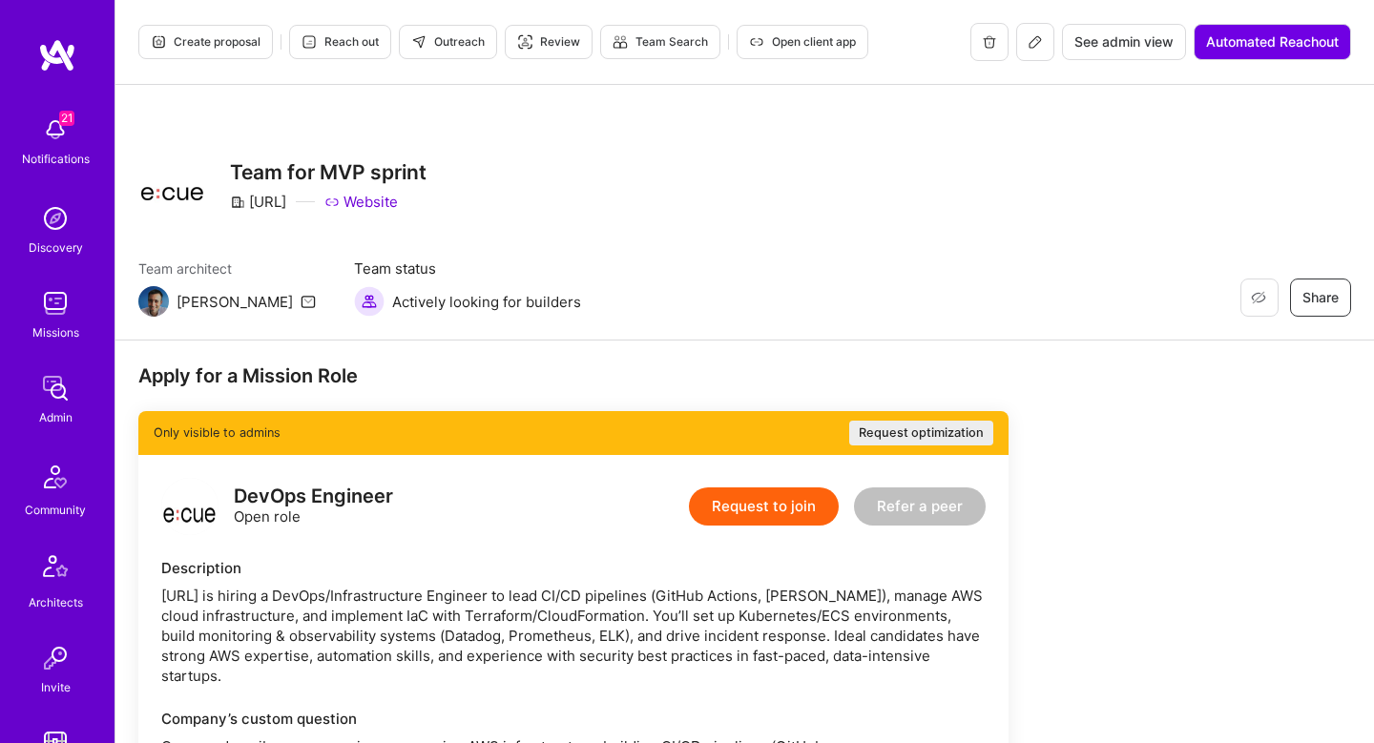
click at [1043, 44] on button at bounding box center [1035, 42] width 38 height 38
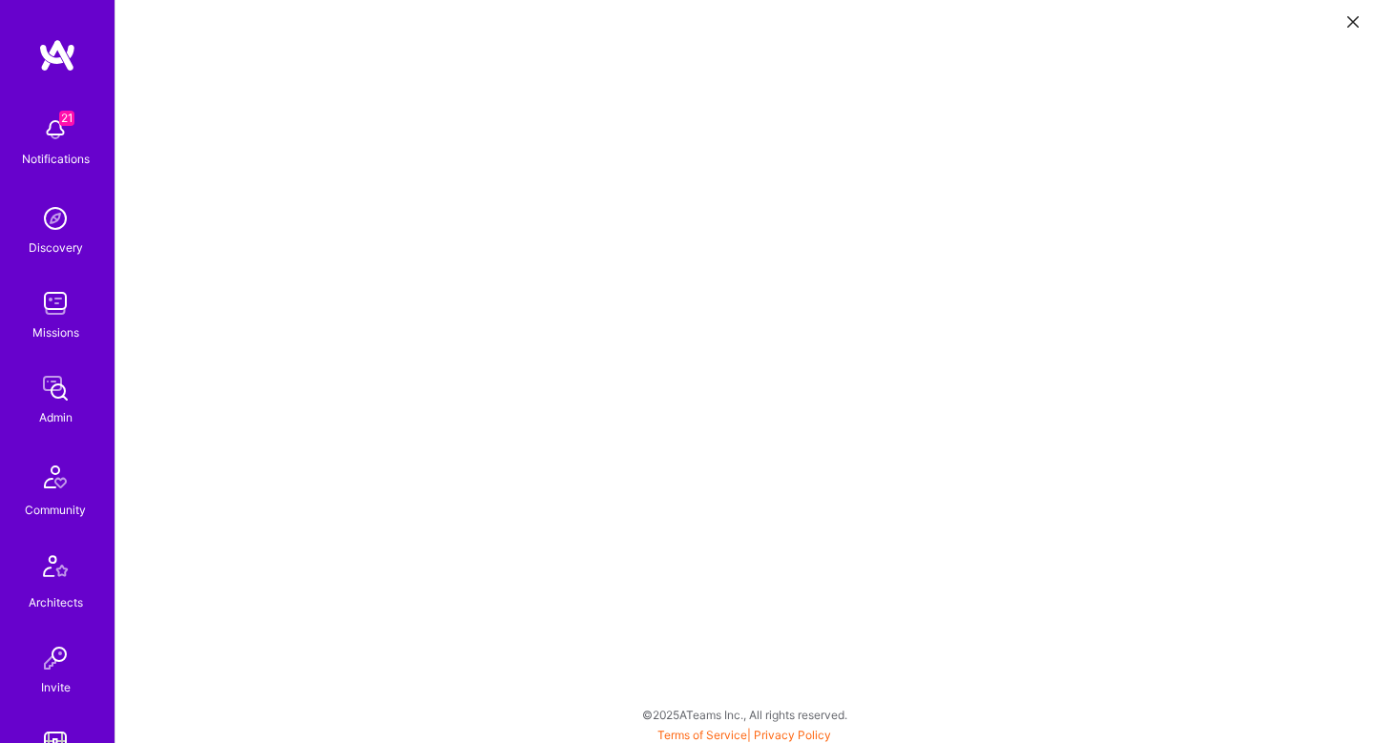
scroll to position [5, 0]
click at [1354, 10] on button at bounding box center [1353, 20] width 23 height 31
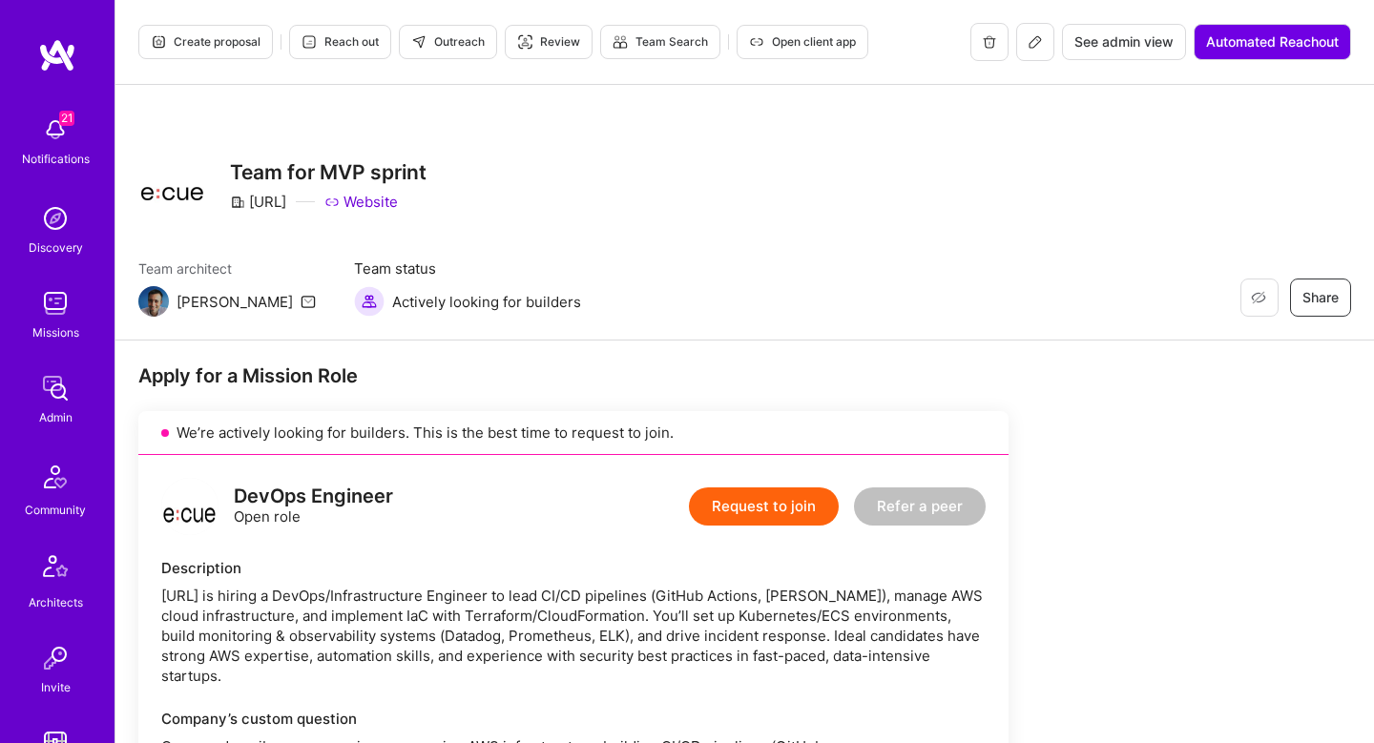
click at [428, 49] on span "Outreach" at bounding box center [447, 41] width 73 height 17
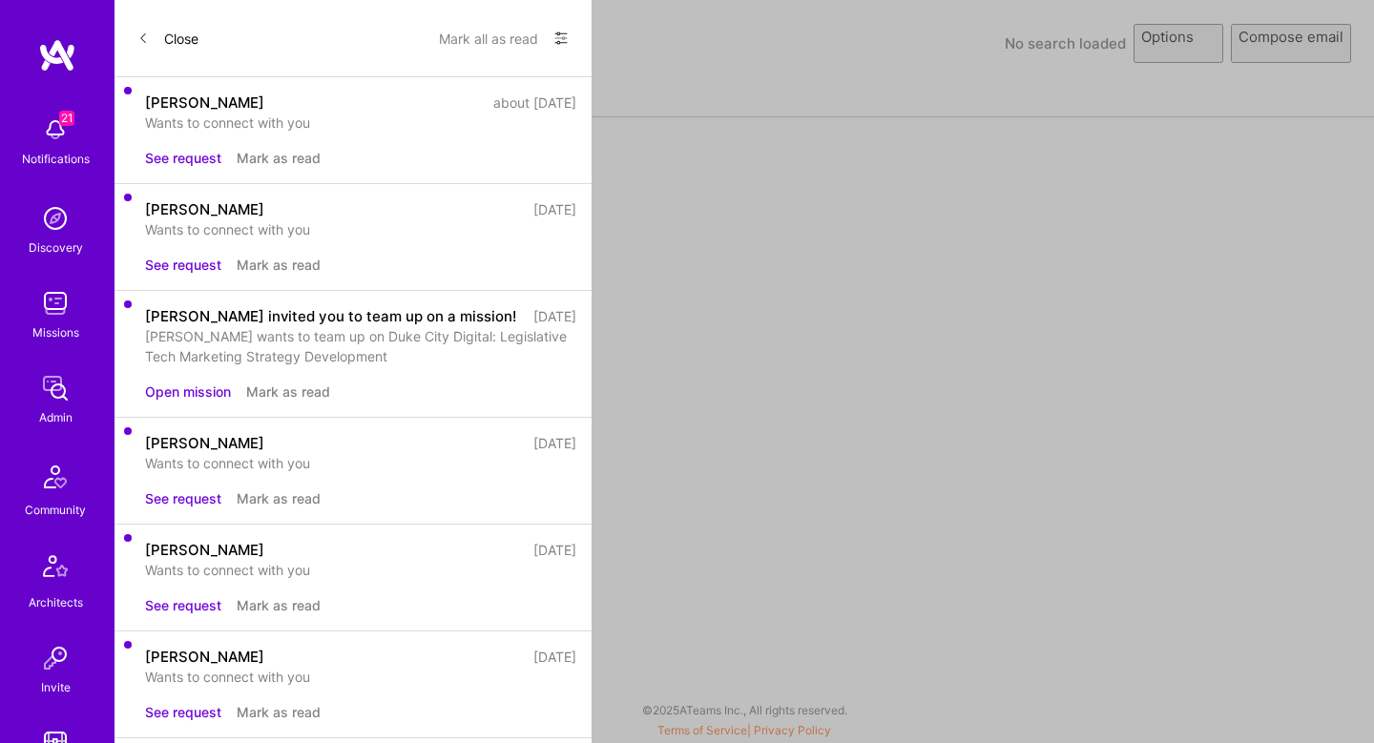
select select "rich-reachout"
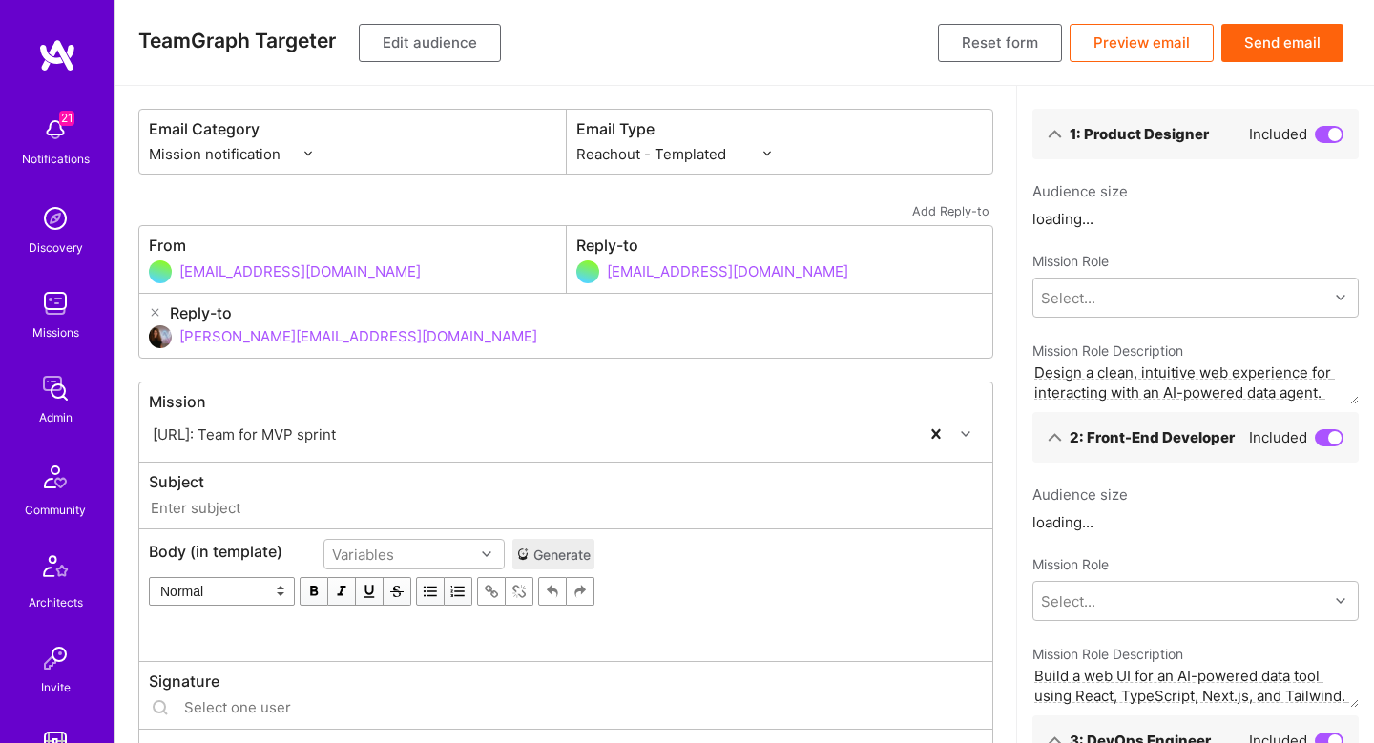
type input "[DOMAIN_NAME] // [URL]: Team for MVP sprint"
type input "[EMAIL_ADDRESS][DOMAIN_NAME]"
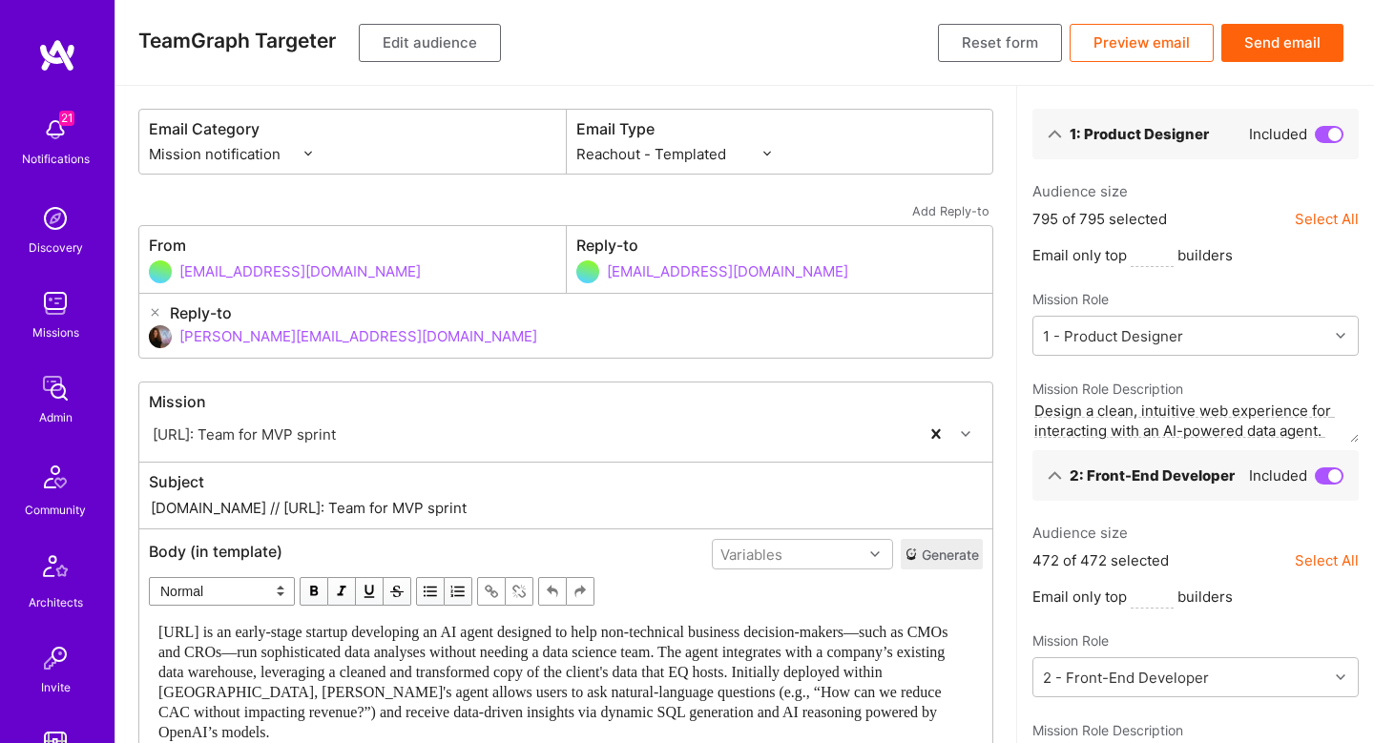
click at [441, 43] on button "Edit audience" at bounding box center [430, 43] width 142 height 38
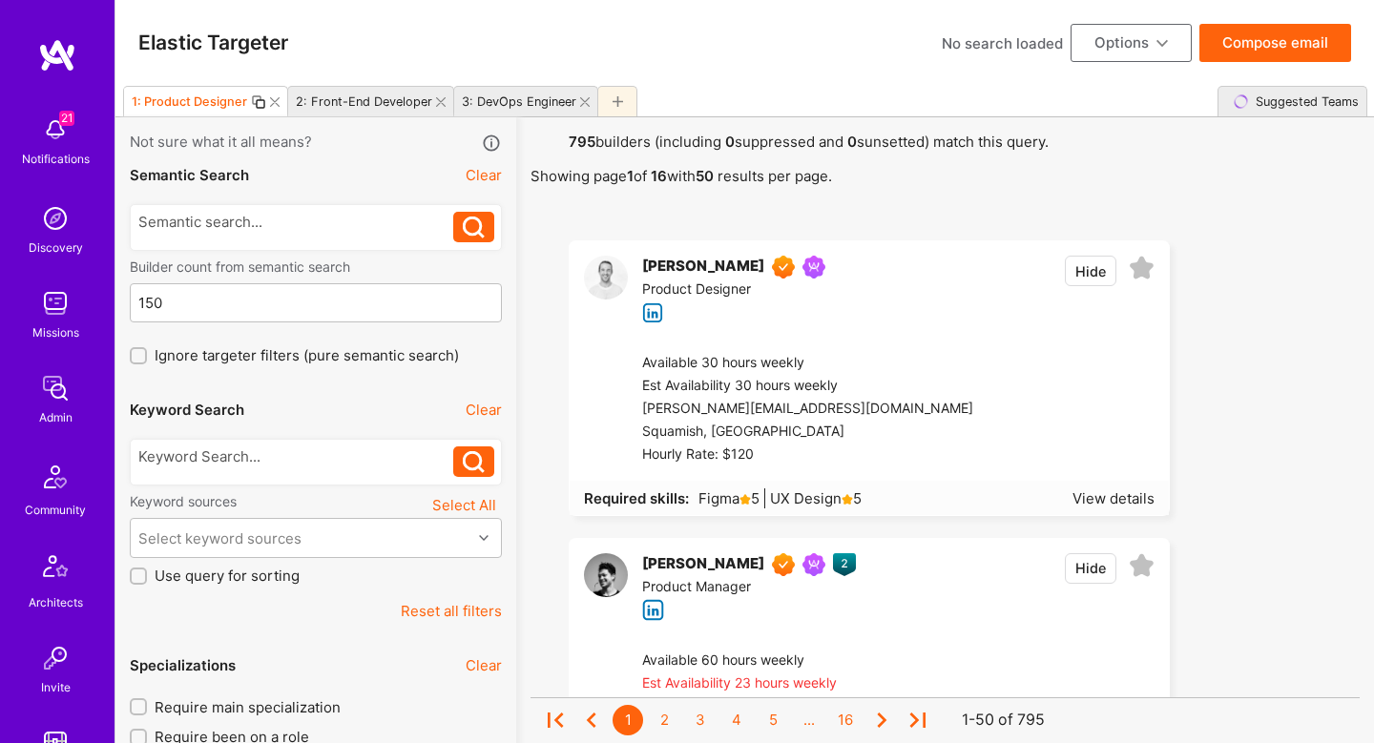
click at [279, 103] on div at bounding box center [269, 101] width 36 height 15
click at [277, 103] on icon at bounding box center [275, 102] width 10 height 10
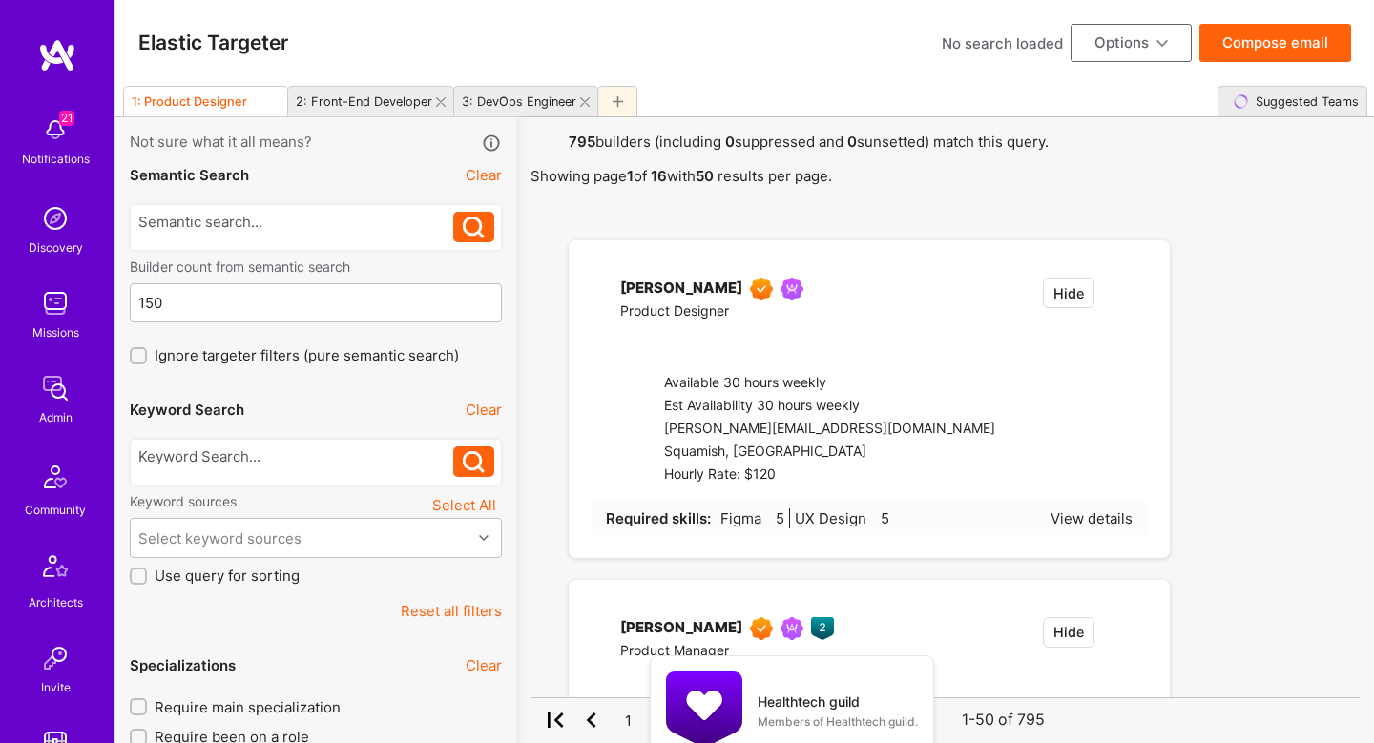
type input "3"
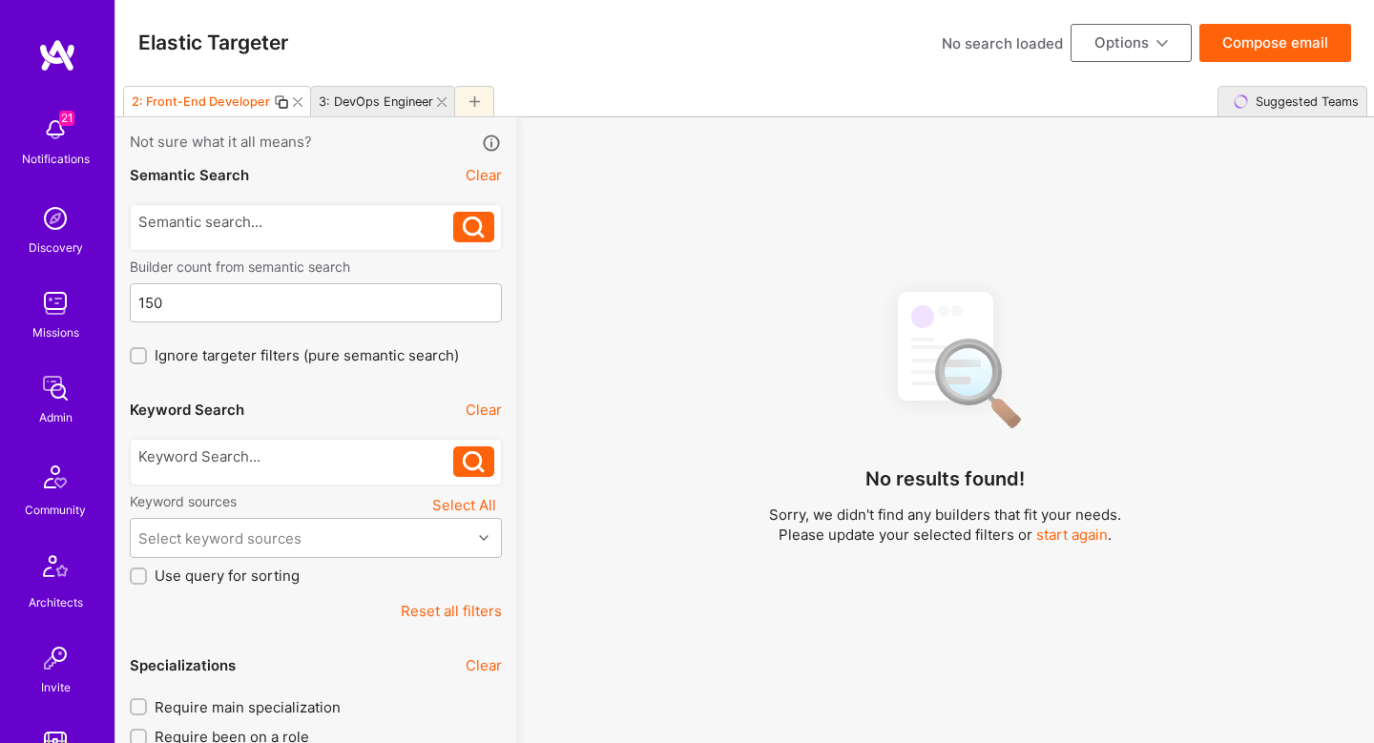
click at [301, 102] on div at bounding box center [292, 101] width 36 height 15
click at [299, 102] on div at bounding box center [292, 101] width 36 height 15
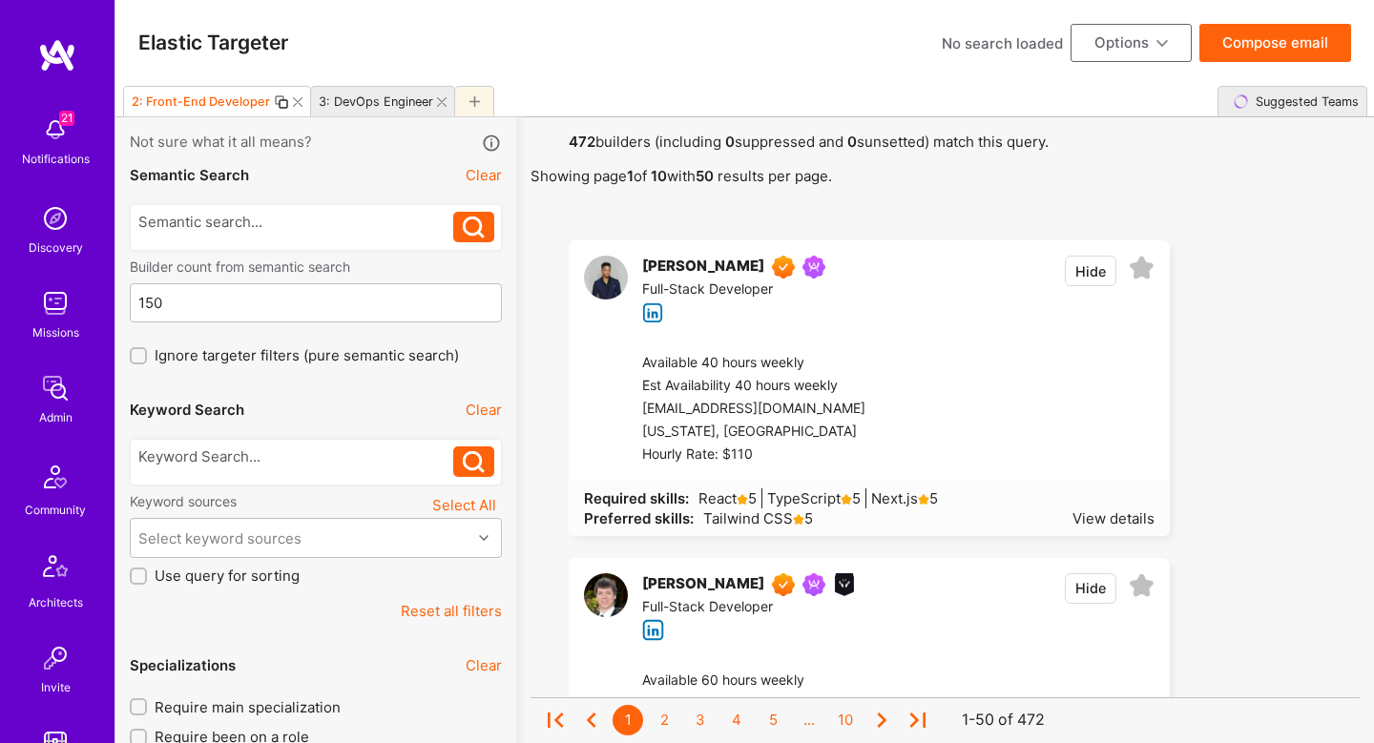
click at [294, 100] on icon at bounding box center [298, 102] width 10 height 10
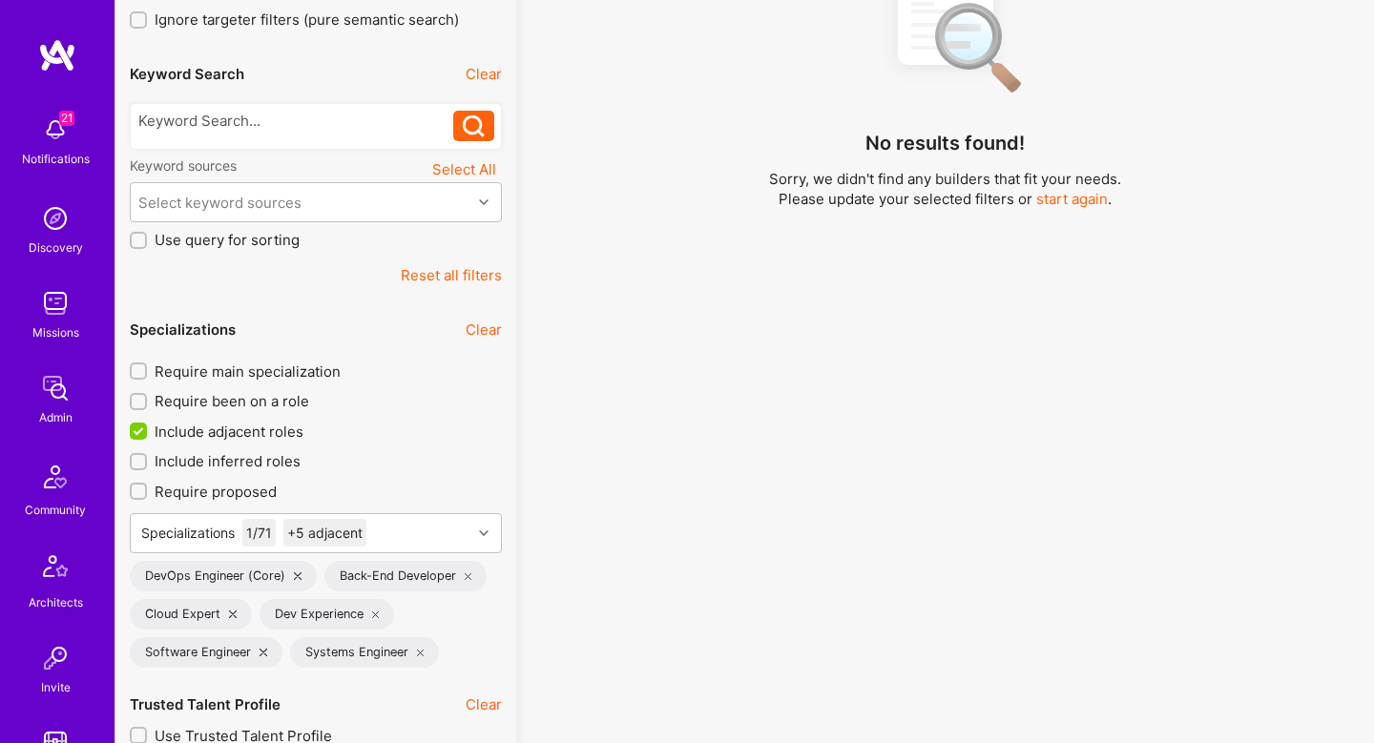
scroll to position [334, 0]
click at [468, 577] on icon at bounding box center [469, 578] width 8 height 8
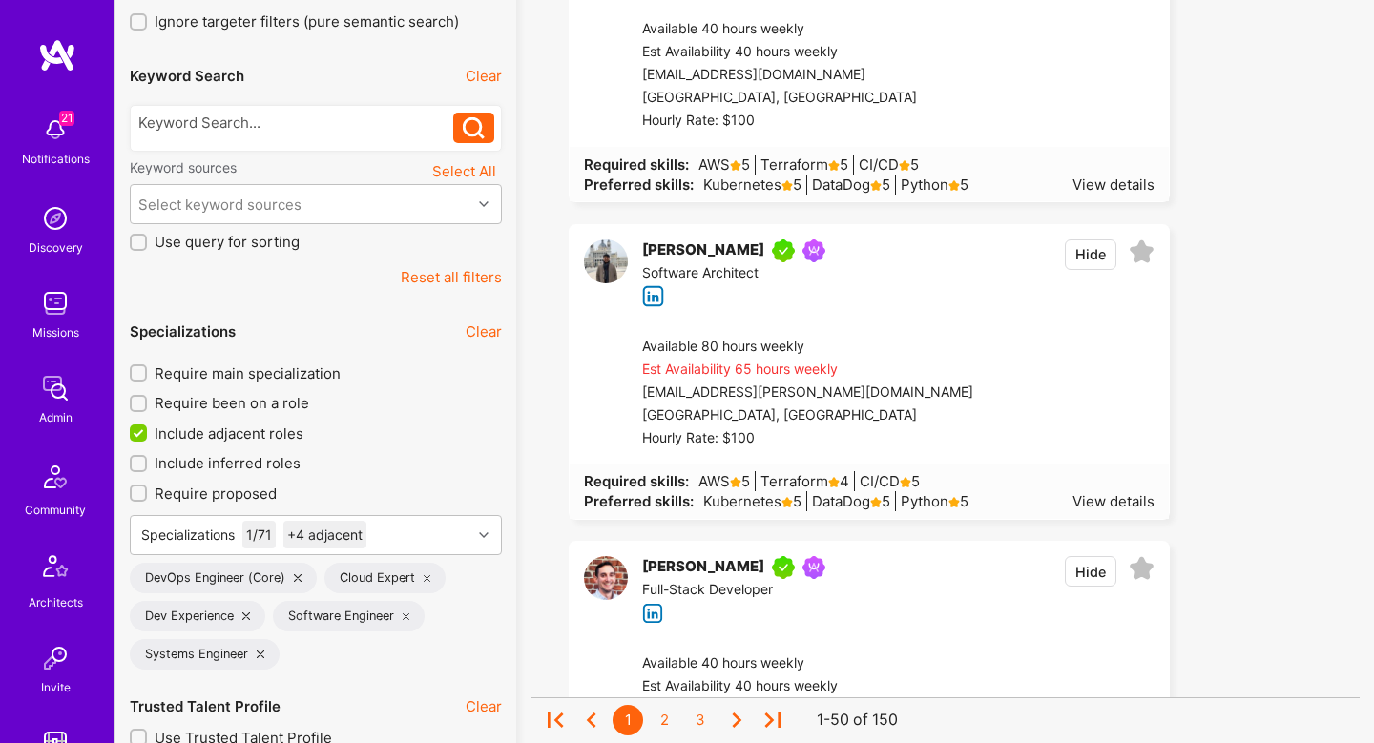
click at [246, 615] on icon at bounding box center [246, 617] width 8 height 8
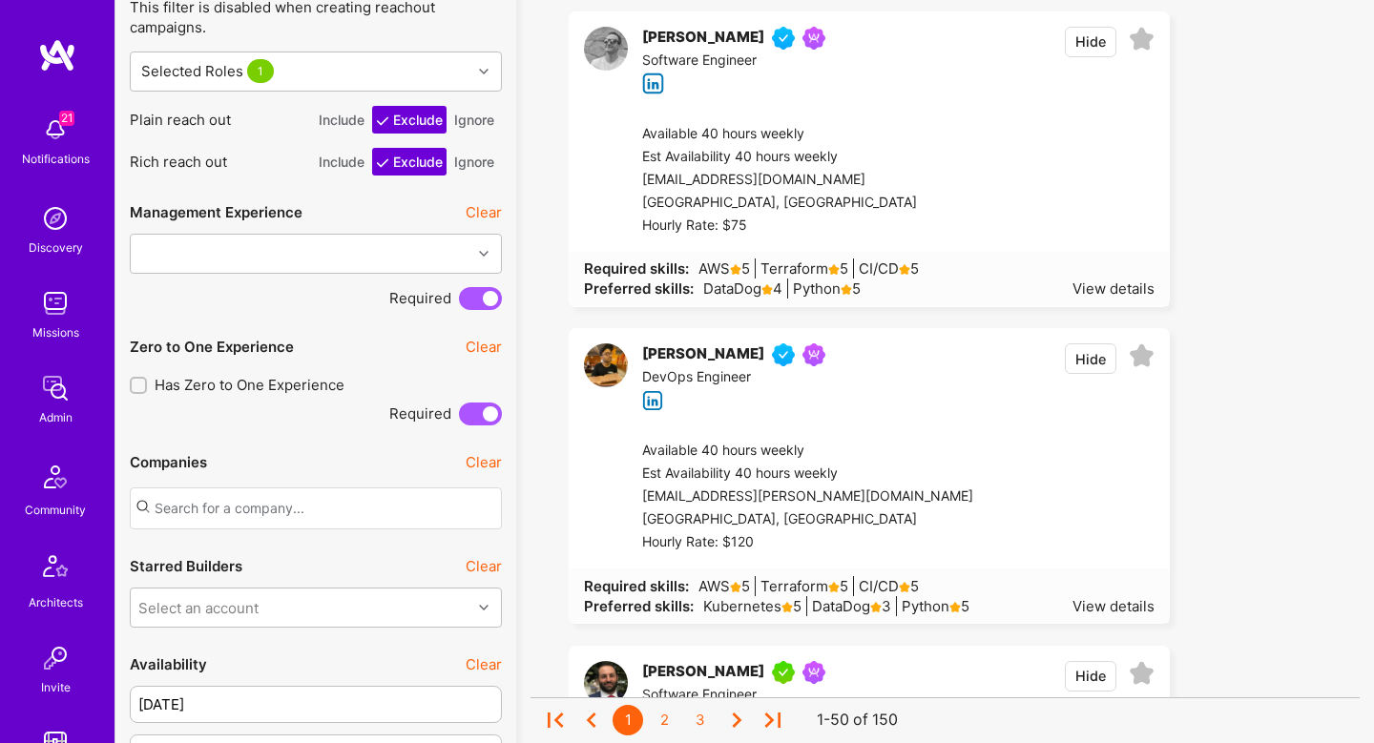
scroll to position [2371, 0]
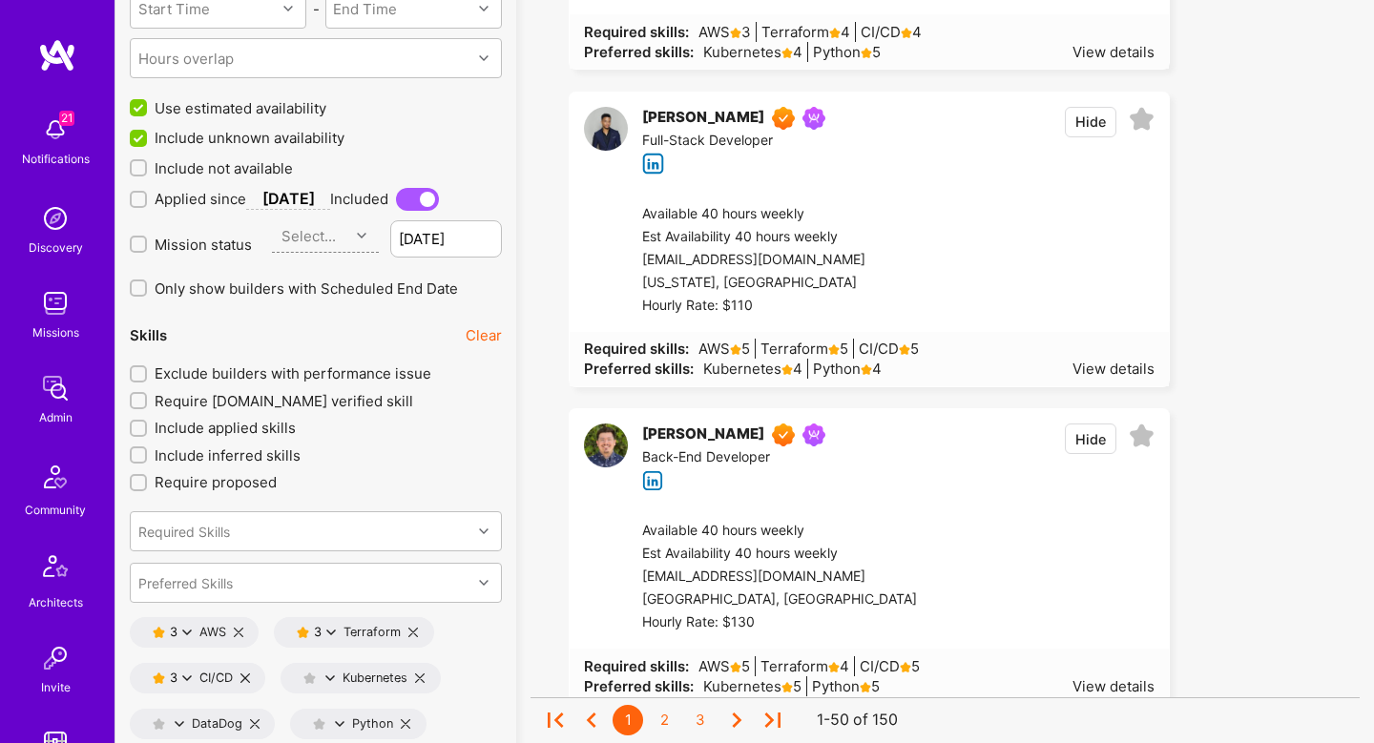
click at [255, 370] on span "Exclude builders with performance issue" at bounding box center [293, 374] width 277 height 20
click at [147, 370] on input "Exclude builders with performance issue" at bounding box center [140, 374] width 13 height 13
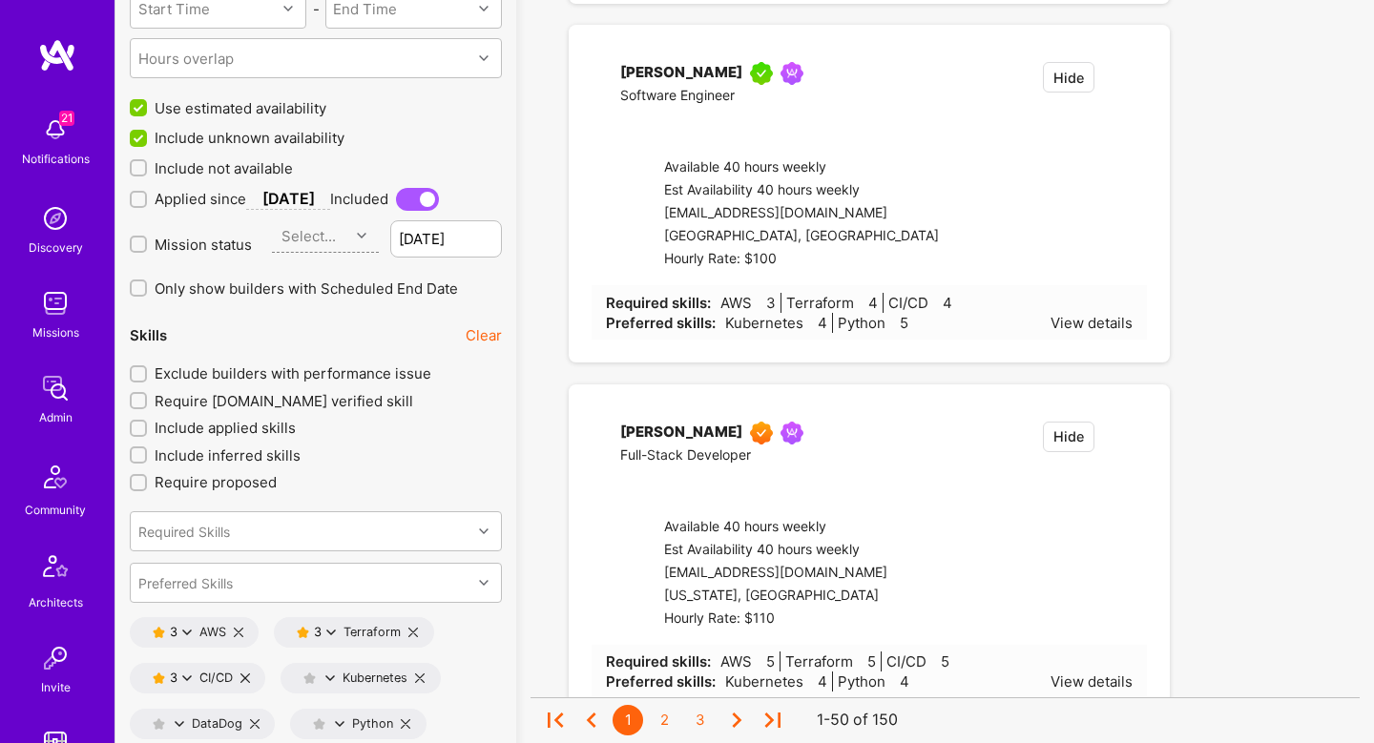
checkbox input "true"
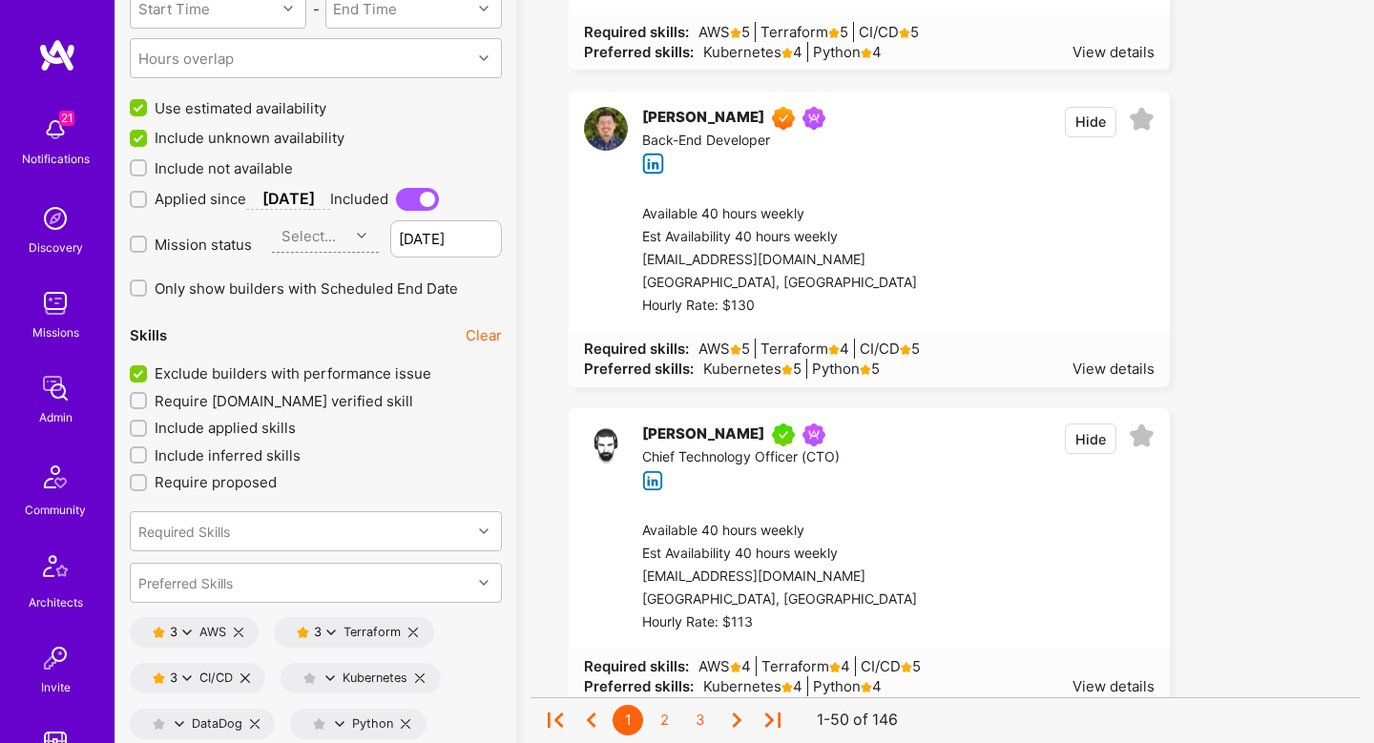
scroll to position [2936, 0]
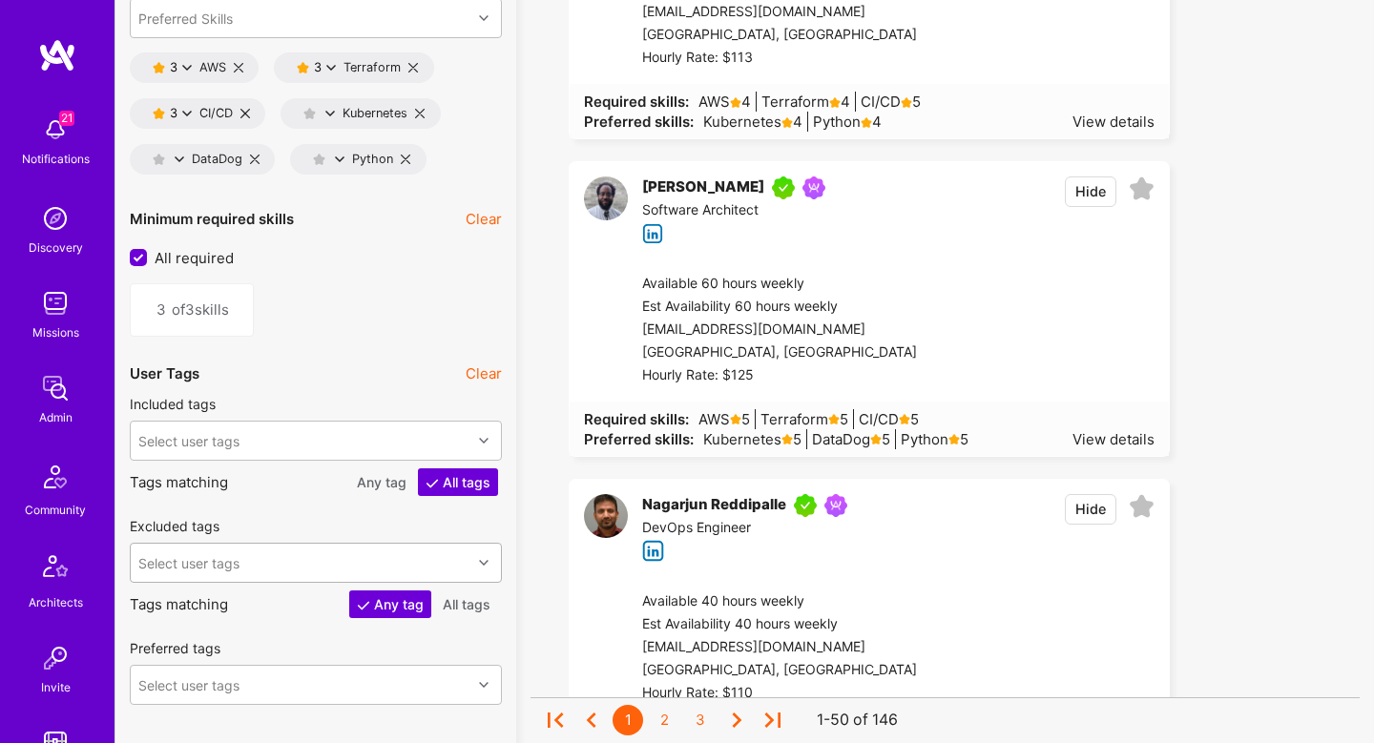
click at [329, 554] on div "Select user tags" at bounding box center [301, 563] width 341 height 38
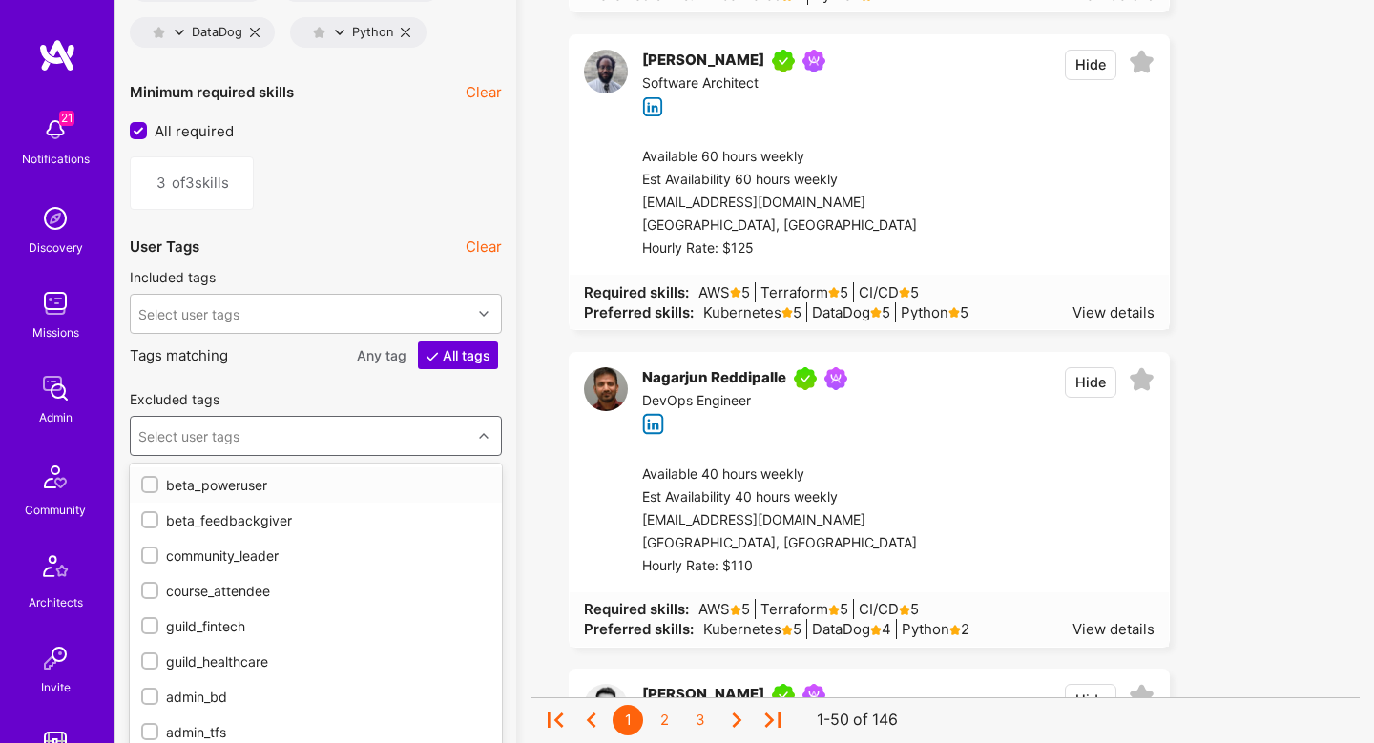
scroll to position [3074, 0]
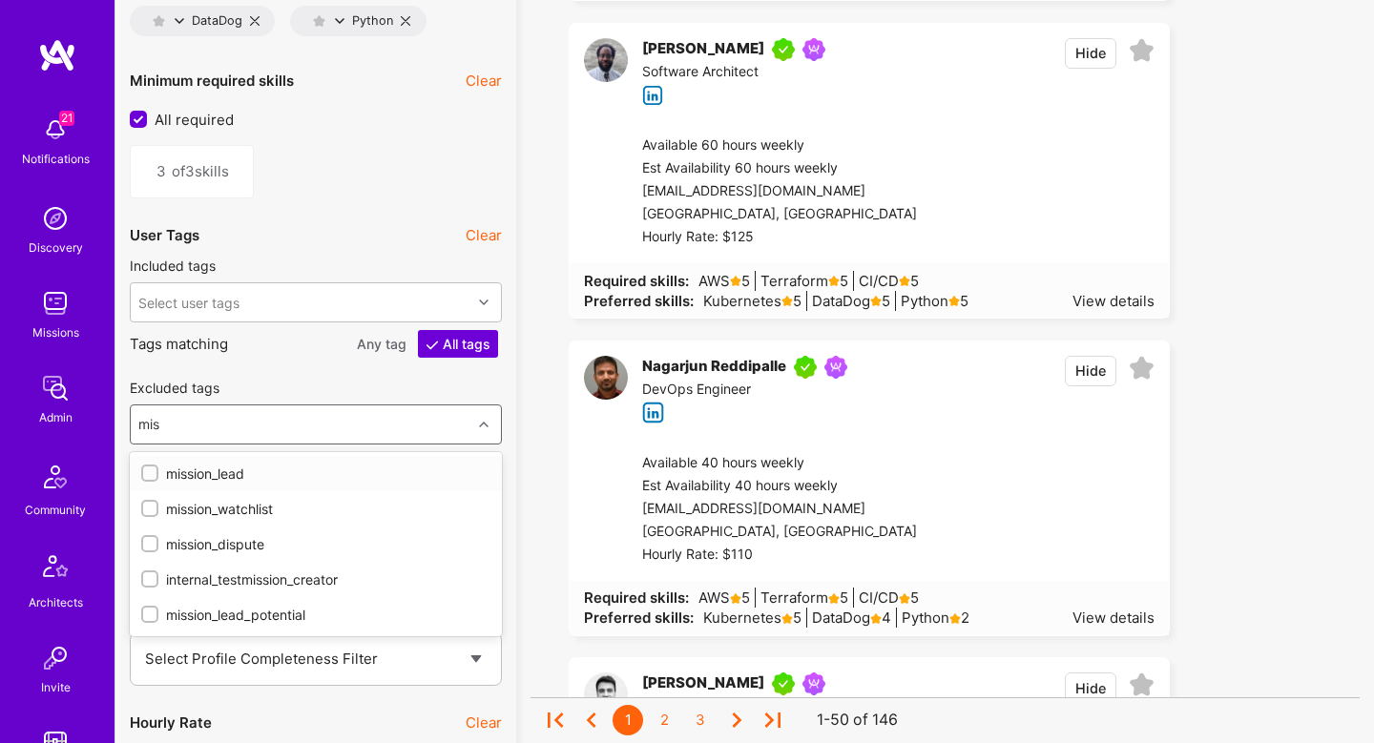
type input "miss"
click at [266, 510] on div "mission_watchlist" at bounding box center [315, 509] width 349 height 20
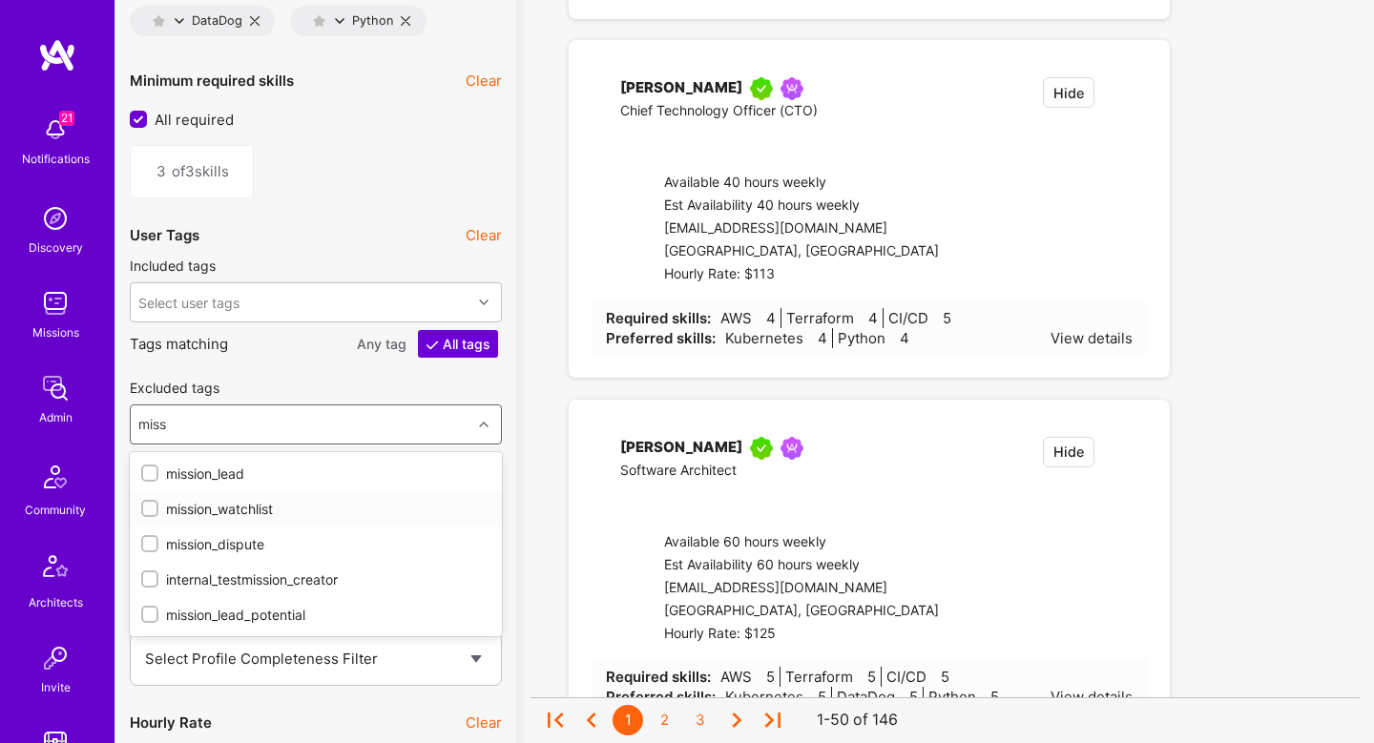
checkbox input "true"
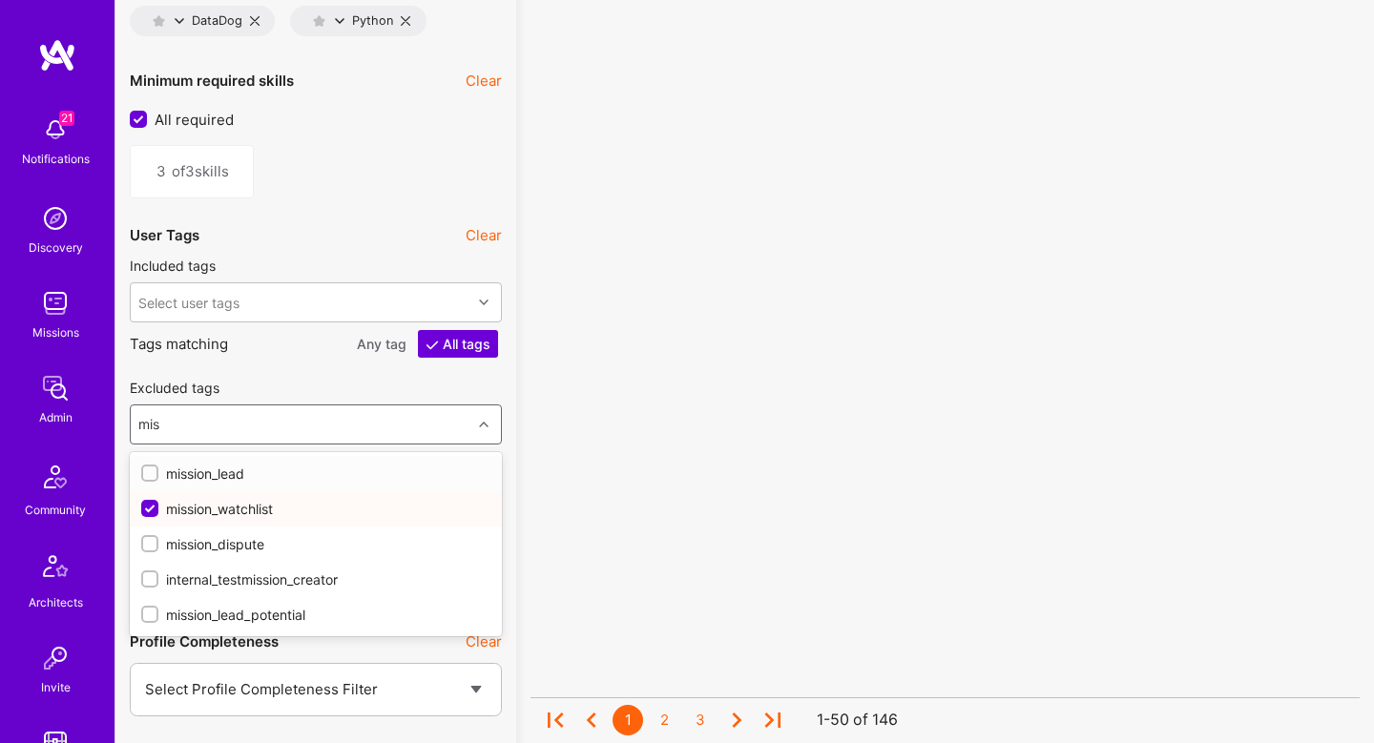
type input "miss"
click at [234, 546] on div "mission_dispute" at bounding box center [315, 544] width 349 height 20
checkbox input "true"
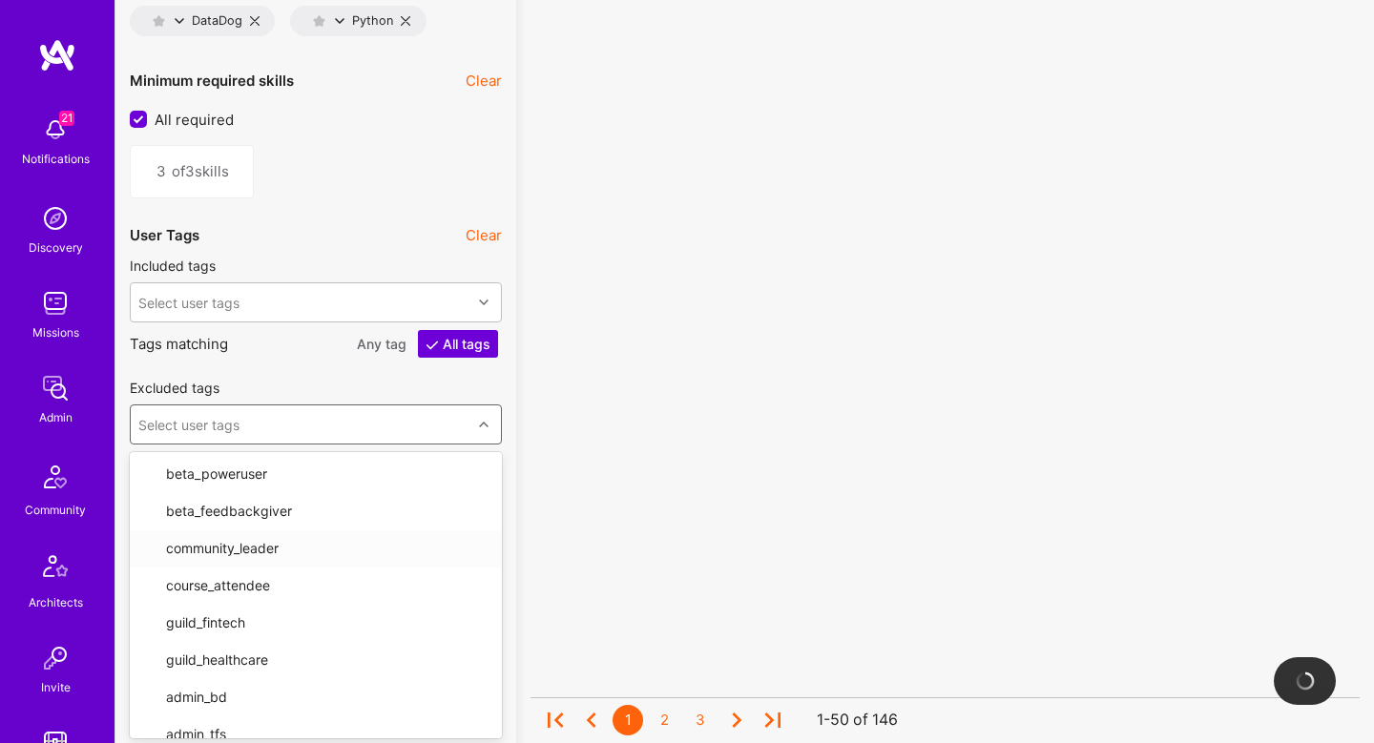
click at [535, 534] on div "No results found! Sorry, we didn't find any builders that fit your needs. Pleas…" at bounding box center [944, 703] width 829 height 7293
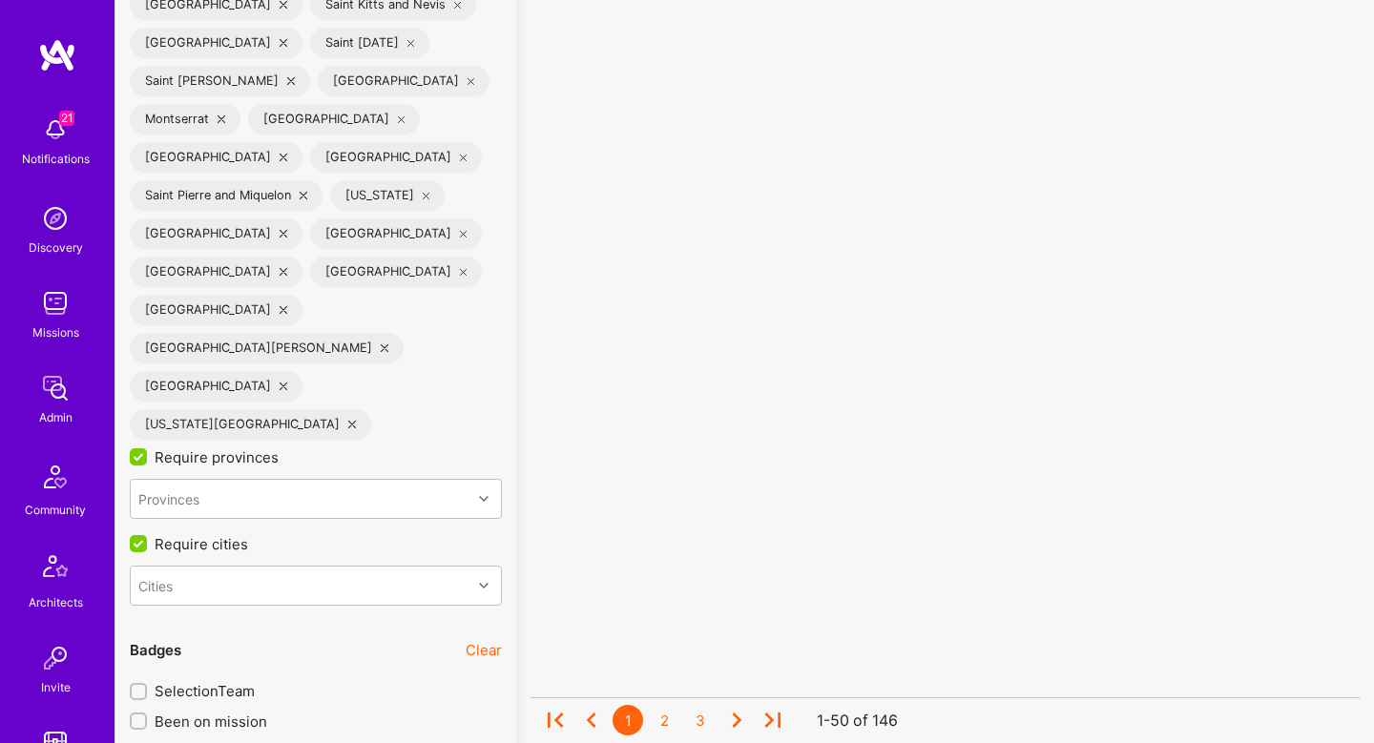
scroll to position [4482, 0]
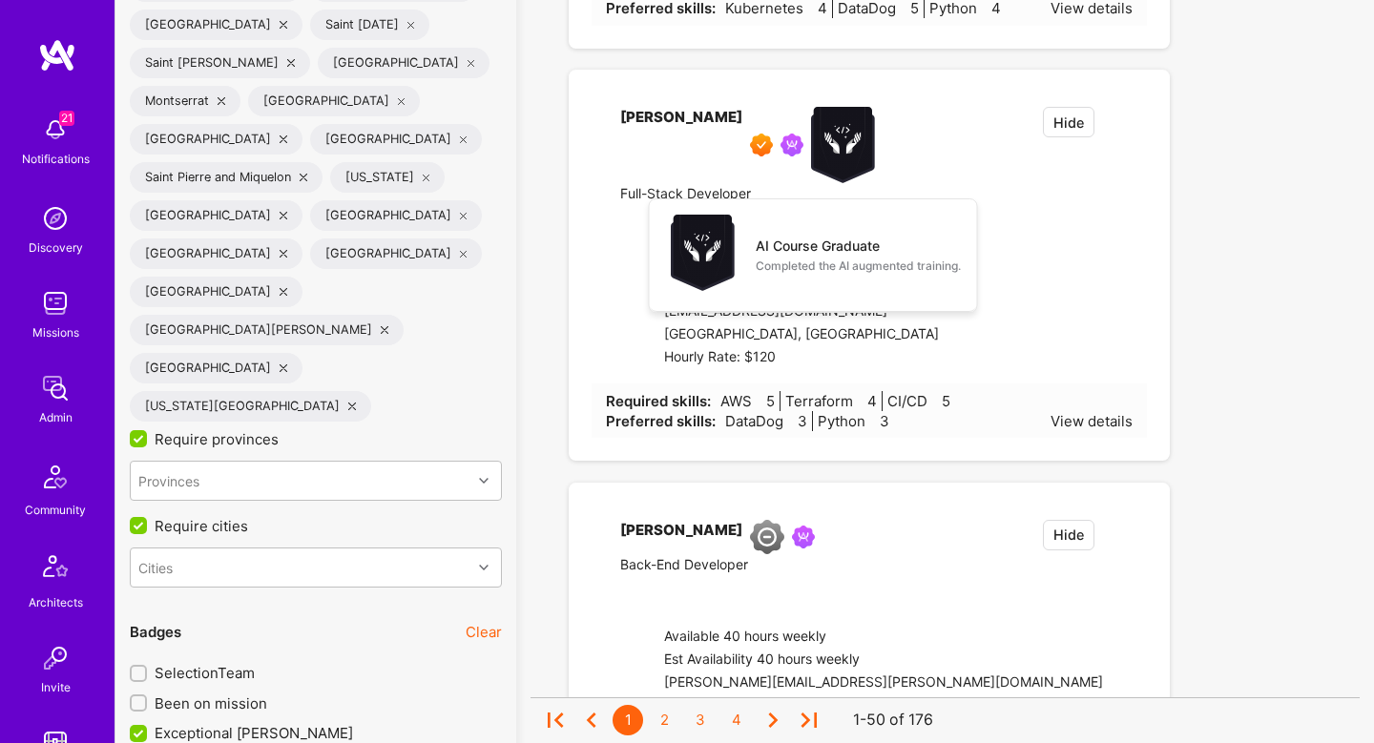
checkbox input "false"
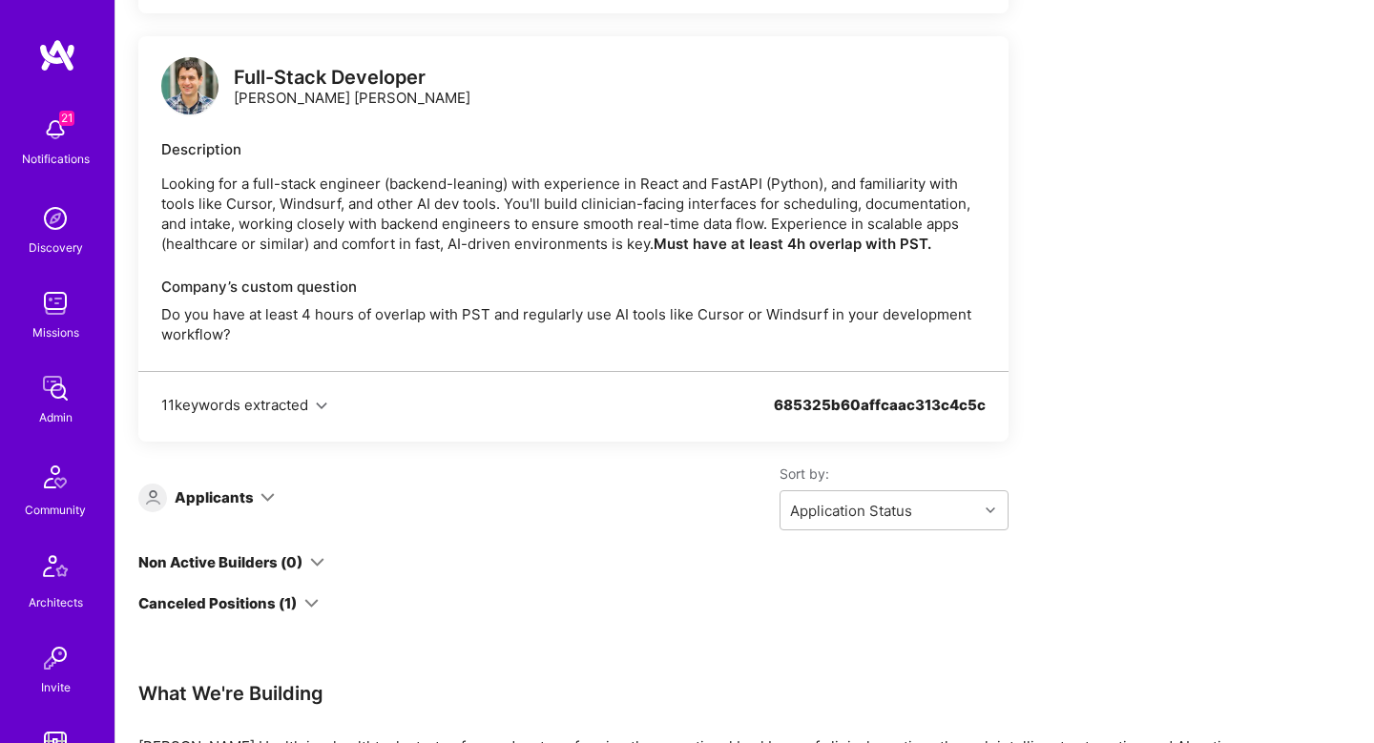
scroll to position [2217, 0]
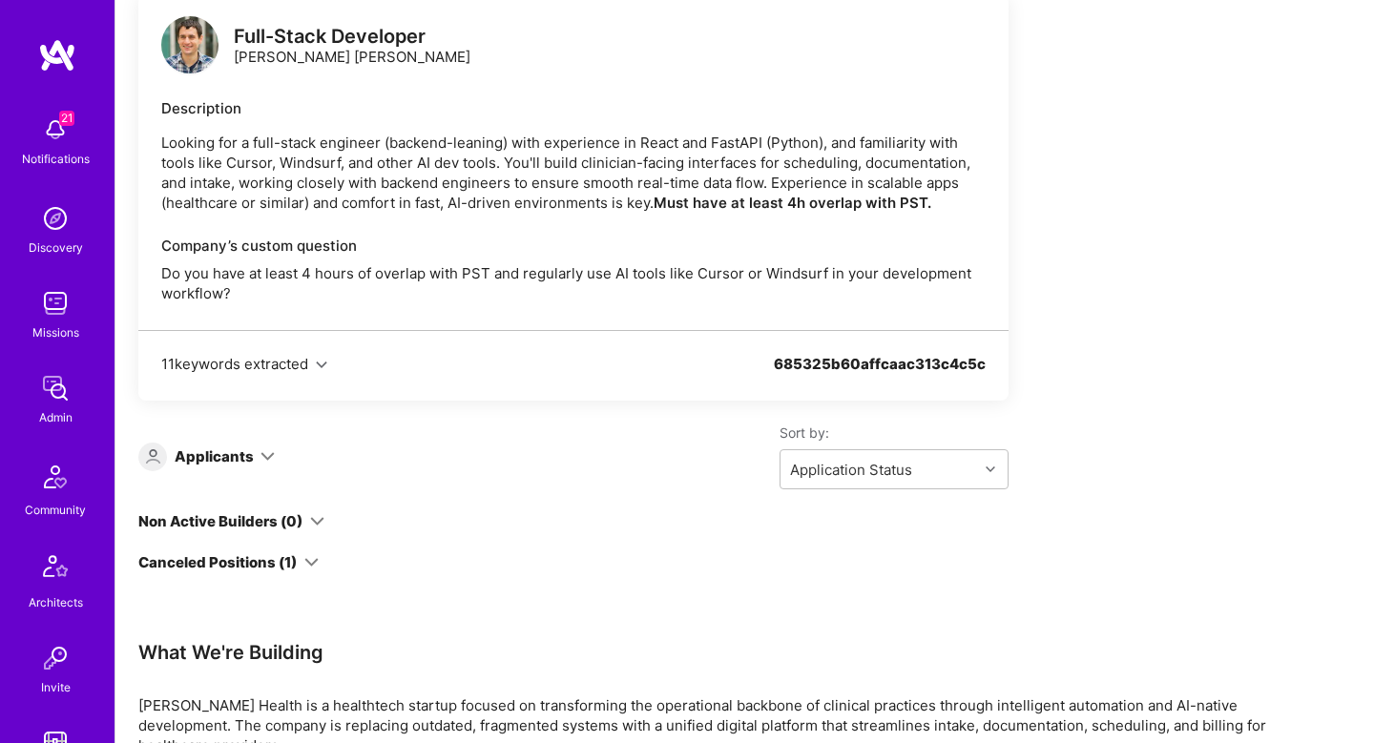
click at [230, 450] on div "Applicants" at bounding box center [214, 457] width 79 height 20
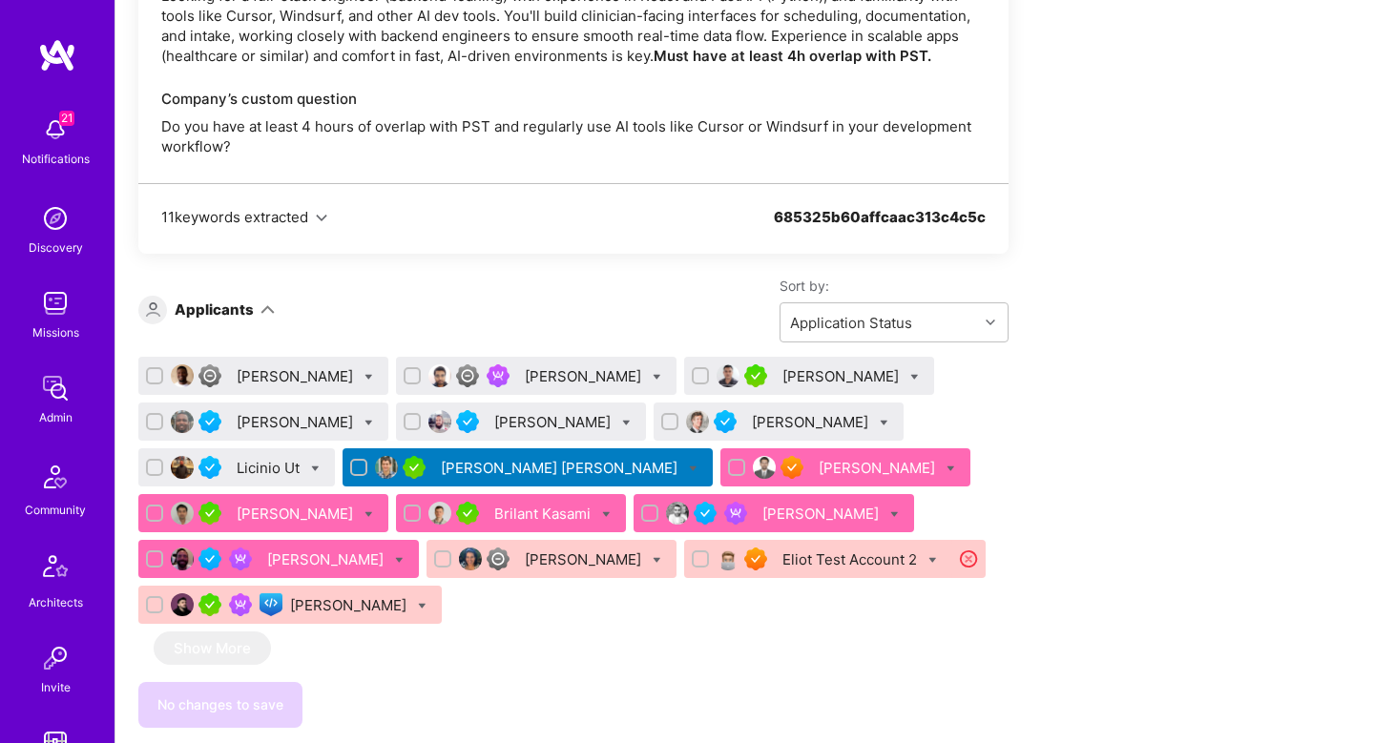
scroll to position [2362, 0]
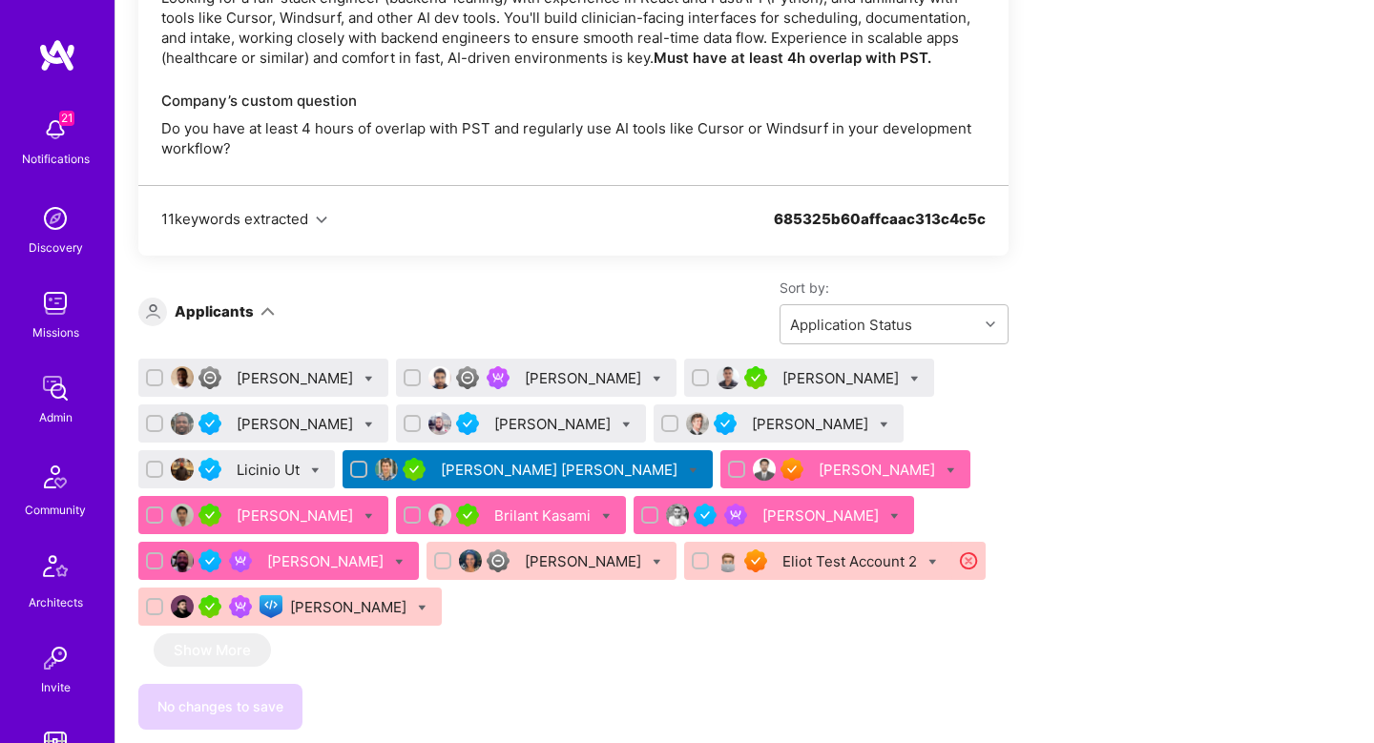
click at [819, 469] on div "Krishnan Padmanabhan" at bounding box center [879, 470] width 120 height 20
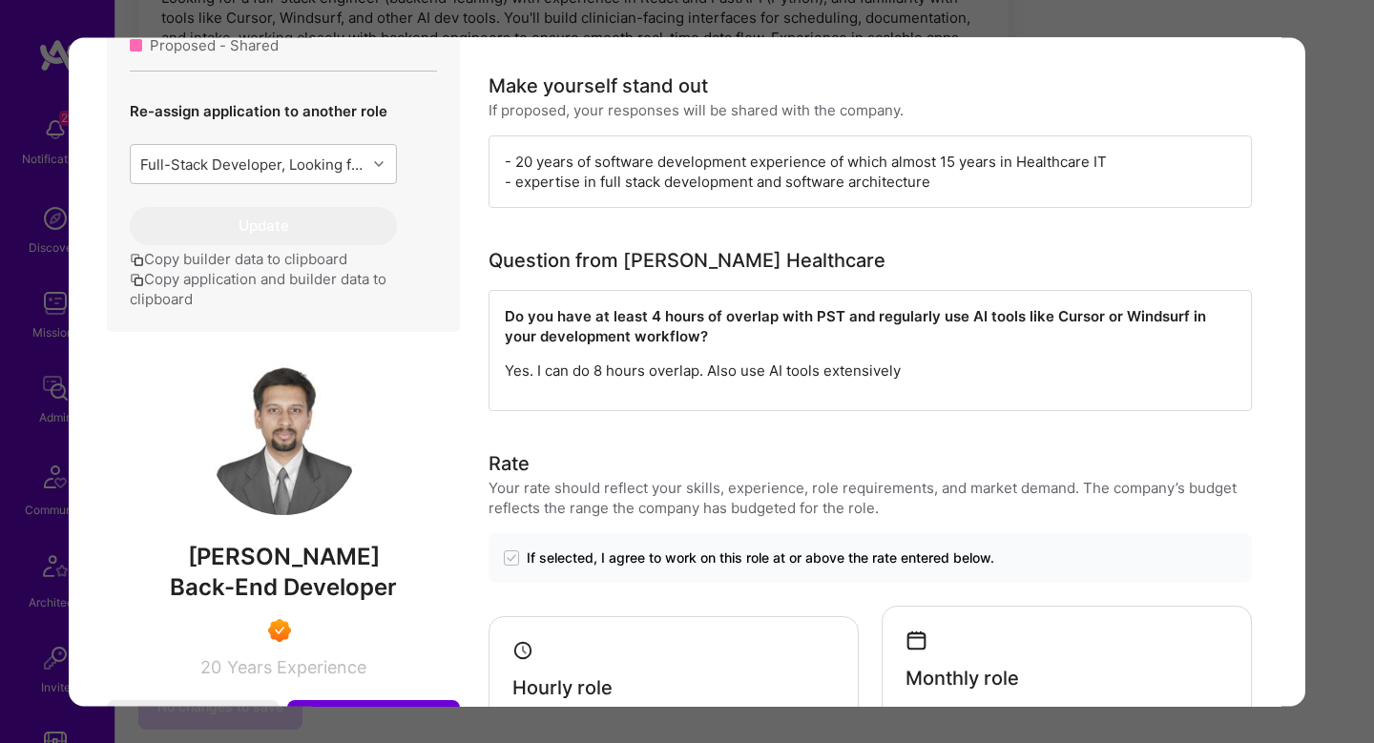
scroll to position [1179, 0]
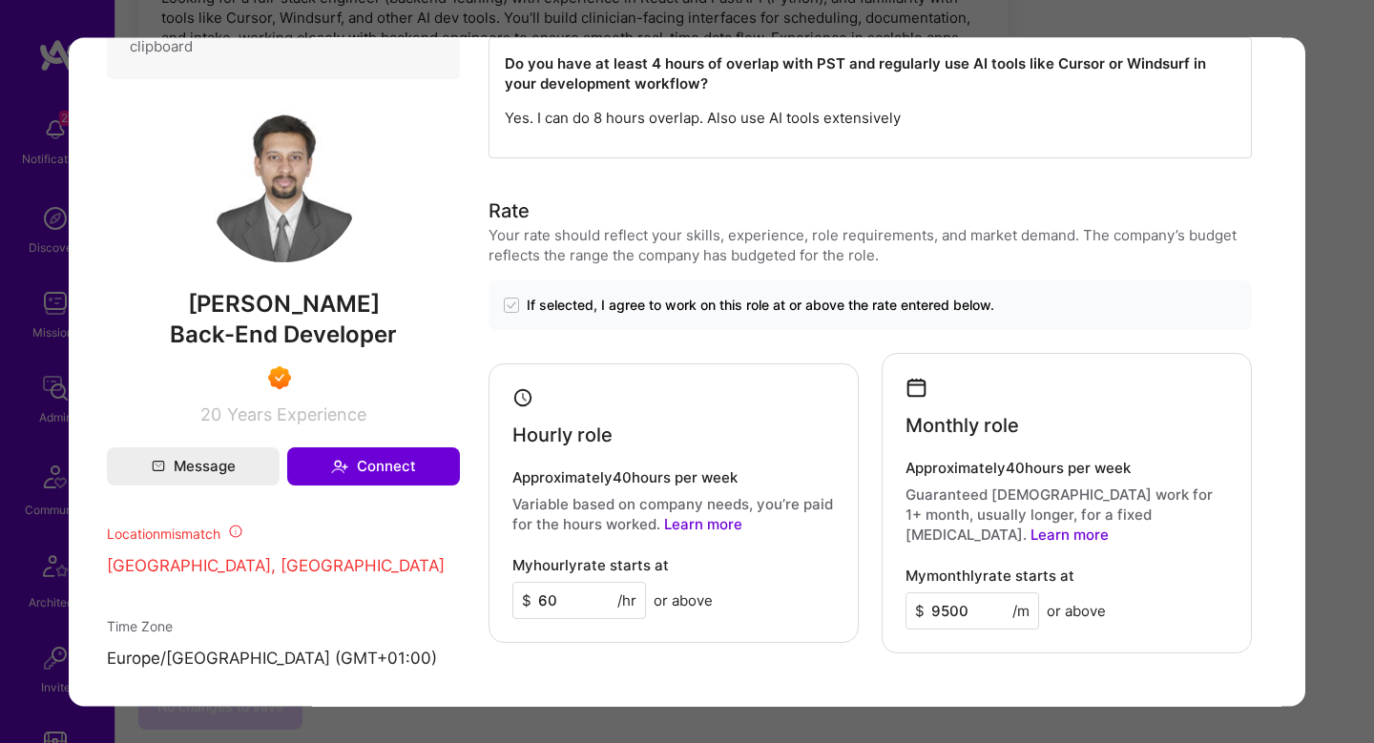
click at [1336, 481] on div "Application 9 of 16 Builder Missing Requirements Required Location See location…" at bounding box center [687, 371] width 1374 height 743
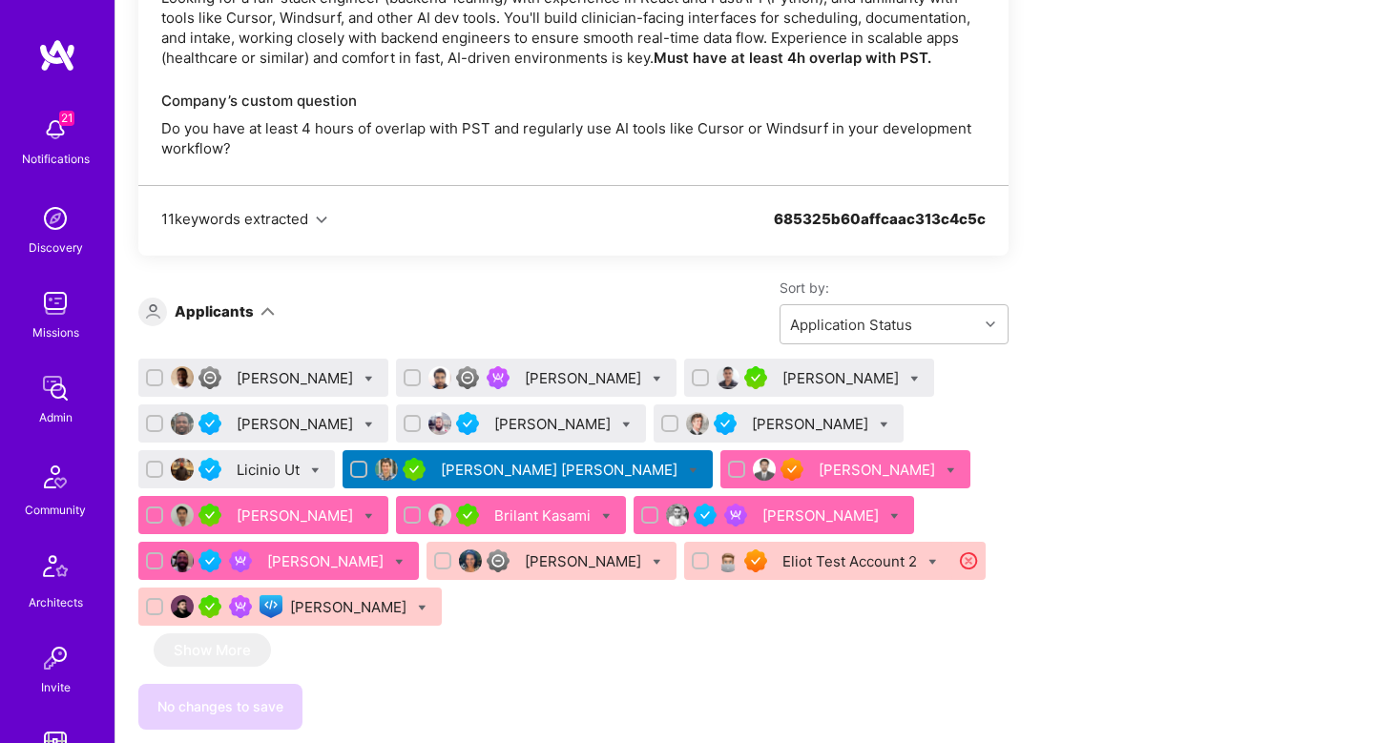
click at [762, 521] on div "Siavosh Zarrasvand" at bounding box center [822, 516] width 120 height 20
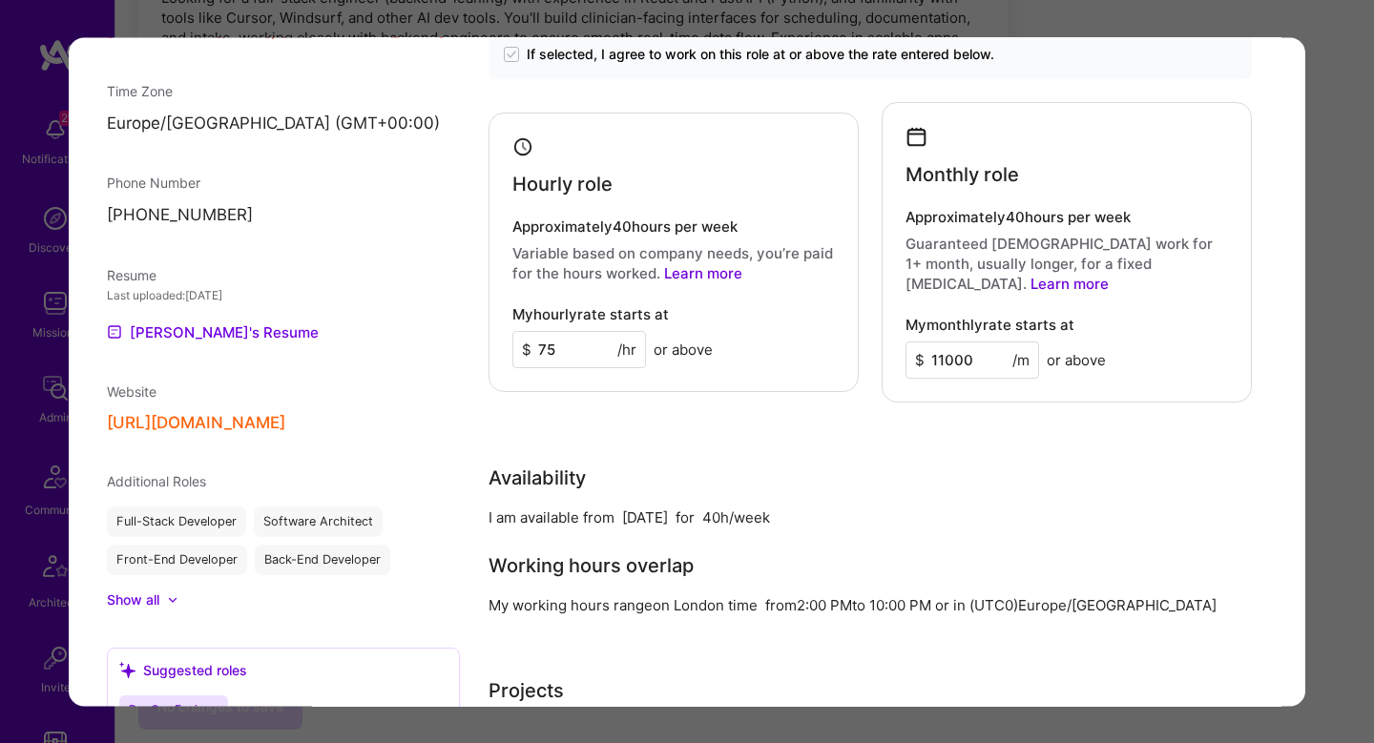
scroll to position [1702, 0]
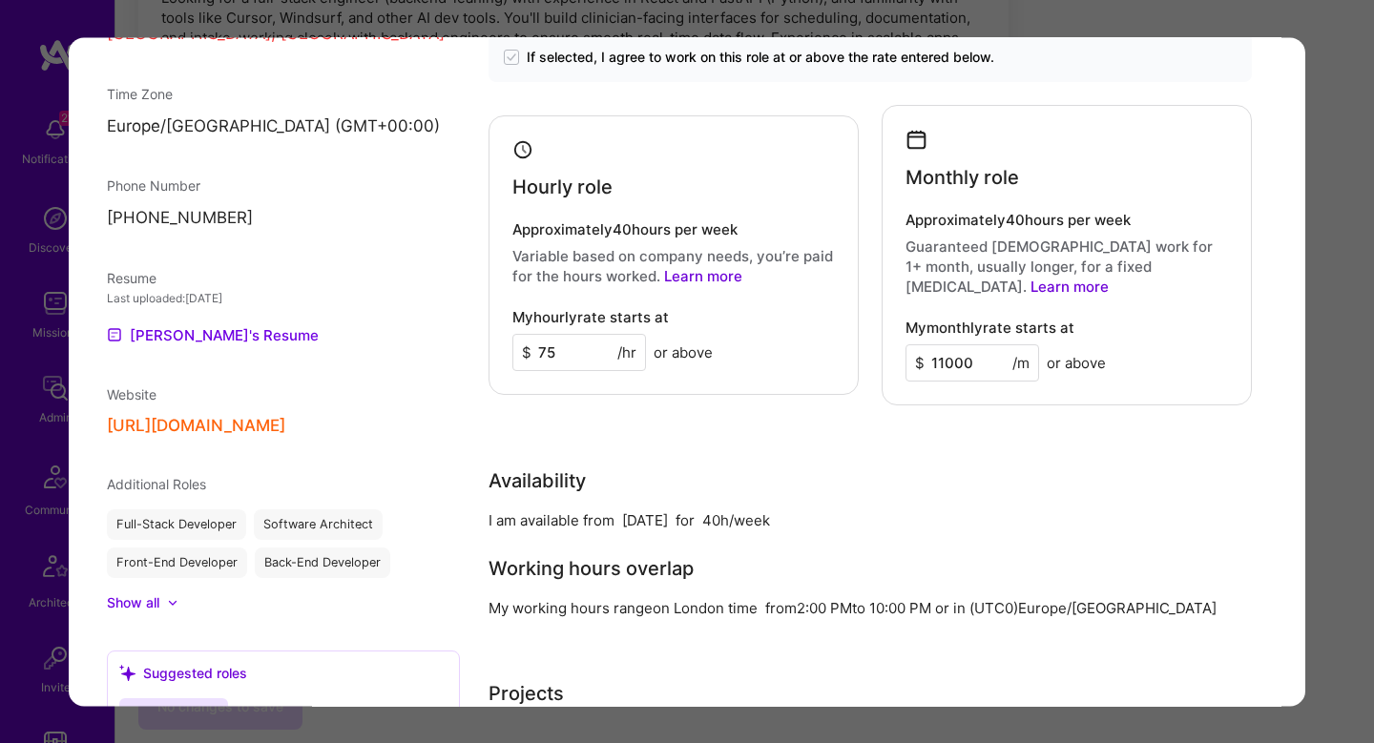
click at [1346, 514] on div "Application 12 of 16 Builder Missing Requirements Required Location See locatio…" at bounding box center [687, 371] width 1374 height 743
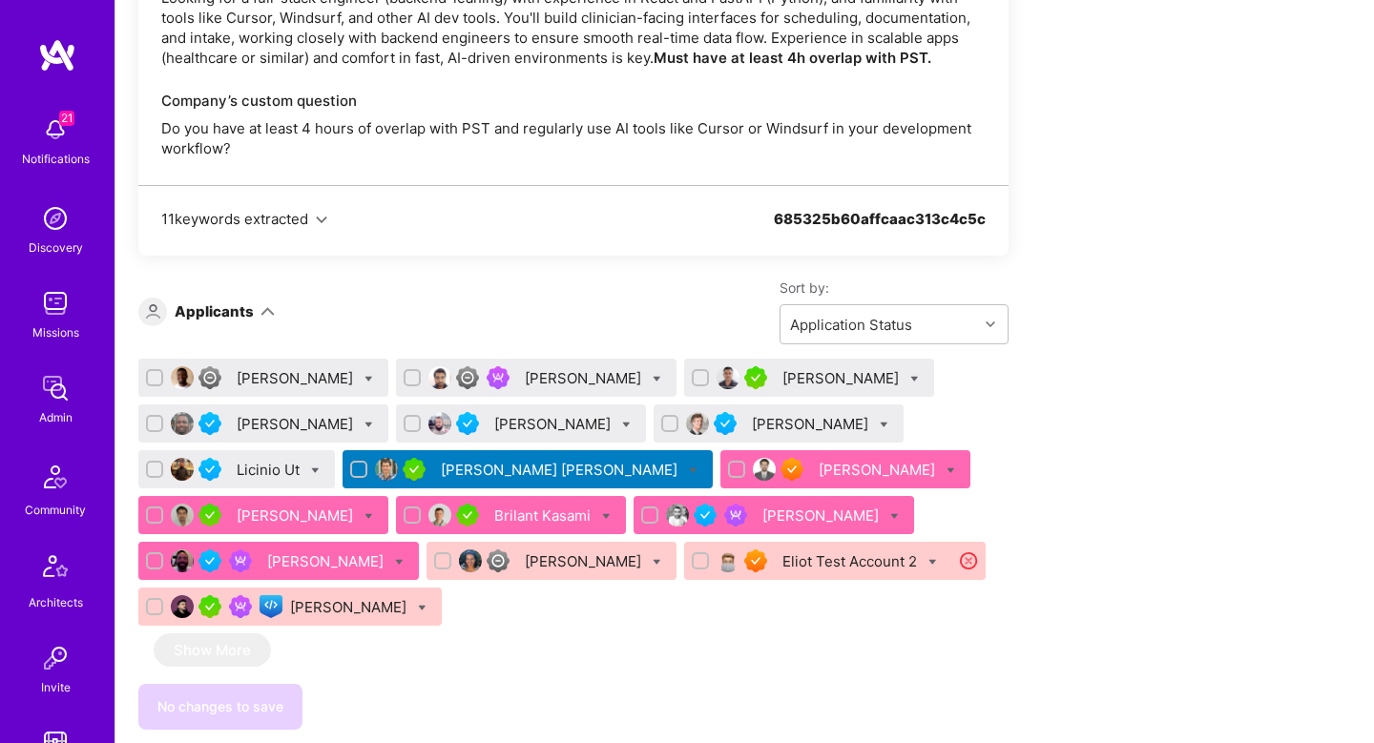
click at [494, 514] on div "Brilant Kasami" at bounding box center [544, 516] width 100 height 20
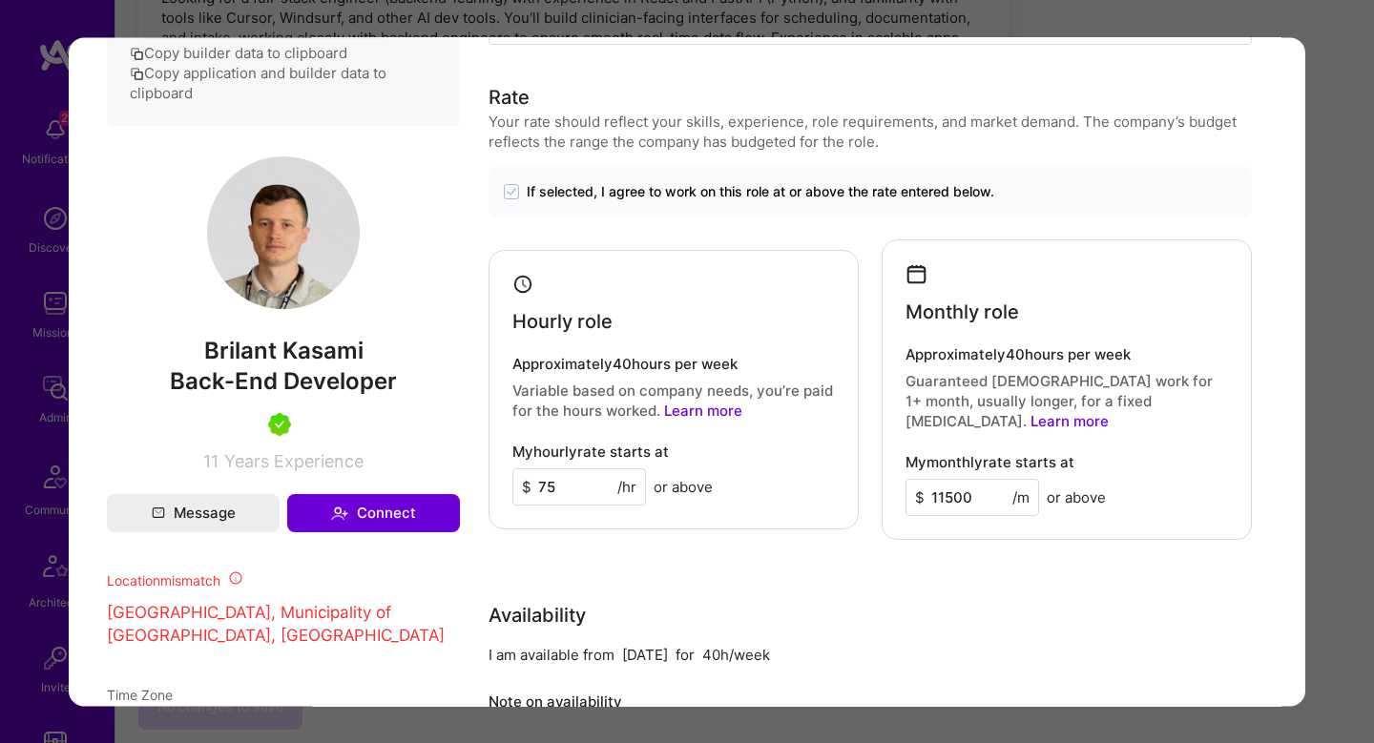
scroll to position [1274, 0]
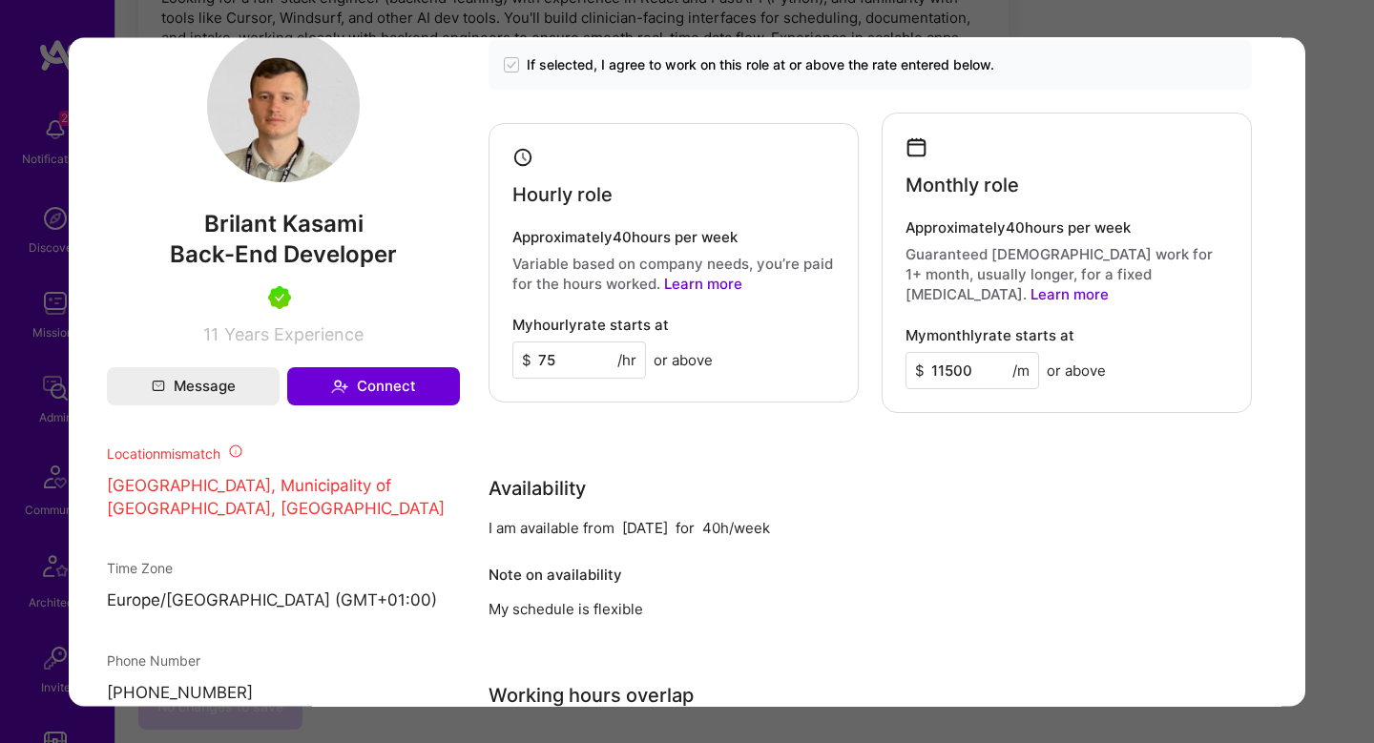
click at [1321, 468] on div "Application 11 of 16 Builder Missing Requirements Required Location See locatio…" at bounding box center [687, 371] width 1374 height 743
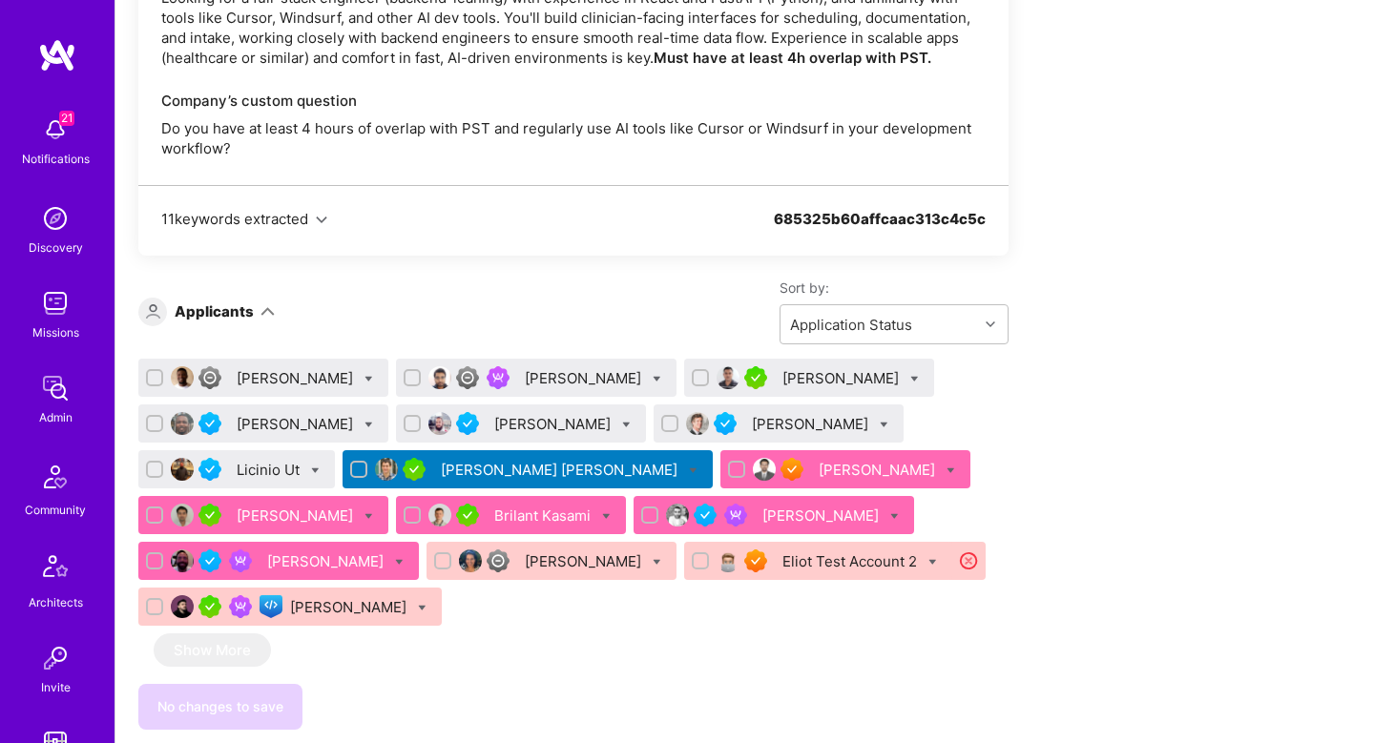
click at [340, 568] on div "Christopher Shepherd" at bounding box center [327, 561] width 120 height 20
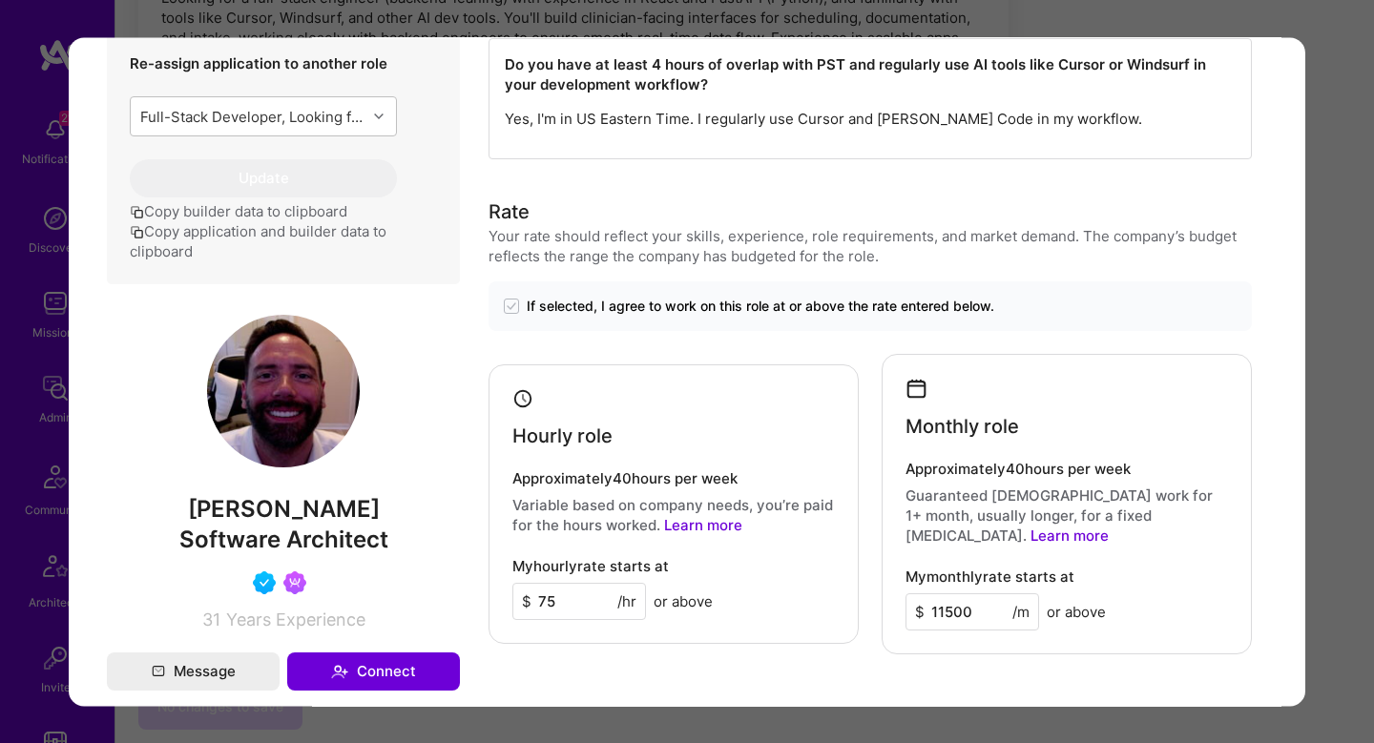
scroll to position [921, 0]
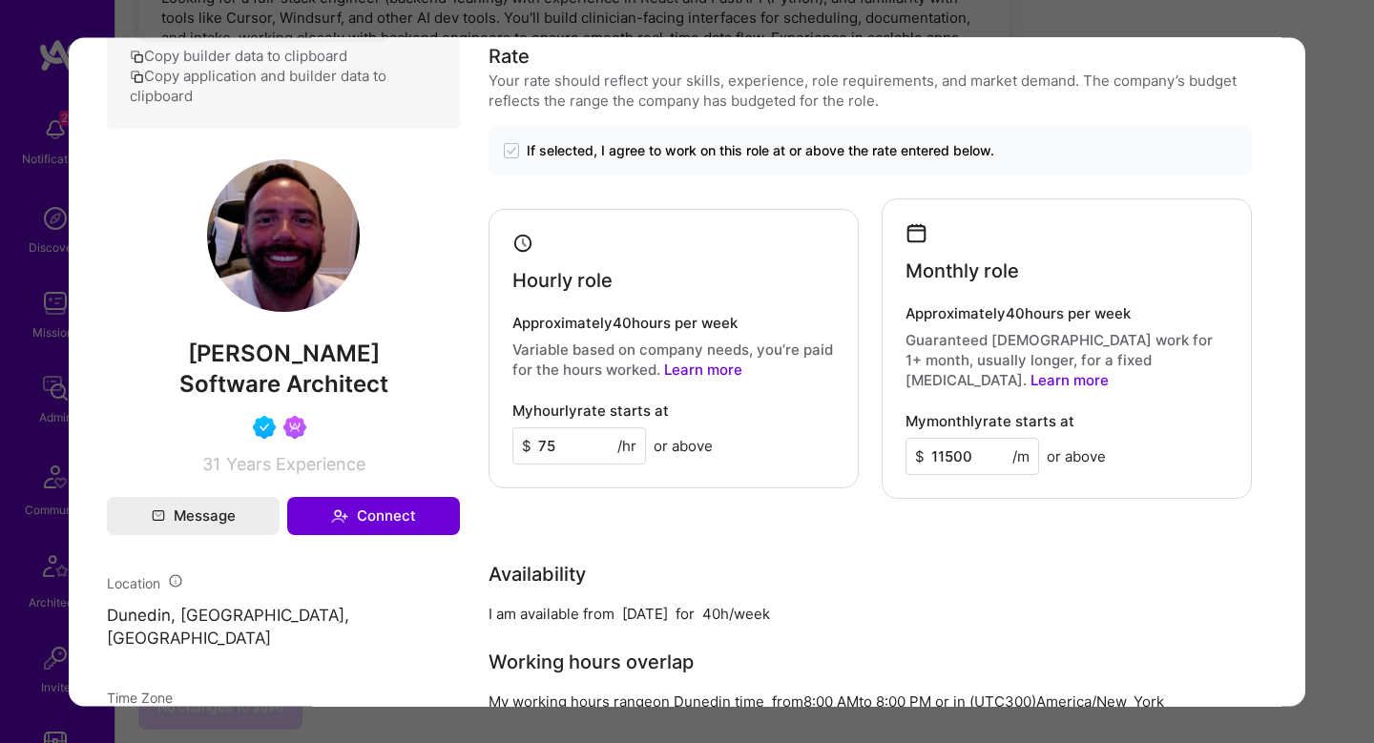
click at [1367, 534] on div "Application 13 of 16 Evaluation scores Expertise level Good Interpersonal skill…" at bounding box center [687, 371] width 1374 height 743
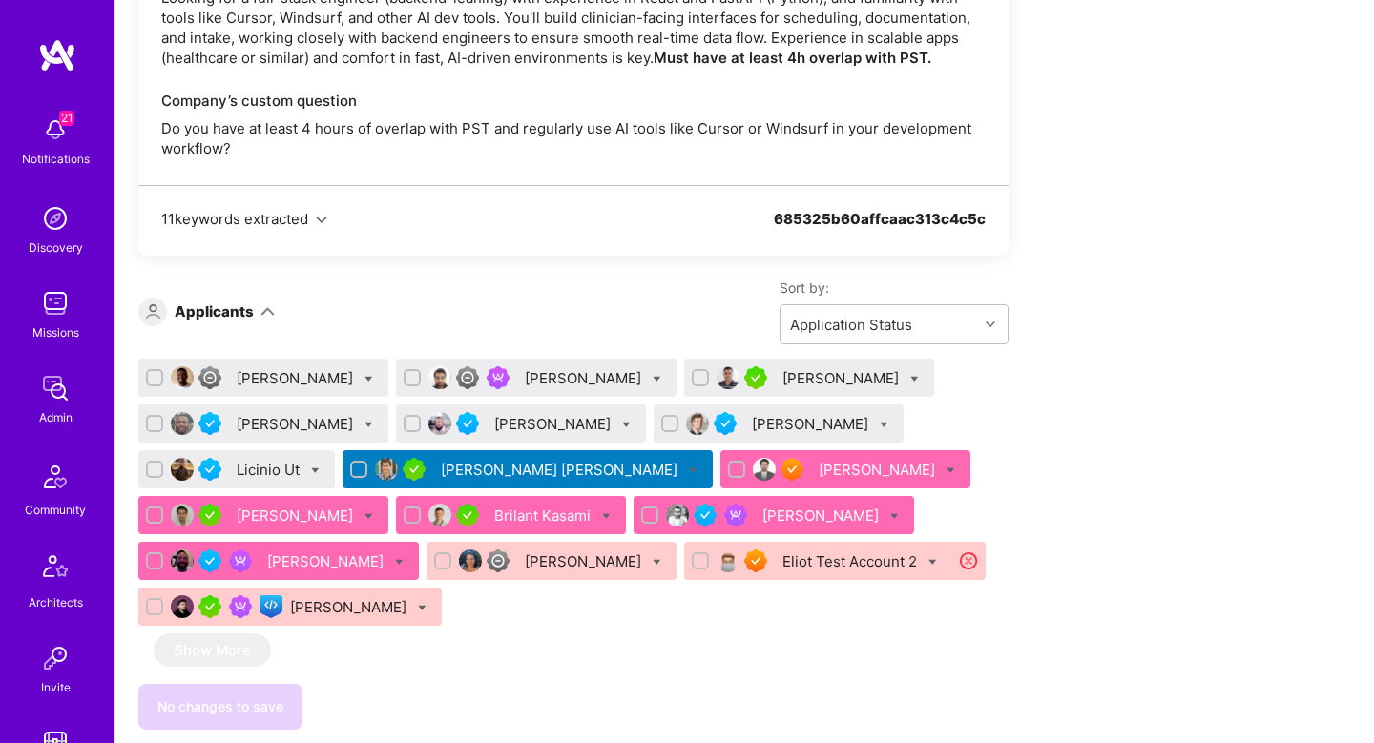
click at [306, 426] on div "bamidele Alegbe" at bounding box center [297, 424] width 120 height 20
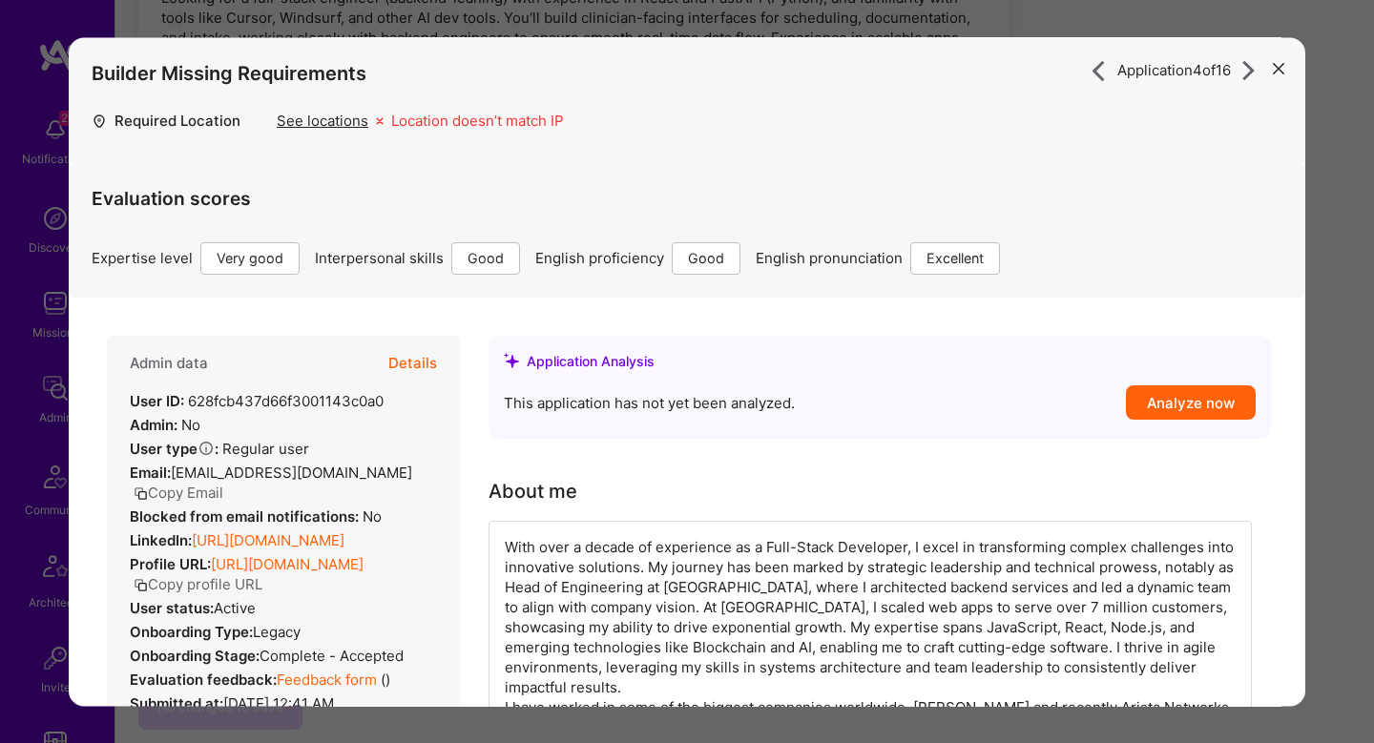
scroll to position [1096, 0]
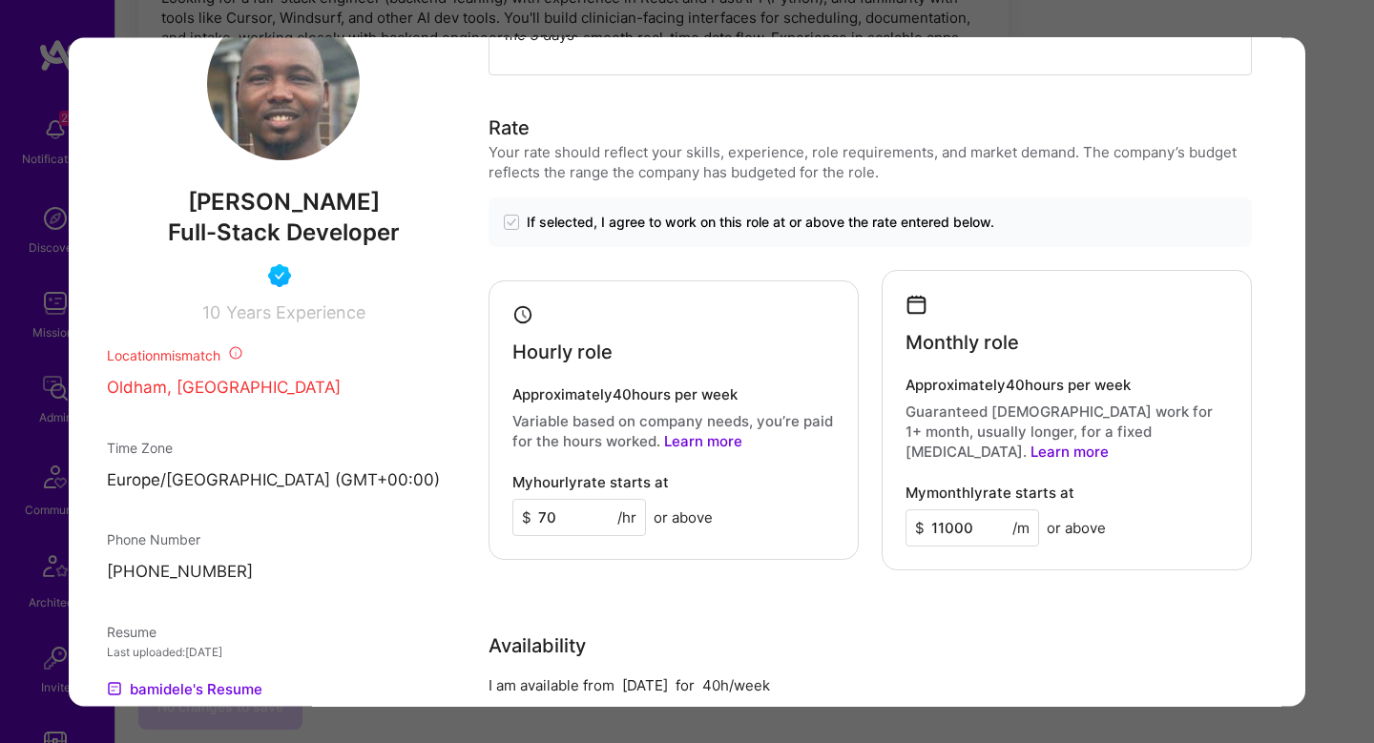
click at [1341, 486] on div "Application 4 of 16 Builder Missing Requirements Required Location See location…" at bounding box center [687, 371] width 1374 height 743
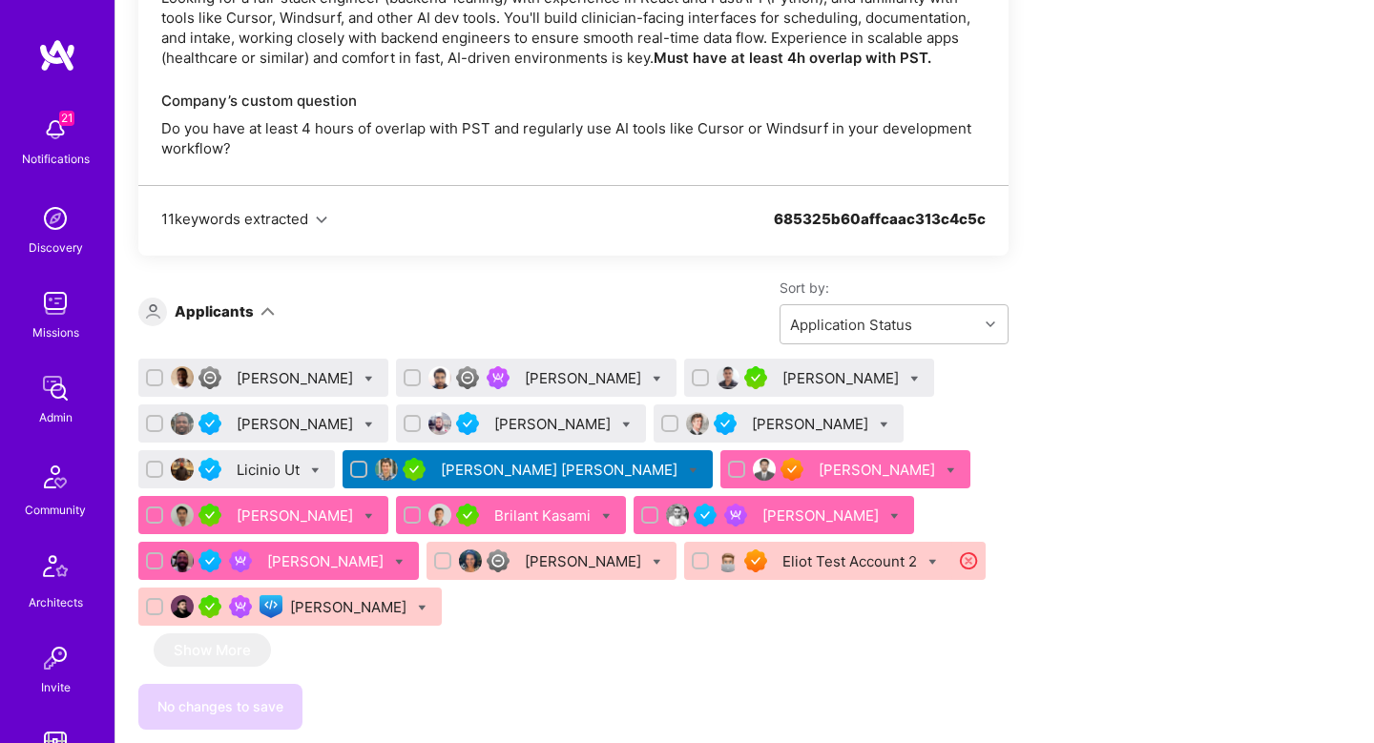
click at [533, 426] on div "Muhammad Nasr" at bounding box center [554, 424] width 120 height 20
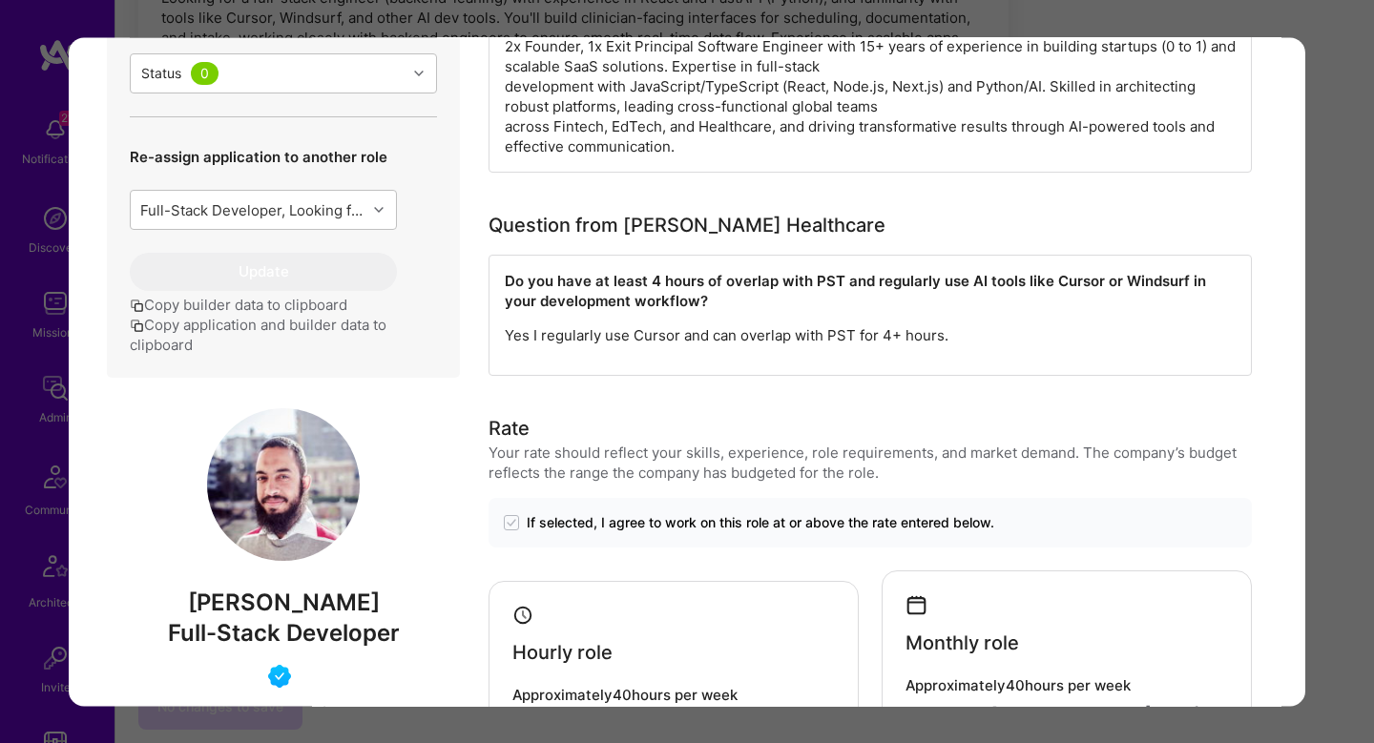
scroll to position [497, 0]
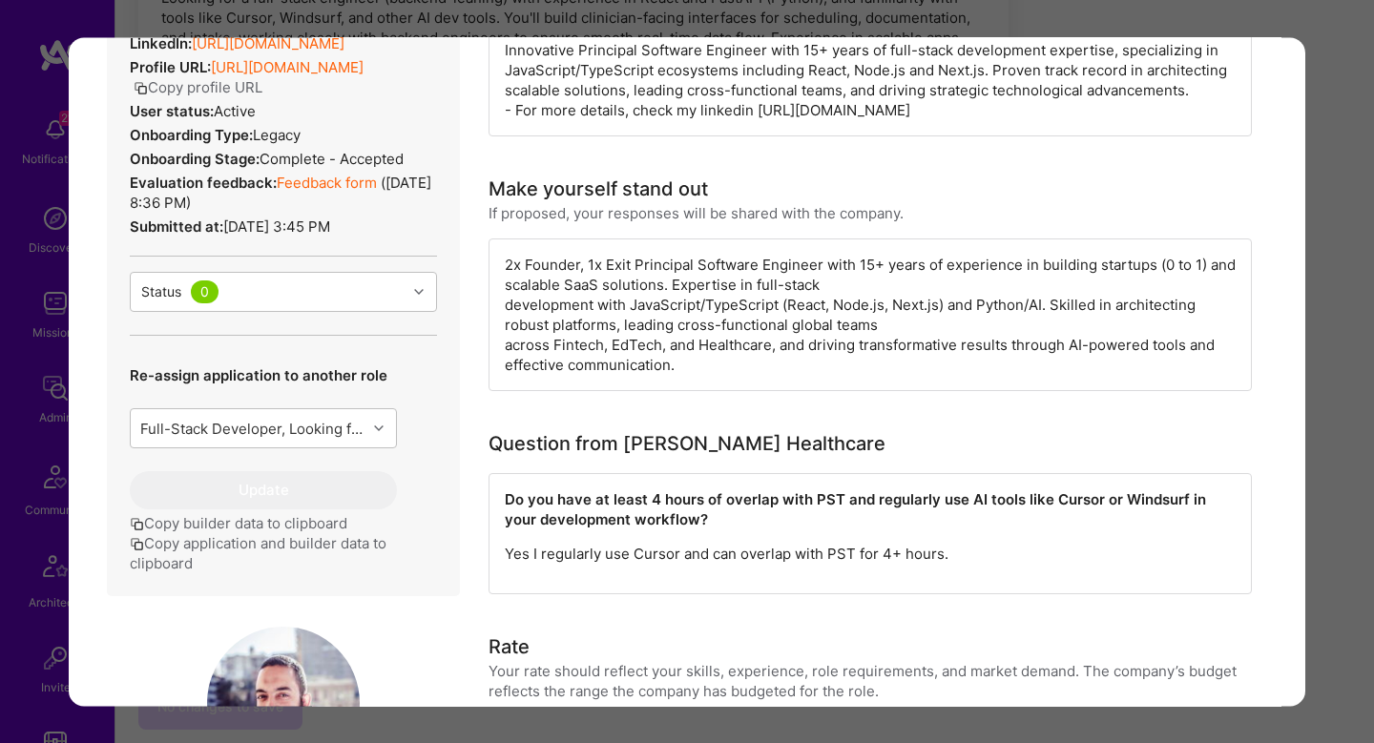
click at [1339, 471] on div "Application 5 of 16 Builder Missing Requirements Required Location See location…" at bounding box center [687, 371] width 1374 height 743
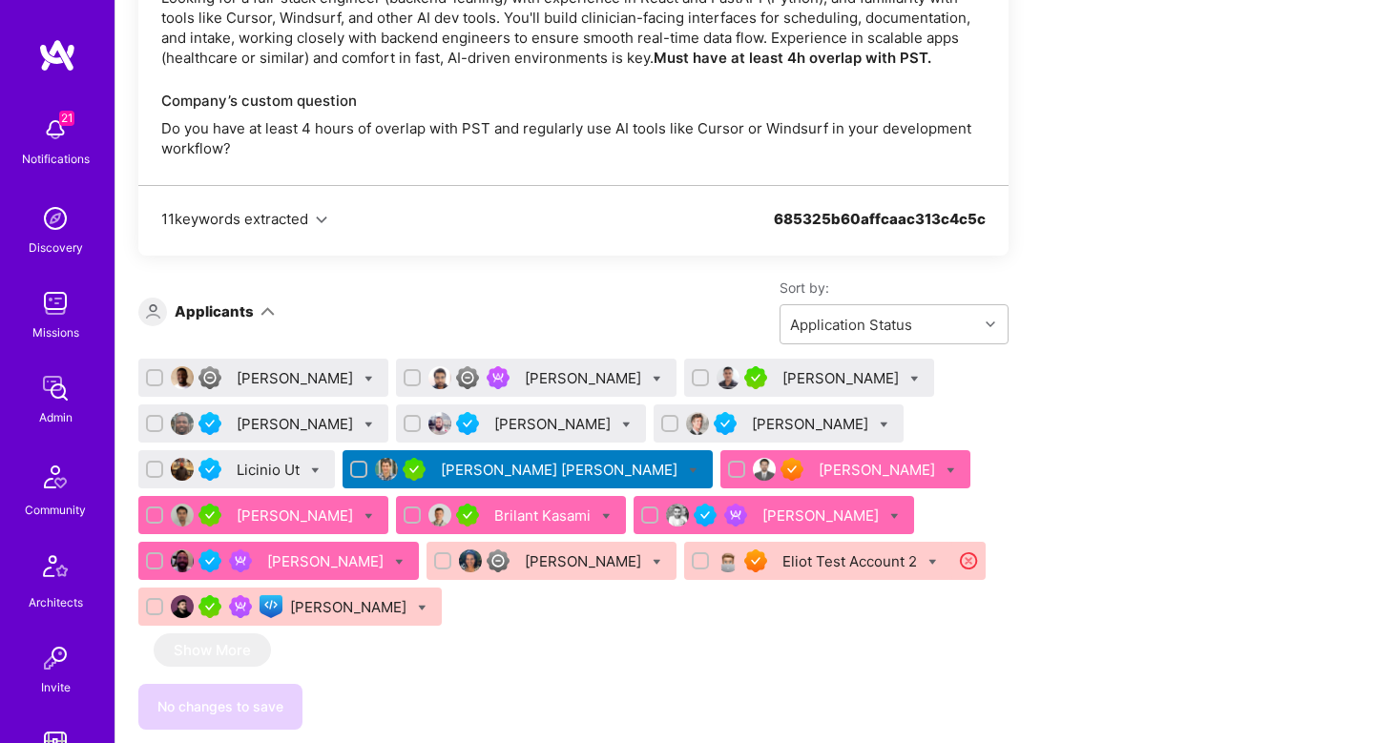
click at [271, 462] on div "Licinio Ut" at bounding box center [270, 470] width 67 height 20
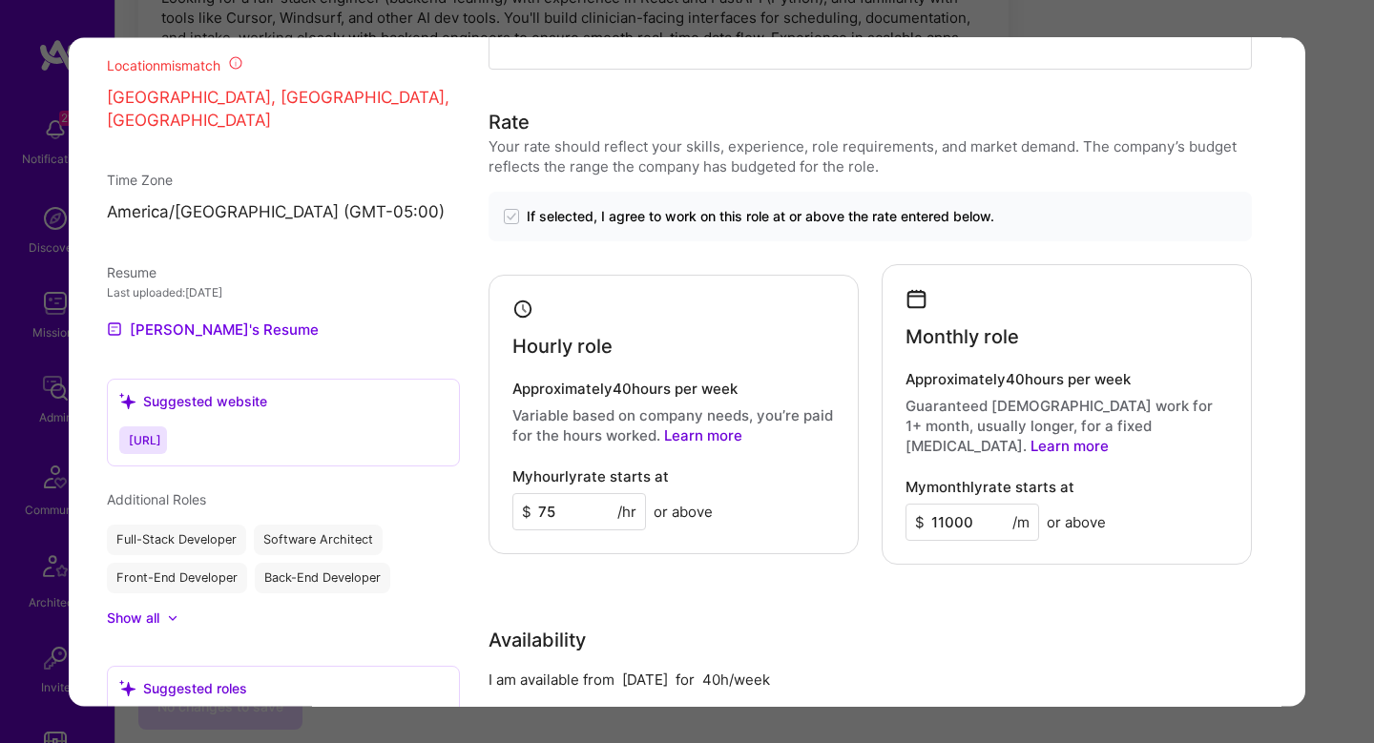
scroll to position [1388, 0]
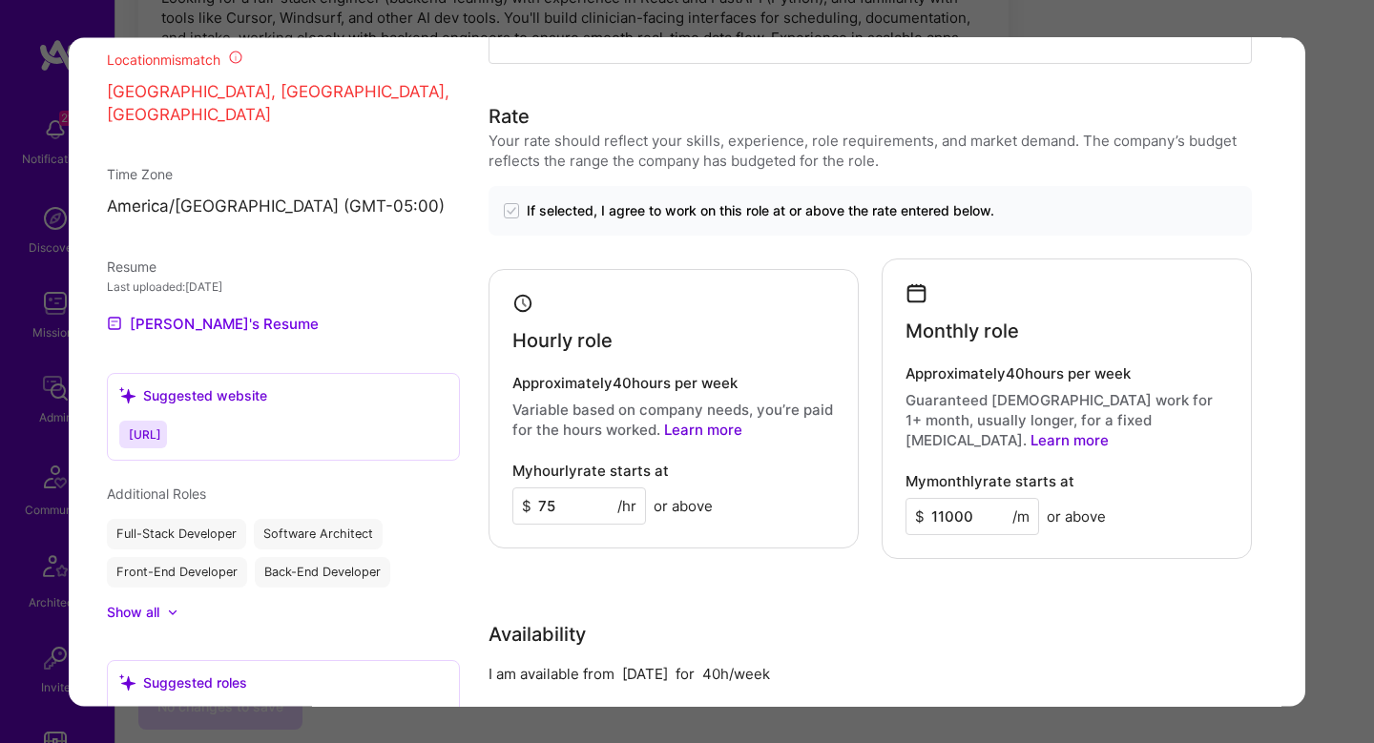
click at [1327, 424] on div "Application 7 of 16 Builder Missing Requirements Required Location See location…" at bounding box center [687, 371] width 1374 height 743
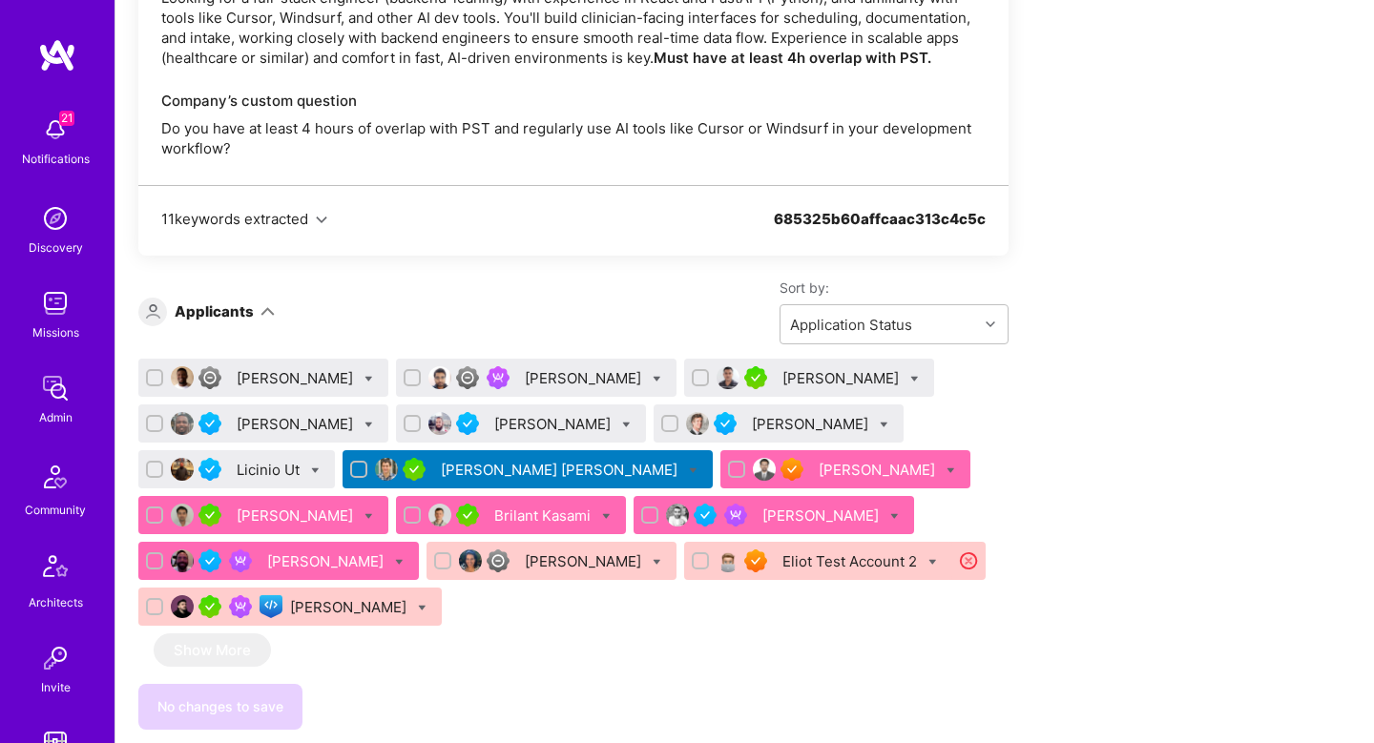
click at [811, 380] on div "Mitesh Trivedi" at bounding box center [842, 378] width 120 height 20
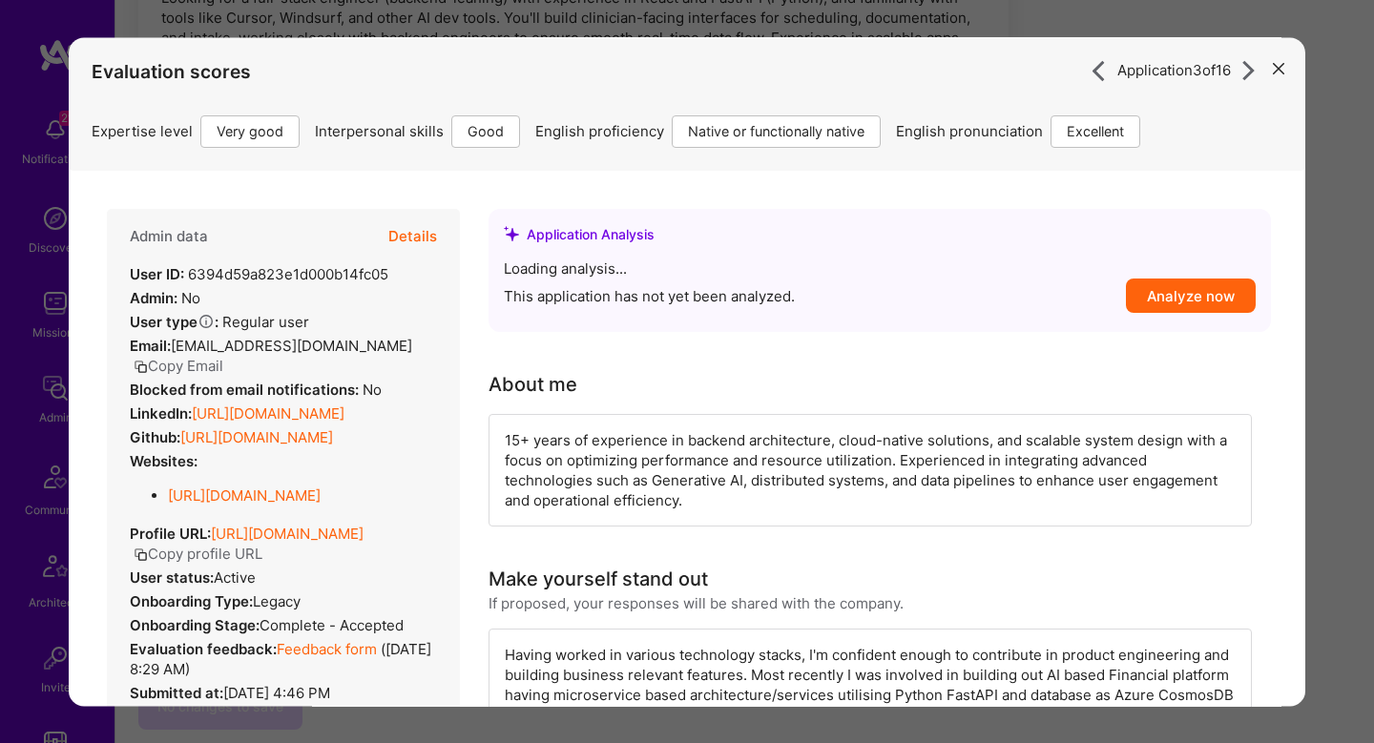
scroll to position [1196, 0]
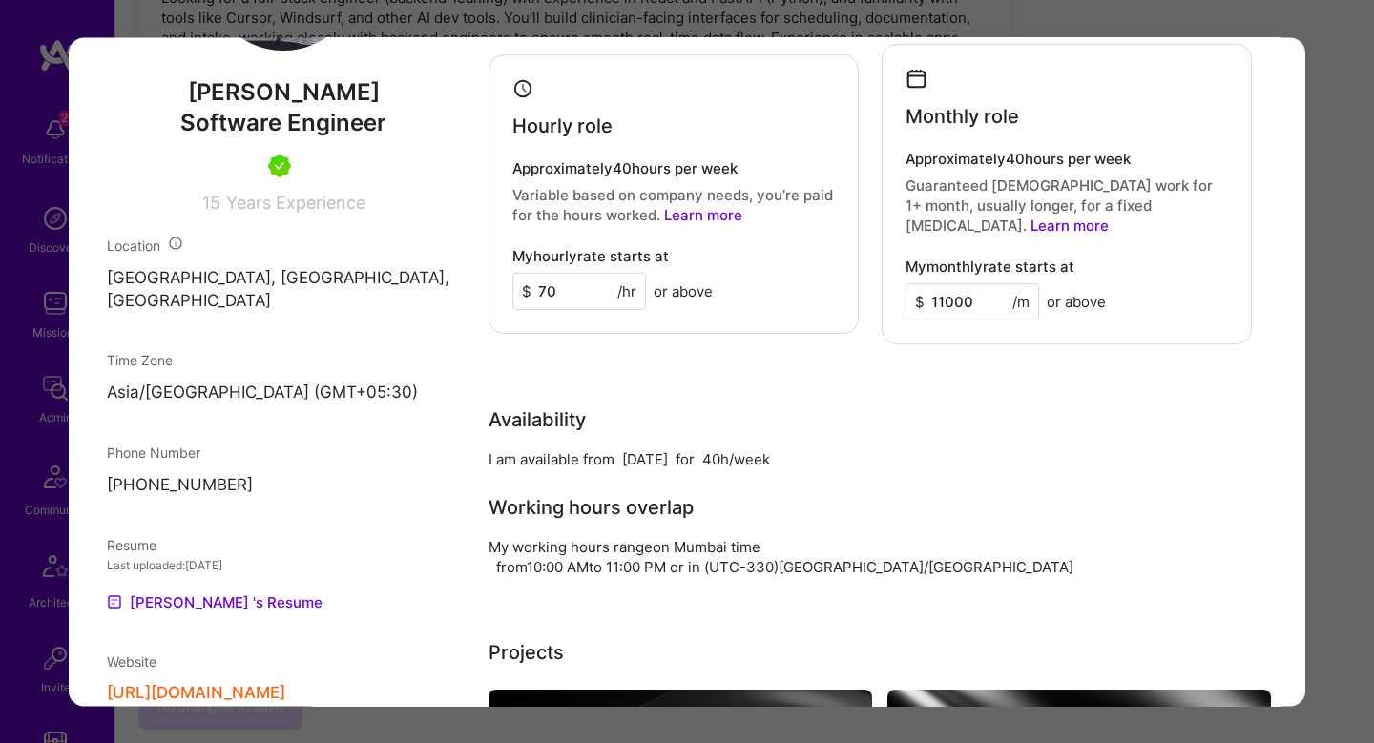
click at [1329, 421] on div "Application 3 of 16 Evaluation scores Expertise level Very good Interpersonal s…" at bounding box center [687, 371] width 1374 height 743
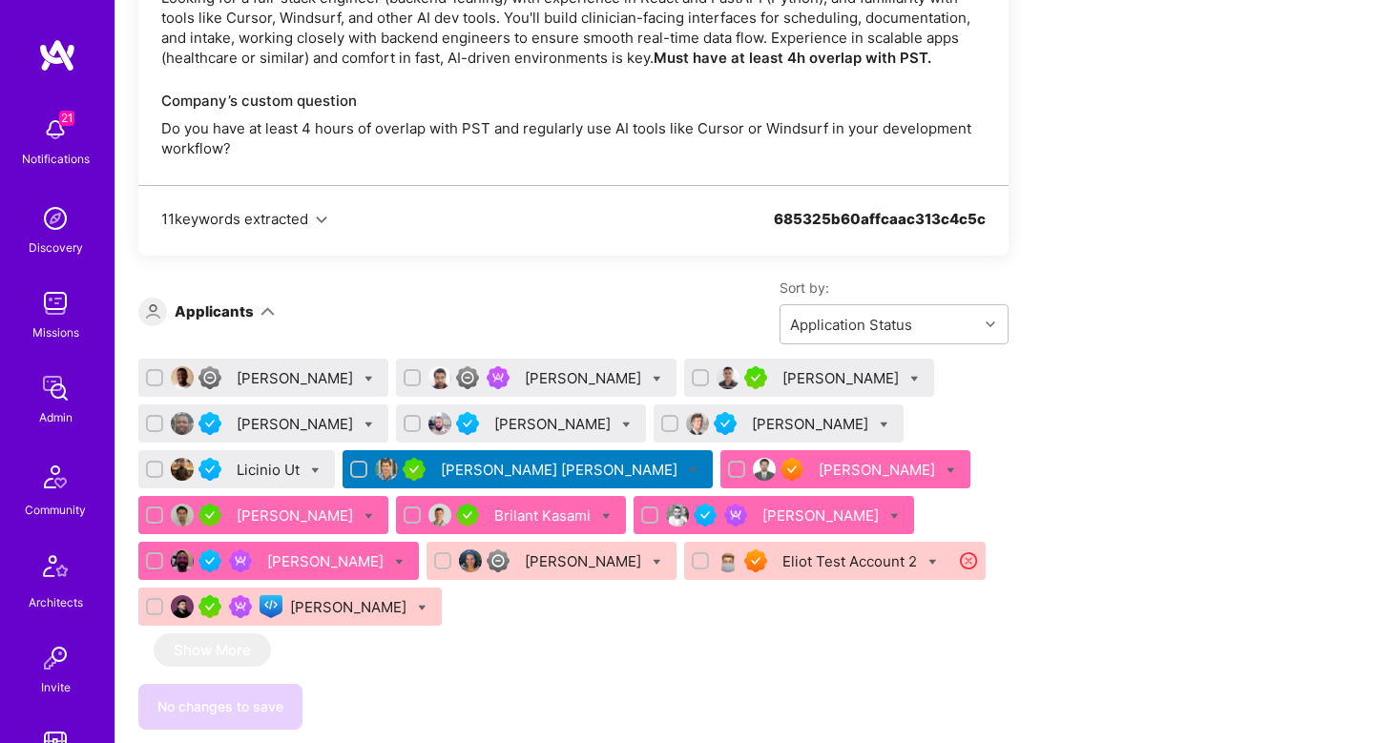
click at [795, 417] on div "Anthony Bull" at bounding box center [812, 424] width 120 height 20
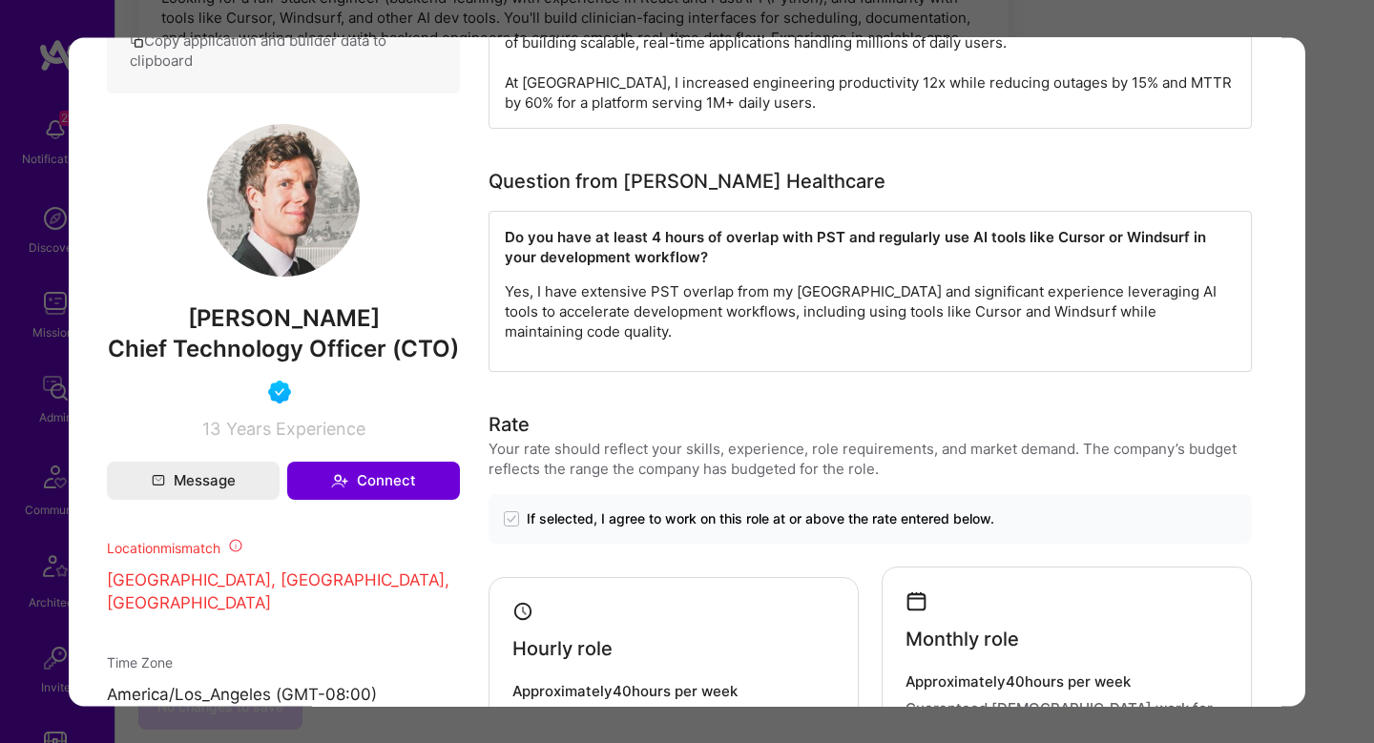
scroll to position [1336, 0]
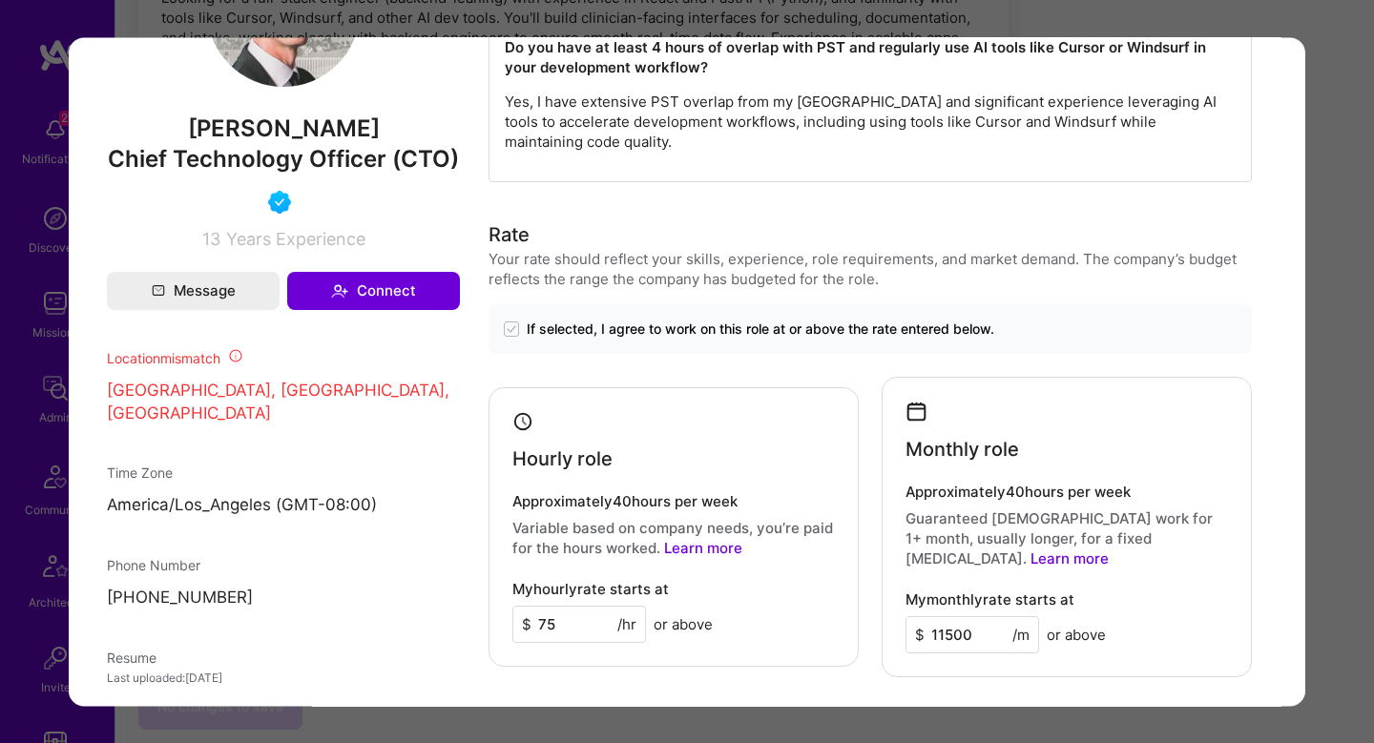
click at [1339, 460] on div "Application 6 of 16 Builder Missing Requirements Required Location See location…" at bounding box center [687, 371] width 1374 height 743
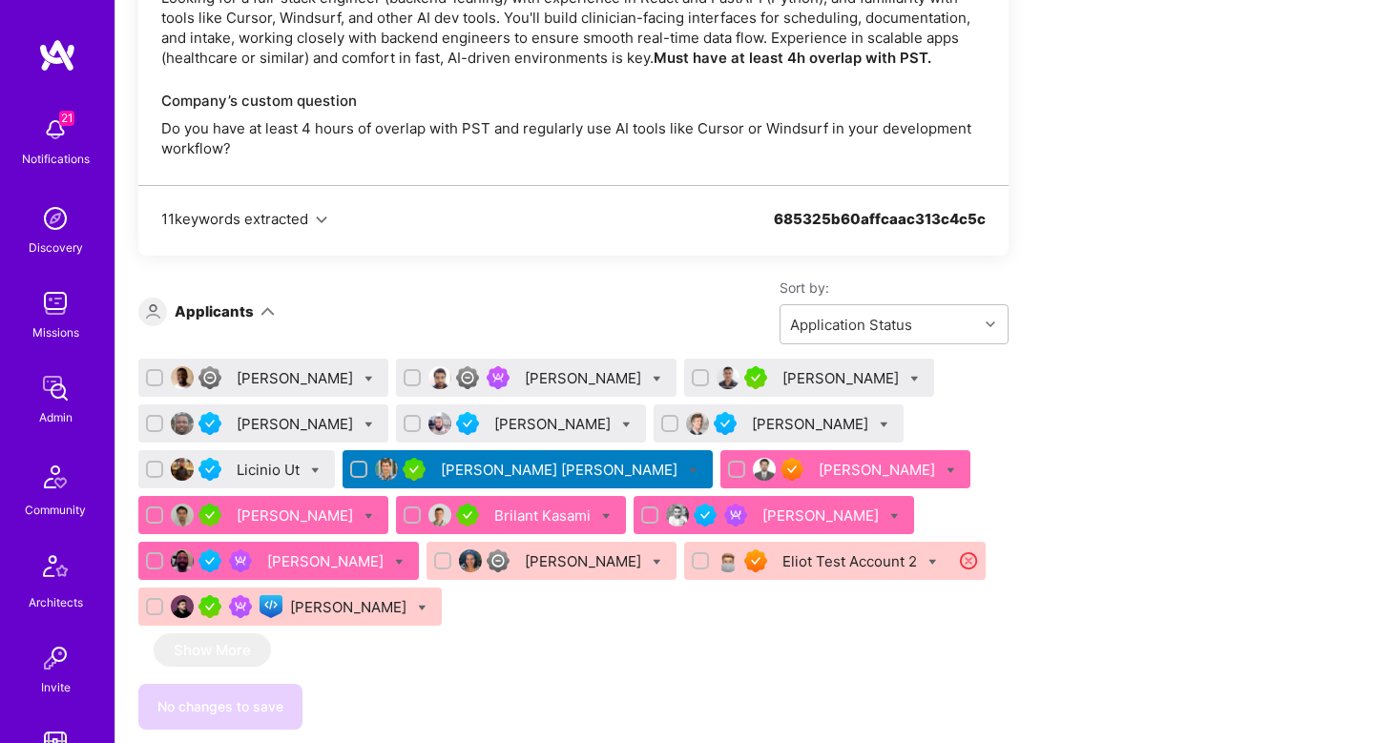
click at [591, 382] on div "Mani Shankar" at bounding box center [585, 378] width 120 height 20
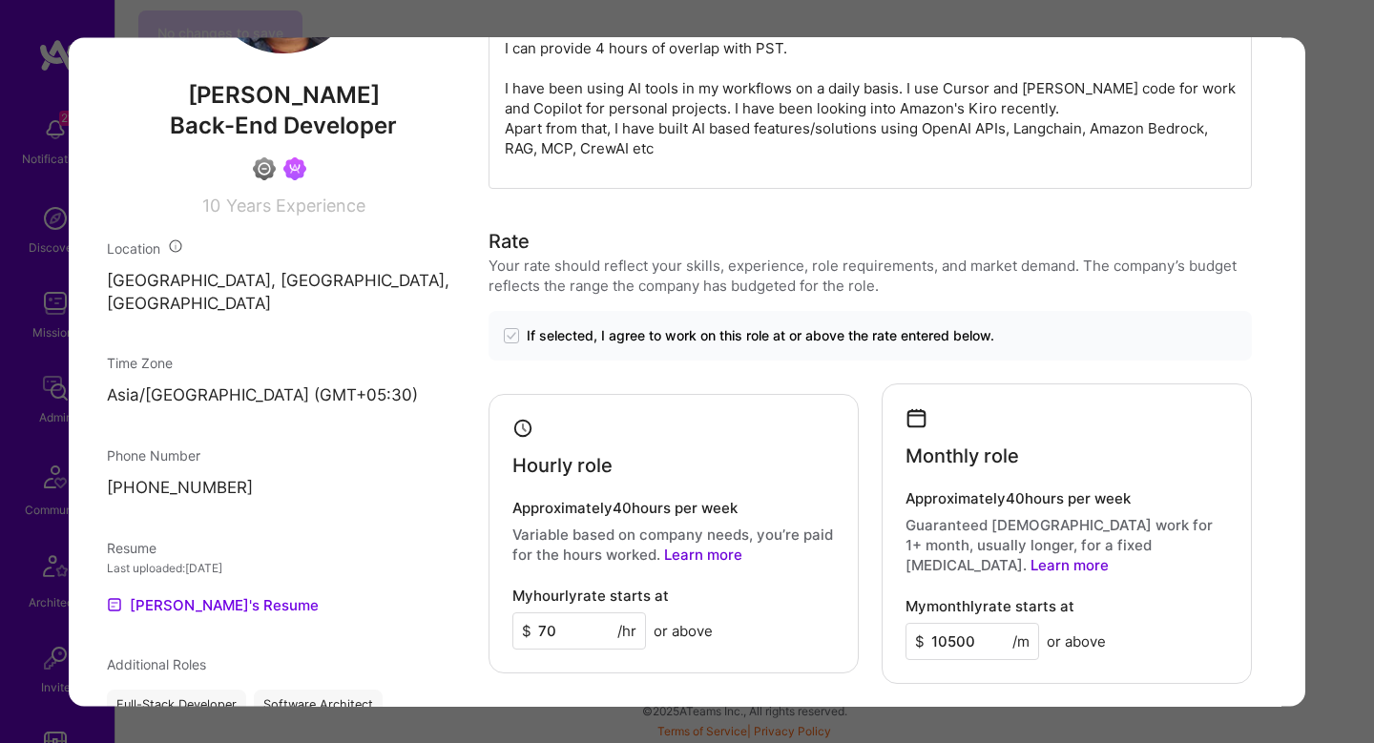
scroll to position [1073, 0]
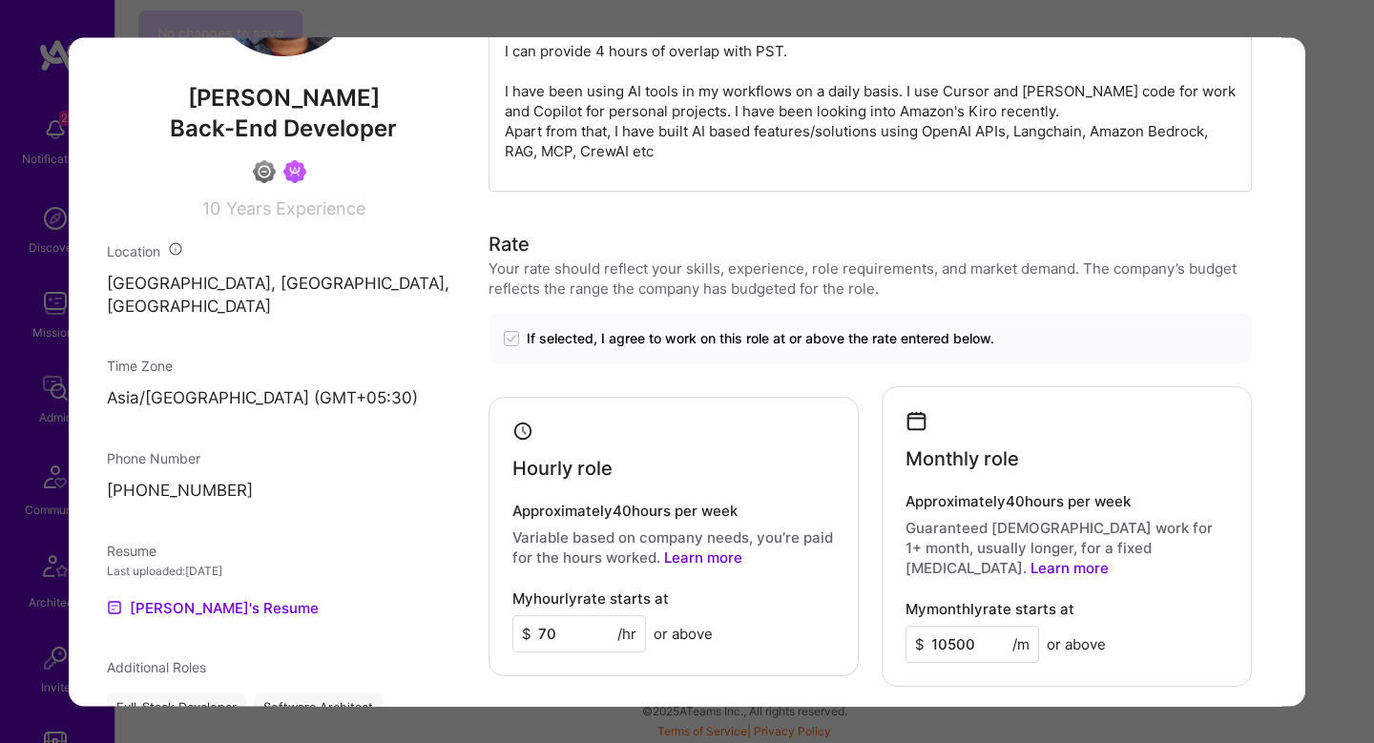
click at [1358, 408] on div "Application 2 of 16 Evaluation scores Expertise level Good Interpersonal skills…" at bounding box center [687, 371] width 1374 height 743
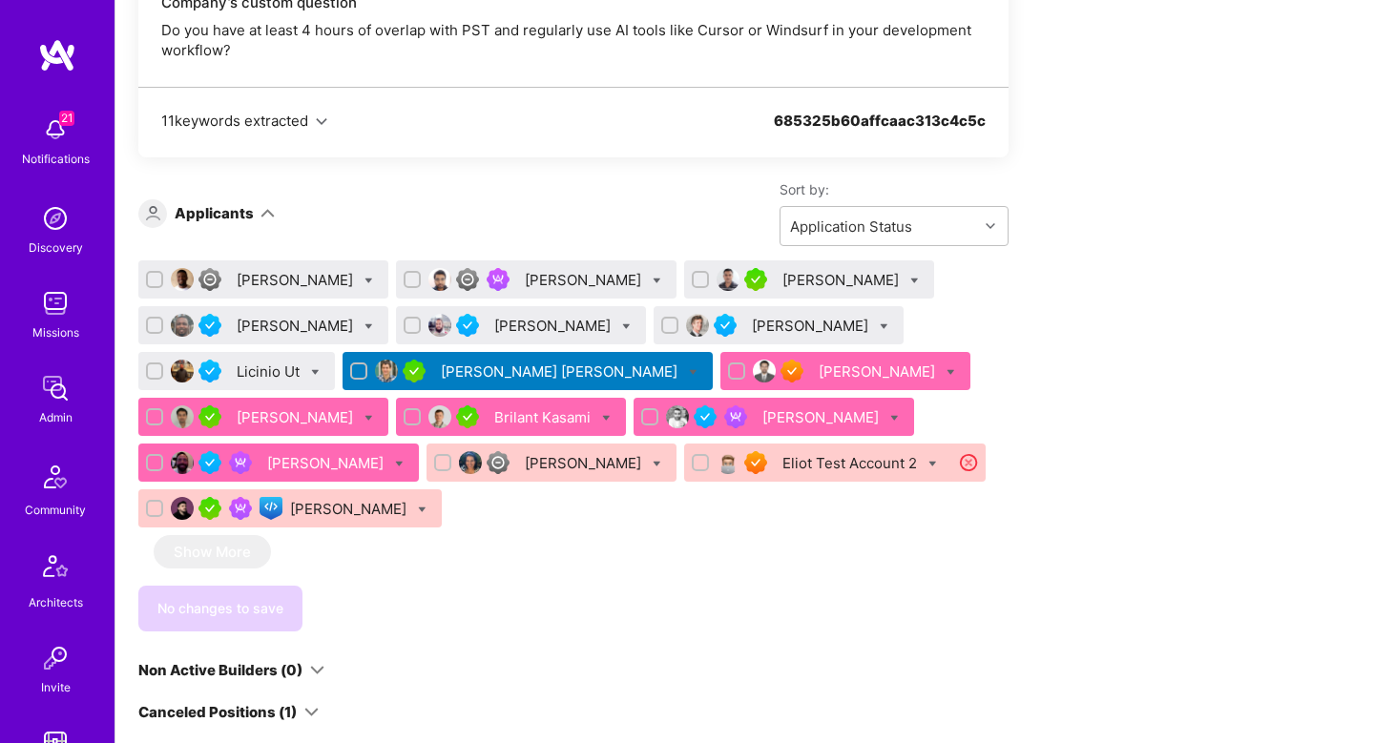
scroll to position [2447, 0]
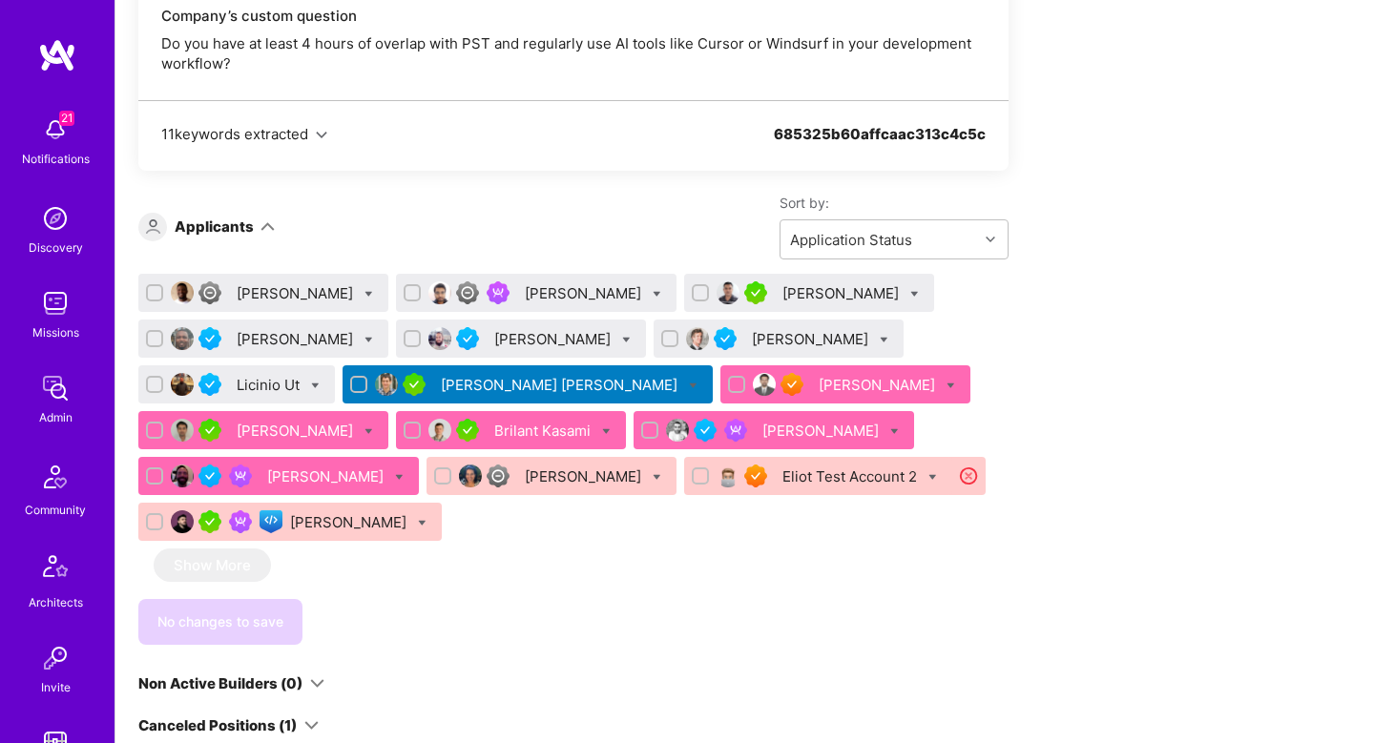
click at [299, 284] on div "Babatunde Olusola" at bounding box center [297, 293] width 120 height 20
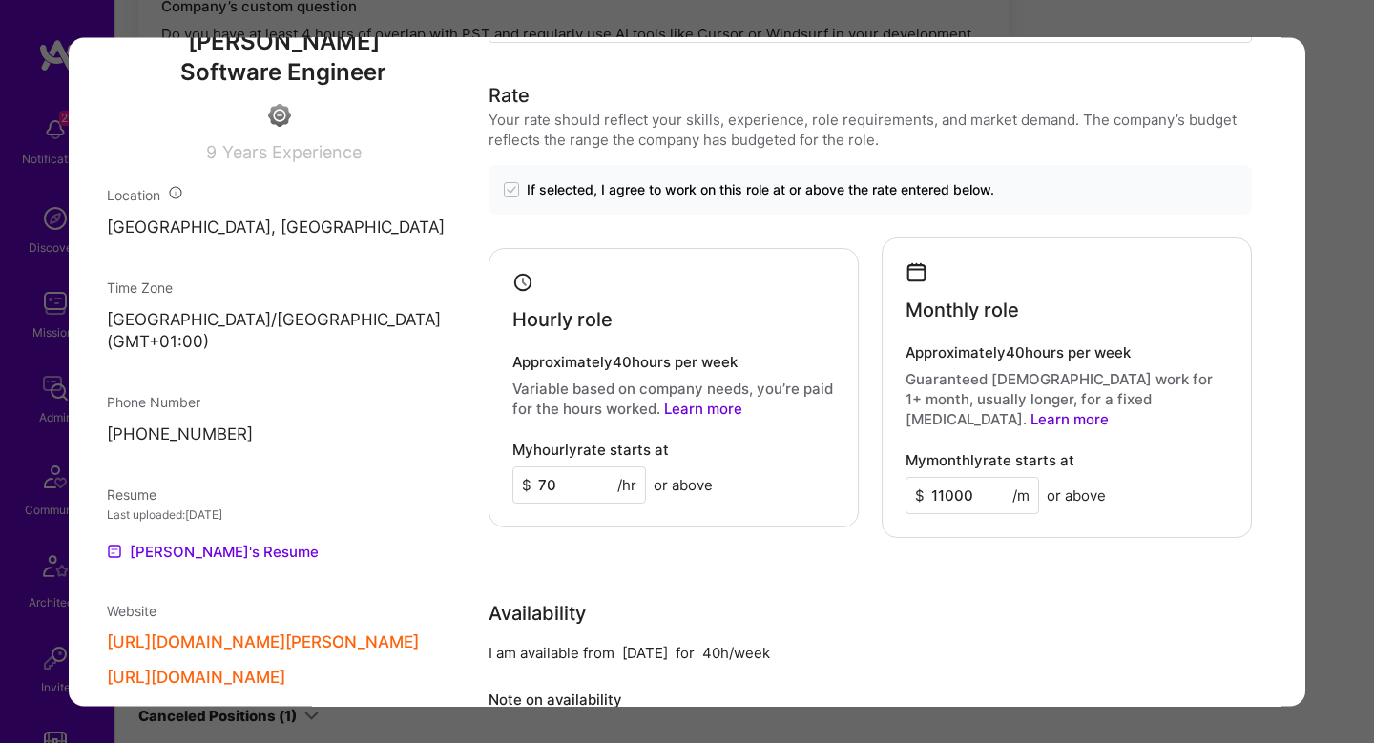
scroll to position [1264, 0]
click at [1333, 460] on div "Application 1 of 16 Evaluation scores Expertise level Good Interpersonal skills…" at bounding box center [687, 371] width 1374 height 743
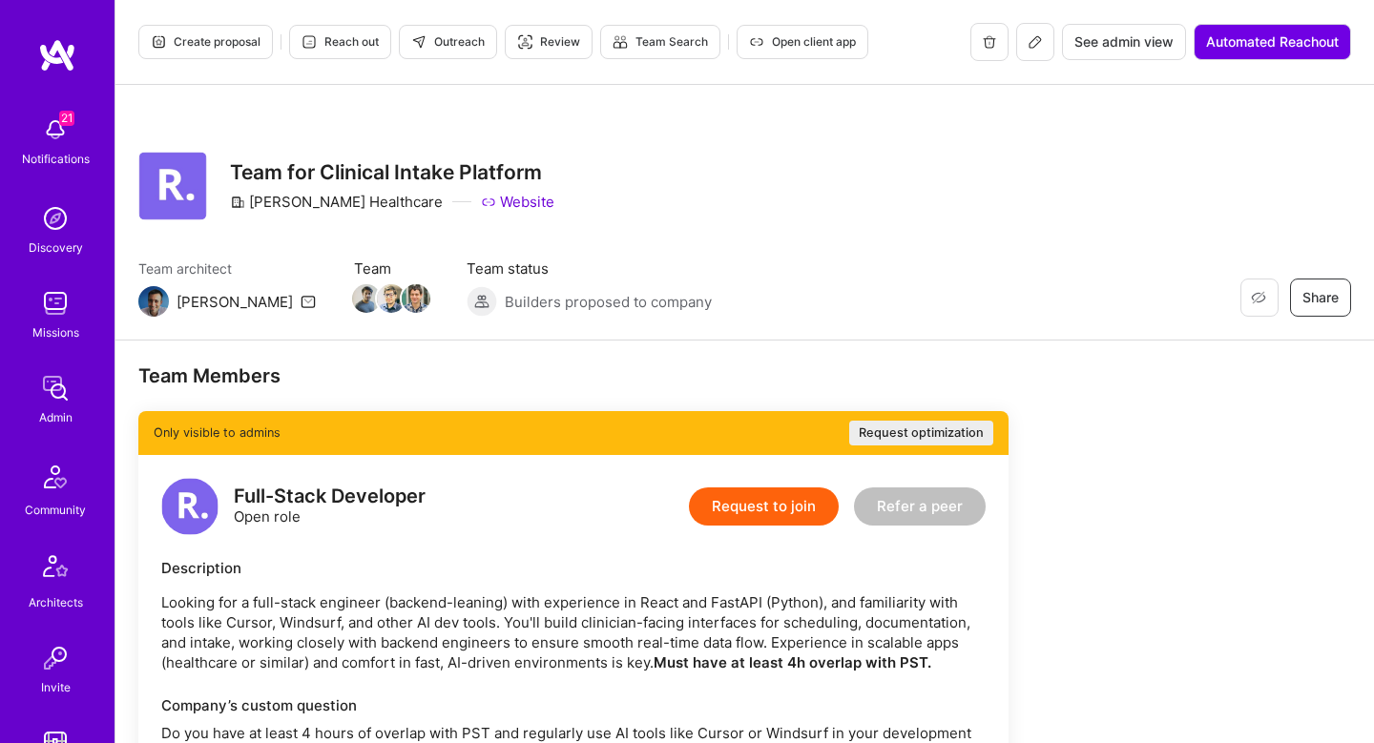
click at [205, 44] on span "Create proposal" at bounding box center [206, 41] width 110 height 17
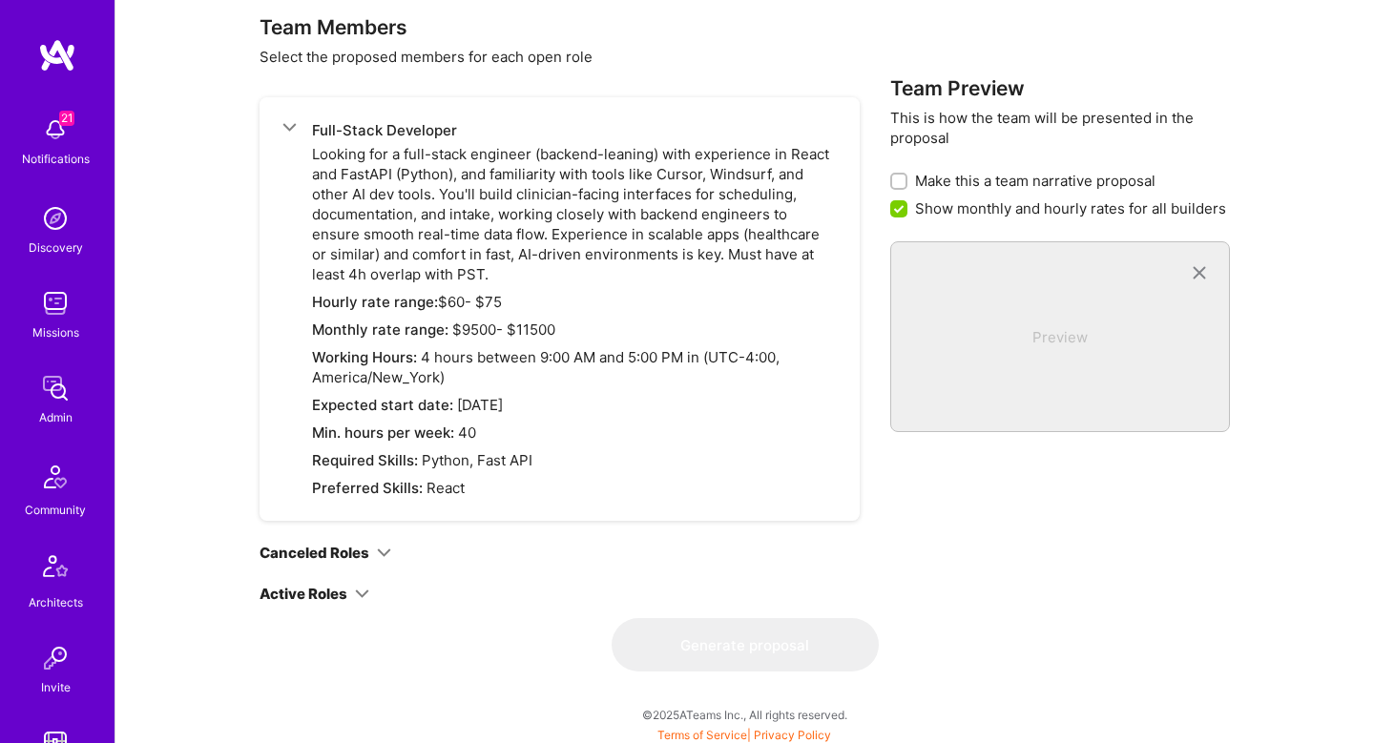
scroll to position [1622, 0]
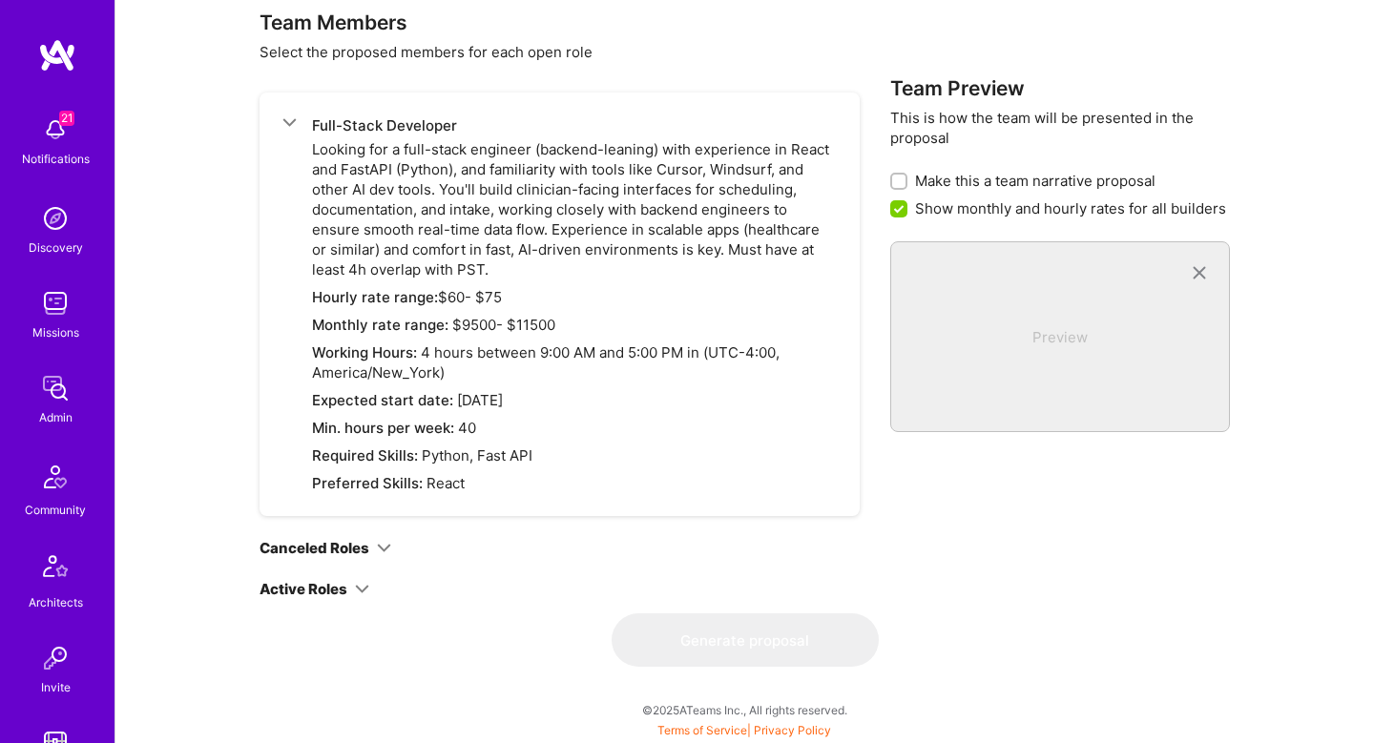
click at [353, 602] on div "Team Members Select the proposed members for each open role Full-Stack Develope…" at bounding box center [560, 311] width 600 height 603
click at [355, 598] on div "Active Roles" at bounding box center [315, 589] width 110 height 20
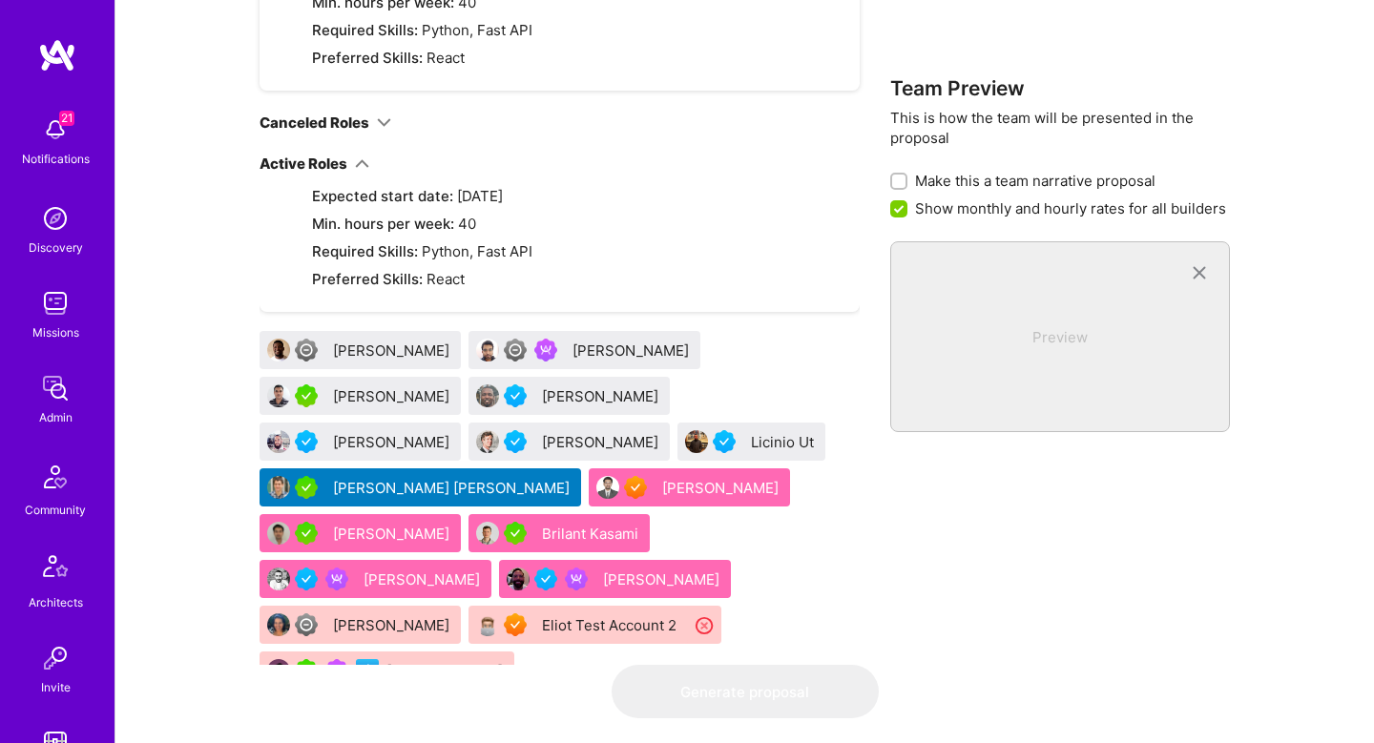
scroll to position [2047, 0]
click at [397, 479] on div "Ivan Radigales Creus" at bounding box center [453, 489] width 240 height 20
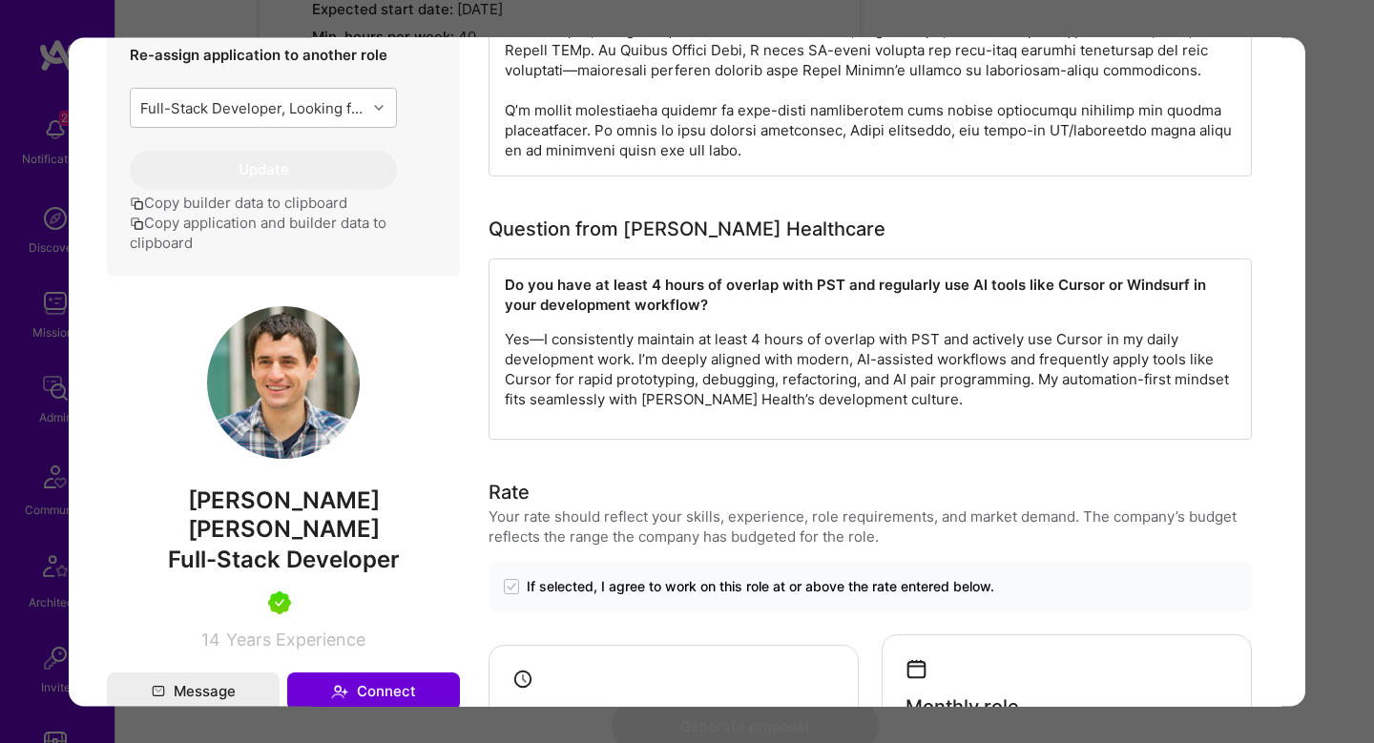
scroll to position [1098, 0]
click at [1332, 426] on div "Builder Missing Requirements Required Location See locations Location doesn’t m…" at bounding box center [687, 371] width 1374 height 743
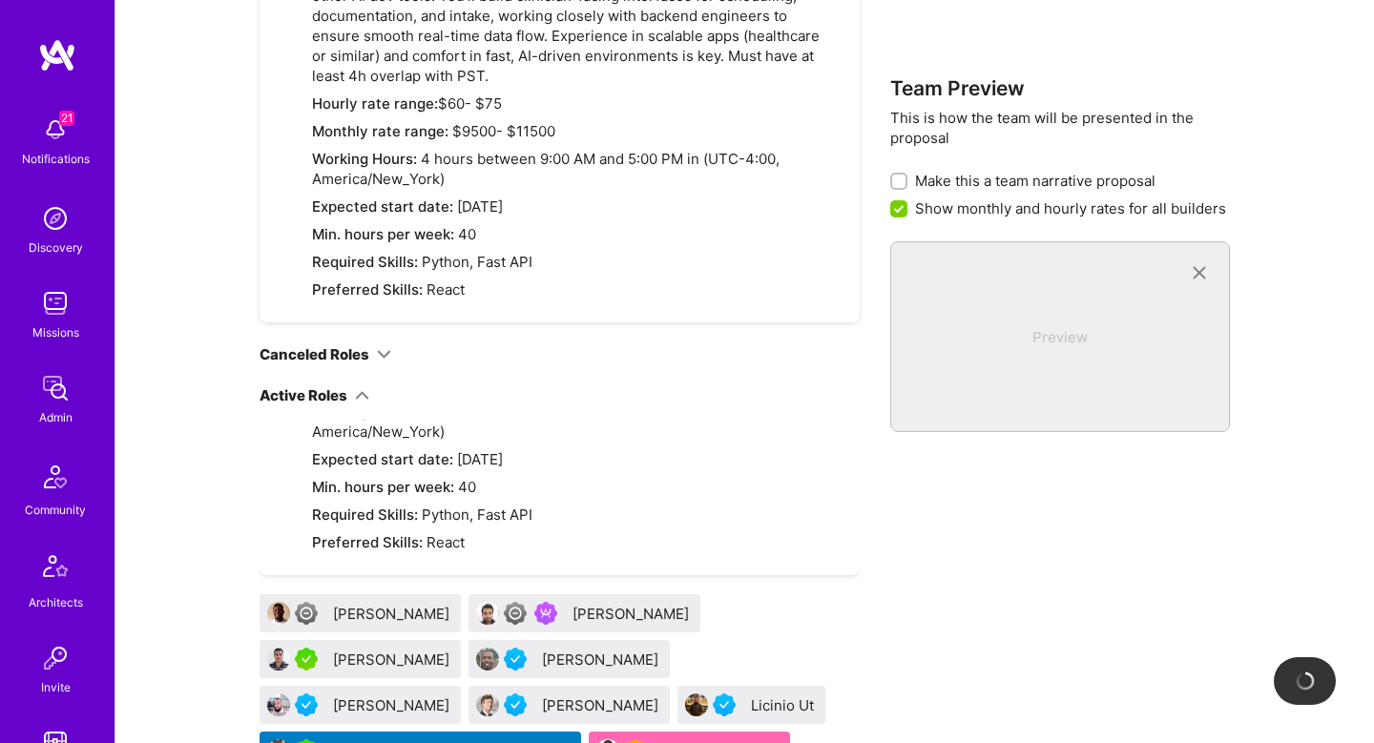
scroll to position [1809, 0]
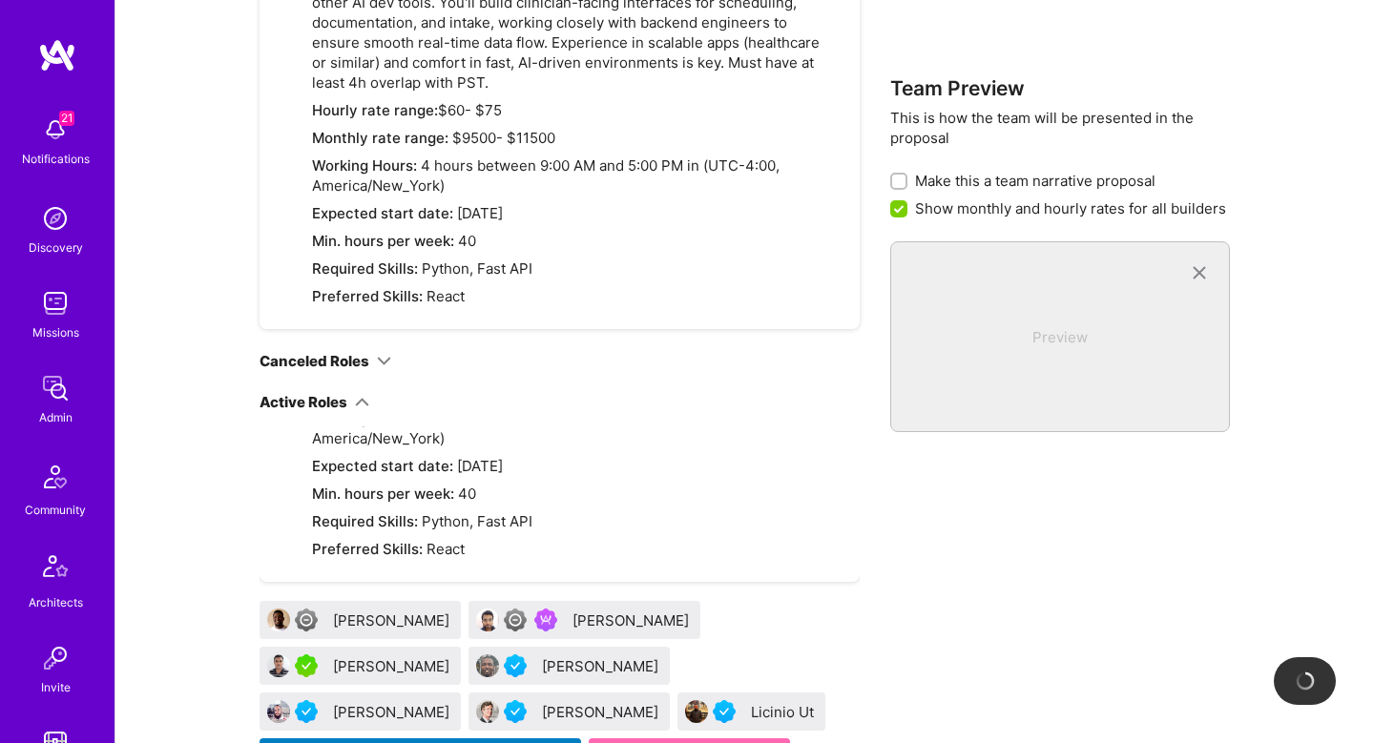
checkbox input "false"
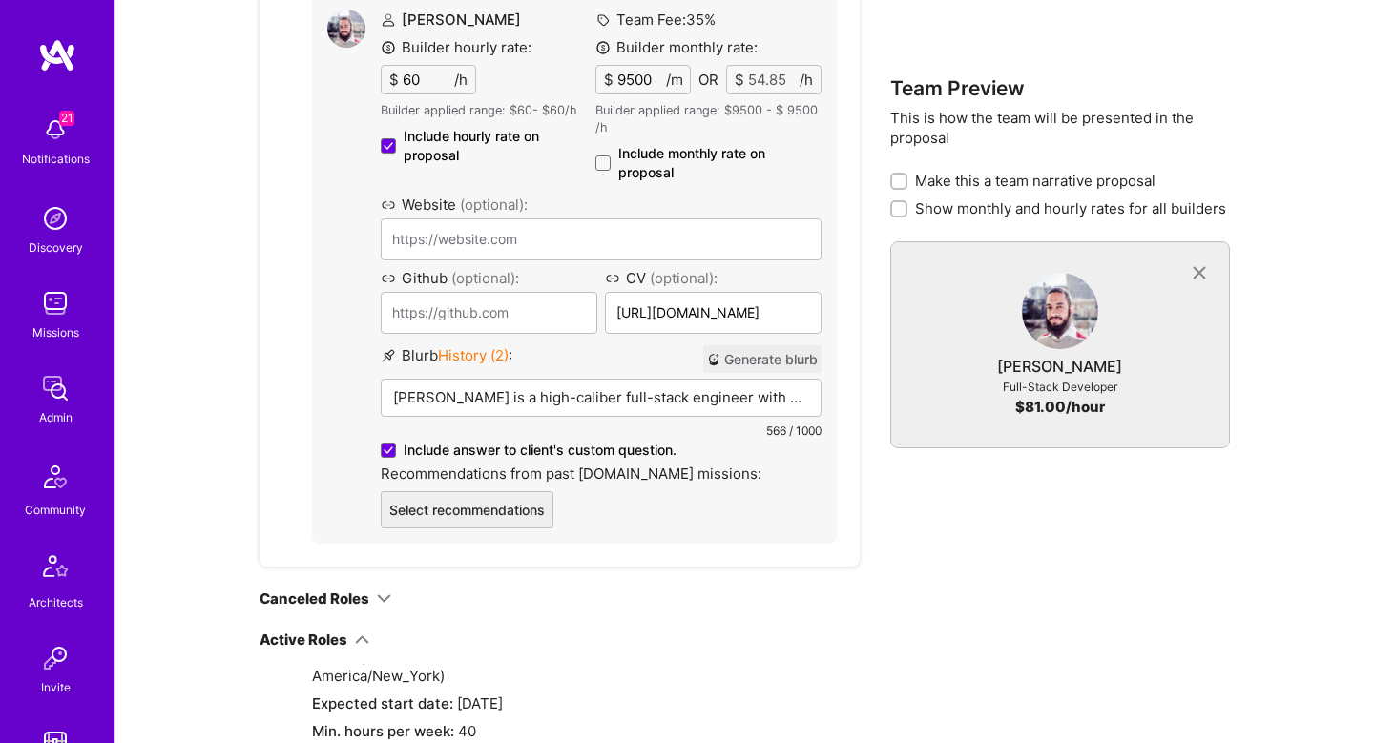
scroll to position [2182, 0]
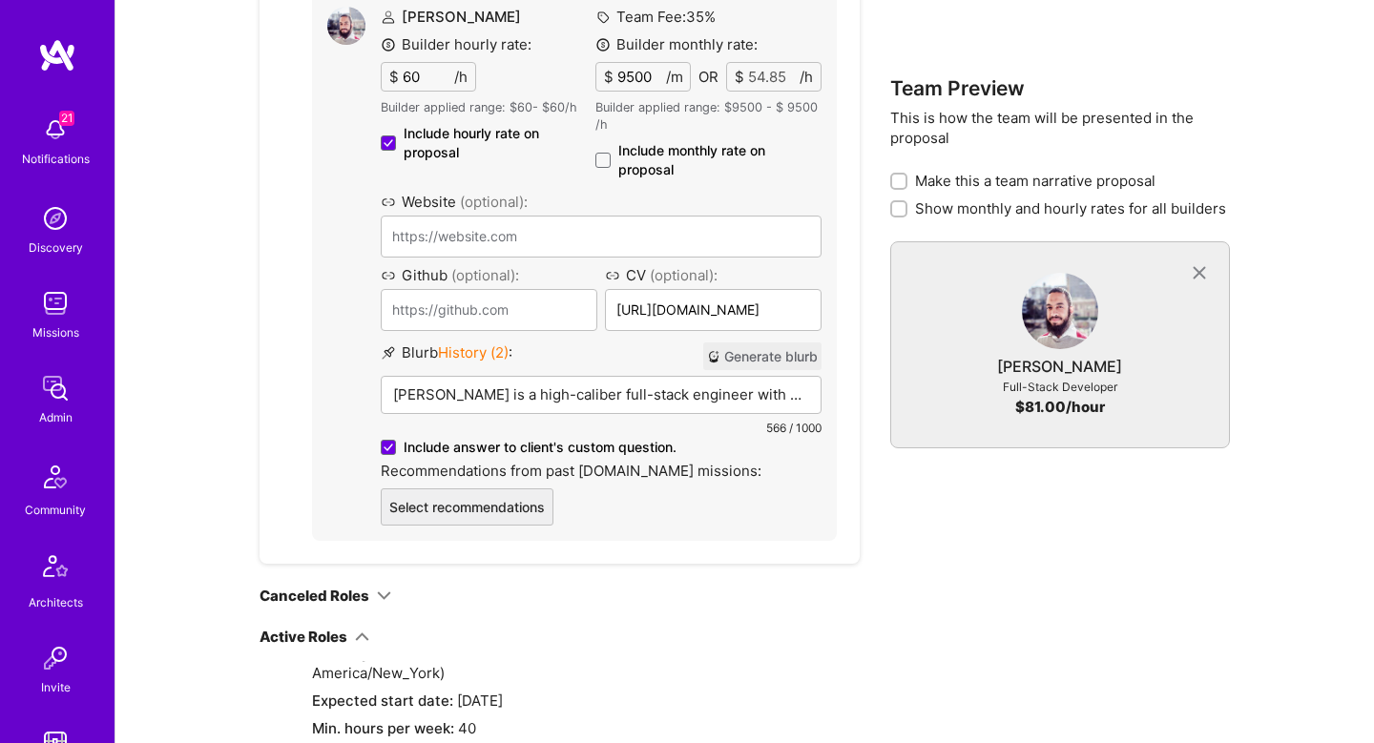
click at [720, 365] on button "Generate blurb" at bounding box center [762, 357] width 118 height 28
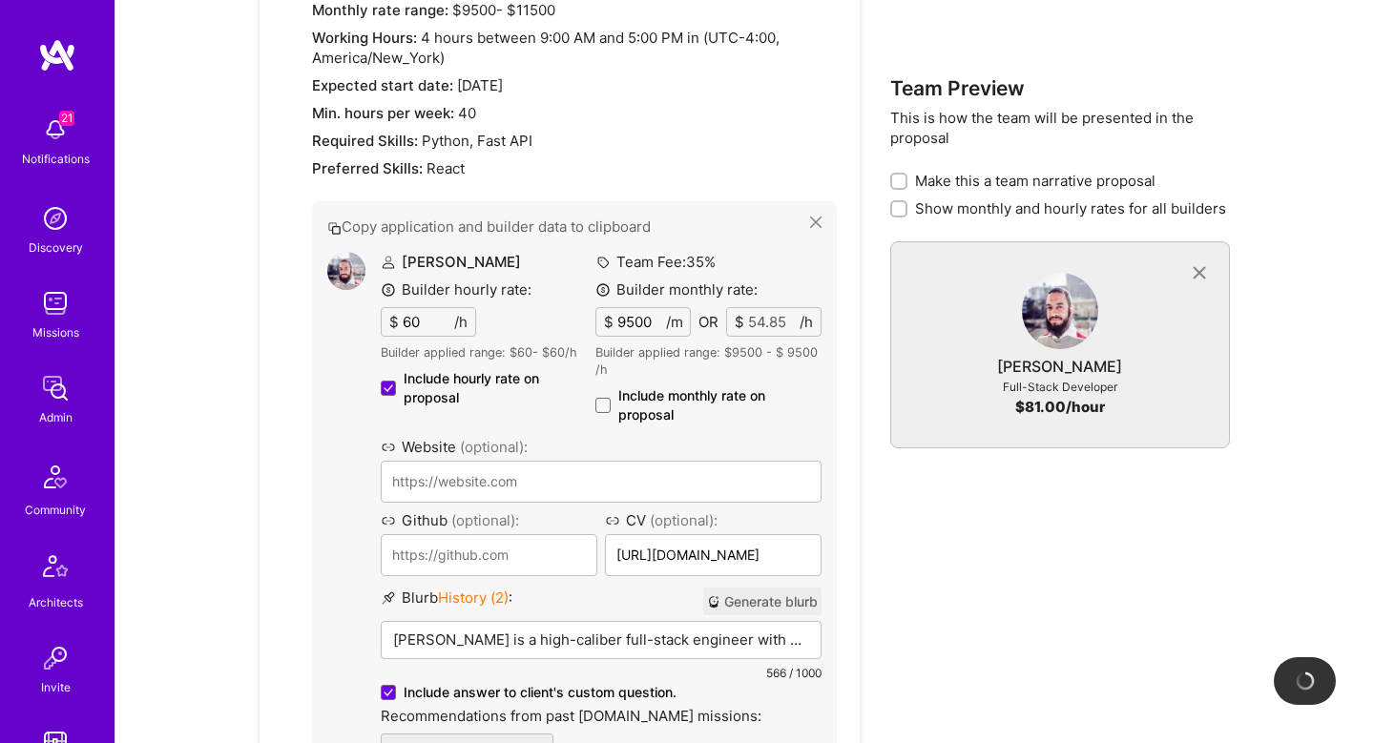
scroll to position [1924, 0]
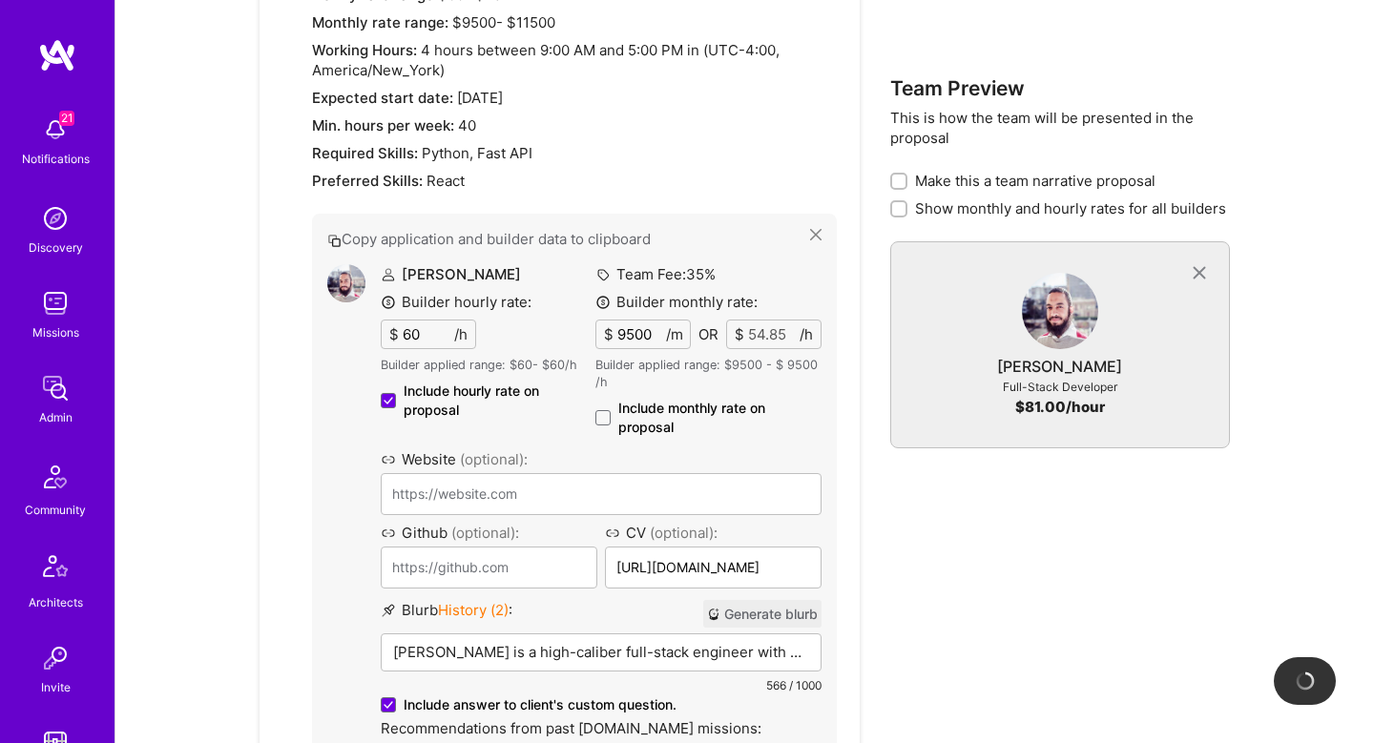
click at [343, 273] on img at bounding box center [346, 283] width 38 height 38
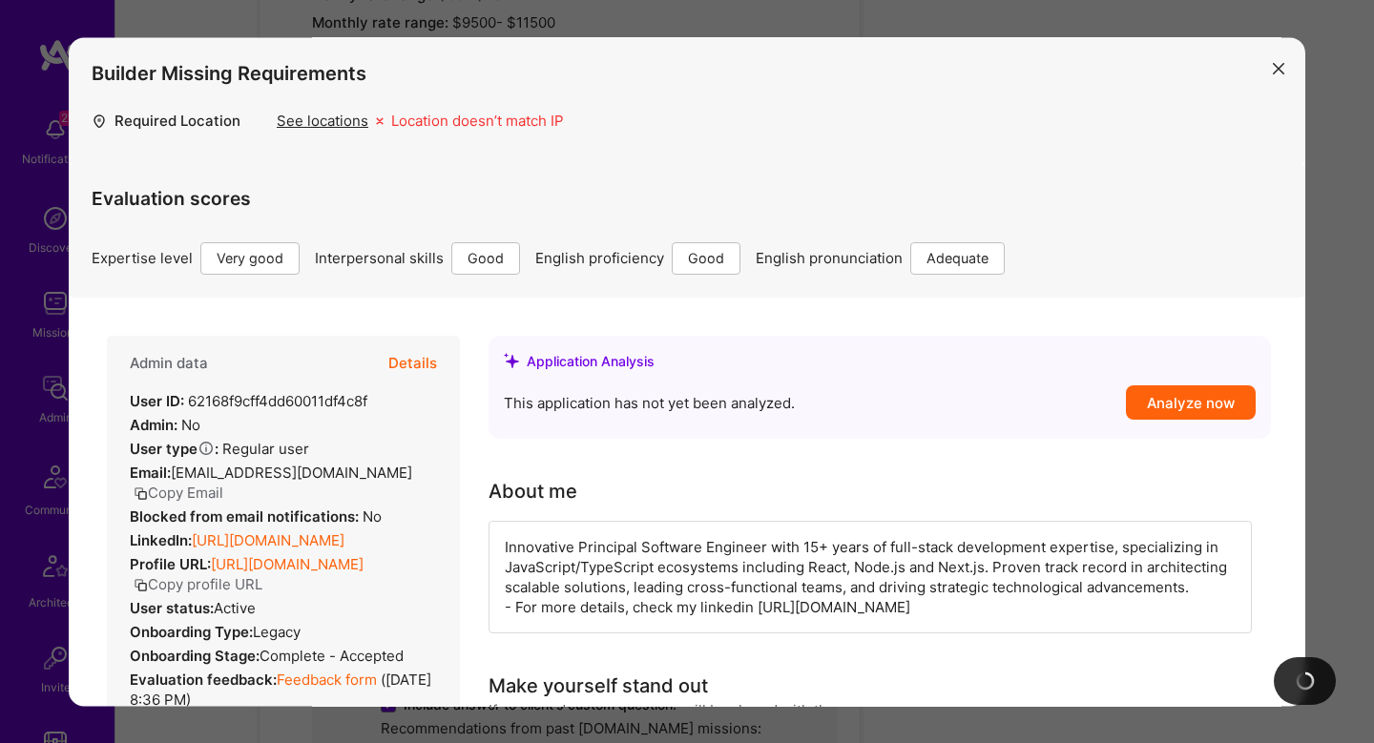
click at [414, 363] on button "Details" at bounding box center [412, 363] width 49 height 55
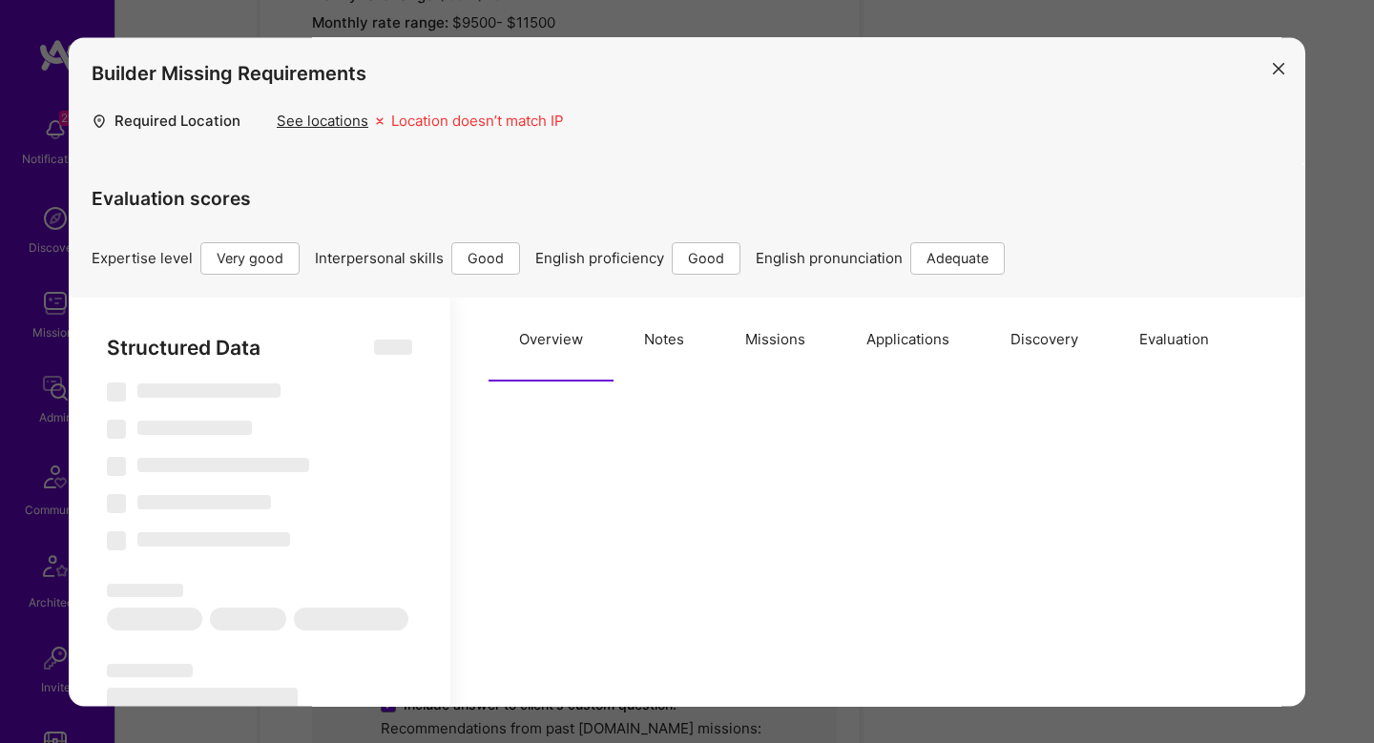
click at [1183, 352] on button "Evaluation" at bounding box center [1174, 340] width 131 height 84
select select "Right Now"
select select "5"
select select "4"
select select "6"
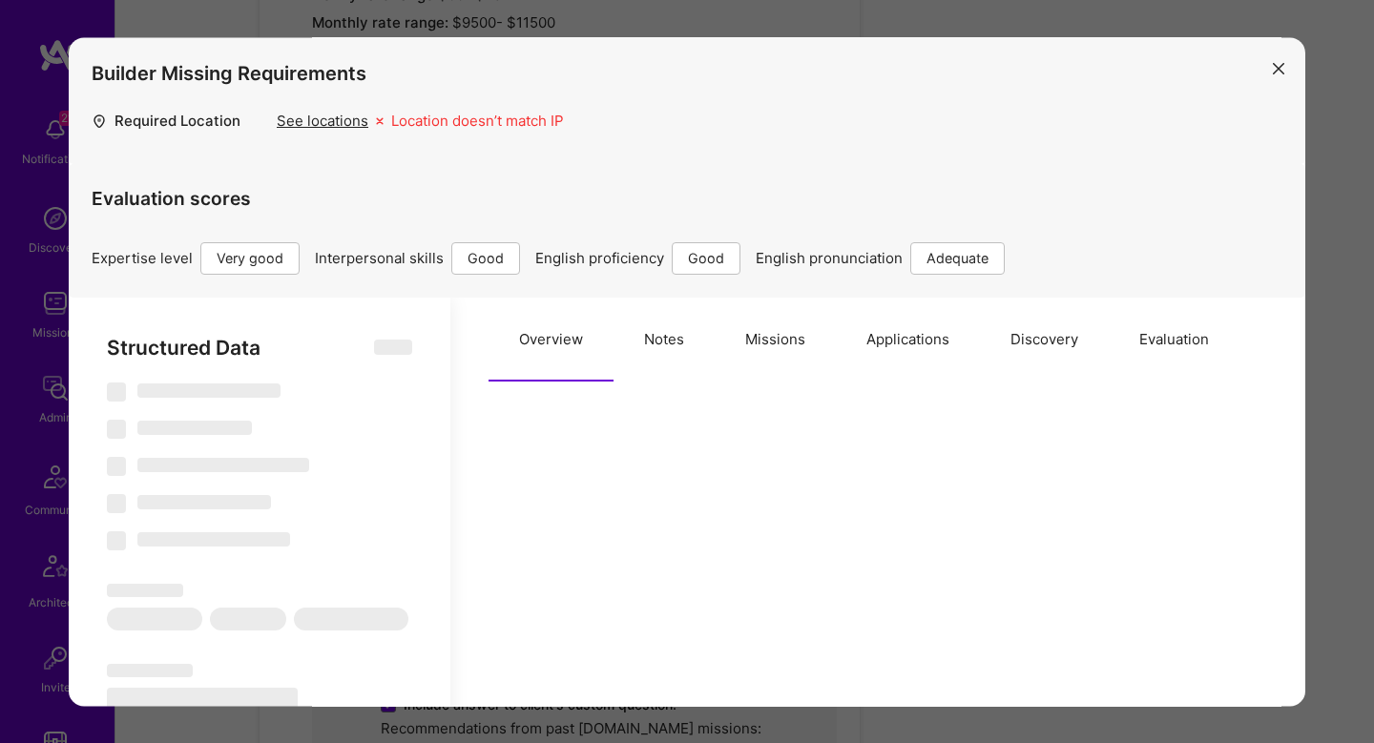
select select "2"
select select "EG"
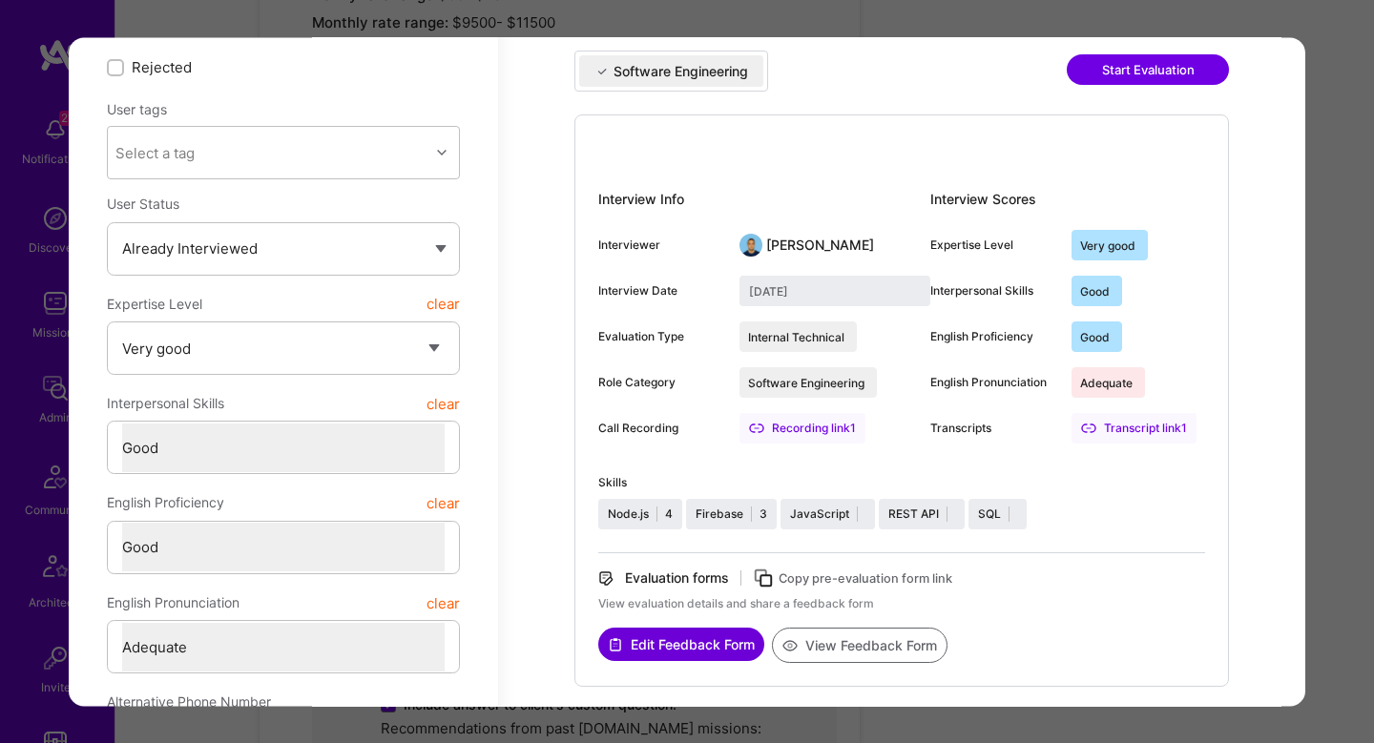
scroll to position [437, 0]
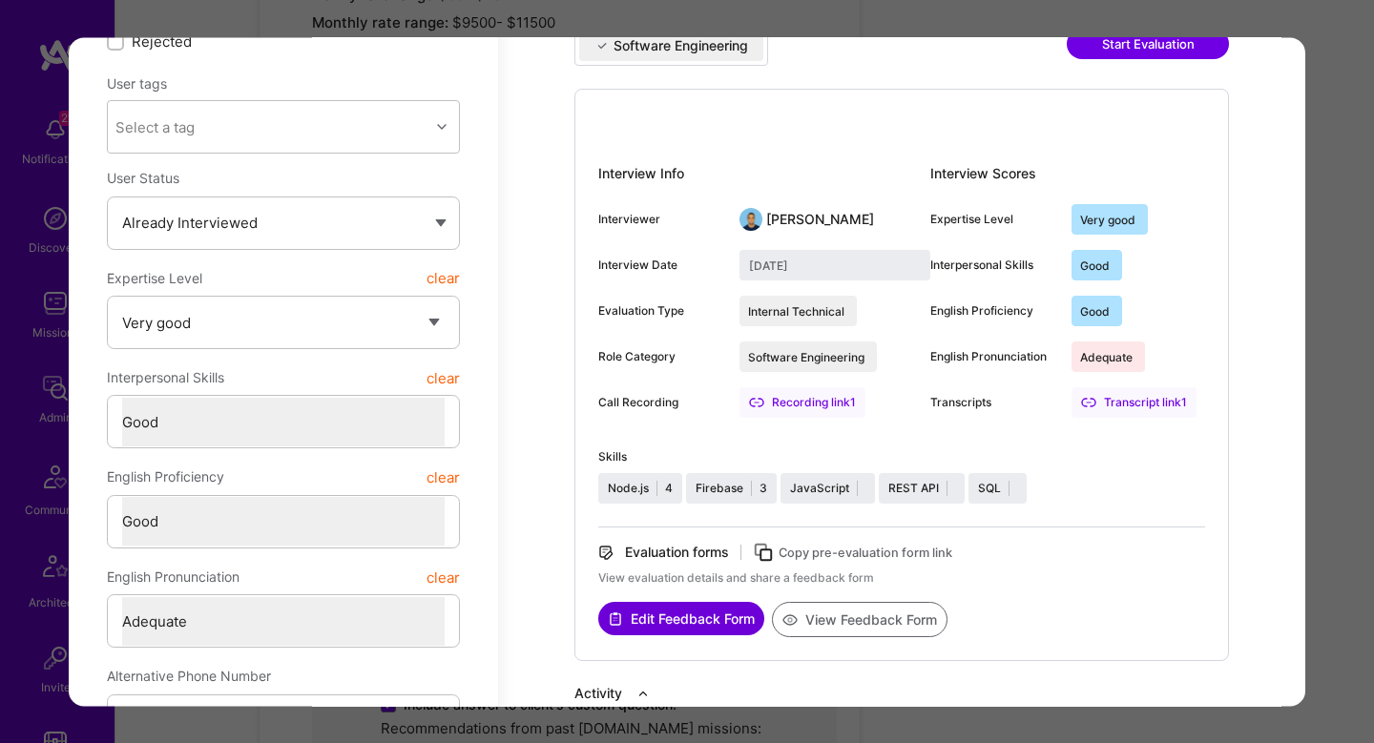
click at [882, 617] on button "View Feedback Form" at bounding box center [860, 619] width 176 height 35
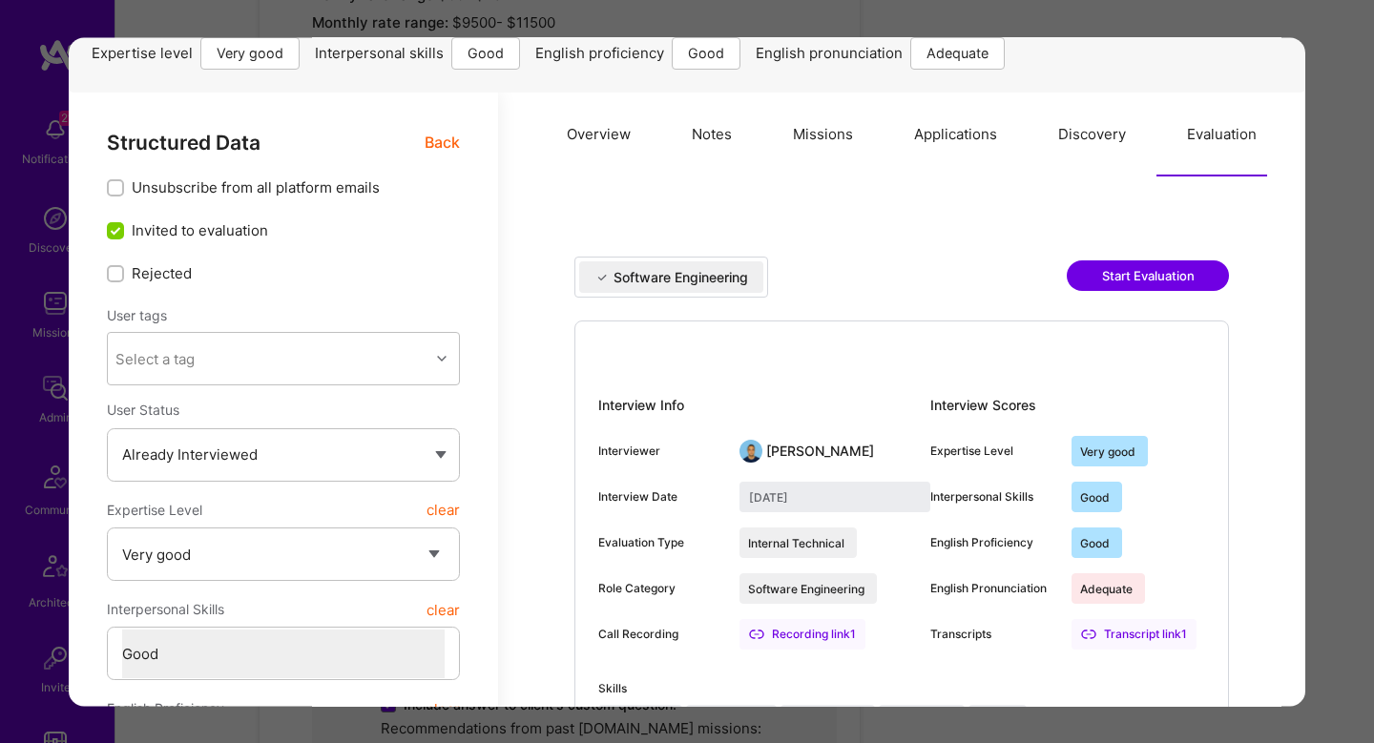
scroll to position [0, 0]
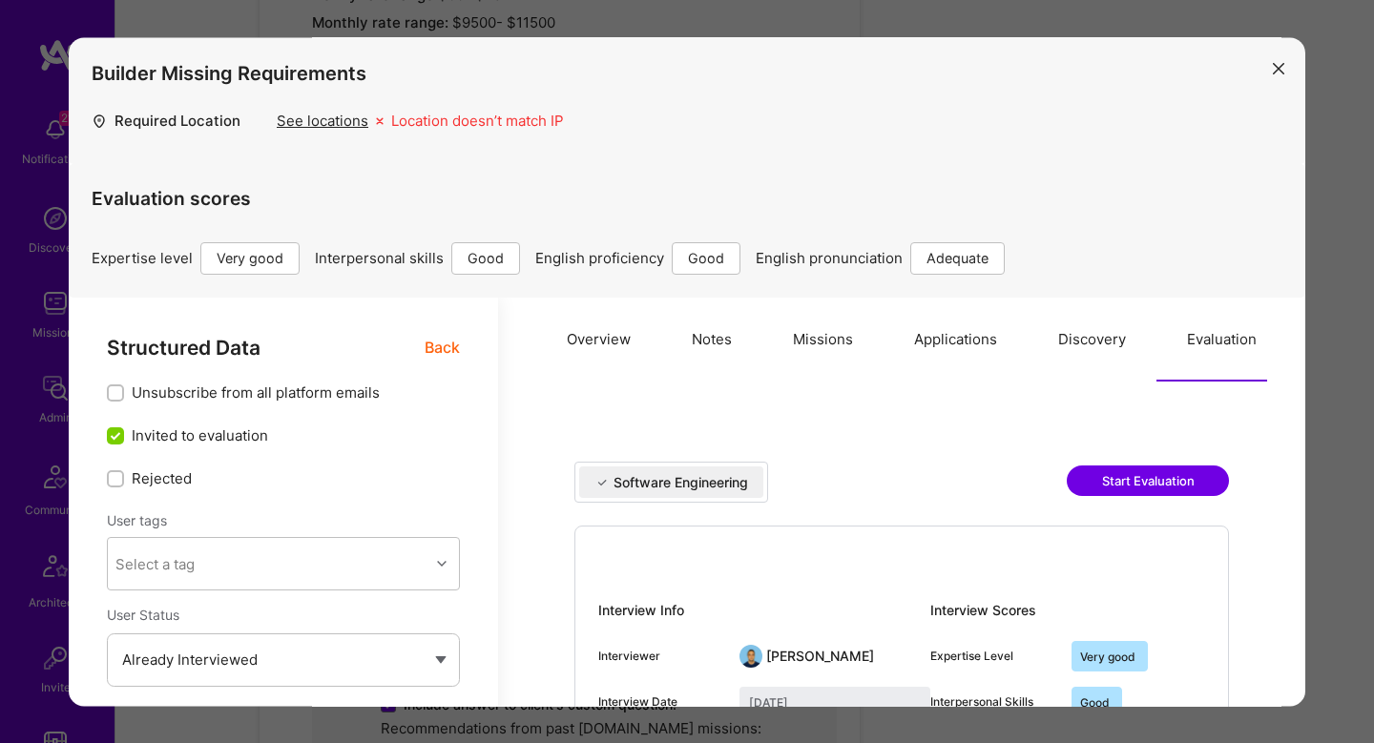
click at [608, 326] on button "Overview" at bounding box center [598, 340] width 125 height 84
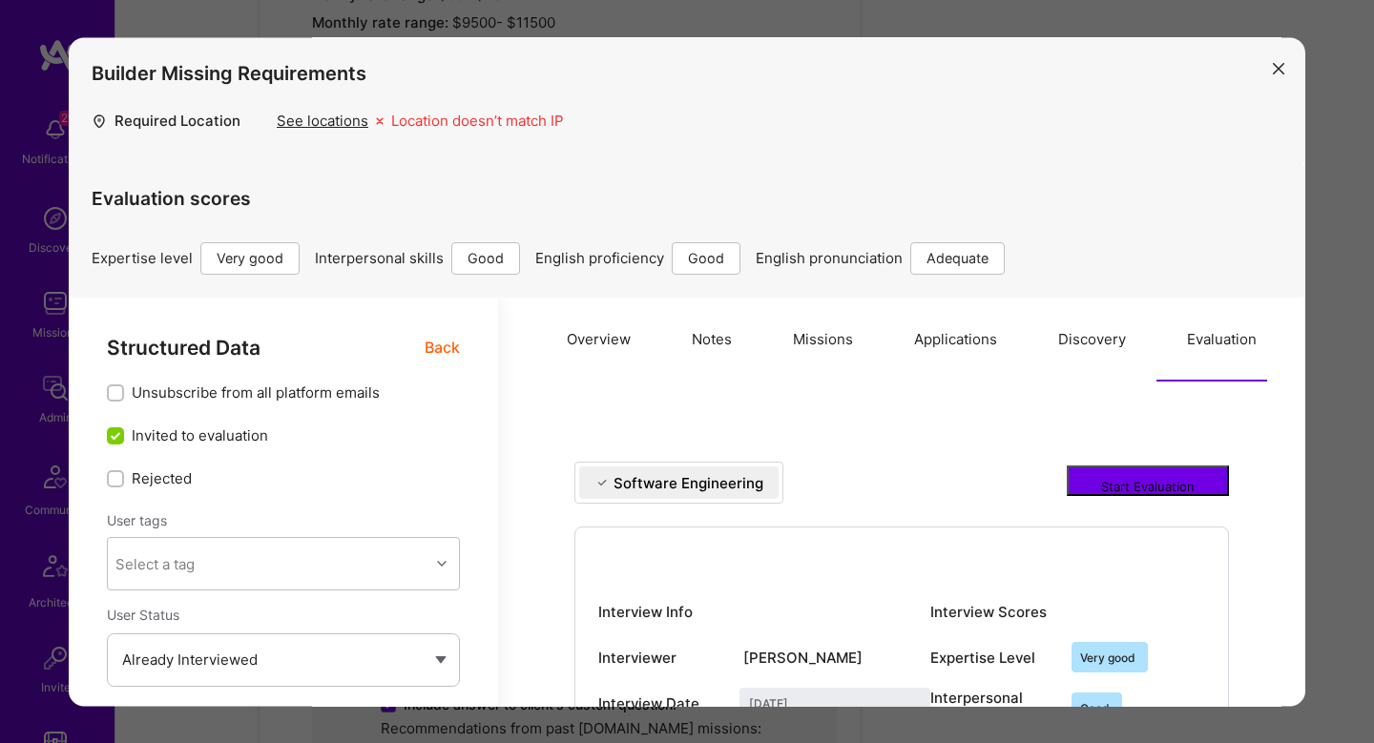
click at [679, 331] on button "Notes" at bounding box center [711, 340] width 101 height 84
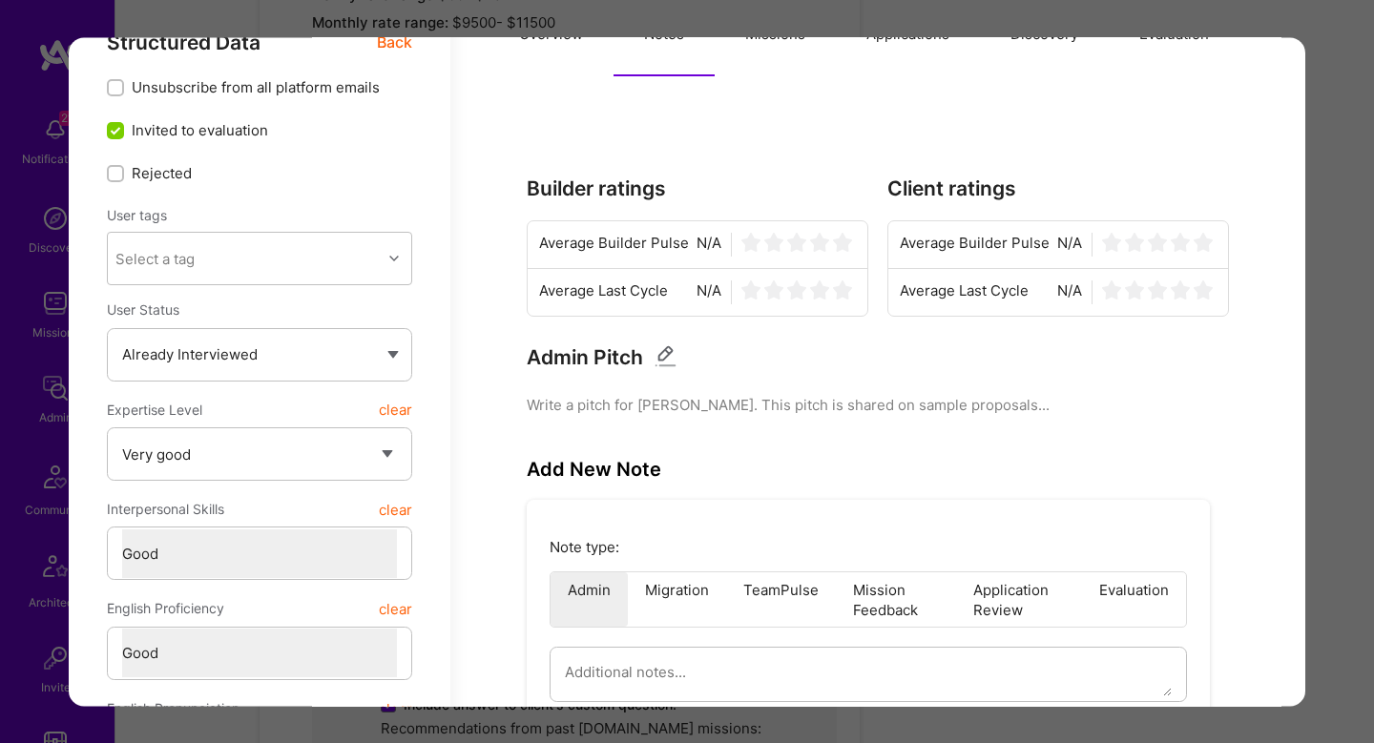
scroll to position [856, 0]
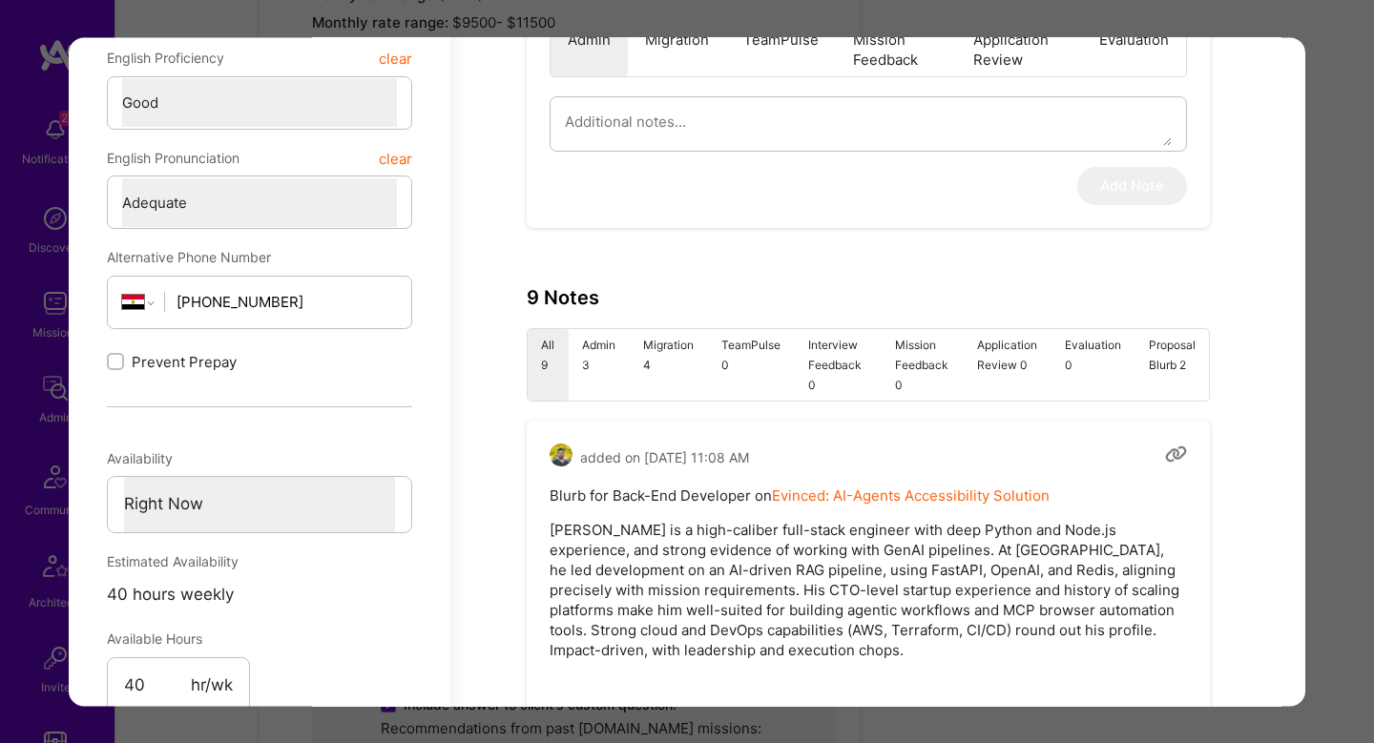
click at [613, 358] on li "Admin 3" at bounding box center [599, 365] width 61 height 72
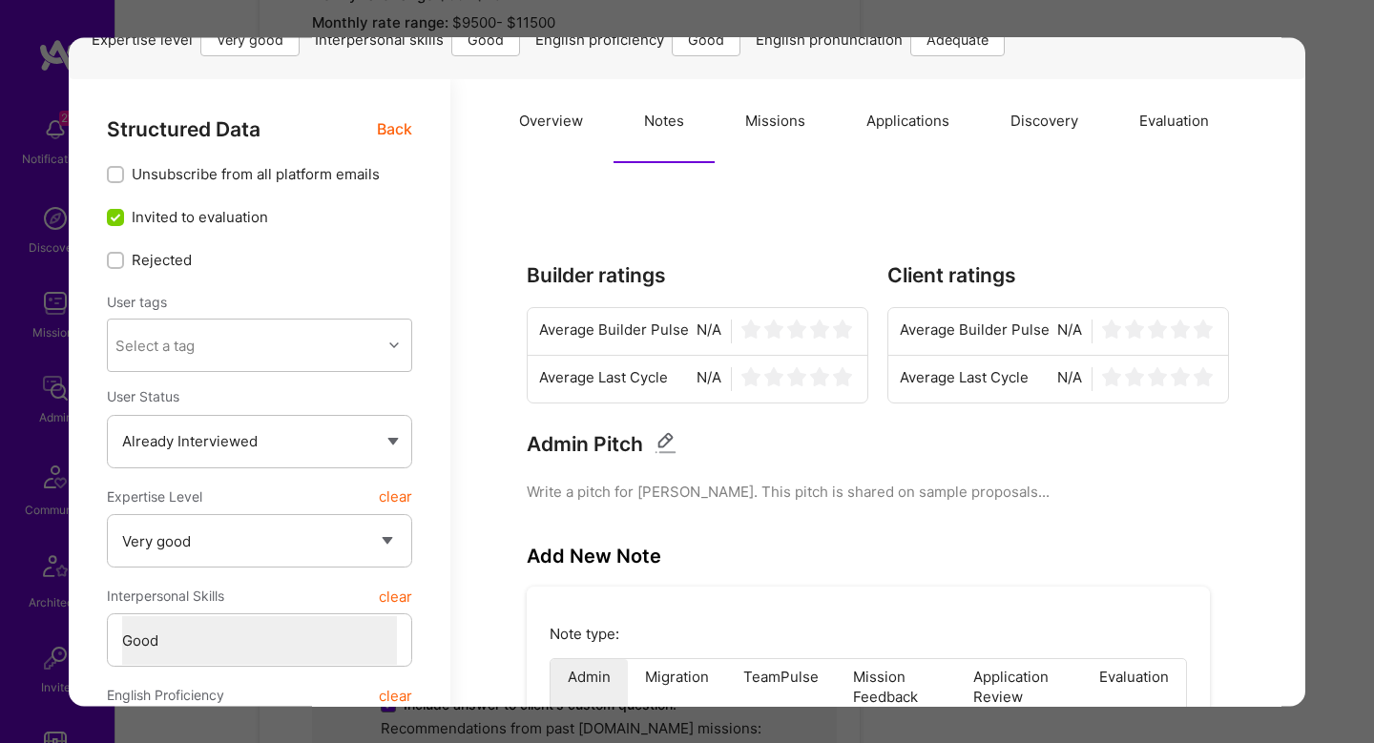
scroll to position [97, 0]
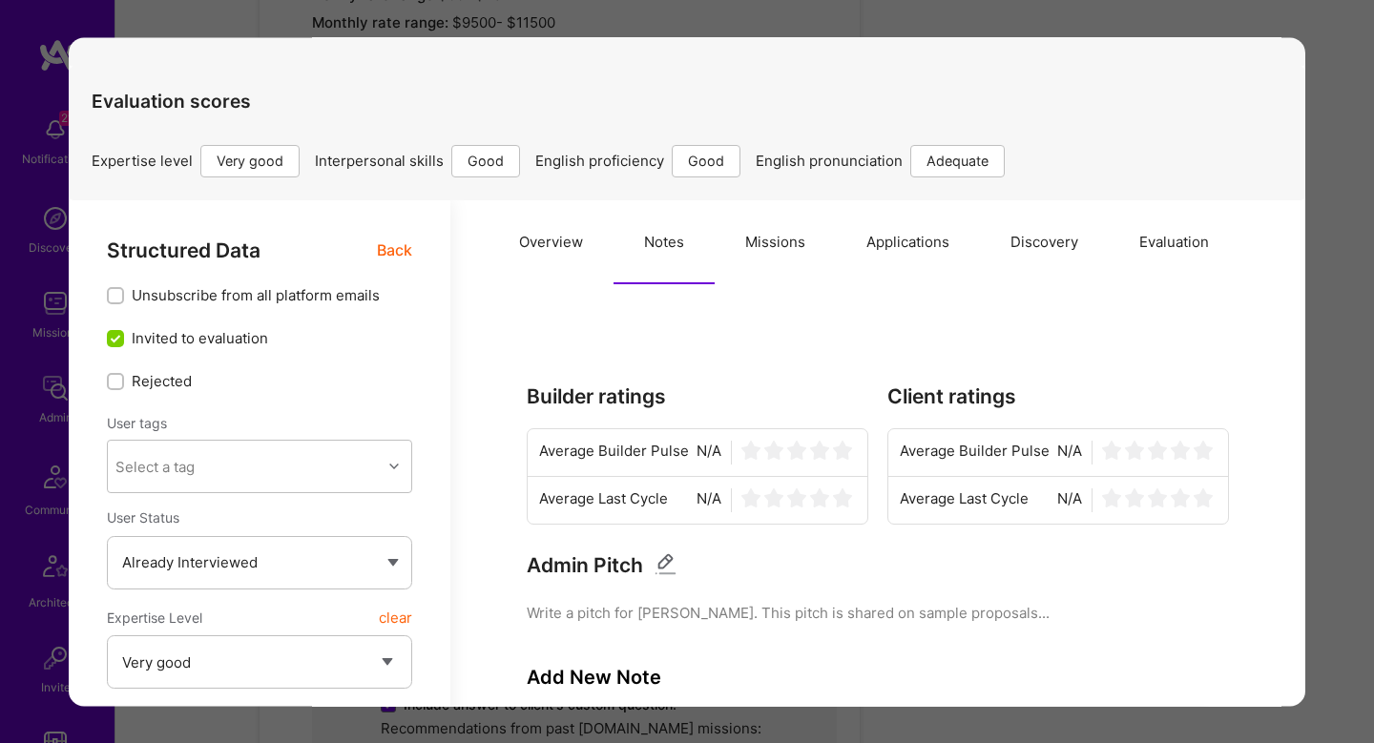
click at [395, 248] on span "Back" at bounding box center [394, 251] width 35 height 24
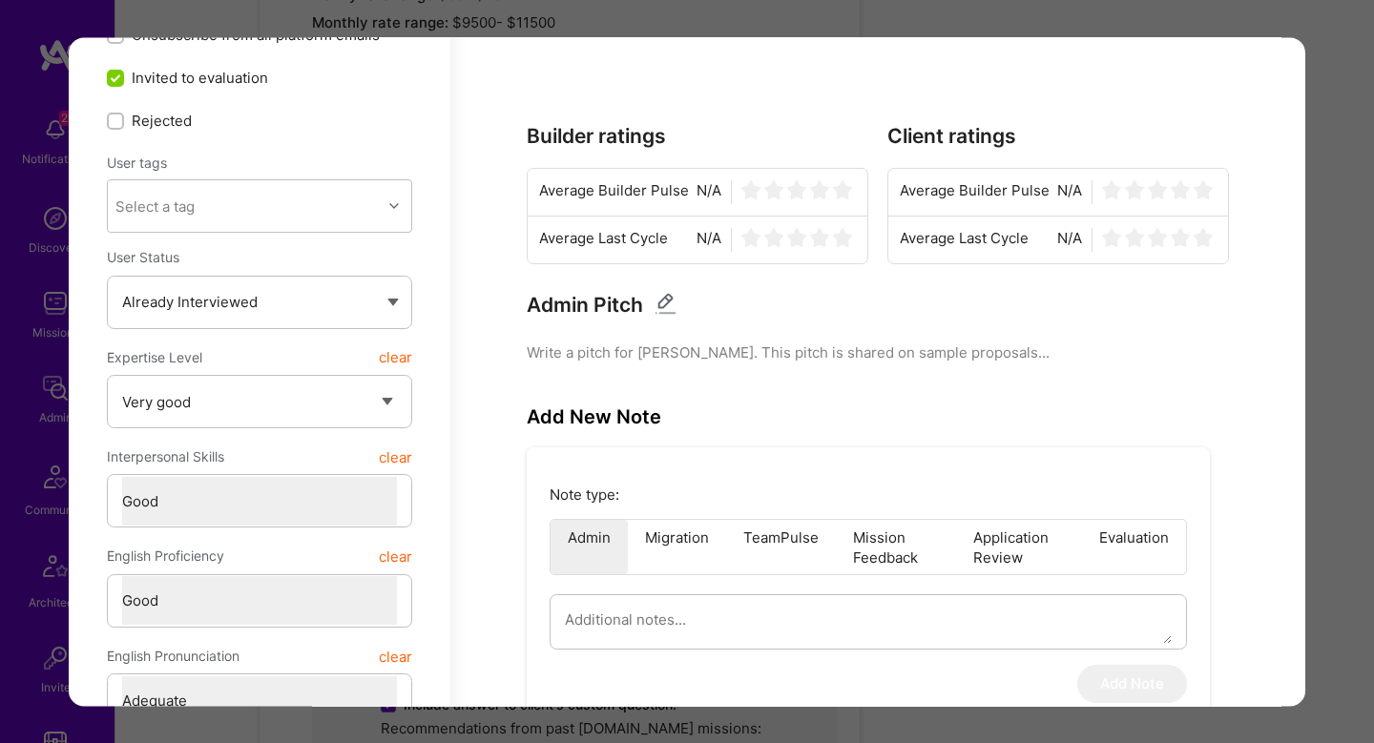
scroll to position [359, 0]
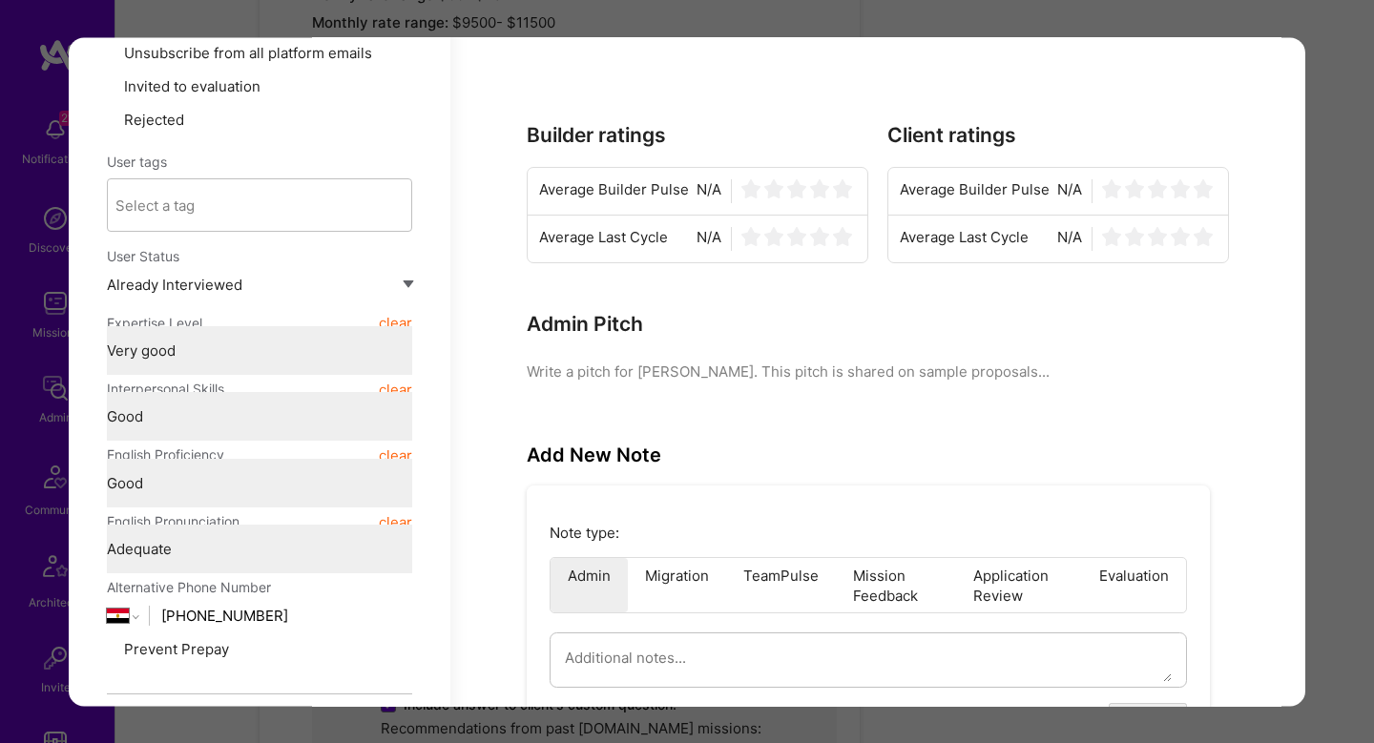
type textarea "x"
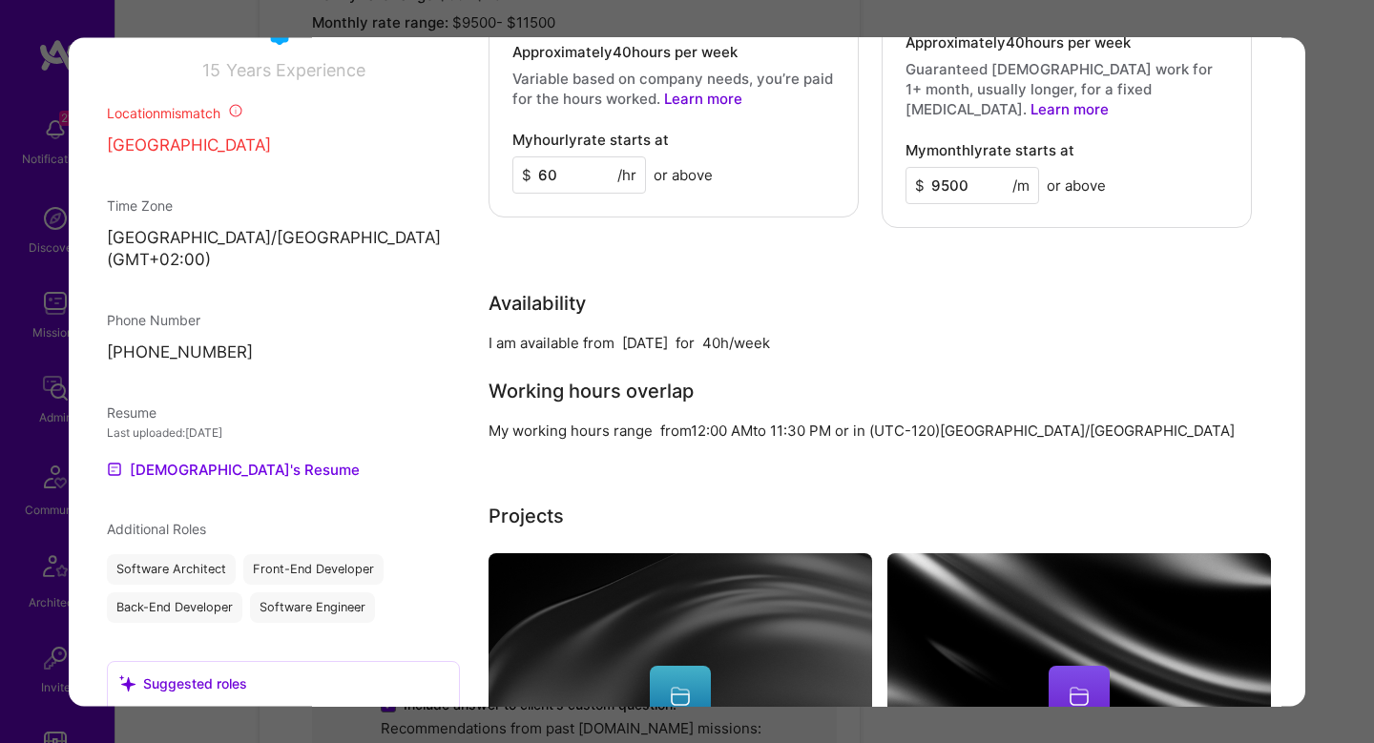
scroll to position [0, 0]
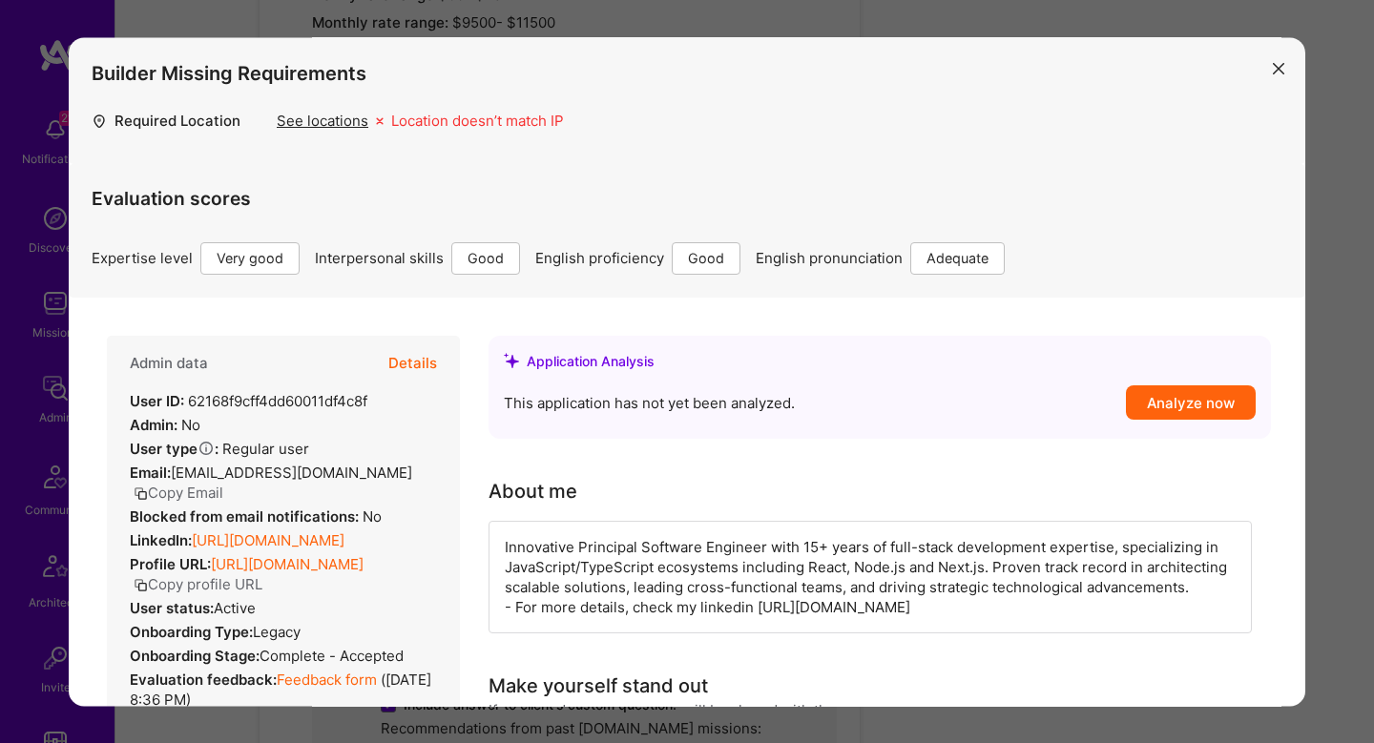
click at [283, 550] on link "https://linkedin.com/in/muhammadnasr" at bounding box center [268, 540] width 153 height 18
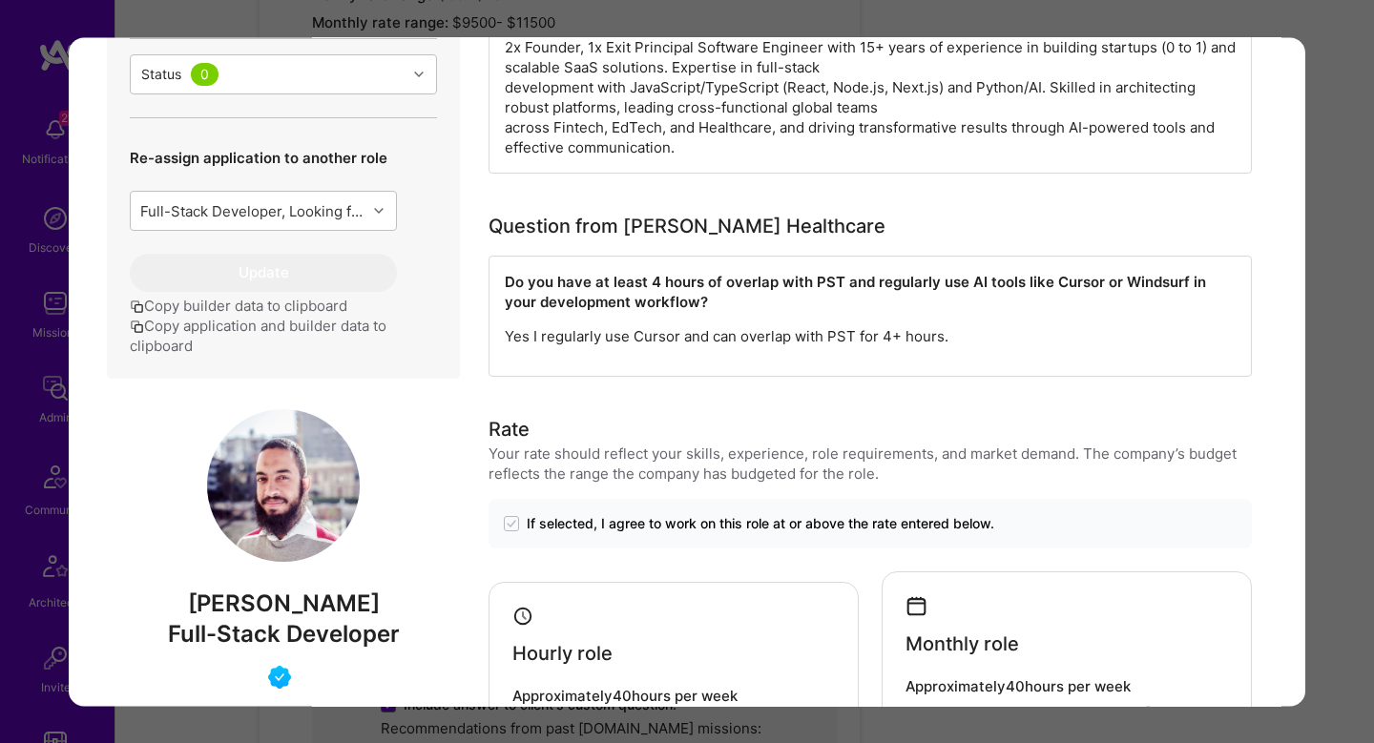
scroll to position [771, 0]
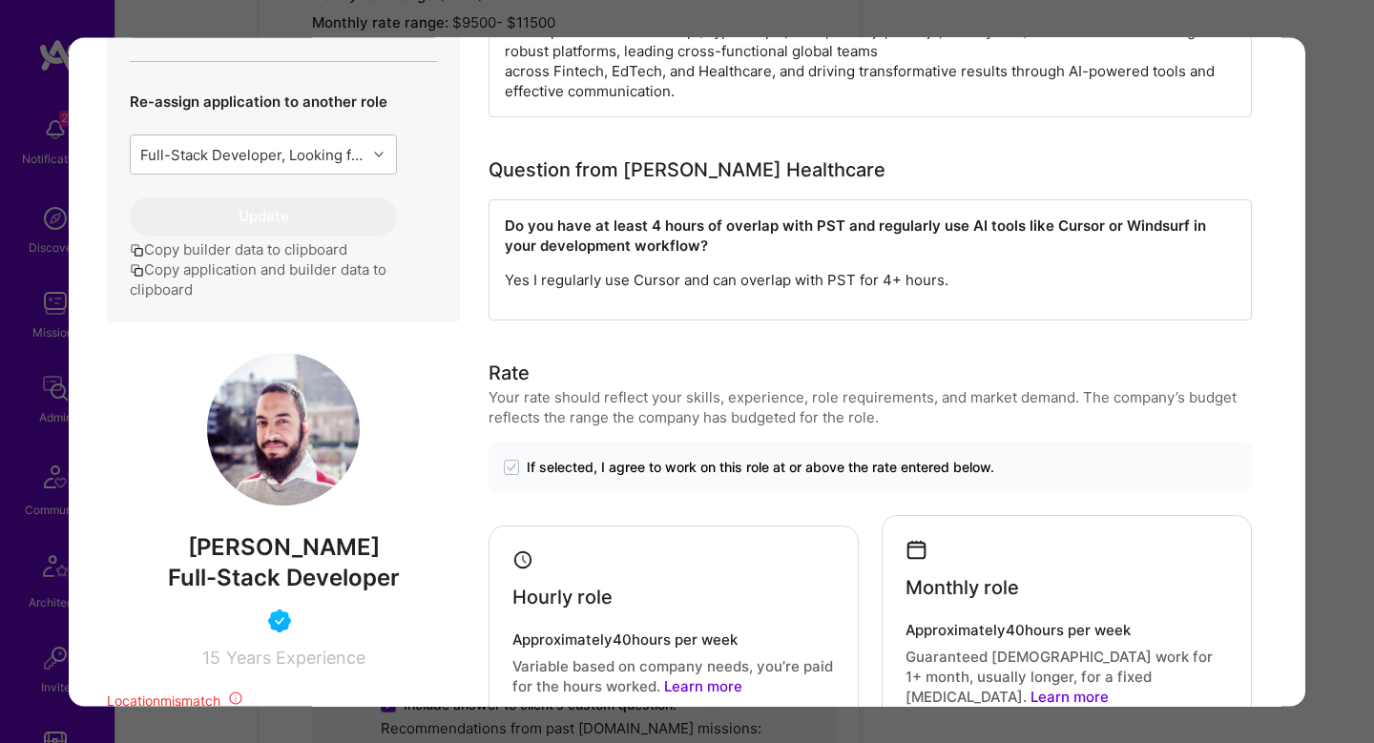
click at [1344, 310] on div "Builder Missing Requirements Required Location See locations Location doesn’t m…" at bounding box center [687, 371] width 1374 height 743
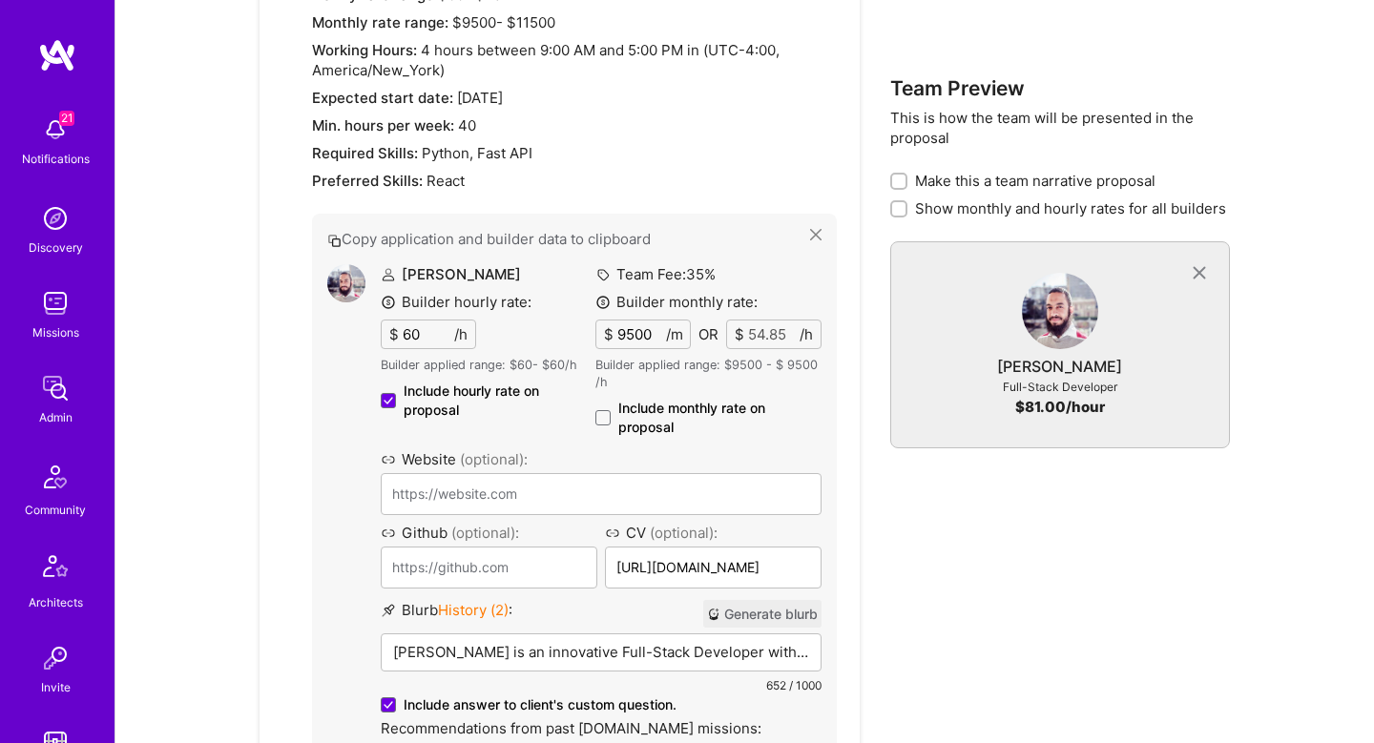
click at [1344, 310] on div "Existing proposals Shared Name Builders Roles Created Shared Roger Healthcare #…" at bounding box center [744, 9] width 1213 height 2881
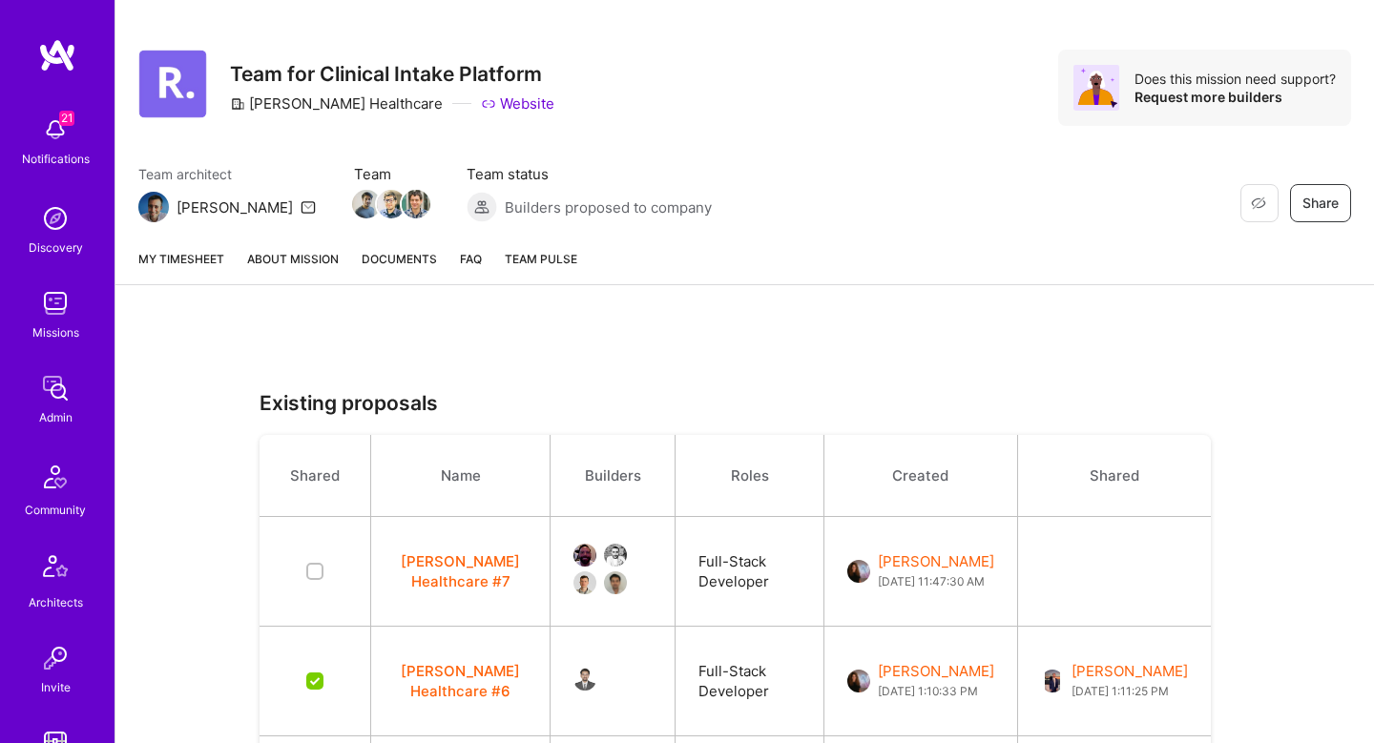
scroll to position [0, 0]
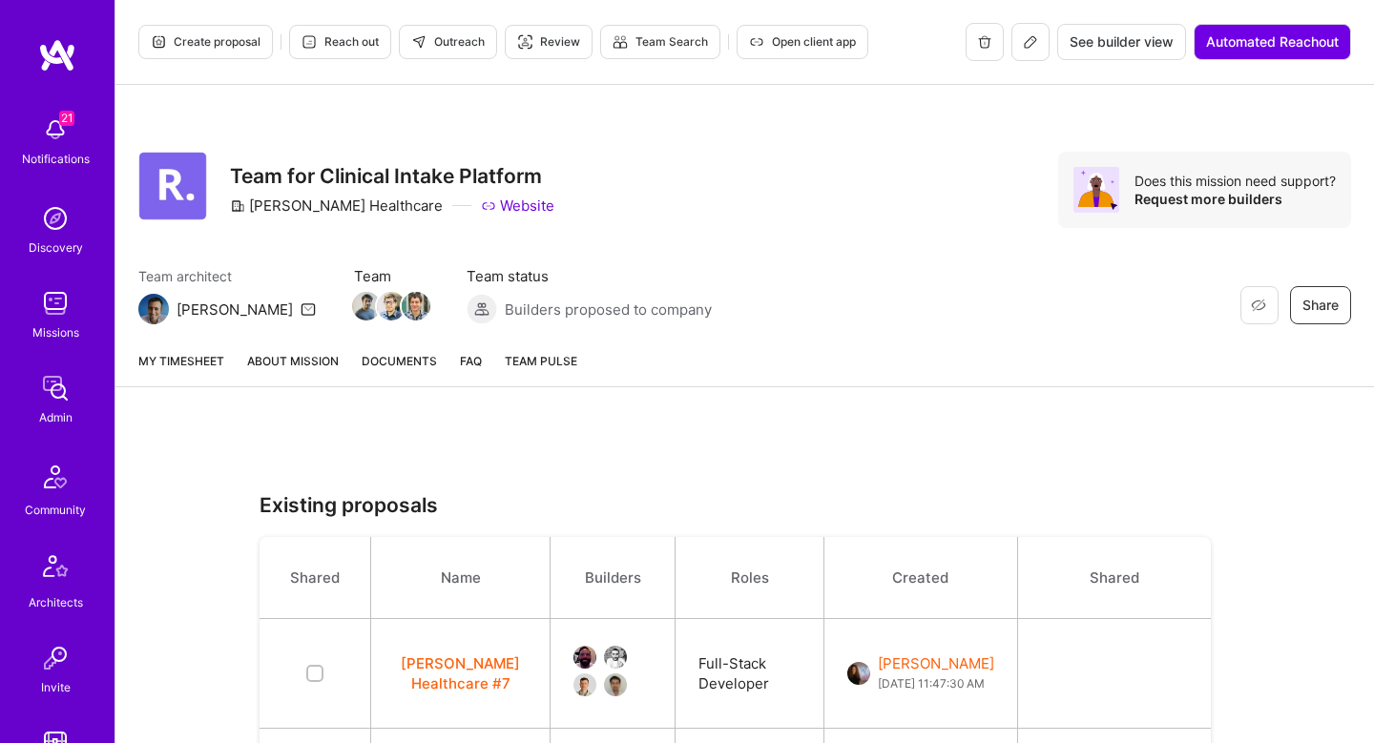
click at [281, 372] on link "About Mission" at bounding box center [293, 368] width 92 height 35
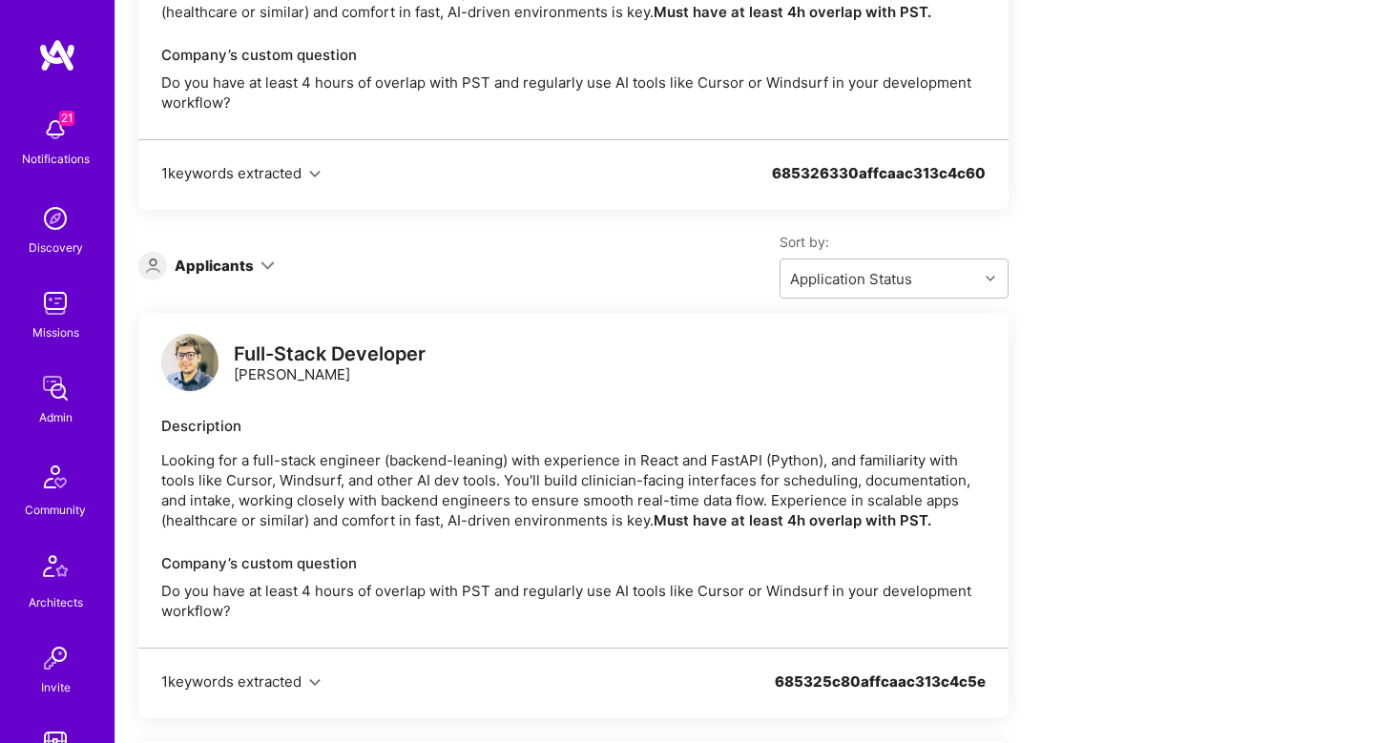
scroll to position [2121, 0]
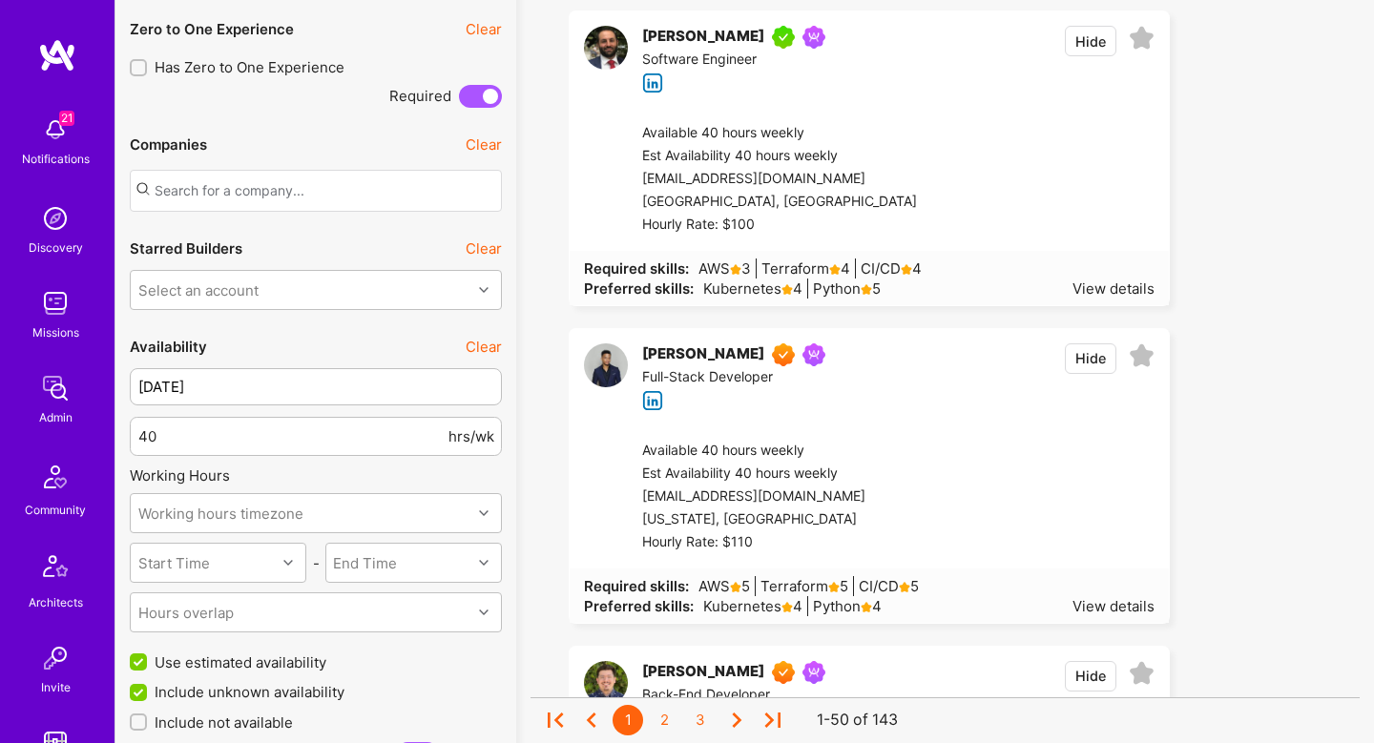
scroll to position [1825, 0]
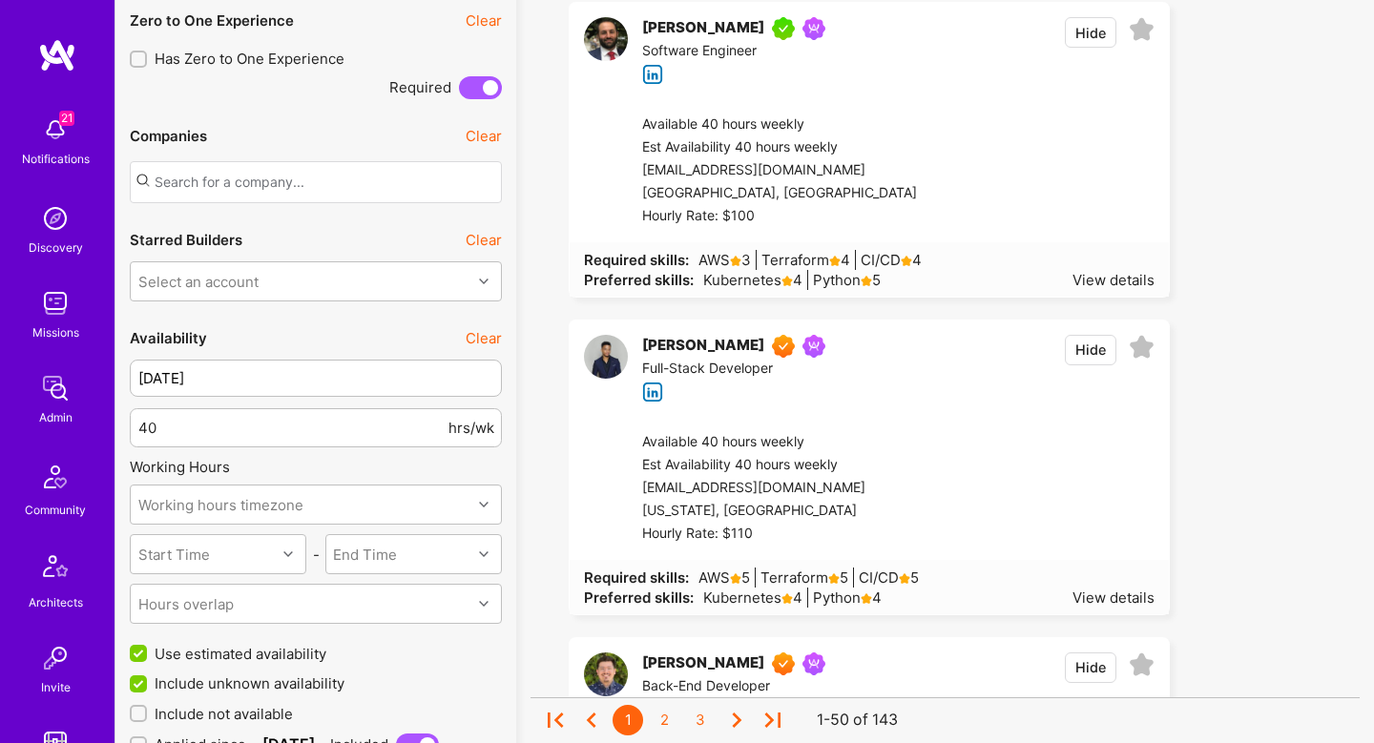
click at [1089, 344] on button "Hide" at bounding box center [1091, 350] width 52 height 31
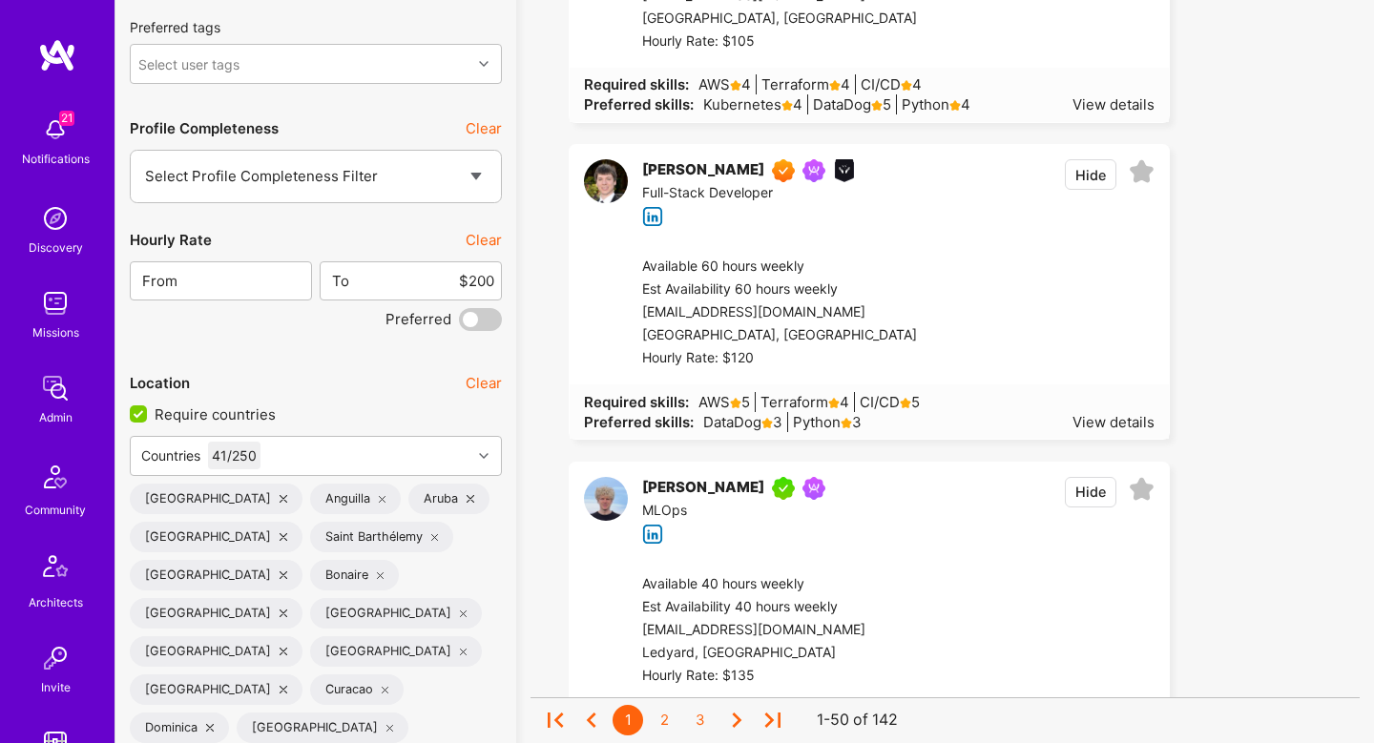
scroll to position [3387, 0]
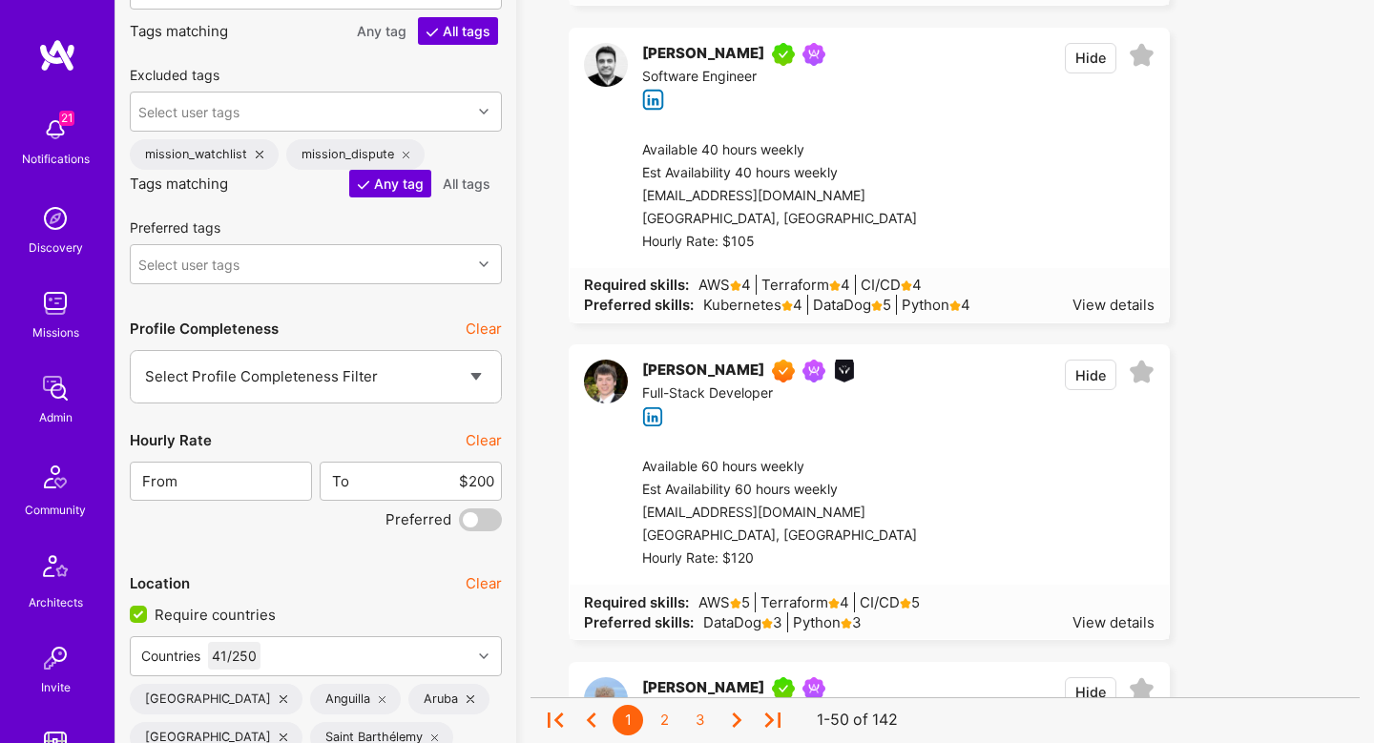
click at [1092, 372] on button "Hide" at bounding box center [1091, 375] width 52 height 31
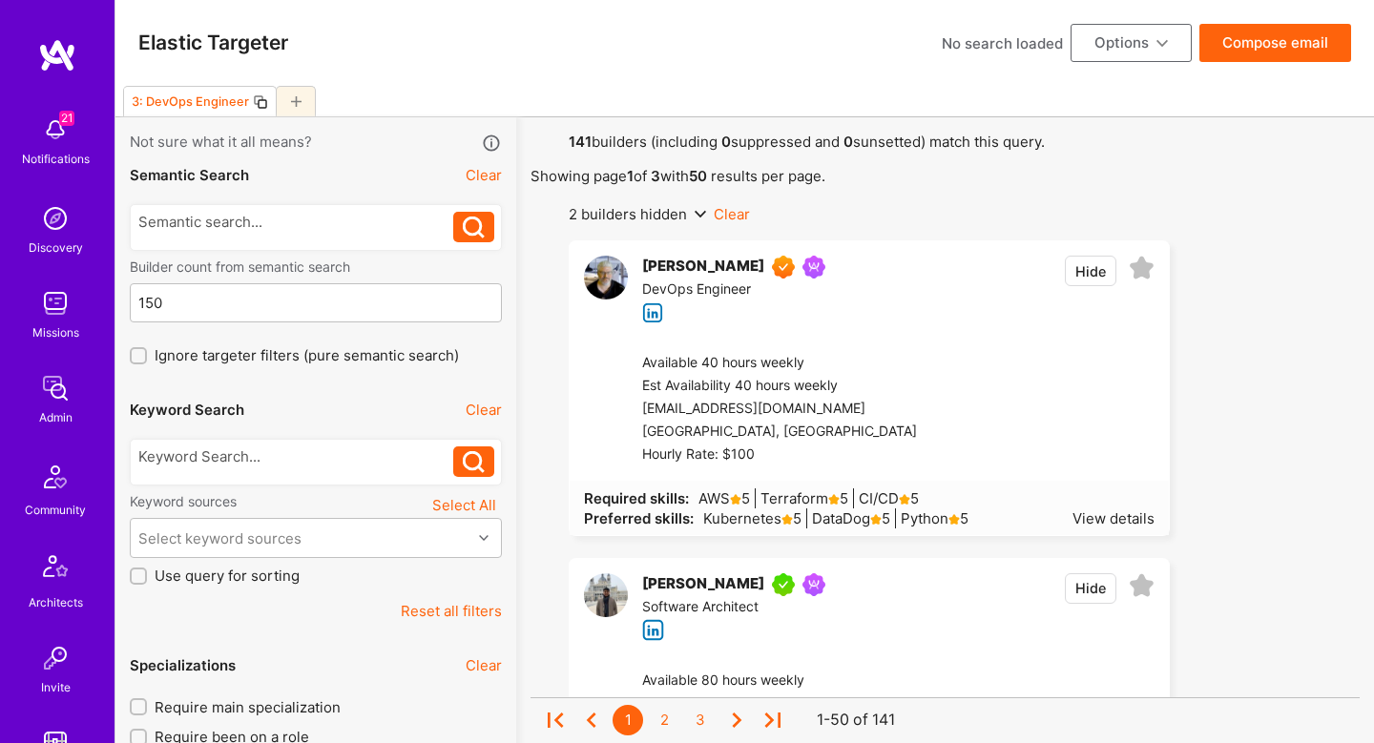
click at [1307, 43] on button "Compose email" at bounding box center [1275, 43] width 152 height 38
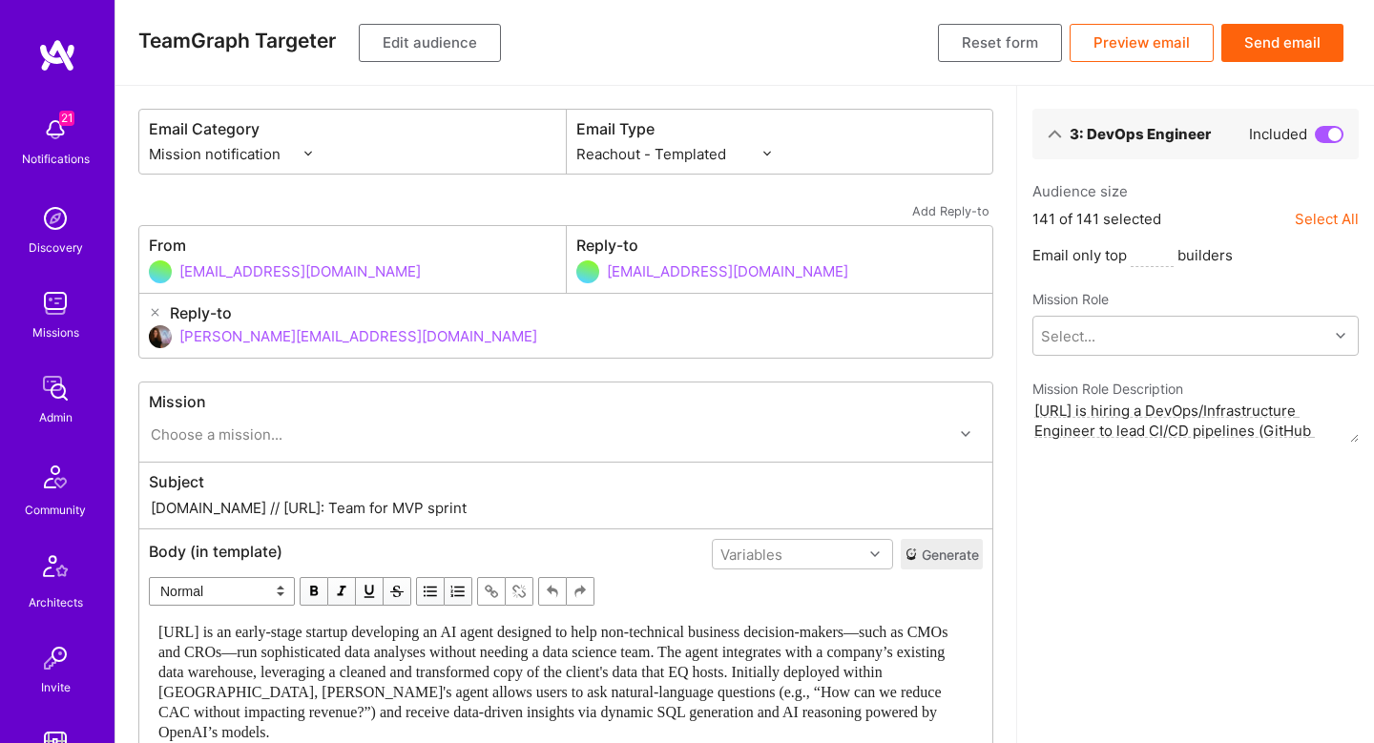
click at [679, 268] on input "formation@a.team" at bounding box center [795, 271] width 377 height 49
click at [666, 145] on select "Custom - Templated Custom - Plain Reachout - Templated Reachout - Templated (v2…" at bounding box center [673, 154] width 195 height 20
select select "rich-reachout-v2"
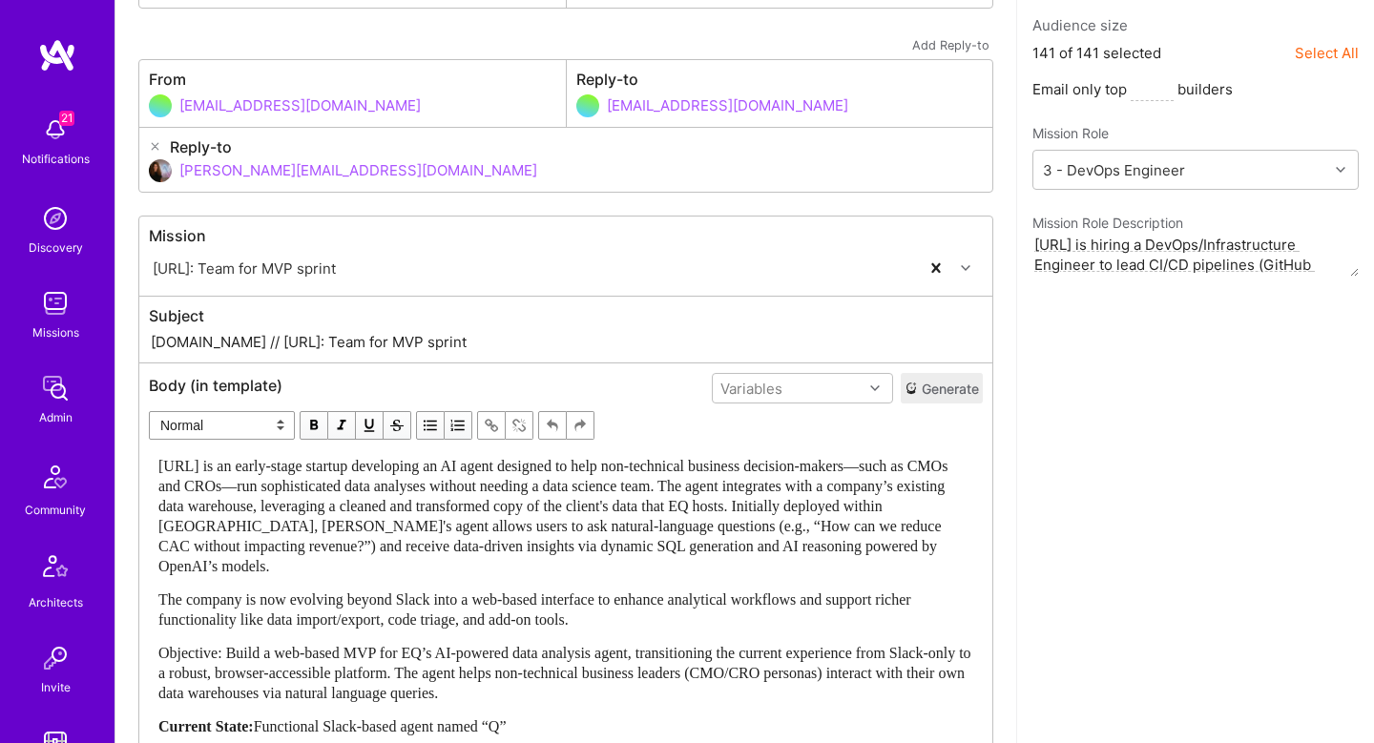
scroll to position [276, 0]
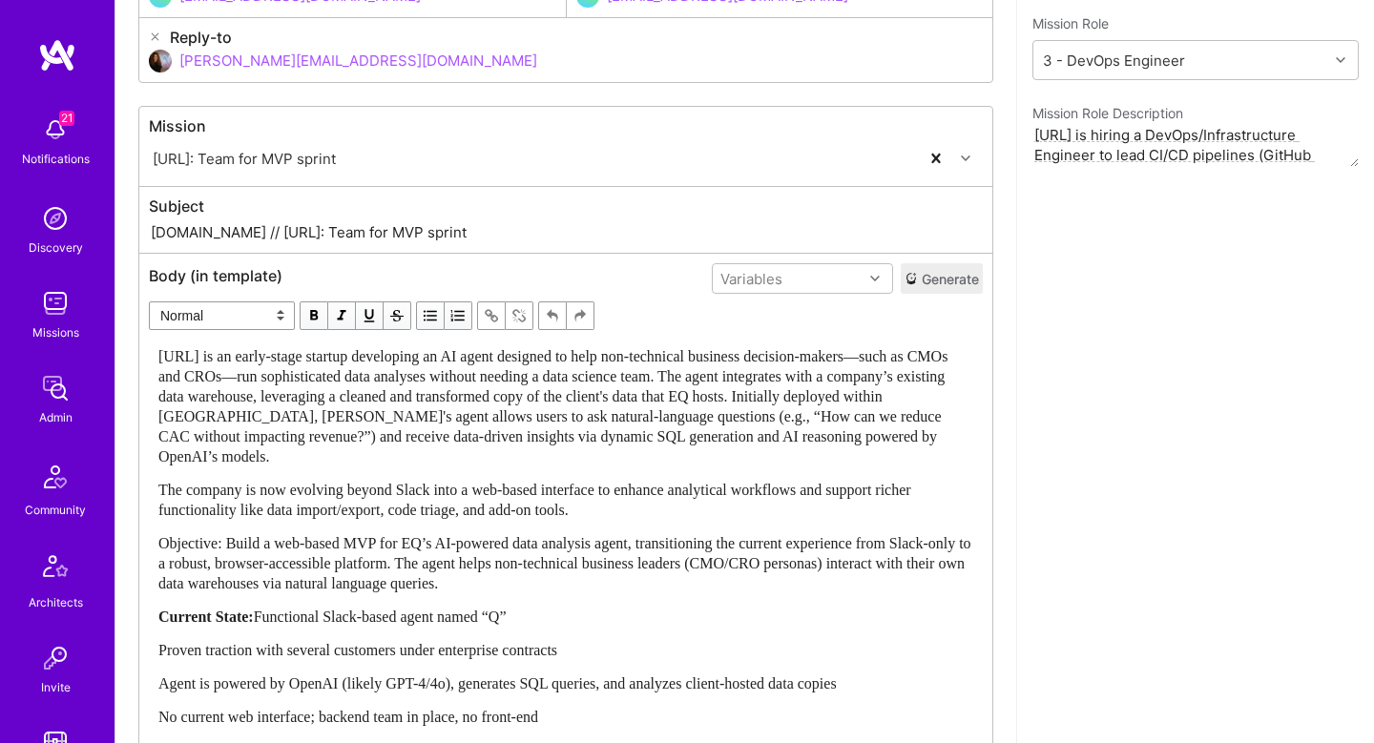
click at [941, 270] on button "Generate" at bounding box center [942, 278] width 82 height 31
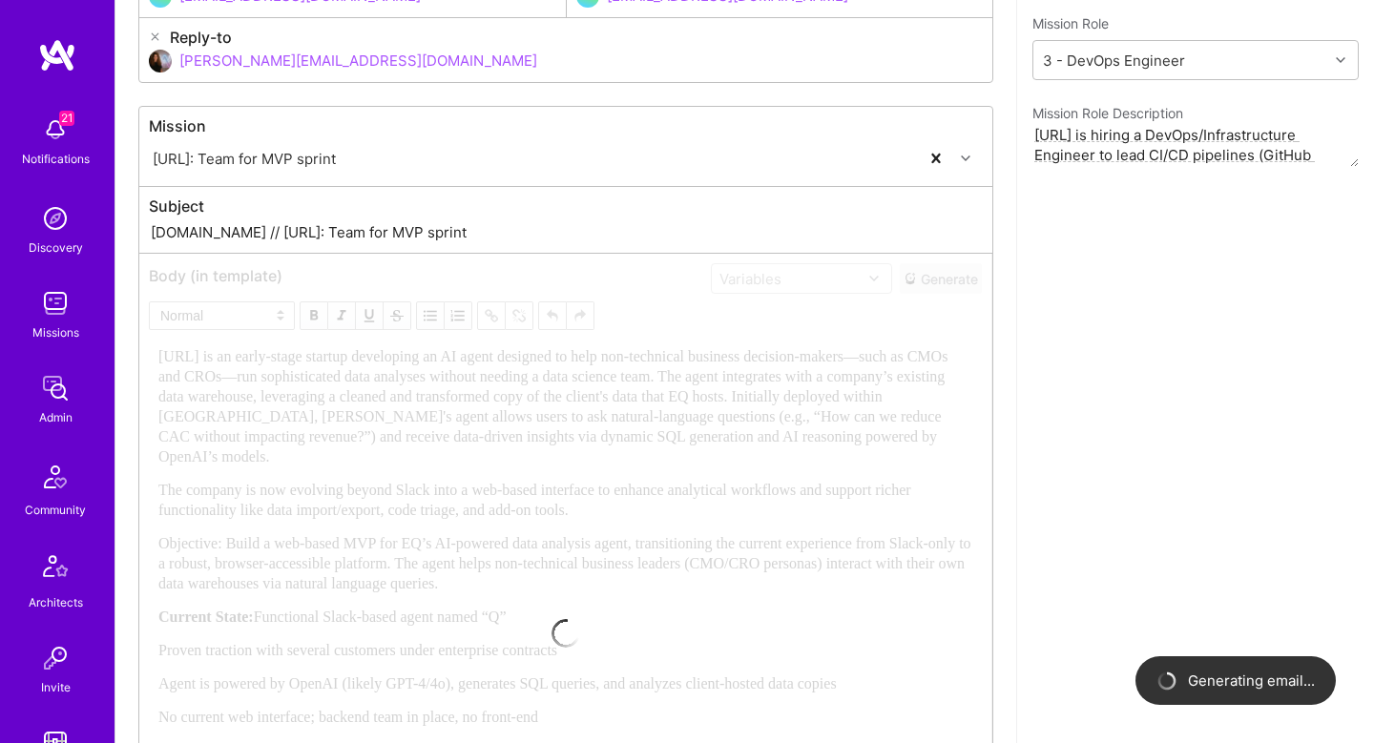
click at [518, 249] on div "Subject A.Team // Ecue.ai: Team for MVP sprint" at bounding box center [565, 220] width 853 height 66
click at [510, 234] on input "A.Team // Ecue.ai: Team for MVP sprint" at bounding box center [566, 232] width 834 height 22
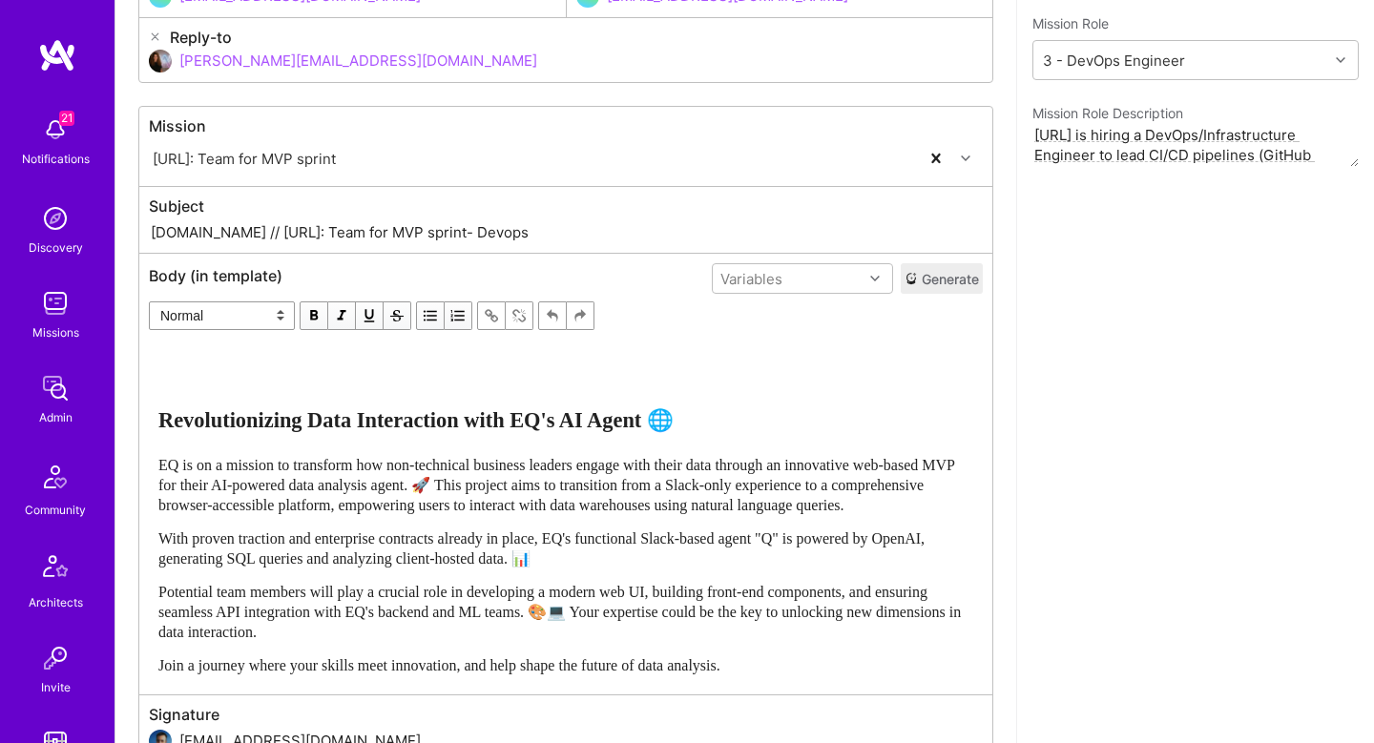
type input "A.Team // Ecue.ai: Team for MVP sprint- Devops"
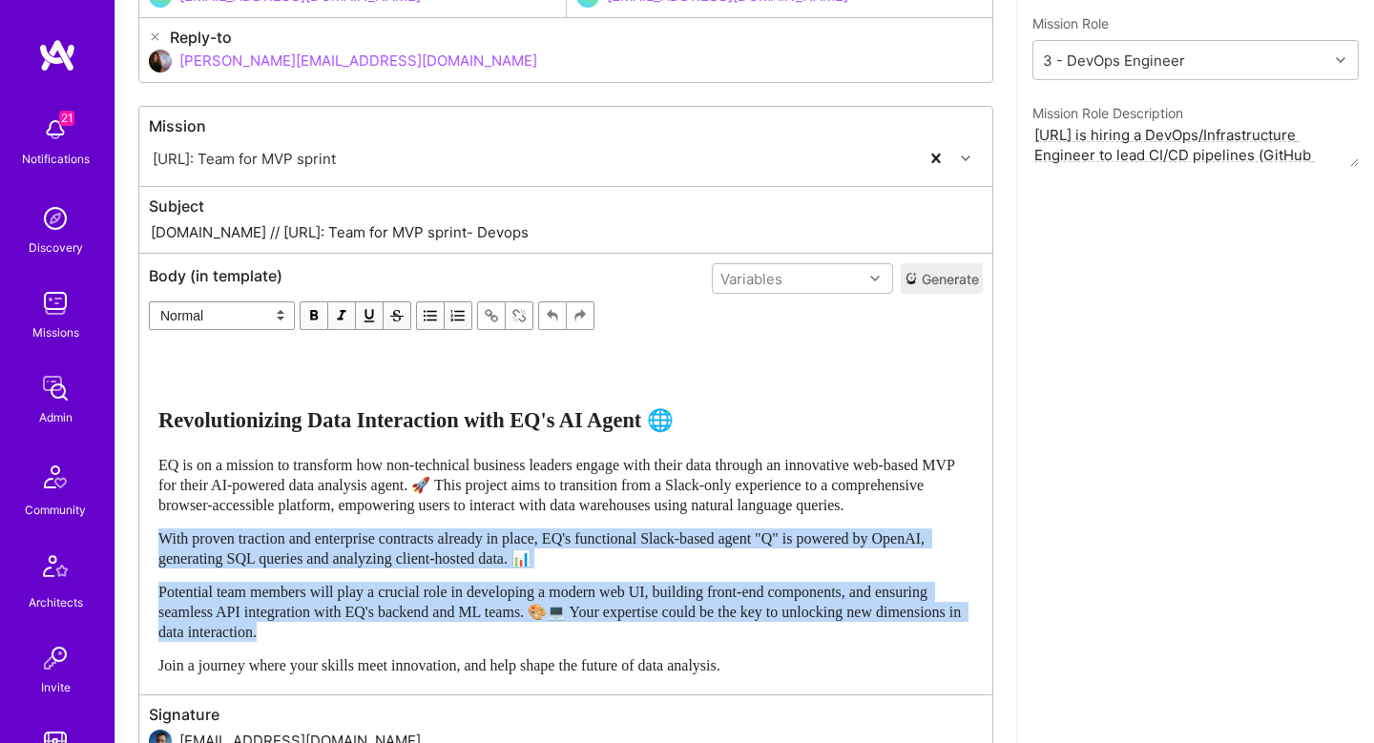
drag, startPoint x: 160, startPoint y: 564, endPoint x: 633, endPoint y: 672, distance: 484.4
click at [634, 671] on div "Revolutionizing Data Interaction with EQ's AI Agent 🌐 EQ is on a mission to tra…" at bounding box center [565, 510] width 815 height 329
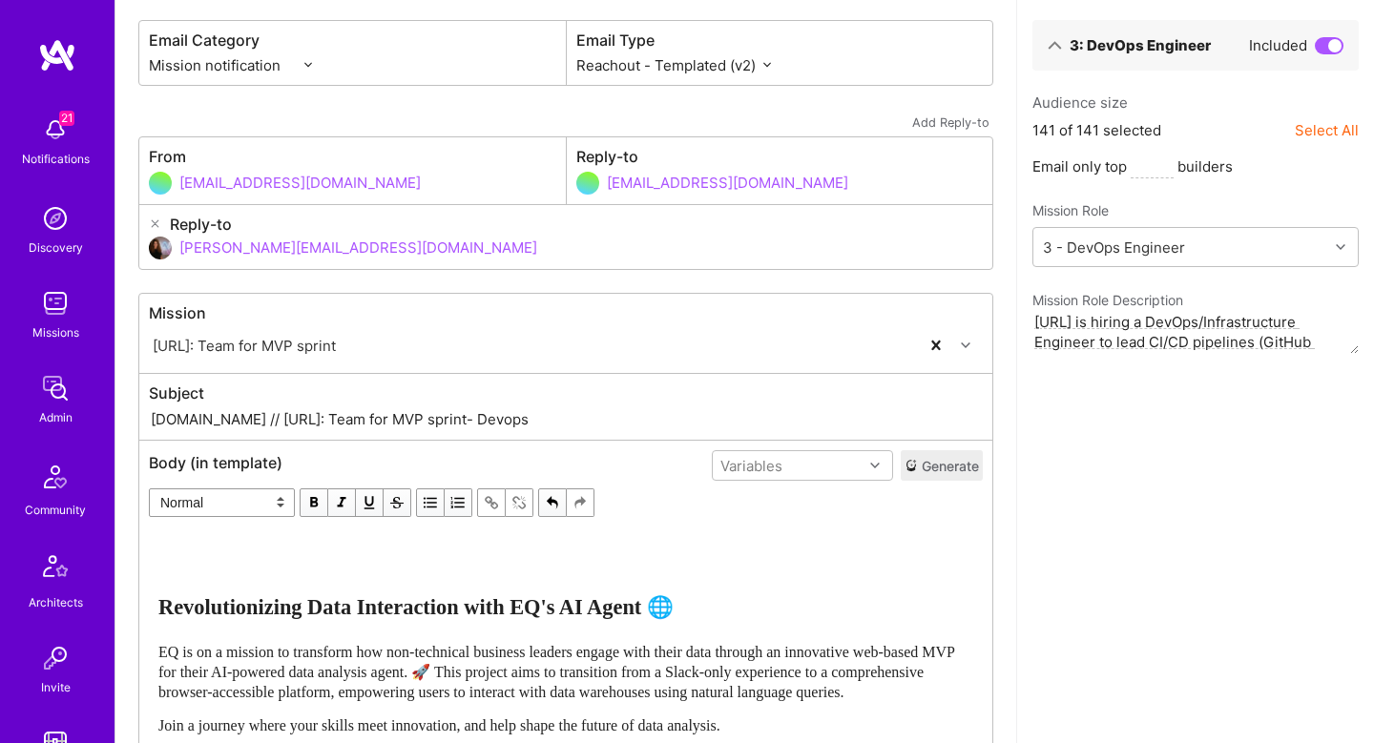
scroll to position [0, 0]
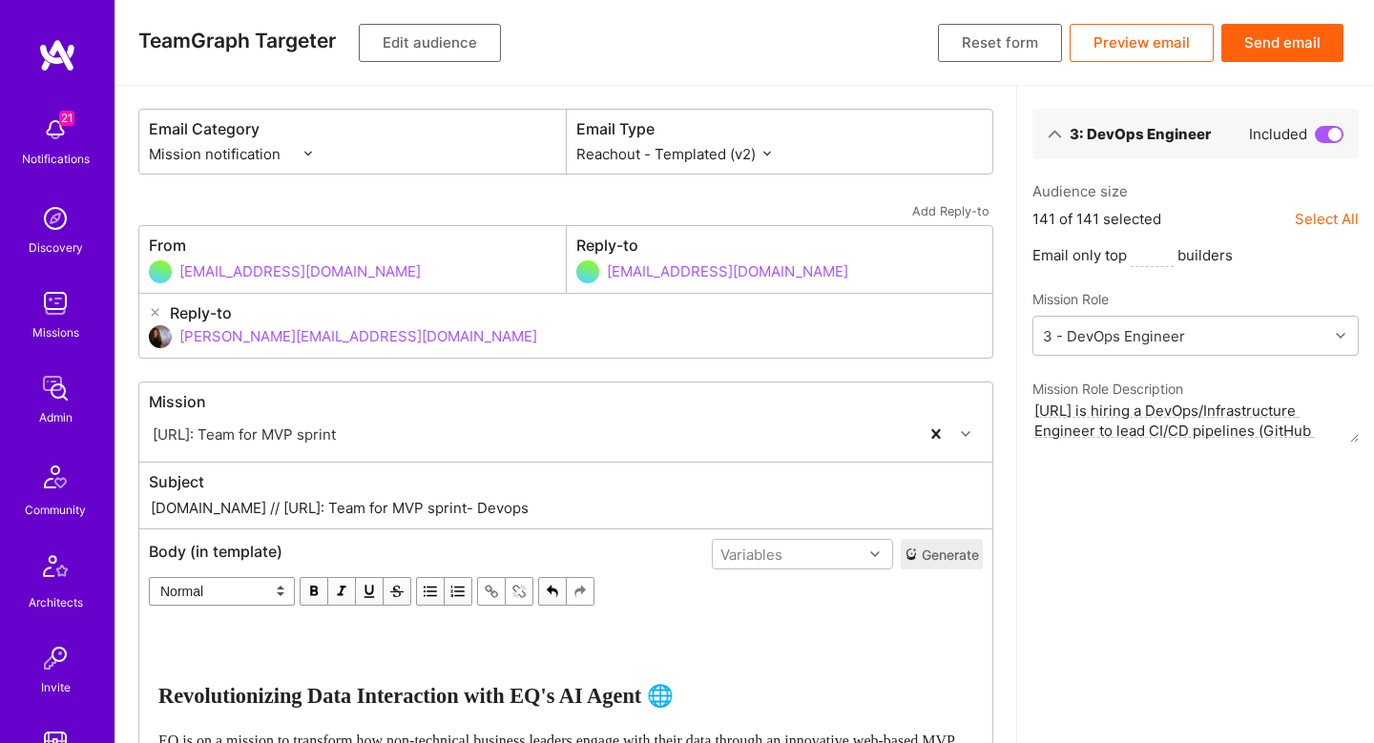
click at [1286, 44] on button "Send email" at bounding box center [1282, 43] width 122 height 38
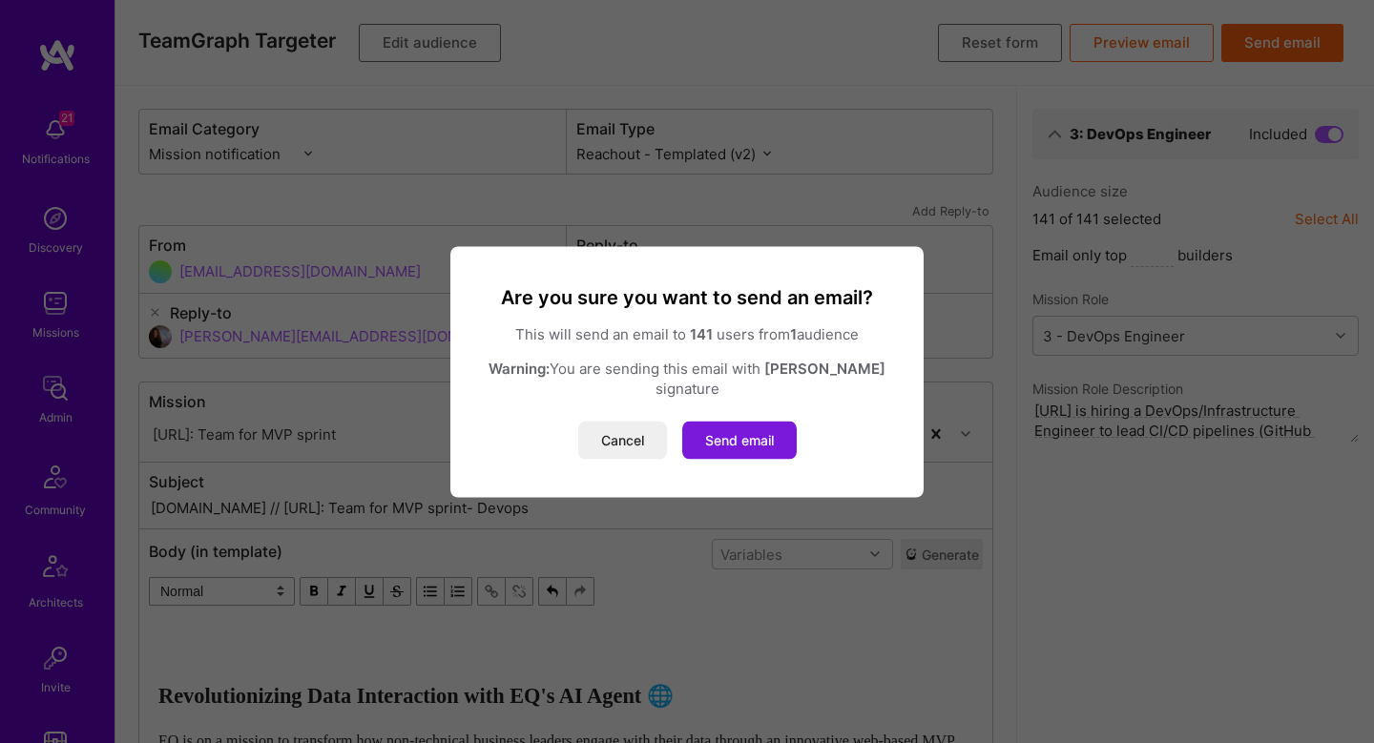
click at [761, 448] on button "Send email" at bounding box center [739, 440] width 114 height 38
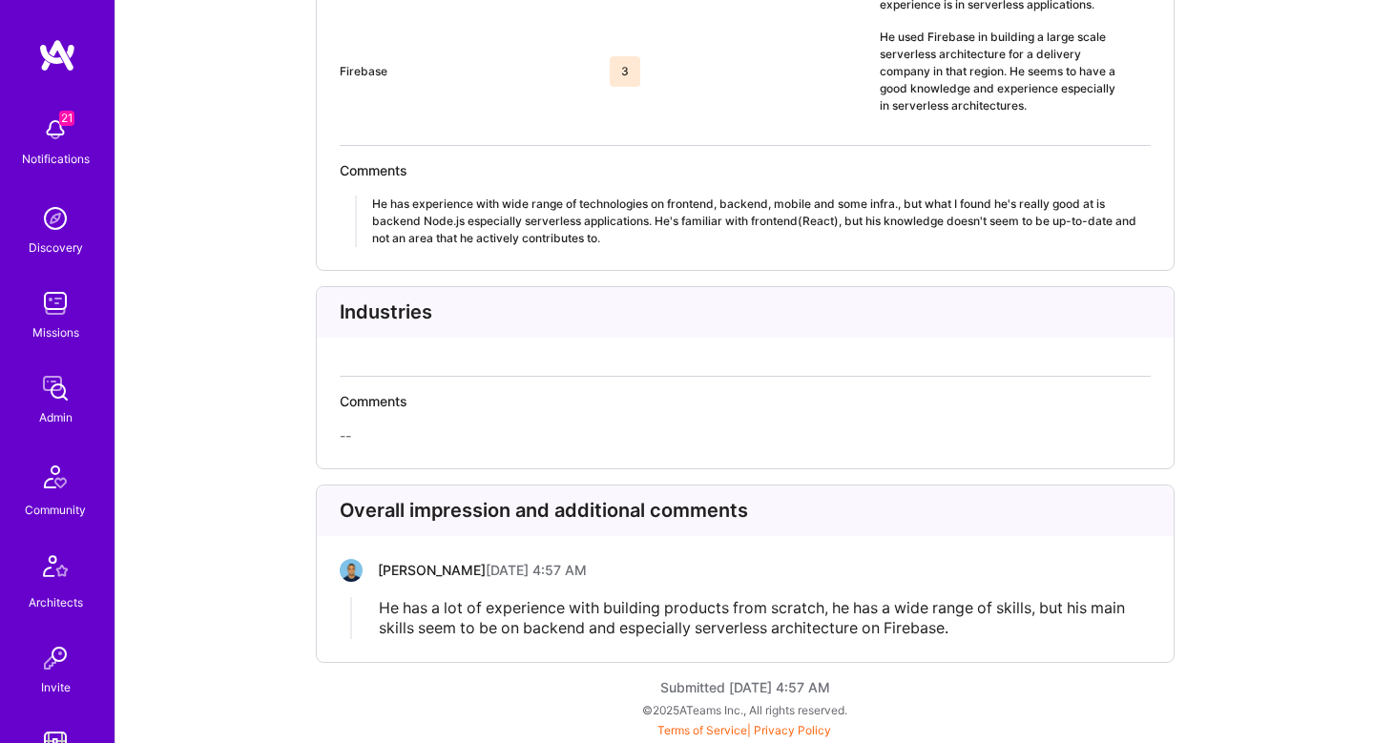
scroll to position [4013, 0]
click at [436, 627] on span "He has a lot of experience with building products from scratch, he has a wide r…" at bounding box center [754, 619] width 750 height 39
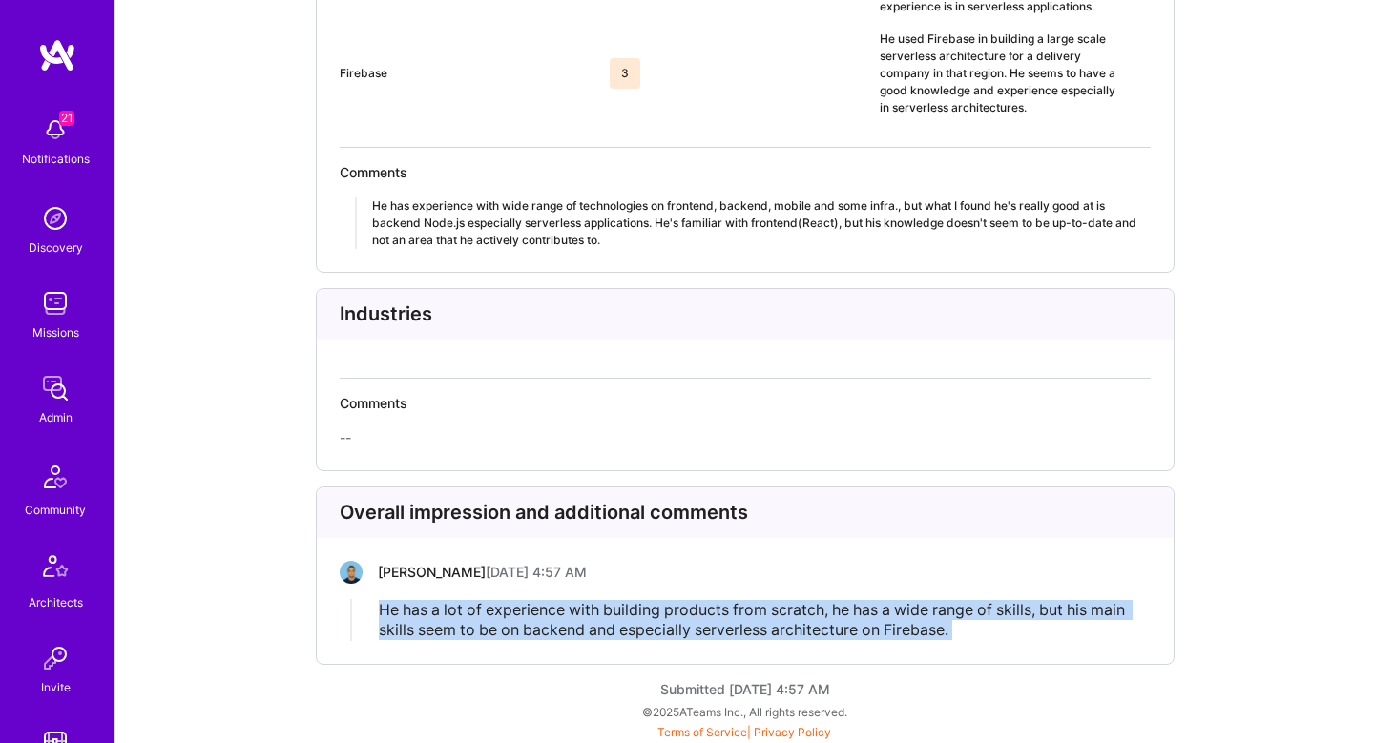
click at [436, 627] on span "He has a lot of experience with building products from scratch, he has a wide r…" at bounding box center [754, 619] width 750 height 39
click at [455, 620] on span "He has a lot of experience with building products from scratch, he has a wide r…" at bounding box center [754, 619] width 750 height 39
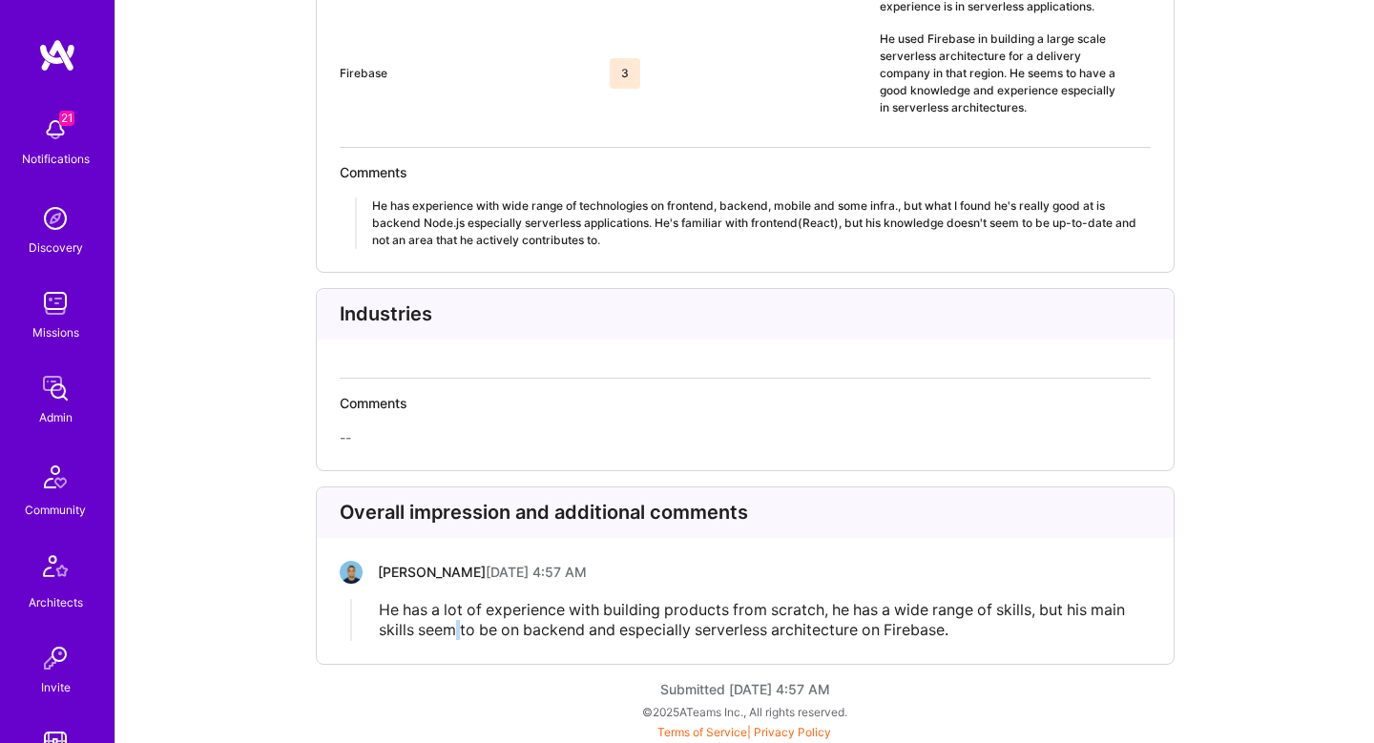
click at [455, 620] on span "He has a lot of experience with building products from scratch, he has a wide r…" at bounding box center [754, 619] width 750 height 39
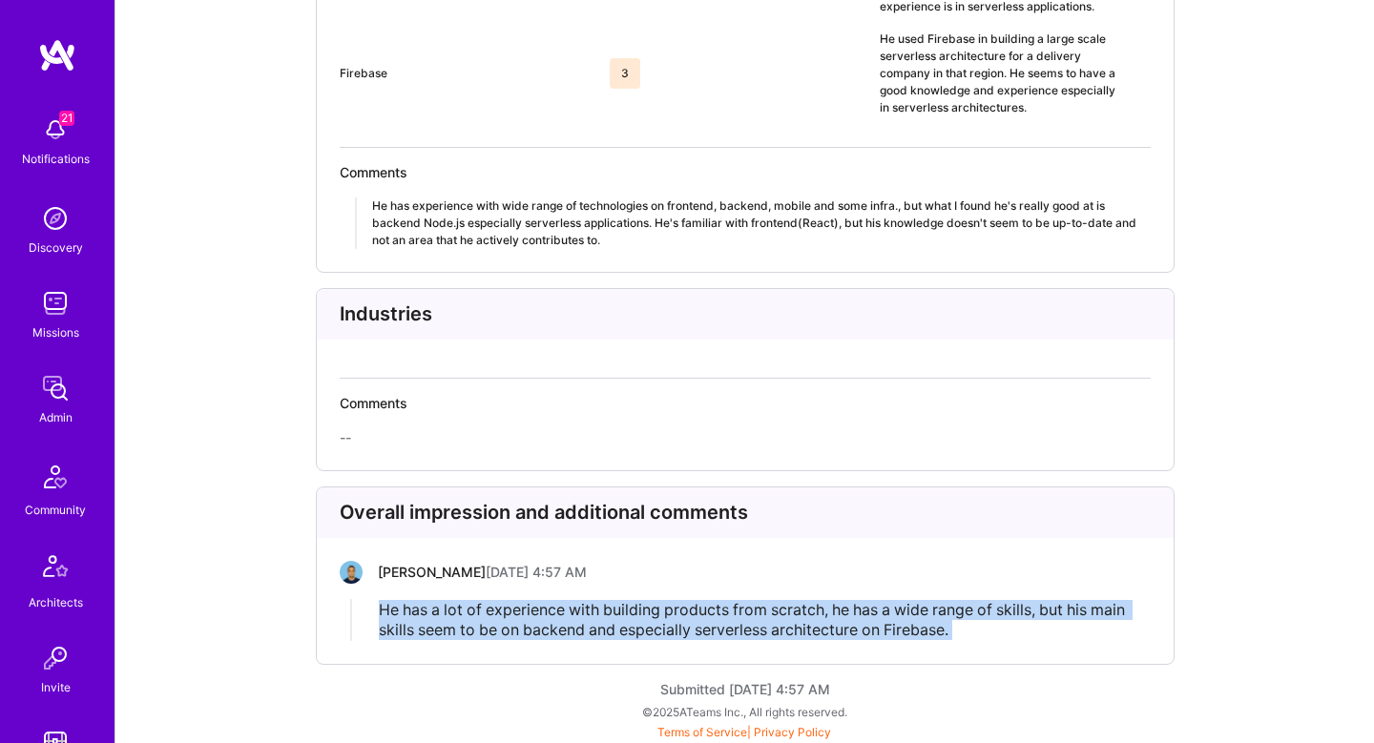
click at [455, 620] on span "He has a lot of experience with building products from scratch, he has a wide r…" at bounding box center [754, 619] width 750 height 39
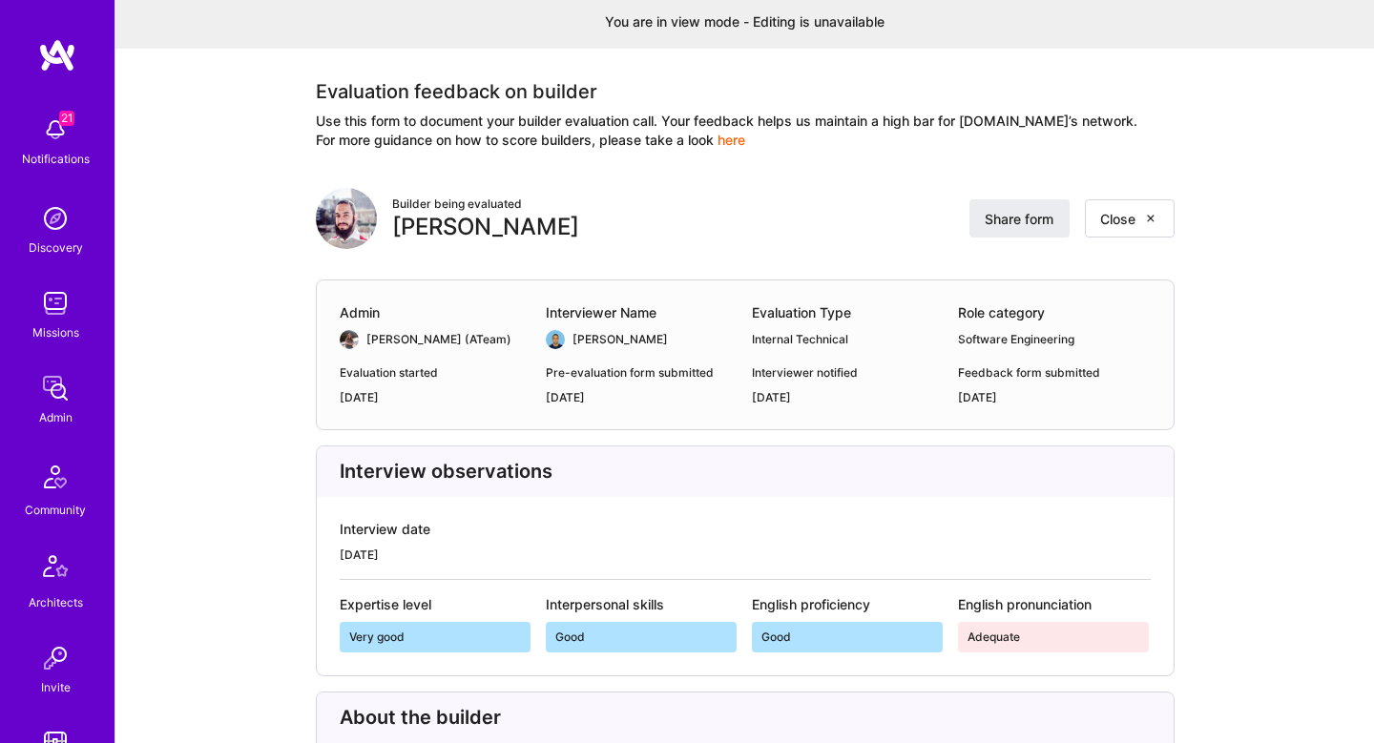
scroll to position [0, 0]
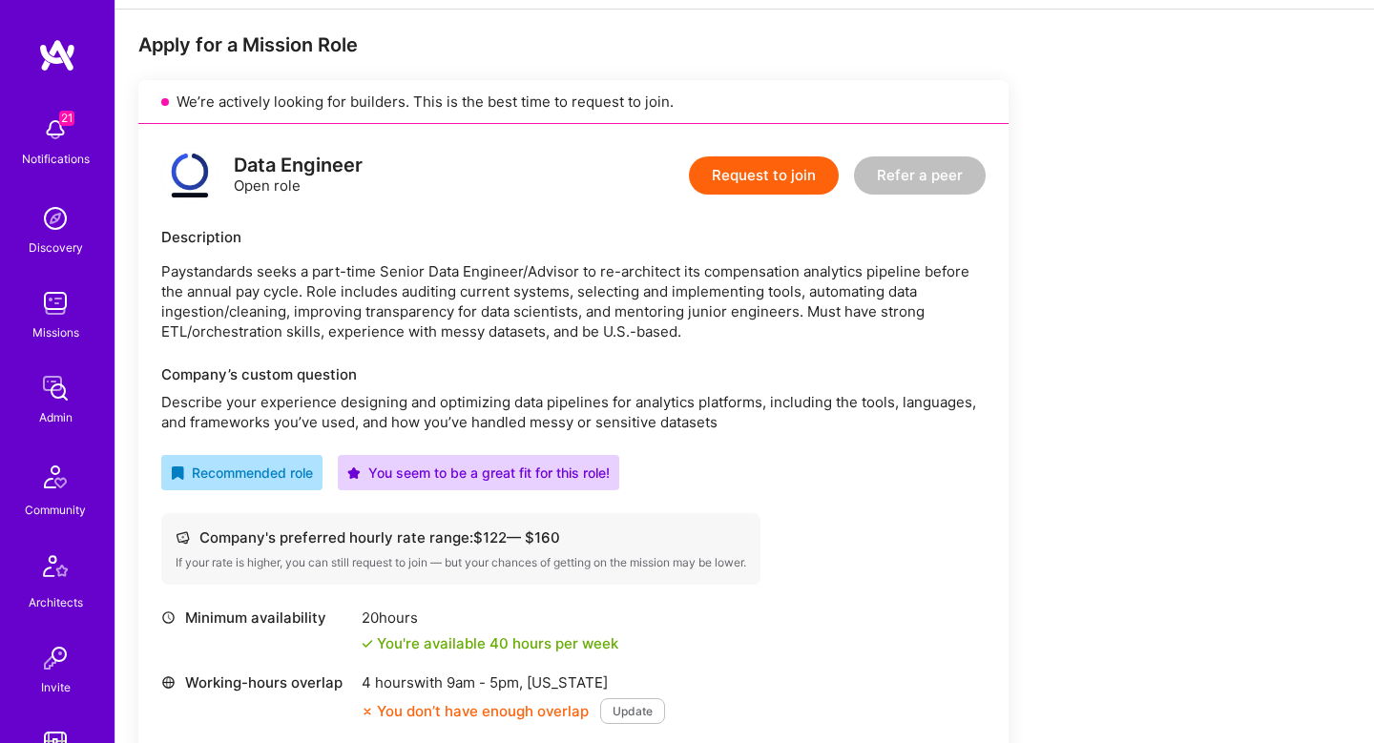
scroll to position [623, 0]
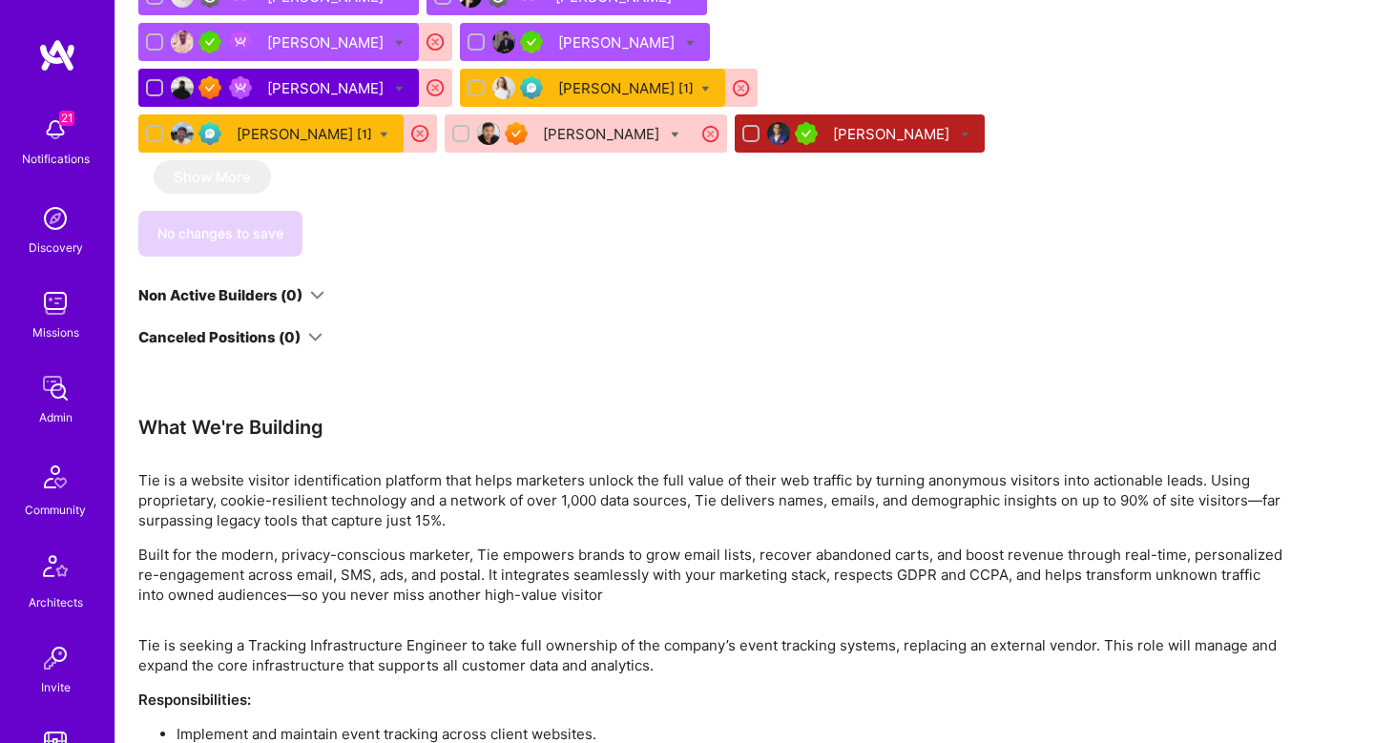
scroll to position [1340, 0]
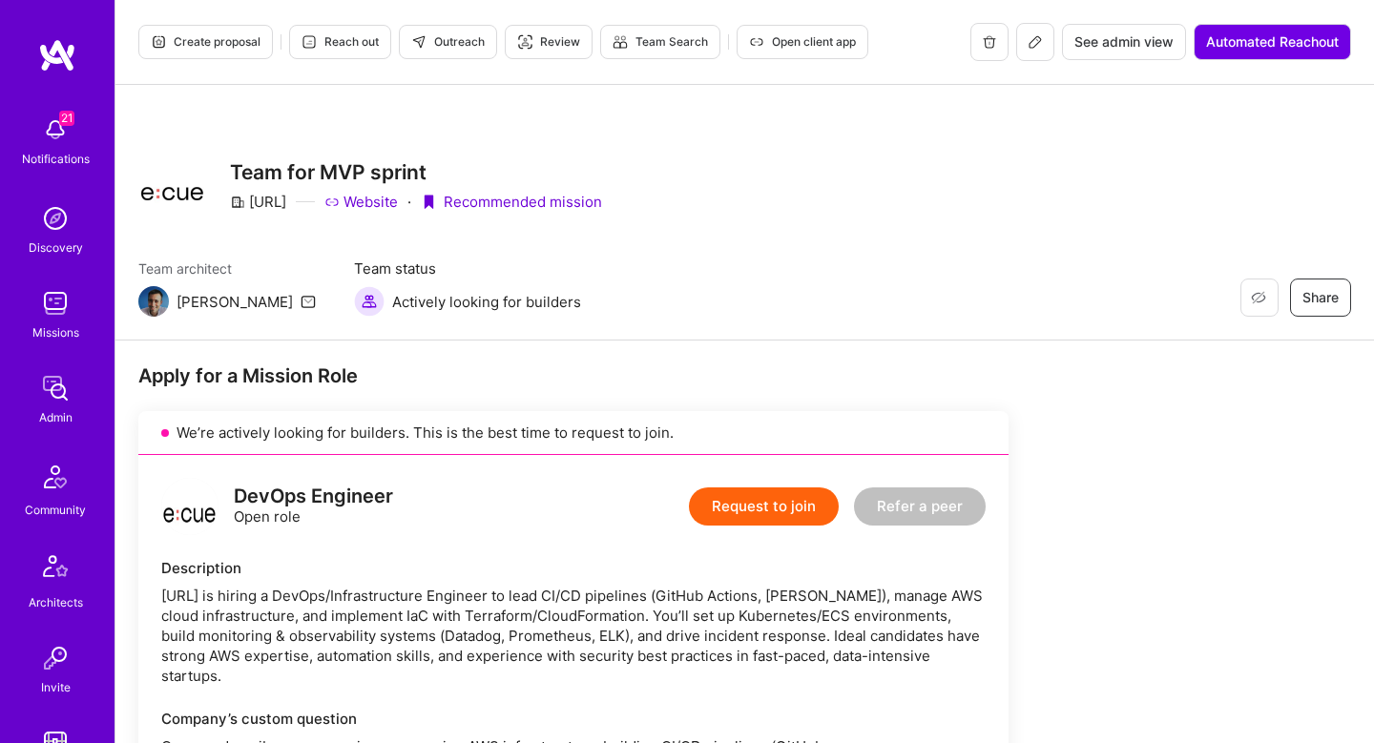
click at [486, 29] on button "Outreach" at bounding box center [448, 42] width 98 height 34
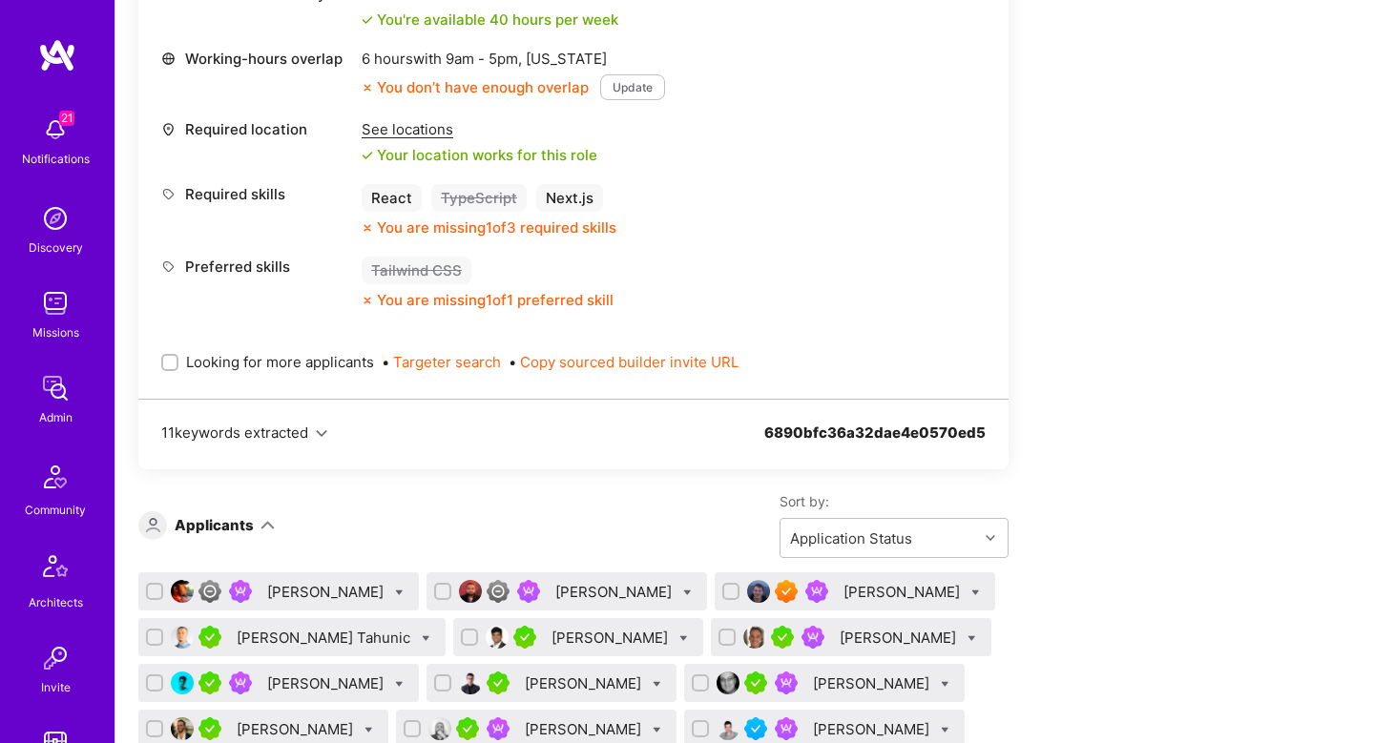
scroll to position [3270, 0]
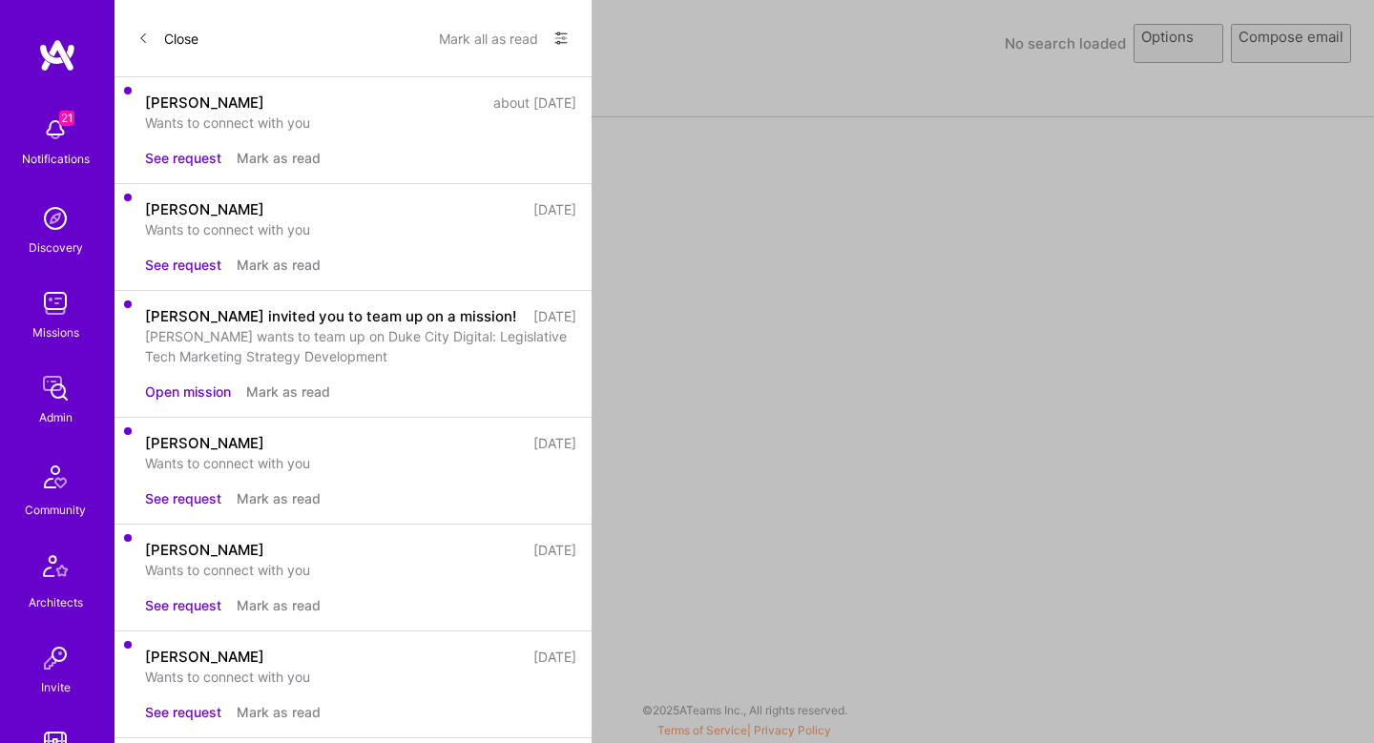
select select "rich-reachout"
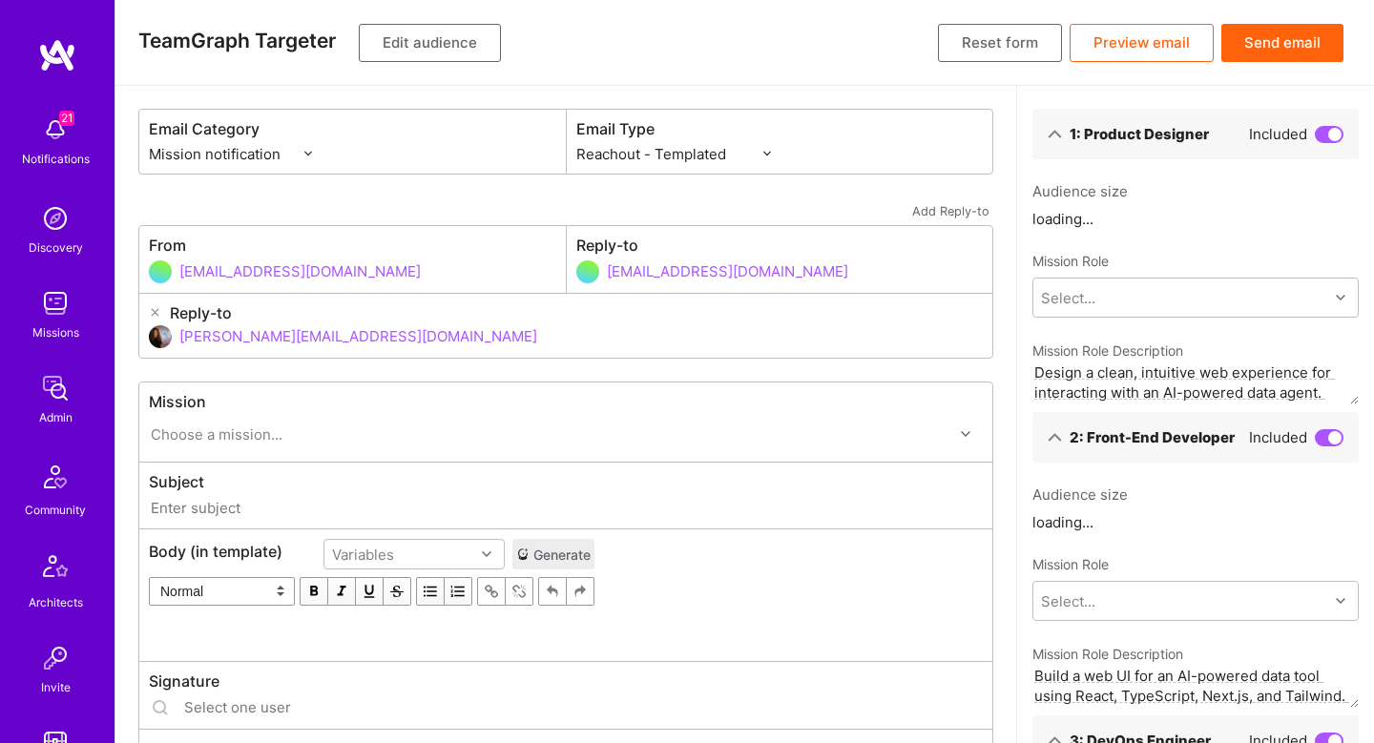
scroll to position [39, 0]
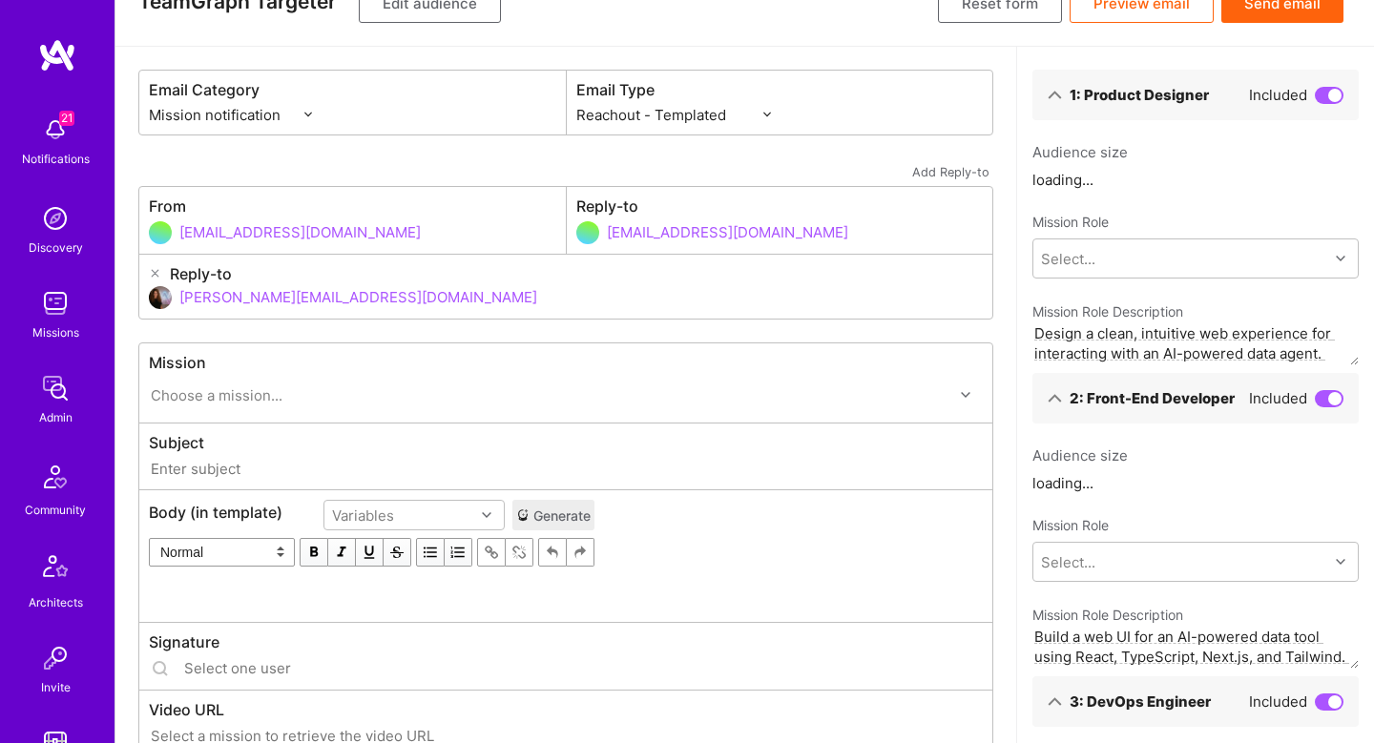
click at [448, 10] on button "Edit audience" at bounding box center [430, 4] width 142 height 38
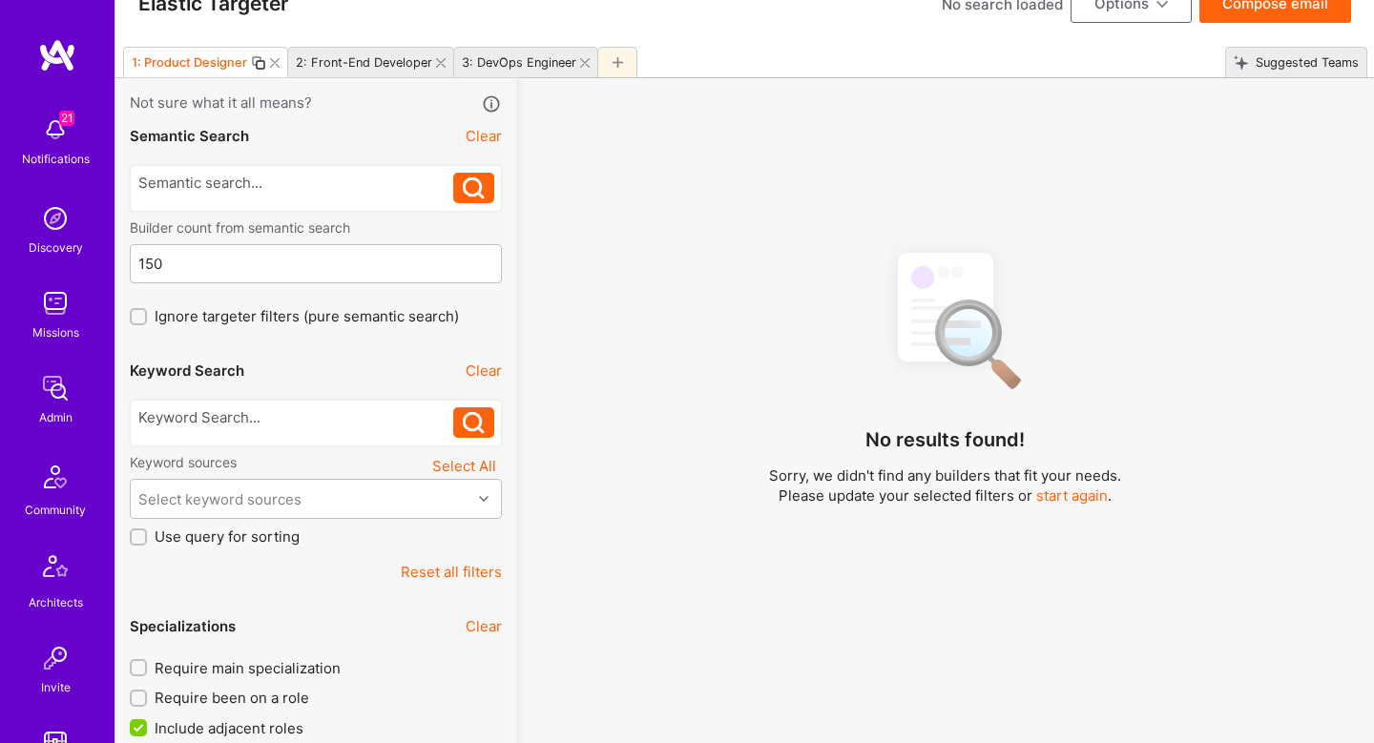
click at [429, 61] on div "2: Front-End Developer" at bounding box center [370, 62] width 167 height 31
click at [499, 64] on div "3: DevOps Engineer" at bounding box center [519, 62] width 114 height 14
type input "3"
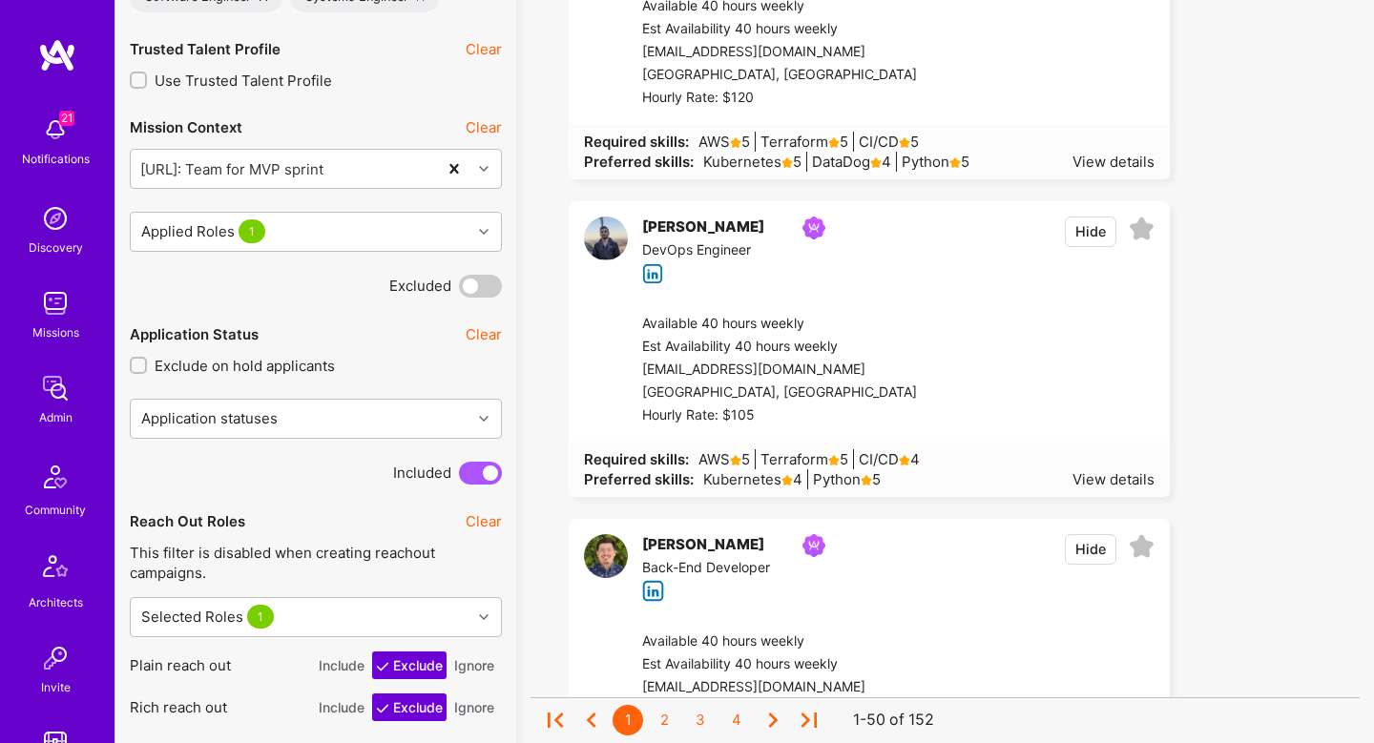
scroll to position [1195, 0]
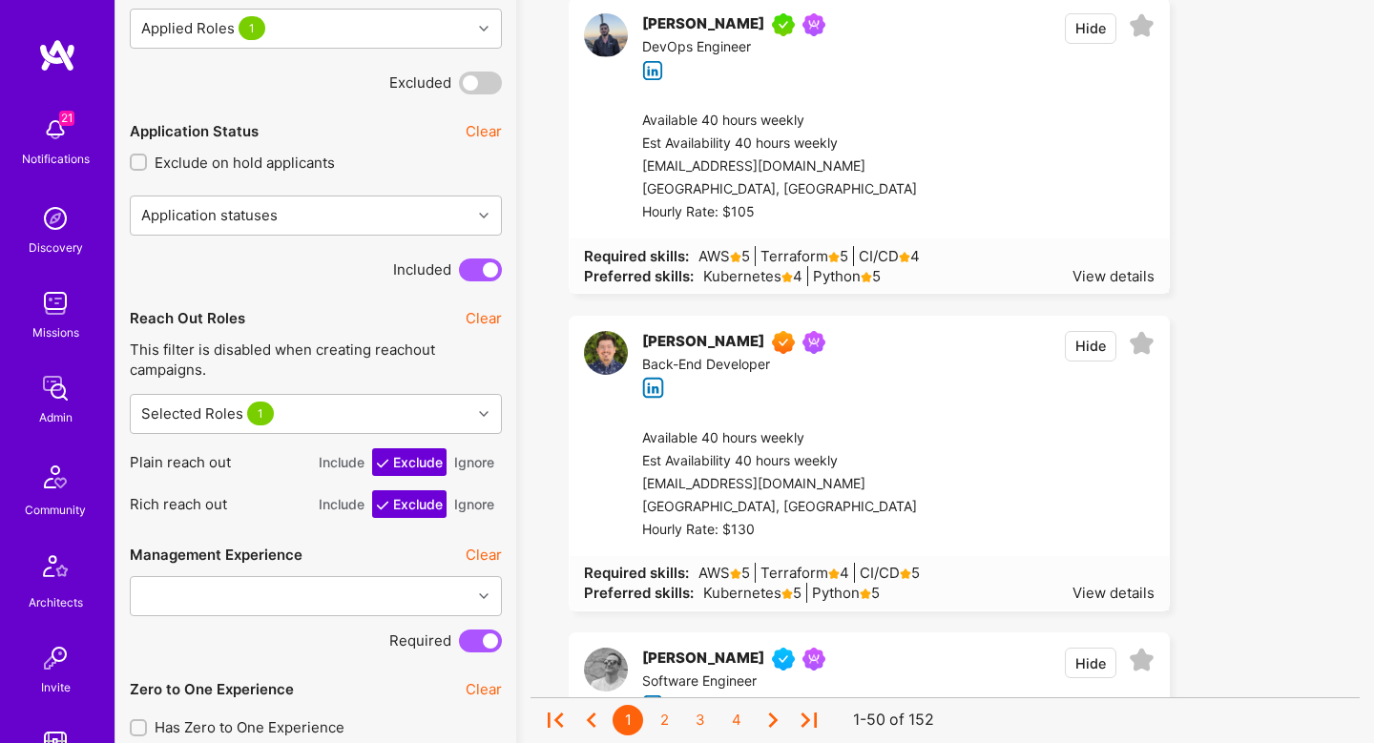
click at [476, 460] on button "Ignore" at bounding box center [474, 462] width 48 height 28
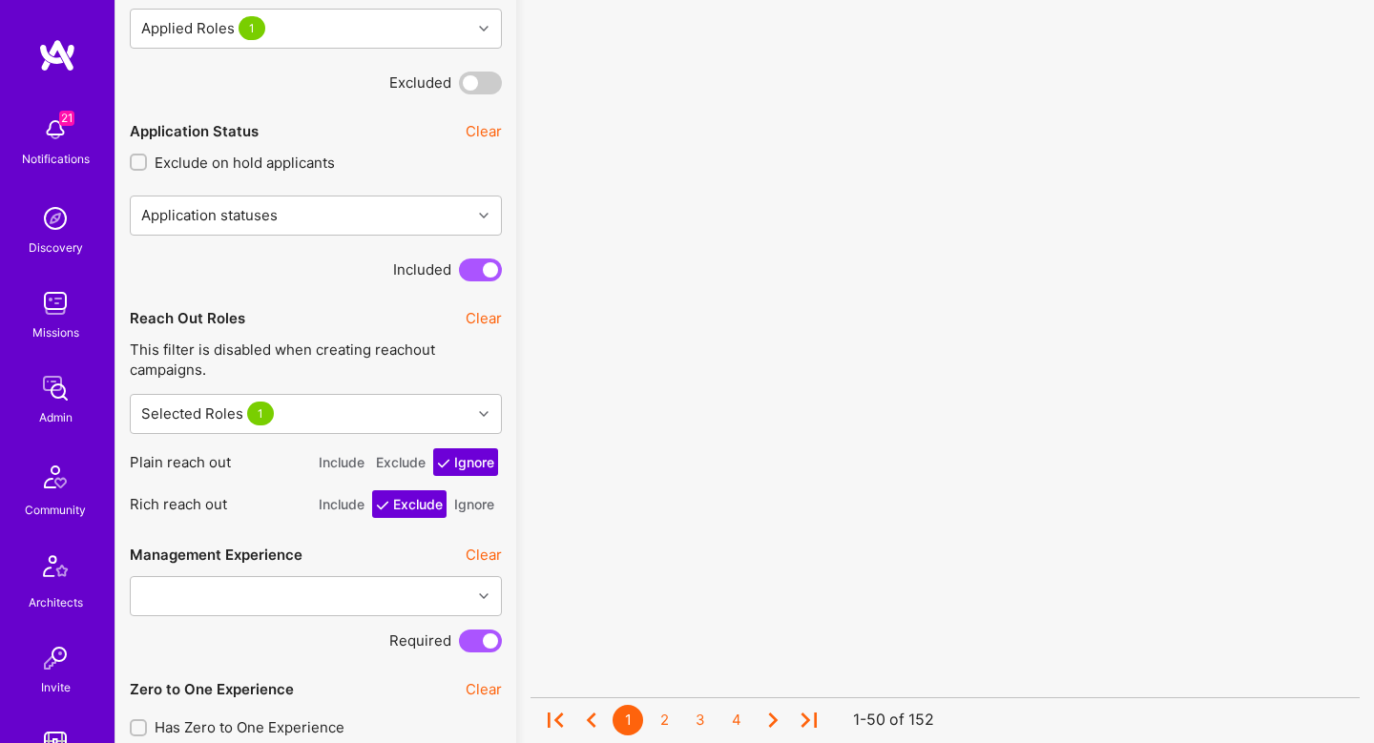
click at [469, 512] on button "Ignore" at bounding box center [474, 504] width 48 height 28
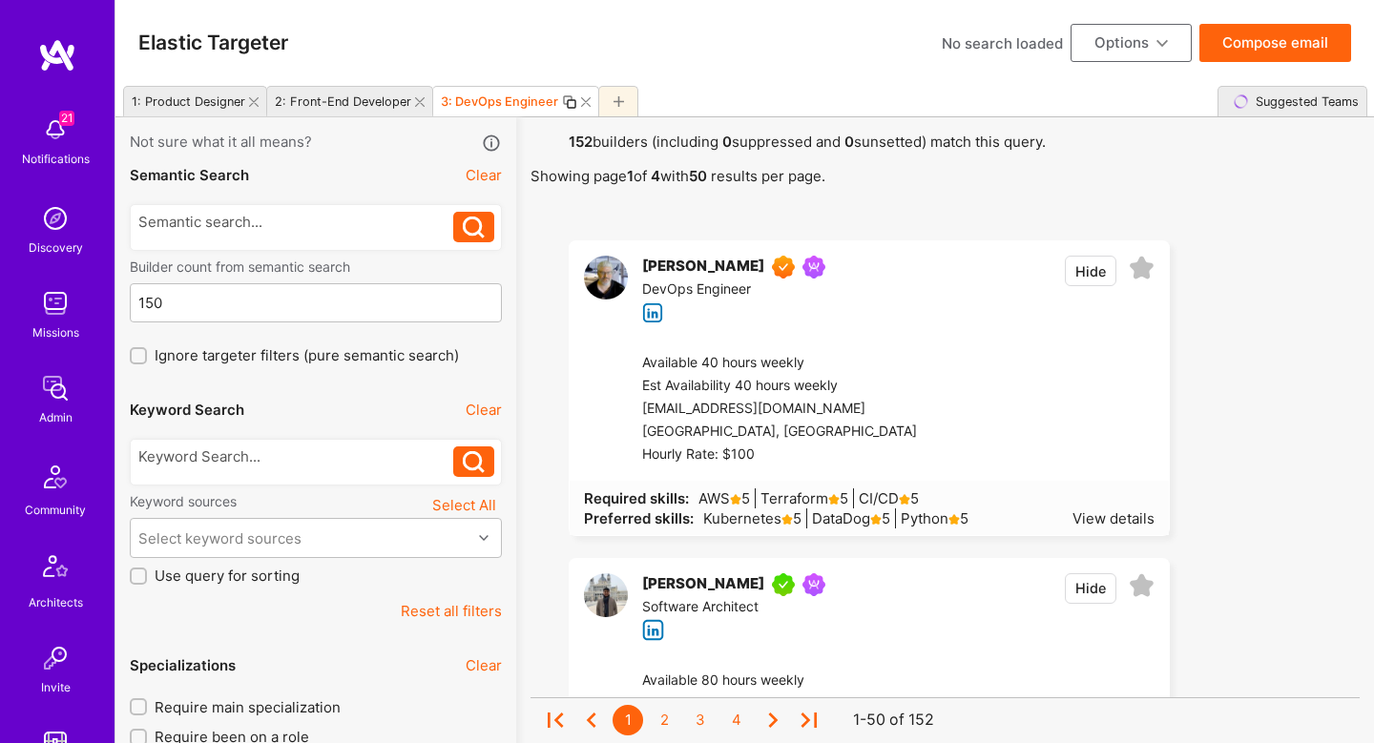
click at [953, 393] on div at bounding box center [1036, 409] width 238 height 114
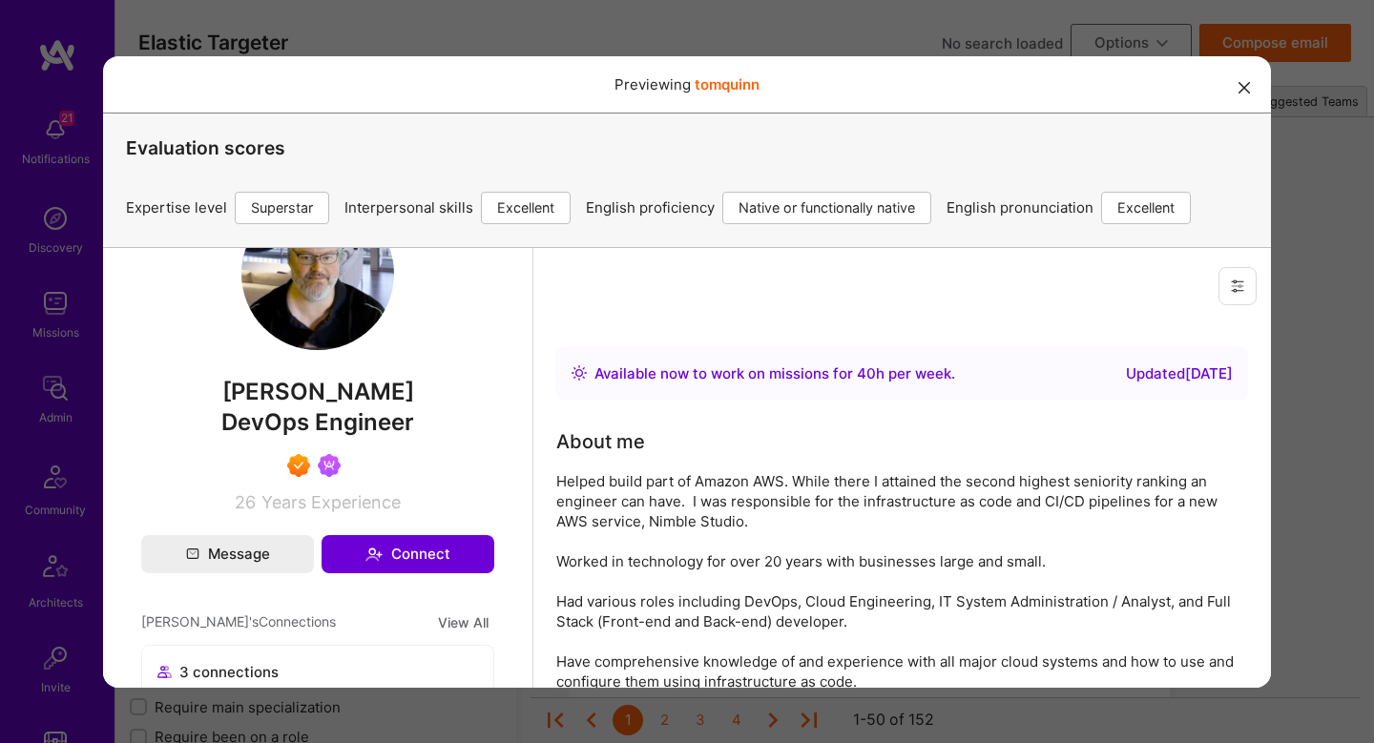
scroll to position [543, 0]
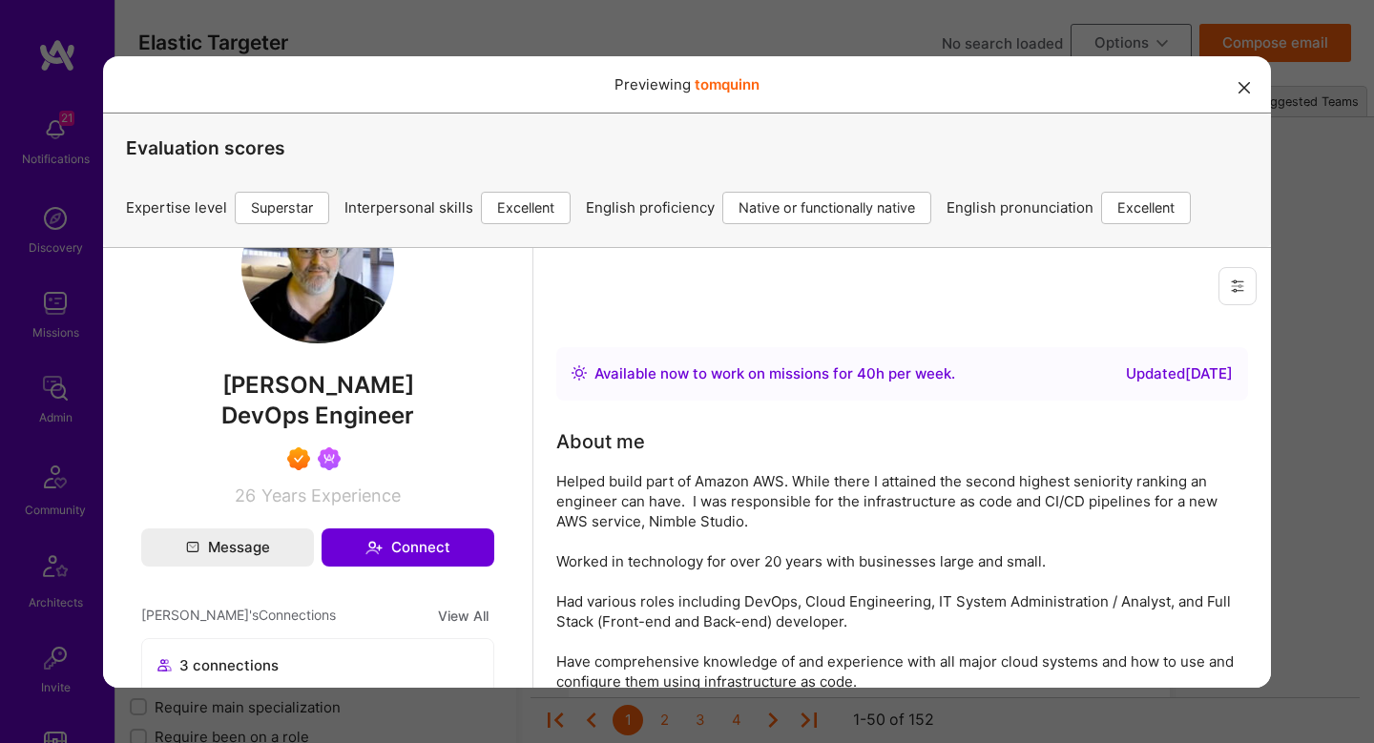
click at [342, 398] on span "Tom Quinn" at bounding box center [317, 384] width 353 height 29
copy span "Tom Quinn"
click at [1295, 335] on div "Previewing tomquinn Evaluation scores Expertise level Superstar Interpersonal s…" at bounding box center [687, 371] width 1374 height 743
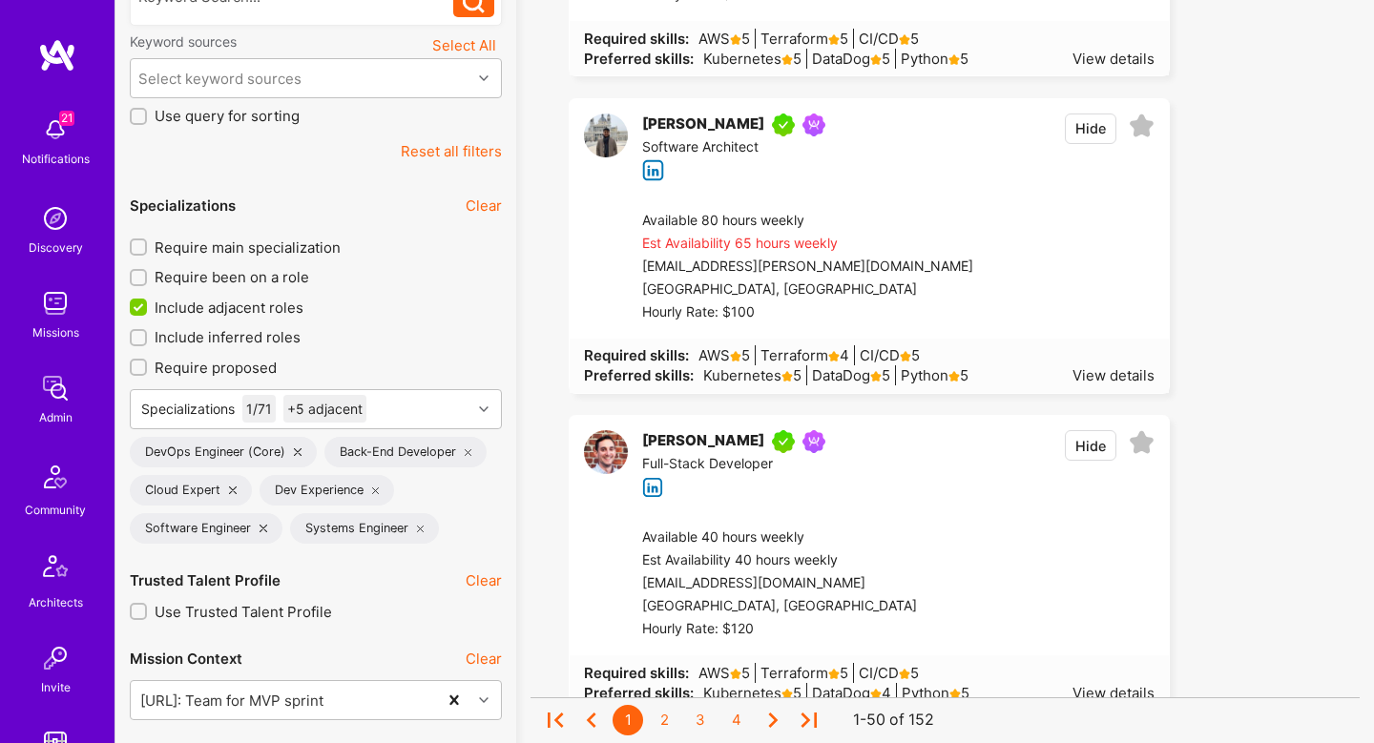
scroll to position [455, 0]
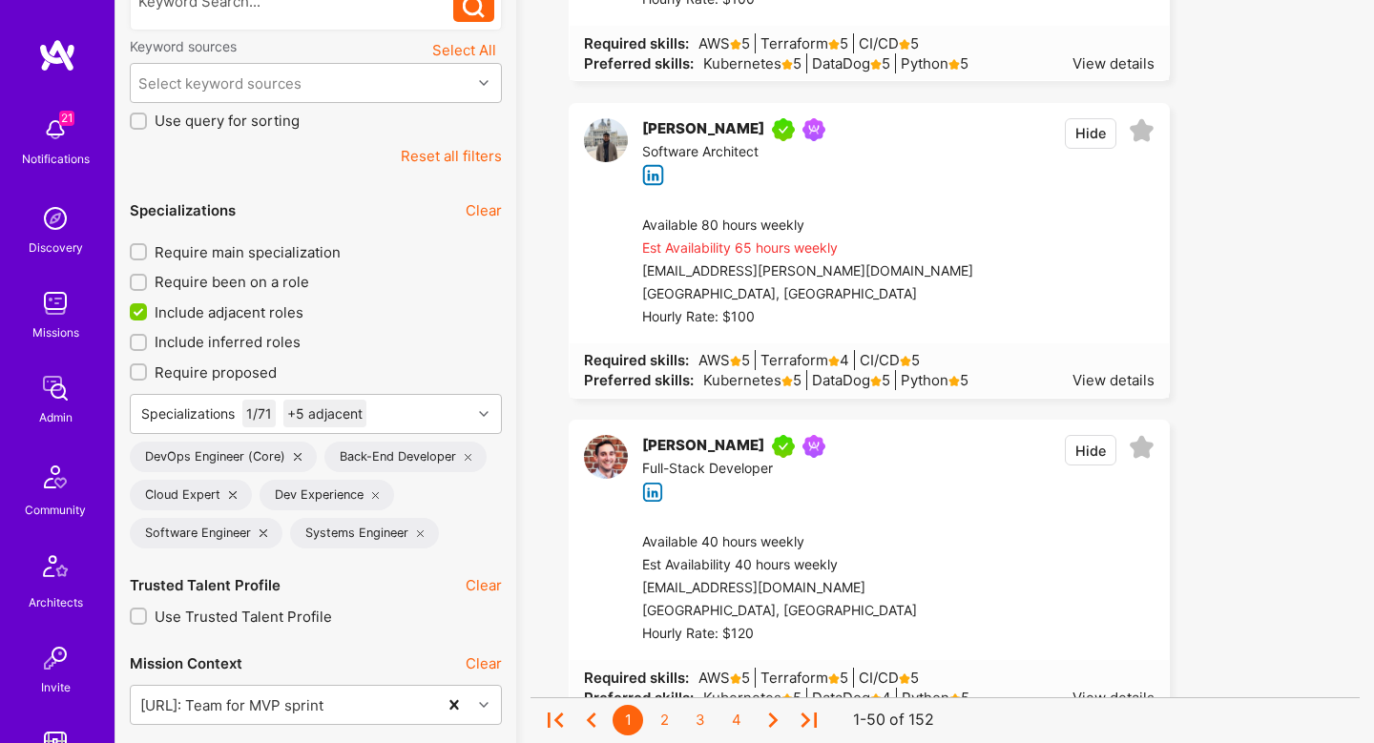
click at [998, 263] on div at bounding box center [1063, 272] width 181 height 114
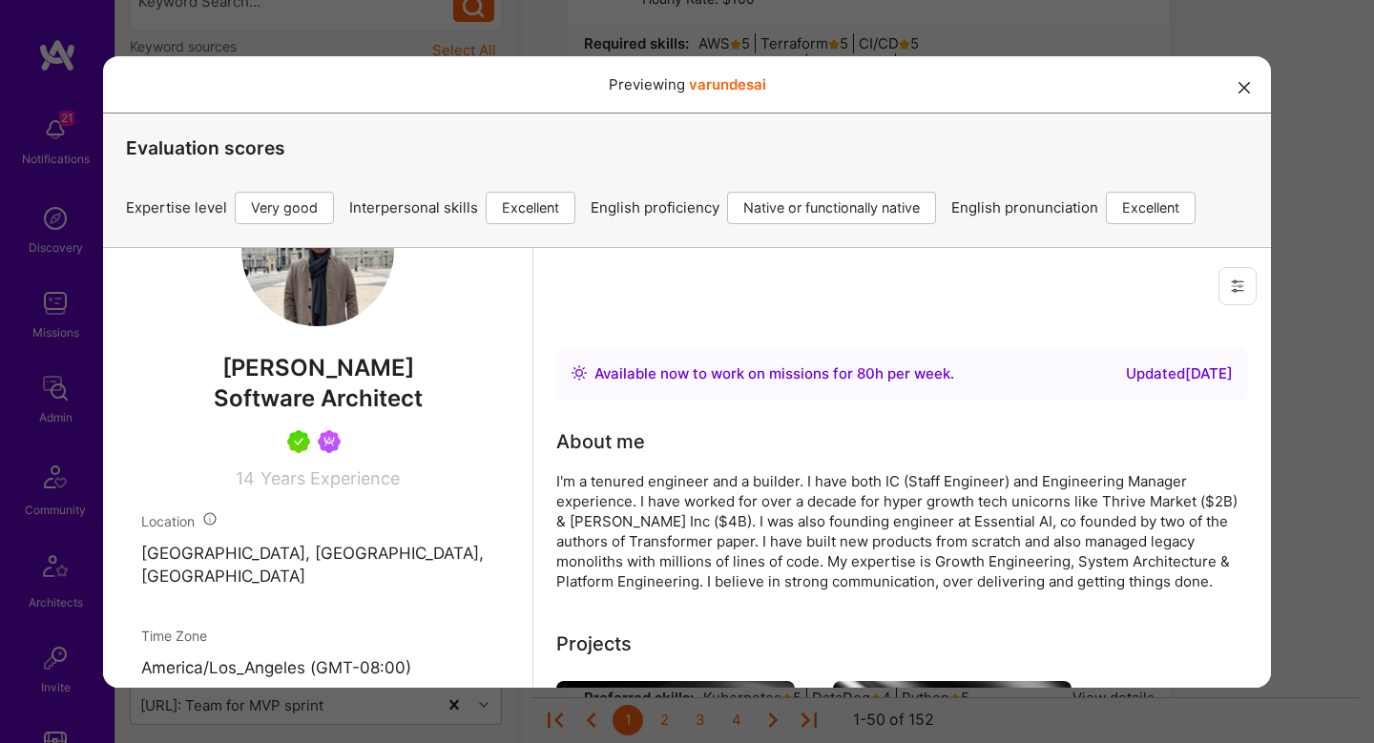
scroll to position [584, 0]
click at [322, 382] on span "[PERSON_NAME]" at bounding box center [317, 367] width 353 height 29
copy span "[PERSON_NAME]"
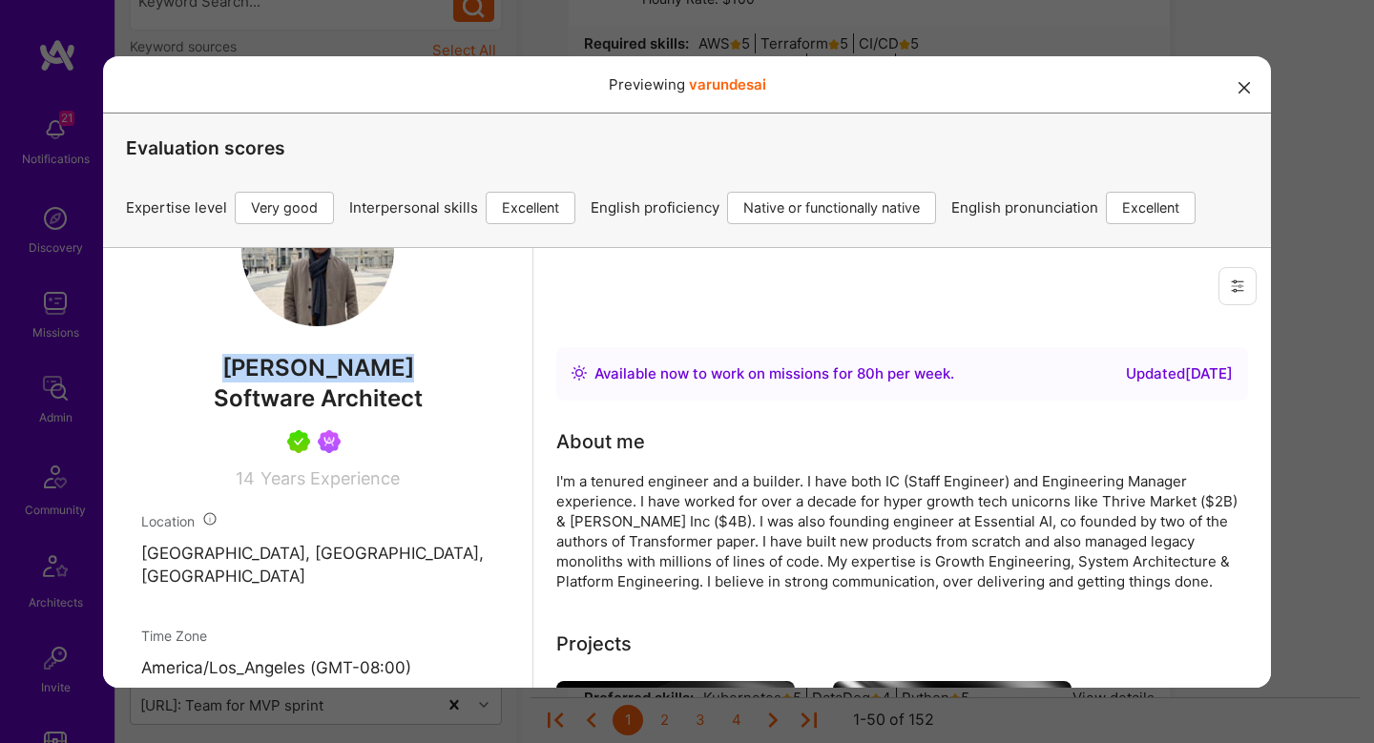
click at [1321, 530] on div "Previewing varundesai Evaluation scores Expertise level Very good Interpersonal…" at bounding box center [687, 371] width 1374 height 743
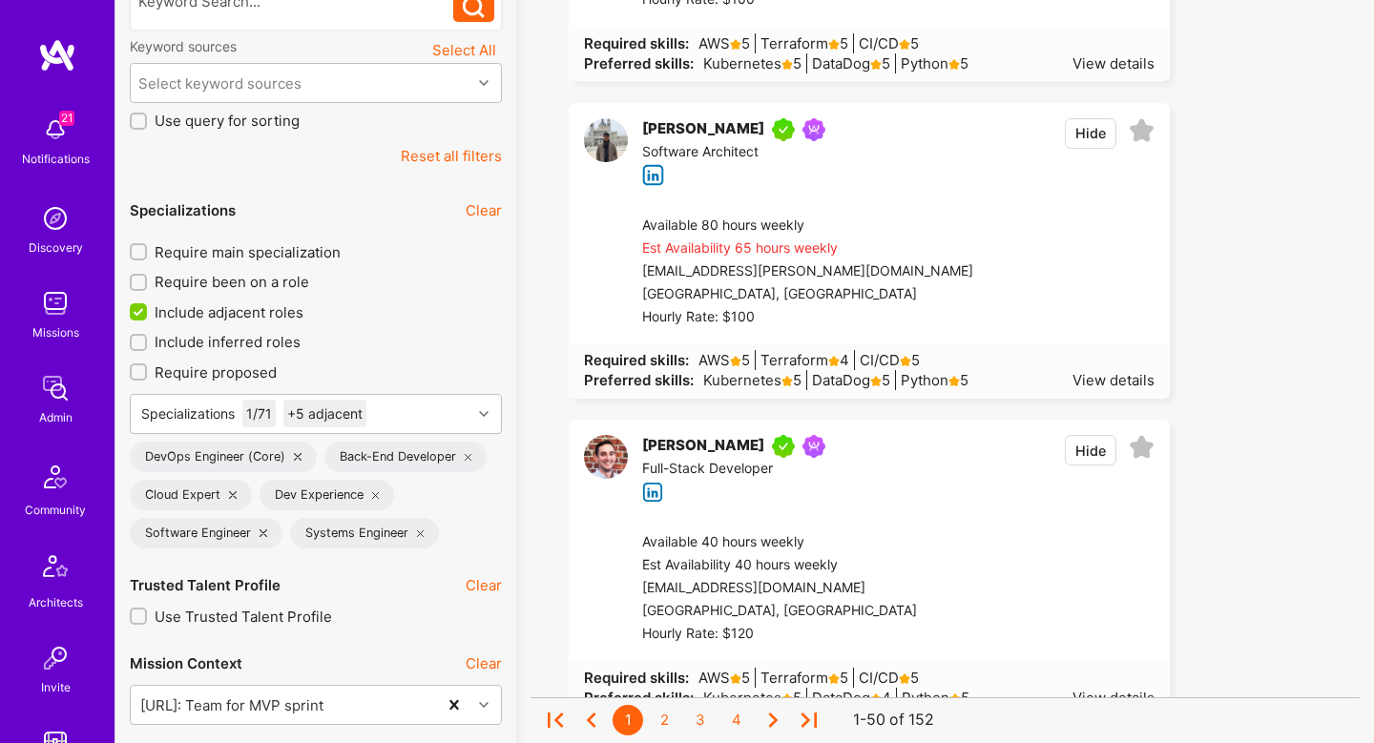
click at [610, 141] on img at bounding box center [606, 140] width 44 height 44
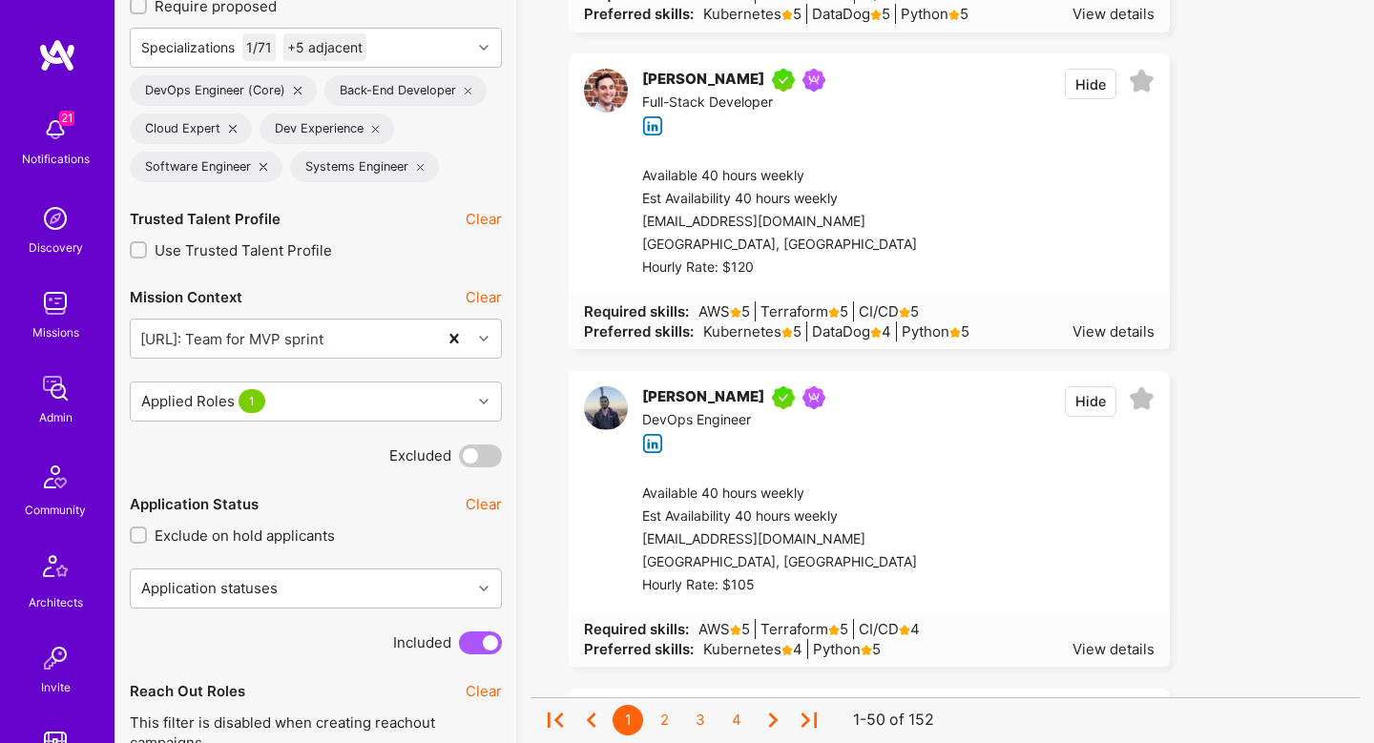
scroll to position [1147, 0]
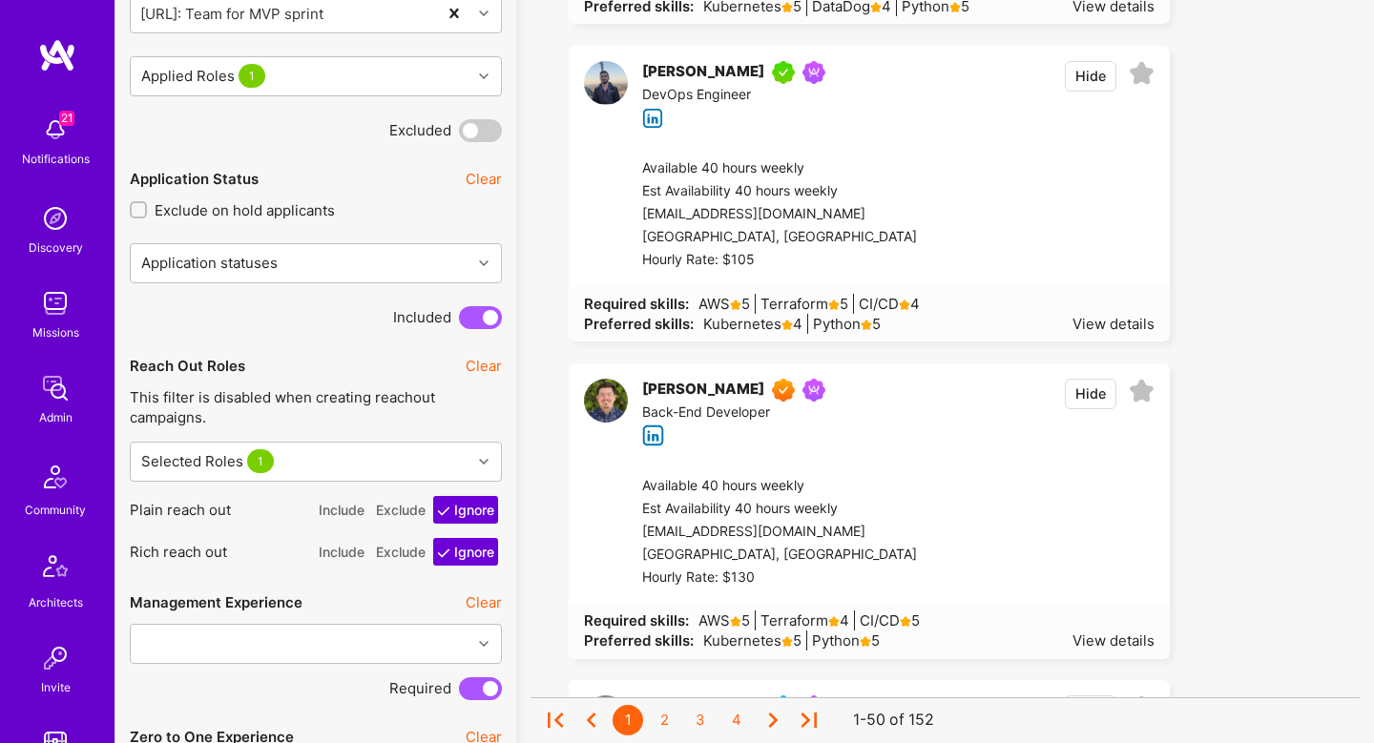
click at [1039, 169] on div at bounding box center [1036, 214] width 238 height 114
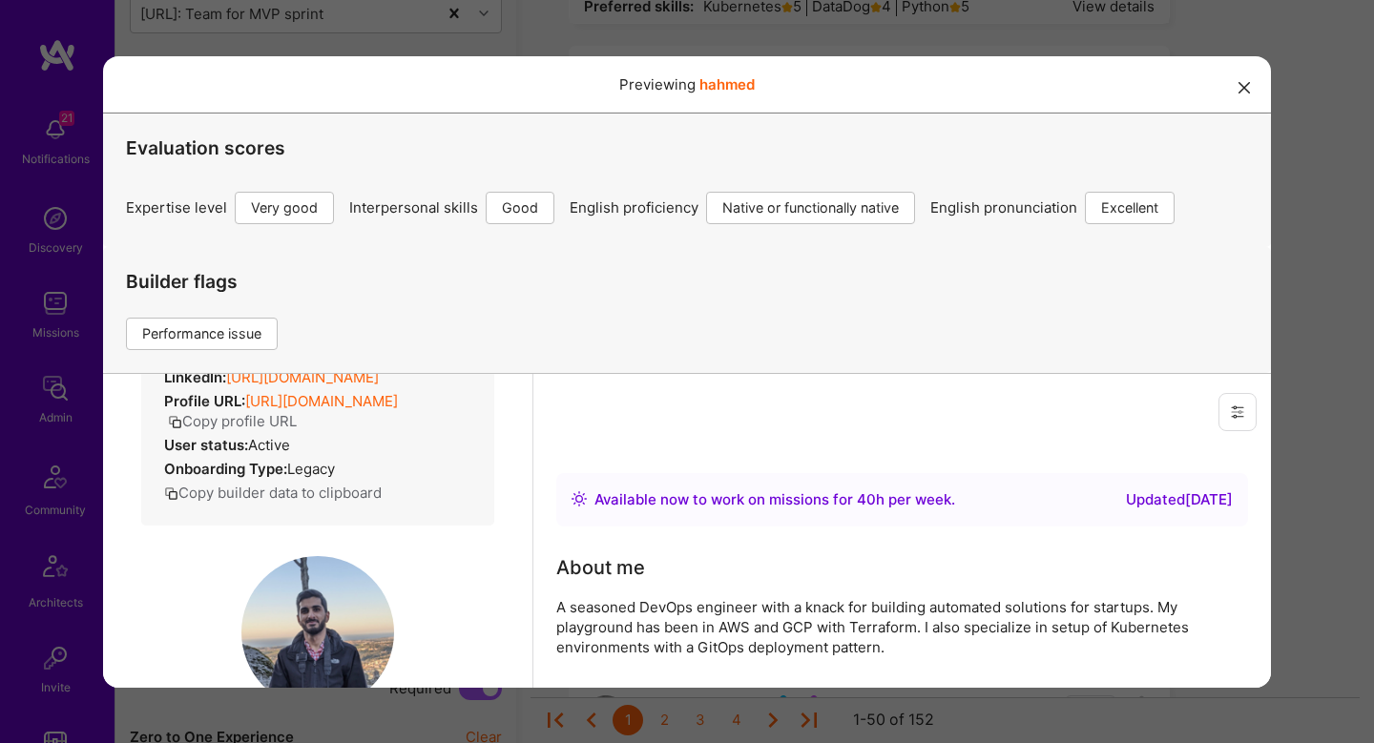
scroll to position [0, 0]
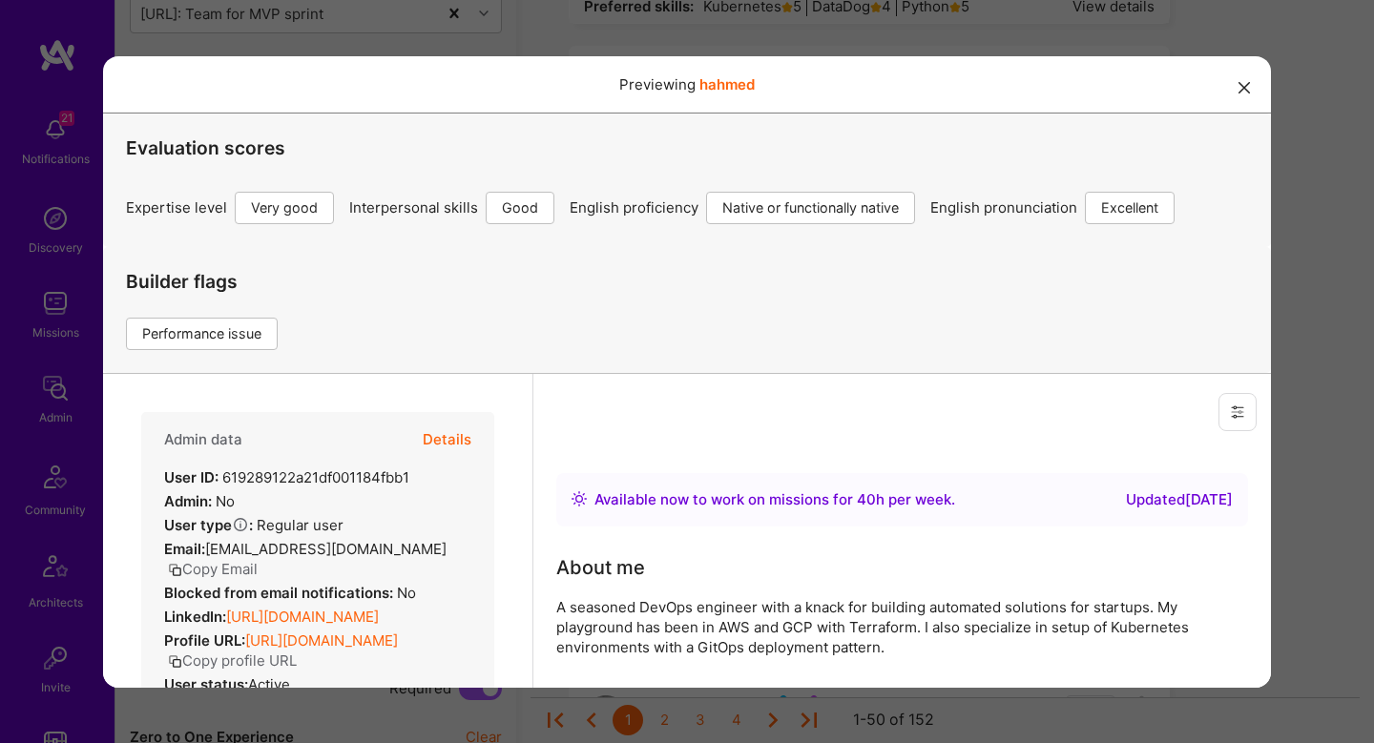
drag, startPoint x: 1318, startPoint y: 452, endPoint x: 1222, endPoint y: 502, distance: 107.5
click at [1317, 452] on div "Previewing hahmed Evaluation scores Expertise level Very good Interpersonal ski…" at bounding box center [687, 371] width 1374 height 743
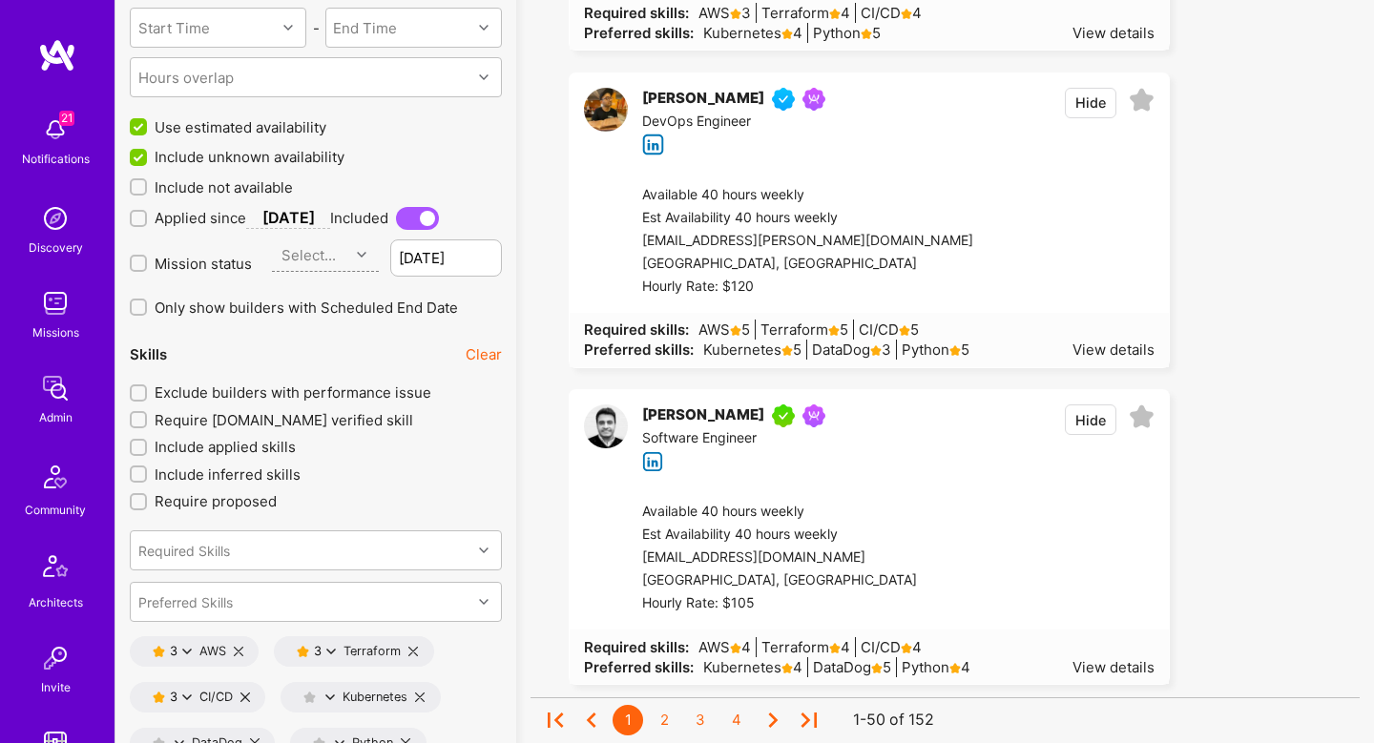
scroll to position [2388, 0]
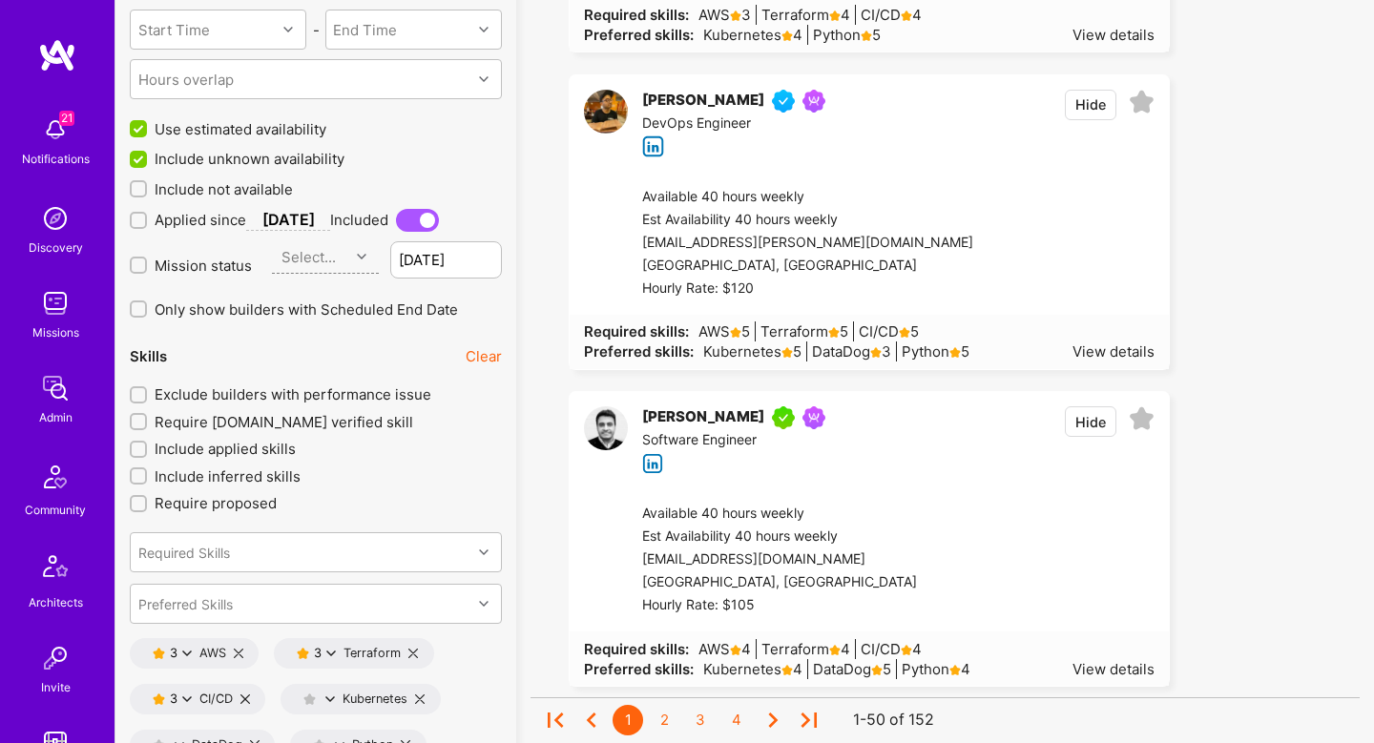
click at [988, 253] on div at bounding box center [1063, 243] width 181 height 114
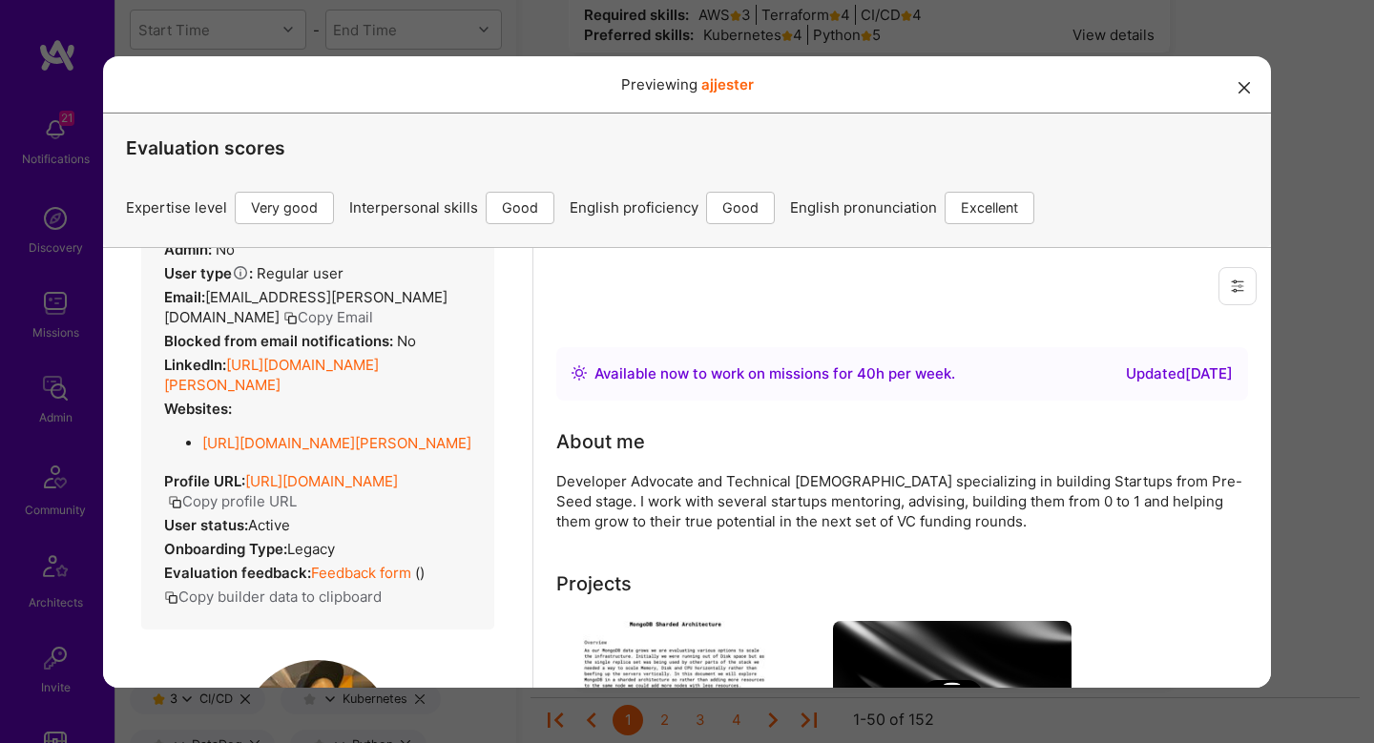
scroll to position [476, 0]
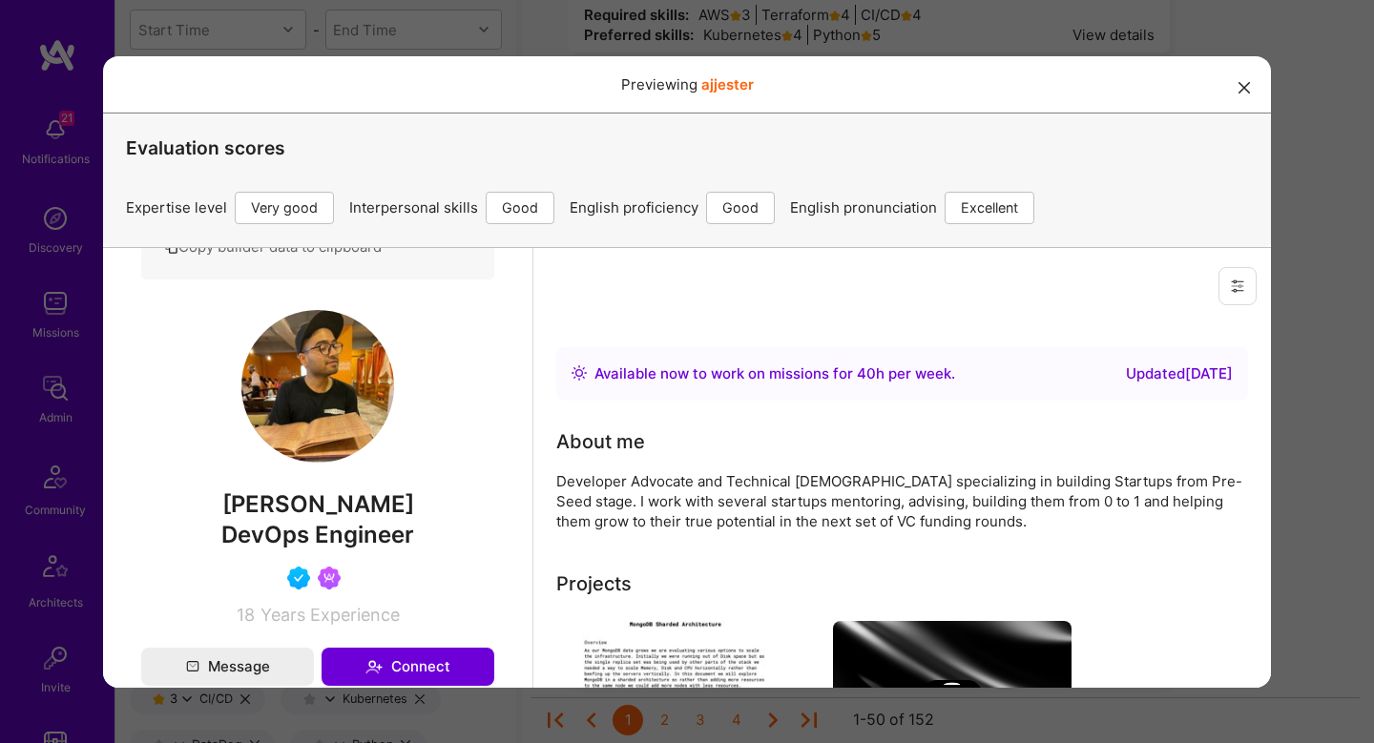
click at [330, 489] on span "AJ Jester" at bounding box center [317, 503] width 353 height 29
copy span "AJ Jester"
click at [1304, 403] on div "Previewing ajjester Evaluation scores Expertise level Very good Interpersonal s…" at bounding box center [687, 371] width 1374 height 743
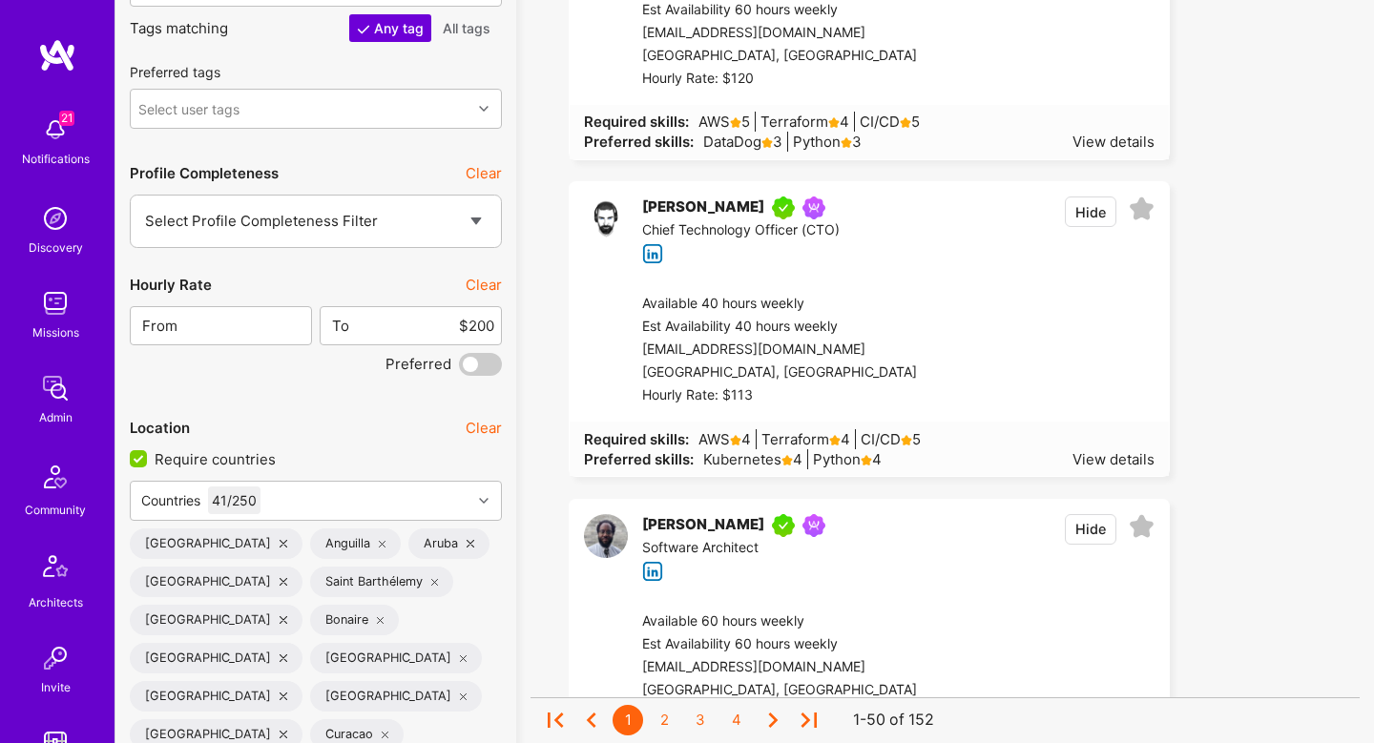
scroll to position [3630, 0]
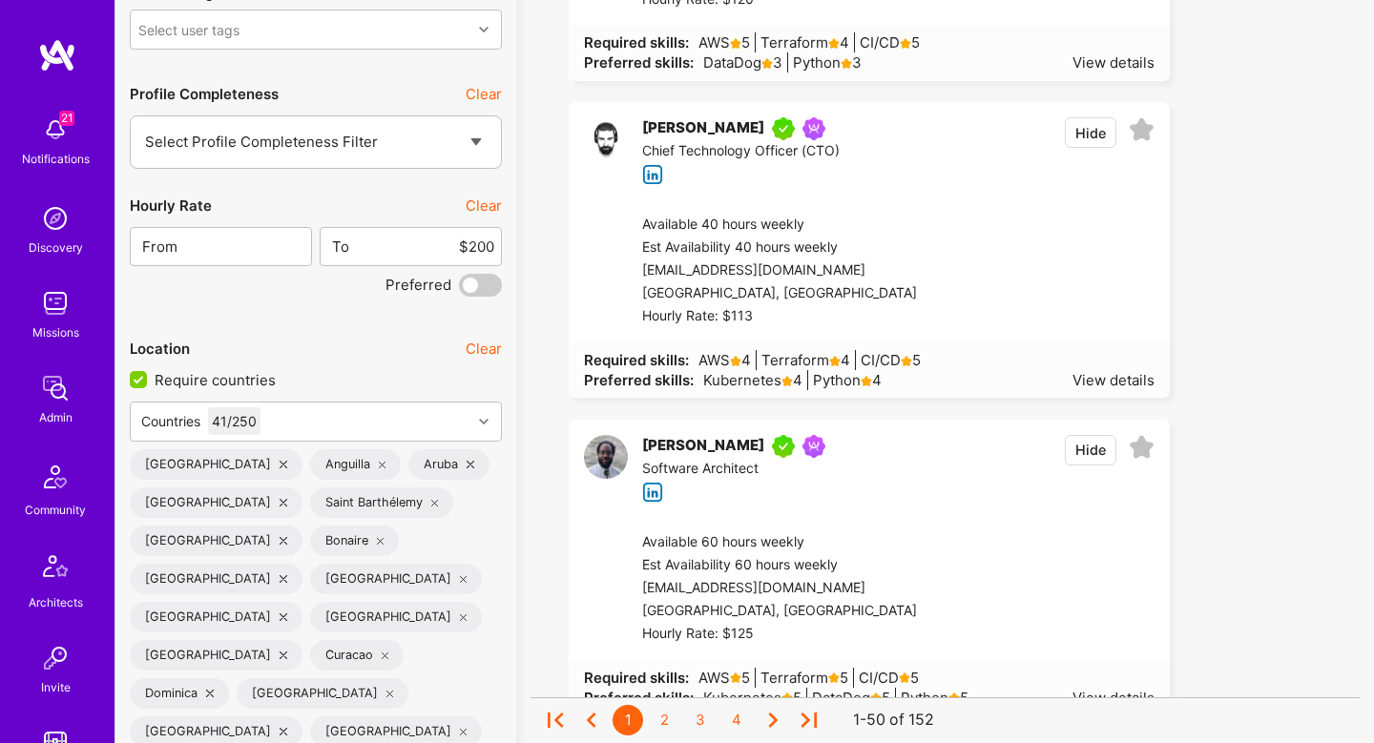
click at [1009, 281] on div at bounding box center [1036, 271] width 238 height 114
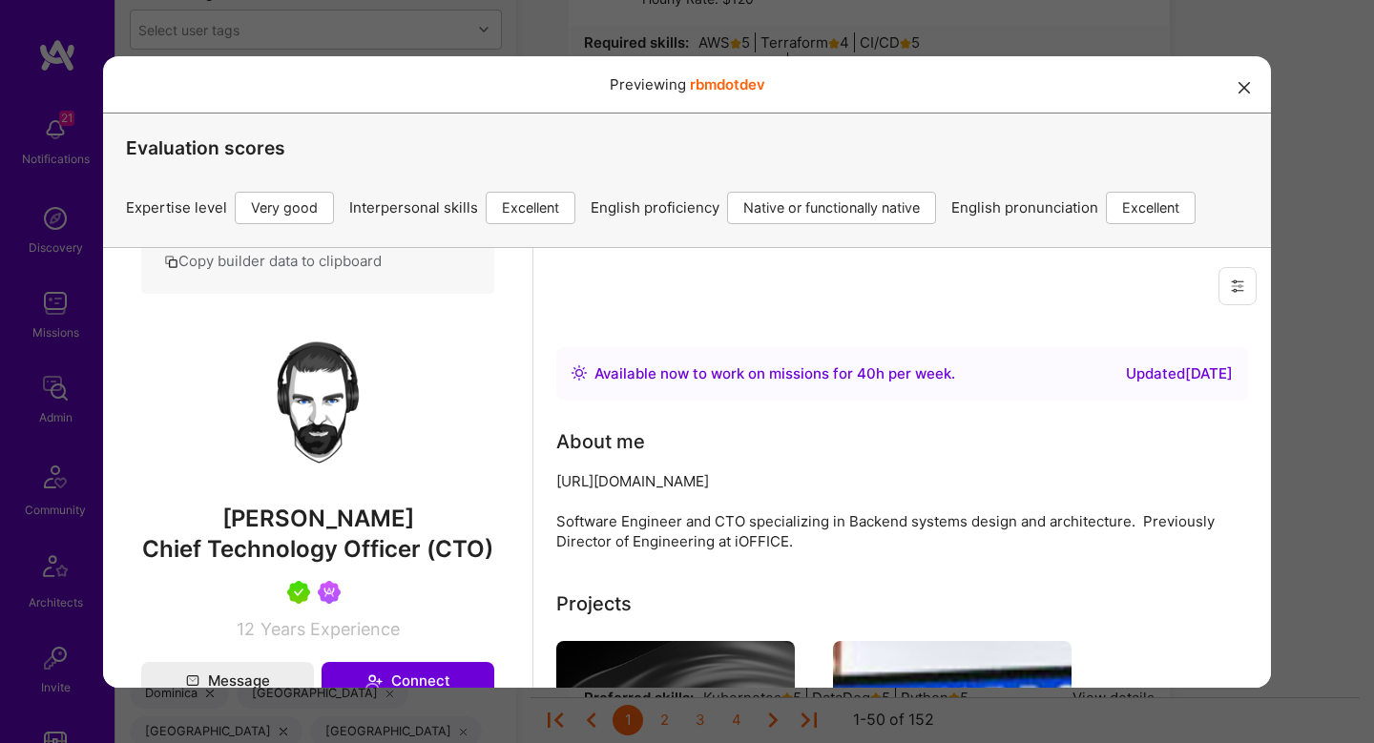
scroll to position [385, 0]
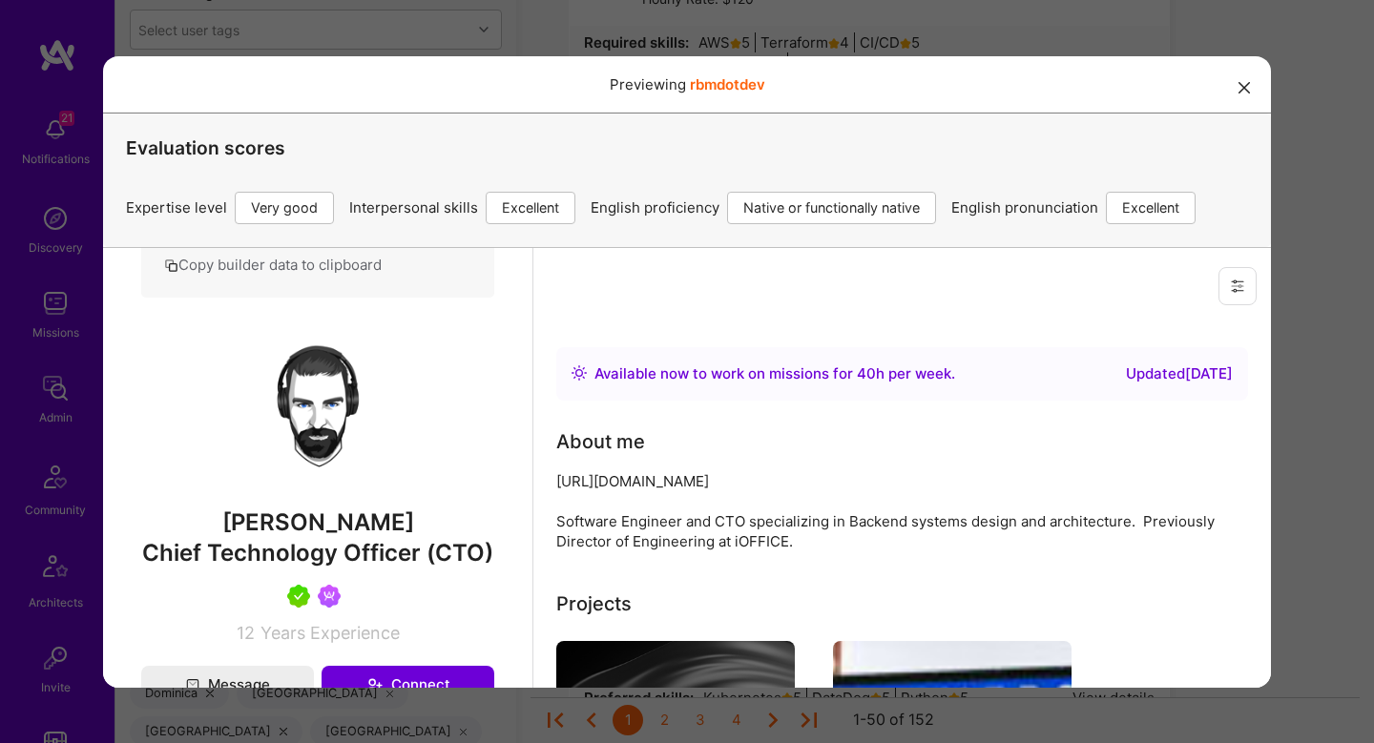
click at [345, 508] on span "Mark Moore" at bounding box center [317, 522] width 353 height 29
copy span "Mark Moore"
click at [1287, 403] on div "Previewing rbmdotdev Evaluation scores Expertise level Very good Interpersonal …" at bounding box center [687, 371] width 1374 height 743
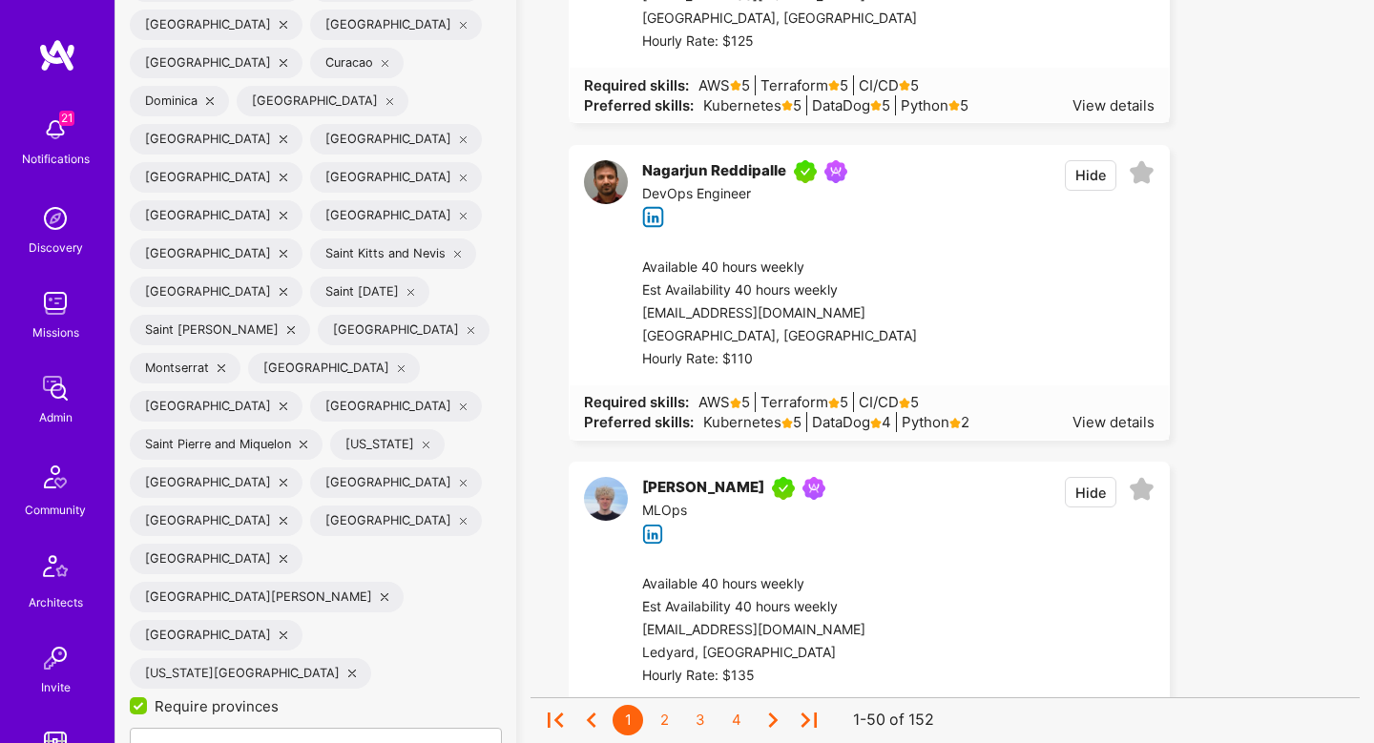
scroll to position [4217, 0]
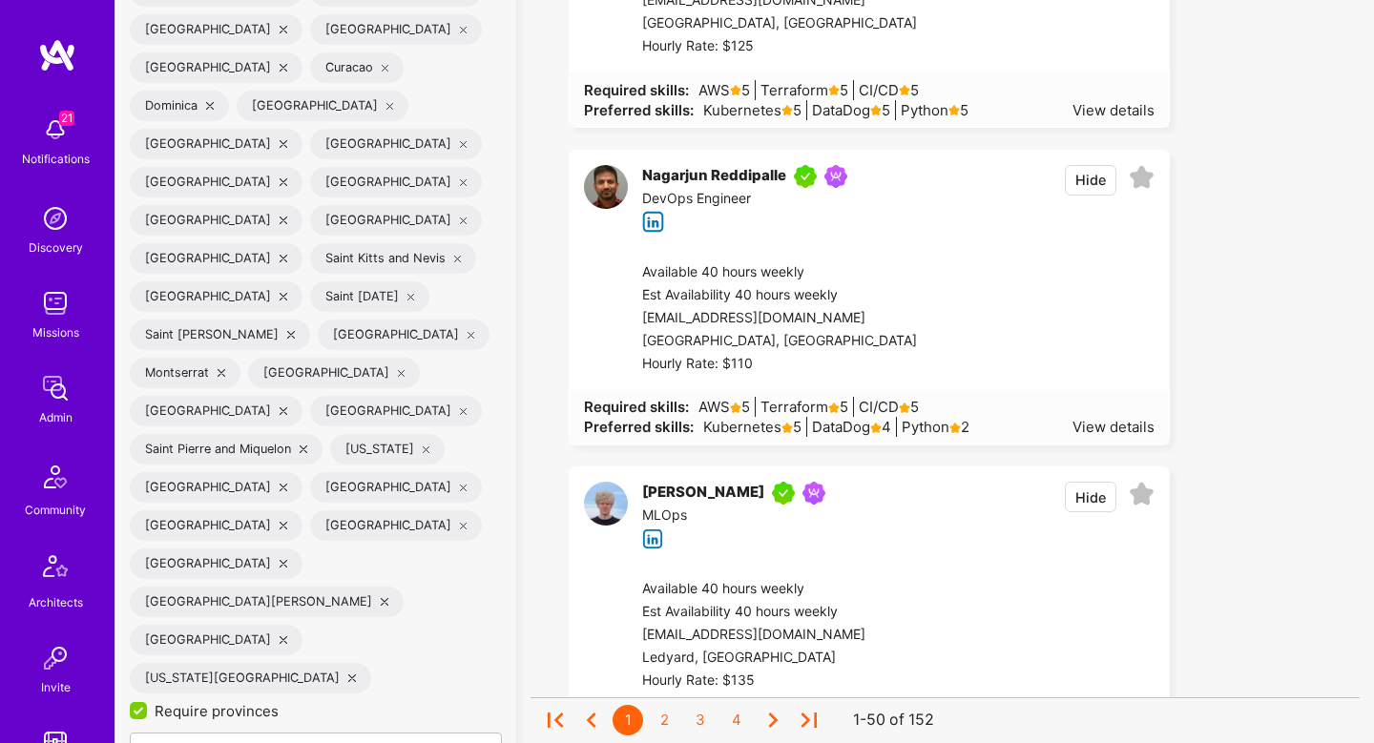
click at [1031, 288] on div at bounding box center [1036, 318] width 238 height 114
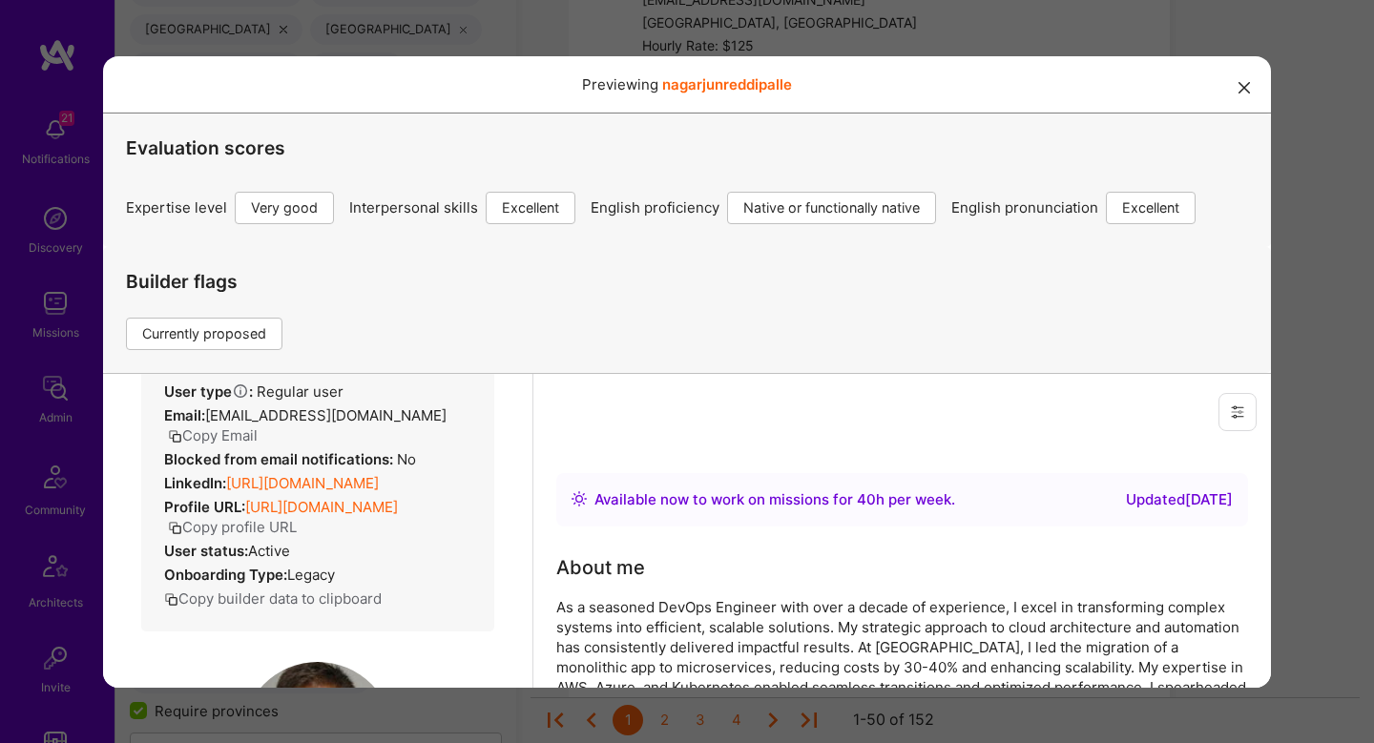
scroll to position [0, 0]
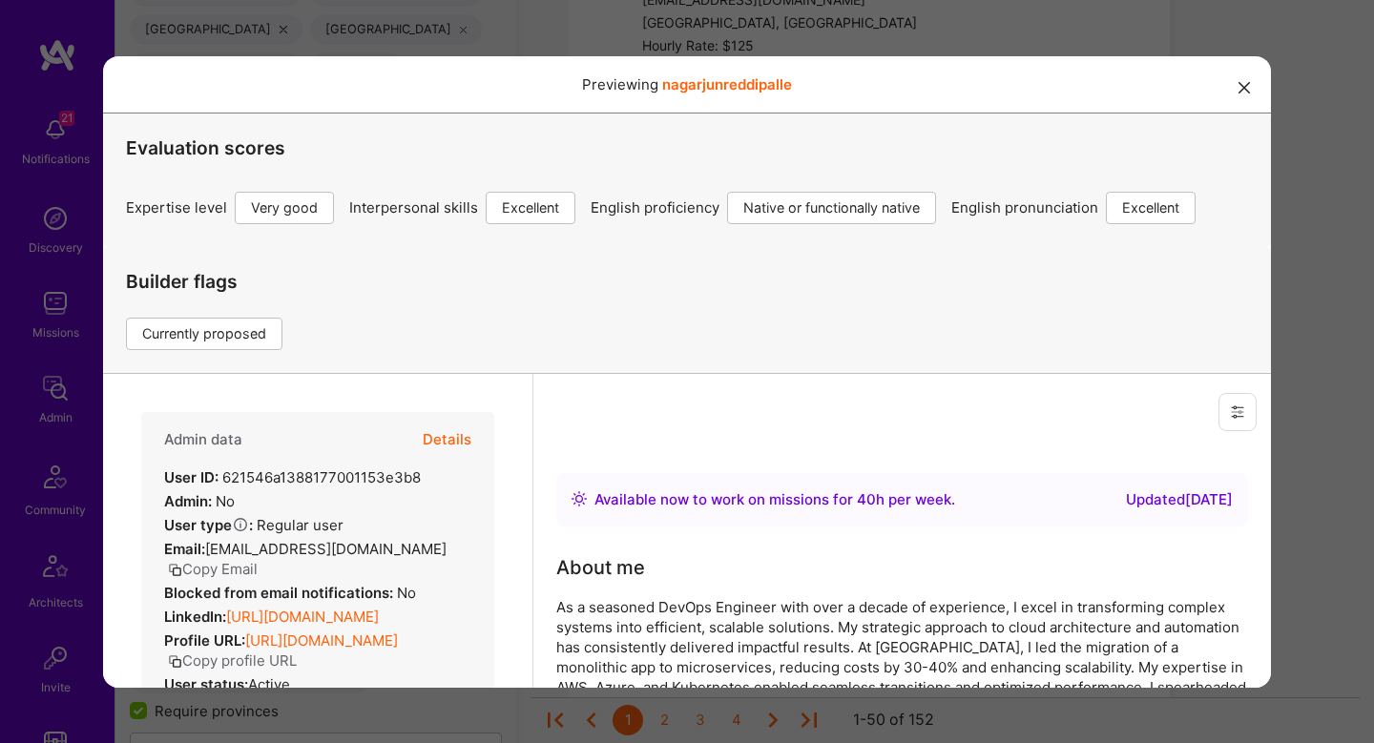
click at [467, 439] on button "Details" at bounding box center [447, 438] width 49 height 55
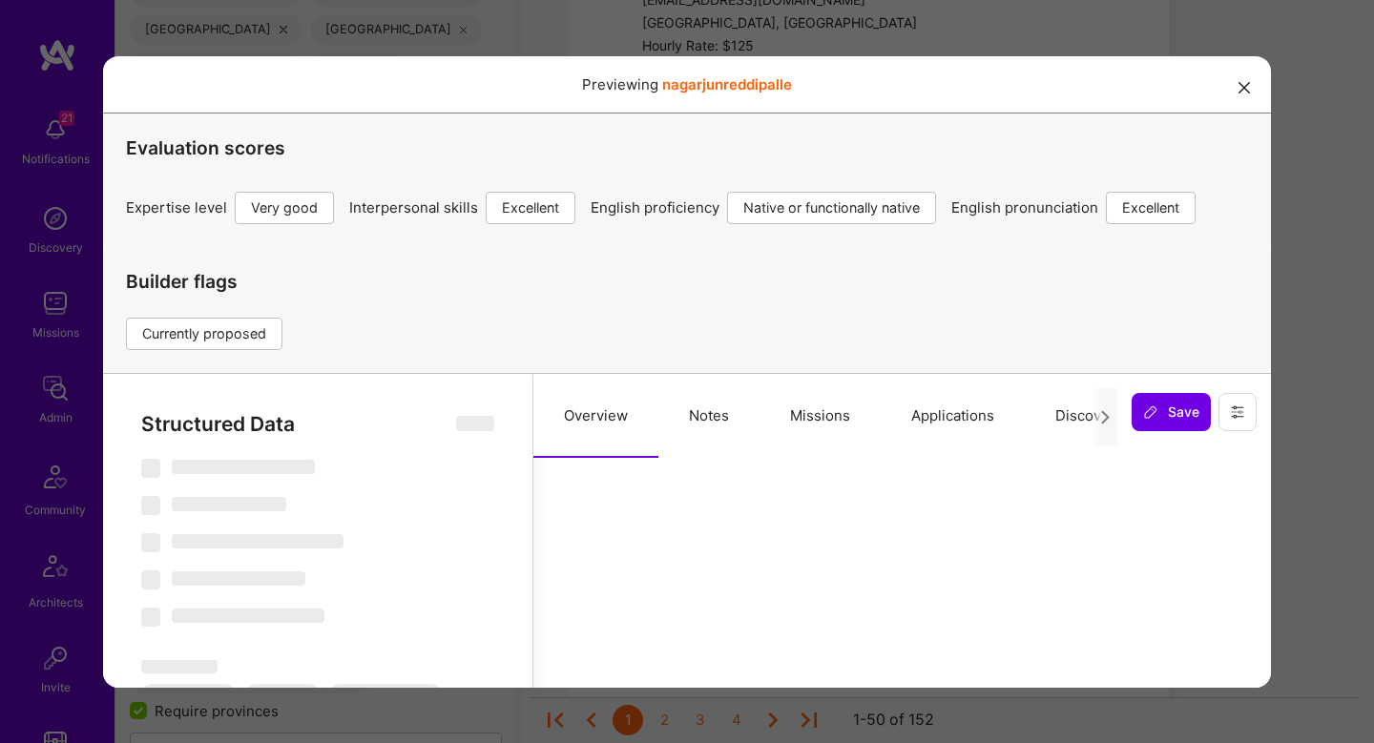
click at [814, 416] on button "Missions" at bounding box center [819, 415] width 121 height 84
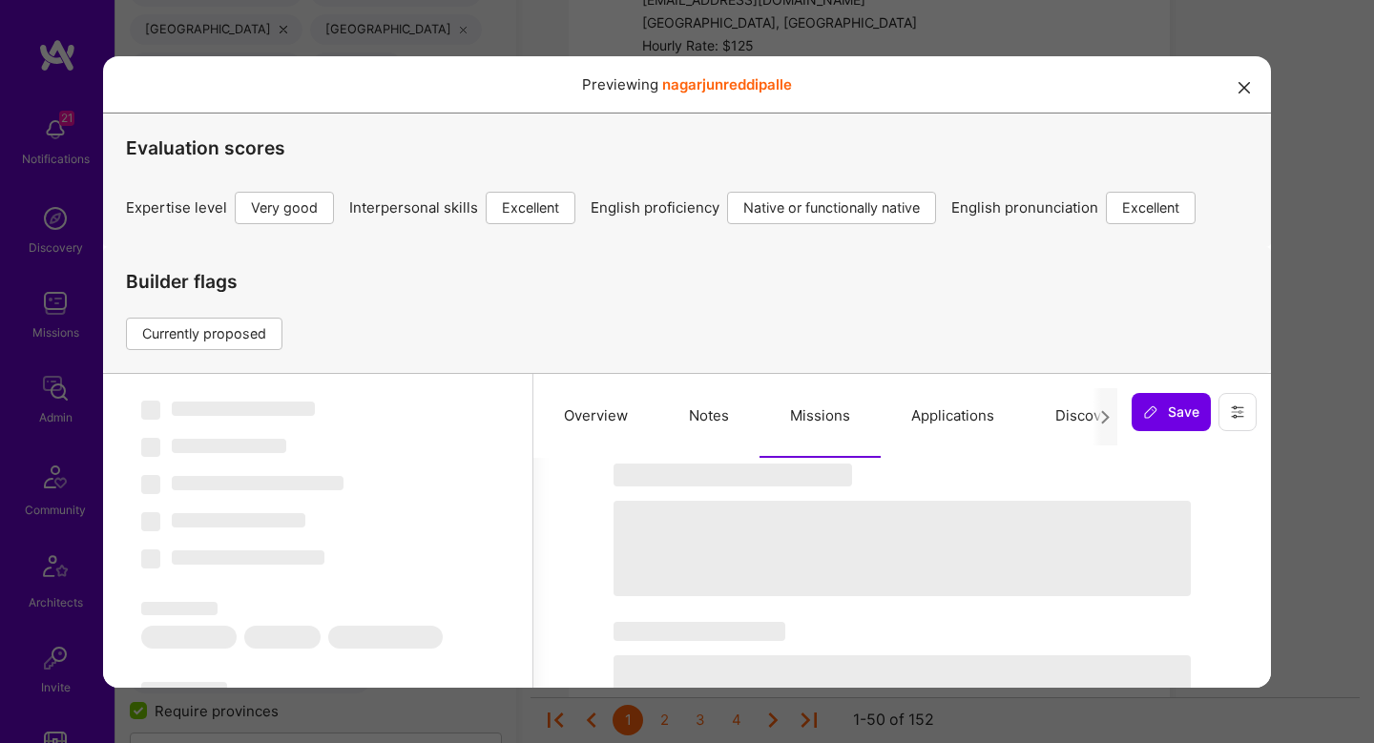
select select "Right Now"
select select "5"
select select "7"
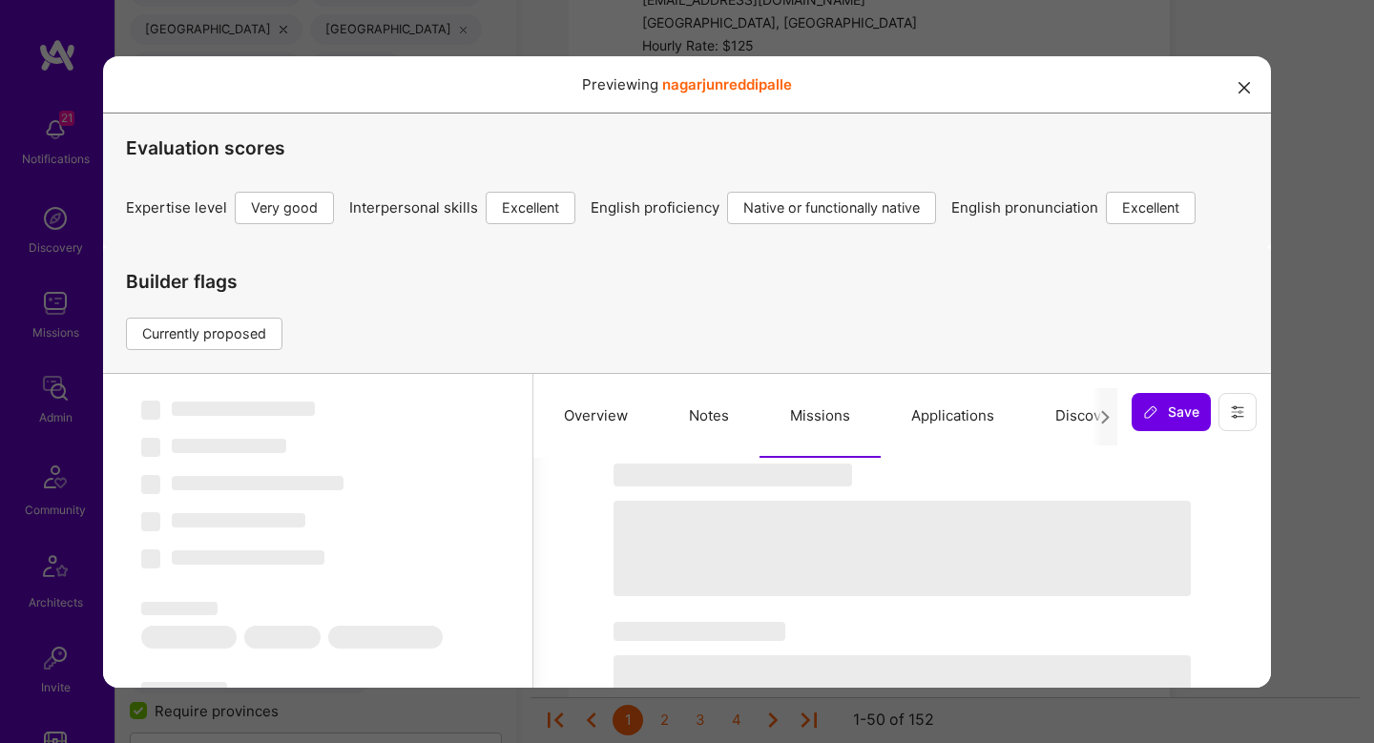
select select "CA"
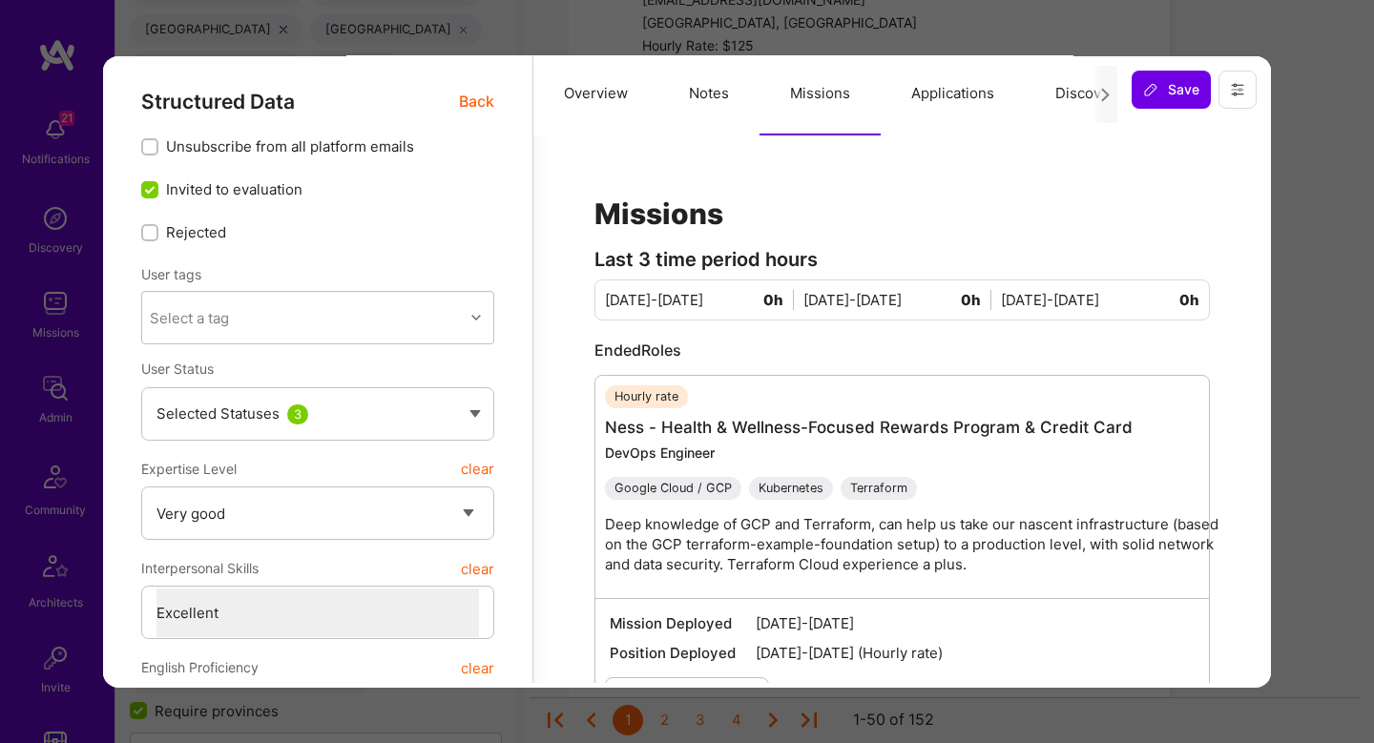
click at [484, 103] on span "Back" at bounding box center [476, 101] width 35 height 24
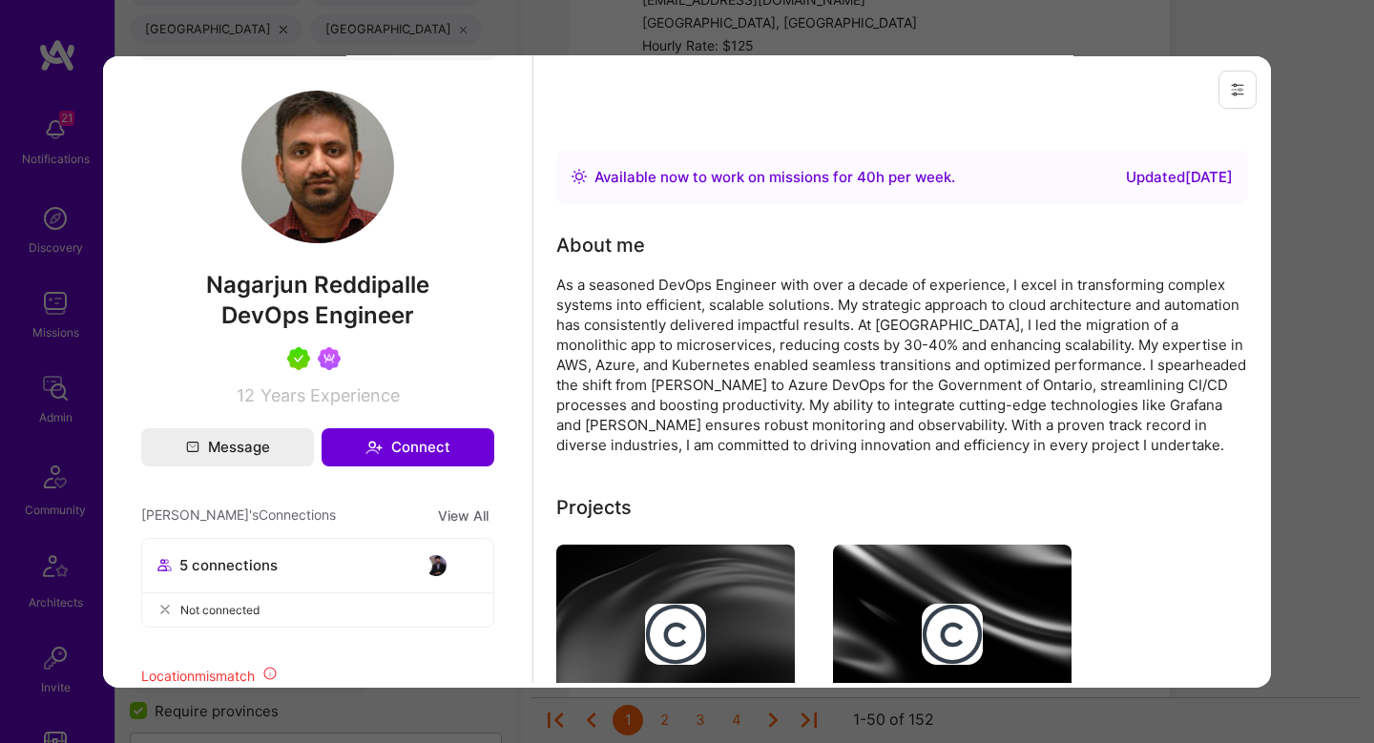
scroll to position [393, 0]
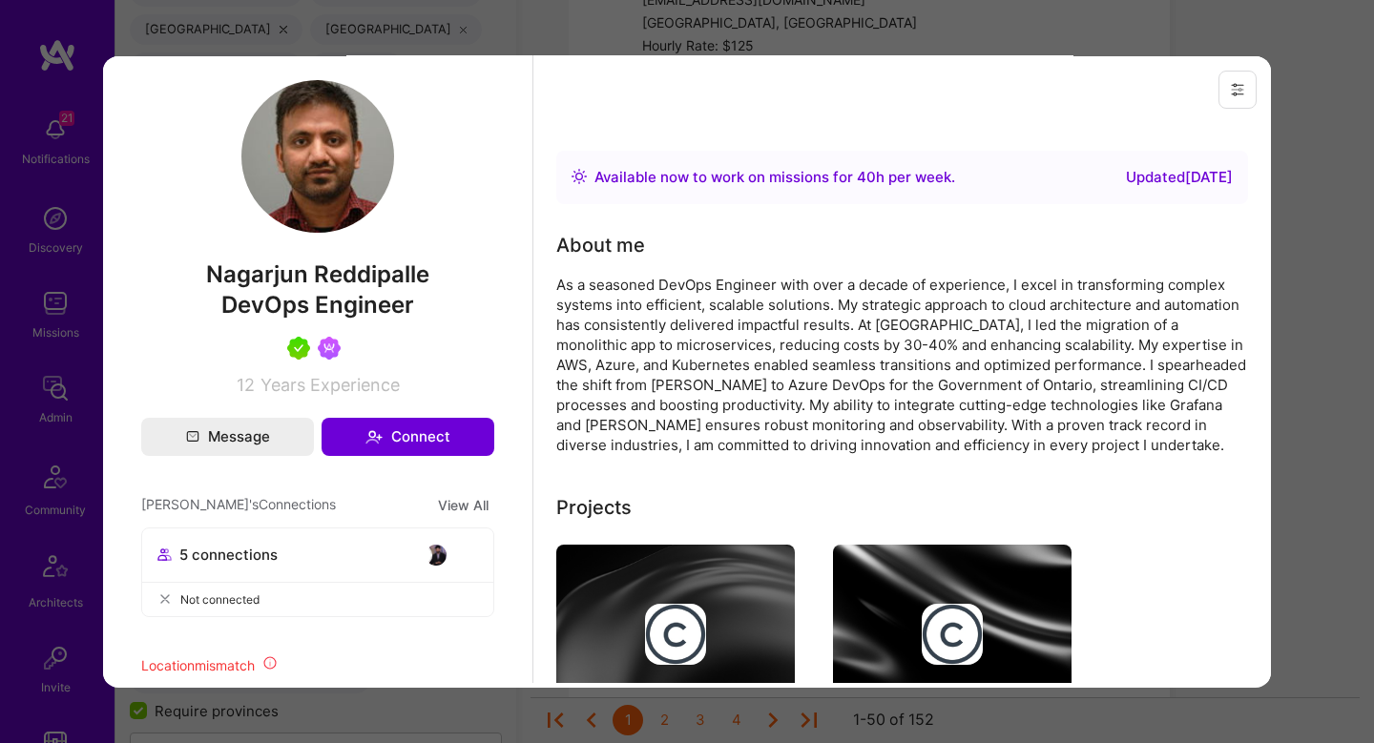
click at [299, 288] on span "Nagarjun Reddipalle" at bounding box center [317, 274] width 353 height 29
copy span "Nagarjun Reddipalle"
click at [1323, 482] on div "Previewing nagarjunreddipalle Evaluation scores Expertise level Very good Inter…" at bounding box center [687, 371] width 1374 height 743
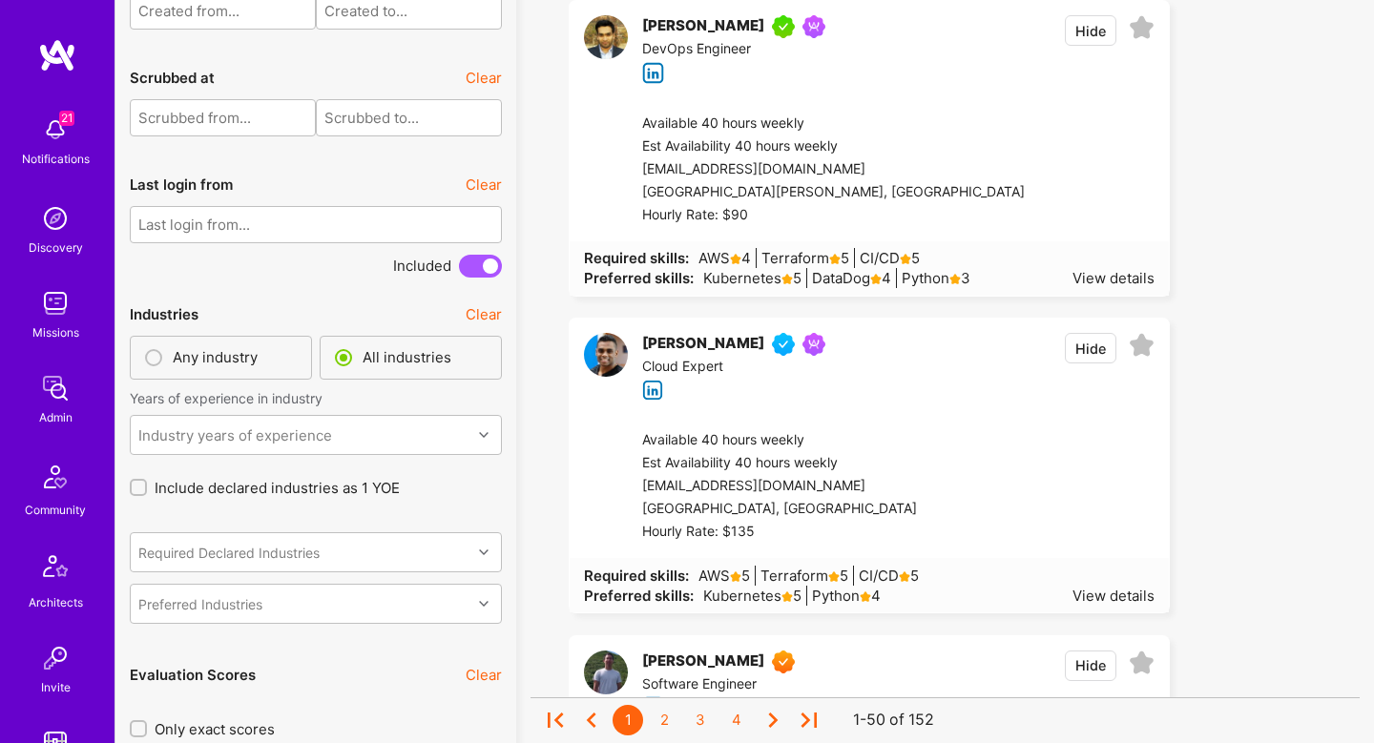
scroll to position [6269, 0]
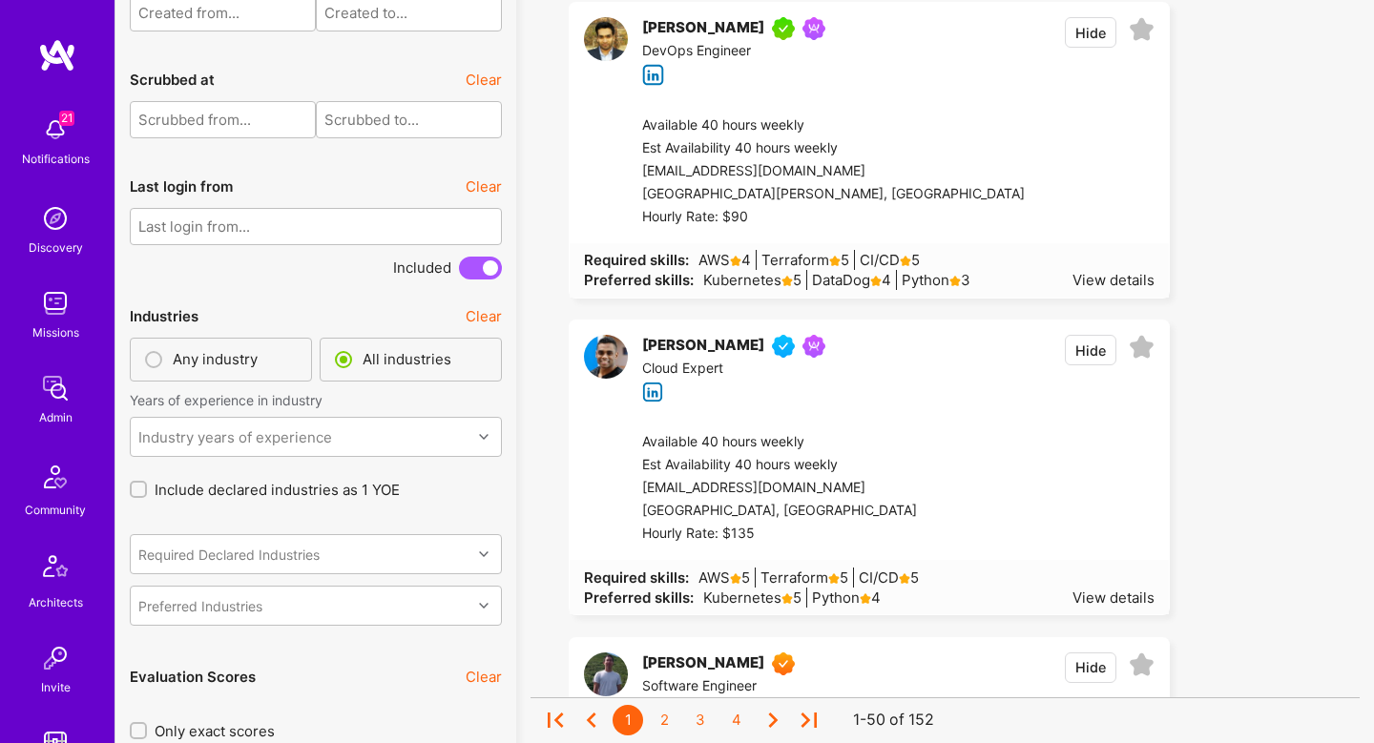
click at [1025, 176] on div at bounding box center [1090, 171] width 130 height 114
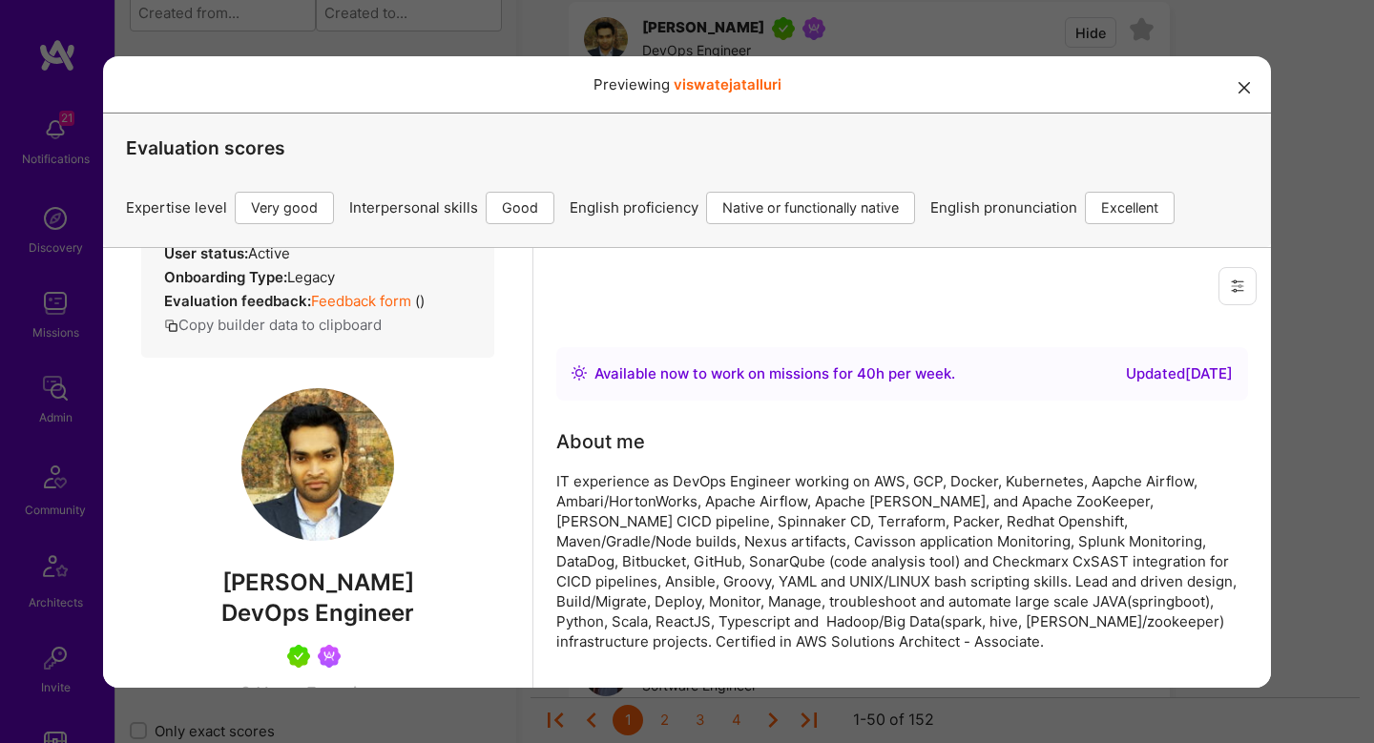
scroll to position [522, 0]
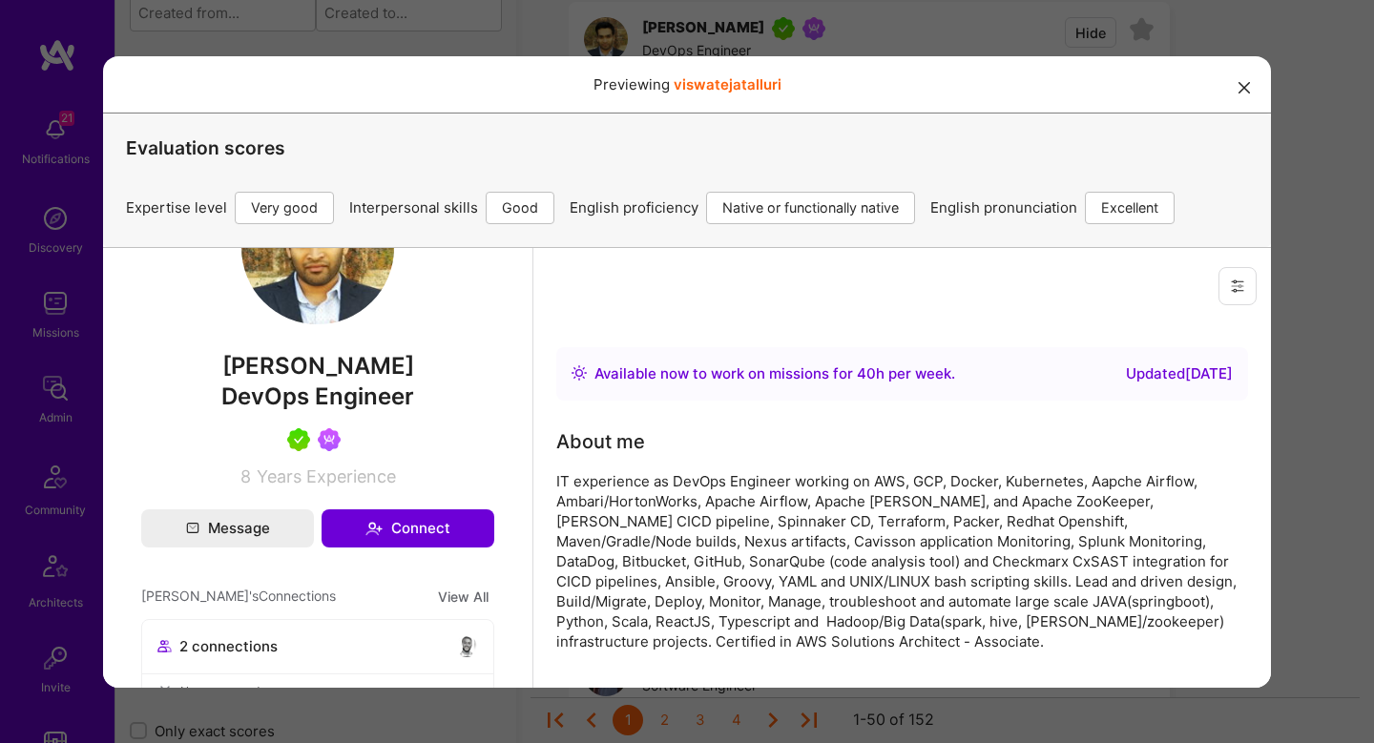
click at [308, 380] on span "Viswateja Talluri" at bounding box center [317, 365] width 353 height 29
copy span "Viswateja Talluri"
click at [1339, 293] on div "Previewing viswatejatalluri Evaluation scores Expertise level Very good Interpe…" at bounding box center [687, 371] width 1374 height 743
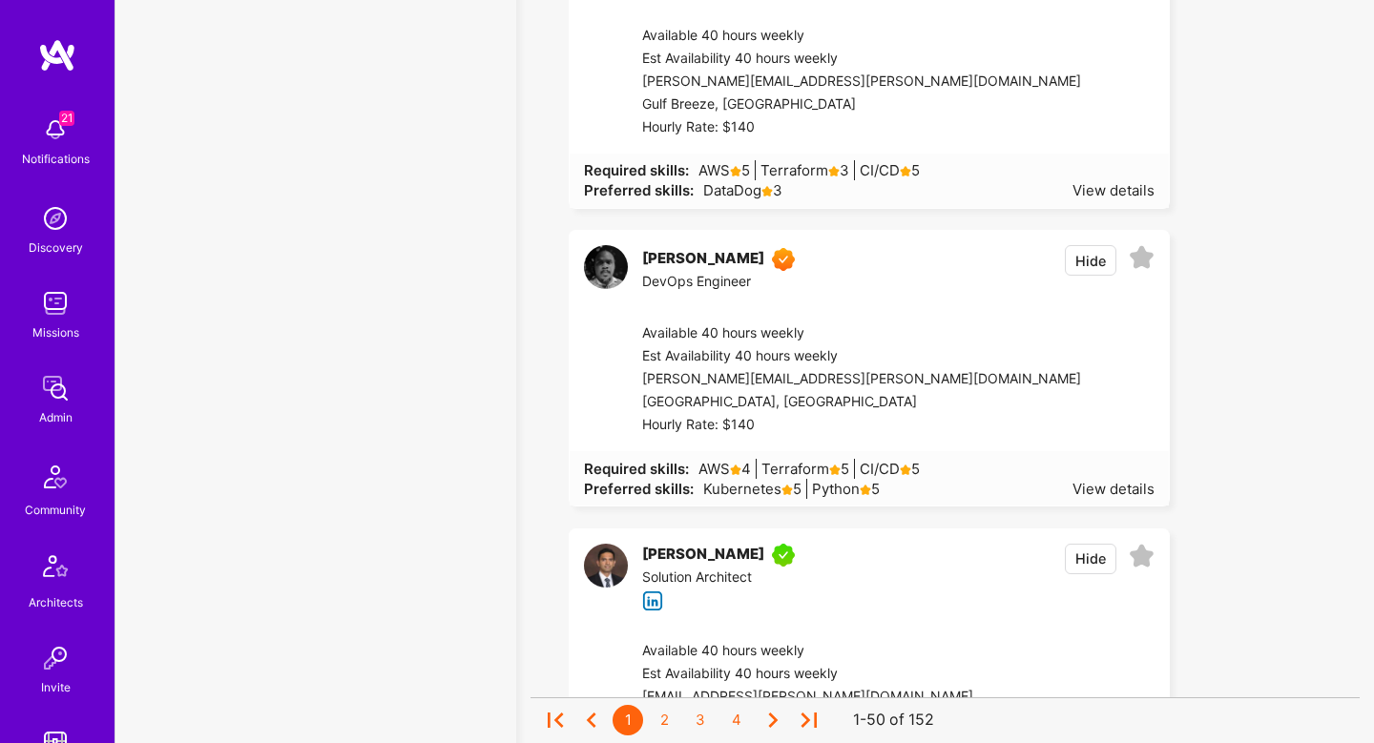
scroll to position [9846, 0]
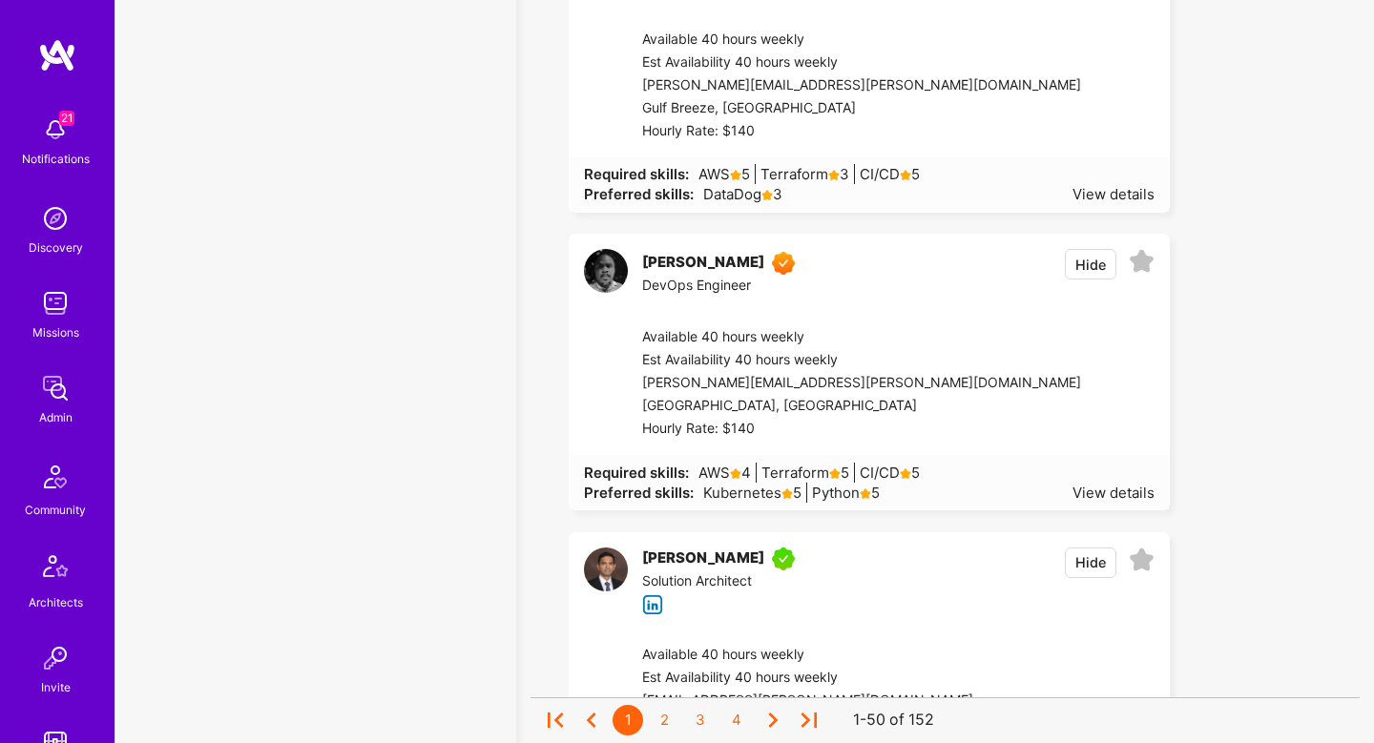
click at [1081, 376] on div at bounding box center [1117, 383] width 73 height 114
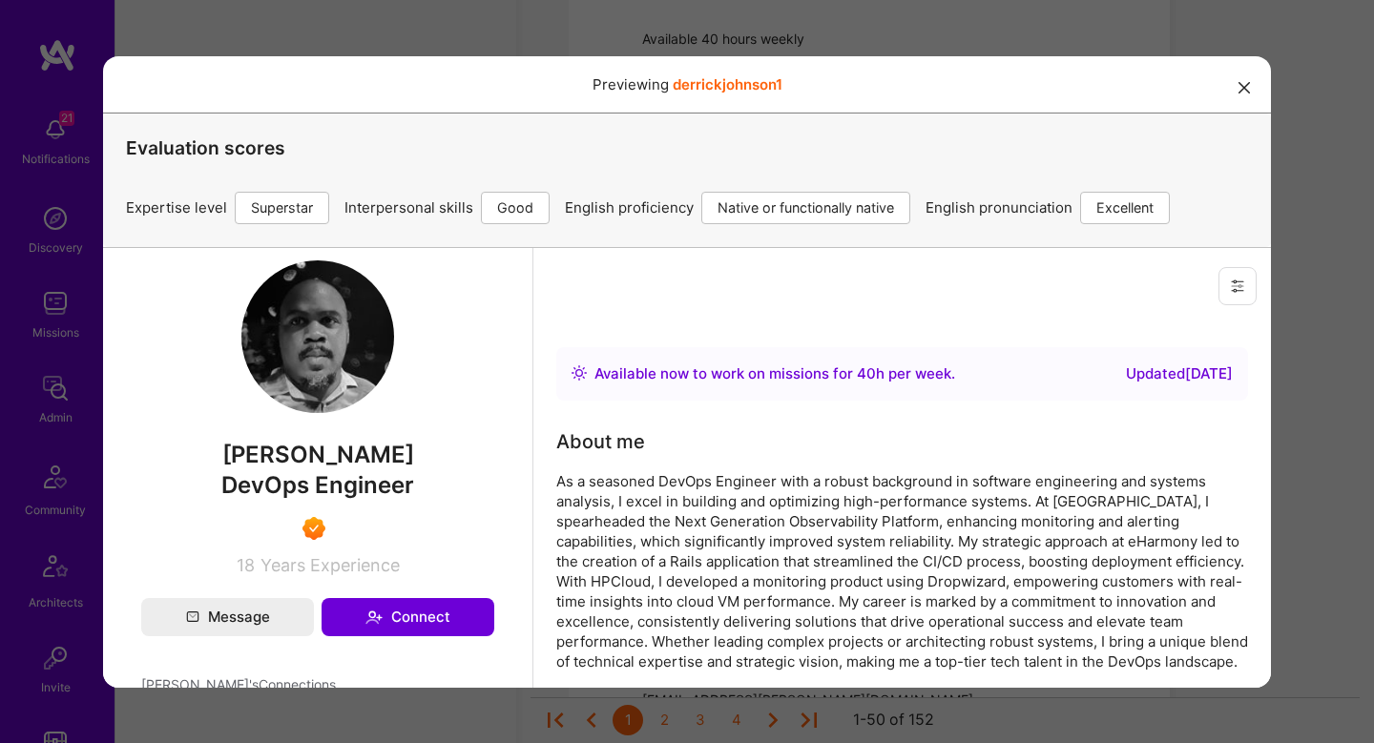
scroll to position [470, 0]
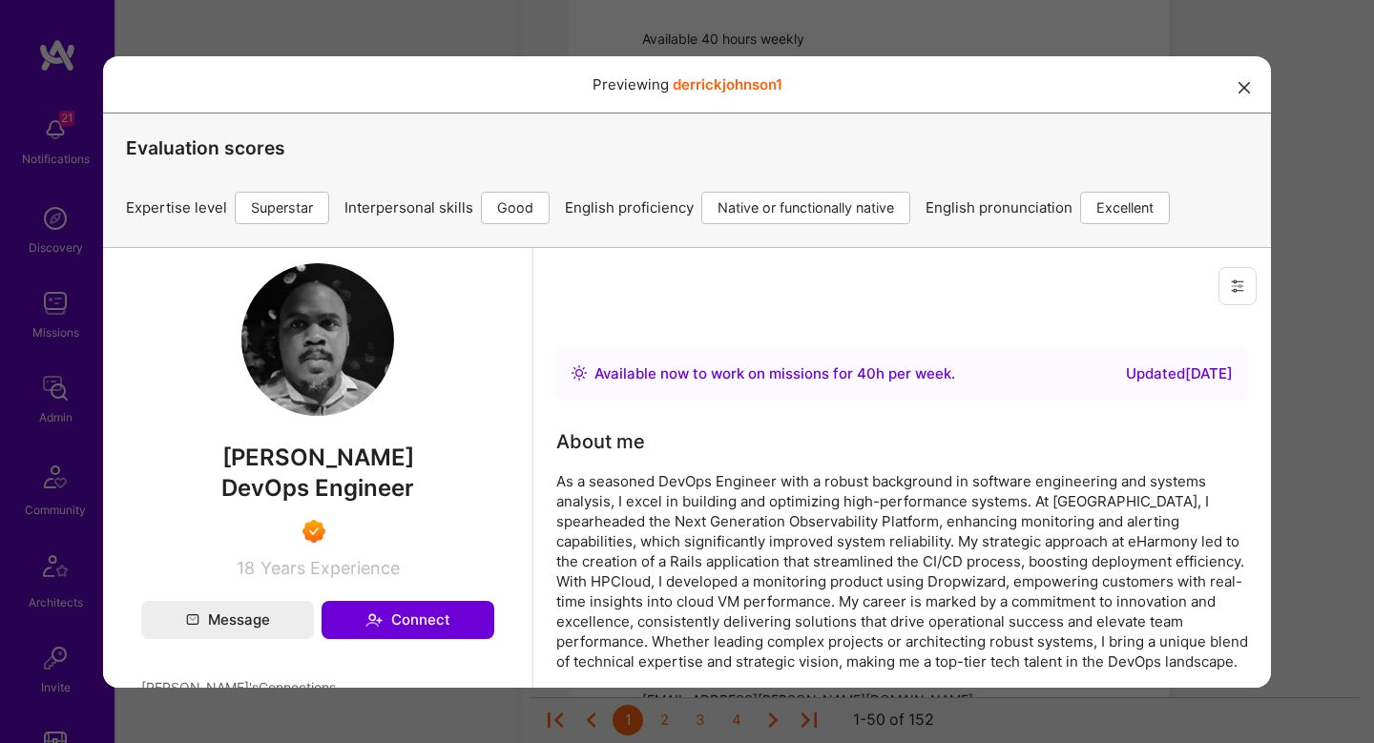
click at [357, 447] on span "Derrick Johnson" at bounding box center [317, 457] width 353 height 29
copy span "Derrick Johnson"
click at [1302, 357] on div "Previewing derrickjohnson1 Evaluation scores Expertise level Superstar Interper…" at bounding box center [687, 371] width 1374 height 743
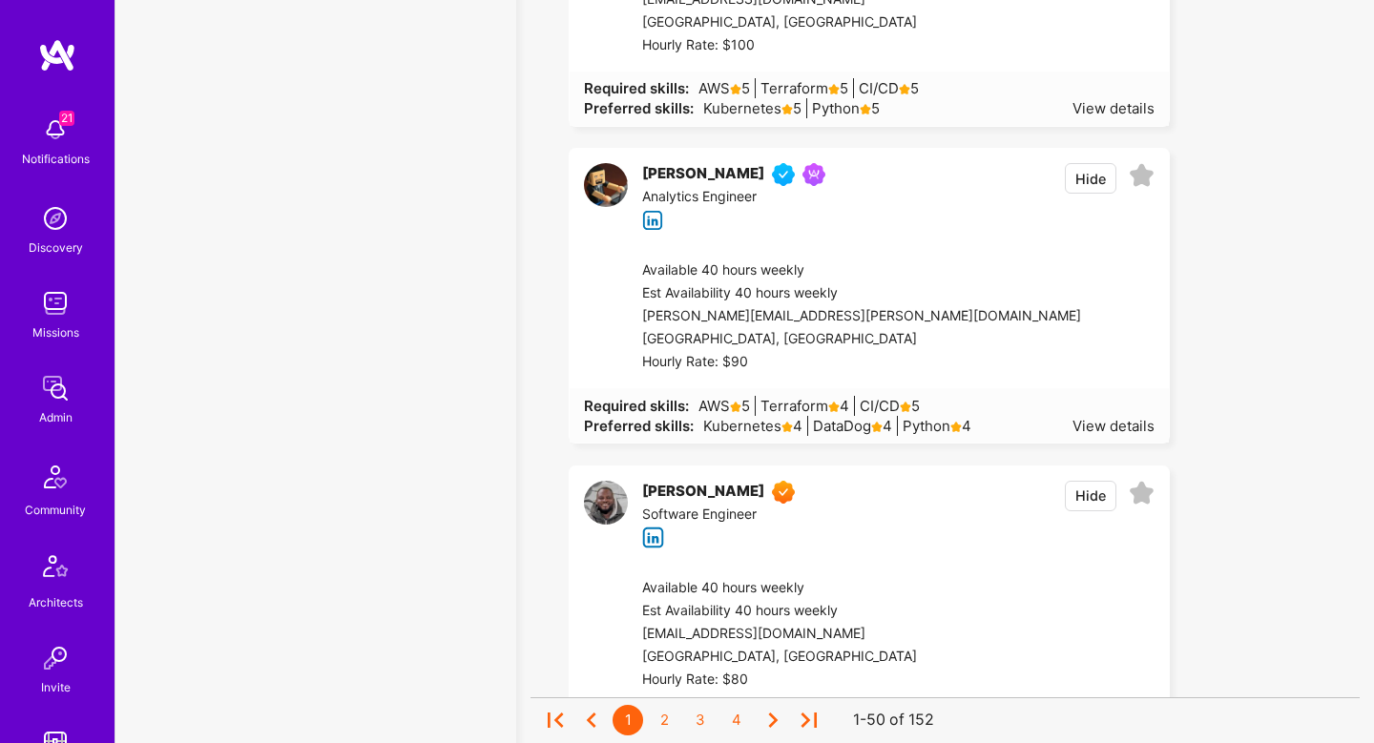
scroll to position [11963, 0]
